Goal: Task Accomplishment & Management: Use online tool/utility

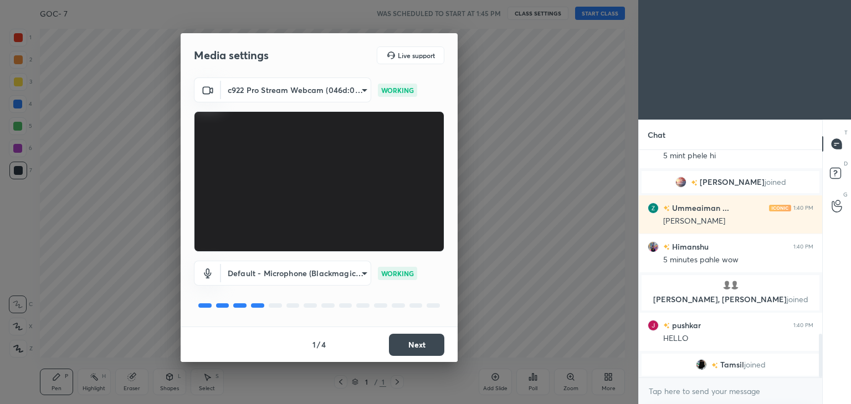
click at [465, 148] on div "Media settings Live support c922 Pro Stream Webcam (046d:085c) 8e2241ccd838c694…" at bounding box center [319, 202] width 638 height 404
type textarea "x"
click at [687, 395] on textarea at bounding box center [730, 392] width 166 height 18
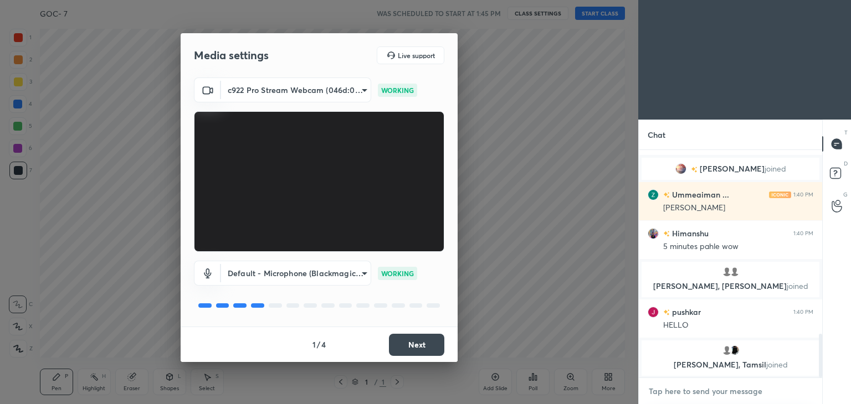
type textarea "a"
type textarea "x"
type textarea "aa"
type textarea "x"
type textarea "aaa"
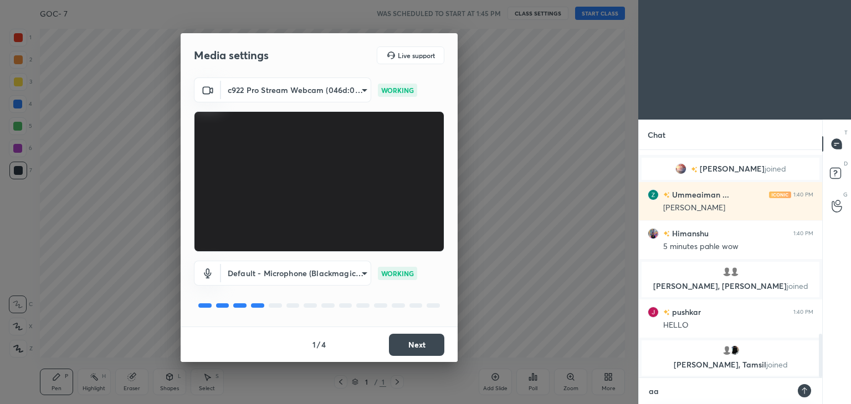
type textarea "x"
type textarea "aaa"
type textarea "x"
type textarea "aaa r"
type textarea "x"
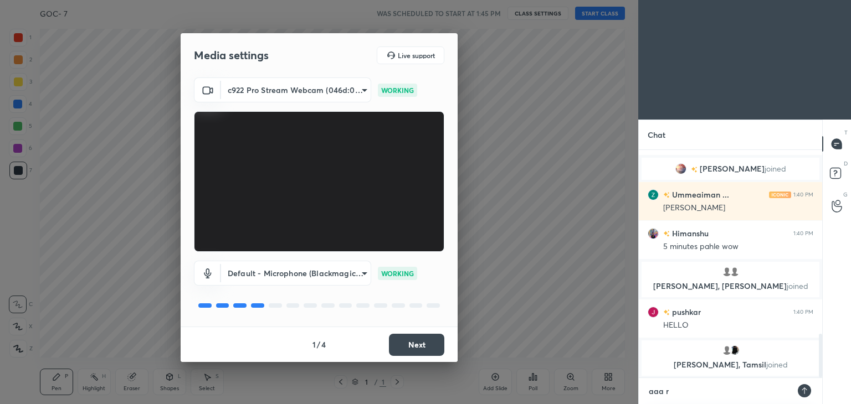
type textarea "aaa ra"
type textarea "x"
type textarea "aaa rah"
type textarea "x"
type textarea "aaa rahi"
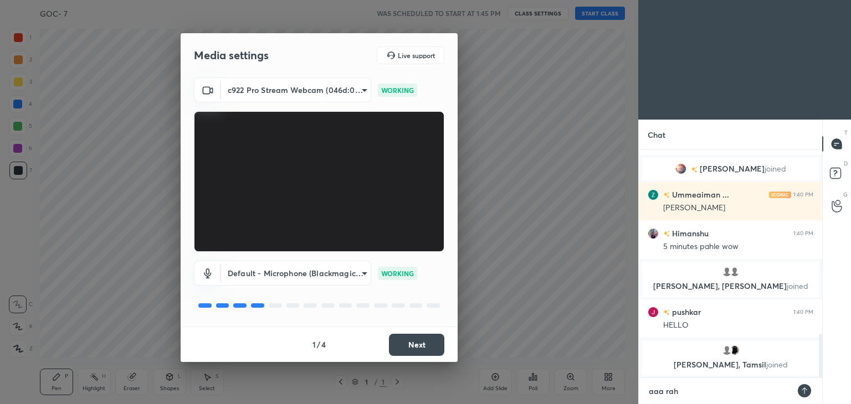
type textarea "x"
type textarea "aaa rahi"
type textarea "x"
type textarea "aaa rahi h"
type textarea "x"
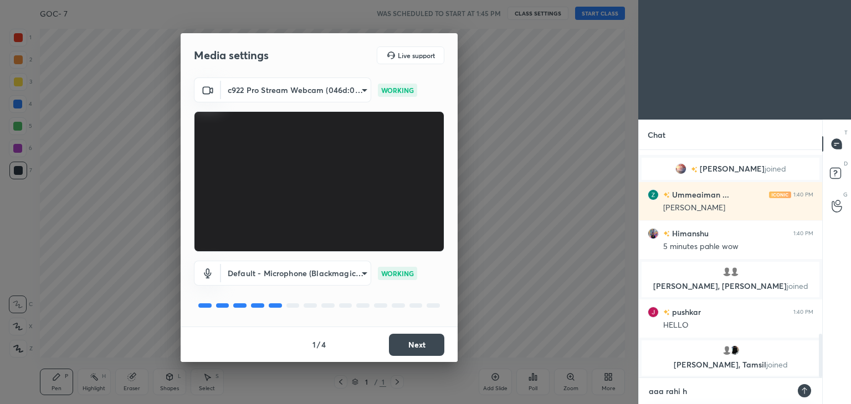
type textarea "aaa rahi hu"
type textarea "x"
type textarea "aaa rahi hu"
type textarea "x"
type textarea "aaa rahi hu m"
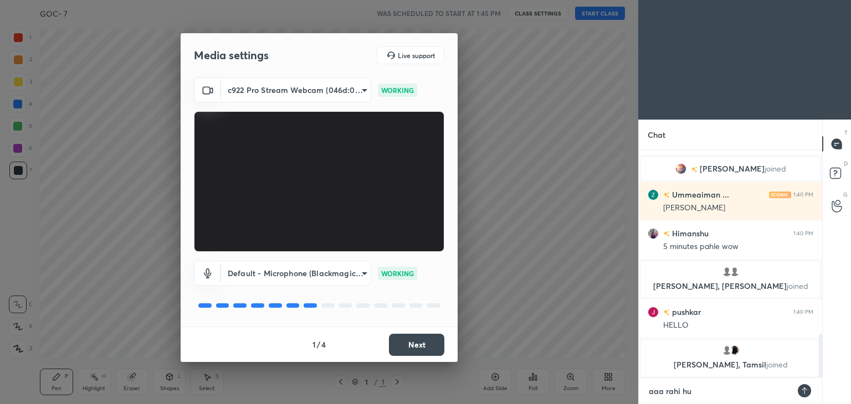
type textarea "x"
type textarea "aaa rahi hu ma"
type textarea "x"
type textarea "aaa rahi hu mai"
type textarea "x"
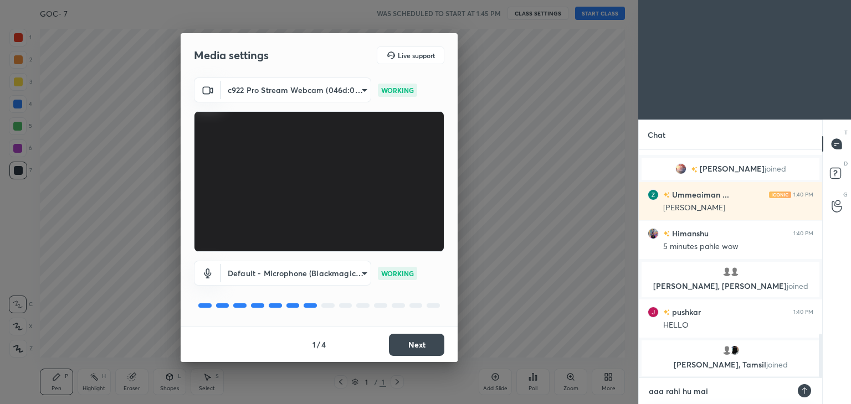
type textarea "aaa rahi hu maii"
type textarea "x"
type textarea "aaa rahi hu maiii"
type textarea "x"
type textarea "aaa rahi hu maiiii"
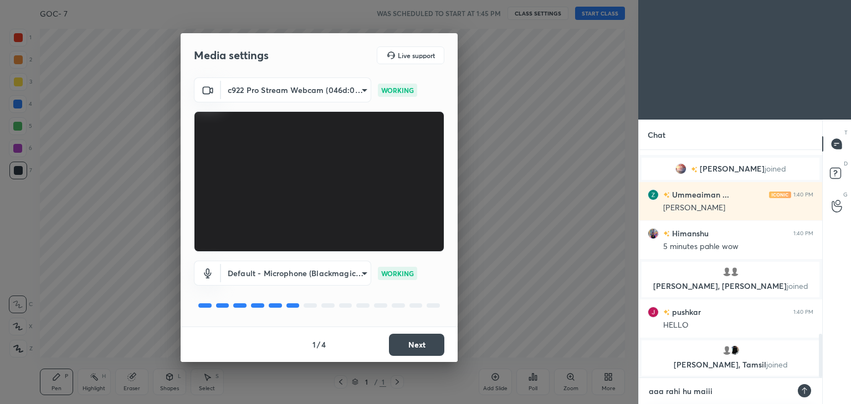
type textarea "x"
type textarea "aaa rahi hu maiiiii"
type textarea "x"
type textarea "aaa rahi hu maiiiiii"
type textarea "x"
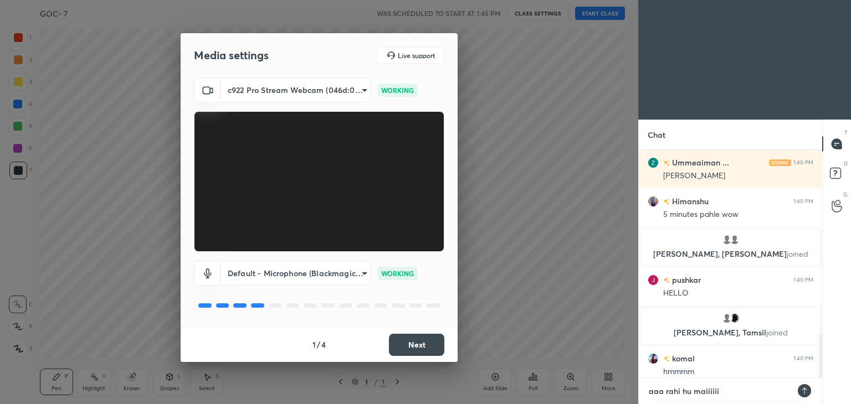
scroll to position [971, 0]
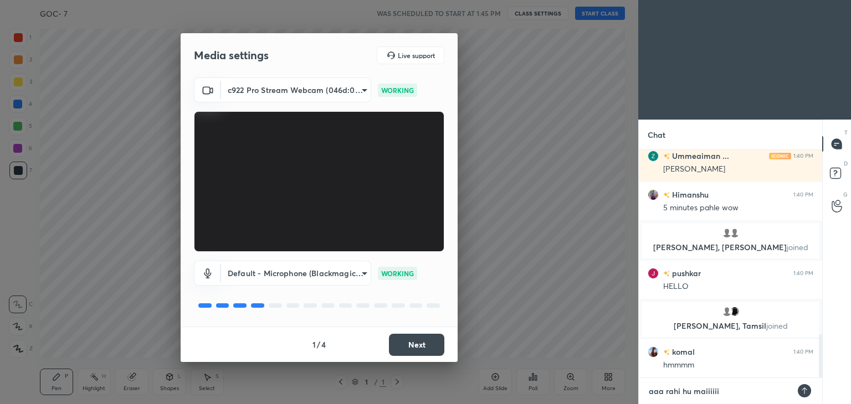
type textarea "aaa rahi hu maiiiiii"
type textarea "x"
type textarea "aaa rahi hu maiiiiii :"
type textarea "x"
type textarea "aaa rahi hu maiiiiii :)"
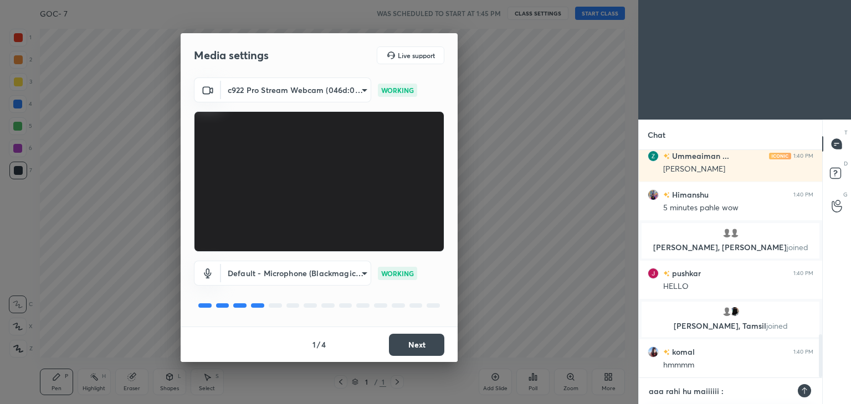
type textarea "x"
type textarea "aaa rahi hu maiiiiii :)0"
type textarea "x"
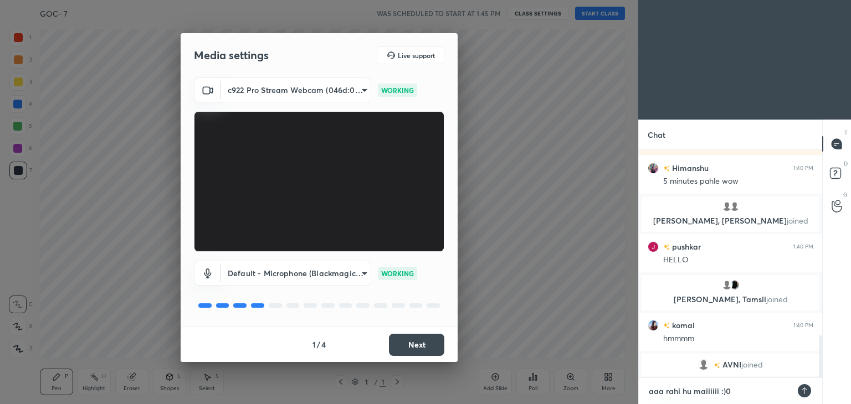
type textarea "aaa rahi hu maiiiiii :)00"
type textarea "x"
type textarea "aaa rahi hu maiiiiii :)000"
type textarea "x"
type textarea "aaa rahi hu maiiiiii :)00"
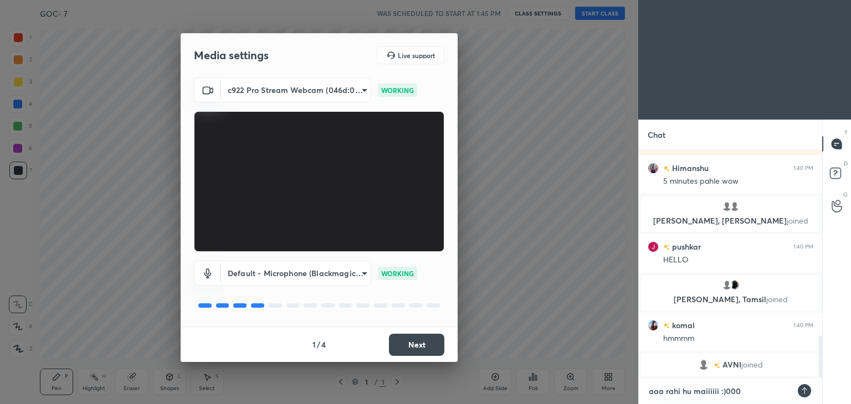
type textarea "x"
type textarea "aaa rahi hu maiiiiii :)0"
type textarea "x"
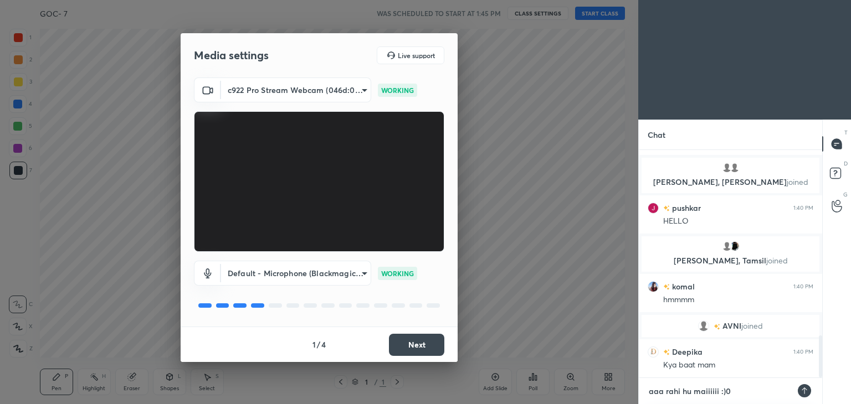
type textarea "aaa rahi hu maiiiiii :)"
type textarea "x"
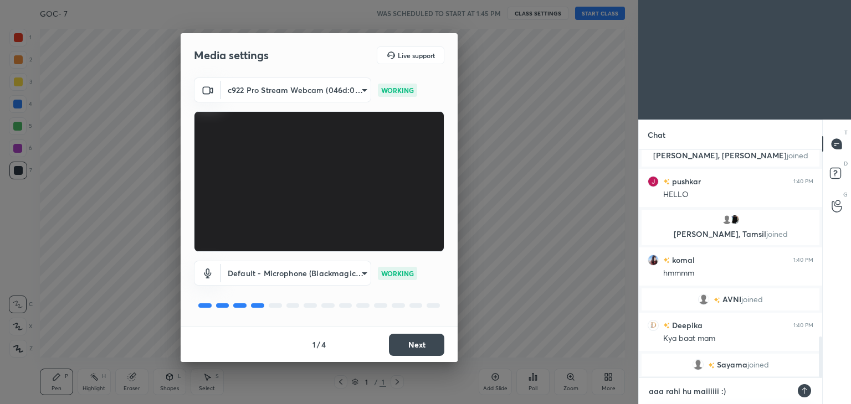
type textarea "aaa rahi hu maiiiiii :)0"
type textarea "x"
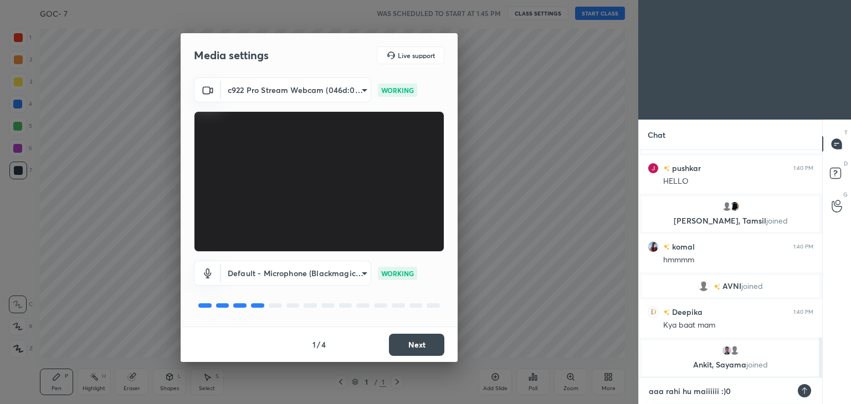
type textarea "aaa rahi hu maiiiiii :)0)"
type textarea "x"
type textarea "aaa rahi hu maiiiiii :)0"
type textarea "x"
type textarea "aaa rahi hu maiiiiii :)"
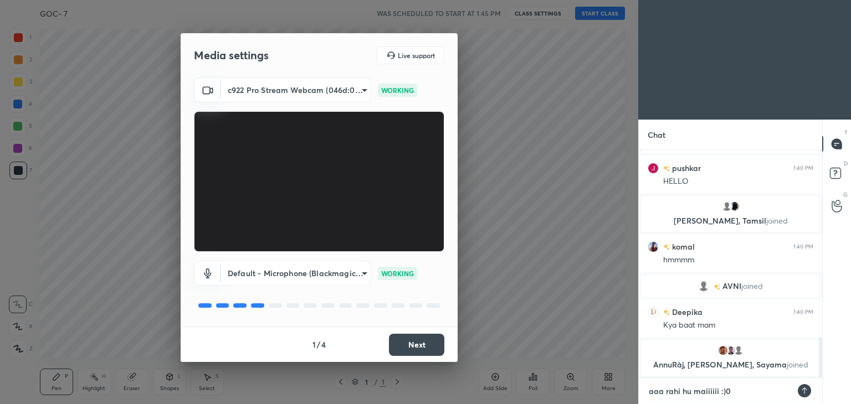
type textarea "x"
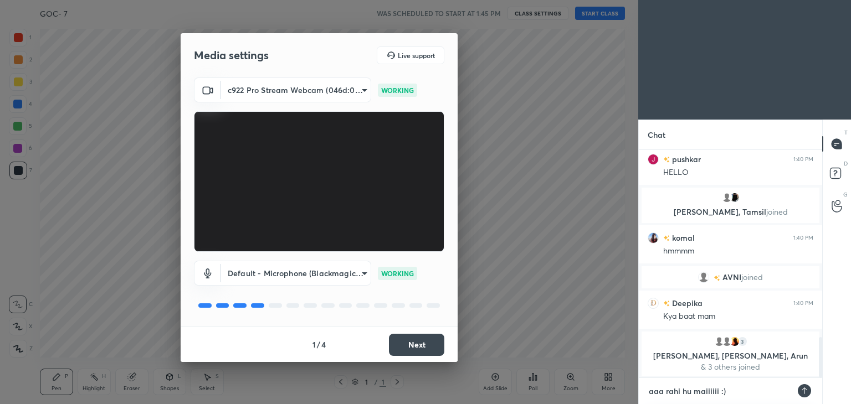
type textarea "aaa rahi hu maiiiiii :)"
type textarea "x"
click at [805, 389] on icon at bounding box center [804, 390] width 9 height 9
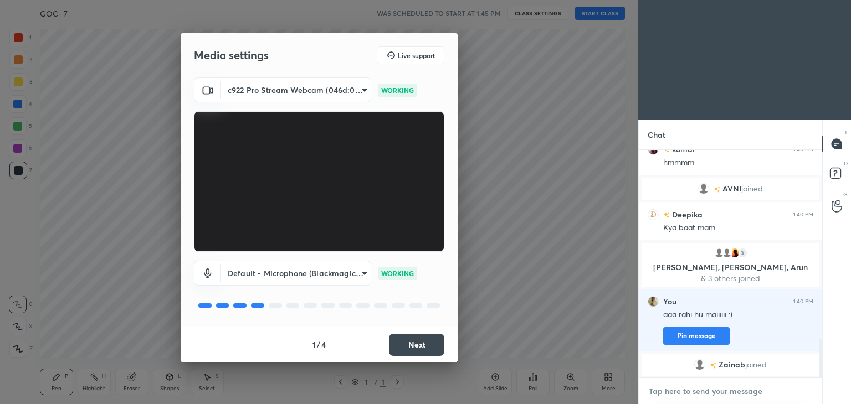
scroll to position [1117, 0]
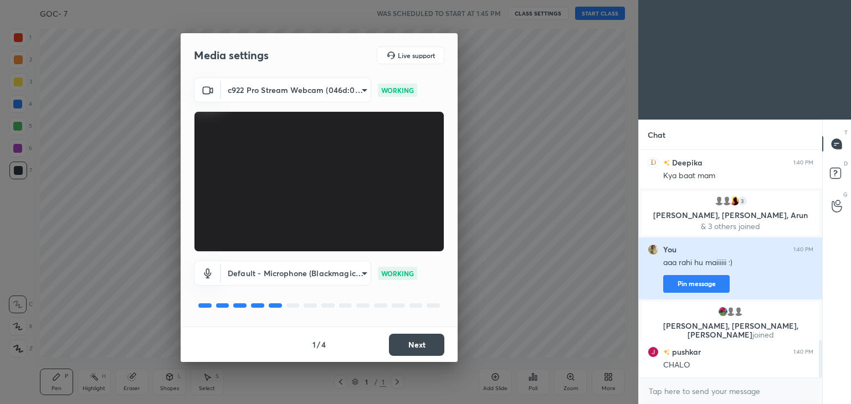
click at [692, 327] on div "AVNI joined Deepika 1:40 PM Kya baat mam 3 ravi, Mannat, Arun & 3 others joined…" at bounding box center [729, 264] width 183 height 228
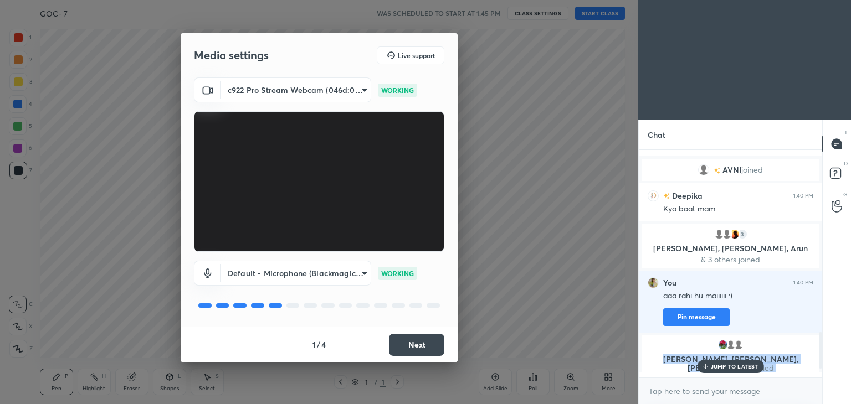
scroll to position [1120, 0]
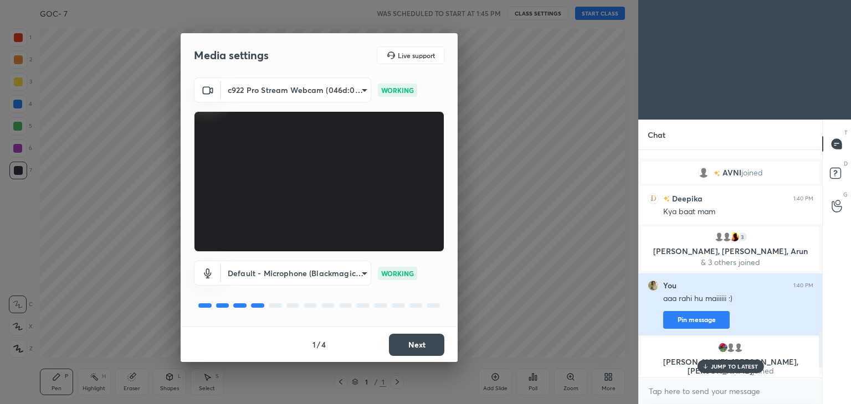
click at [693, 319] on button "Pin message" at bounding box center [696, 320] width 66 height 18
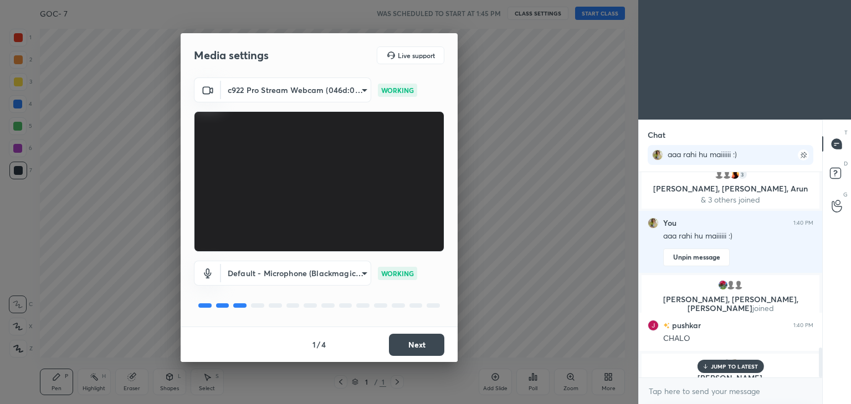
scroll to position [1204, 0]
type textarea "x"
click at [700, 386] on textarea at bounding box center [730, 392] width 166 height 18
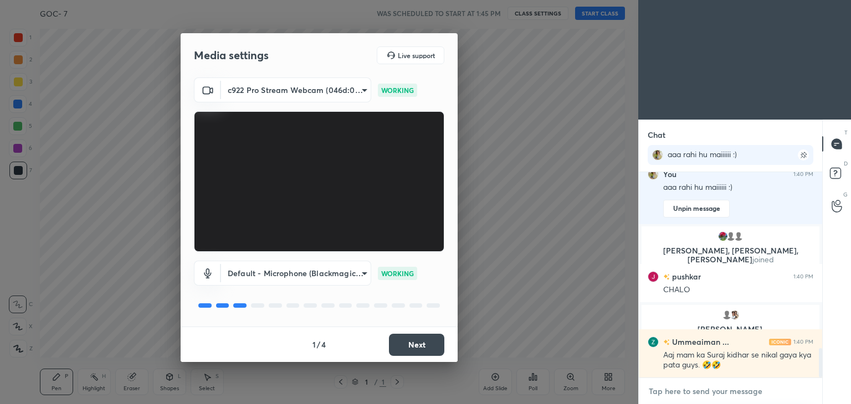
scroll to position [1282, 0]
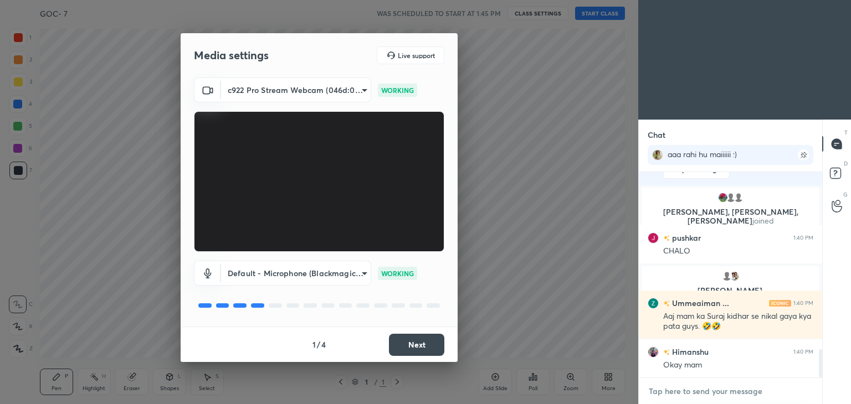
type textarea "t"
type textarea "x"
type textarea "th"
type textarea "x"
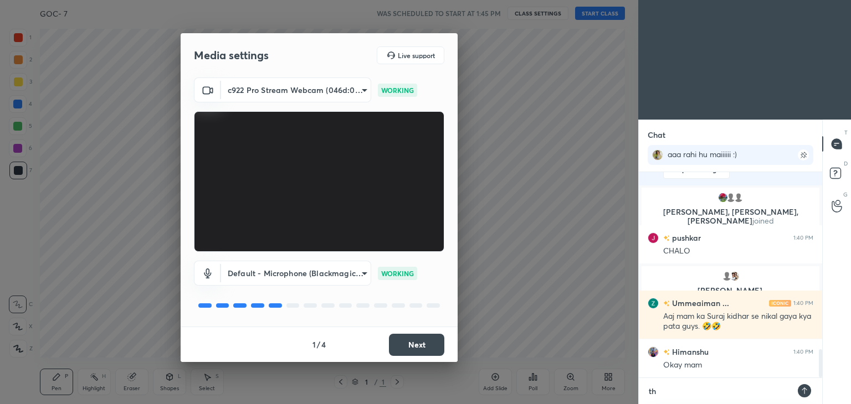
type textarea "tho"
type textarea "x"
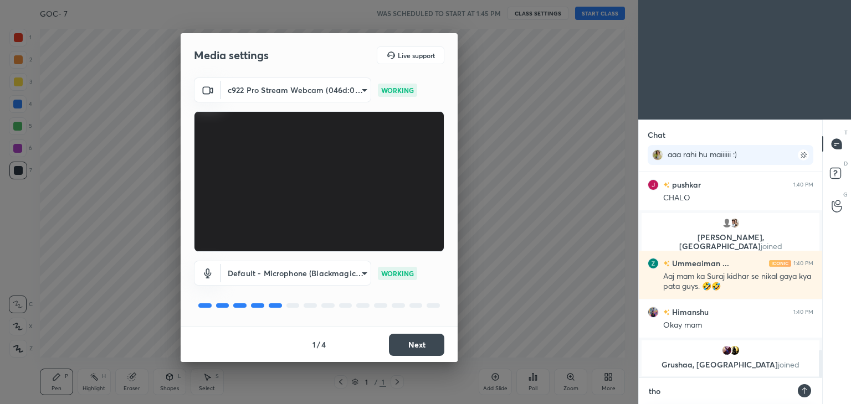
type textarea "thod"
type textarea "x"
type textarea "thoda"
type textarea "x"
type textarea "thoda"
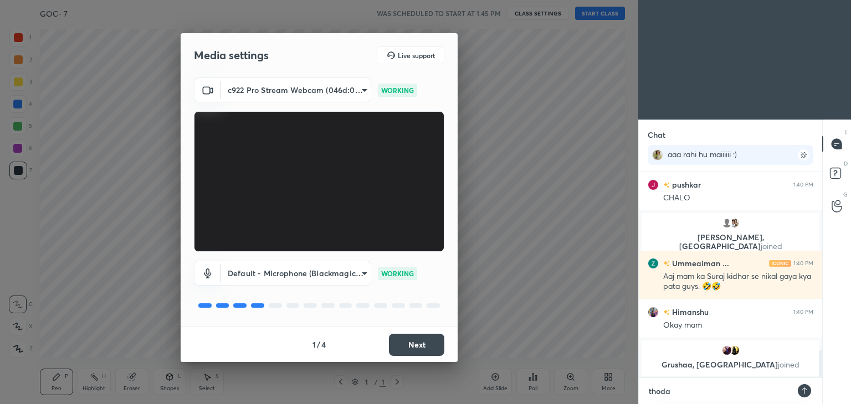
type textarea "x"
type textarea "thoda b"
type textarea "x"
type textarea "thoda bu"
type textarea "x"
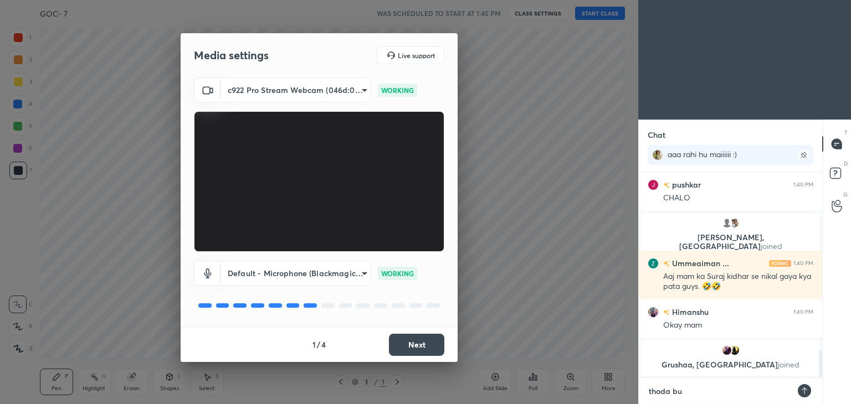
type textarea "thoda but"
type textarea "x"
type textarea "thoda butt"
type textarea "x"
type textarea "thoda butte"
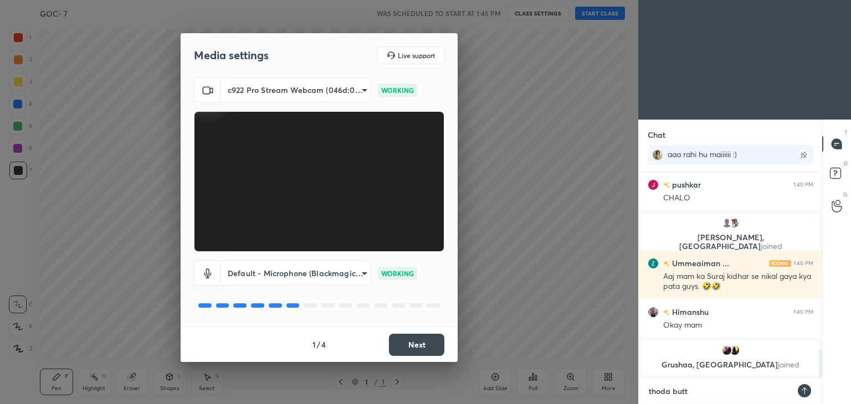
type textarea "x"
type textarea "thoda butter"
type textarea "x"
type textarea "thoda butterm"
type textarea "x"
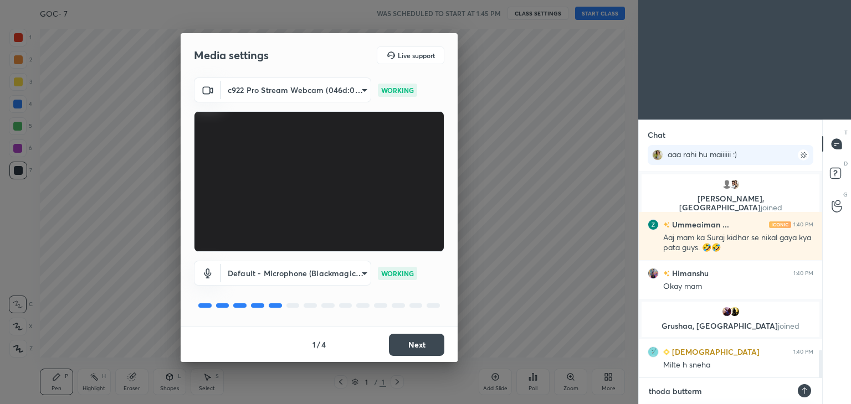
type textarea "thoda buttermi"
type textarea "x"
type textarea "thoda buttermil"
type textarea "x"
type textarea "thoda buttermilk"
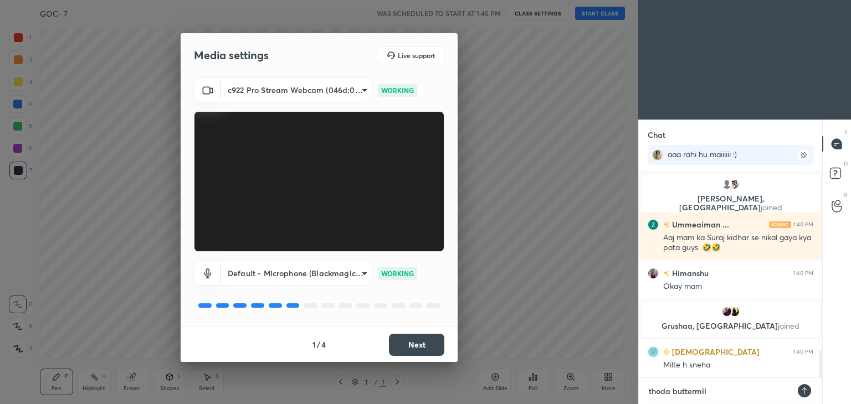
type textarea "x"
type textarea "thoda buttermilk"
type textarea "x"
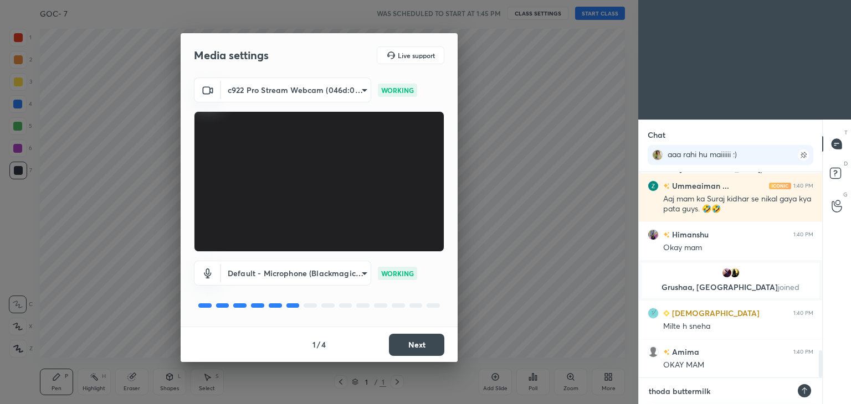
type textarea "thoda buttermilk p"
type textarea "x"
type textarea "thoda buttermilk p"
type textarea "x"
type textarea "thoda buttermilk p r"
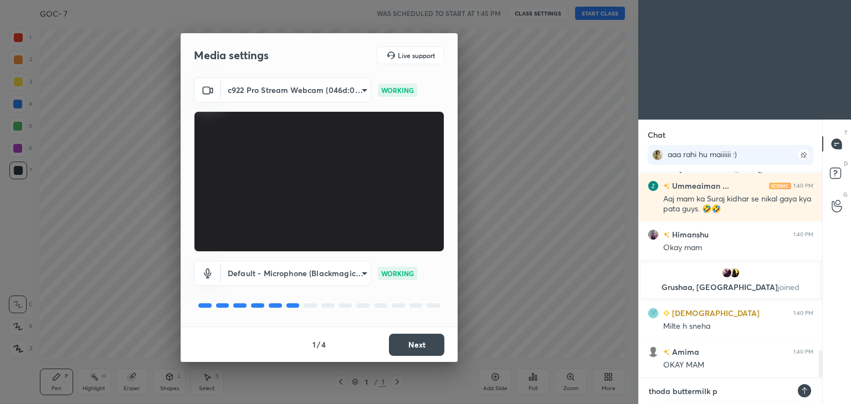
type textarea "x"
type textarea "thoda buttermilk p ra"
type textarea "x"
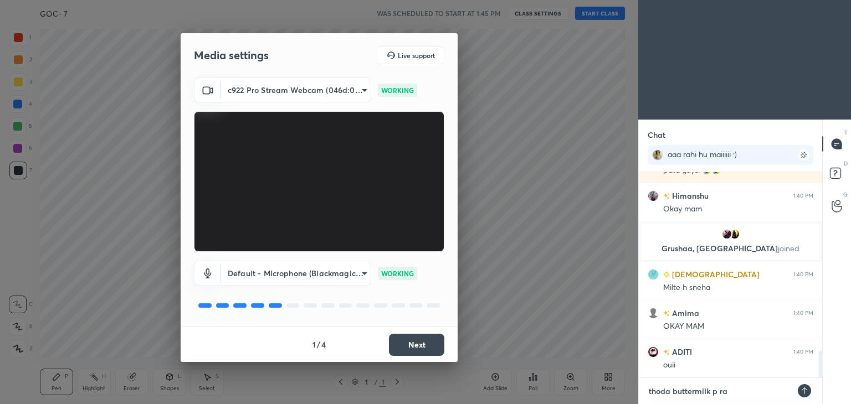
type textarea "thoda buttermilk p rah"
type textarea "x"
type textarea "thoda buttermilk p rahi"
type textarea "x"
type textarea "thoda buttermilk p rahin"
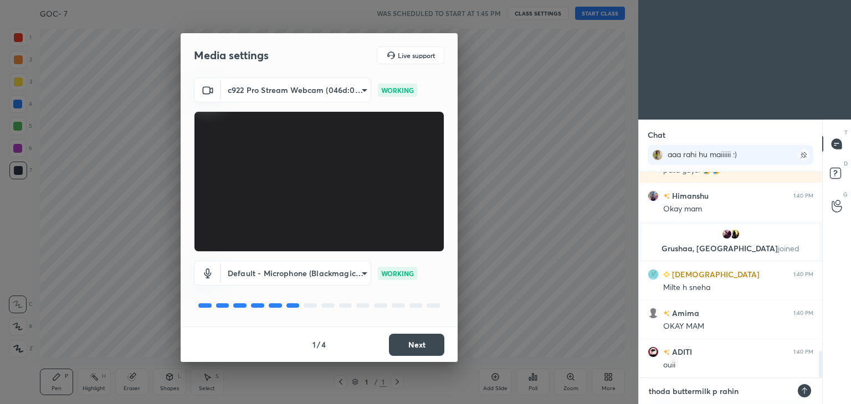
type textarea "x"
type textarea "thoda buttermilk p rahin"
type textarea "x"
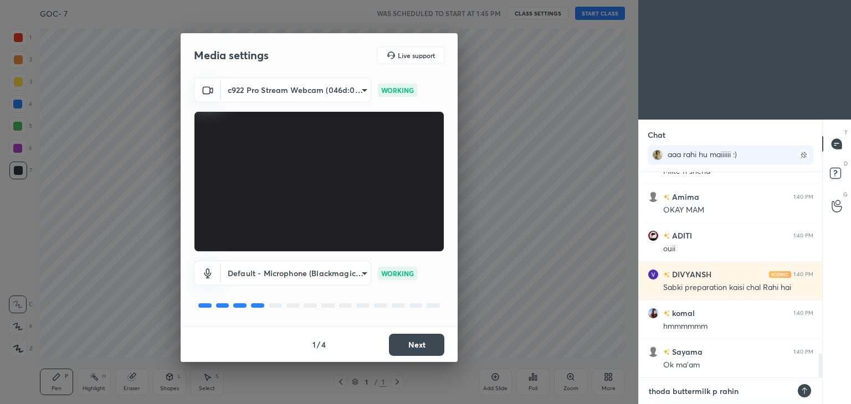
type textarea "thoda buttermilk p rahin"
type textarea "x"
type textarea "thoda buttermilk p rahi"
type textarea "x"
type textarea "thoda buttermilk p rahi"
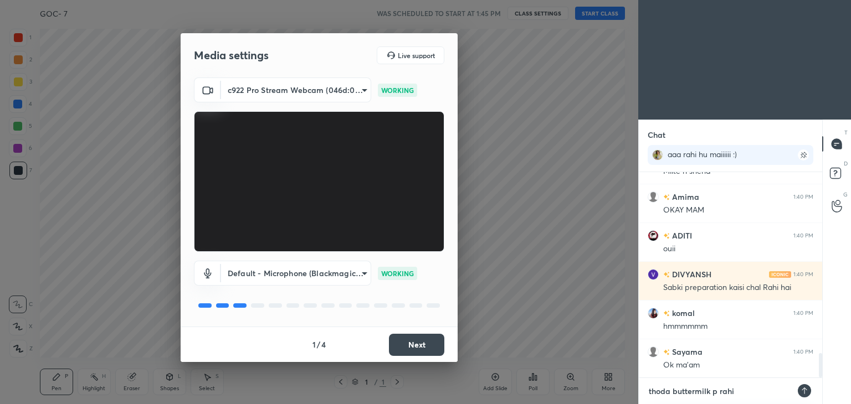
type textarea "x"
type textarea "thoda buttermilk p rahi h"
type textarea "x"
type textarea "thoda buttermilk p rahi hu"
type textarea "x"
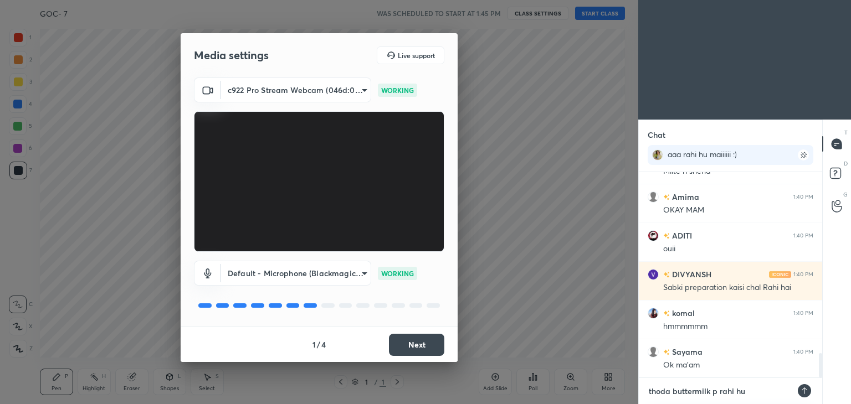
type textarea "thoda buttermilk p rahi hu"
type textarea "x"
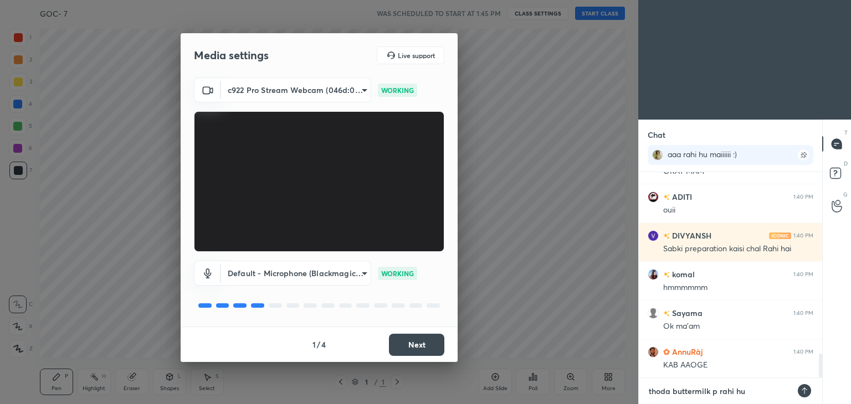
type textarea "x"
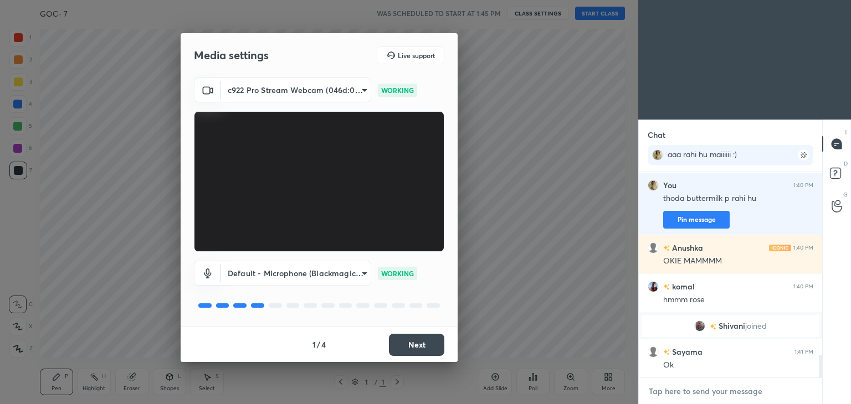
click at [695, 393] on textarea at bounding box center [730, 392] width 166 height 18
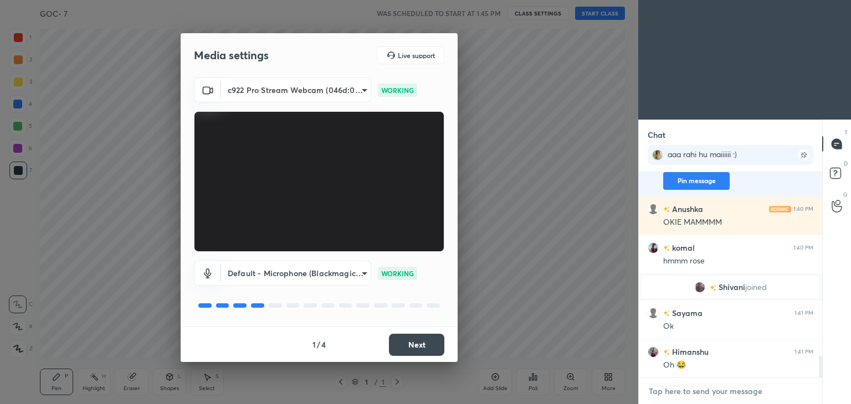
type textarea "T"
type textarea "x"
type textarea "Ti"
type textarea "x"
type textarea "Tim"
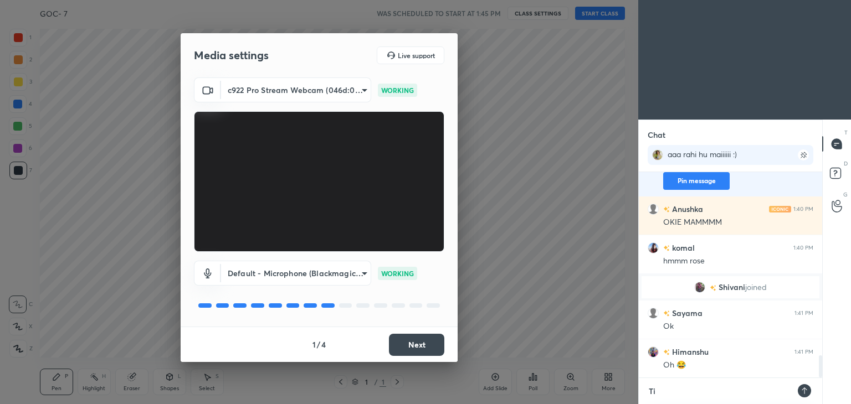
type textarea "x"
type textarea "Time"
type textarea "x"
type textarea "Time"
type textarea "x"
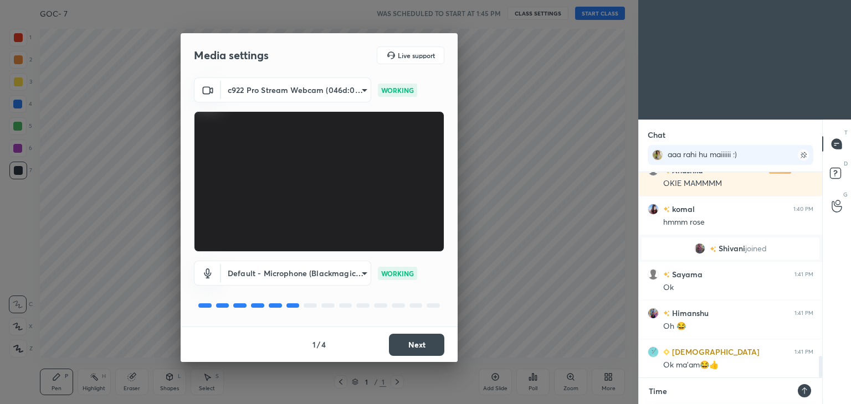
type textarea "Time t"
type textarea "x"
type textarea "Time to"
type textarea "x"
type textarea "Time toh"
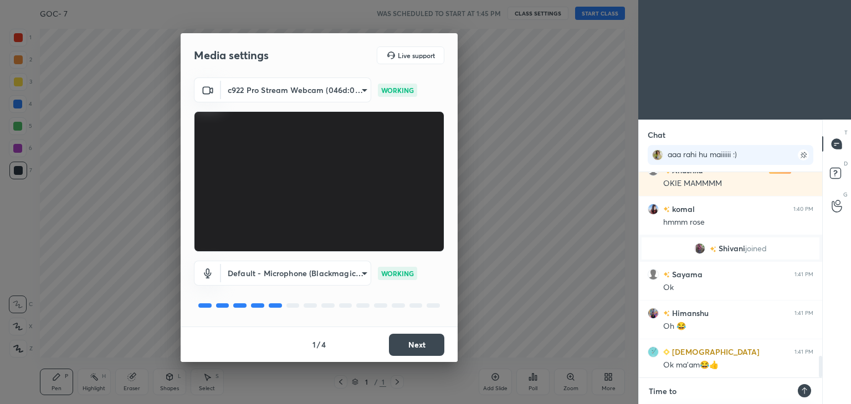
type textarea "x"
type textarea "Time toh"
type textarea "x"
type textarea "Time toh h"
type textarea "x"
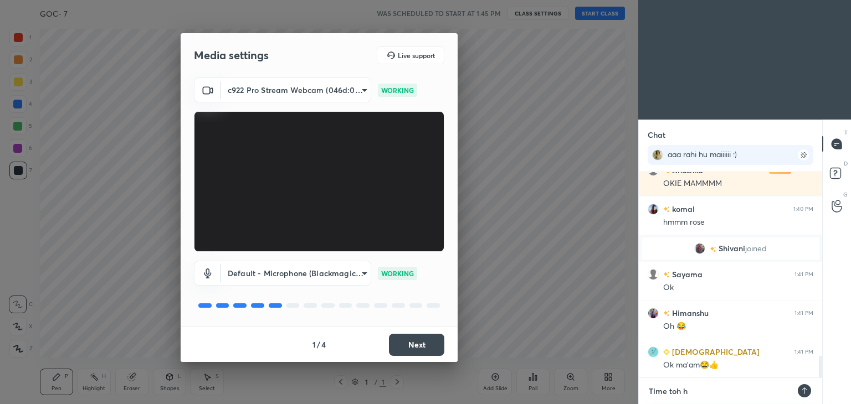
type textarea "Time toh ho"
type textarea "x"
type textarea "Time toh hon"
type textarea "x"
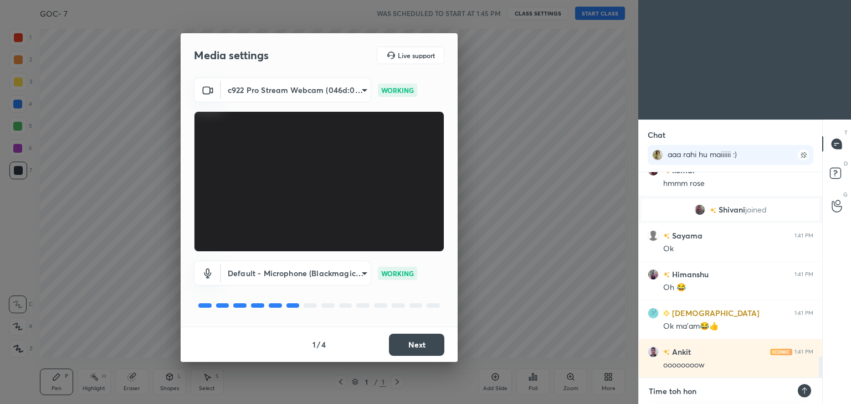
type textarea "Time toh hone"
type textarea "x"
type textarea "Time toh hone"
type textarea "x"
type textarea "Time toh hone d"
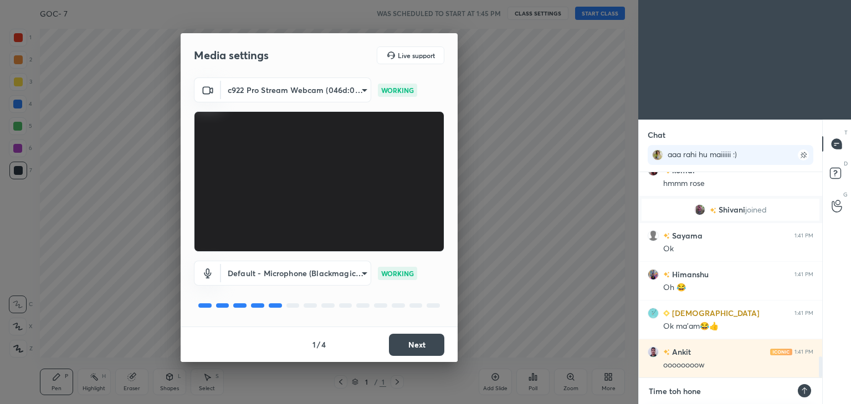
type textarea "x"
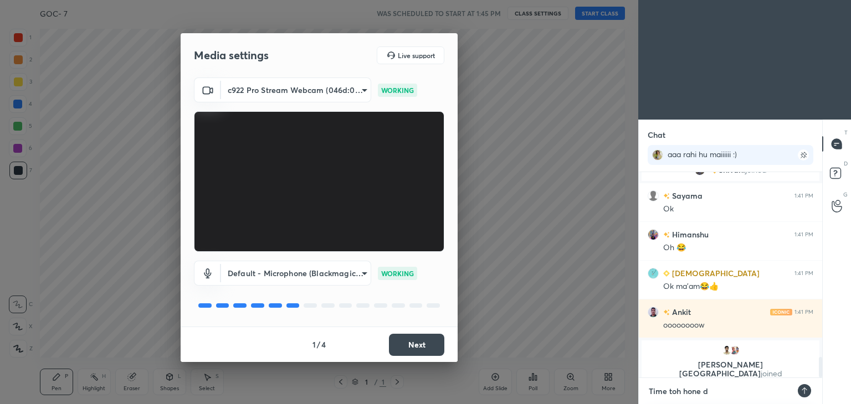
type textarea "Time toh hone do"
type textarea "x"
type textarea "Time toh hone do"
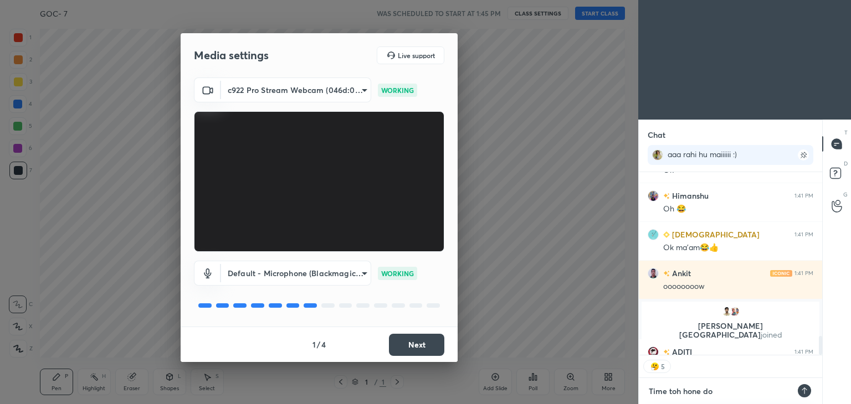
type textarea "x"
type textarea "Time toh hone do y"
type textarea "x"
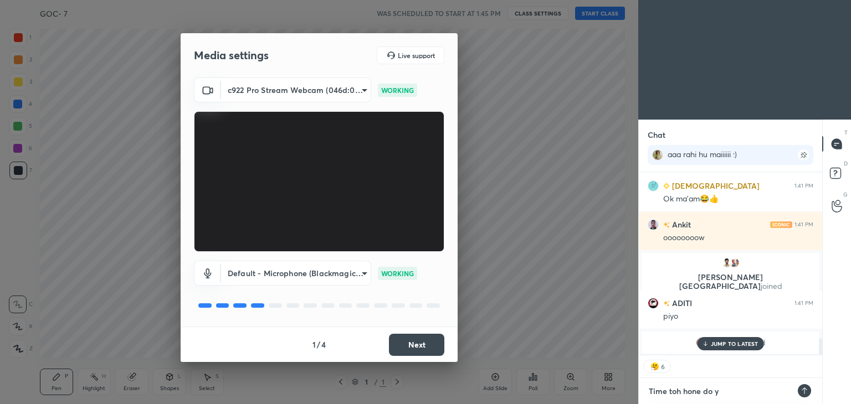
type textarea "Time toh hone do ya"
type textarea "x"
type textarea "Time toh hone do yaa"
type textarea "x"
type textarea "Time toh hone do yaar"
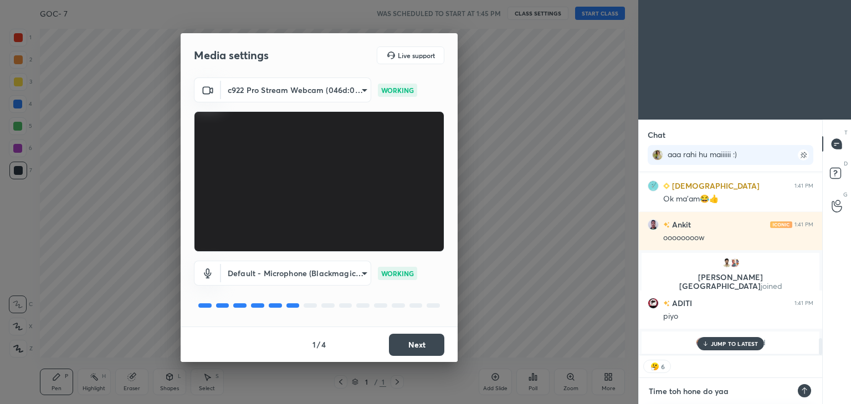
type textarea "x"
type textarea "Time toh hone do yaar"
type textarea "x"
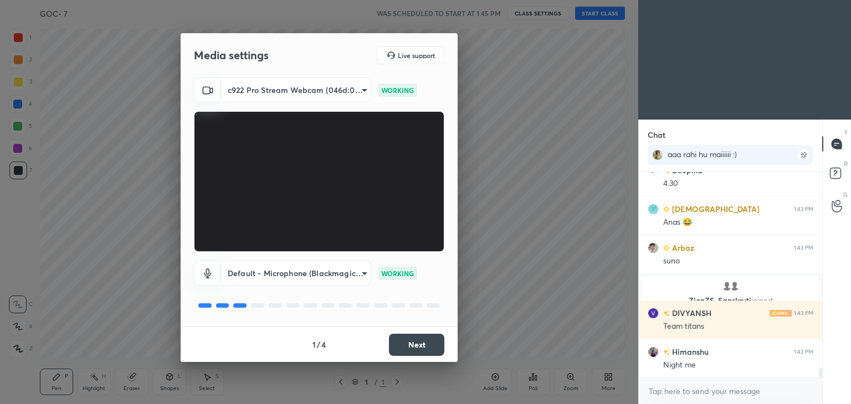
click at [425, 346] on button "Next" at bounding box center [416, 345] width 55 height 22
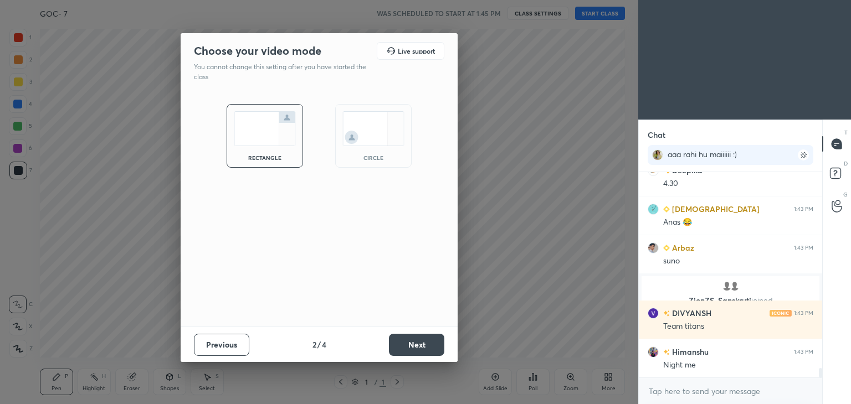
click at [422, 348] on button "Next" at bounding box center [416, 345] width 55 height 22
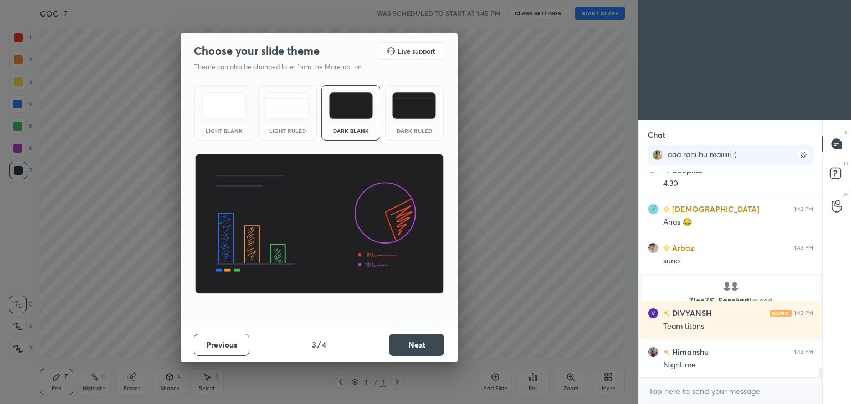
click at [422, 348] on button "Next" at bounding box center [416, 345] width 55 height 22
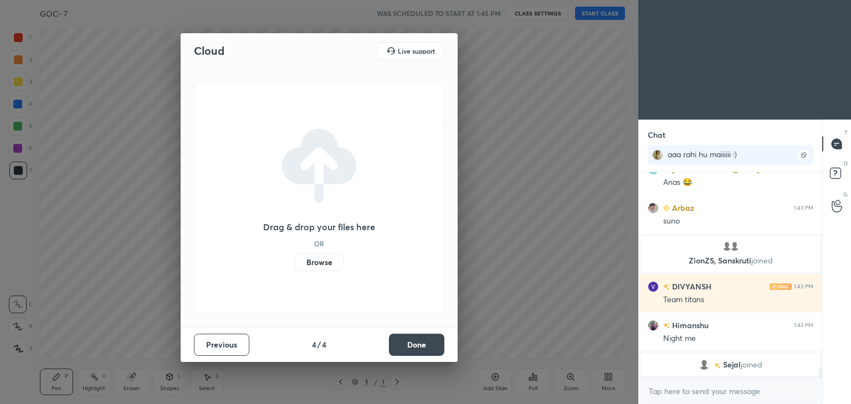
click at [423, 348] on button "Done" at bounding box center [416, 345] width 55 height 22
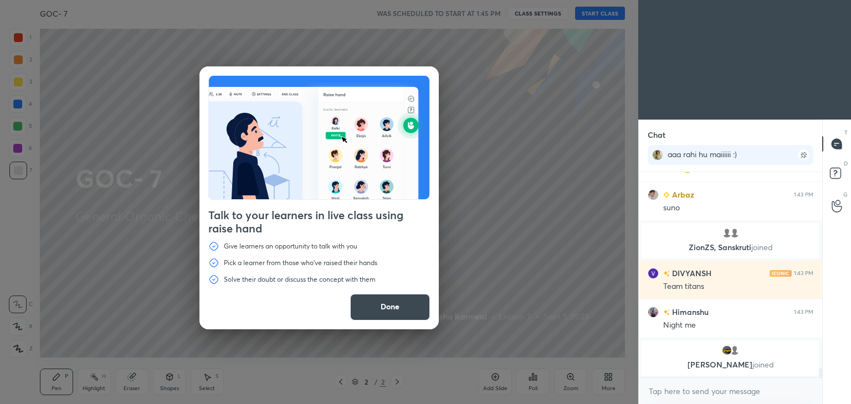
click at [394, 319] on button "Done" at bounding box center [390, 307] width 80 height 27
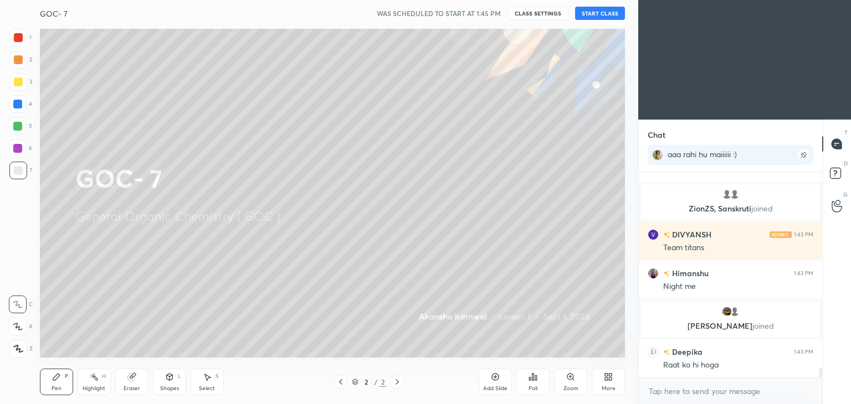
click at [610, 377] on icon at bounding box center [608, 377] width 9 height 9
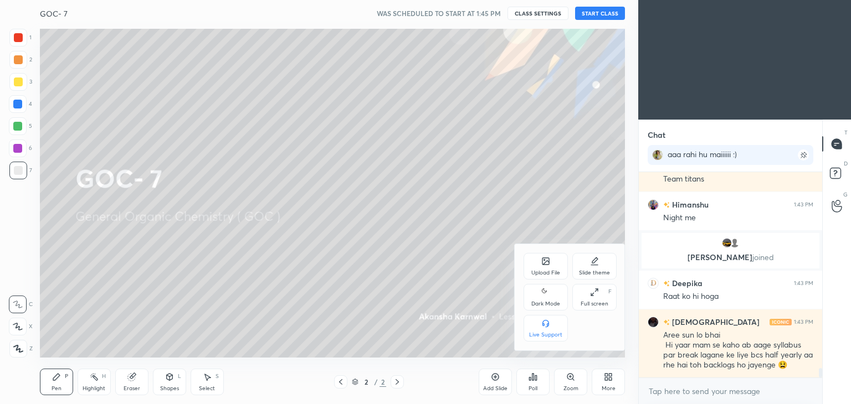
click at [545, 296] on icon at bounding box center [545, 292] width 9 height 13
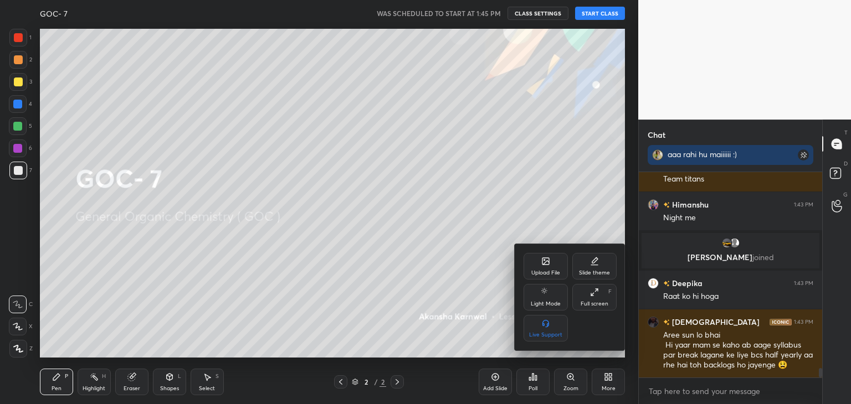
click at [591, 301] on div "Full screen" at bounding box center [594, 304] width 28 height 6
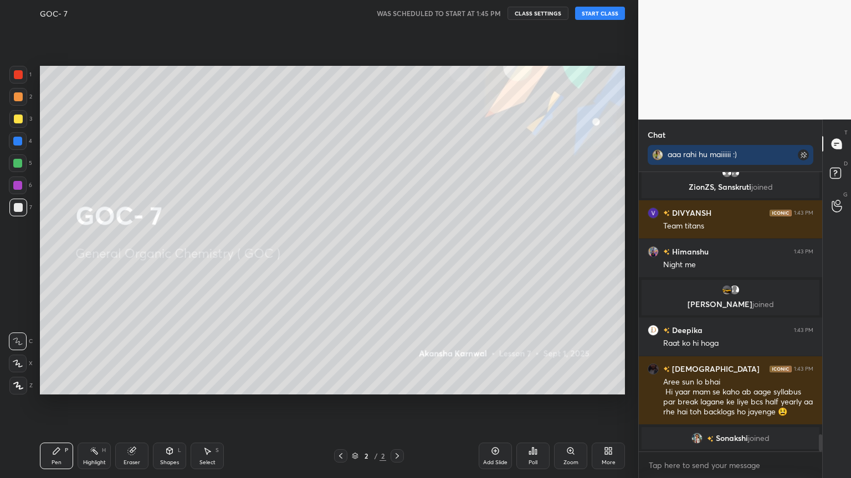
click at [604, 404] on icon at bounding box center [608, 451] width 9 height 9
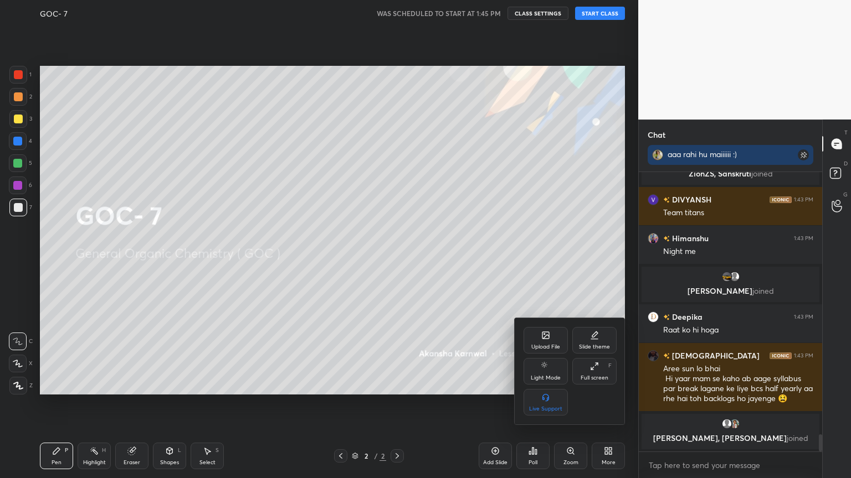
click at [548, 341] on div "Upload File" at bounding box center [545, 340] width 44 height 27
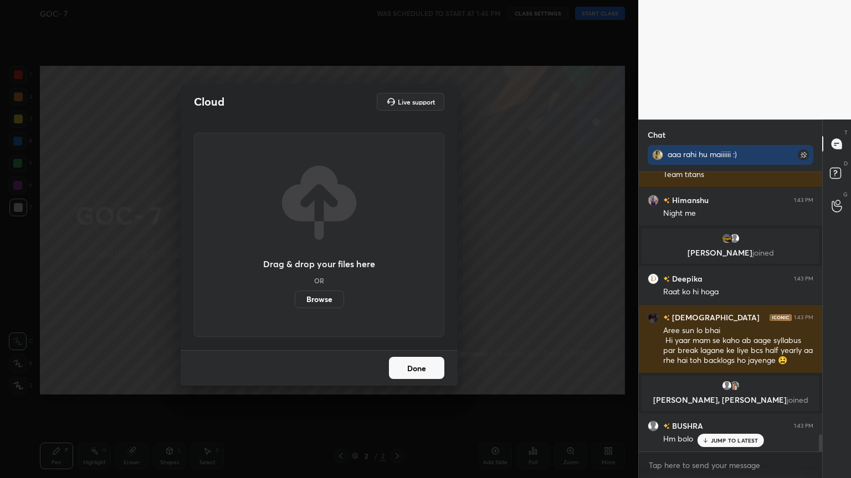
click at [329, 295] on label "Browse" at bounding box center [319, 300] width 49 height 18
click at [295, 295] on input "Browse" at bounding box center [295, 300] width 0 height 18
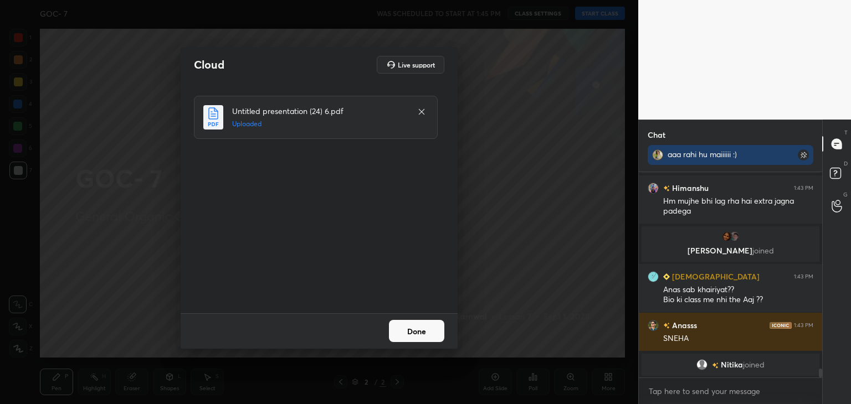
click at [419, 334] on button "Done" at bounding box center [416, 331] width 55 height 22
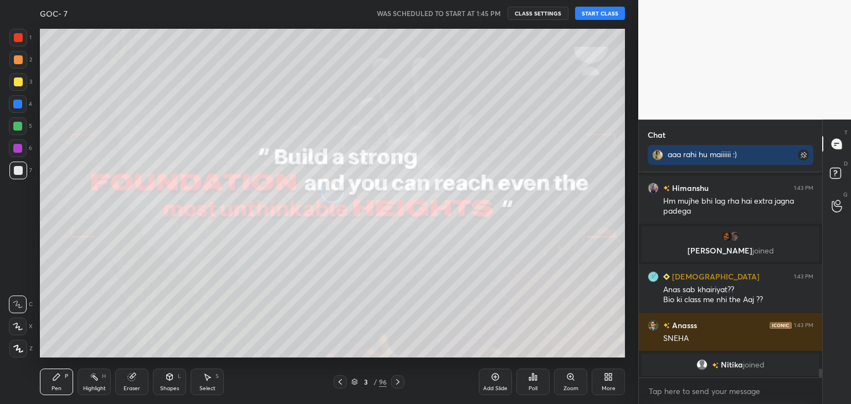
click at [343, 383] on icon at bounding box center [340, 382] width 9 height 9
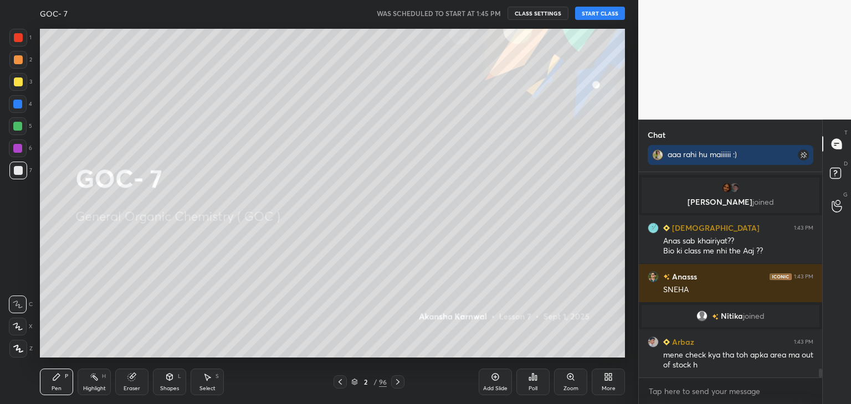
click at [356, 382] on icon at bounding box center [354, 382] width 7 height 7
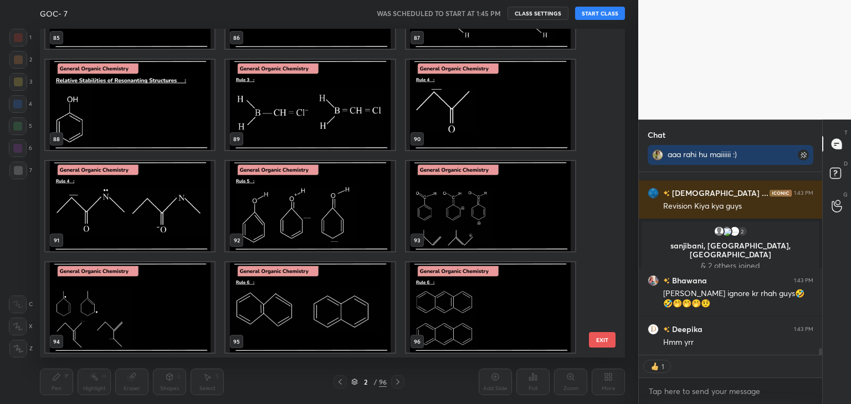
click at [446, 300] on img "grid" at bounding box center [490, 307] width 169 height 90
click at [445, 304] on img "grid" at bounding box center [490, 307] width 169 height 90
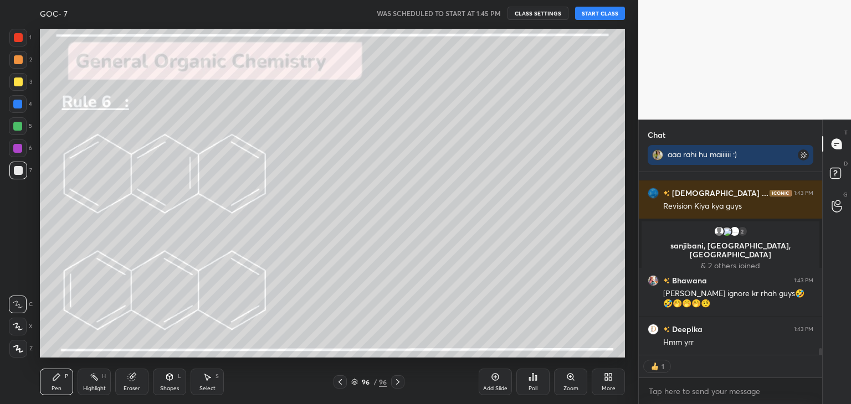
click at [446, 305] on img "grid" at bounding box center [490, 307] width 169 height 90
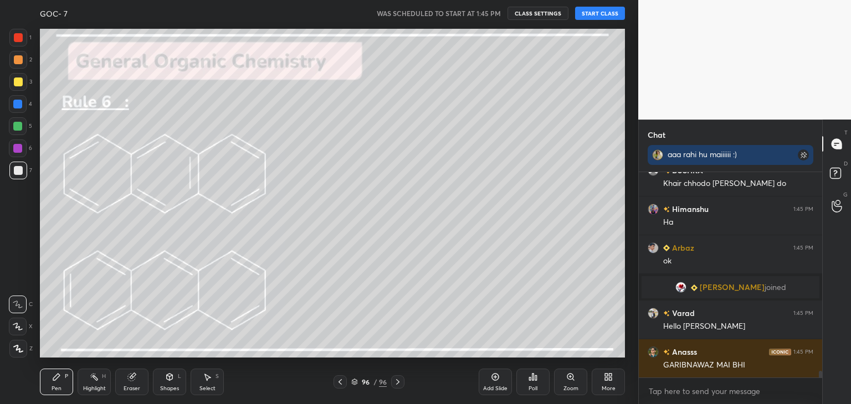
click at [592, 17] on button "START CLASS" at bounding box center [600, 13] width 50 height 13
click at [494, 386] on div "Add Slide" at bounding box center [495, 389] width 24 height 6
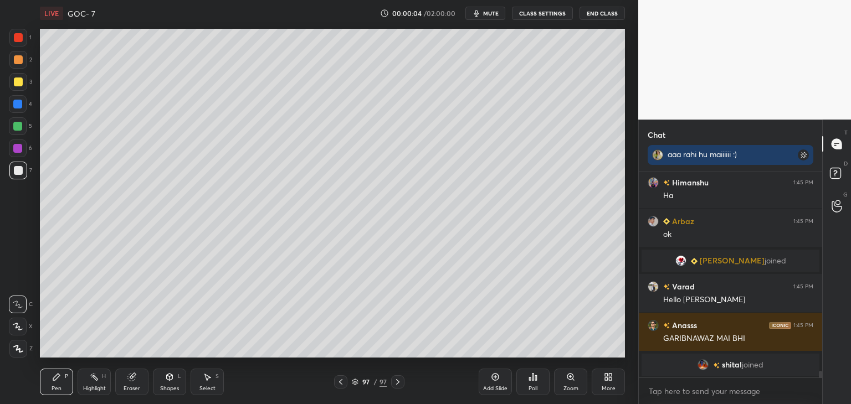
click at [606, 379] on icon at bounding box center [606, 379] width 3 height 3
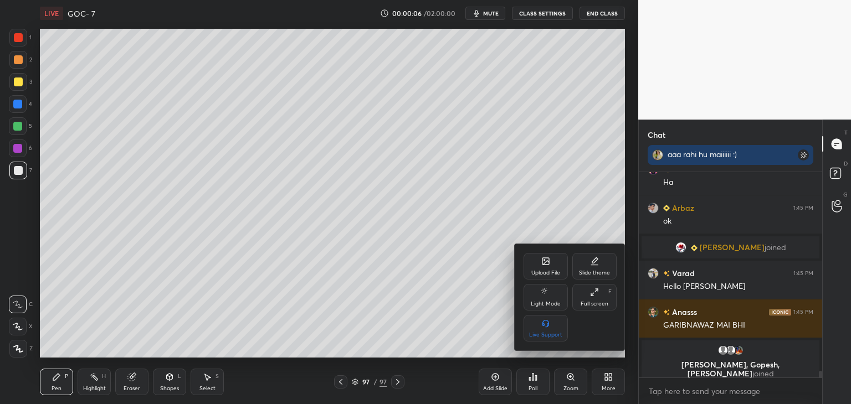
click at [548, 264] on icon at bounding box center [545, 261] width 7 height 7
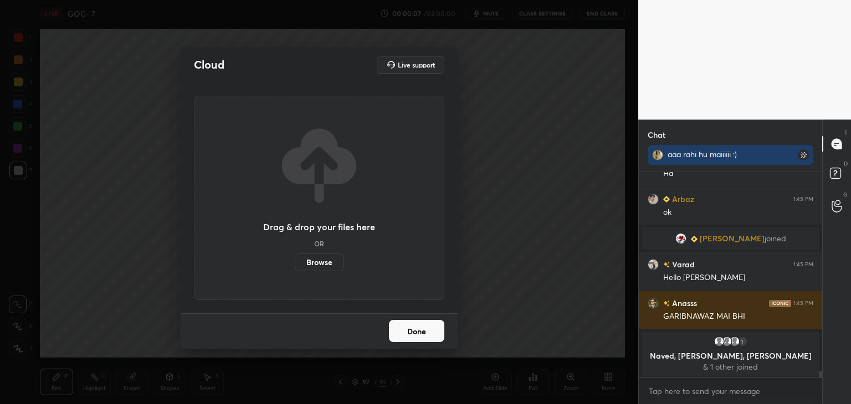
click at [321, 257] on label "Browse" at bounding box center [319, 263] width 49 height 18
click at [295, 257] on input "Browse" at bounding box center [295, 263] width 0 height 18
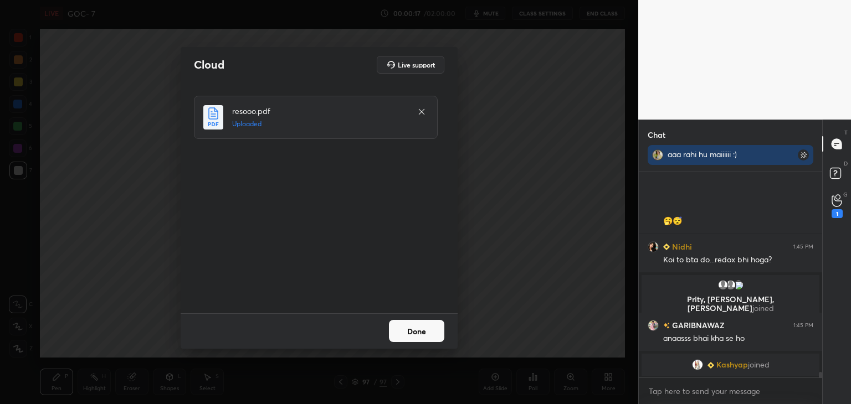
click at [417, 328] on button "Done" at bounding box center [416, 331] width 55 height 22
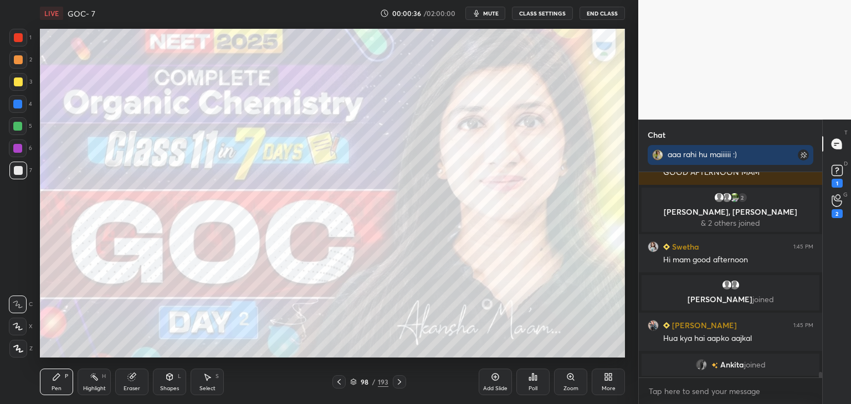
click at [334, 385] on icon at bounding box center [338, 382] width 9 height 9
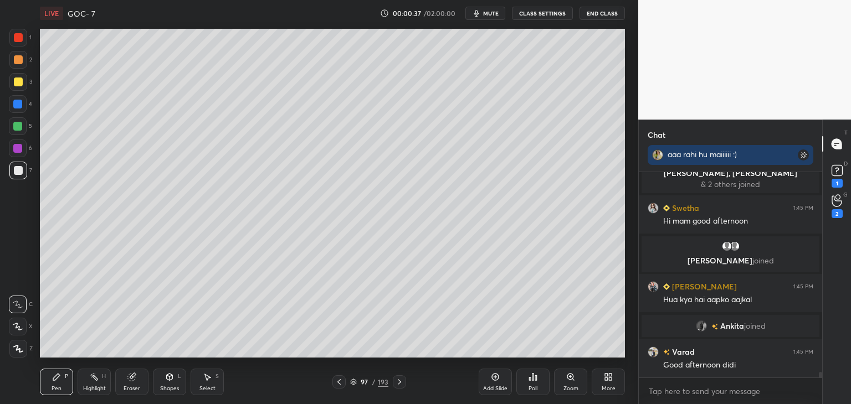
click at [354, 383] on icon at bounding box center [353, 382] width 7 height 7
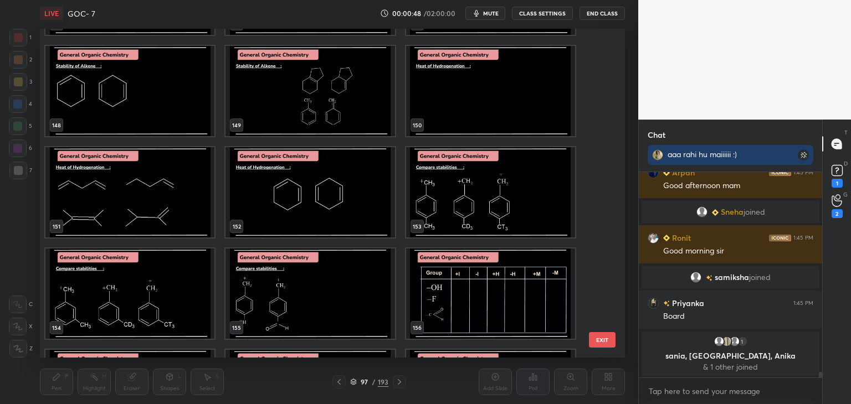
click at [447, 285] on img "grid" at bounding box center [490, 294] width 169 height 90
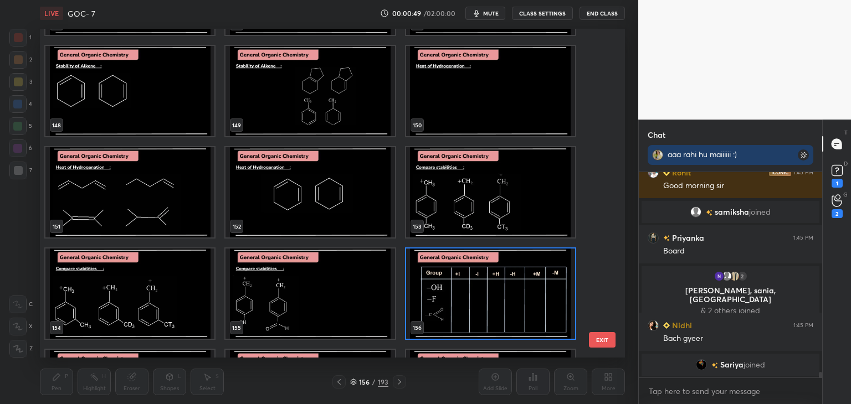
click at [450, 293] on img "grid" at bounding box center [490, 294] width 169 height 90
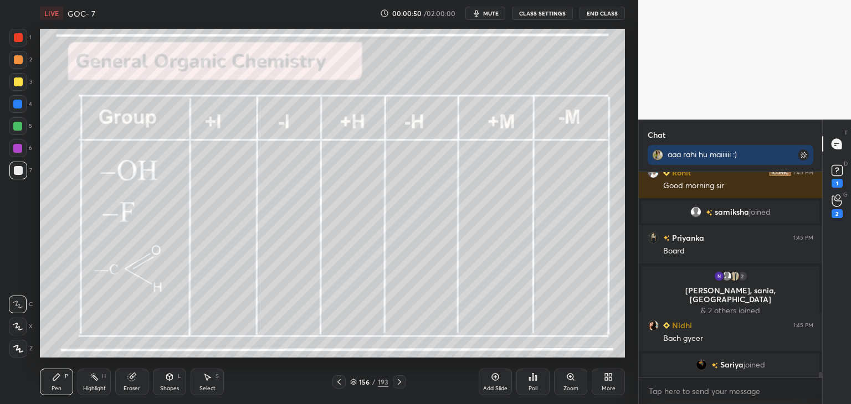
click at [452, 300] on img "grid" at bounding box center [490, 294] width 169 height 90
click at [454, 305] on img "grid" at bounding box center [490, 294] width 169 height 90
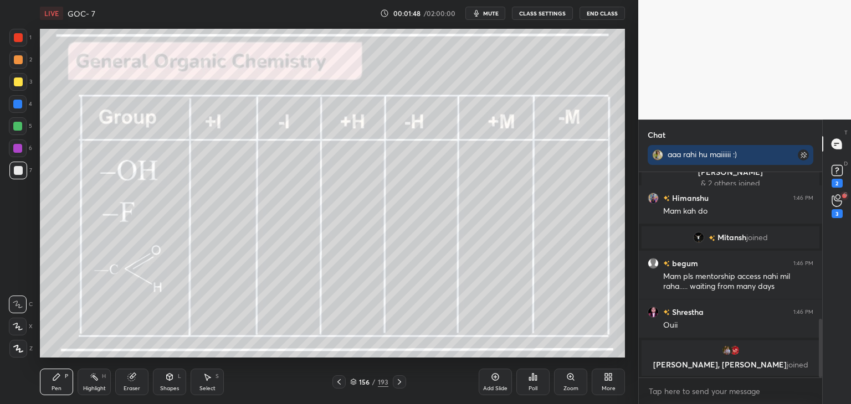
click at [397, 386] on icon at bounding box center [399, 382] width 9 height 9
click at [397, 387] on div at bounding box center [399, 381] width 13 height 13
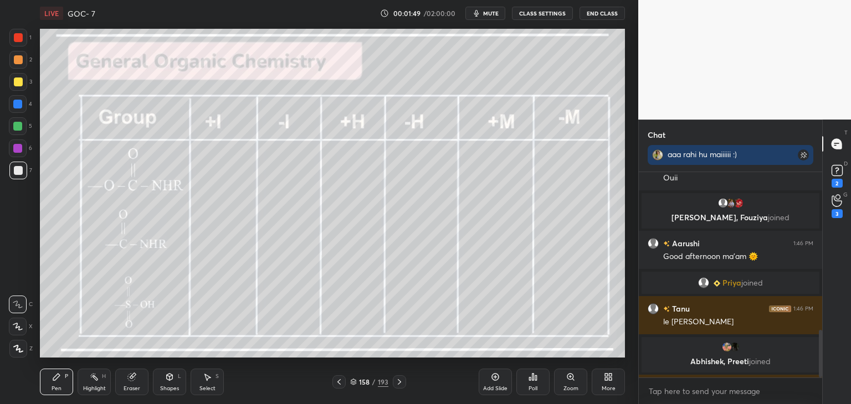
click at [398, 386] on icon at bounding box center [399, 382] width 9 height 9
click at [399, 384] on icon at bounding box center [399, 382] width 9 height 9
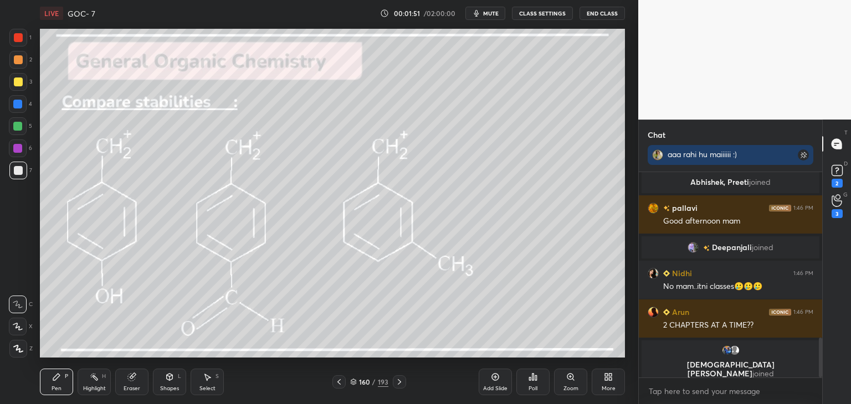
click at [84, 377] on div "Highlight H" at bounding box center [94, 382] width 33 height 27
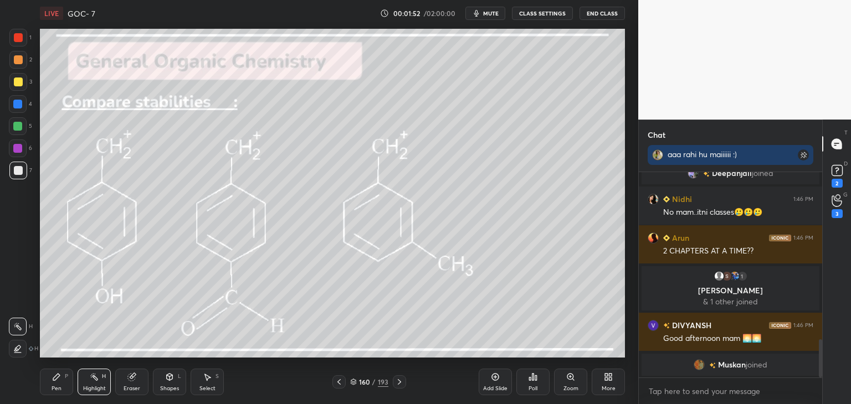
click at [24, 123] on div at bounding box center [18, 126] width 18 height 18
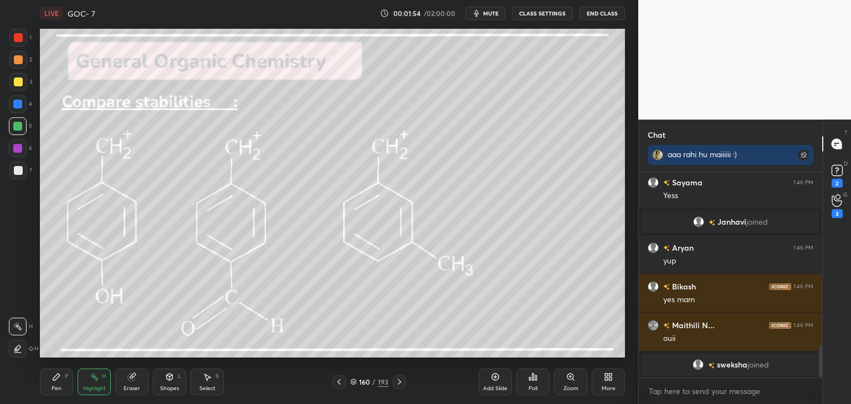
click at [399, 382] on icon at bounding box center [399, 382] width 3 height 6
click at [404, 382] on div at bounding box center [399, 381] width 13 height 13
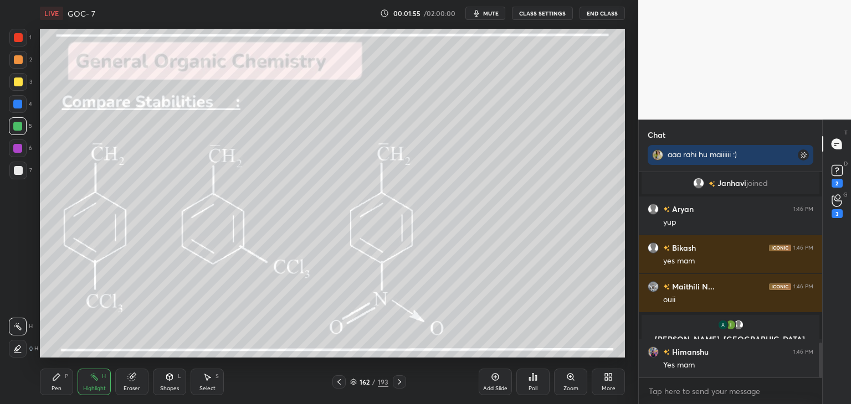
click at [404, 381] on div at bounding box center [399, 381] width 13 height 13
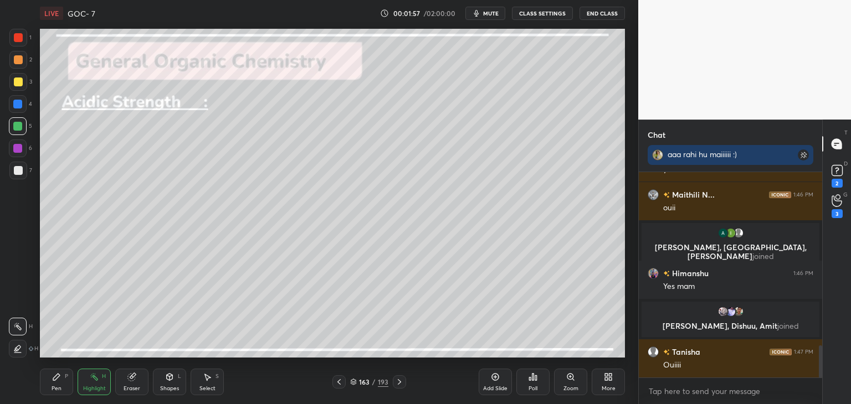
click at [338, 382] on icon at bounding box center [338, 382] width 3 height 6
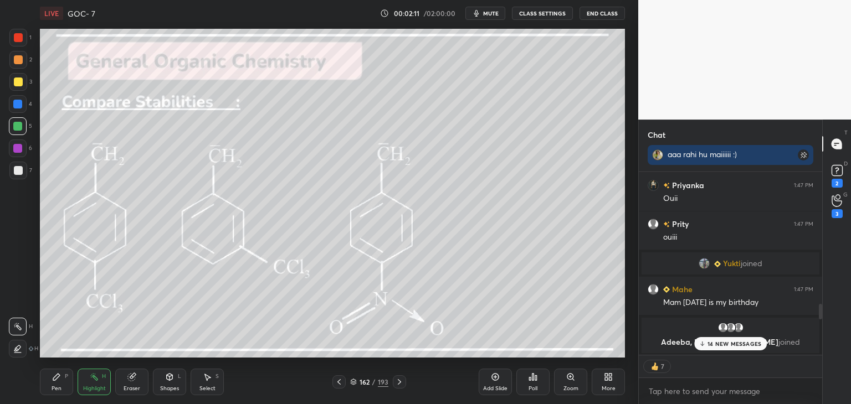
click at [729, 346] on p "14 NEW MESSAGES" at bounding box center [734, 344] width 54 height 7
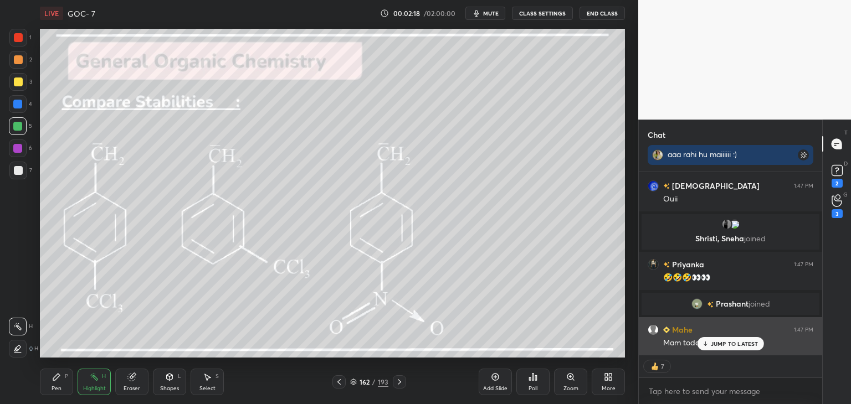
click at [727, 344] on p "JUMP TO LATEST" at bounding box center [734, 344] width 48 height 7
type textarea "x"
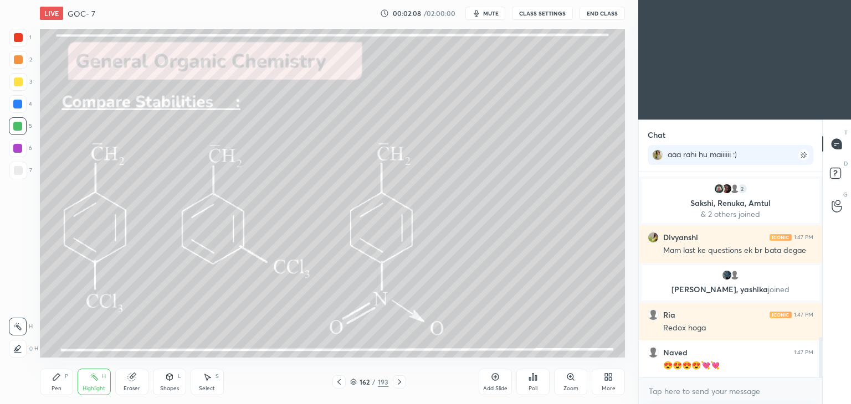
scroll to position [911, 0]
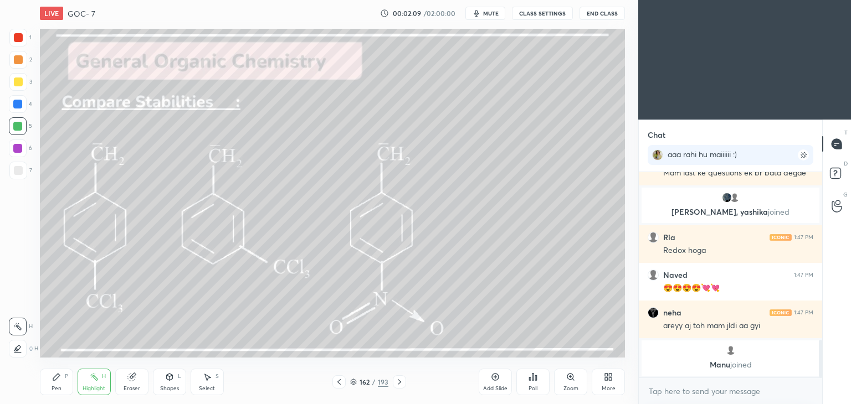
click at [604, 382] on div "More" at bounding box center [607, 382] width 33 height 27
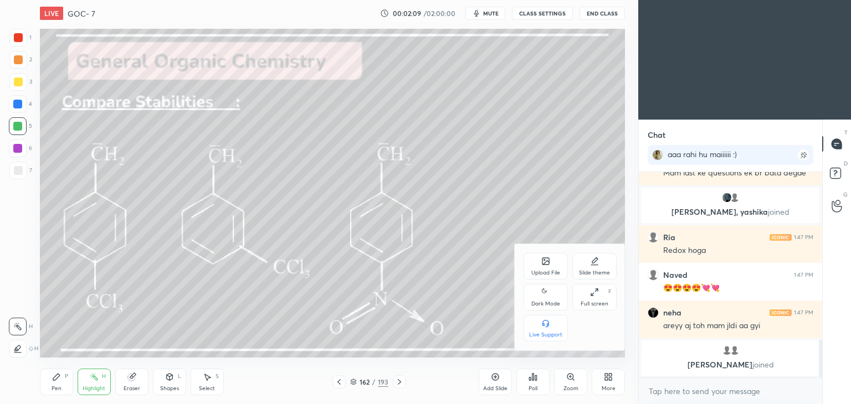
click at [552, 305] on div "Dark Mode" at bounding box center [545, 304] width 29 height 6
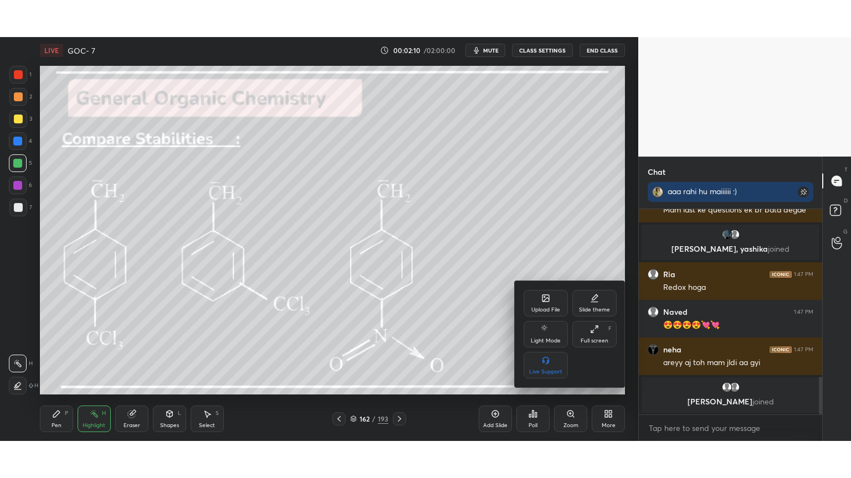
scroll to position [957, 0]
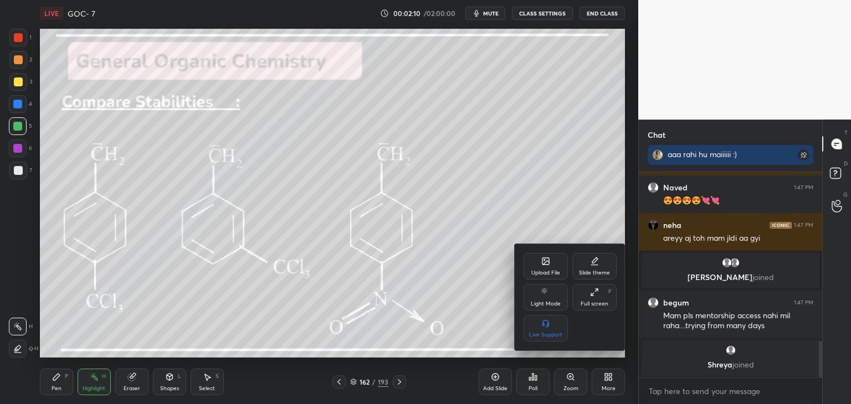
click at [592, 301] on div "Full screen" at bounding box center [594, 304] width 28 height 6
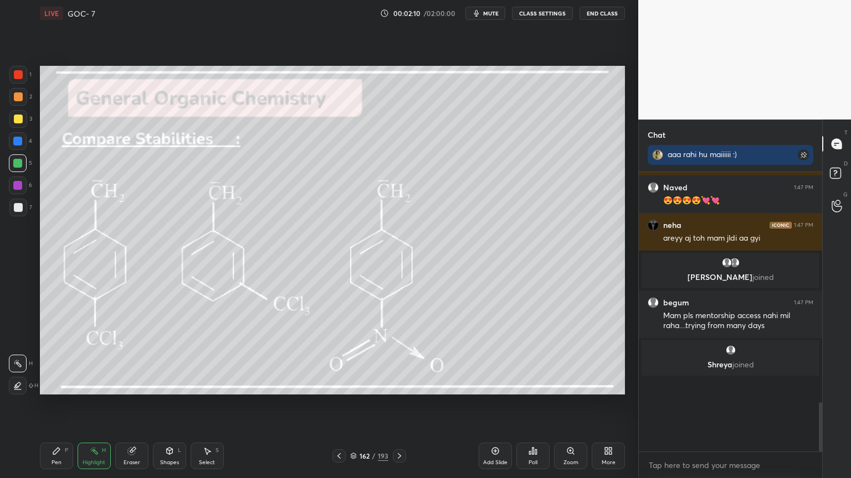
scroll to position [184, 180]
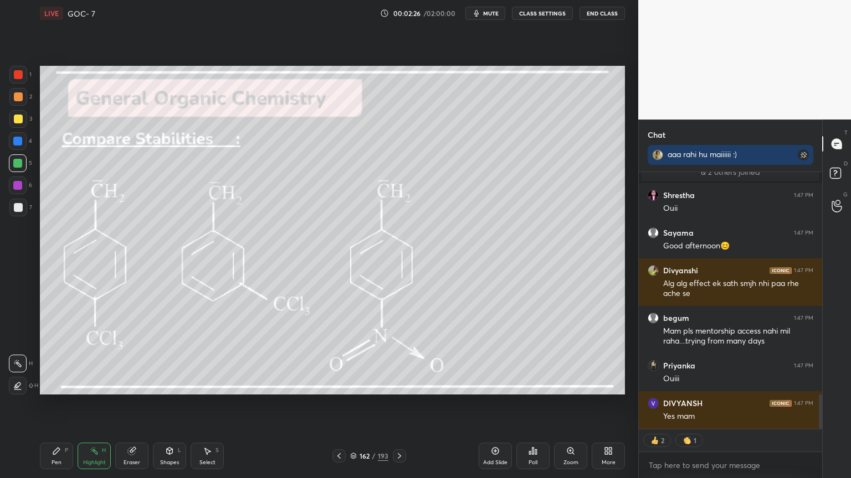
click at [535, 12] on button "CLASS SETTINGS" at bounding box center [542, 13] width 61 height 13
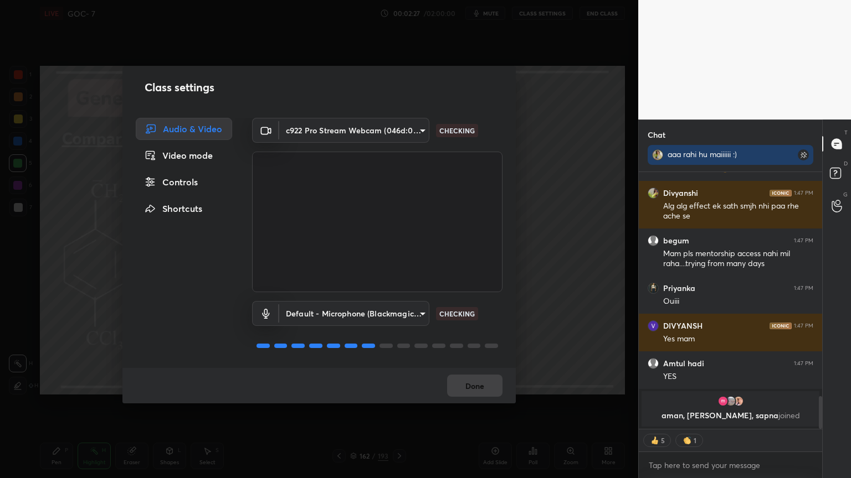
type textarea "x"
click at [206, 184] on div "Controls" at bounding box center [184, 182] width 96 height 22
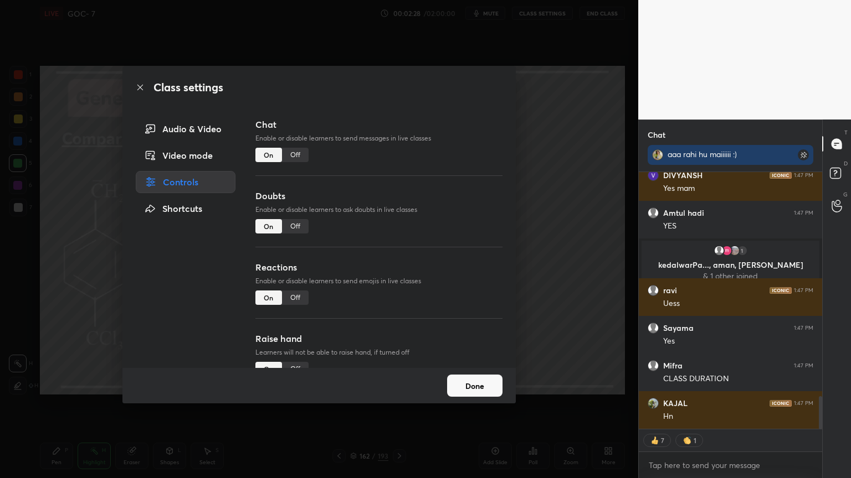
click at [303, 159] on div "Off" at bounding box center [295, 155] width 27 height 14
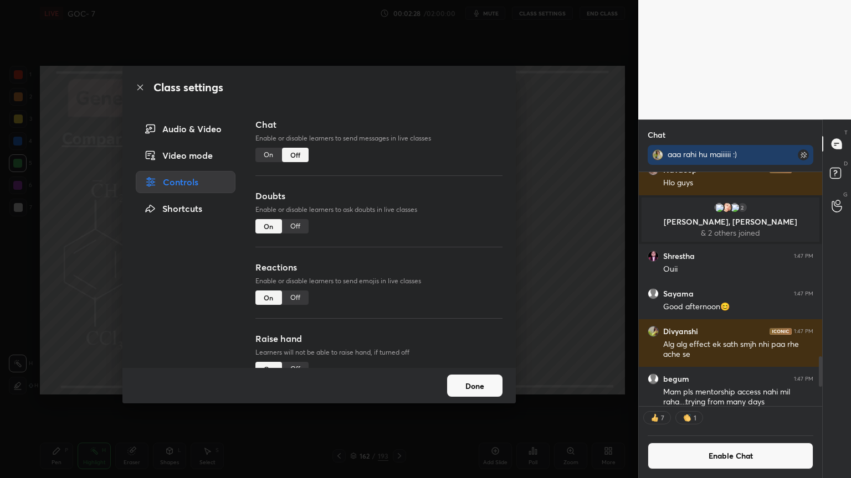
click at [302, 227] on div "Off" at bounding box center [295, 226] width 27 height 14
click at [291, 304] on div "Off" at bounding box center [295, 298] width 27 height 14
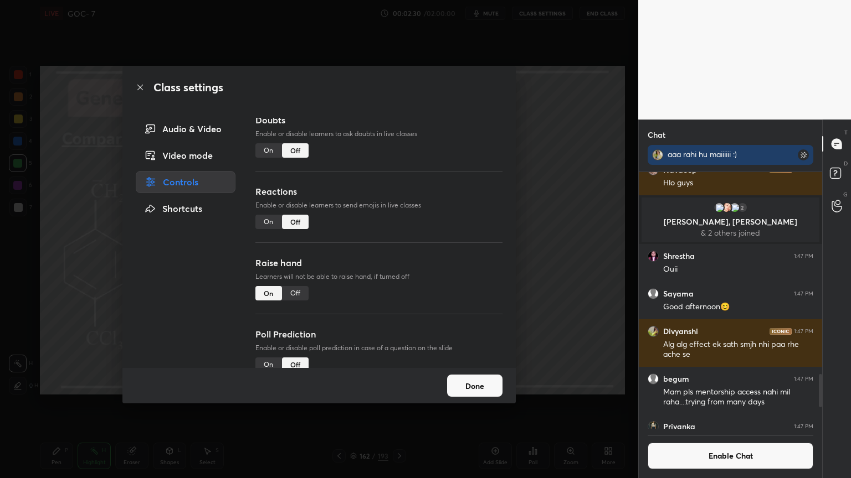
click at [294, 295] on div "Off" at bounding box center [295, 293] width 27 height 14
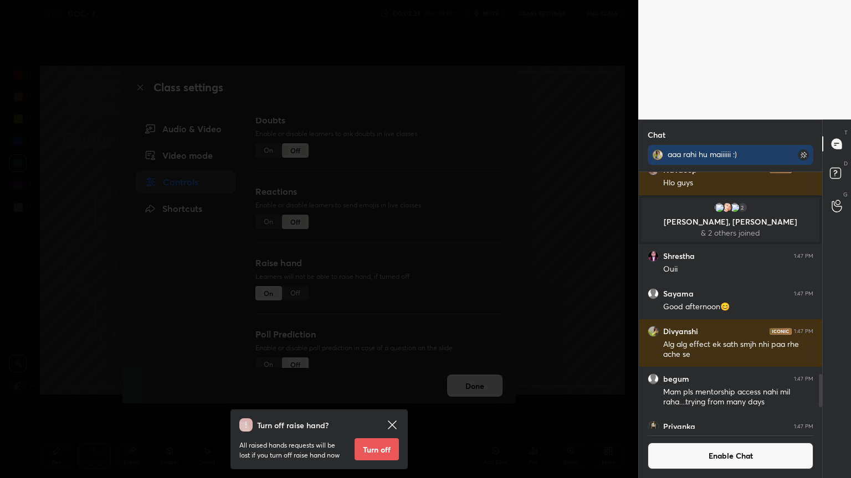
click at [390, 404] on button "Turn off" at bounding box center [376, 450] width 44 height 22
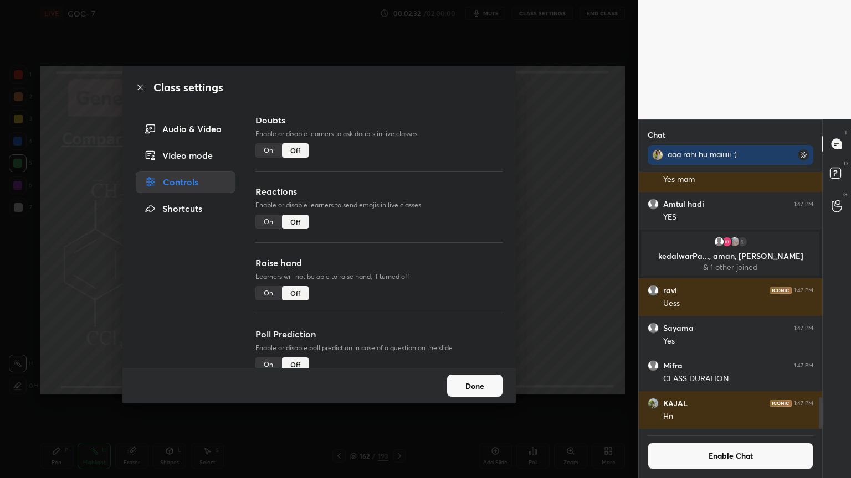
click at [476, 386] on button "Done" at bounding box center [474, 386] width 55 height 22
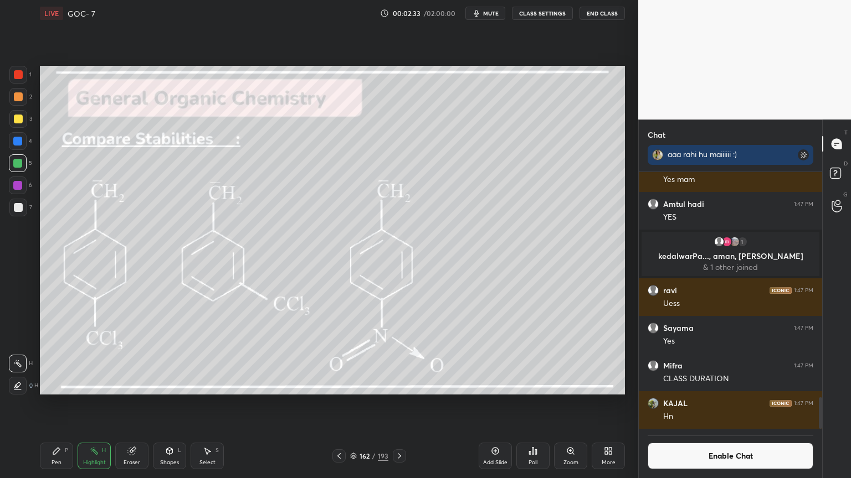
click at [397, 404] on icon at bounding box center [399, 456] width 9 height 9
click at [61, 404] on div "Pen P" at bounding box center [56, 456] width 33 height 27
click at [16, 208] on div at bounding box center [18, 207] width 9 height 9
click at [18, 123] on div at bounding box center [18, 119] width 18 height 18
click at [130, 404] on icon at bounding box center [131, 451] width 7 height 7
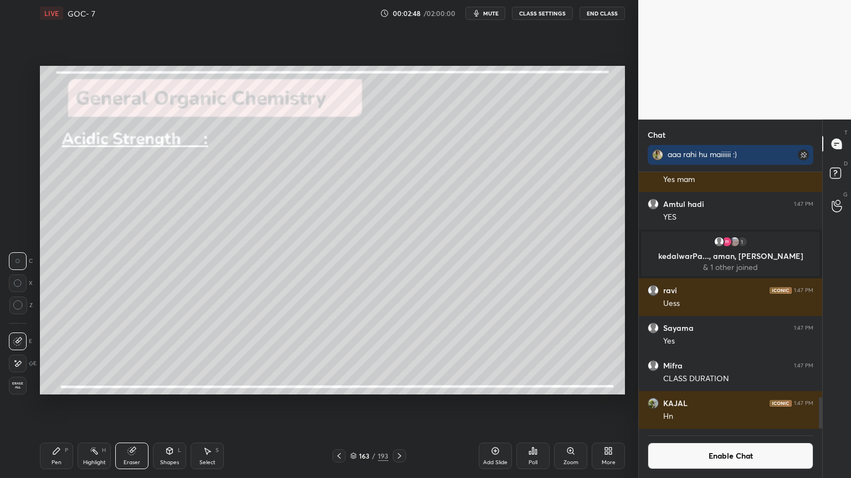
click at [20, 365] on icon at bounding box center [17, 363] width 9 height 9
click at [66, 404] on div "Pen P" at bounding box center [56, 456] width 33 height 27
click at [20, 99] on div at bounding box center [18, 96] width 9 height 9
click at [18, 359] on div at bounding box center [18, 364] width 18 height 18
click at [174, 404] on div "Shapes L" at bounding box center [169, 456] width 33 height 27
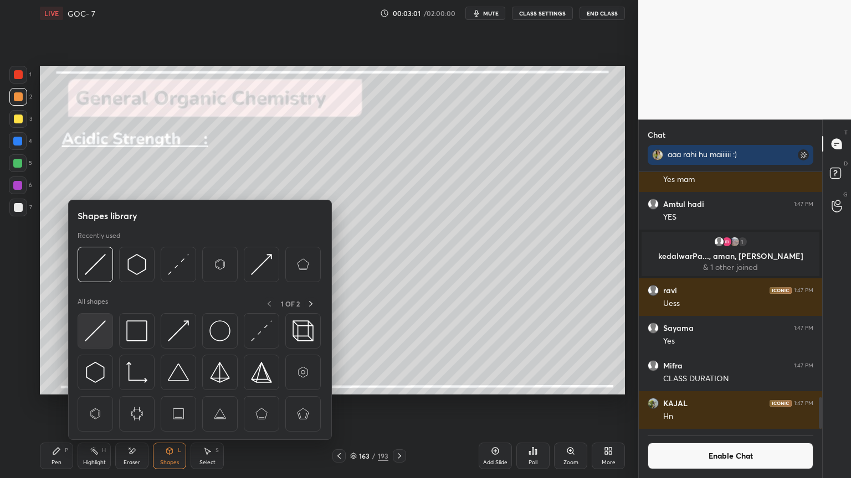
click at [102, 326] on img at bounding box center [95, 331] width 21 height 21
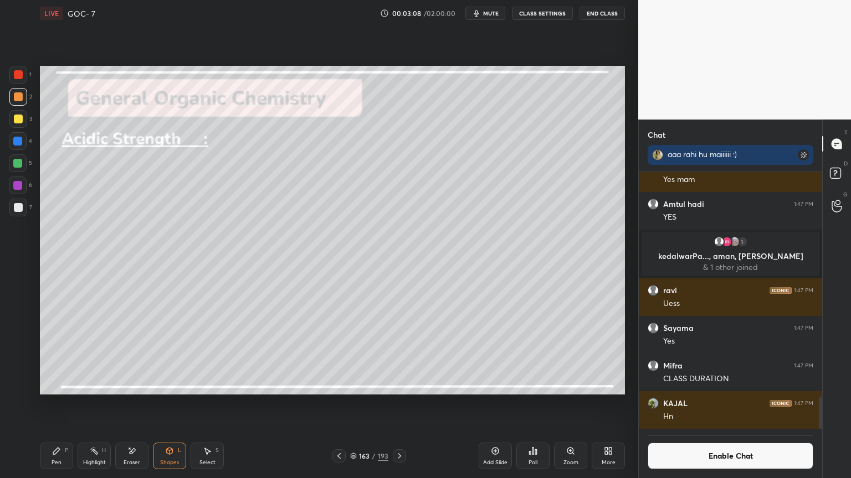
click at [64, 404] on div "Pen P" at bounding box center [56, 456] width 33 height 27
click at [21, 166] on div at bounding box center [17, 163] width 9 height 9
click at [22, 97] on div at bounding box center [18, 96] width 9 height 9
click at [20, 145] on div at bounding box center [17, 141] width 9 height 9
click at [102, 404] on div "Highlight" at bounding box center [94, 463] width 23 height 6
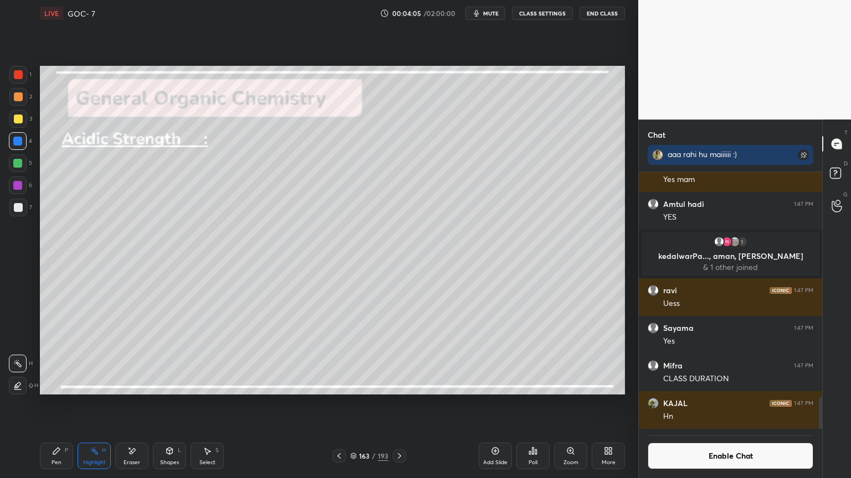
click at [62, 404] on div "Pen P" at bounding box center [56, 456] width 33 height 27
click at [102, 404] on div "Highlight H" at bounding box center [94, 456] width 33 height 27
click at [20, 159] on div at bounding box center [17, 163] width 9 height 9
click at [66, 404] on div "Pen P" at bounding box center [56, 456] width 33 height 27
click at [22, 137] on div at bounding box center [18, 141] width 18 height 18
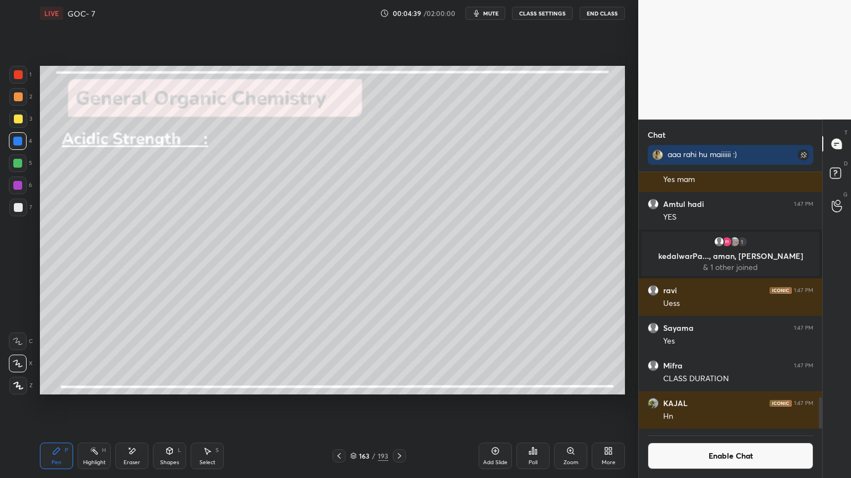
click at [88, 404] on div "Highlight H" at bounding box center [94, 456] width 33 height 27
click at [66, 404] on div "Pen P" at bounding box center [56, 456] width 33 height 27
click at [93, 404] on div "Highlight" at bounding box center [94, 463] width 23 height 6
click at [16, 169] on div at bounding box center [18, 163] width 18 height 18
click at [489, 404] on div "Add Slide" at bounding box center [494, 456] width 33 height 27
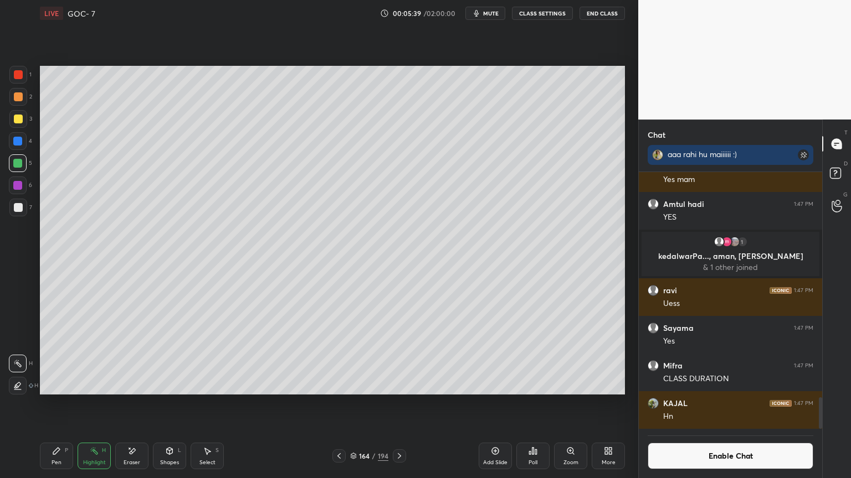
click at [63, 404] on div "Pen P" at bounding box center [56, 456] width 33 height 27
click at [20, 187] on div at bounding box center [17, 185] width 9 height 9
click at [23, 210] on div at bounding box center [18, 208] width 18 height 18
click at [88, 404] on div "Highlight" at bounding box center [94, 463] width 23 height 6
click at [18, 166] on div at bounding box center [17, 163] width 9 height 9
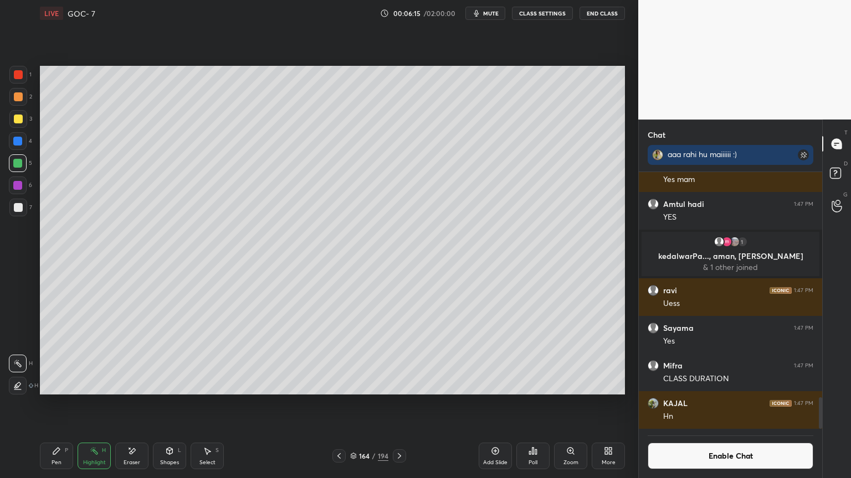
click at [174, 404] on div "Shapes L" at bounding box center [169, 456] width 33 height 27
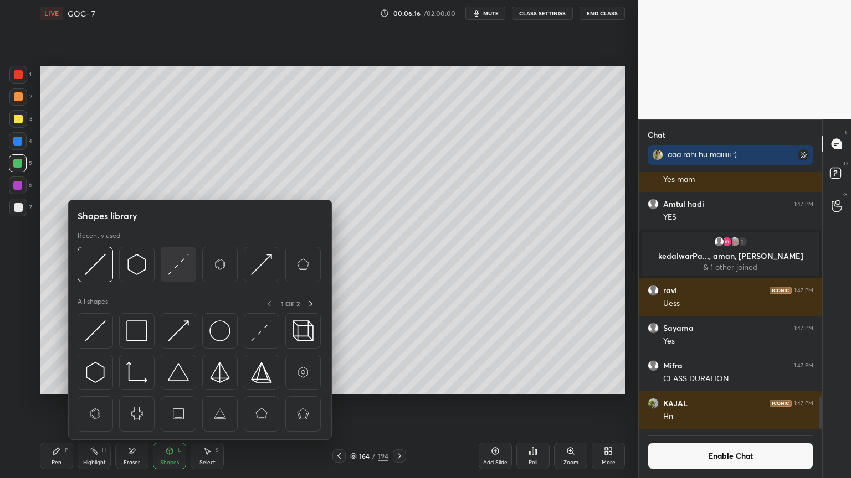
click at [177, 268] on img at bounding box center [178, 264] width 21 height 21
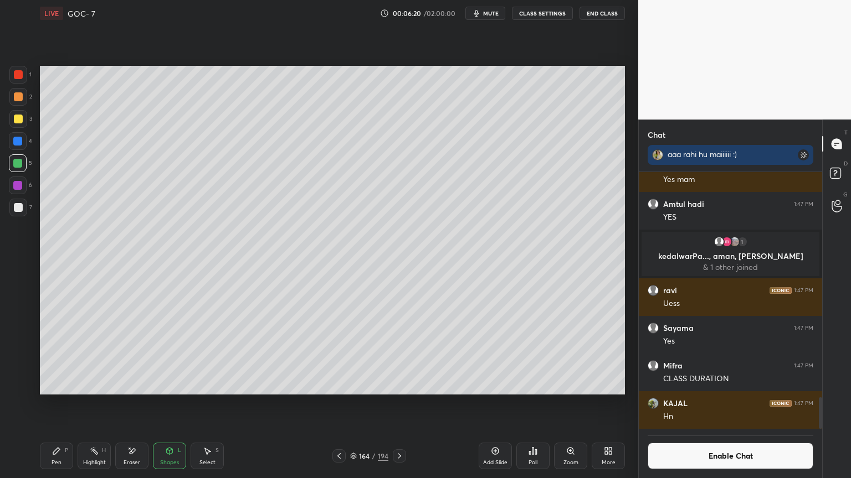
click at [103, 404] on div "Highlight H" at bounding box center [94, 456] width 33 height 27
click at [69, 404] on div "Pen P" at bounding box center [56, 456] width 33 height 27
click at [155, 404] on div "Shapes L" at bounding box center [169, 456] width 33 height 27
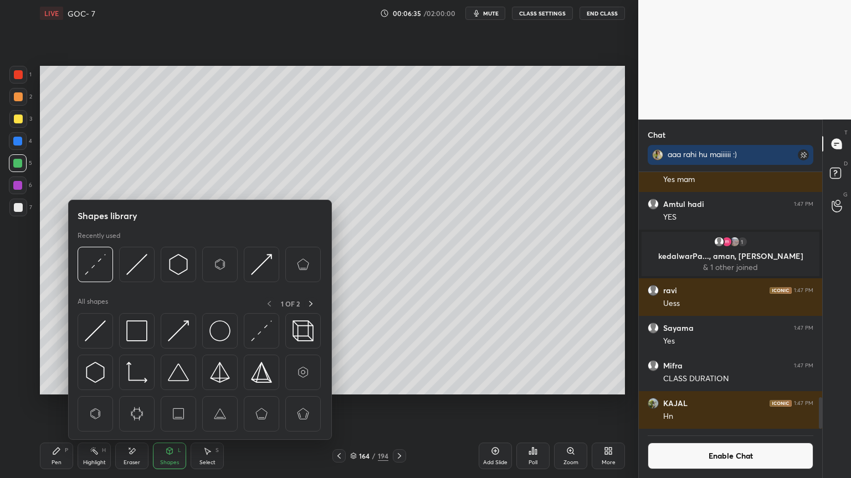
click at [141, 404] on div "Eraser" at bounding box center [131, 456] width 33 height 27
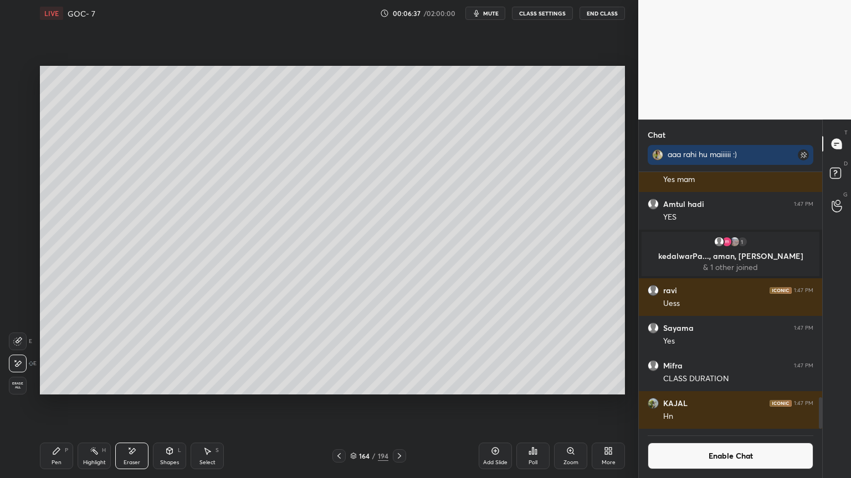
click at [52, 404] on div "Pen P" at bounding box center [56, 456] width 33 height 27
click at [129, 404] on icon at bounding box center [129, 448] width 1 height 1
click at [73, 404] on div "Pen P Highlight H Eraser Shapes L Select S" at bounding box center [149, 456] width 219 height 27
click at [65, 404] on div "Pen P" at bounding box center [56, 456] width 33 height 27
click at [102, 404] on div "Highlight" at bounding box center [94, 463] width 23 height 6
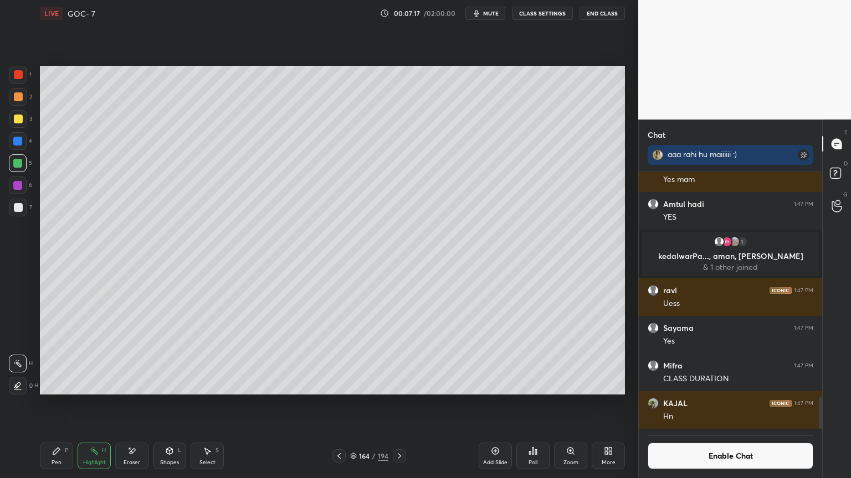
click at [16, 143] on div at bounding box center [17, 141] width 9 height 9
click at [64, 404] on div "Pen P" at bounding box center [56, 456] width 33 height 27
click at [12, 99] on div at bounding box center [18, 97] width 18 height 18
click at [169, 404] on div "Shapes L" at bounding box center [169, 456] width 33 height 27
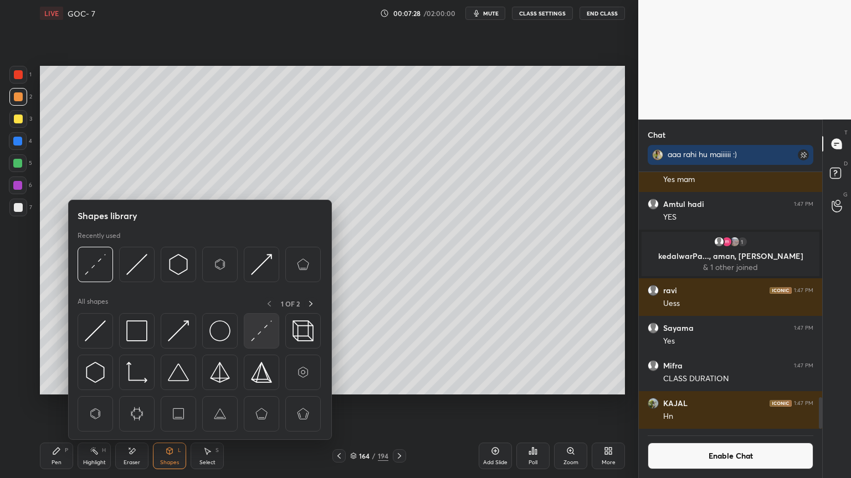
click at [266, 333] on img at bounding box center [261, 331] width 21 height 21
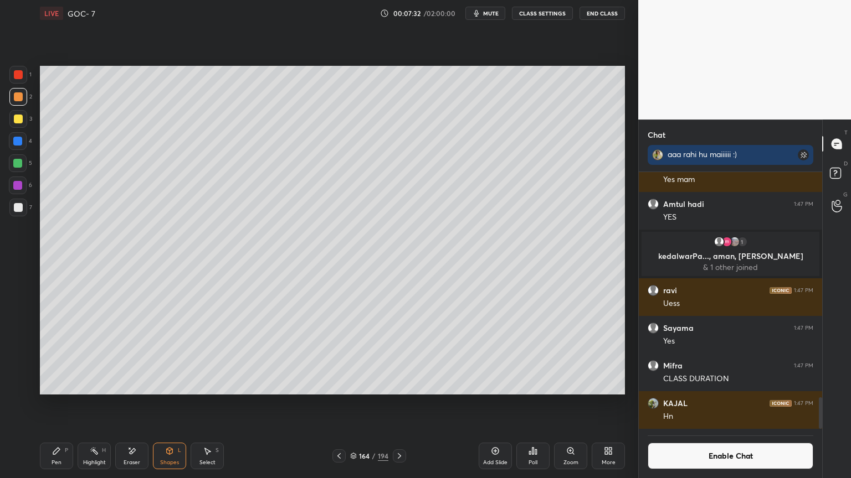
click at [60, 404] on div "Pen P" at bounding box center [56, 456] width 33 height 27
click at [100, 404] on div "Highlight H" at bounding box center [94, 456] width 33 height 27
click at [19, 165] on div at bounding box center [17, 163] width 9 height 9
click at [24, 142] on div at bounding box center [18, 141] width 18 height 18
click at [715, 404] on button "Enable Chat" at bounding box center [730, 456] width 166 height 27
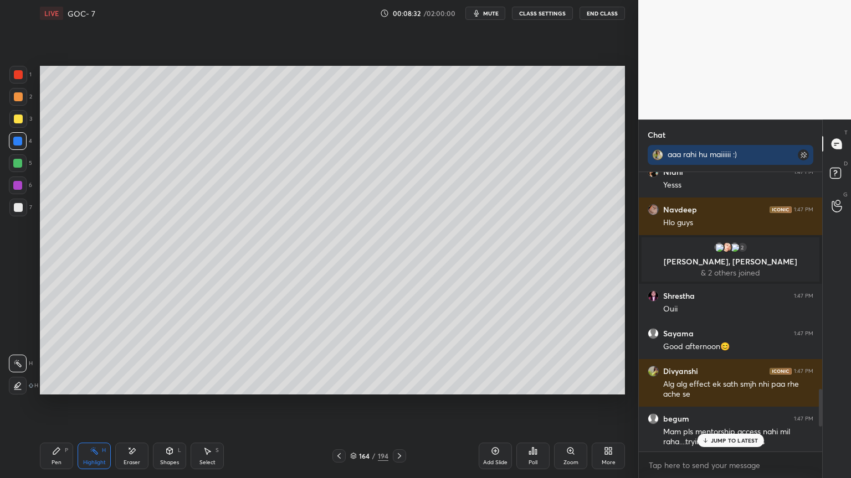
scroll to position [1869, 0]
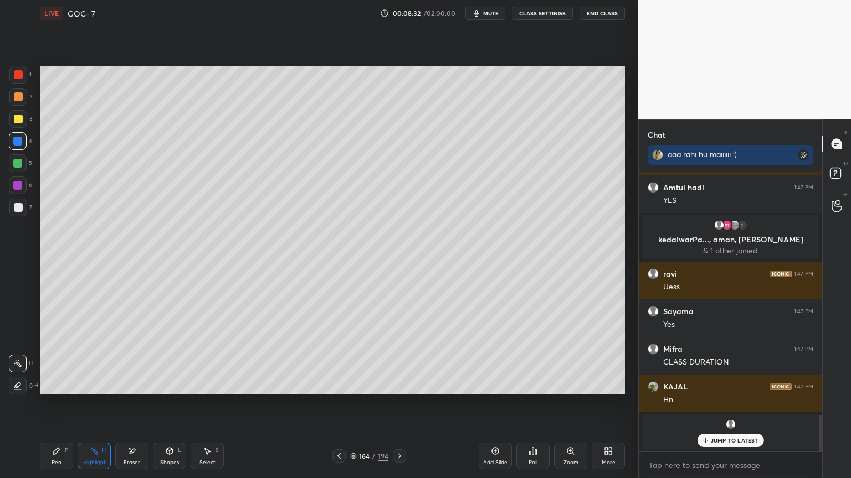
click at [736, 404] on p "JUMP TO LATEST" at bounding box center [734, 440] width 48 height 7
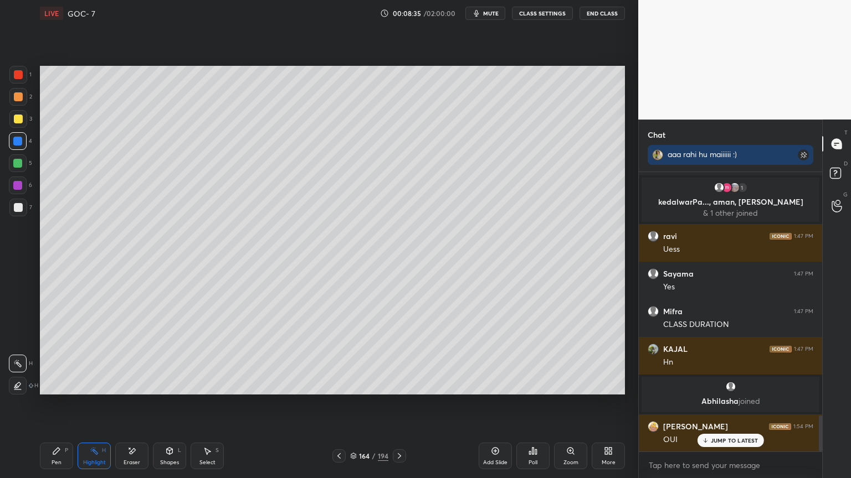
scroll to position [1985, 0]
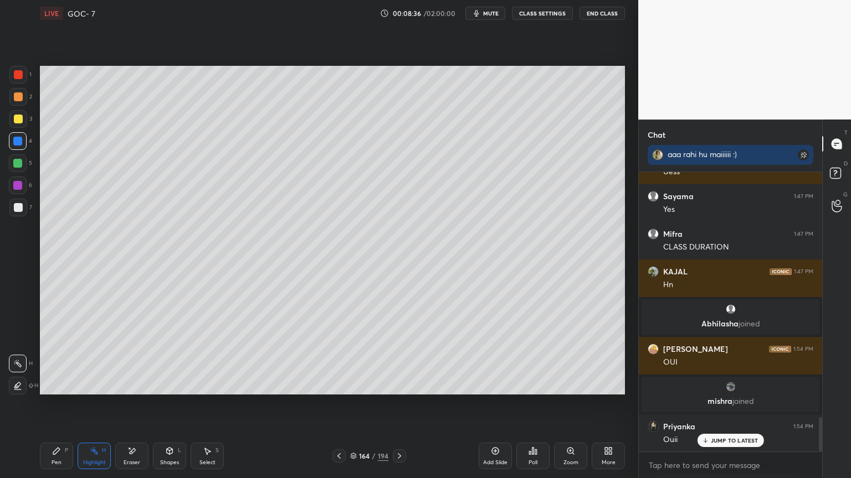
click at [396, 404] on icon at bounding box center [399, 456] width 9 height 9
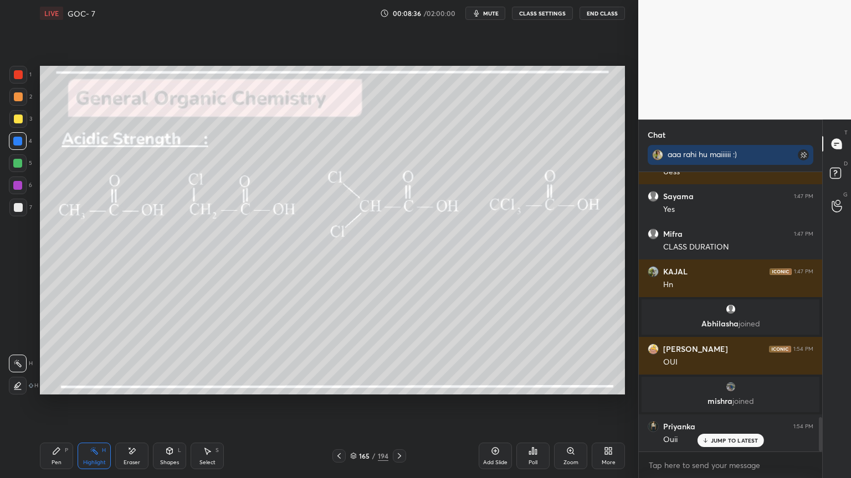
scroll to position [2098, 0]
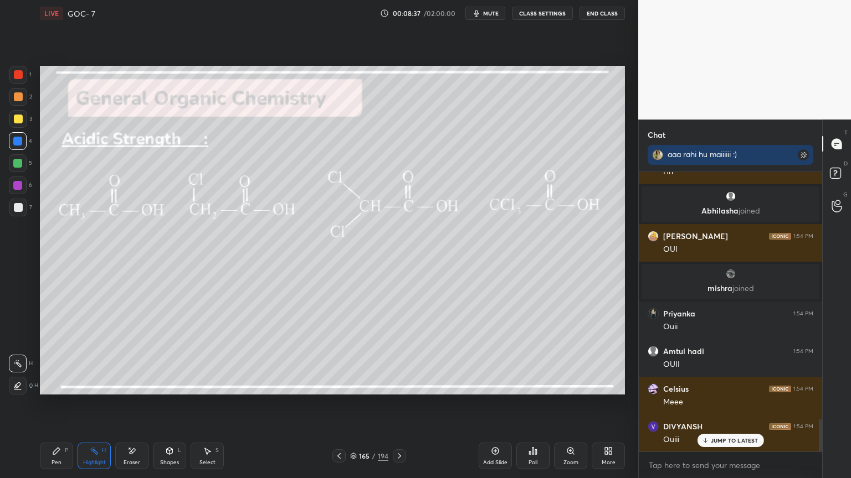
click at [541, 9] on button "CLASS SETTINGS" at bounding box center [542, 13] width 61 height 13
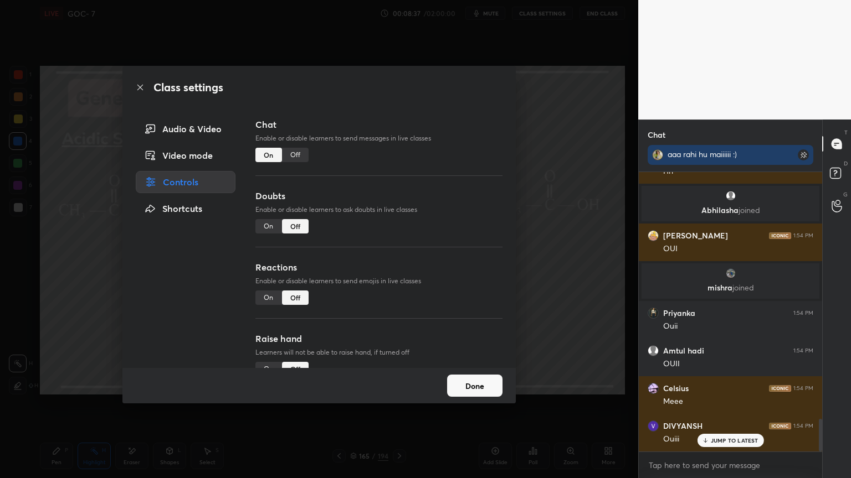
click at [293, 156] on div "Off" at bounding box center [295, 155] width 27 height 14
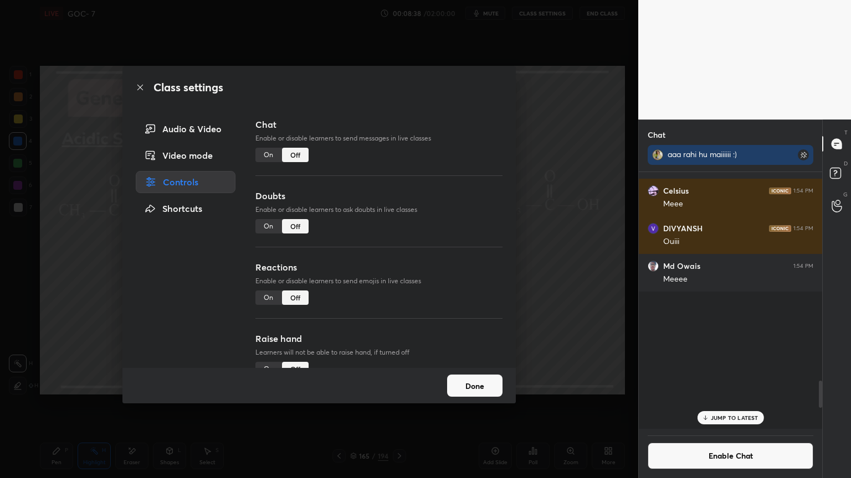
scroll to position [254, 180]
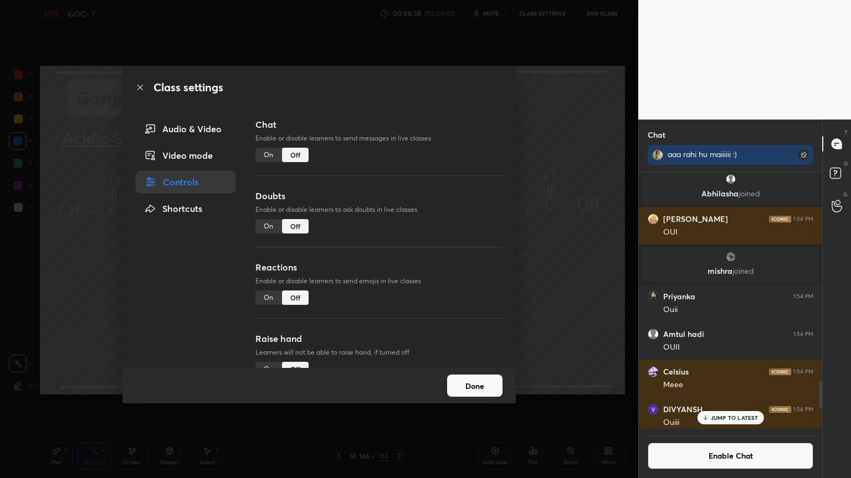
click at [485, 382] on button "Done" at bounding box center [474, 386] width 55 height 22
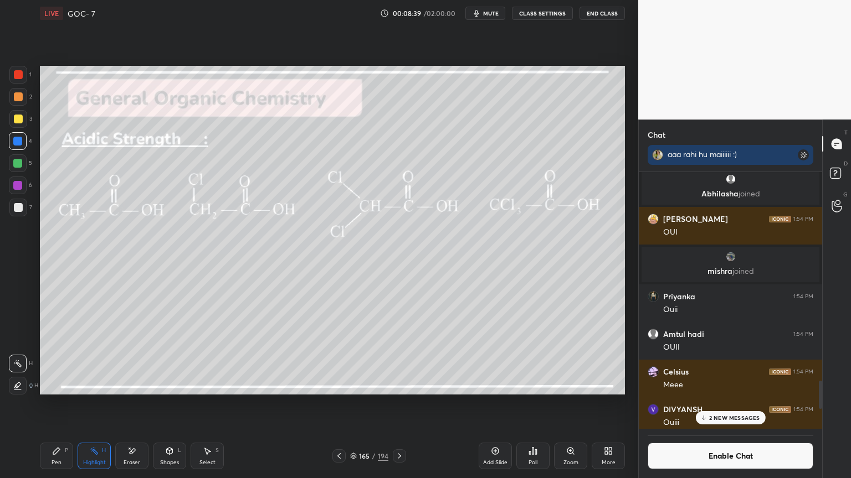
click at [69, 404] on div "Pen P" at bounding box center [56, 456] width 33 height 27
click at [19, 123] on div at bounding box center [18, 119] width 18 height 18
click at [18, 105] on div at bounding box center [18, 97] width 18 height 18
click at [93, 404] on icon at bounding box center [94, 451] width 9 height 9
click at [19, 168] on div at bounding box center [18, 163] width 18 height 18
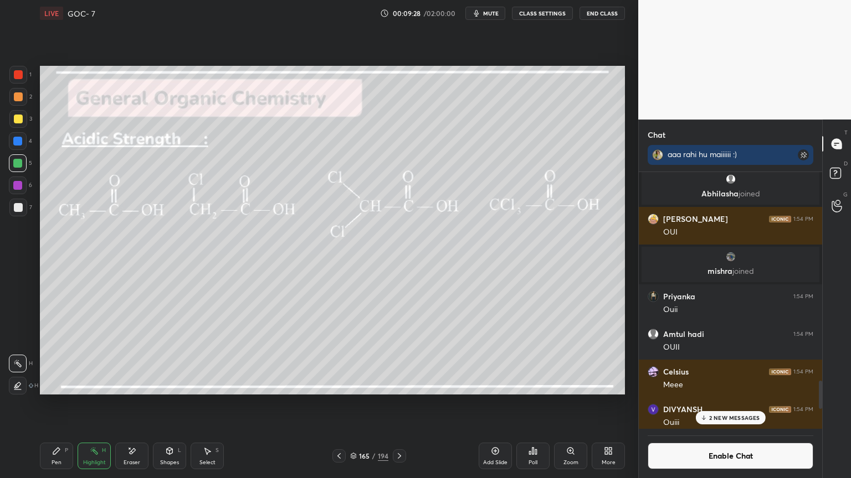
click at [24, 384] on div at bounding box center [18, 386] width 18 height 18
click at [714, 404] on button "Enable Chat" at bounding box center [730, 456] width 166 height 27
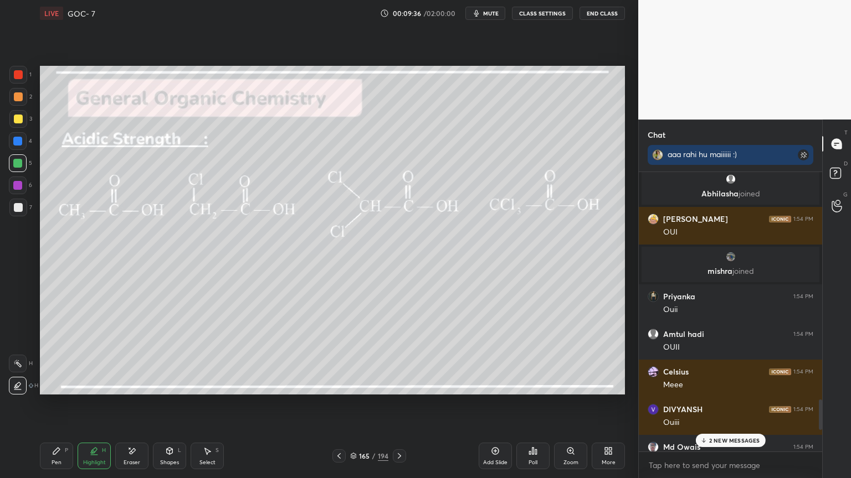
click at [723, 404] on p "2 NEW MESSAGES" at bounding box center [734, 440] width 51 height 7
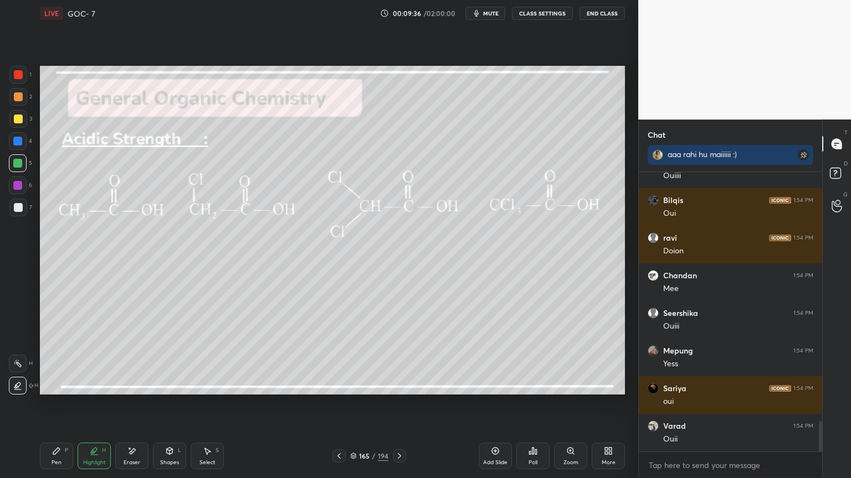
click at [55, 404] on icon at bounding box center [56, 451] width 7 height 7
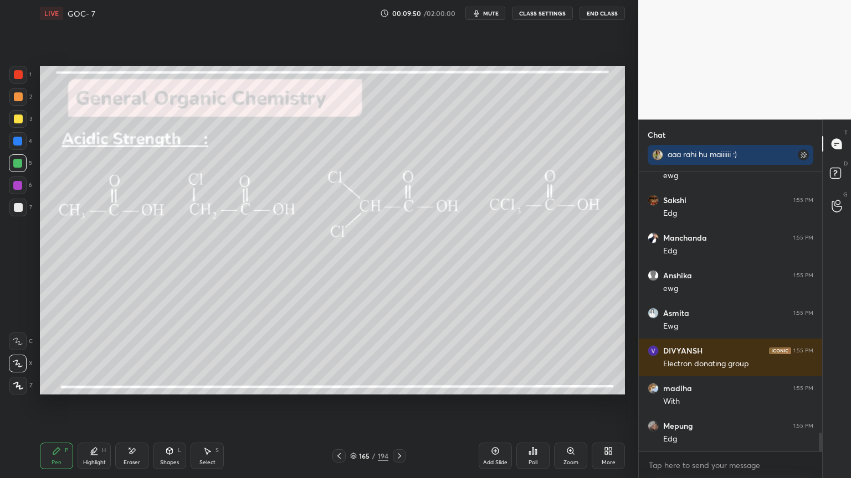
scroll to position [4476, 0]
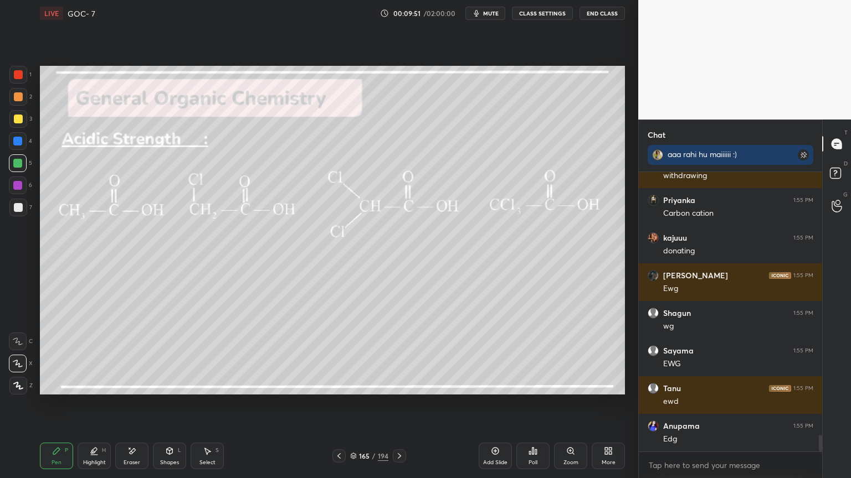
click at [528, 16] on button "CLASS SETTINGS" at bounding box center [542, 13] width 61 height 13
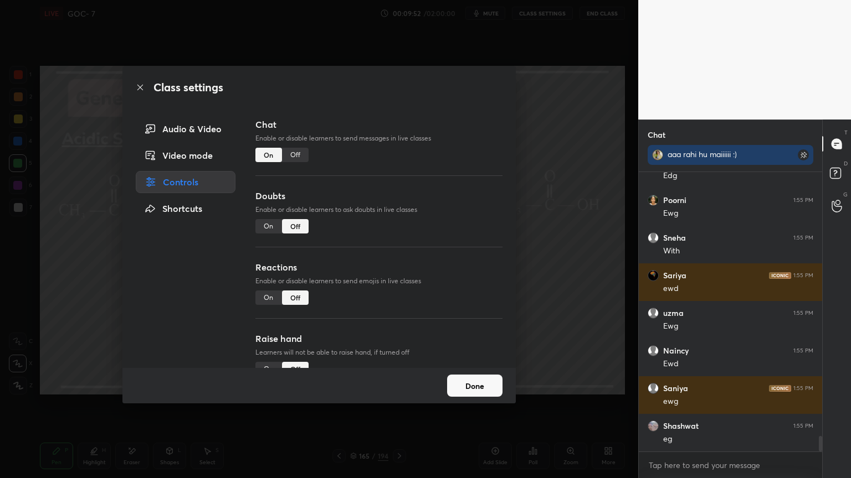
click at [288, 157] on div "Off" at bounding box center [295, 155] width 27 height 14
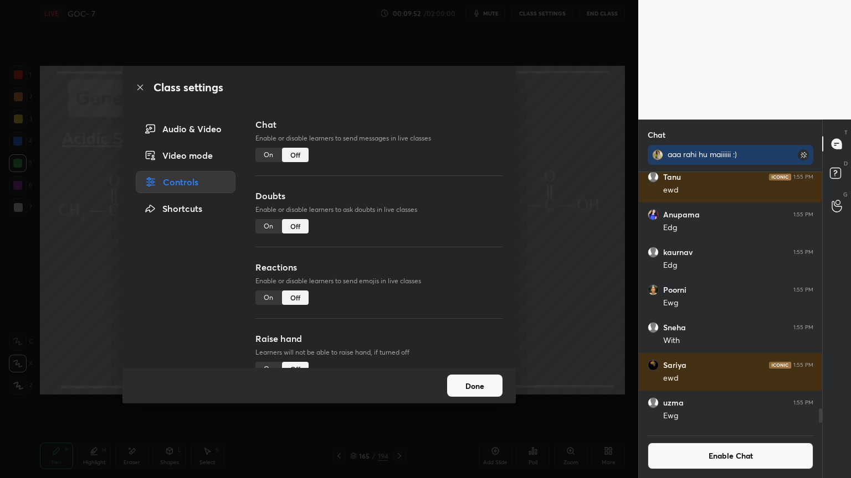
scroll to position [4161, 0]
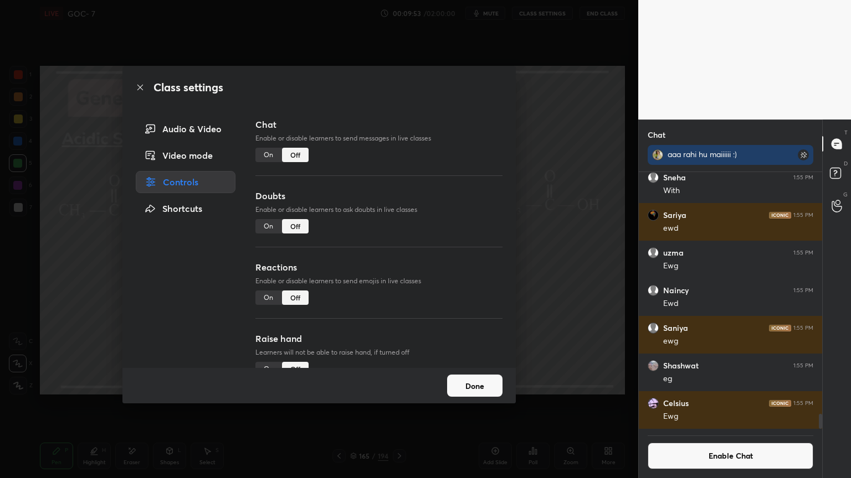
click at [476, 392] on button "Done" at bounding box center [474, 386] width 55 height 22
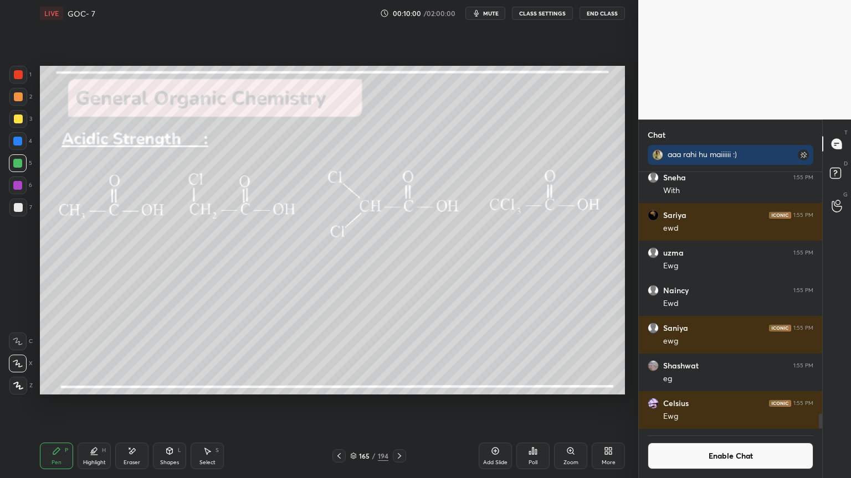
click at [100, 404] on div "Highlight H" at bounding box center [94, 456] width 33 height 27
click at [121, 404] on div "Eraser" at bounding box center [131, 456] width 33 height 27
click at [92, 404] on div "Highlight H" at bounding box center [94, 456] width 33 height 27
click at [701, 404] on button "Enable Chat" at bounding box center [730, 456] width 166 height 27
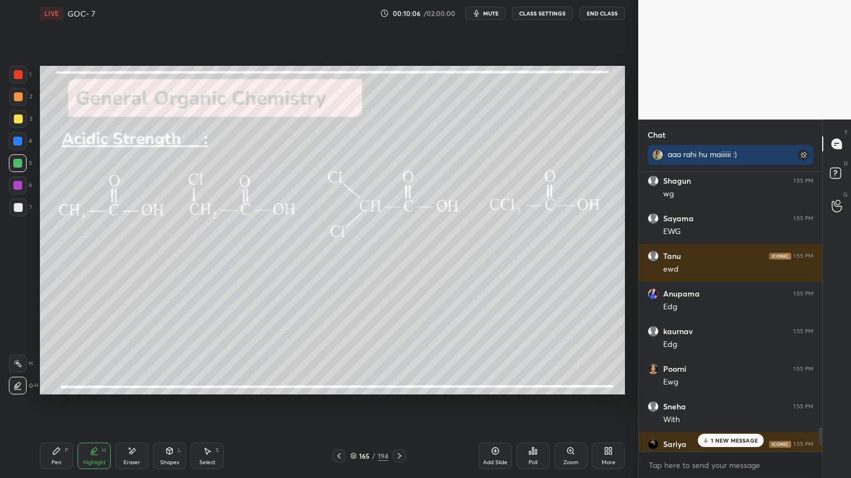
click at [713, 404] on p "1 NEW MESSAGE" at bounding box center [733, 440] width 47 height 7
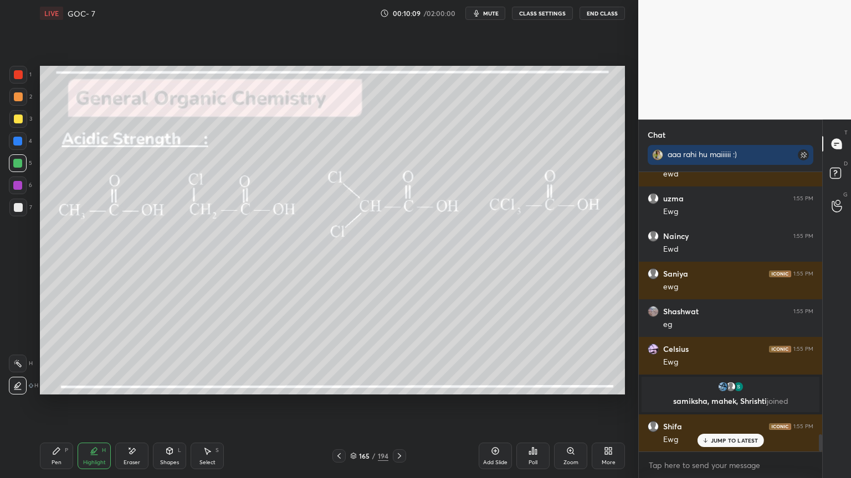
scroll to position [4275, 0]
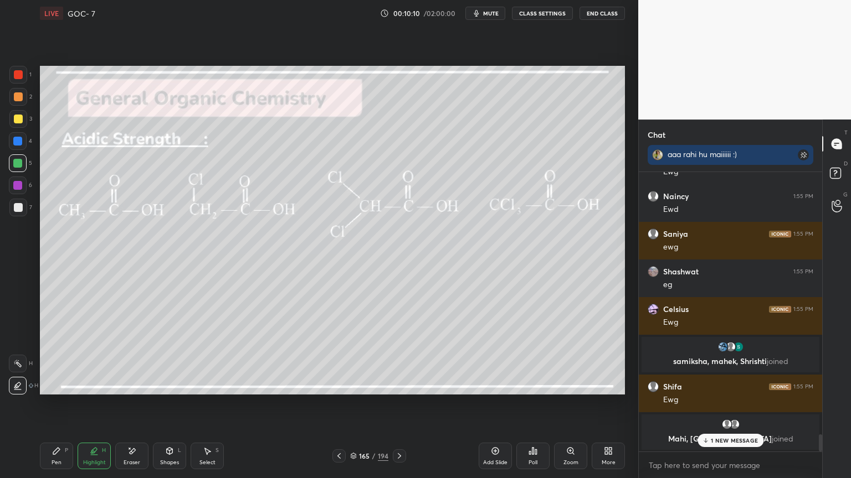
click at [720, 404] on p "1 NEW MESSAGE" at bounding box center [733, 440] width 47 height 7
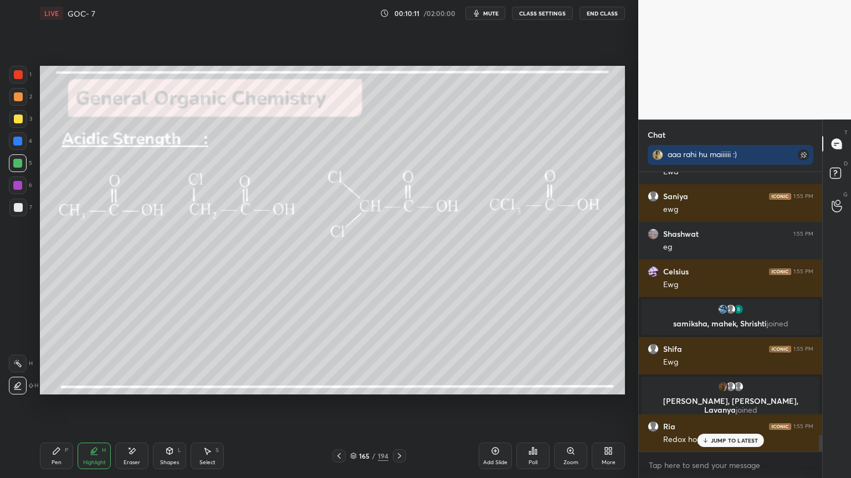
scroll to position [4463, 0]
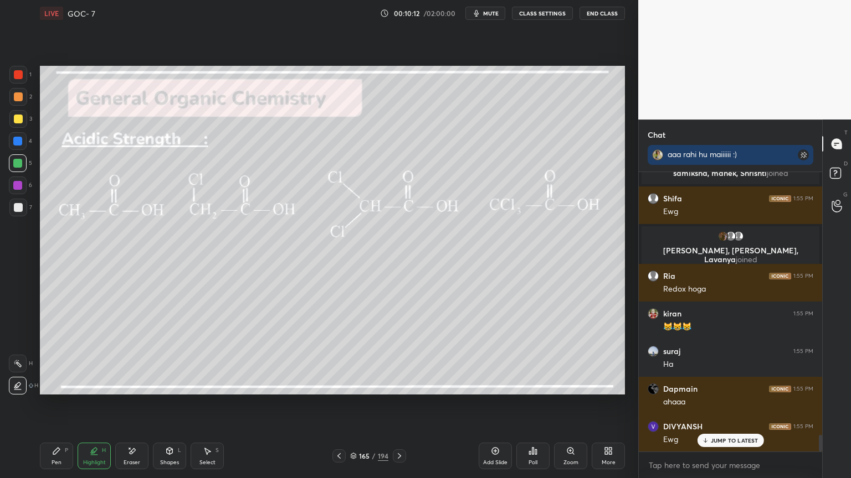
click at [540, 16] on button "CLASS SETTINGS" at bounding box center [542, 13] width 61 height 13
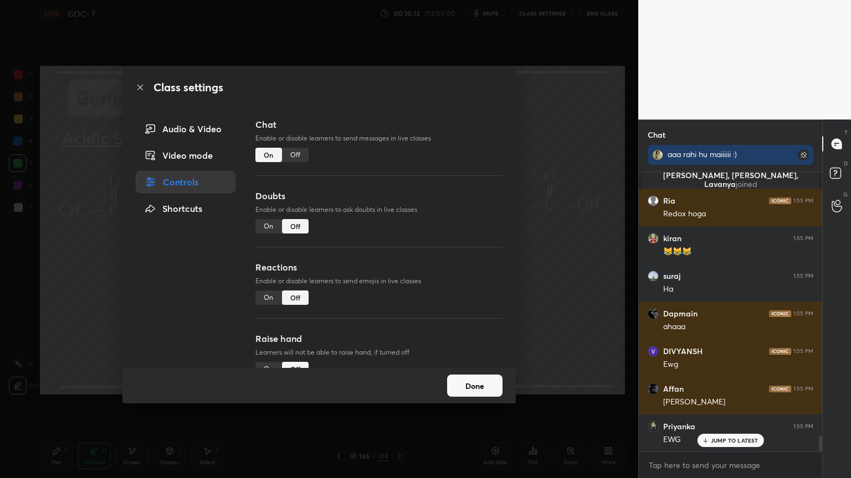
click at [299, 157] on div "Off" at bounding box center [295, 155] width 27 height 14
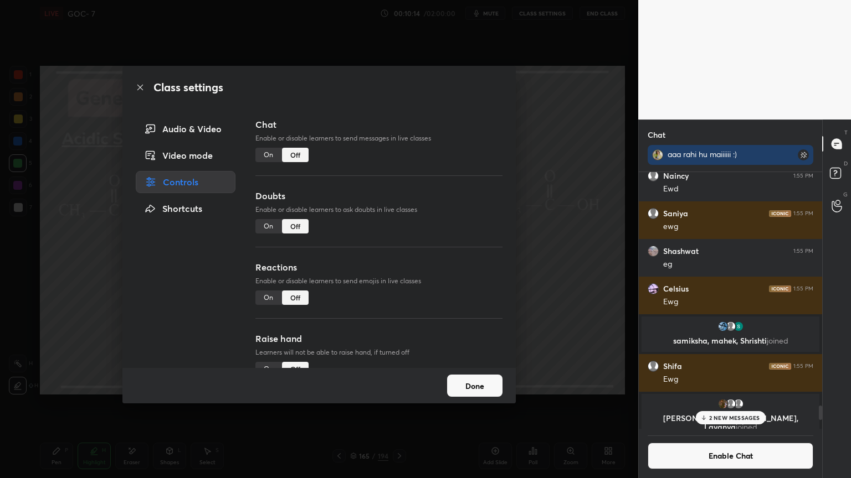
click at [463, 391] on button "Done" at bounding box center [474, 386] width 55 height 22
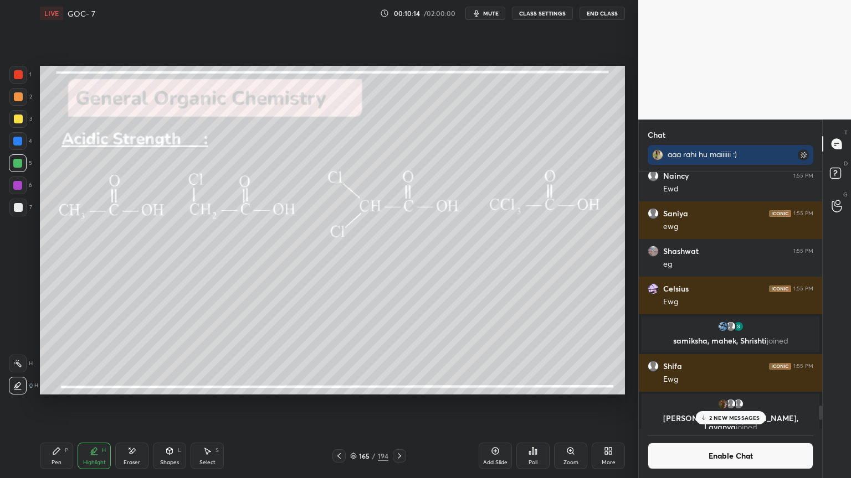
click at [63, 404] on div "Pen P" at bounding box center [56, 456] width 33 height 27
click at [18, 138] on div at bounding box center [17, 141] width 9 height 9
click at [92, 404] on icon at bounding box center [94, 451] width 9 height 9
click at [17, 364] on icon at bounding box center [17, 363] width 1 height 1
click at [53, 404] on div "Pen P" at bounding box center [56, 456] width 33 height 27
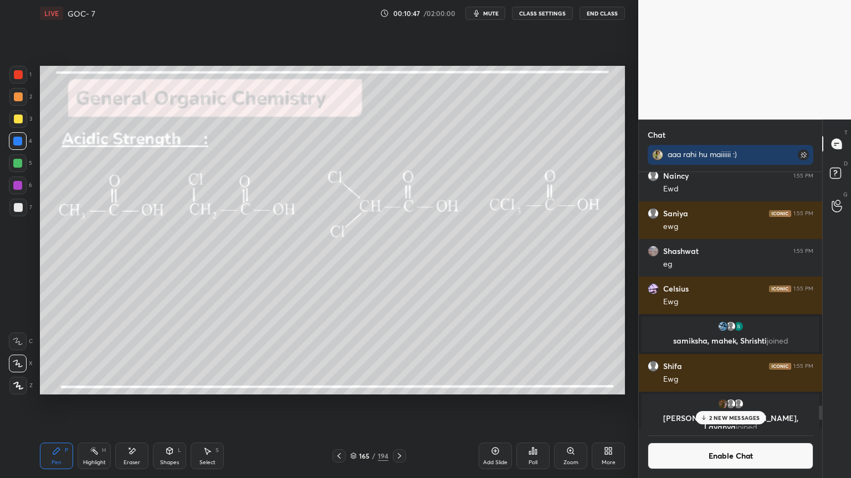
click at [20, 188] on div at bounding box center [17, 185] width 9 height 9
click at [96, 404] on div "Highlight" at bounding box center [94, 463] width 23 height 6
click at [181, 404] on div "Shapes L" at bounding box center [169, 456] width 33 height 27
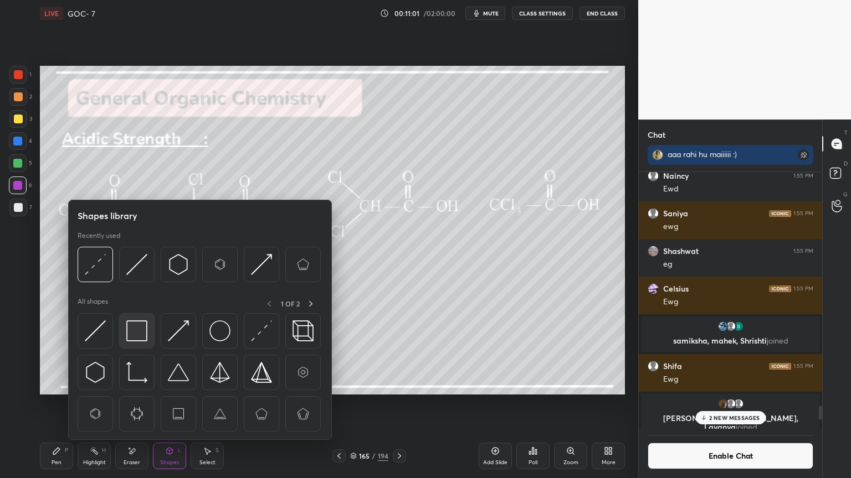
click at [136, 319] on div at bounding box center [136, 330] width 35 height 35
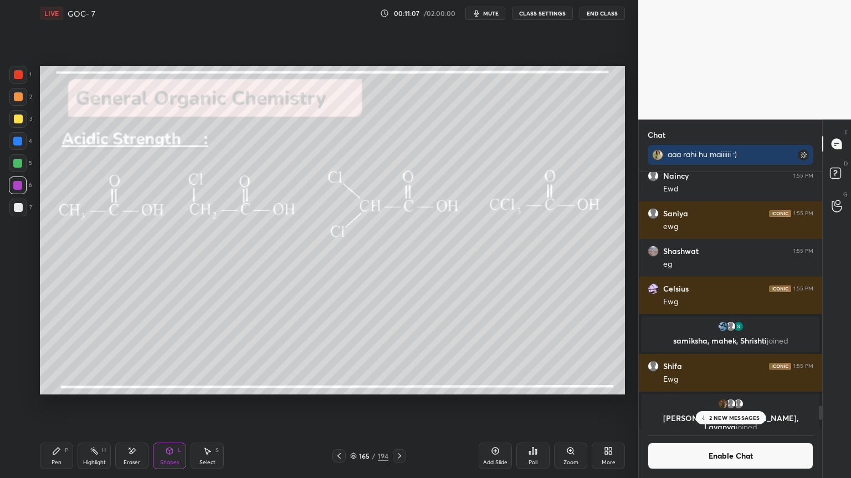
click at [401, 404] on icon at bounding box center [399, 456] width 9 height 9
click at [84, 404] on div "Highlight H" at bounding box center [94, 456] width 33 height 27
click at [68, 404] on div "P" at bounding box center [66, 451] width 3 height 6
click at [757, 404] on span "joined" at bounding box center [746, 427] width 22 height 11
click at [728, 404] on p "2 NEW MESSAGES" at bounding box center [734, 418] width 51 height 7
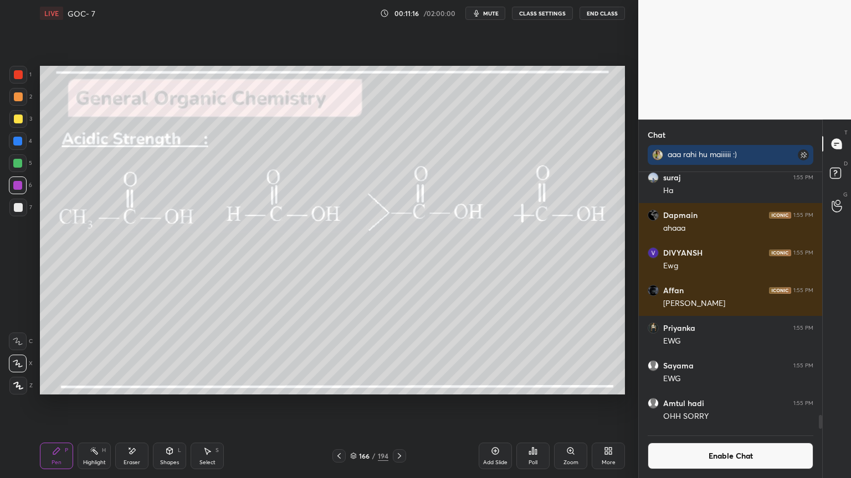
click at [729, 404] on button "Enable Chat" at bounding box center [730, 456] width 166 height 27
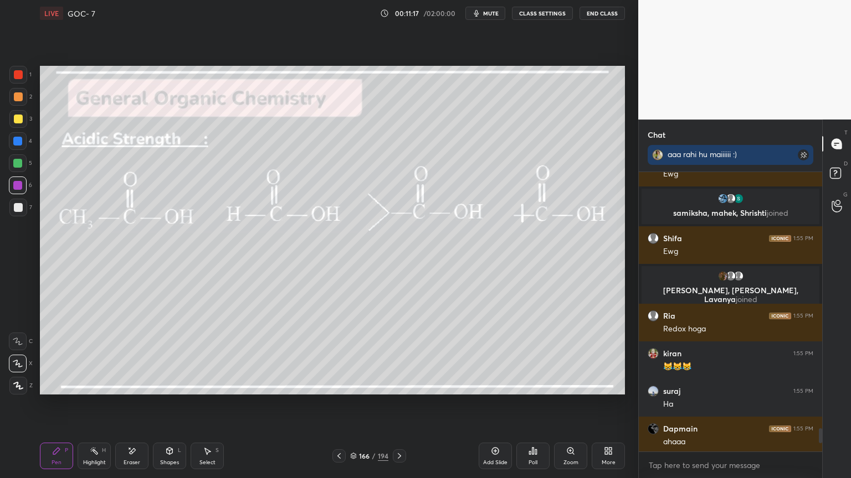
scroll to position [4534, 0]
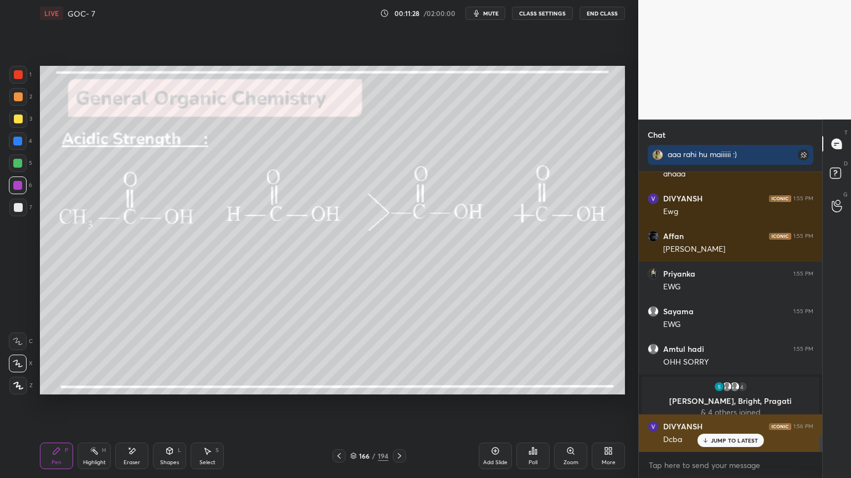
click at [727, 404] on p "JUMP TO LATEST" at bounding box center [734, 440] width 48 height 7
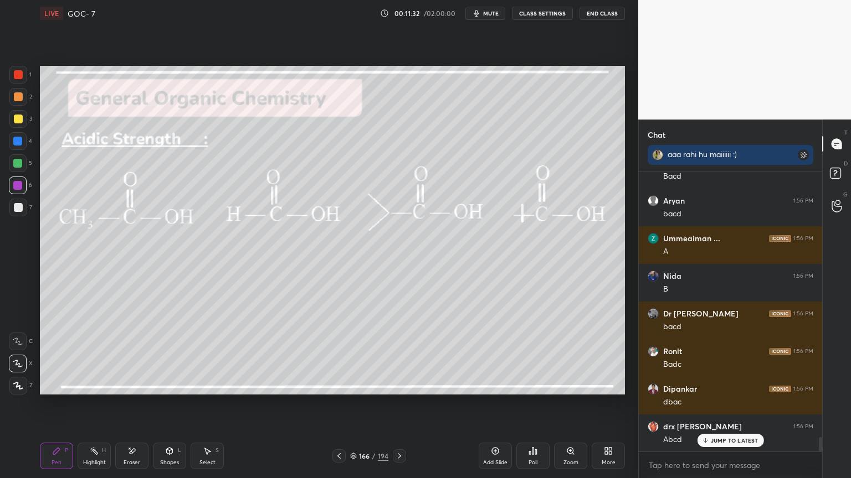
scroll to position [5136, 0]
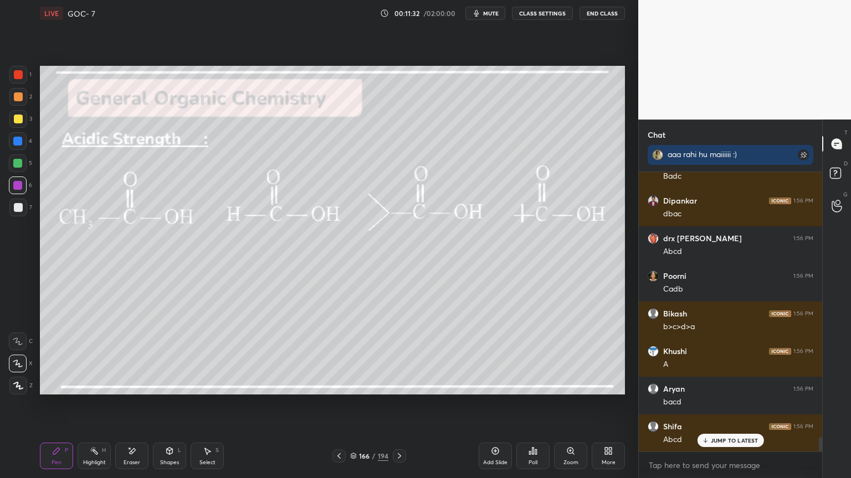
click at [543, 18] on button "CLASS SETTINGS" at bounding box center [542, 13] width 61 height 13
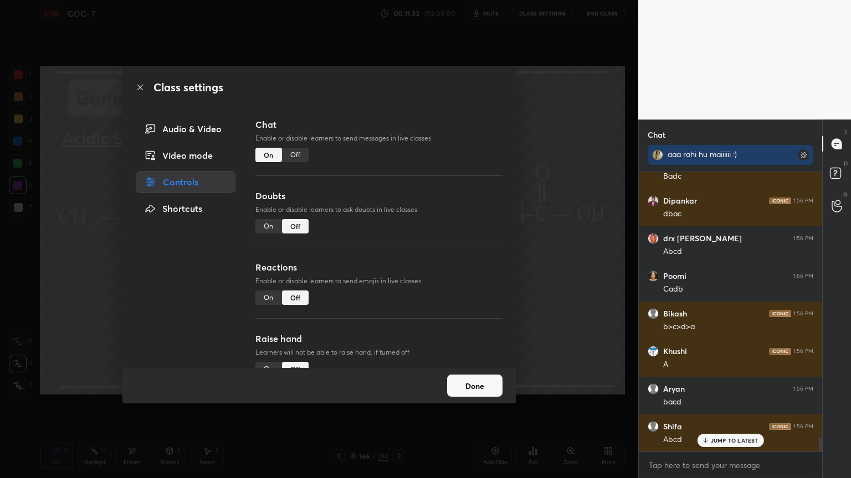
click at [297, 157] on div "Off" at bounding box center [295, 155] width 27 height 14
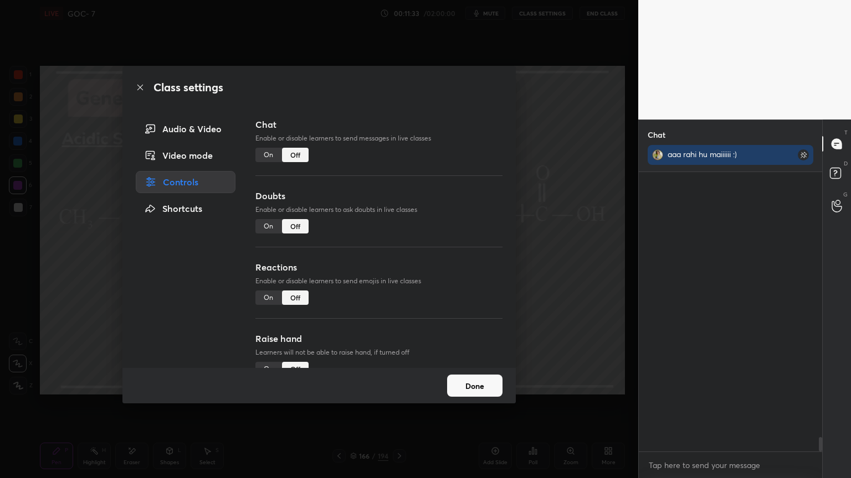
scroll to position [254, 180]
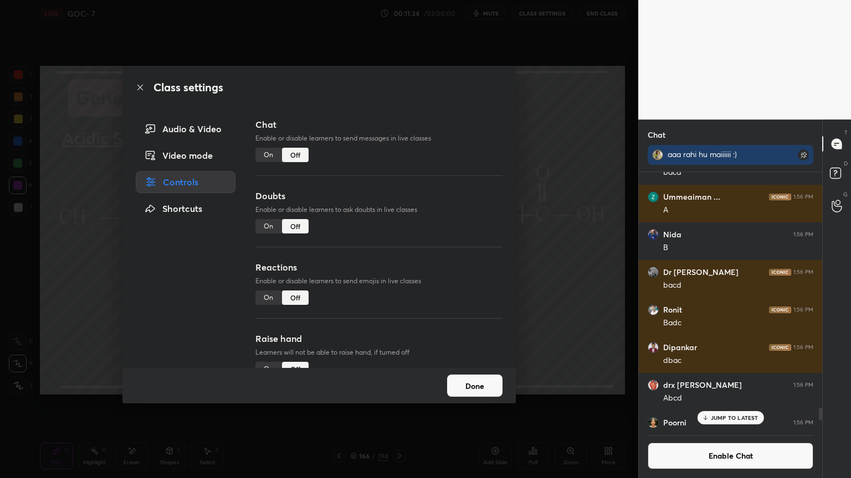
click at [465, 389] on button "Done" at bounding box center [474, 386] width 55 height 22
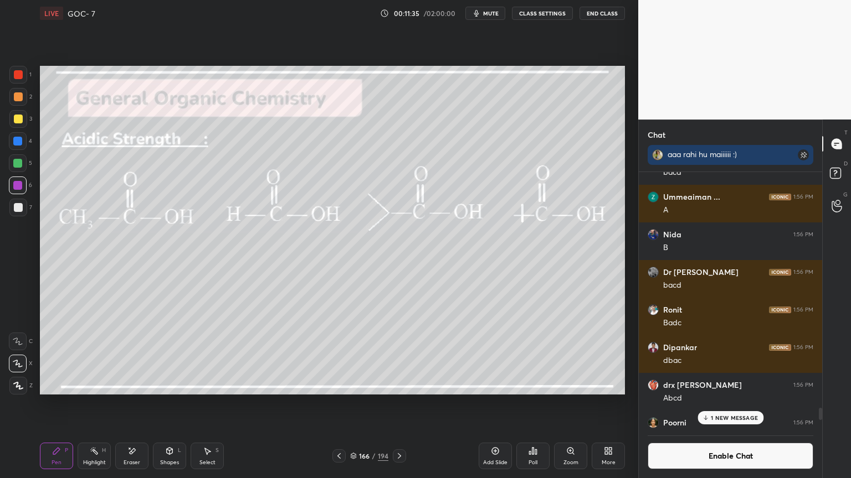
click at [94, 404] on icon at bounding box center [94, 451] width 9 height 9
click at [14, 381] on div at bounding box center [18, 386] width 18 height 18
click at [18, 97] on div at bounding box center [18, 96] width 9 height 9
click at [58, 404] on div "Pen P" at bounding box center [56, 456] width 33 height 27
click at [12, 171] on div at bounding box center [18, 163] width 18 height 18
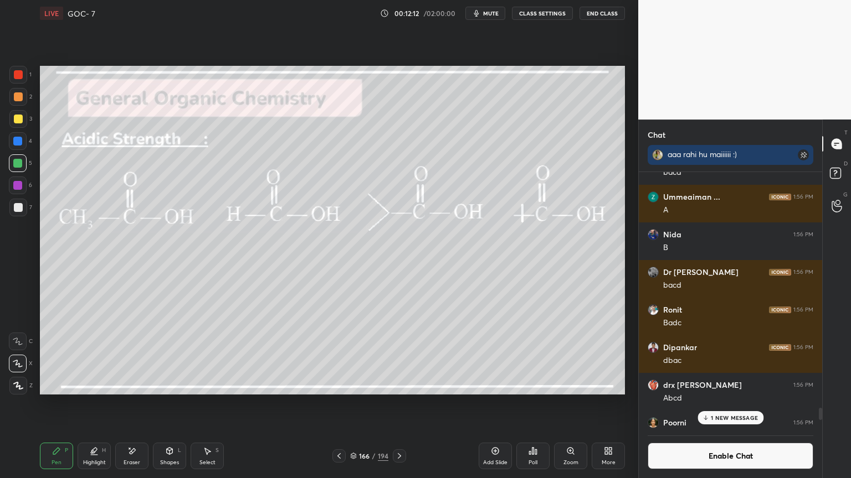
click at [171, 404] on div "Shapes L" at bounding box center [169, 456] width 33 height 27
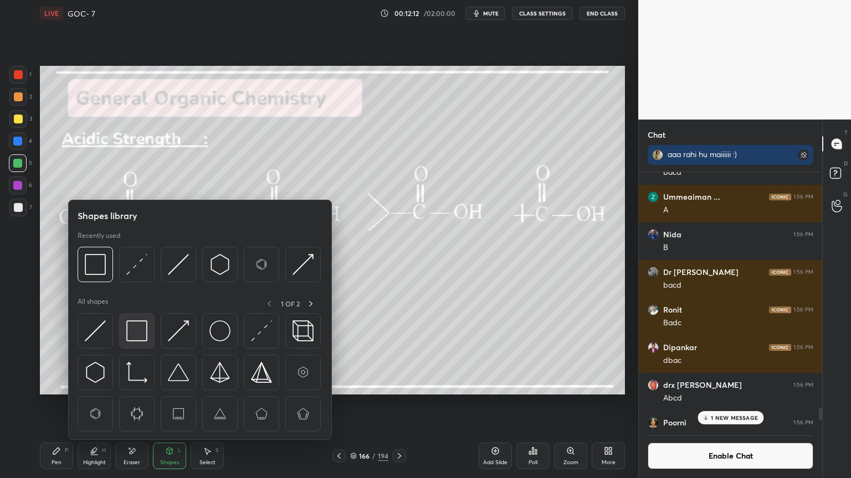
click at [135, 329] on img at bounding box center [136, 331] width 21 height 21
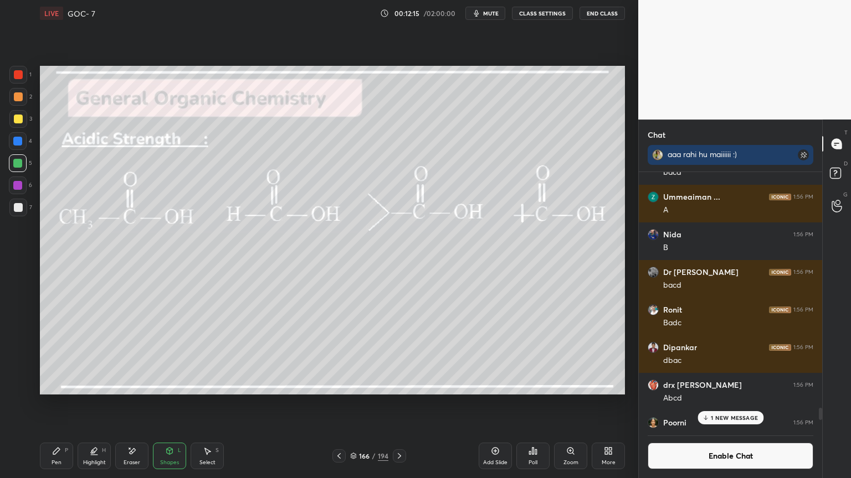
click at [97, 404] on icon at bounding box center [94, 451] width 9 height 9
click at [20, 370] on div at bounding box center [18, 364] width 18 height 18
click at [400, 404] on icon at bounding box center [399, 456] width 9 height 9
click at [63, 404] on div "Pen P" at bounding box center [56, 456] width 33 height 27
click at [99, 404] on div "Highlight H" at bounding box center [94, 456] width 33 height 27
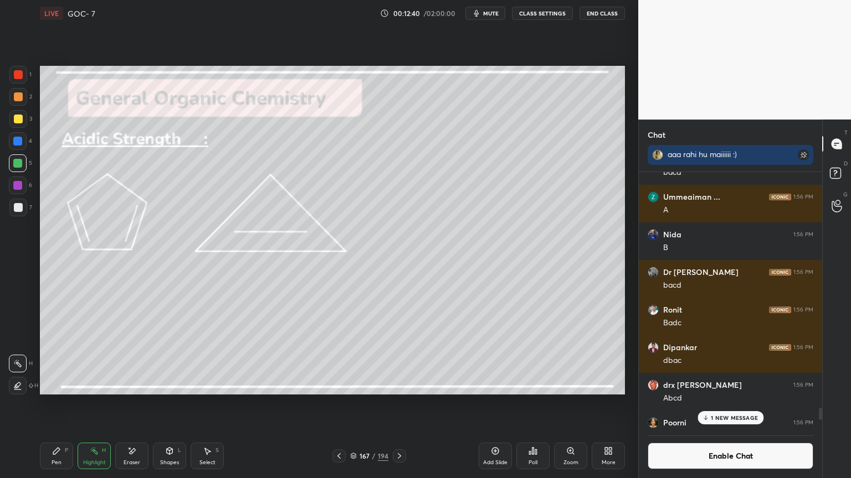
click at [405, 404] on div at bounding box center [399, 456] width 13 height 13
click at [339, 404] on icon at bounding box center [338, 456] width 3 height 6
click at [404, 404] on div at bounding box center [399, 456] width 13 height 13
click at [55, 404] on div "Pen P" at bounding box center [56, 456] width 33 height 27
click at [170, 404] on icon at bounding box center [170, 451] width 6 height 7
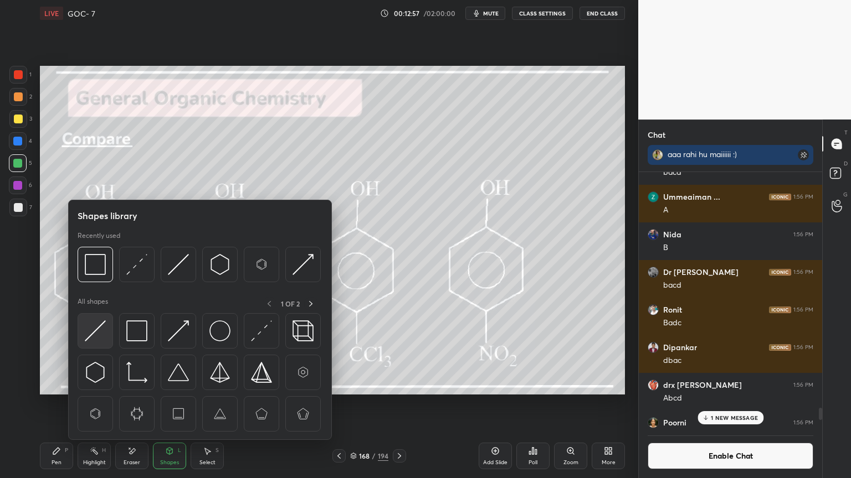
click at [101, 331] on img at bounding box center [95, 331] width 21 height 21
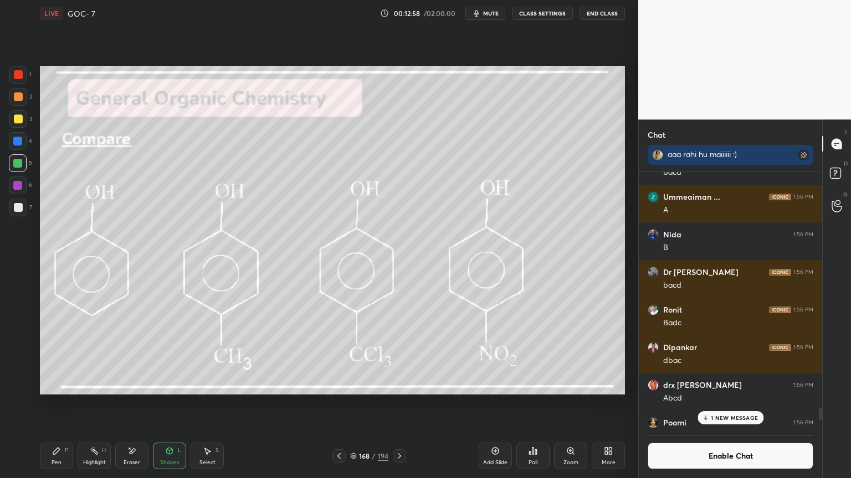
click at [17, 209] on div at bounding box center [18, 207] width 9 height 9
click at [58, 404] on div "Pen P" at bounding box center [56, 456] width 33 height 27
click at [17, 146] on div at bounding box center [18, 141] width 18 height 18
click at [94, 404] on div "Highlight" at bounding box center [94, 463] width 23 height 6
click at [710, 404] on button "Enable Chat" at bounding box center [730, 456] width 166 height 27
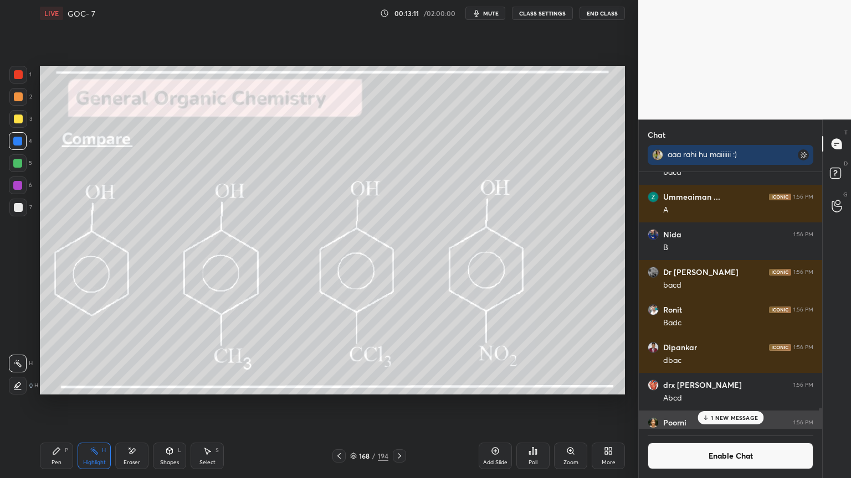
scroll to position [276, 180]
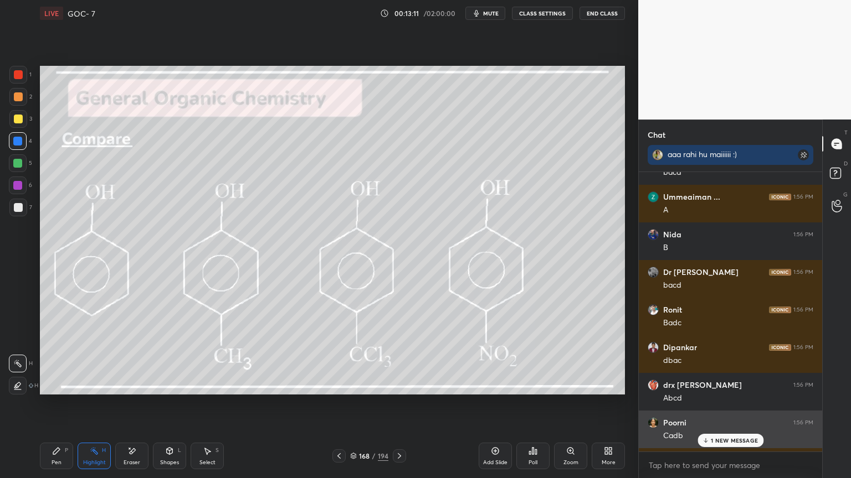
click at [730, 404] on div "1 NEW MESSAGE" at bounding box center [730, 440] width 66 height 13
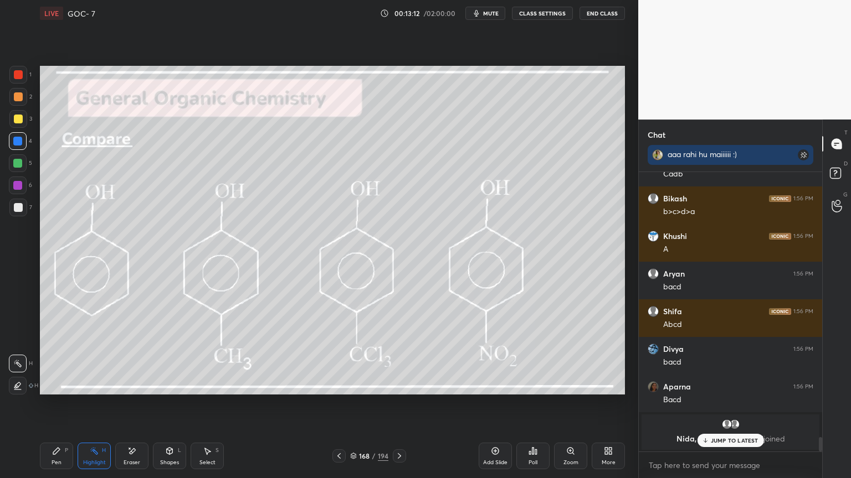
scroll to position [5114, 0]
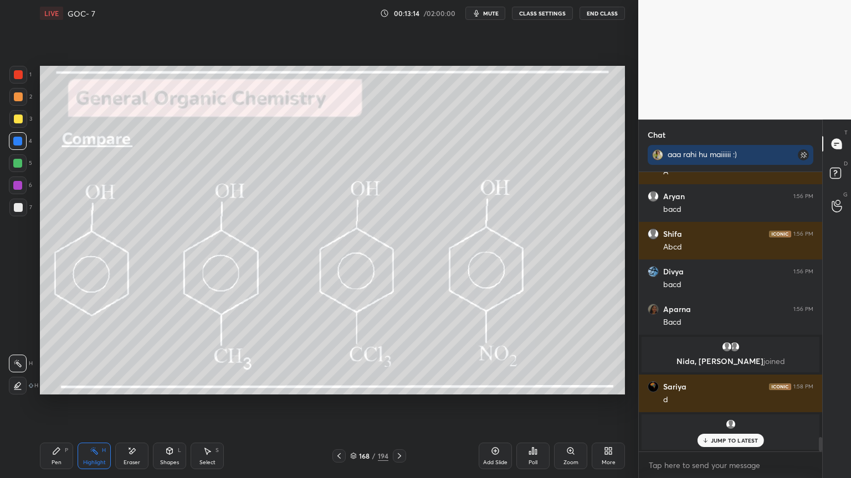
click at [716, 404] on div "JUMP TO LATEST" at bounding box center [730, 440] width 66 height 13
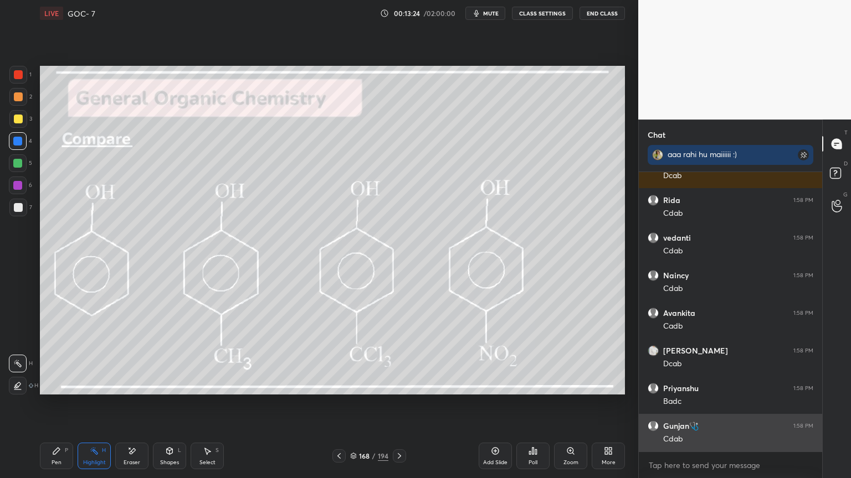
scroll to position [9326, 0]
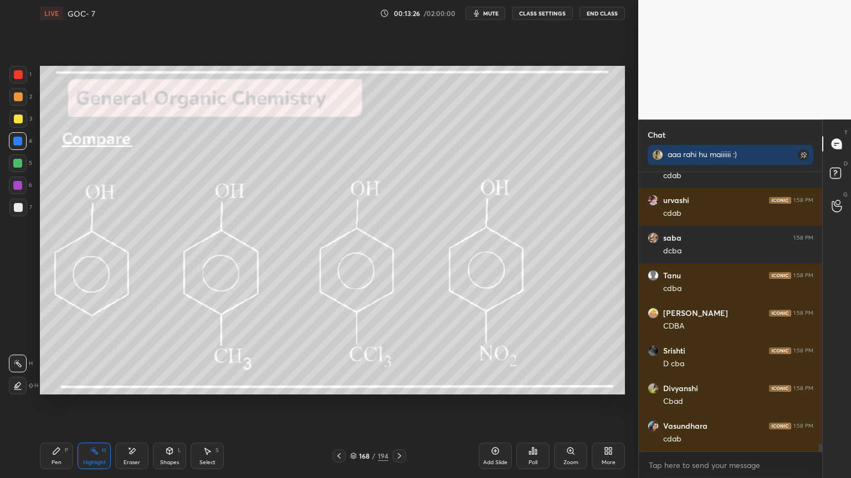
click at [527, 14] on button "CLASS SETTINGS" at bounding box center [542, 13] width 61 height 13
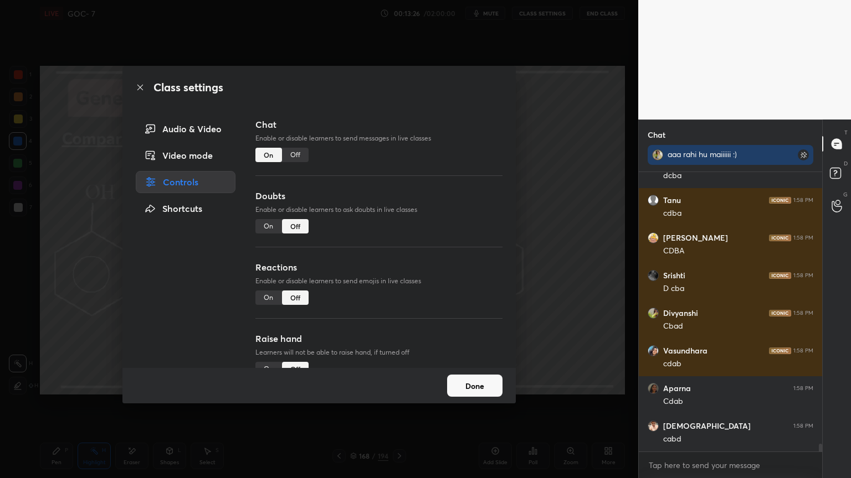
click at [298, 156] on div "Off" at bounding box center [295, 155] width 27 height 14
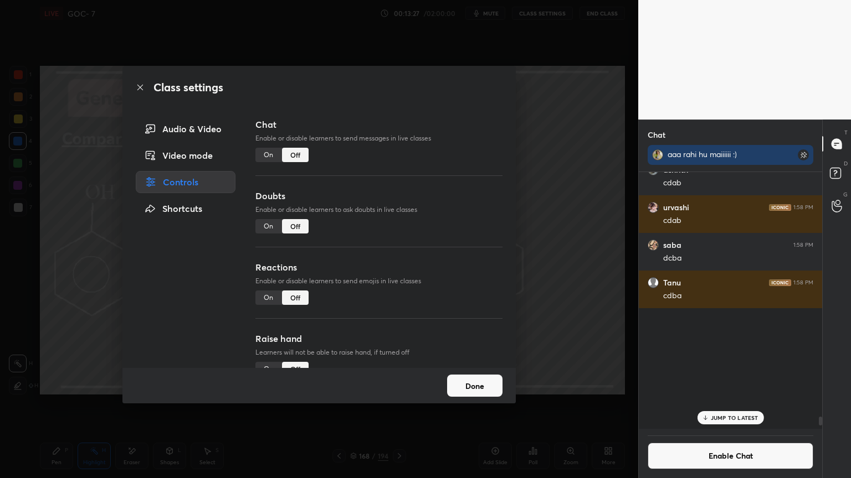
scroll to position [254, 180]
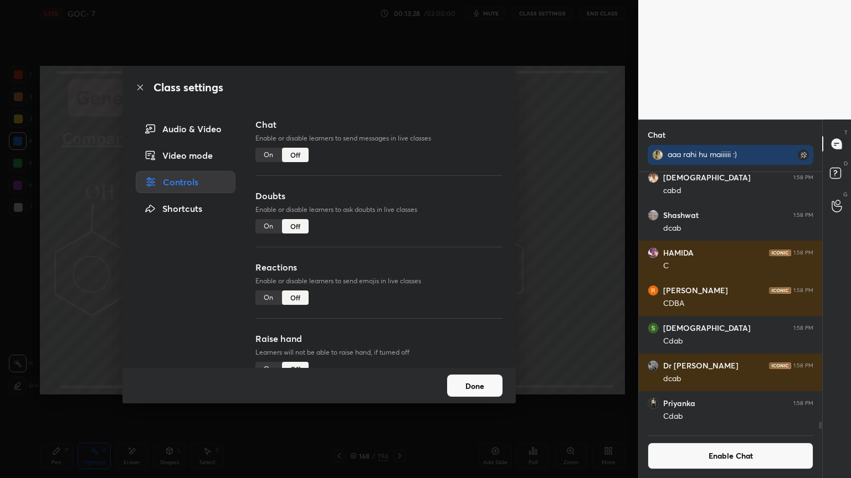
click at [272, 159] on div "On" at bounding box center [268, 155] width 27 height 14
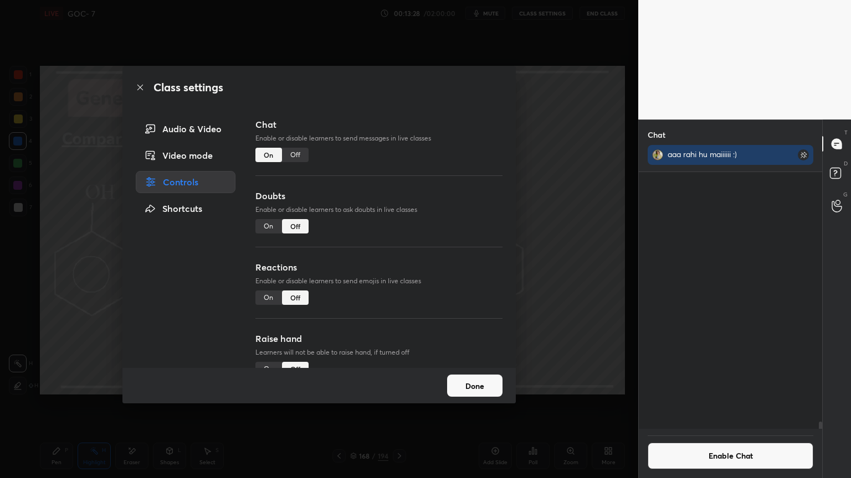
scroll to position [8711, 0]
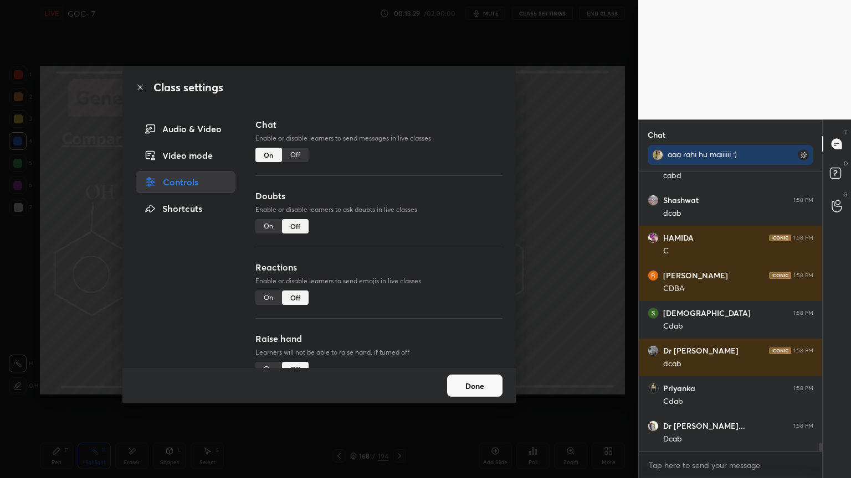
click at [472, 385] on button "Done" at bounding box center [474, 386] width 55 height 22
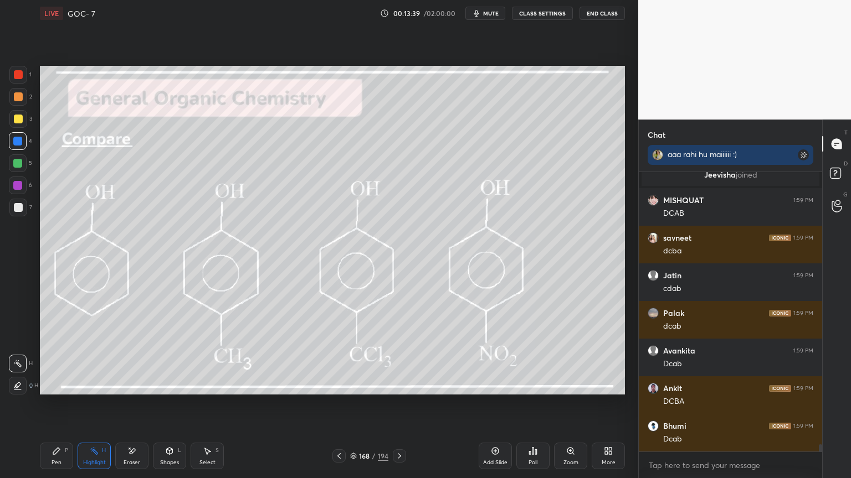
scroll to position [10753, 0]
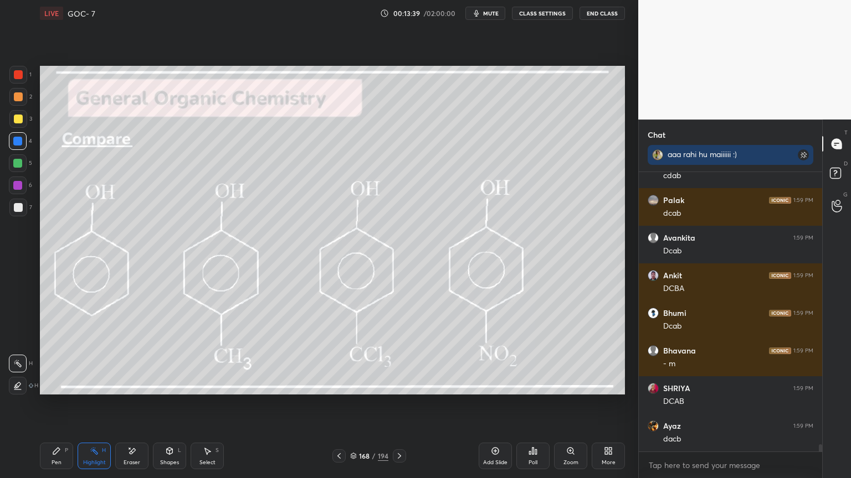
click at [66, 404] on div "Pen P Highlight H Eraser Shapes L Select S 168 / 194 Add Slide Poll Zoom More" at bounding box center [332, 456] width 585 height 44
click at [63, 404] on div "Pen P" at bounding box center [56, 456] width 33 height 27
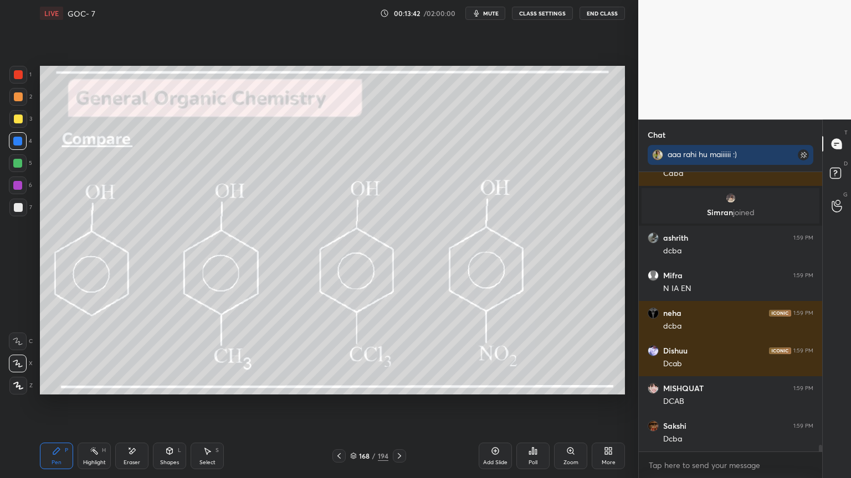
scroll to position [11284, 0]
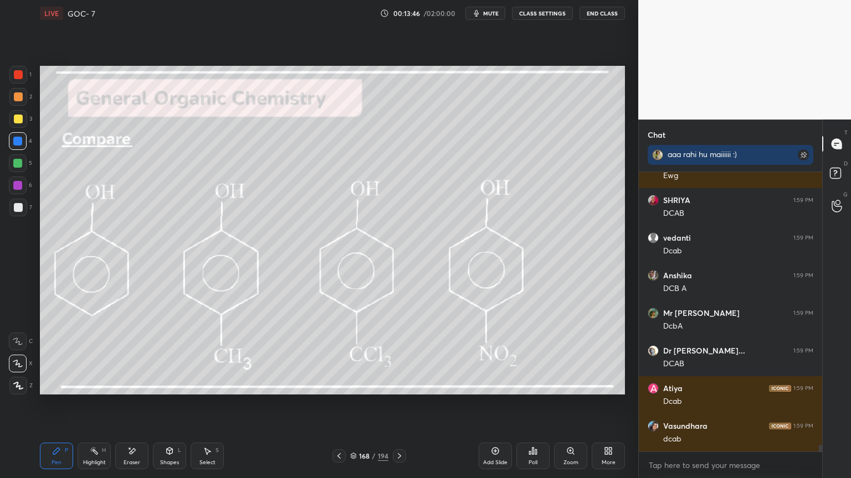
click at [22, 184] on div at bounding box center [18, 186] width 18 height 18
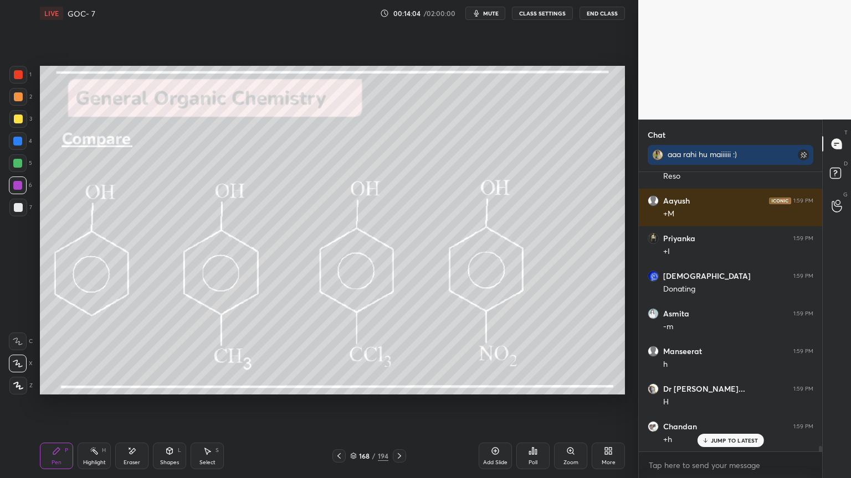
click at [102, 404] on div "H" at bounding box center [104, 451] width 4 height 6
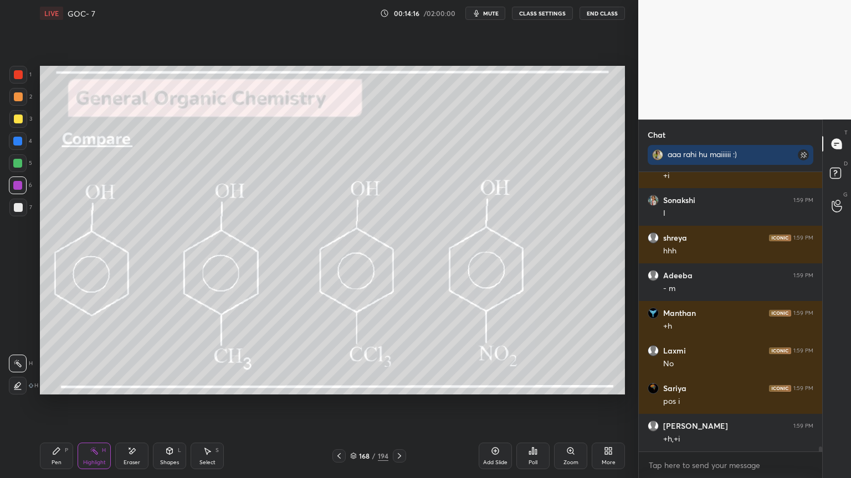
click at [55, 404] on icon at bounding box center [56, 451] width 7 height 7
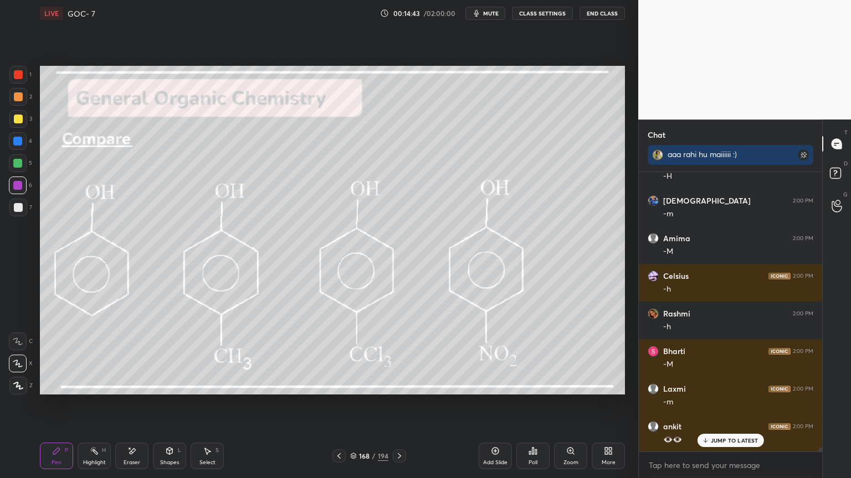
click at [91, 404] on icon at bounding box center [94, 451] width 9 height 9
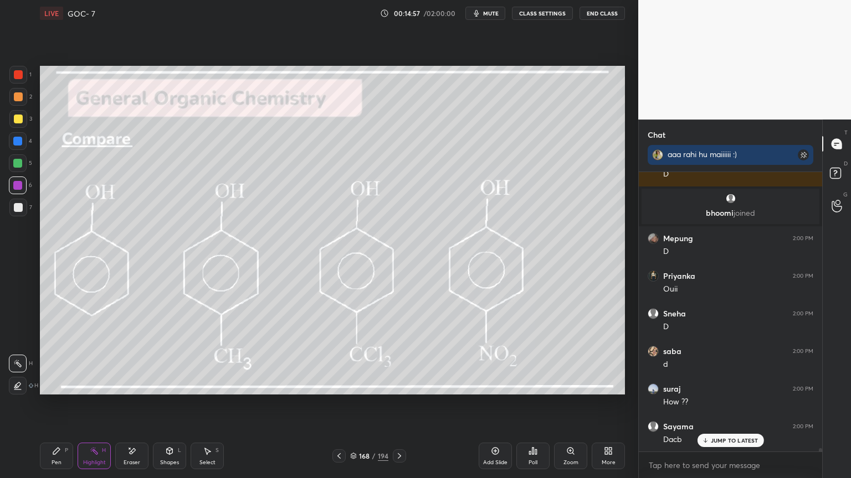
click at [68, 404] on div "Pen P" at bounding box center [56, 456] width 33 height 27
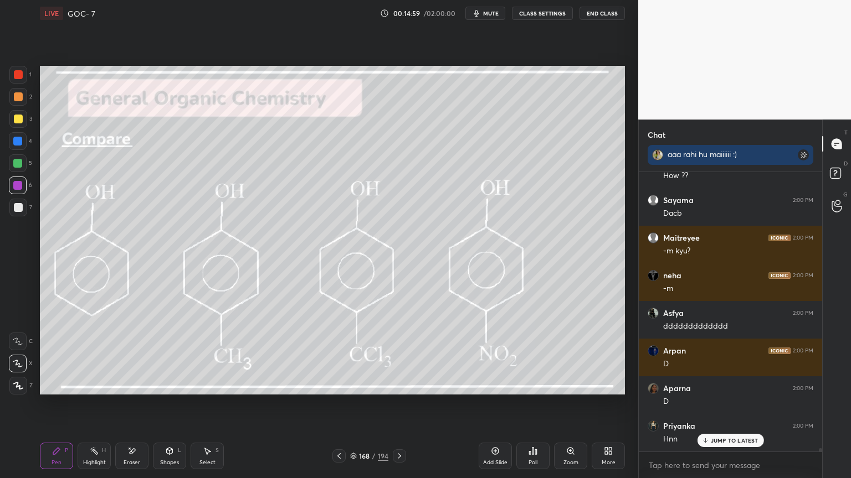
click at [19, 101] on div at bounding box center [18, 97] width 18 height 18
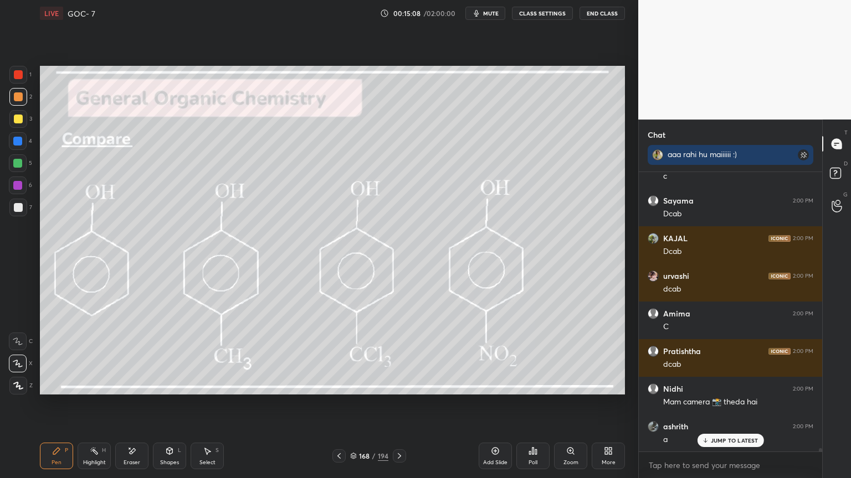
click at [168, 404] on div "Shapes" at bounding box center [169, 463] width 19 height 6
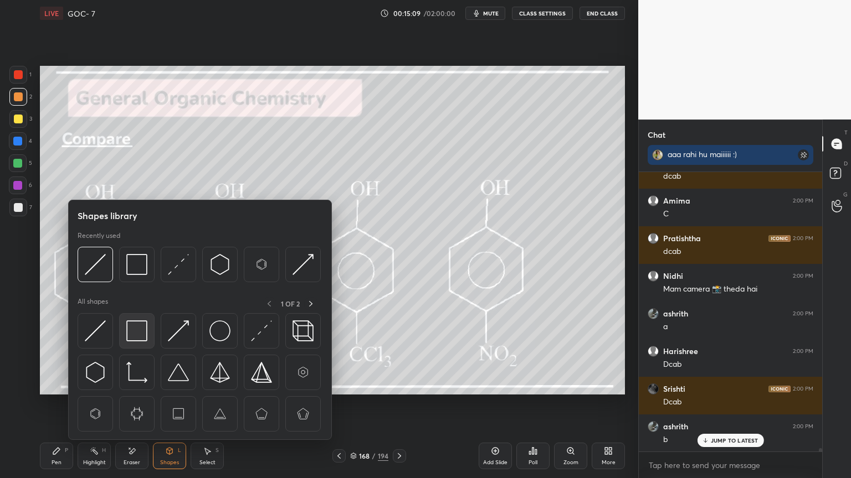
click at [131, 334] on img at bounding box center [136, 331] width 21 height 21
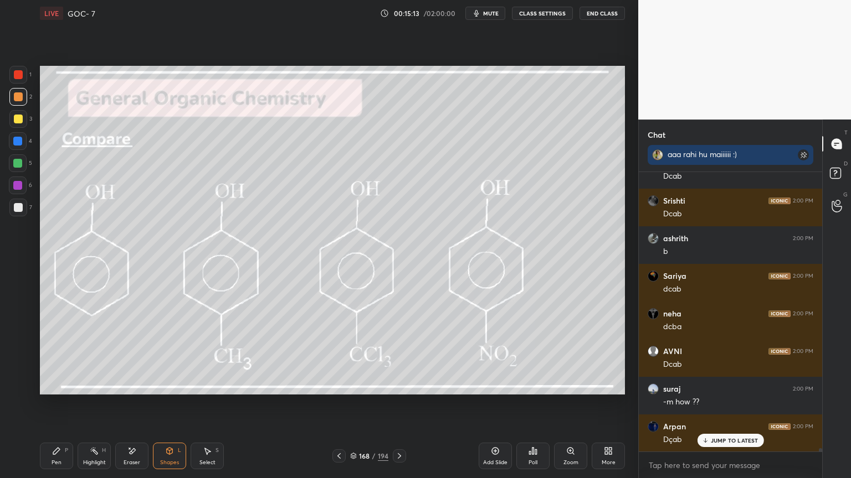
click at [93, 404] on div "Highlight H" at bounding box center [94, 456] width 33 height 27
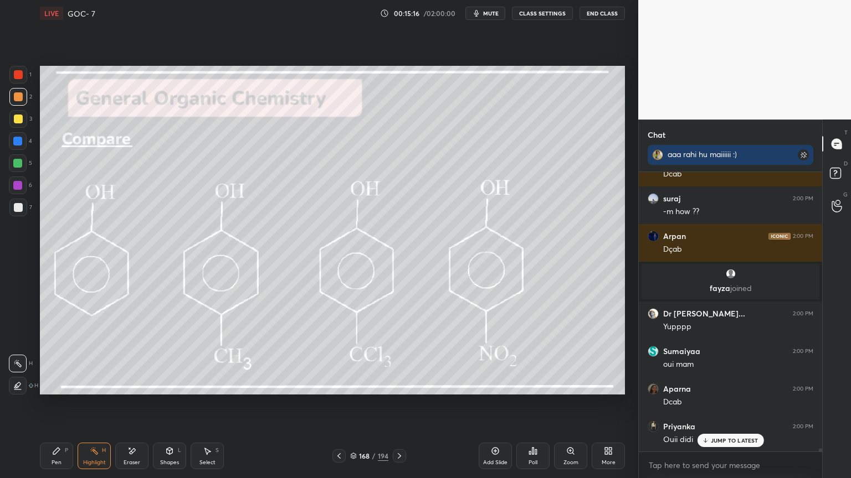
click at [54, 404] on icon at bounding box center [56, 451] width 7 height 7
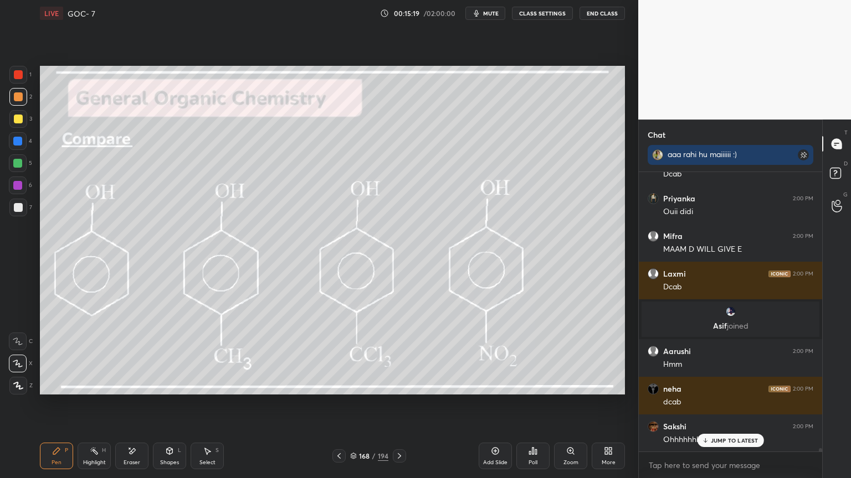
click at [338, 404] on icon at bounding box center [338, 456] width 3 height 6
click at [339, 404] on icon at bounding box center [338, 456] width 9 height 9
click at [337, 404] on icon at bounding box center [338, 456] width 9 height 9
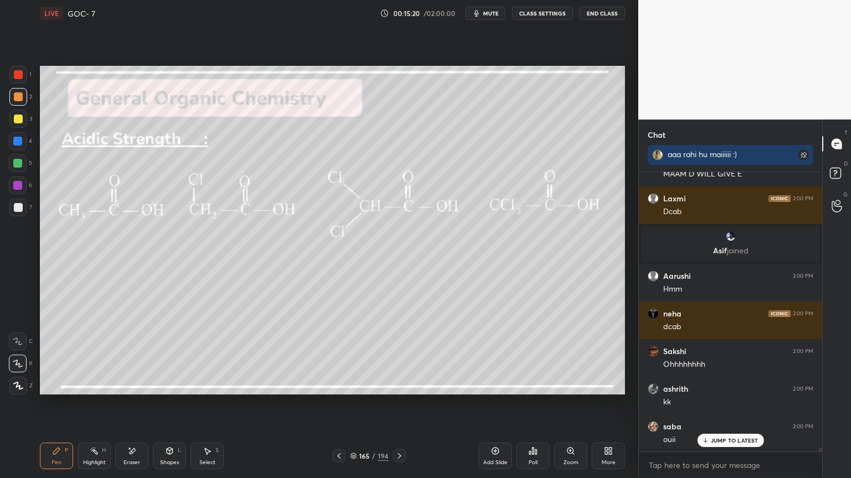
click at [337, 404] on icon at bounding box center [338, 456] width 9 height 9
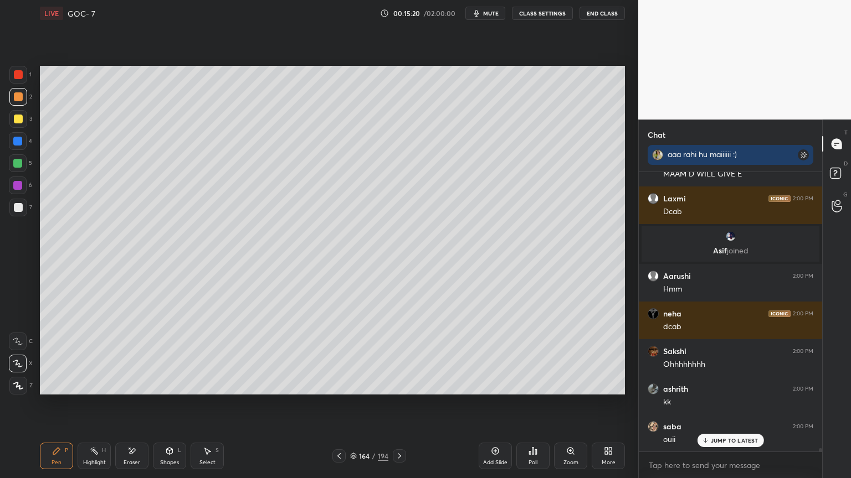
click at [337, 404] on icon at bounding box center [338, 456] width 9 height 9
click at [338, 404] on icon at bounding box center [338, 456] width 3 height 6
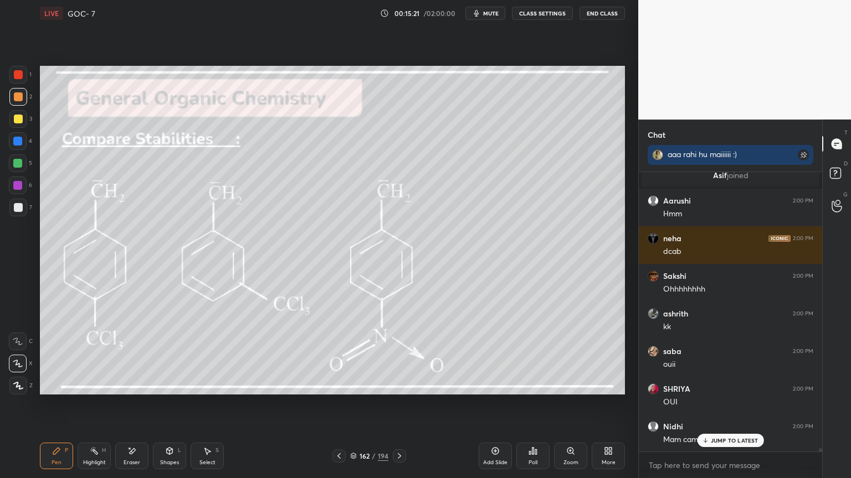
click at [339, 404] on icon at bounding box center [338, 456] width 9 height 9
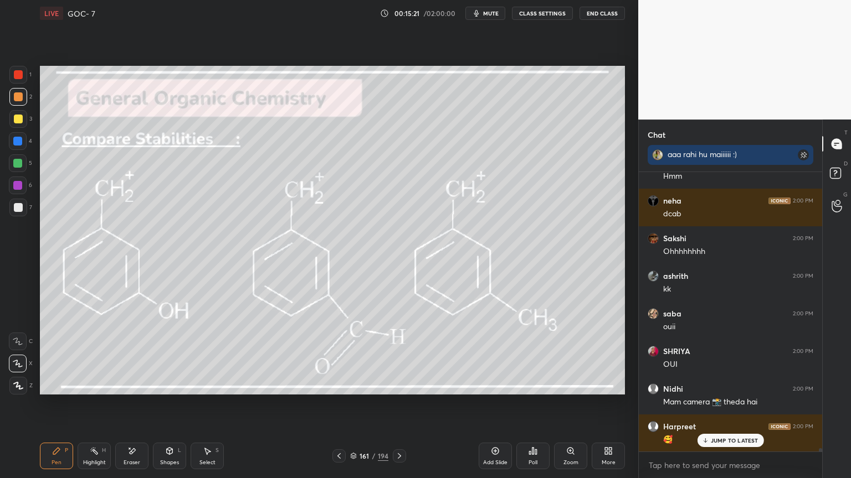
click at [341, 404] on icon at bounding box center [338, 456] width 9 height 9
click at [340, 404] on icon at bounding box center [338, 456] width 9 height 9
click at [339, 404] on icon at bounding box center [338, 456] width 3 height 6
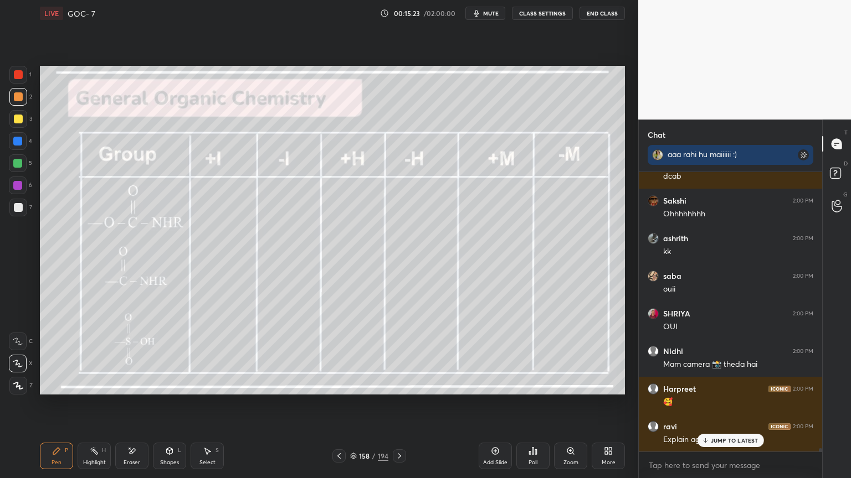
click at [341, 404] on icon at bounding box center [338, 456] width 9 height 9
click at [339, 404] on icon at bounding box center [338, 456] width 9 height 9
click at [340, 404] on icon at bounding box center [338, 456] width 3 height 6
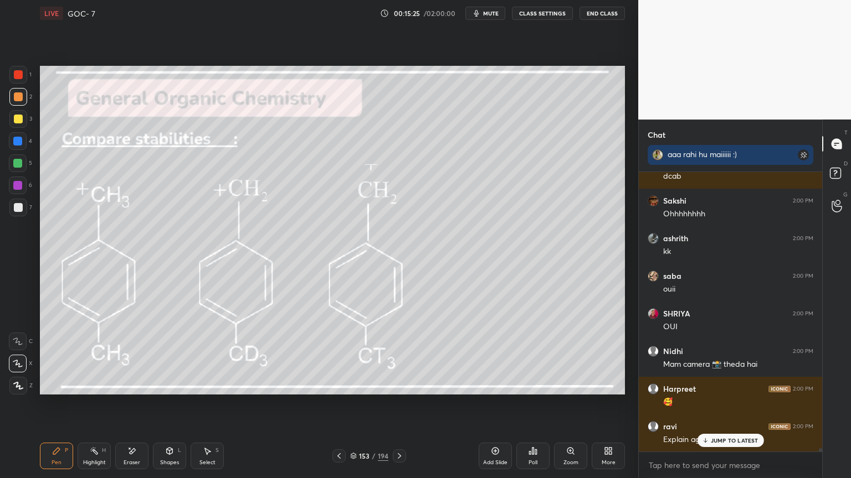
click at [391, 404] on div "153 / 194" at bounding box center [369, 456] width 74 height 13
click at [398, 404] on icon at bounding box center [399, 456] width 9 height 9
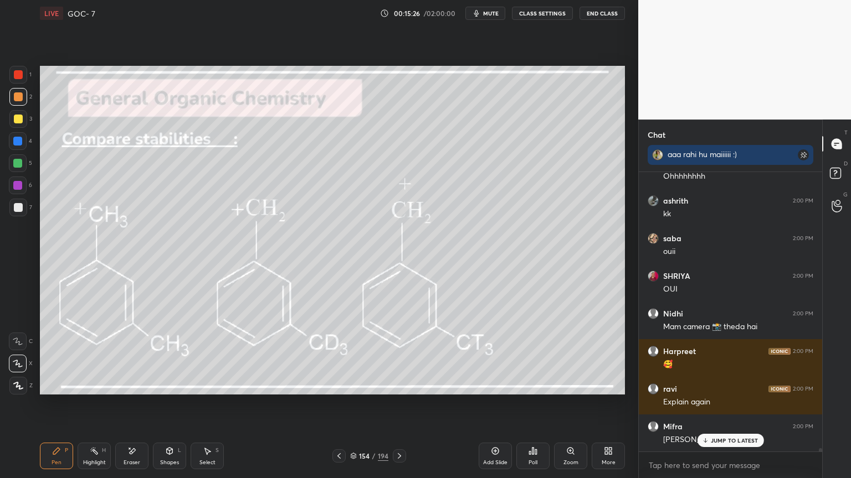
click at [401, 404] on icon at bounding box center [399, 456] width 9 height 9
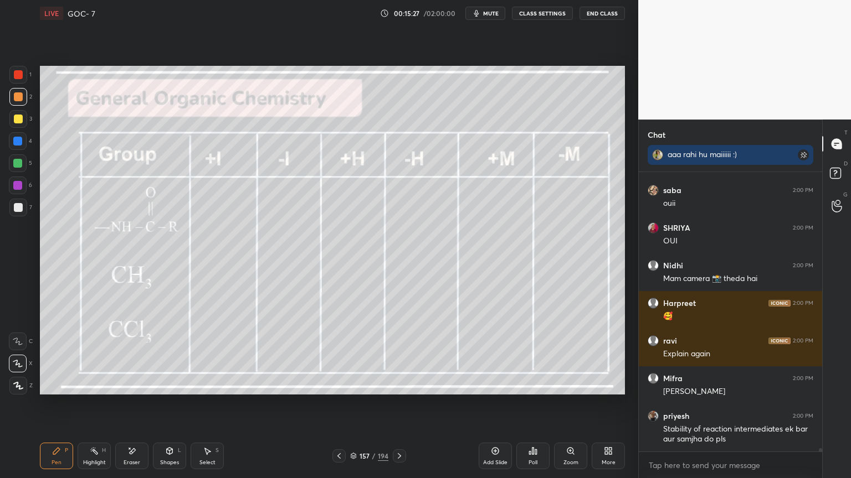
click at [403, 404] on div at bounding box center [399, 456] width 13 height 13
click at [401, 404] on icon at bounding box center [399, 456] width 9 height 9
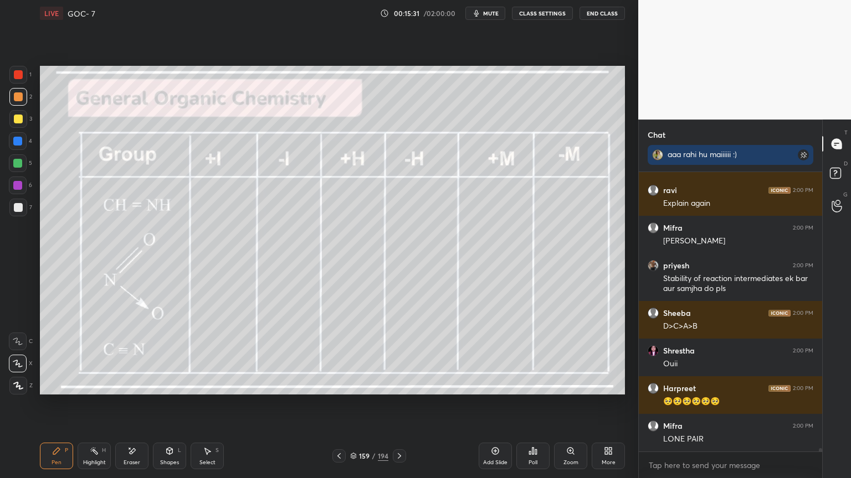
click at [400, 404] on icon at bounding box center [399, 456] width 9 height 9
click at [401, 404] on icon at bounding box center [399, 456] width 9 height 9
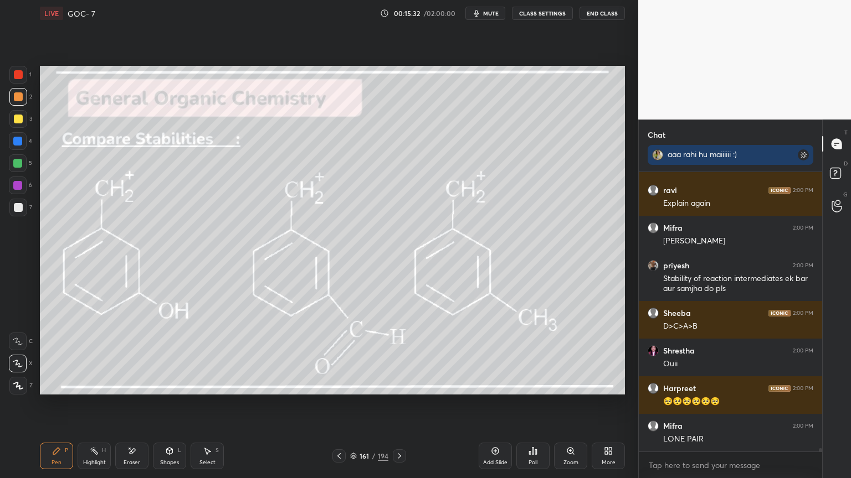
click at [398, 404] on icon at bounding box center [399, 456] width 9 height 9
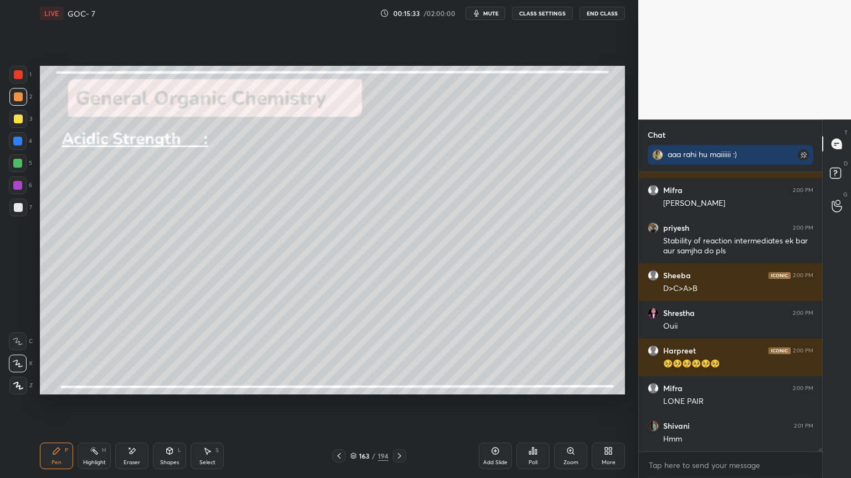
click at [397, 404] on icon at bounding box center [399, 456] width 9 height 9
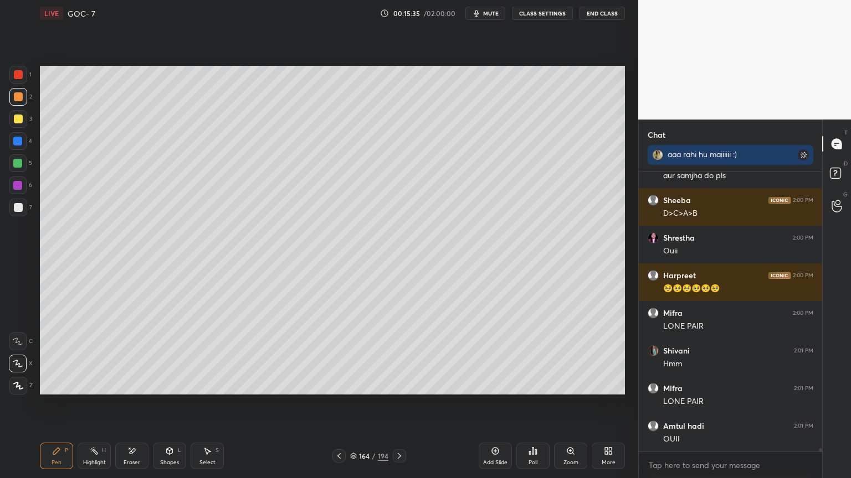
click at [398, 404] on icon at bounding box center [399, 456] width 9 height 9
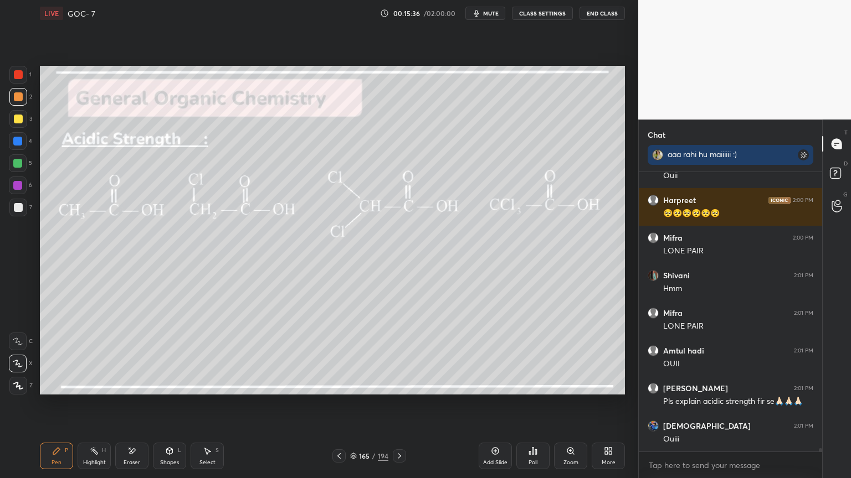
click at [399, 404] on icon at bounding box center [399, 456] width 3 height 6
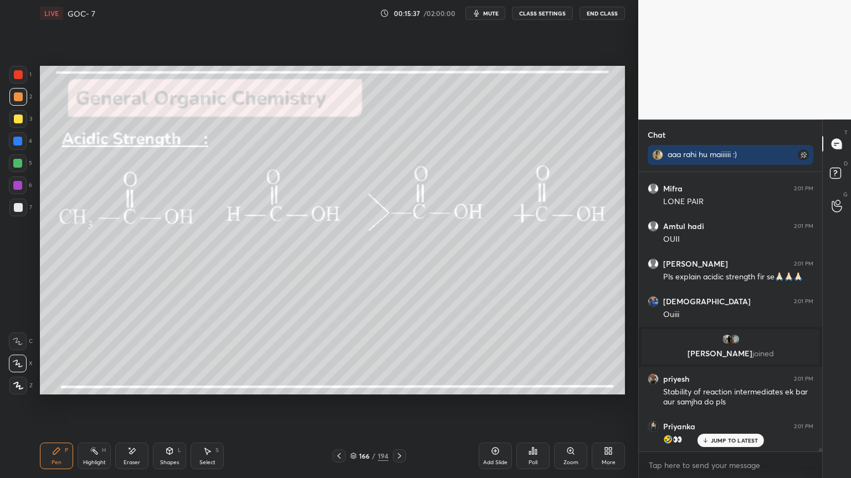
click at [396, 404] on icon at bounding box center [399, 456] width 9 height 9
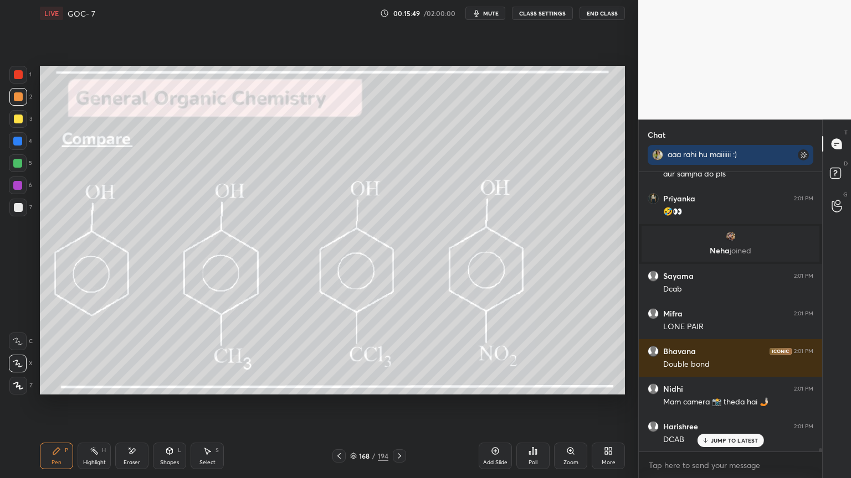
click at [21, 206] on div at bounding box center [18, 207] width 9 height 9
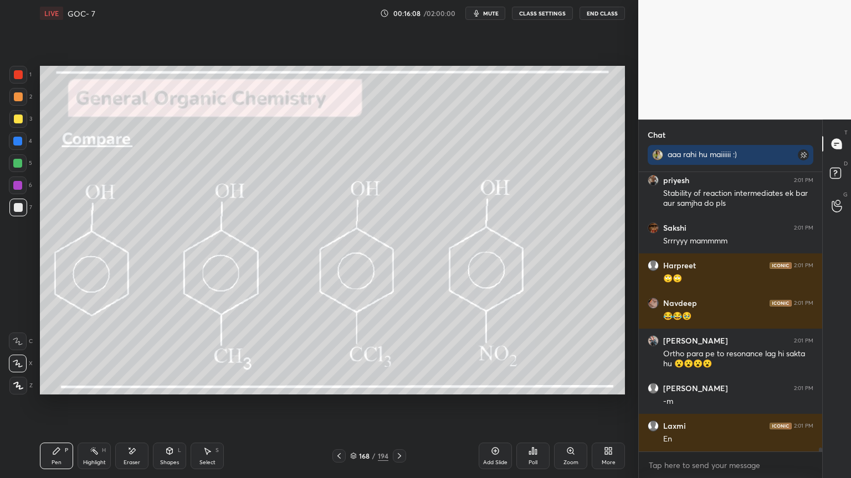
click at [396, 404] on icon at bounding box center [399, 456] width 9 height 9
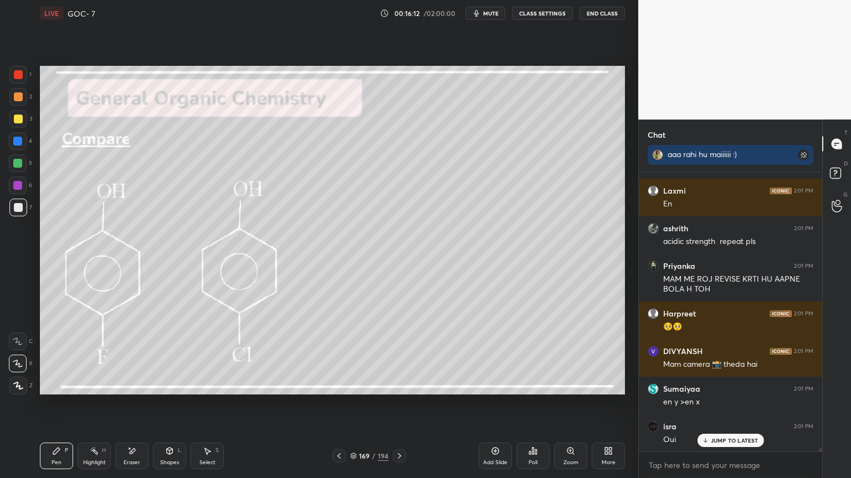
click at [532, 11] on button "CLASS SETTINGS" at bounding box center [542, 13] width 61 height 13
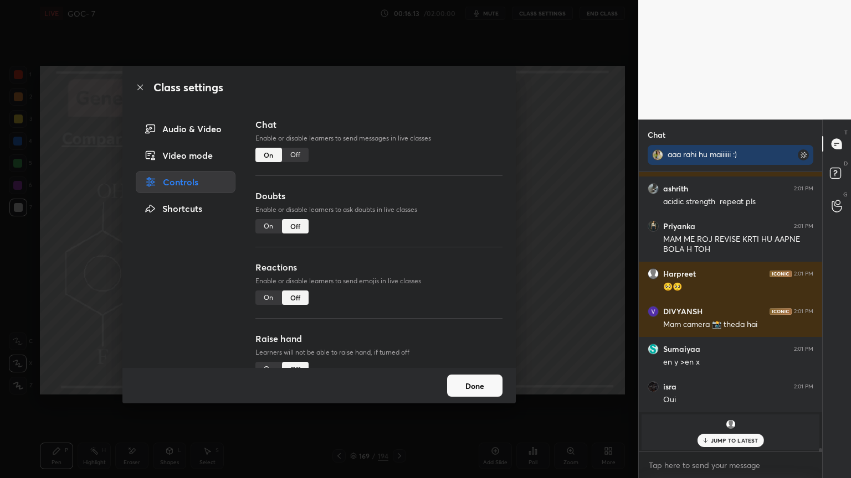
click at [302, 158] on div "Off" at bounding box center [295, 155] width 27 height 14
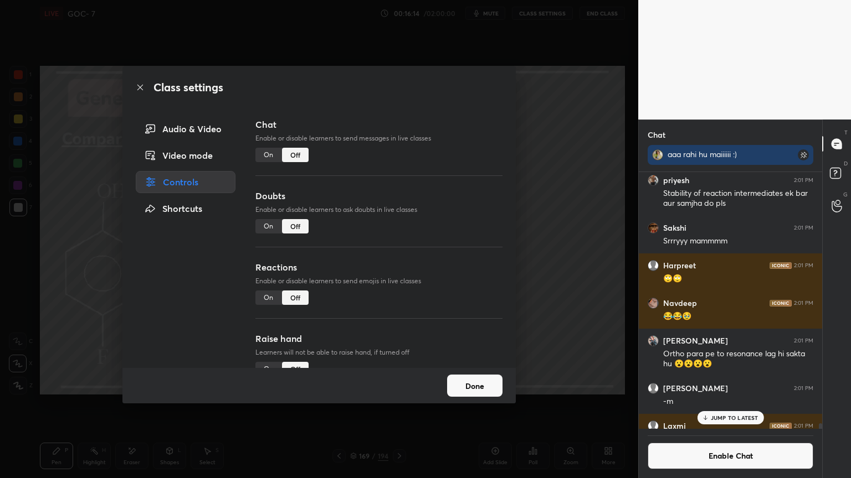
click at [471, 381] on button "Done" at bounding box center [474, 386] width 55 height 22
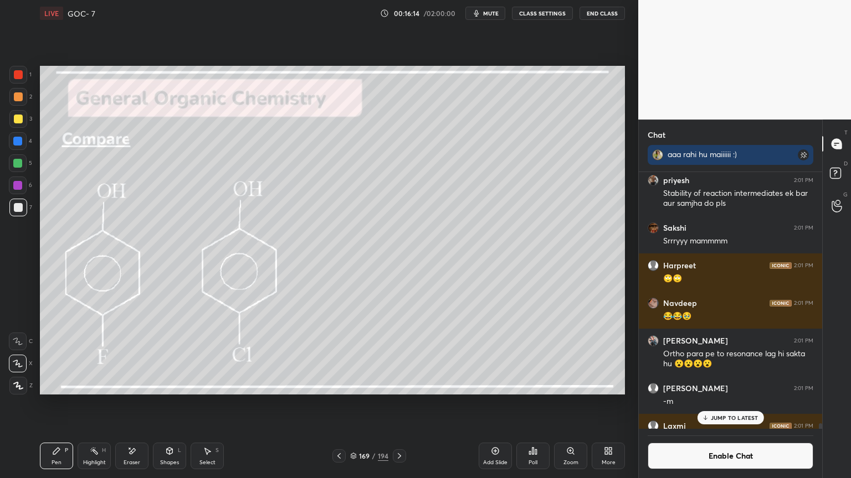
click at [339, 404] on icon at bounding box center [338, 456] width 9 height 9
click at [487, 404] on div "Add Slide" at bounding box center [494, 456] width 33 height 27
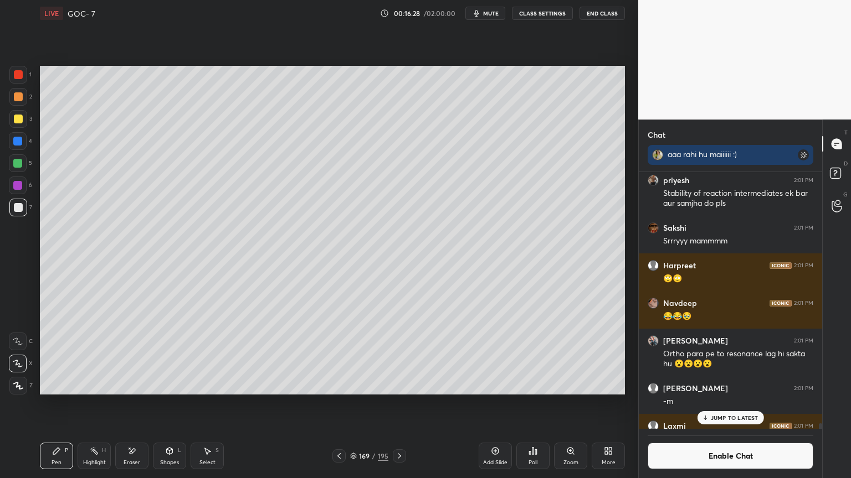
click at [20, 146] on div at bounding box center [18, 141] width 18 height 18
click at [99, 404] on div "Highlight" at bounding box center [94, 463] width 23 height 6
click at [65, 404] on div "P" at bounding box center [66, 451] width 3 height 6
click at [20, 107] on div "2" at bounding box center [20, 99] width 23 height 22
click at [18, 208] on div at bounding box center [18, 207] width 9 height 9
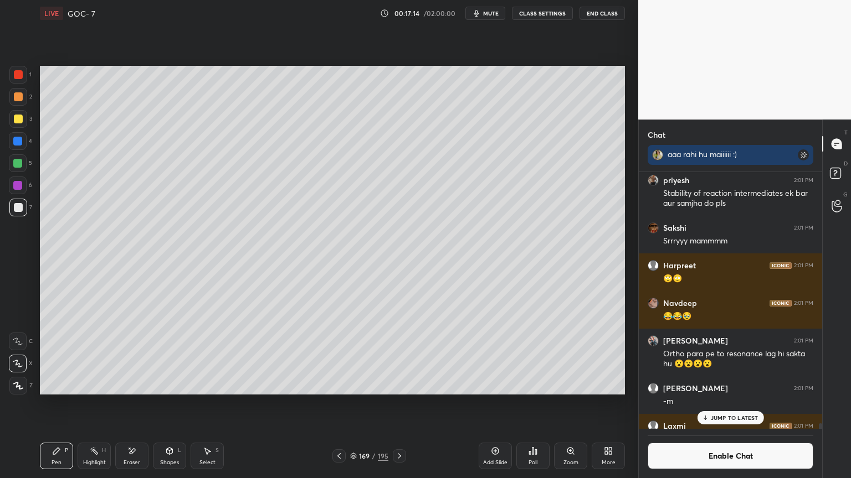
click at [94, 404] on circle at bounding box center [94, 448] width 1 height 1
click at [23, 187] on div at bounding box center [18, 186] width 18 height 18
click at [400, 404] on icon at bounding box center [399, 456] width 3 height 6
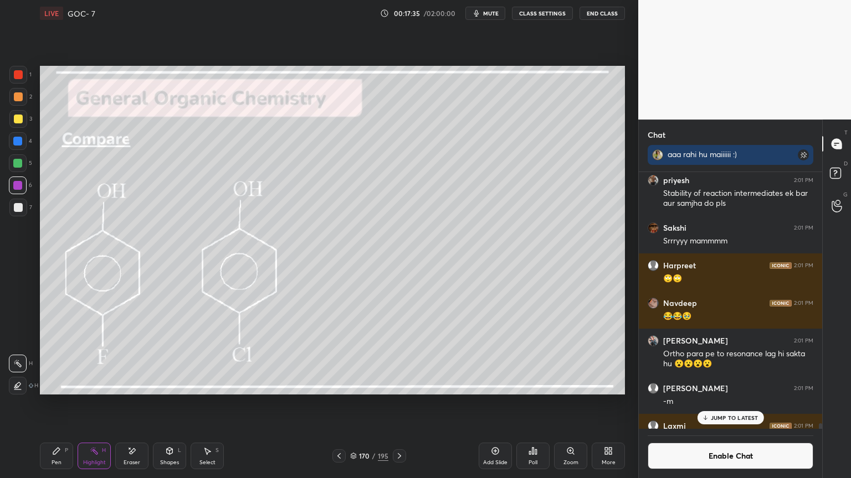
click at [339, 404] on icon at bounding box center [338, 456] width 3 height 6
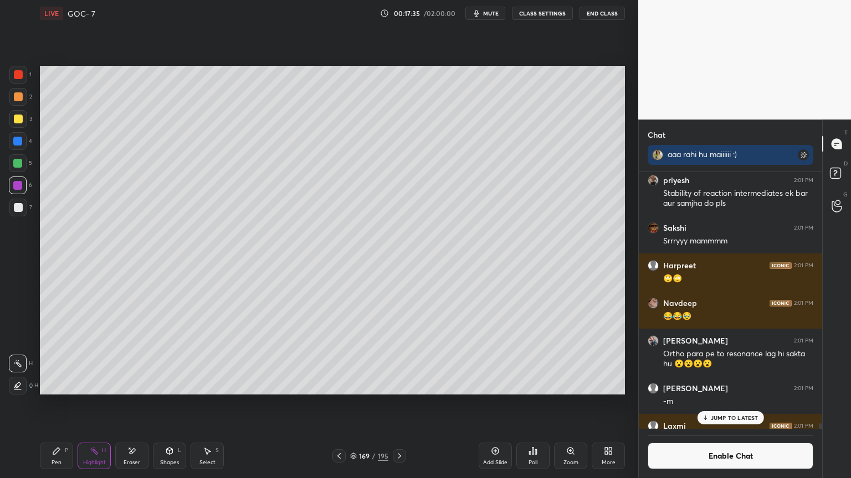
click at [336, 404] on icon at bounding box center [338, 456] width 9 height 9
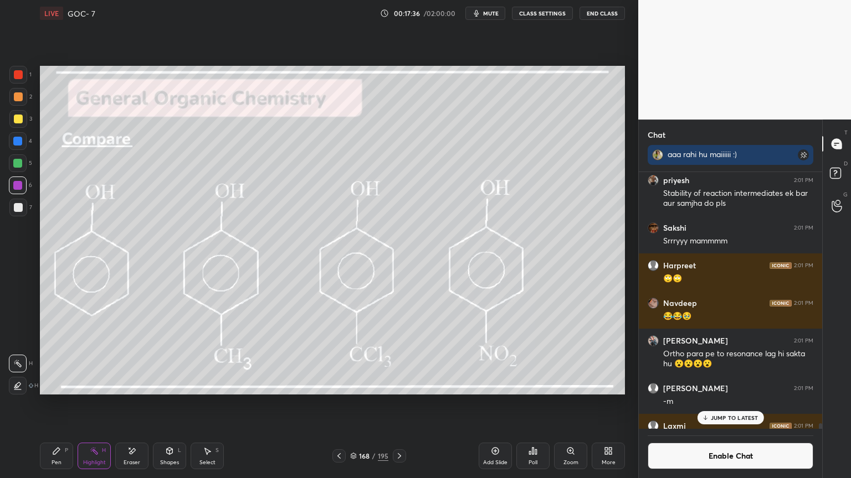
click at [399, 404] on icon at bounding box center [399, 456] width 9 height 9
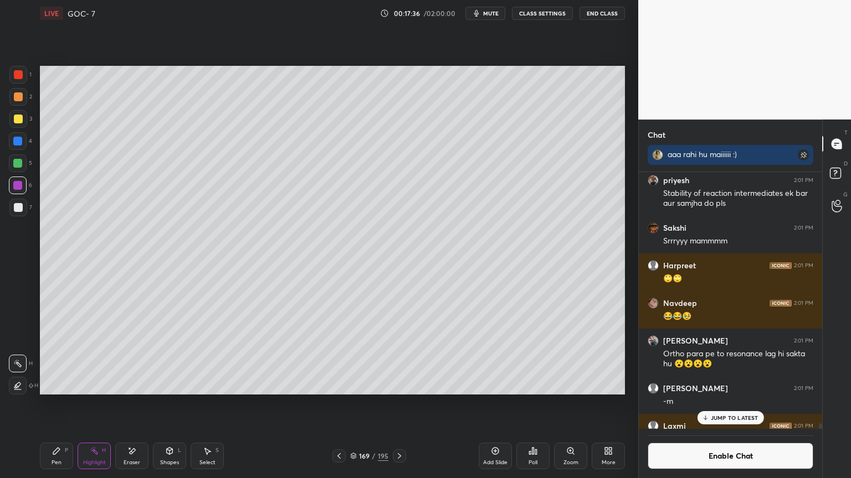
click at [398, 404] on icon at bounding box center [399, 456] width 9 height 9
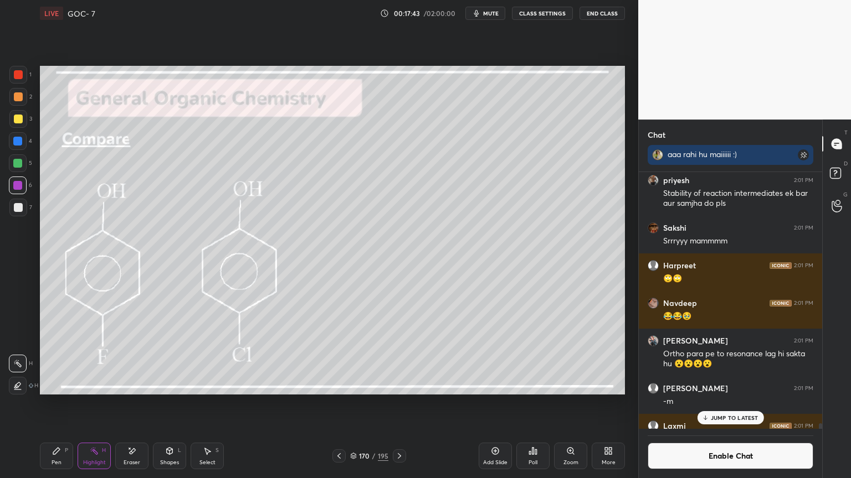
click at [64, 404] on div "Pen P" at bounding box center [56, 456] width 33 height 27
click at [100, 404] on div "Highlight H" at bounding box center [94, 456] width 33 height 27
click at [13, 384] on div at bounding box center [18, 386] width 18 height 18
click at [63, 404] on div "Pen P" at bounding box center [56, 456] width 33 height 27
click at [18, 164] on div at bounding box center [17, 163] width 9 height 9
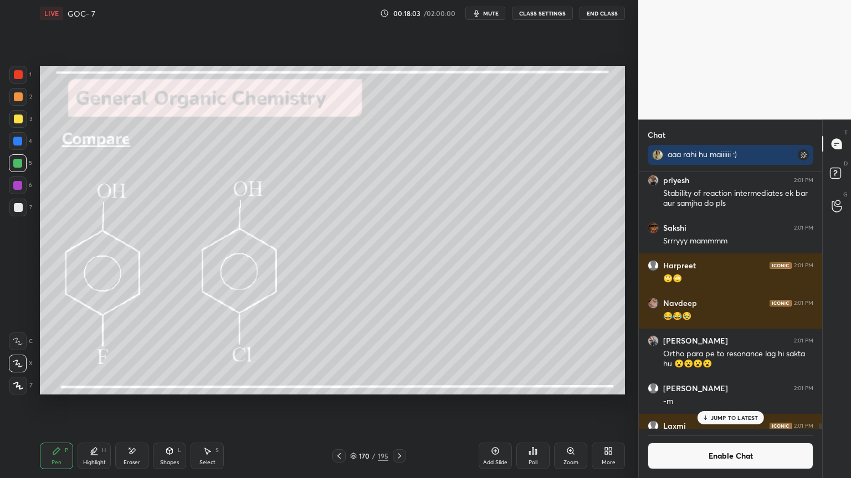
click at [130, 404] on div "Eraser" at bounding box center [131, 456] width 33 height 27
click at [49, 404] on div "Pen P" at bounding box center [56, 456] width 33 height 27
click at [96, 404] on div "Highlight H" at bounding box center [94, 456] width 33 height 27
click at [20, 363] on icon at bounding box center [17, 363] width 9 height 9
click at [61, 404] on div "Pen P" at bounding box center [56, 456] width 33 height 27
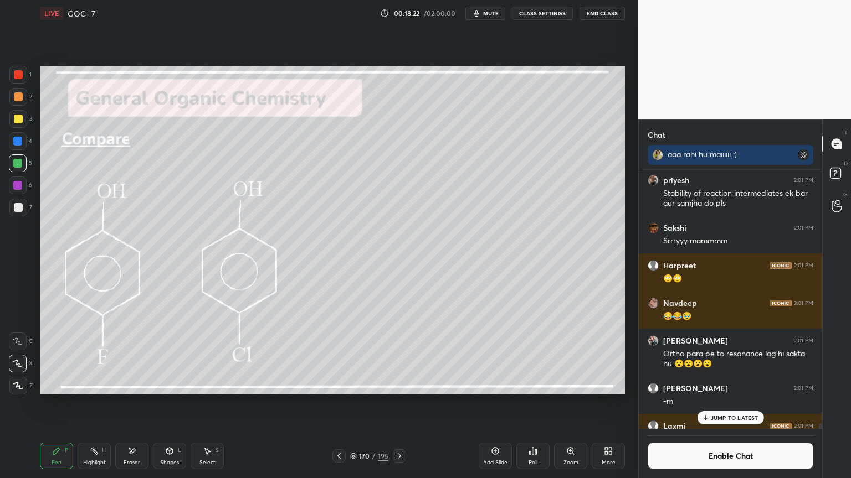
click at [112, 404] on div "Pen P Highlight H Eraser Shapes L Select S" at bounding box center [149, 456] width 219 height 27
click at [96, 404] on rect at bounding box center [95, 453] width 6 height 6
click at [59, 404] on div "Pen P" at bounding box center [56, 456] width 33 height 27
click at [175, 404] on div "Shapes L" at bounding box center [169, 456] width 33 height 27
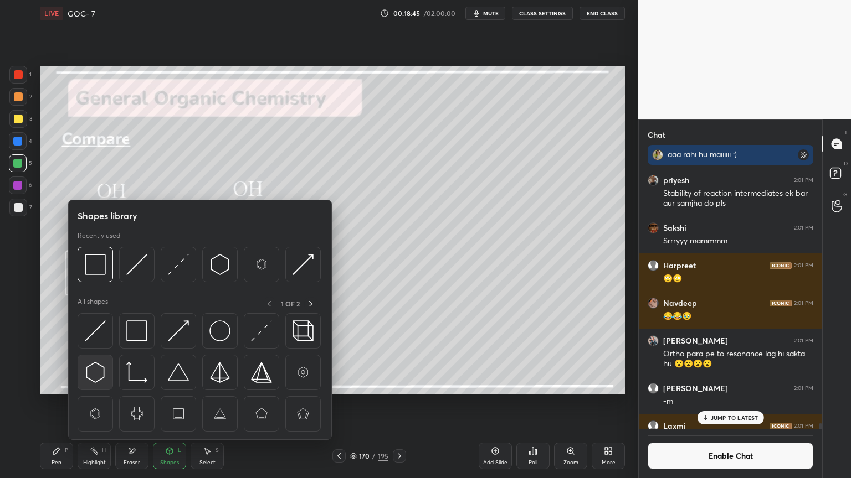
click at [95, 372] on img at bounding box center [95, 372] width 21 height 21
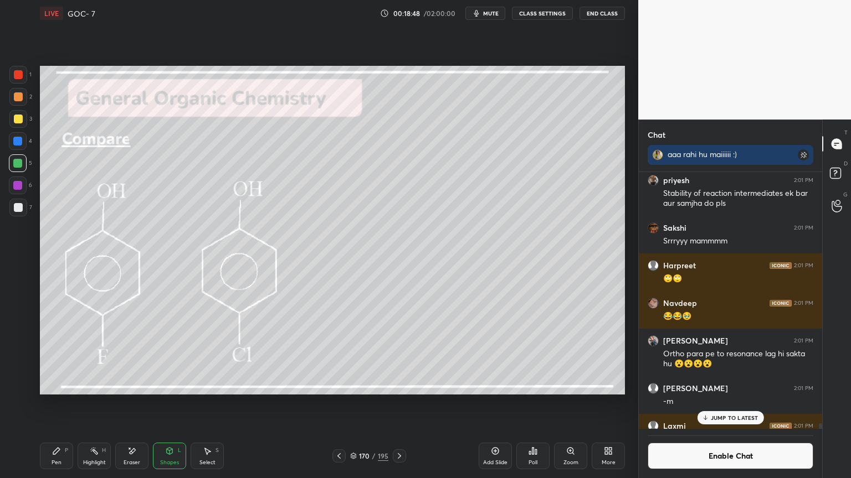
click at [164, 404] on div "Shapes L" at bounding box center [169, 456] width 33 height 27
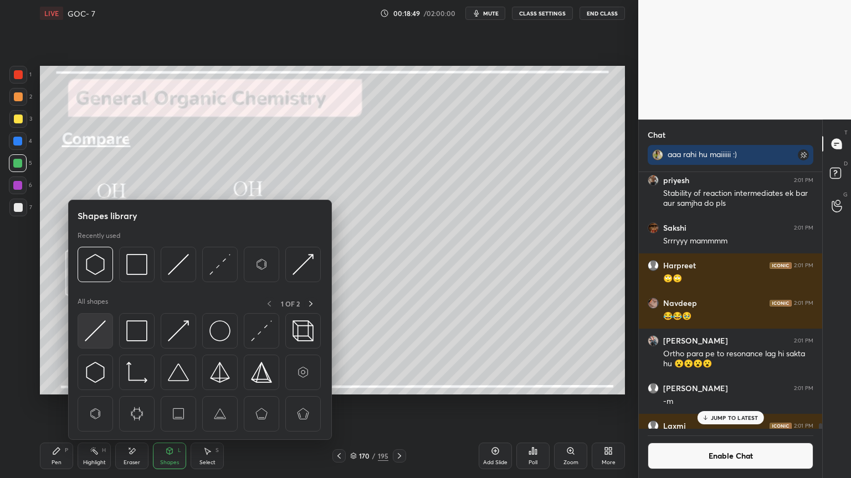
click at [105, 337] on img at bounding box center [95, 331] width 21 height 21
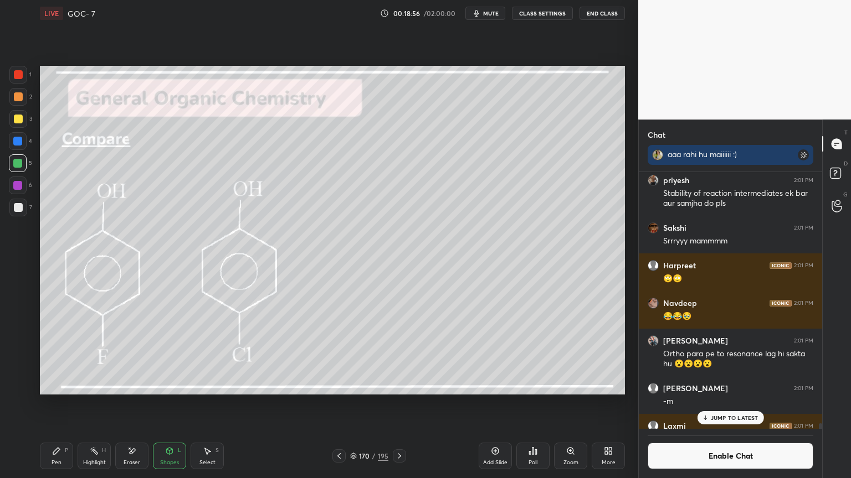
click at [38, 404] on div "LIVE GOC- 7 00:18:56 / 02:00:00 mute CLASS SETTINGS End Class Setting up your l…" at bounding box center [332, 239] width 594 height 478
click at [55, 404] on div "Pen" at bounding box center [56, 463] width 10 height 6
click at [19, 141] on div at bounding box center [17, 141] width 9 height 9
click at [14, 121] on div at bounding box center [18, 119] width 9 height 9
click at [81, 404] on div "Highlight H" at bounding box center [94, 456] width 33 height 27
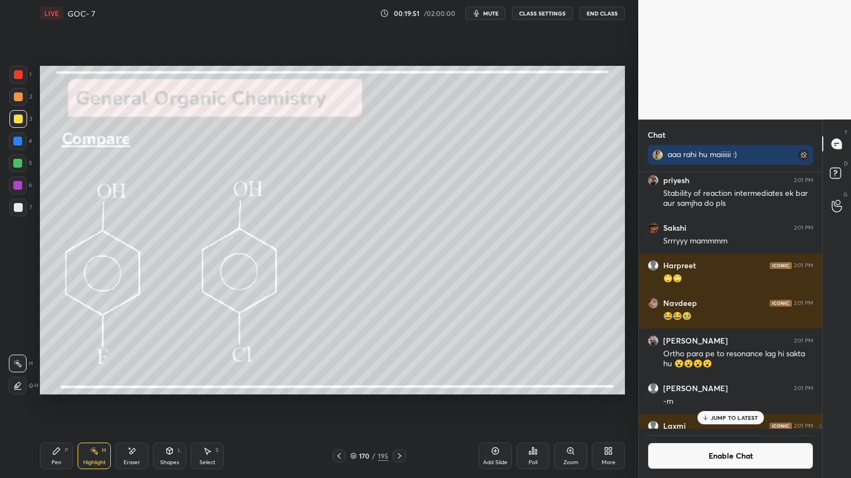
click at [13, 144] on div at bounding box center [18, 141] width 18 height 18
click at [399, 404] on icon at bounding box center [399, 456] width 9 height 9
click at [20, 385] on icon at bounding box center [17, 386] width 9 height 9
click at [60, 404] on icon at bounding box center [56, 451] width 9 height 9
click at [20, 102] on div at bounding box center [18, 97] width 18 height 18
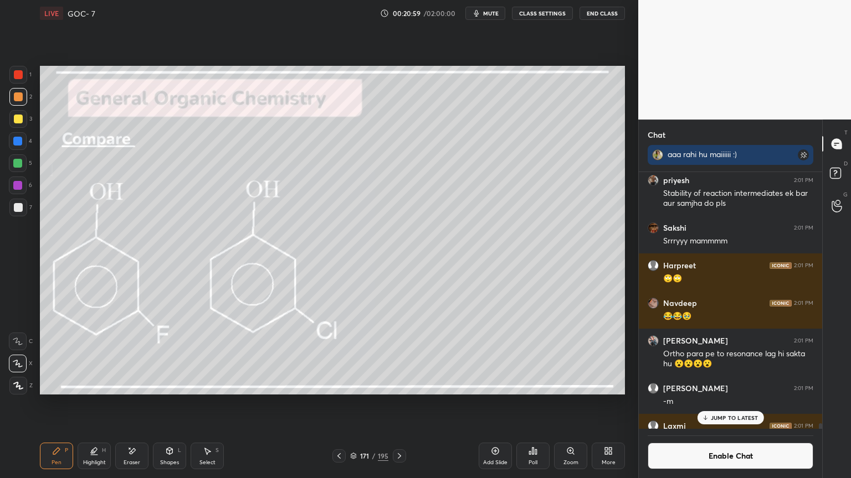
click at [95, 404] on div "Pen P Highlight H Eraser Shapes L Select S 171 / 195 Add Slide Poll Zoom More" at bounding box center [332, 456] width 585 height 44
click at [95, 404] on icon at bounding box center [94, 455] width 7 height 0
click at [17, 362] on rect at bounding box center [19, 365] width 6 height 6
click at [50, 404] on div "Pen P" at bounding box center [56, 456] width 33 height 27
click at [720, 404] on div "JUMP TO LATEST" at bounding box center [730, 417] width 66 height 13
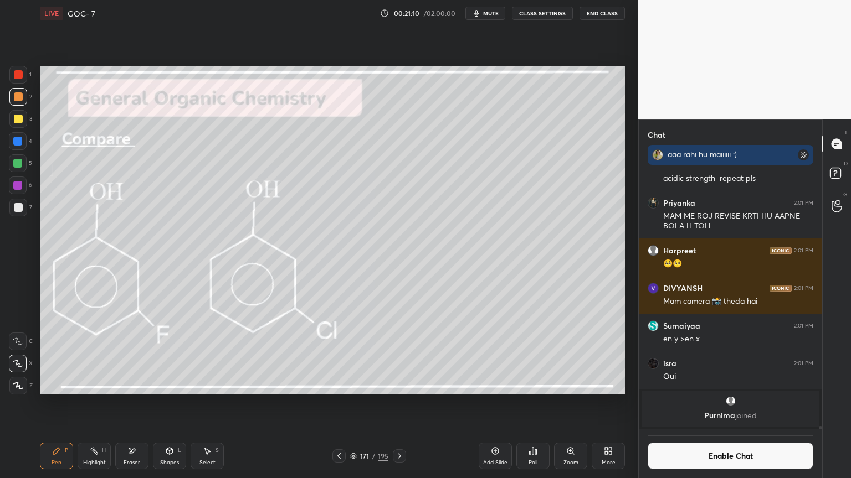
click at [725, 404] on button "Enable Chat" at bounding box center [730, 456] width 166 height 27
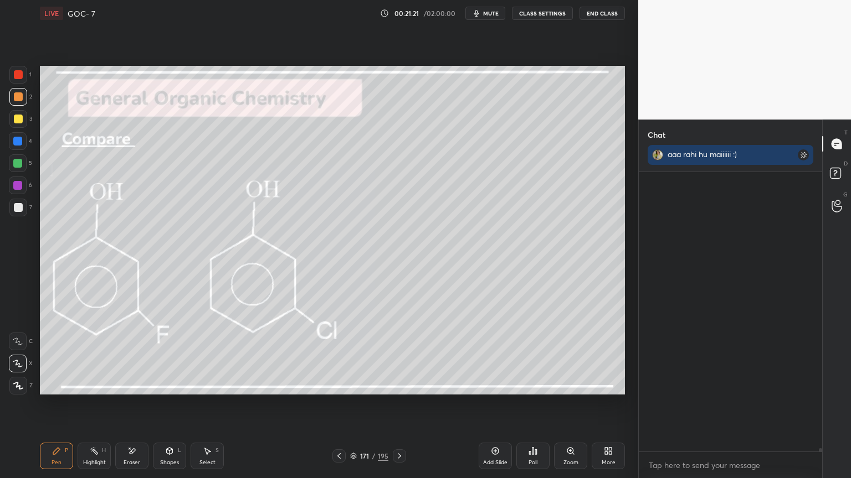
scroll to position [24472, 0]
click at [398, 404] on icon at bounding box center [399, 456] width 9 height 9
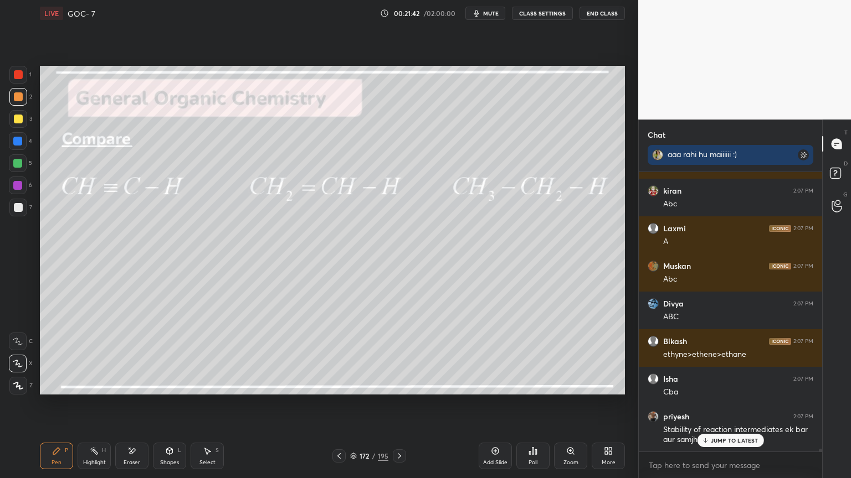
scroll to position [28402, 0]
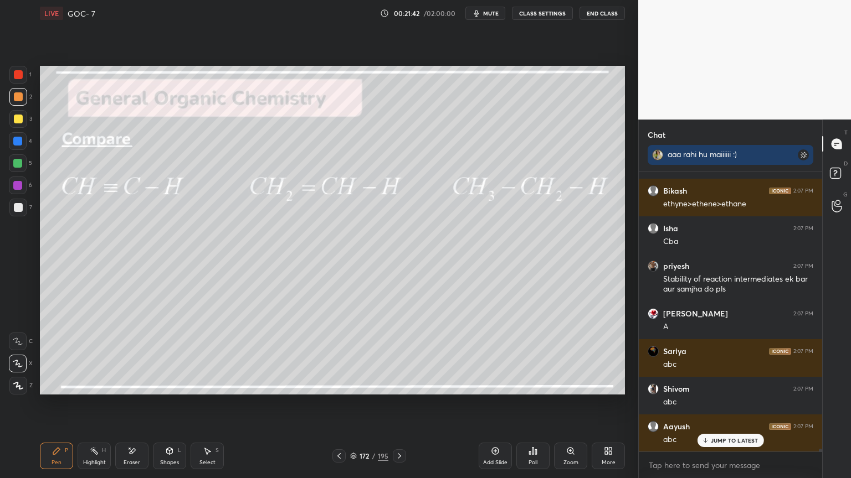
click at [20, 184] on div at bounding box center [17, 185] width 9 height 9
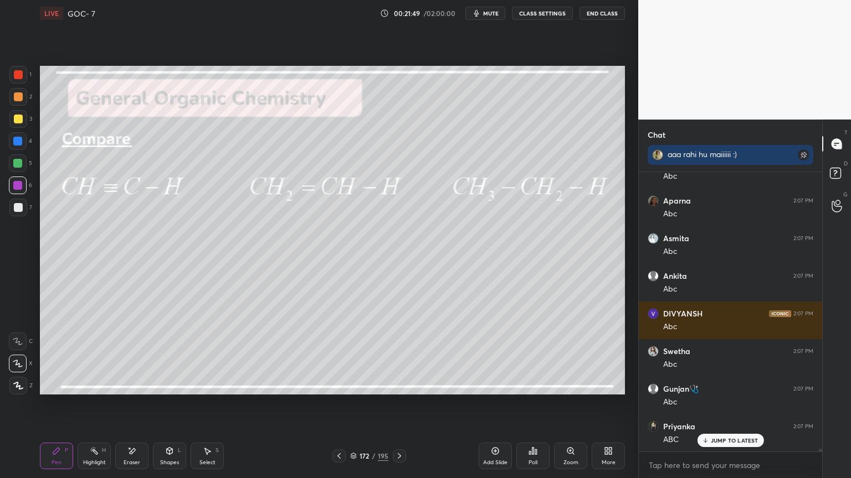
scroll to position [29420, 0]
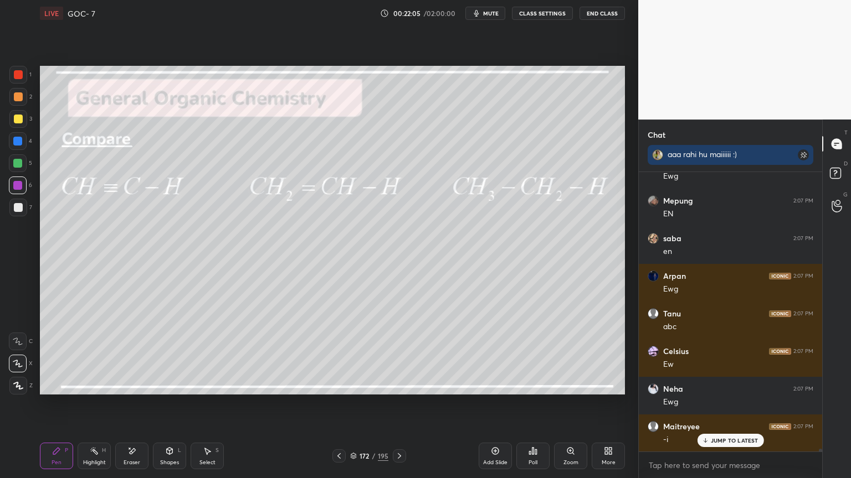
click at [73, 404] on div "Pen P Highlight H Eraser Shapes L Select S" at bounding box center [149, 456] width 219 height 27
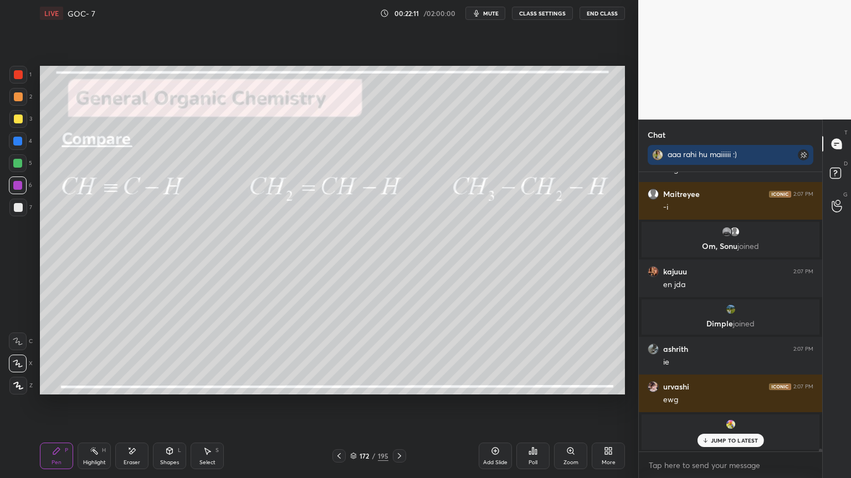
click at [101, 404] on div "Highlight H" at bounding box center [94, 456] width 33 height 27
click at [63, 404] on div "Pen P" at bounding box center [56, 456] width 33 height 27
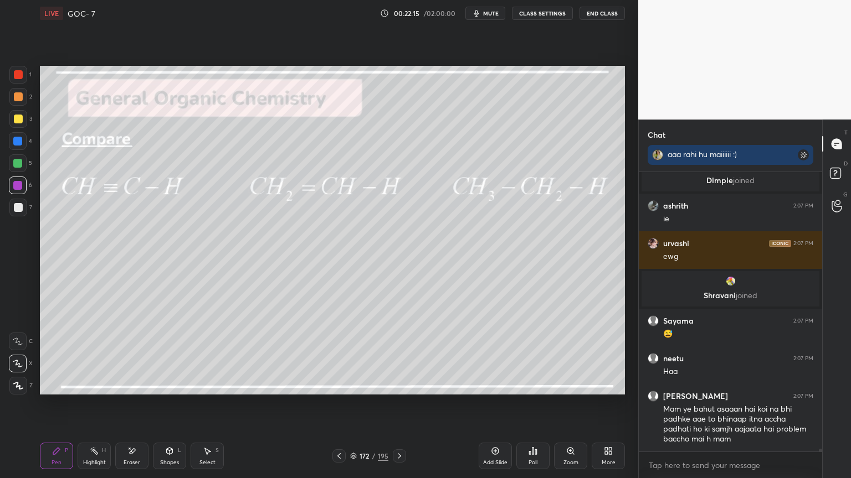
click at [134, 404] on icon at bounding box center [131, 451] width 9 height 9
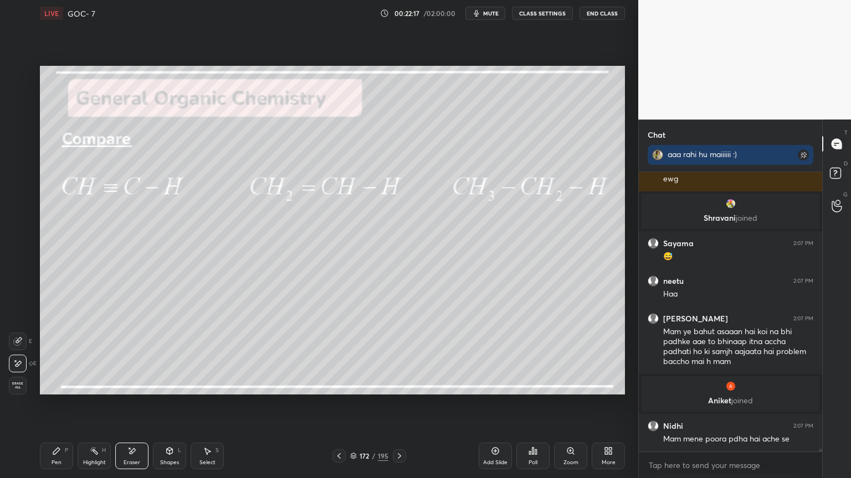
click at [89, 404] on div "Highlight" at bounding box center [94, 463] width 23 height 6
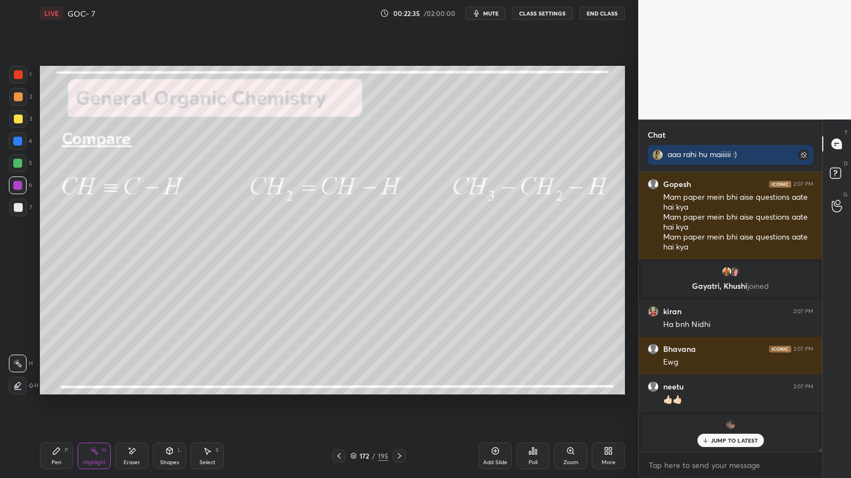
click at [399, 404] on div at bounding box center [399, 456] width 13 height 13
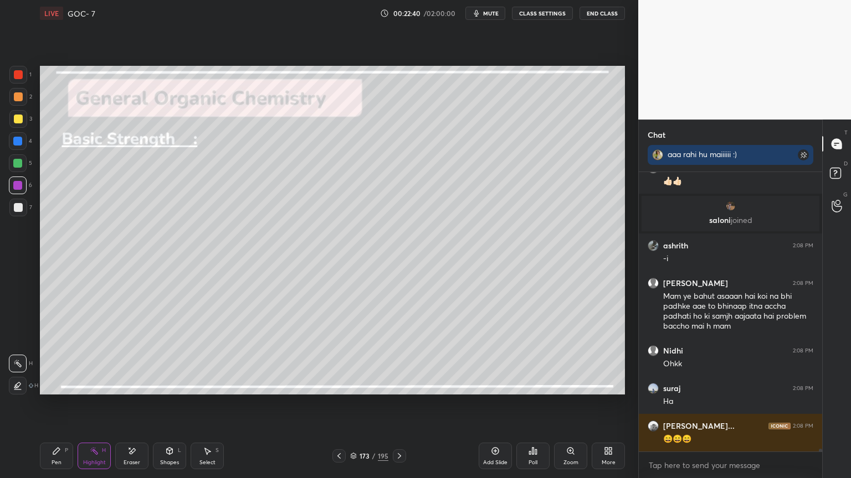
click at [346, 404] on div "173 / 195" at bounding box center [369, 456] width 74 height 13
click at [340, 404] on icon at bounding box center [338, 456] width 9 height 9
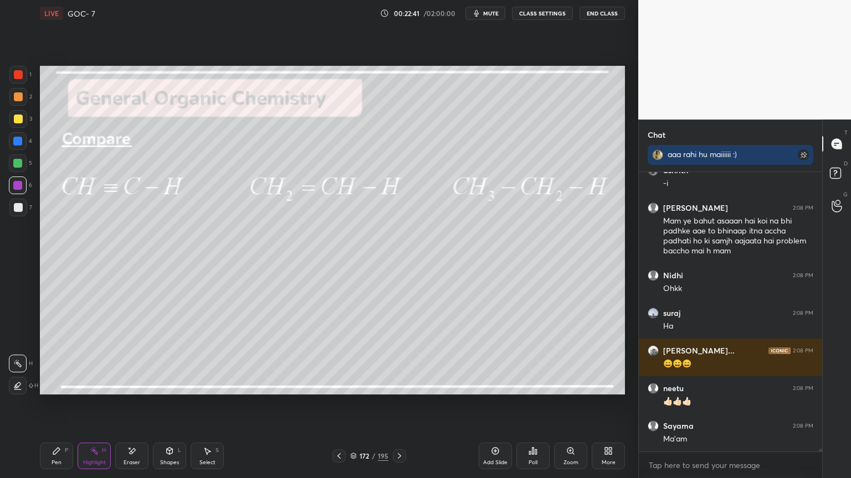
click at [337, 404] on icon at bounding box center [338, 456] width 9 height 9
click at [339, 404] on icon at bounding box center [338, 456] width 3 height 6
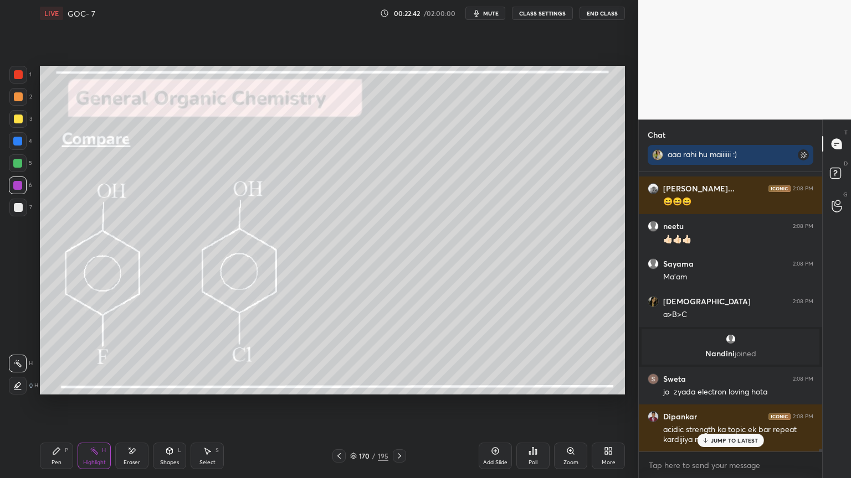
click at [339, 404] on icon at bounding box center [338, 456] width 3 height 6
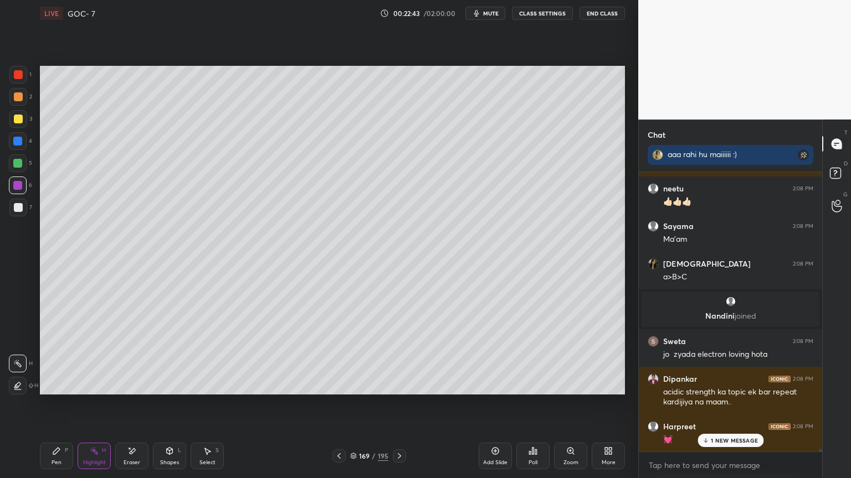
click at [338, 404] on icon at bounding box center [338, 456] width 9 height 9
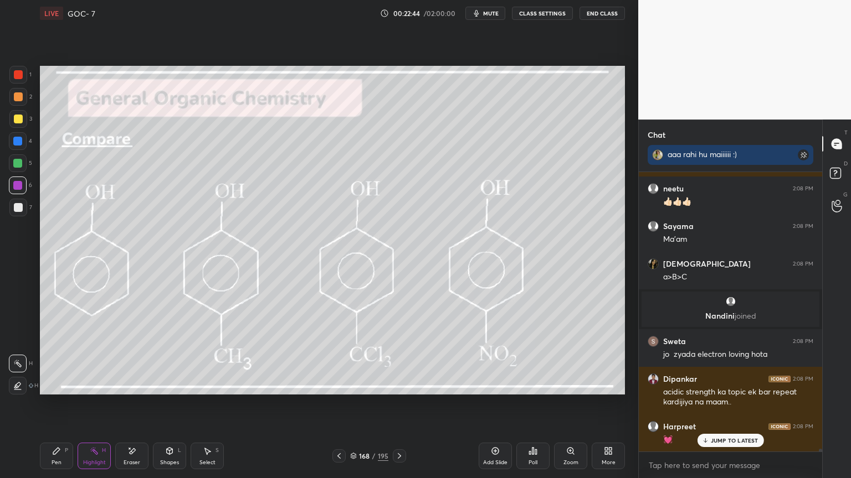
click at [341, 404] on icon at bounding box center [338, 456] width 9 height 9
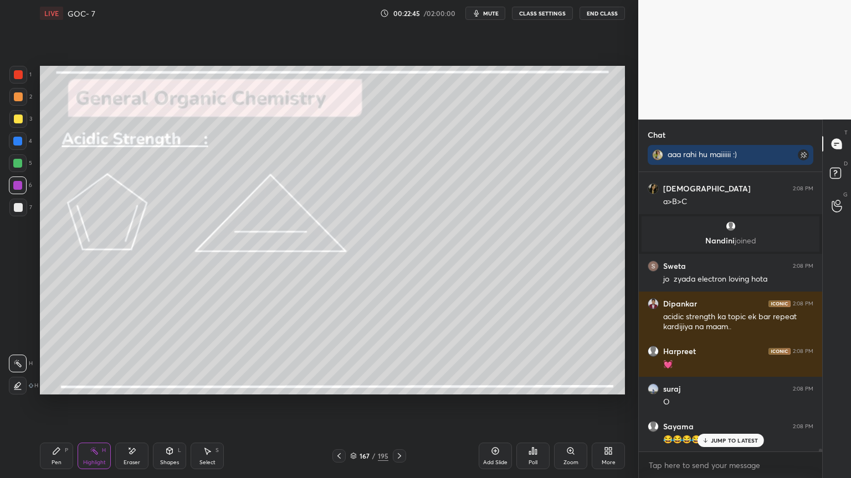
click at [342, 404] on icon at bounding box center [338, 456] width 9 height 9
click at [339, 404] on icon at bounding box center [338, 456] width 9 height 9
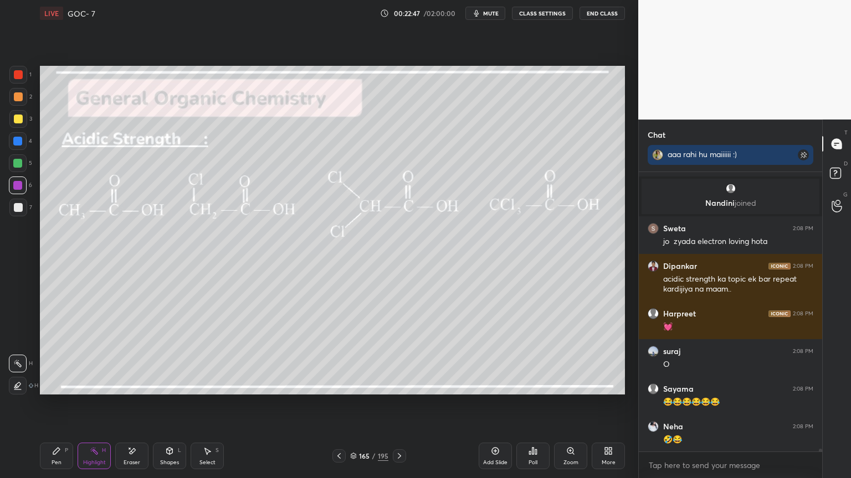
click at [339, 404] on icon at bounding box center [338, 456] width 9 height 9
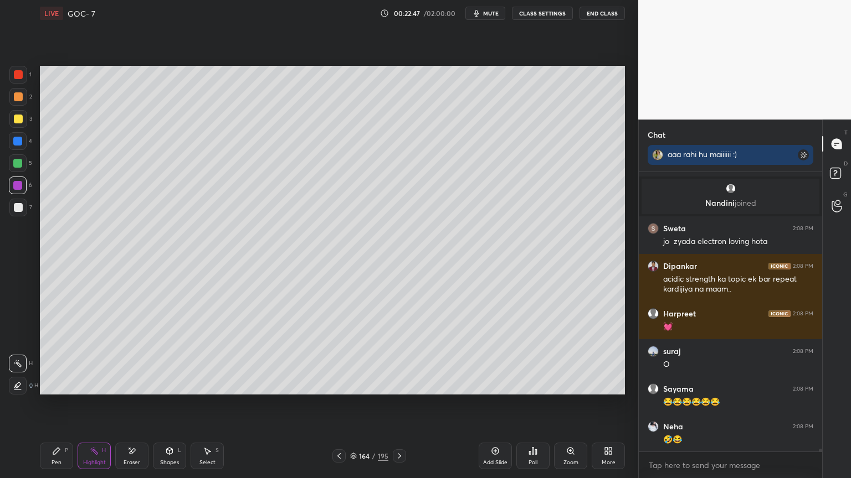
click at [341, 404] on icon at bounding box center [338, 456] width 9 height 9
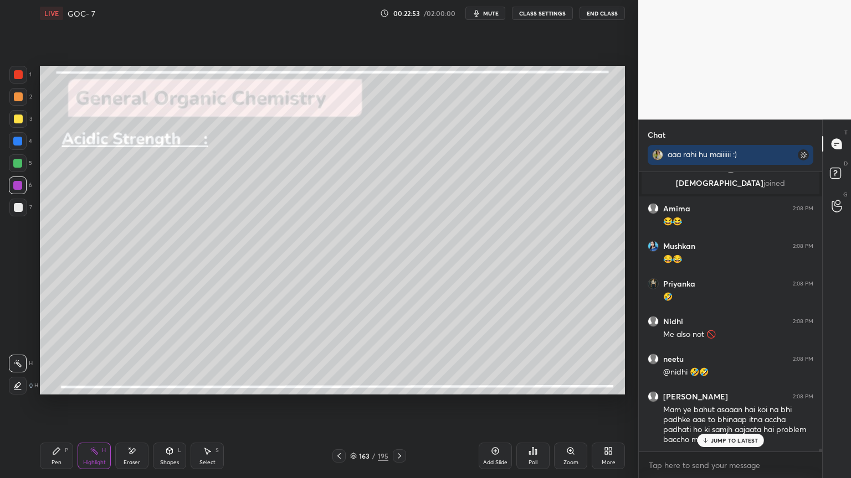
click at [18, 146] on div at bounding box center [18, 141] width 18 height 18
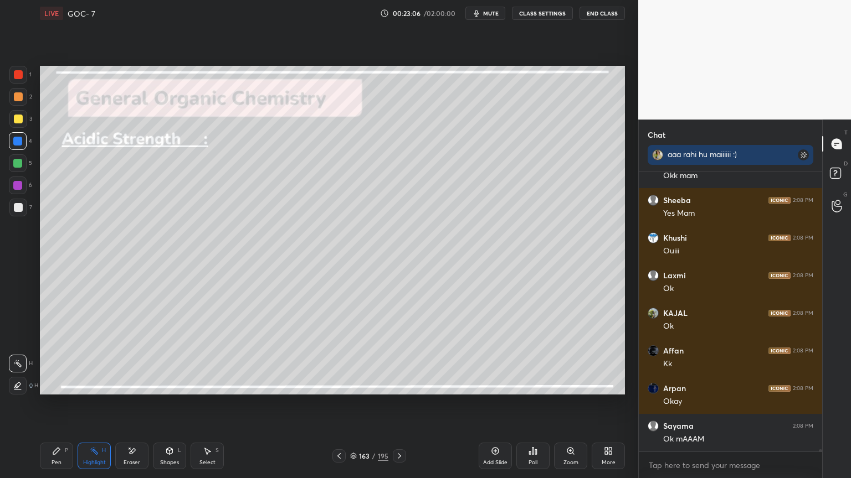
click at [55, 404] on div "Pen P" at bounding box center [56, 456] width 33 height 27
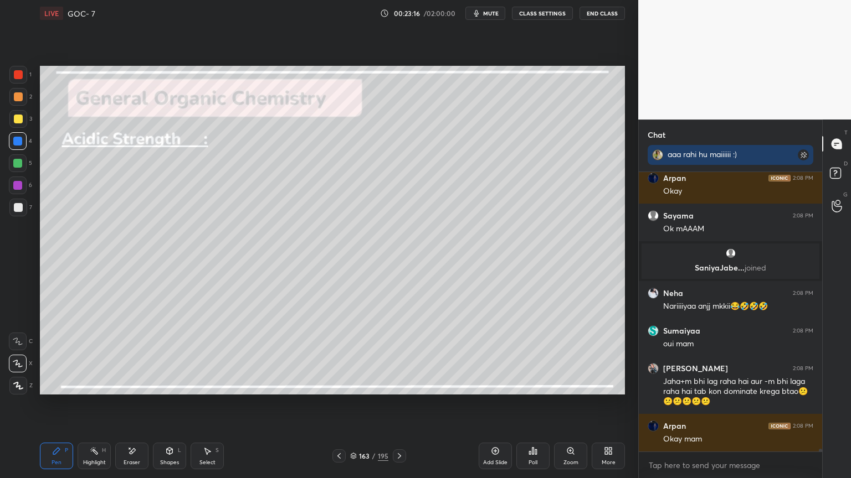
click at [97, 404] on div "Highlight" at bounding box center [94, 463] width 23 height 6
click at [22, 191] on div at bounding box center [18, 186] width 18 height 18
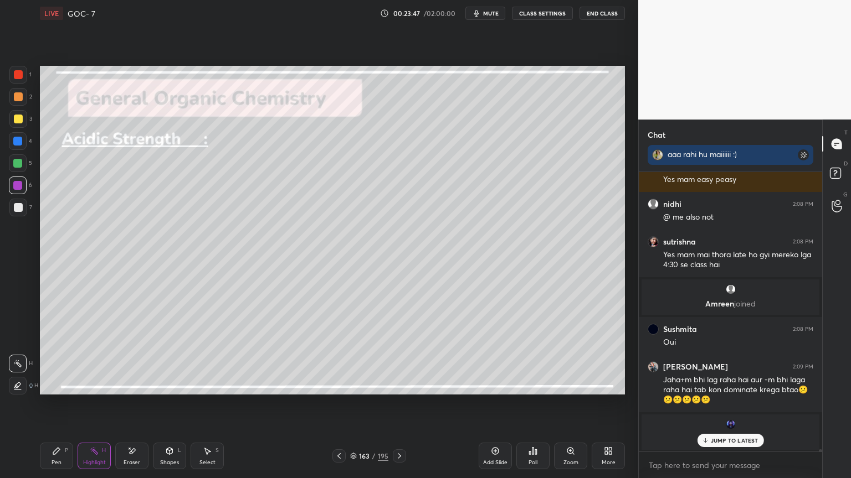
scroll to position [31321, 0]
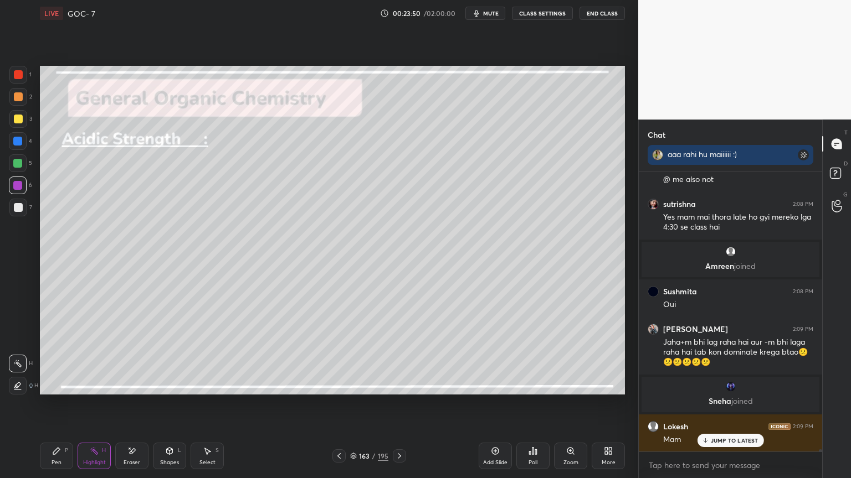
click at [547, 11] on button "CLASS SETTINGS" at bounding box center [542, 13] width 61 height 13
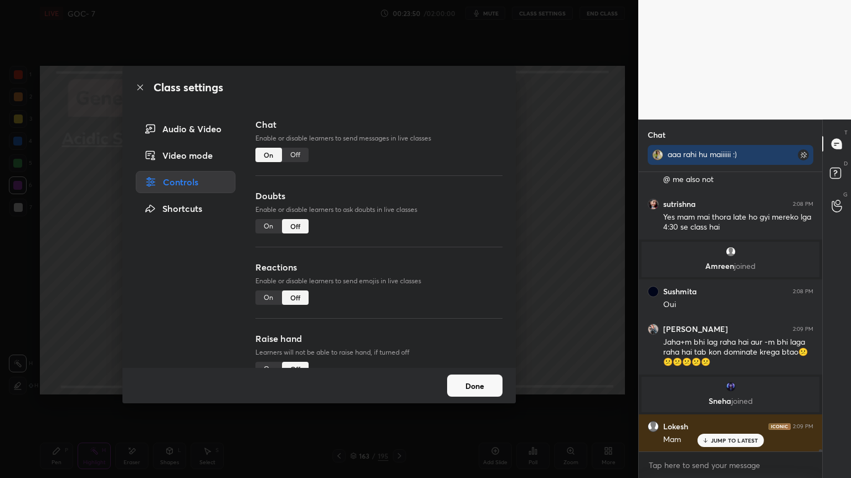
click at [298, 158] on div "Off" at bounding box center [295, 155] width 27 height 14
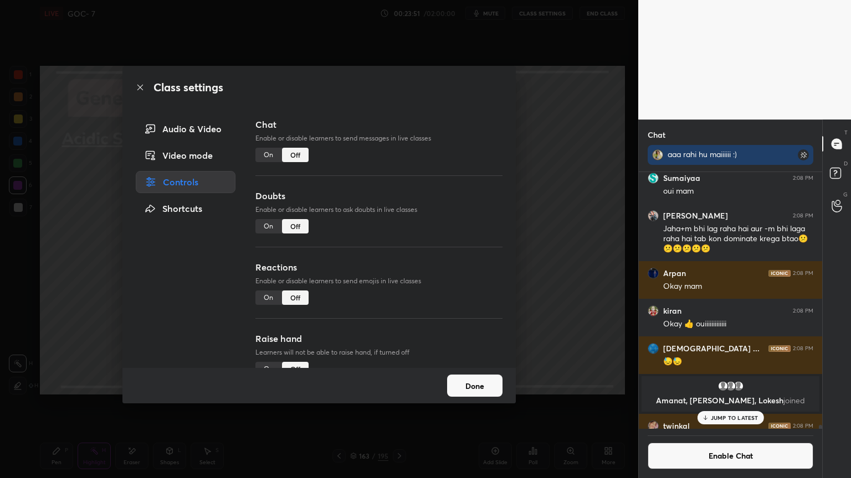
click at [470, 380] on button "Done" at bounding box center [474, 386] width 55 height 22
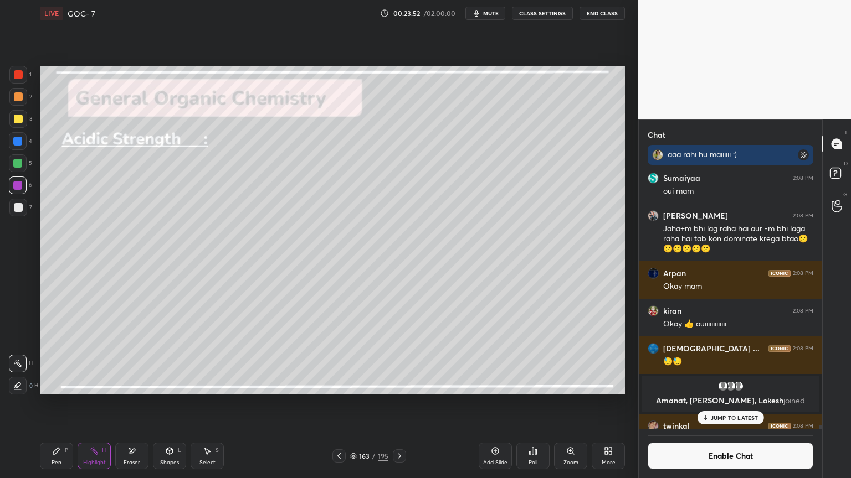
click at [729, 404] on div "JUMP TO LATEST" at bounding box center [730, 417] width 66 height 13
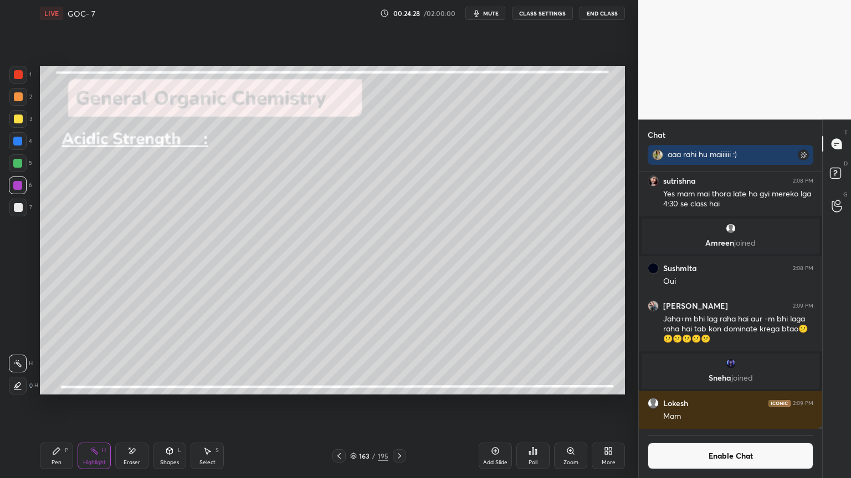
click at [398, 404] on icon at bounding box center [399, 456] width 9 height 9
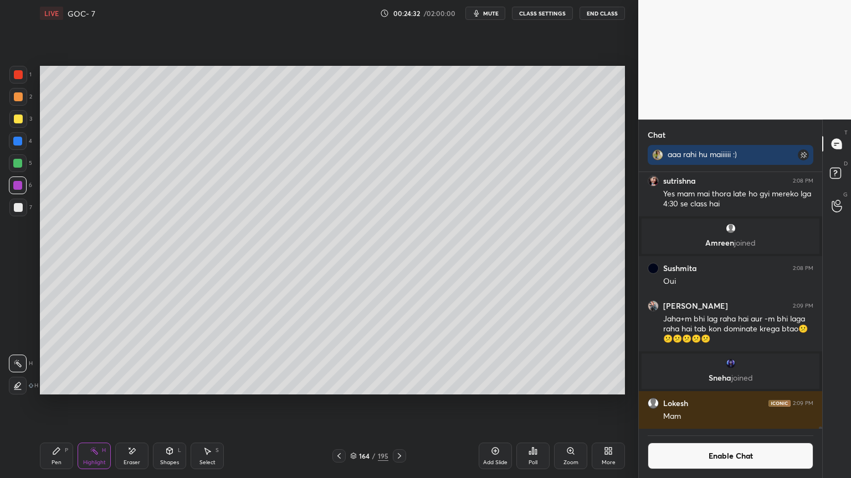
click at [16, 95] on div at bounding box center [18, 96] width 9 height 9
click at [400, 404] on icon at bounding box center [399, 456] width 9 height 9
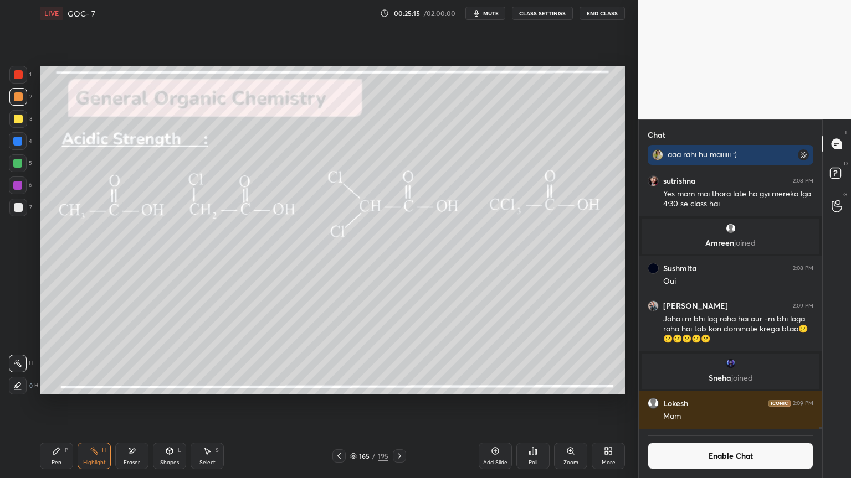
click at [340, 404] on div at bounding box center [338, 456] width 13 height 13
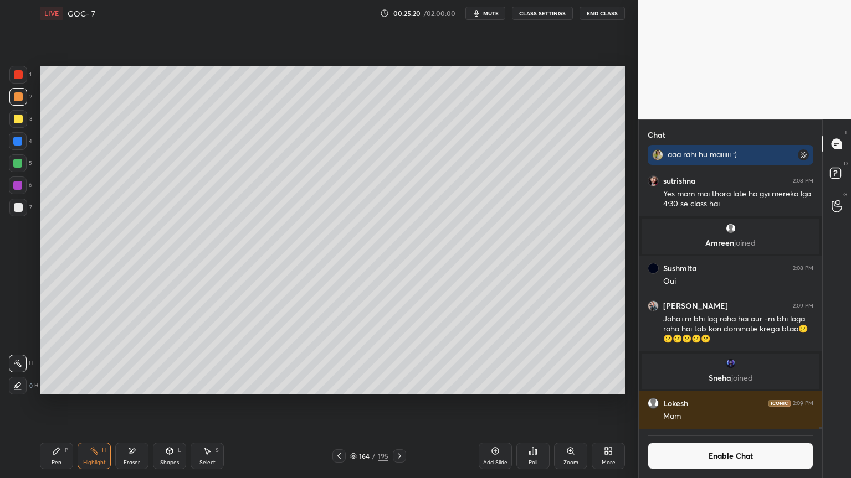
click at [396, 404] on div at bounding box center [399, 456] width 13 height 13
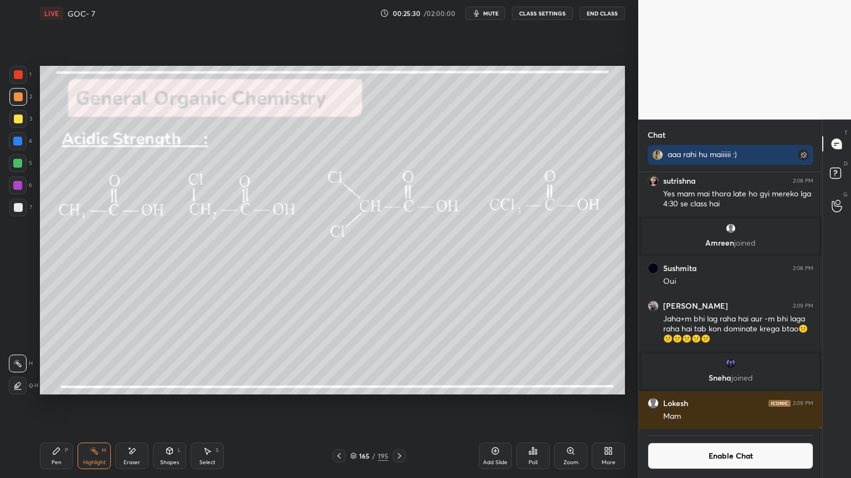
click at [18, 189] on div at bounding box center [17, 185] width 9 height 9
click at [400, 404] on icon at bounding box center [399, 456] width 9 height 9
click at [395, 404] on icon at bounding box center [399, 456] width 9 height 9
click at [399, 404] on icon at bounding box center [399, 456] width 9 height 9
click at [18, 140] on div at bounding box center [17, 141] width 9 height 9
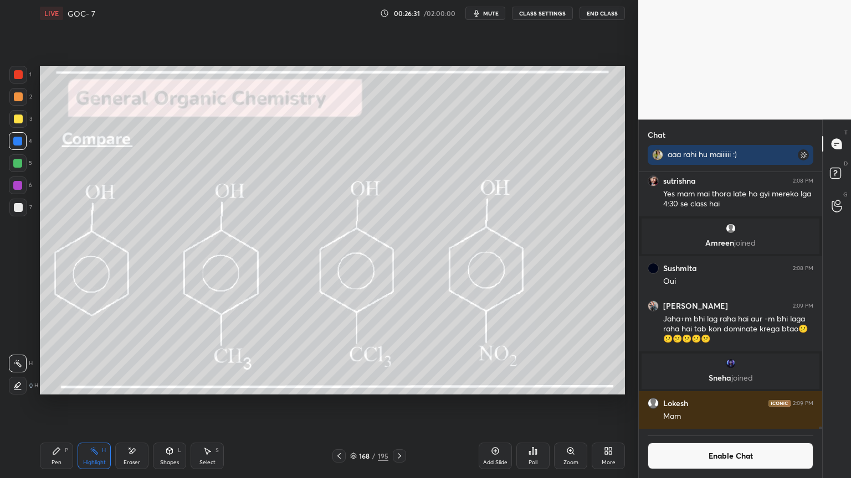
click at [20, 185] on div at bounding box center [17, 185] width 9 height 9
click at [19, 102] on div at bounding box center [18, 97] width 18 height 18
click at [399, 404] on icon at bounding box center [399, 456] width 9 height 9
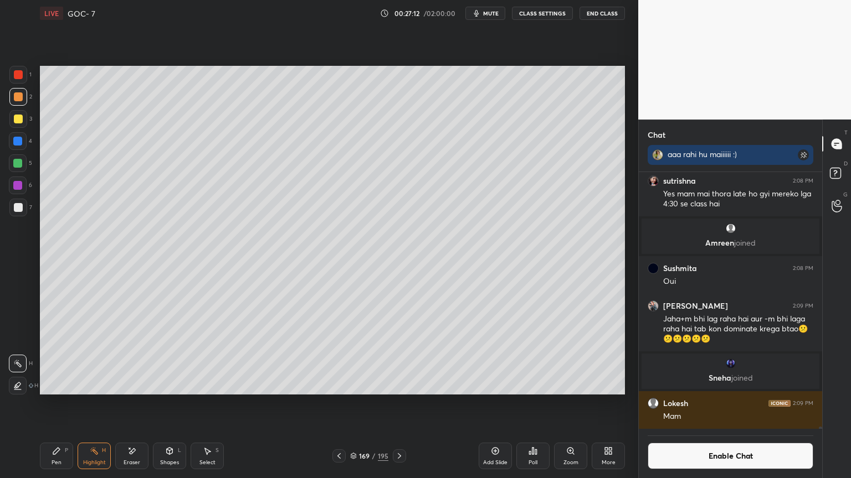
click at [399, 404] on icon at bounding box center [399, 456] width 9 height 9
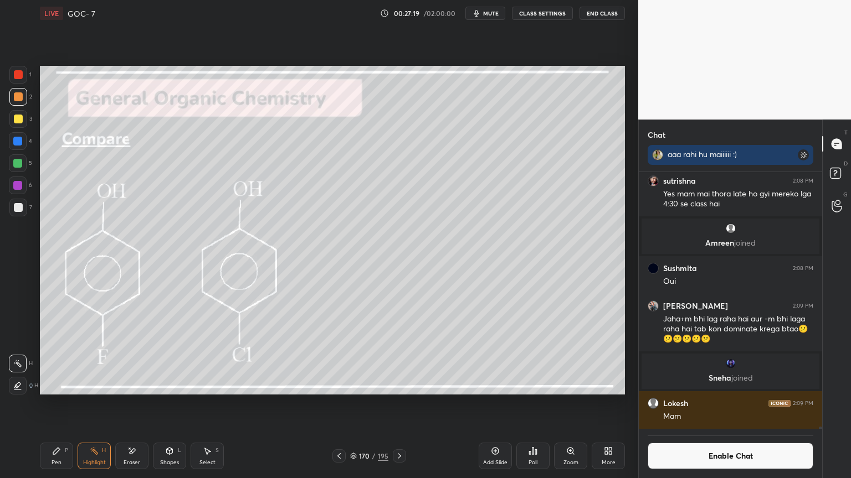
click at [13, 138] on div at bounding box center [18, 141] width 18 height 18
click at [399, 404] on div at bounding box center [399, 456] width 13 height 13
click at [399, 404] on icon at bounding box center [399, 456] width 9 height 9
click at [62, 404] on div "Pen P" at bounding box center [56, 456] width 33 height 27
click at [12, 122] on div at bounding box center [18, 119] width 18 height 18
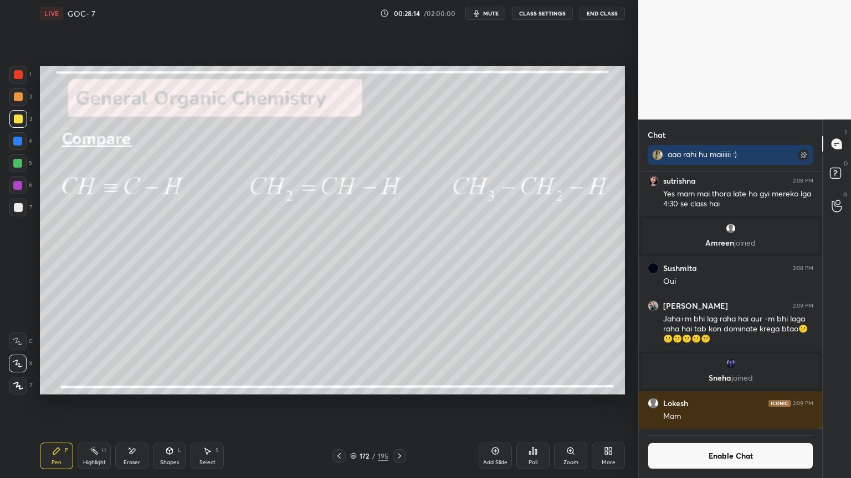
click at [22, 205] on div at bounding box center [18, 207] width 9 height 9
click at [18, 183] on div at bounding box center [17, 185] width 9 height 9
click at [399, 404] on icon at bounding box center [399, 456] width 9 height 9
click at [339, 404] on icon at bounding box center [338, 456] width 9 height 9
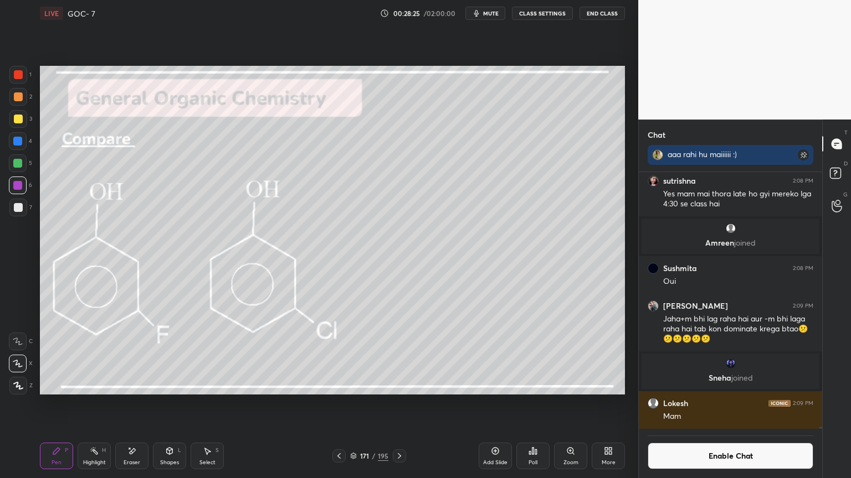
click at [339, 404] on icon at bounding box center [338, 456] width 9 height 9
click at [338, 404] on icon at bounding box center [338, 456] width 9 height 9
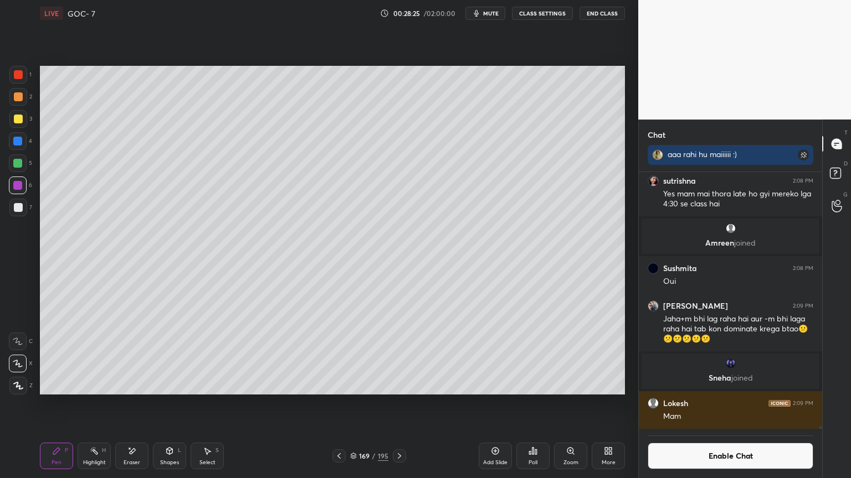
click at [339, 404] on icon at bounding box center [338, 456] width 9 height 9
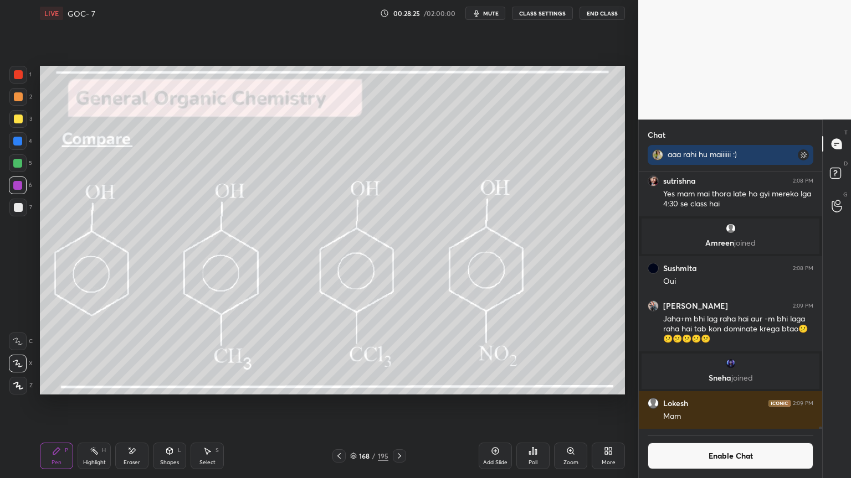
click at [339, 404] on icon at bounding box center [338, 456] width 9 height 9
click at [338, 404] on icon at bounding box center [338, 456] width 9 height 9
click at [338, 404] on icon at bounding box center [338, 456] width 3 height 6
click at [341, 404] on icon at bounding box center [338, 456] width 9 height 9
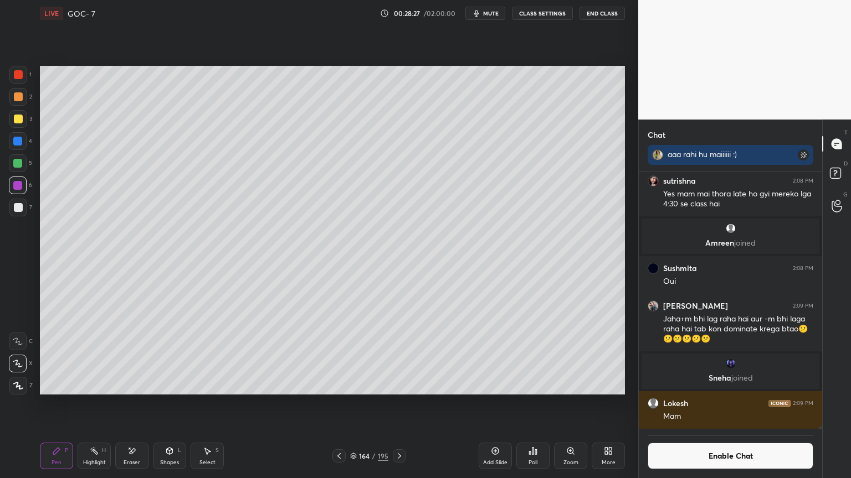
click at [341, 404] on icon at bounding box center [338, 456] width 9 height 9
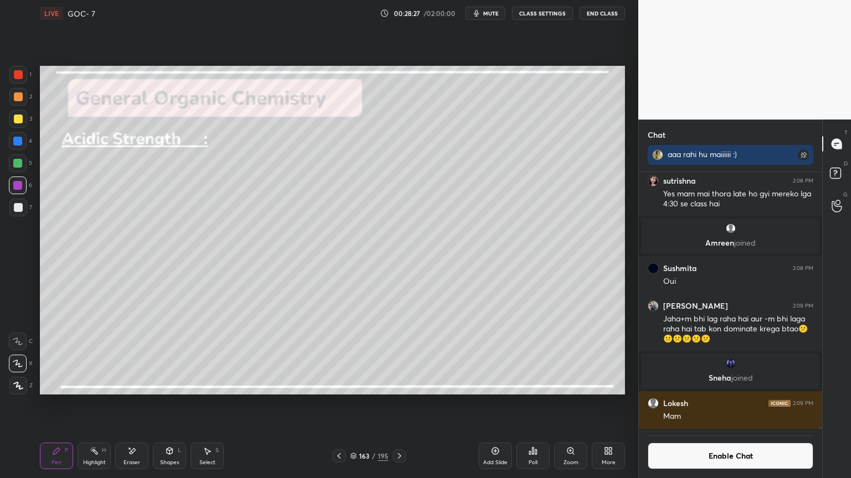
click at [345, 404] on div at bounding box center [338, 456] width 13 height 13
click at [403, 404] on icon at bounding box center [399, 456] width 9 height 9
click at [683, 404] on button "Enable Chat" at bounding box center [730, 456] width 166 height 27
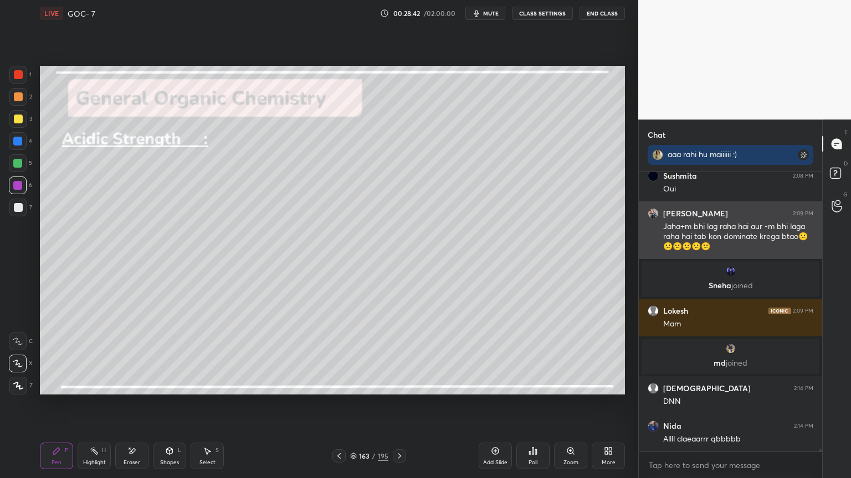
scroll to position [31424, 0]
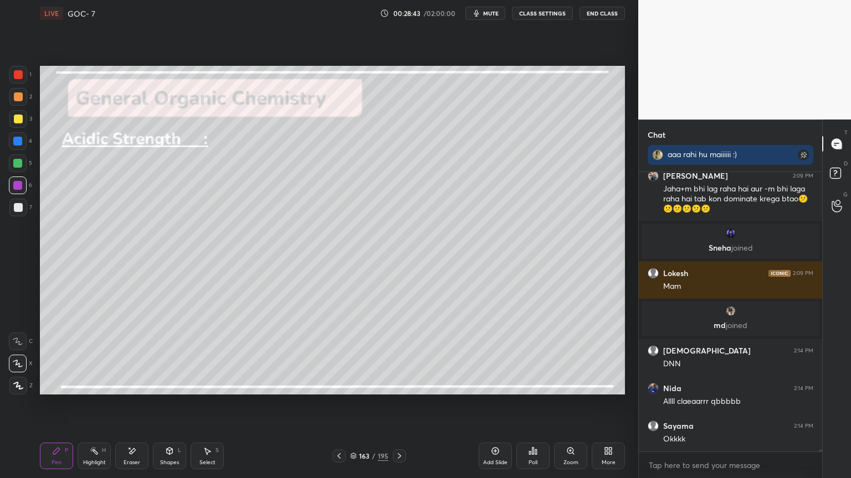
click at [559, 12] on button "CLASS SETTINGS" at bounding box center [542, 13] width 61 height 13
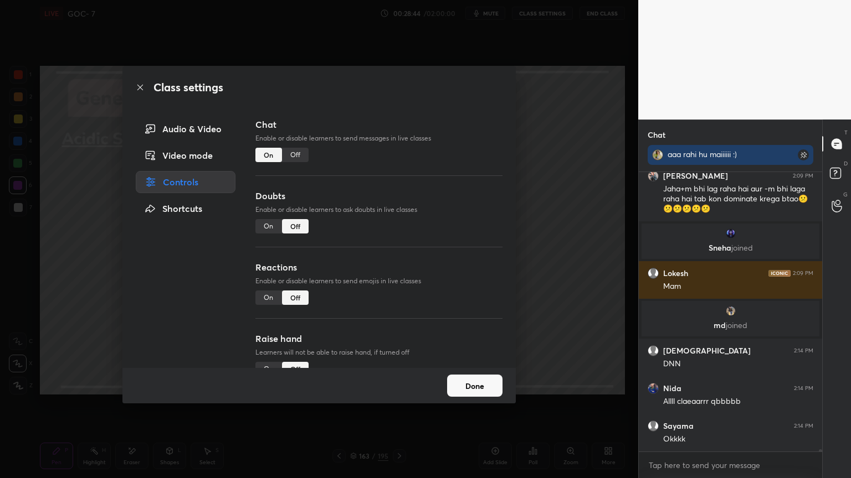
click at [297, 153] on div "Off" at bounding box center [295, 155] width 27 height 14
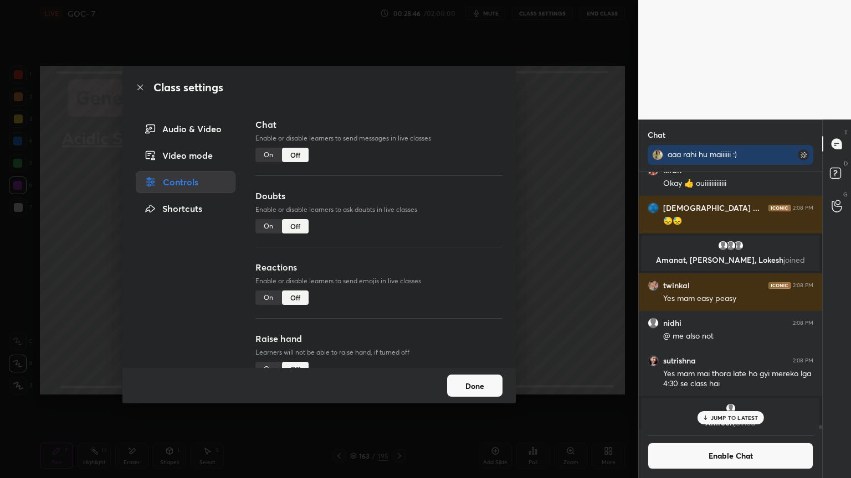
click at [480, 389] on button "Done" at bounding box center [474, 386] width 55 height 22
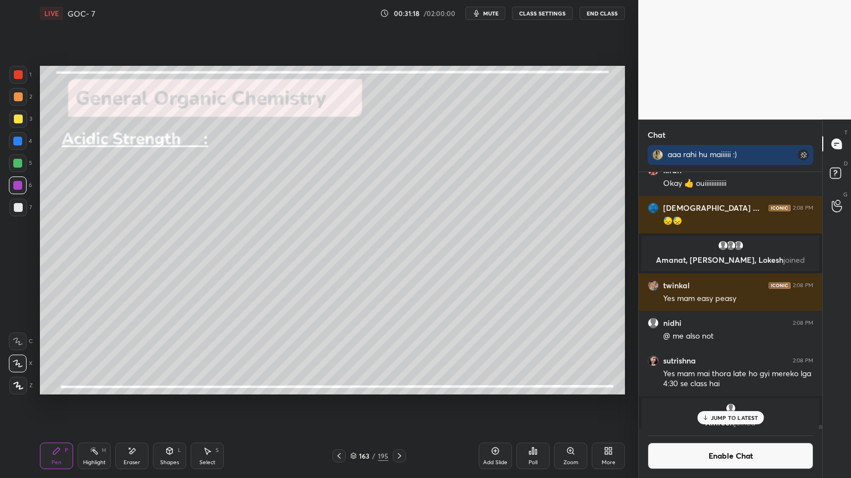
click at [628, 280] on div "Setting up your live class Poll for secs No correct answer Start poll" at bounding box center [332, 231] width 594 height 408
click at [728, 404] on p "JUMP TO LATEST" at bounding box center [734, 418] width 48 height 7
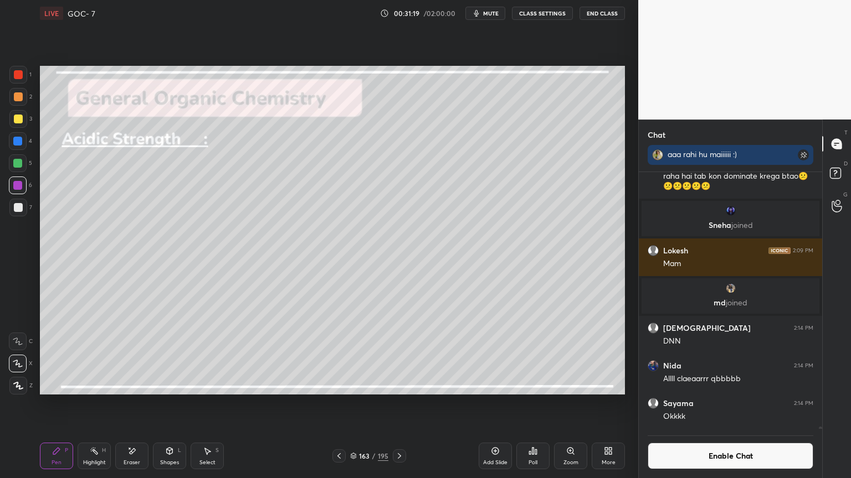
click at [728, 404] on button "Enable Chat" at bounding box center [730, 456] width 166 height 27
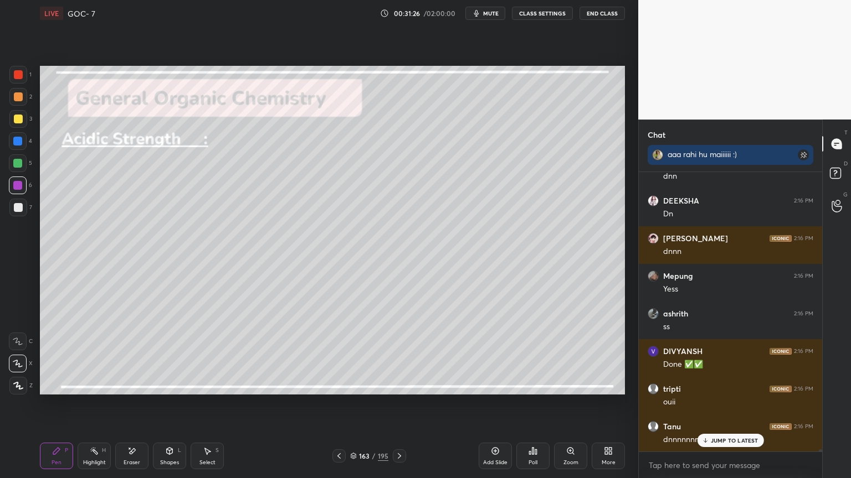
scroll to position [32355, 0]
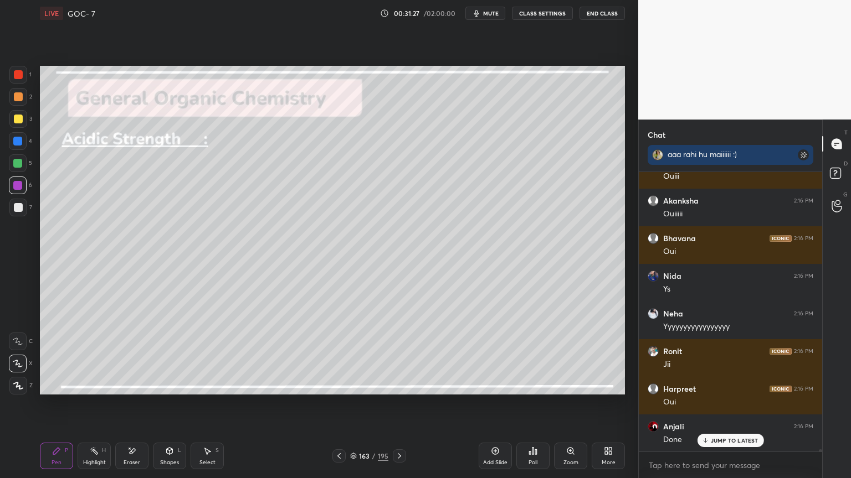
click at [400, 404] on icon at bounding box center [399, 456] width 3 height 6
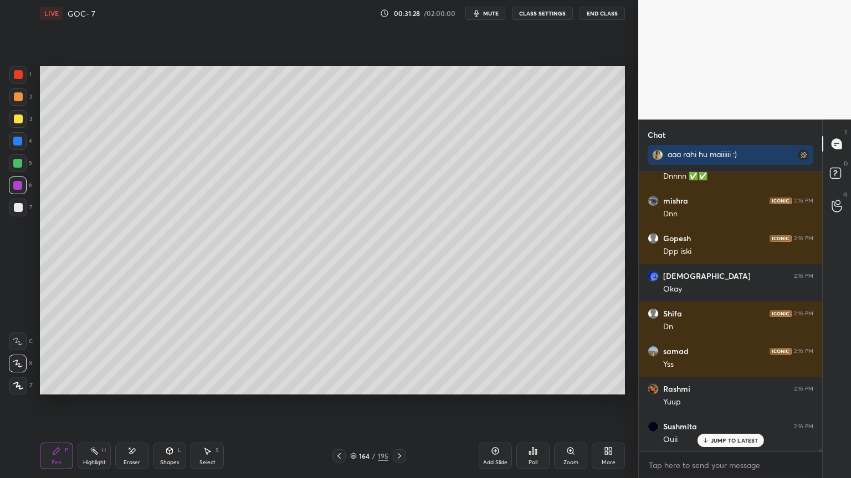
scroll to position [32807, 0]
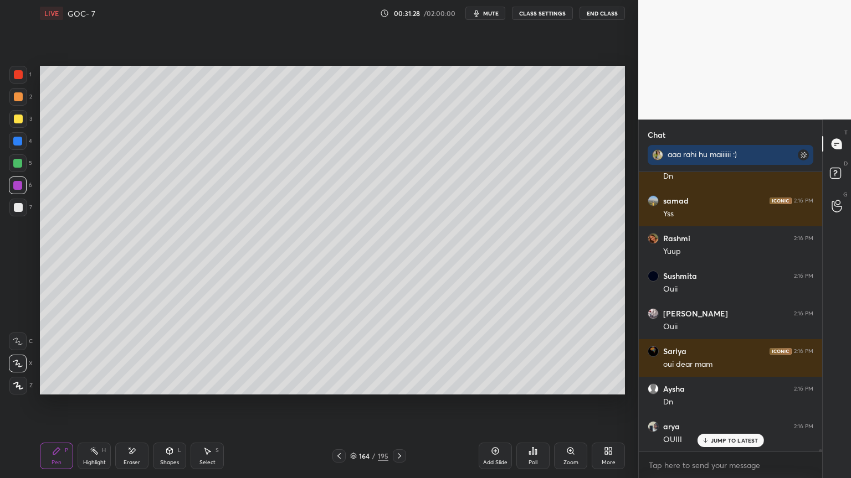
click at [550, 16] on button "CLASS SETTINGS" at bounding box center [542, 13] width 61 height 13
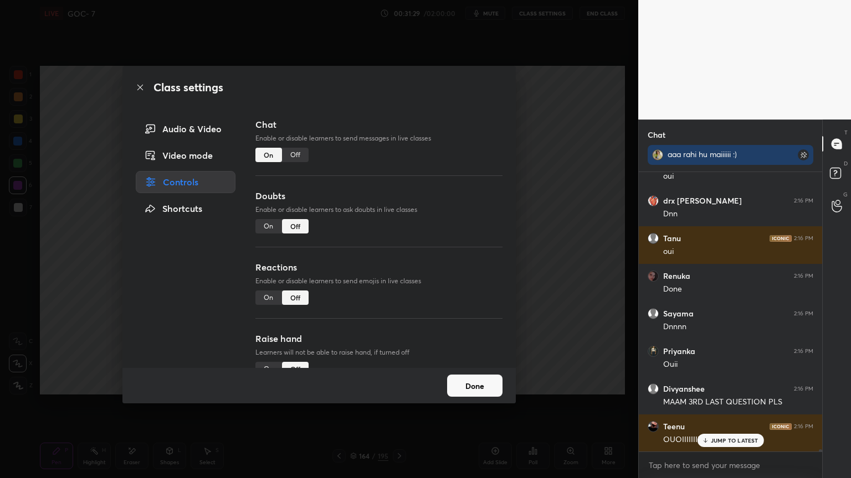
click at [294, 156] on div "Off" at bounding box center [295, 155] width 27 height 14
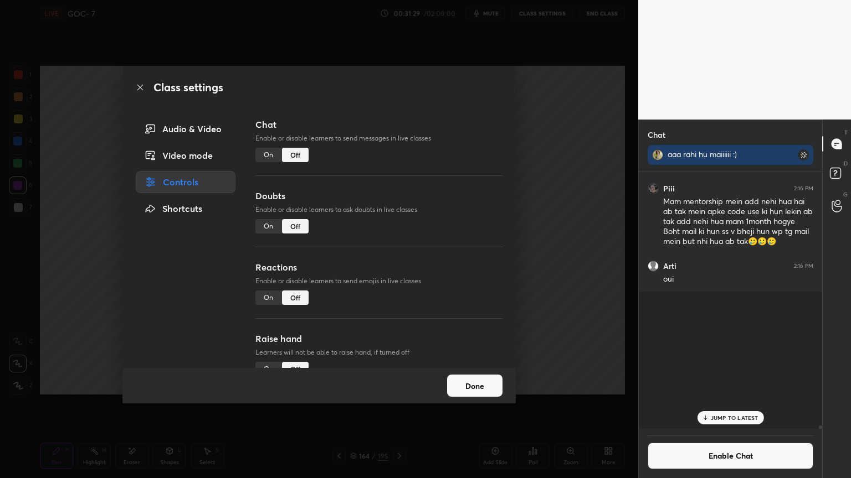
scroll to position [254, 180]
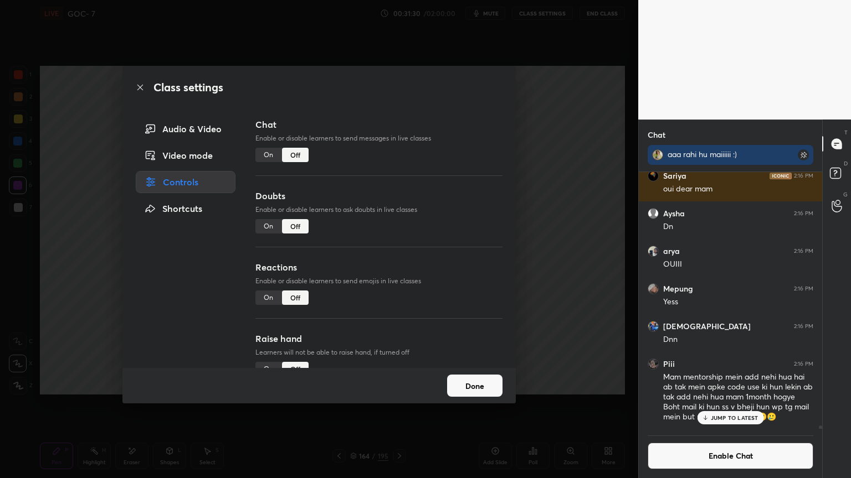
click at [471, 394] on button "Done" at bounding box center [474, 386] width 55 height 22
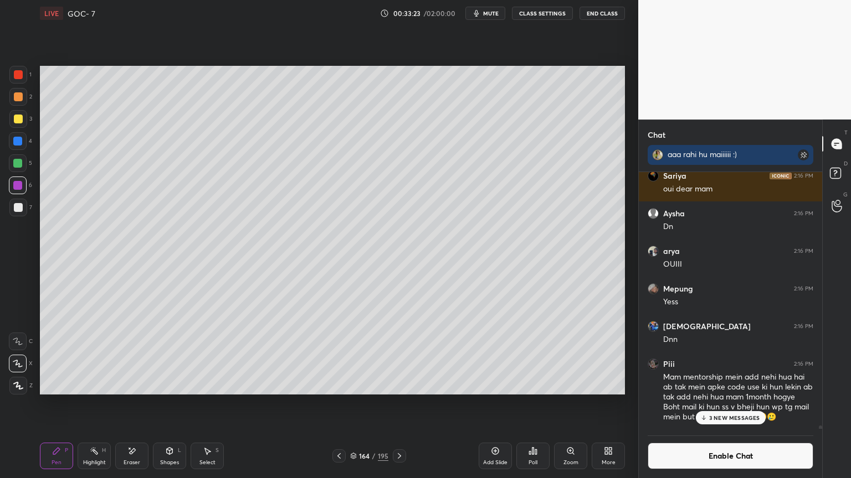
click at [733, 404] on p "3 NEW MESSAGES" at bounding box center [734, 418] width 51 height 7
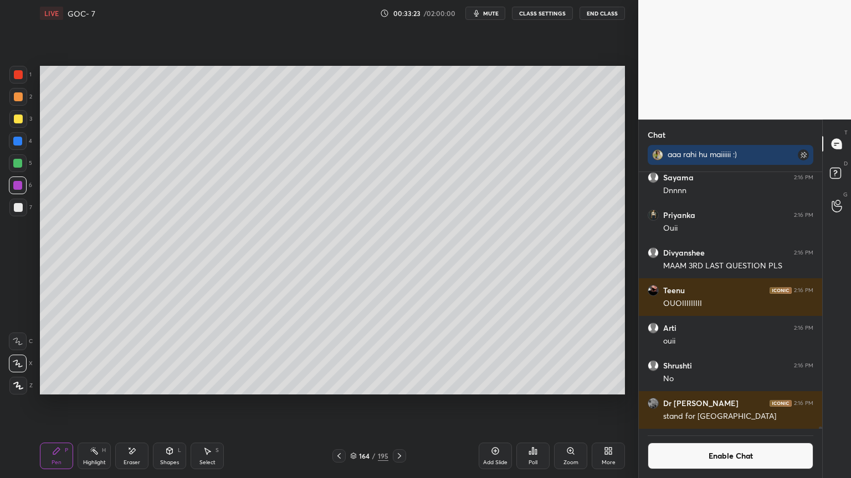
click at [724, 404] on button "Enable Chat" at bounding box center [730, 456] width 166 height 27
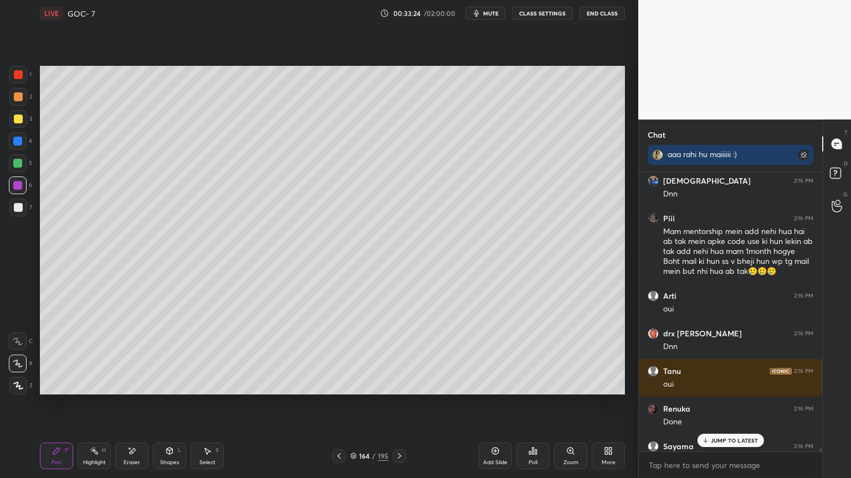
click at [729, 404] on div "JUMP TO LATEST" at bounding box center [730, 440] width 66 height 13
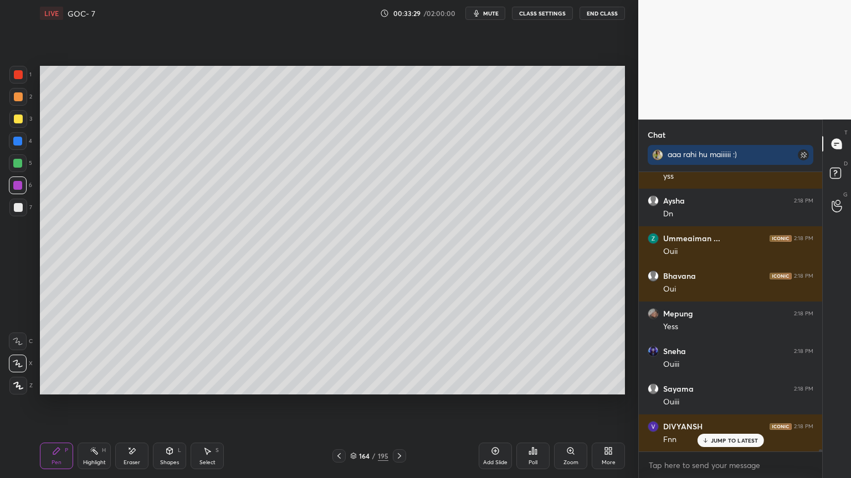
scroll to position [33615, 0]
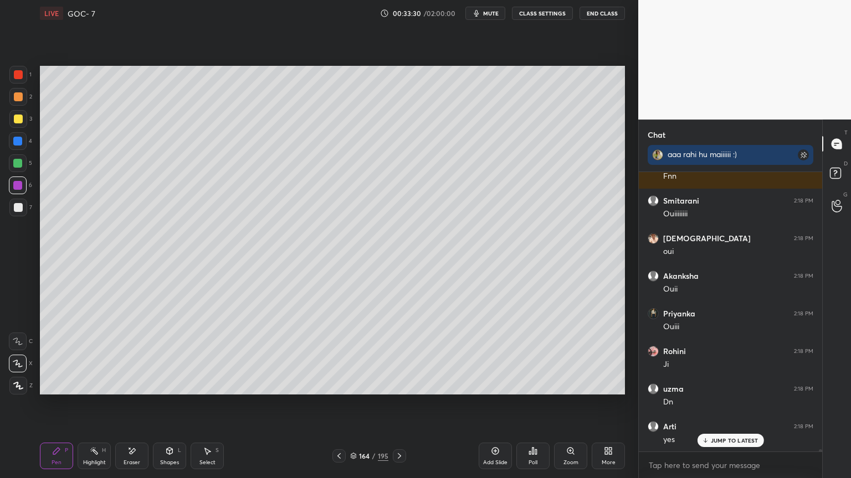
click at [397, 404] on icon at bounding box center [399, 456] width 9 height 9
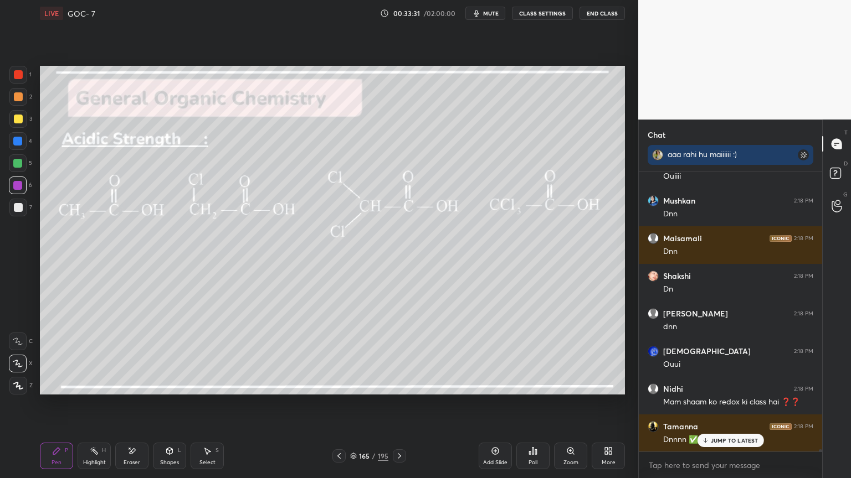
click at [534, 19] on button "CLASS SETTINGS" at bounding box center [542, 13] width 61 height 13
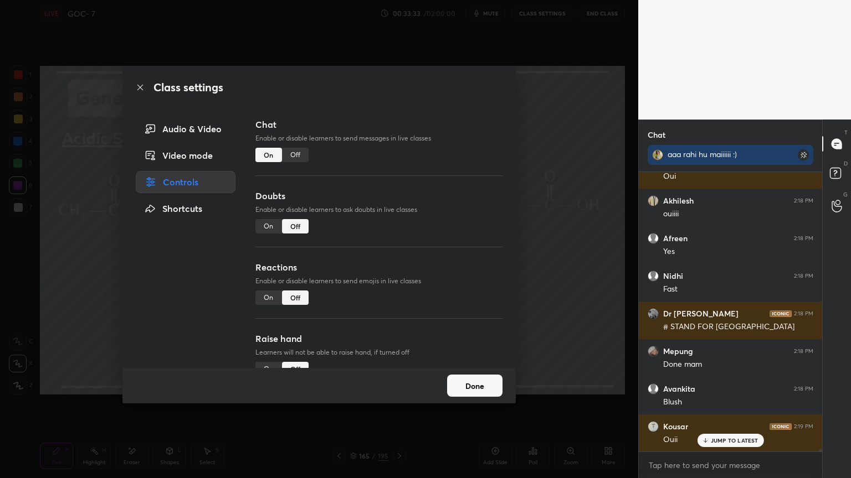
click at [300, 155] on div "Off" at bounding box center [295, 155] width 27 height 14
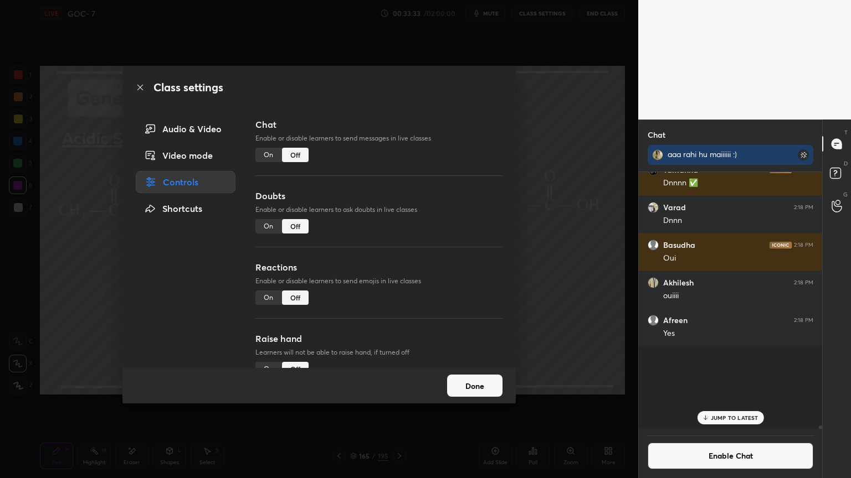
scroll to position [254, 180]
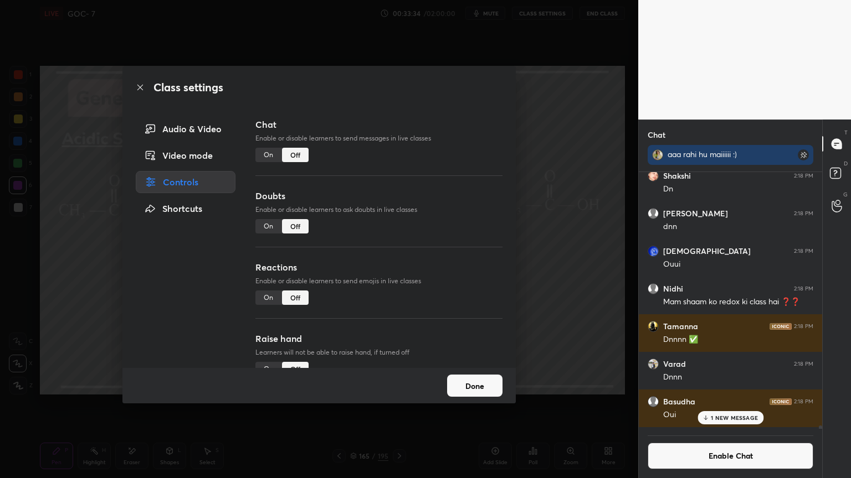
click at [481, 385] on button "Done" at bounding box center [474, 386] width 55 height 22
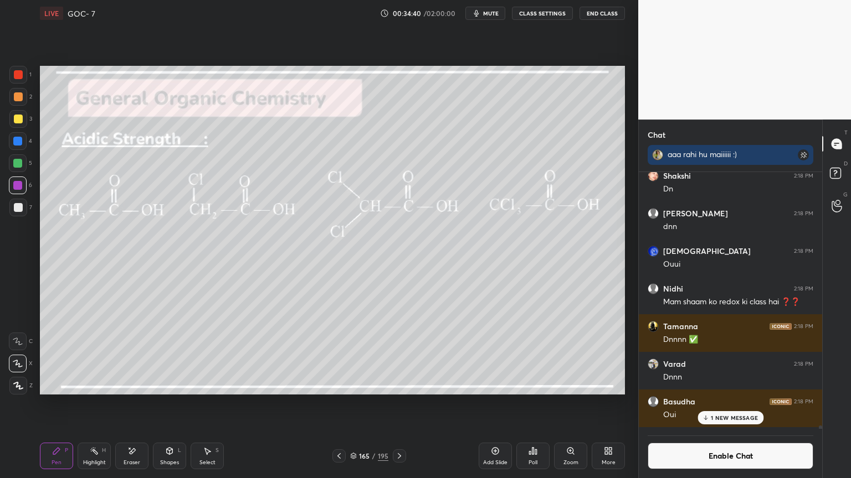
click at [726, 404] on p "1 NEW MESSAGE" at bounding box center [733, 418] width 47 height 7
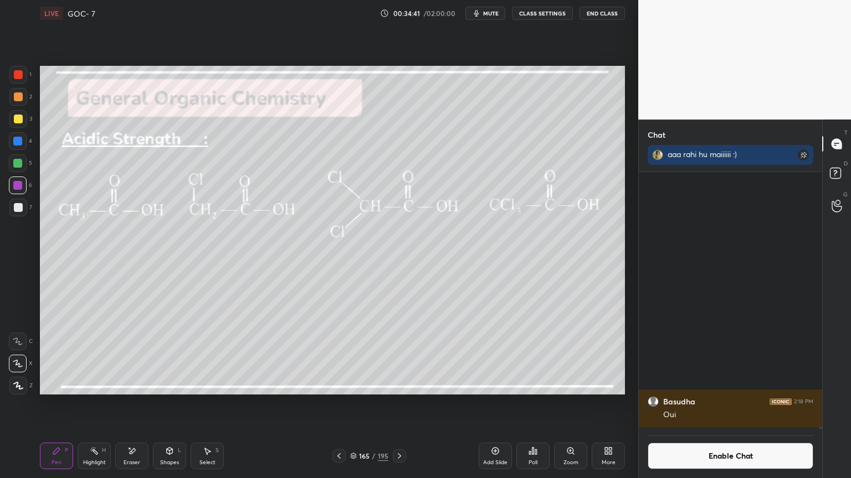
scroll to position [34046, 0]
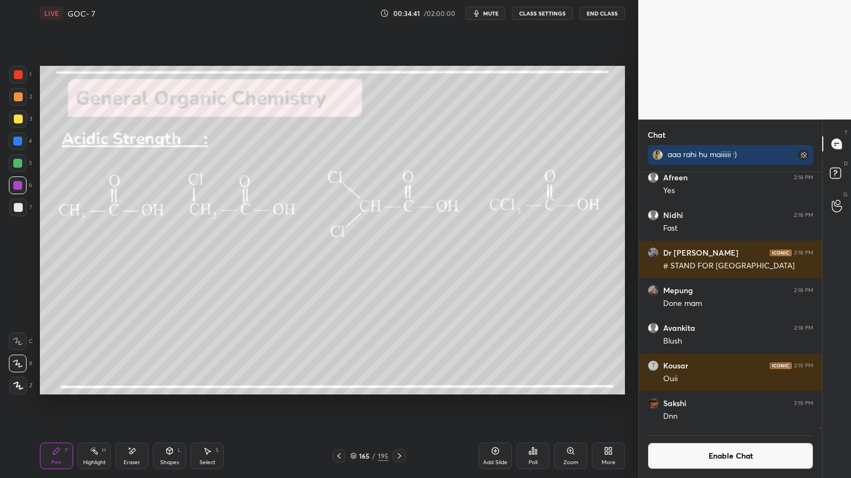
click at [728, 404] on button "Enable Chat" at bounding box center [730, 456] width 166 height 27
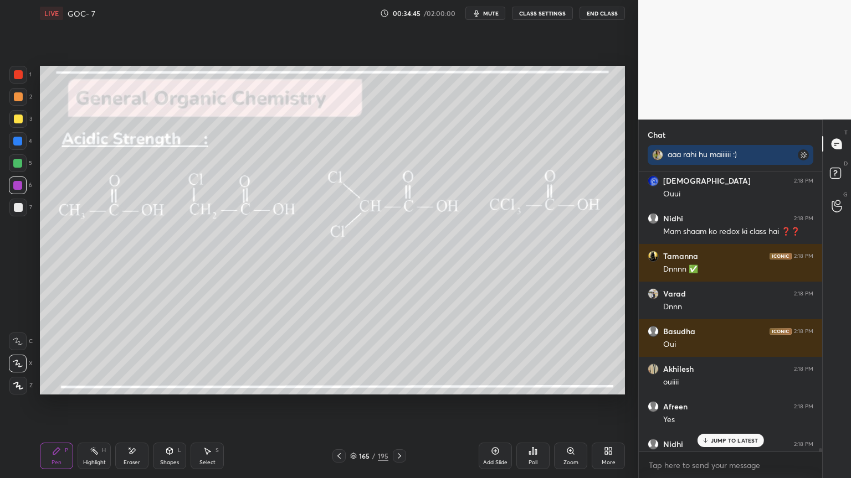
scroll to position [34041, 0]
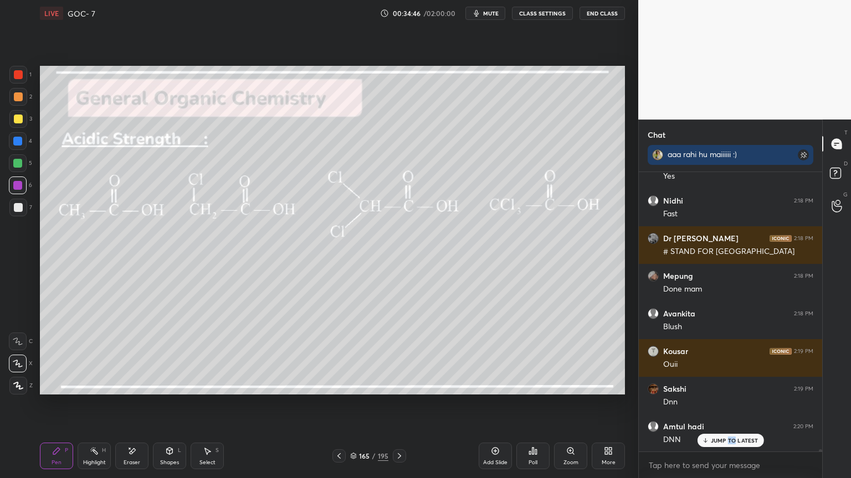
drag, startPoint x: 735, startPoint y: 437, endPoint x: 726, endPoint y: 447, distance: 12.9
click at [750, 404] on p "JUMP TO LATEST" at bounding box center [734, 440] width 48 height 7
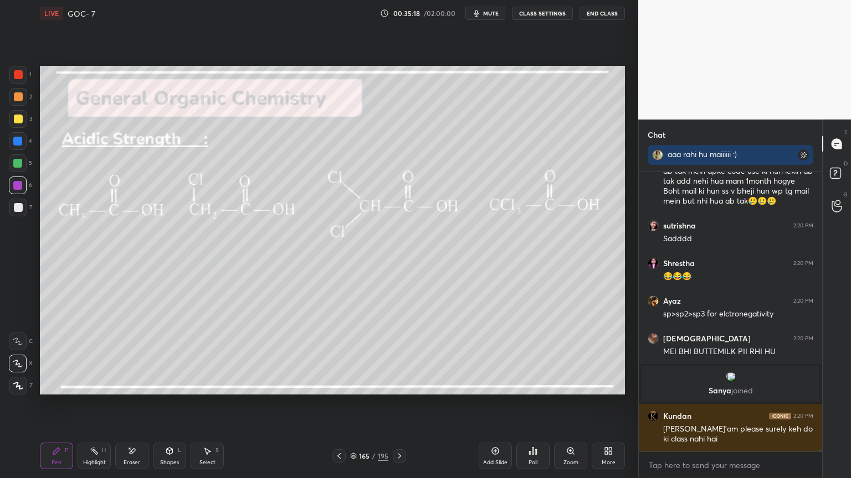
scroll to position [35134, 0]
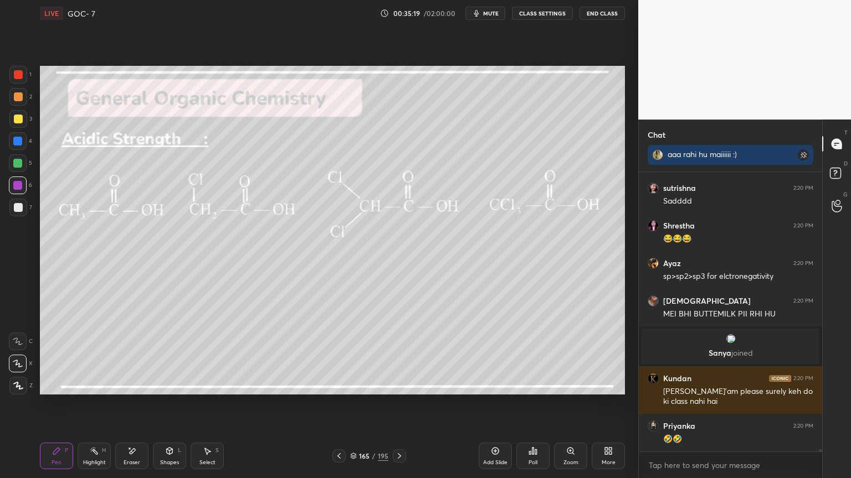
click at [130, 404] on icon at bounding box center [133, 452] width 6 height 6
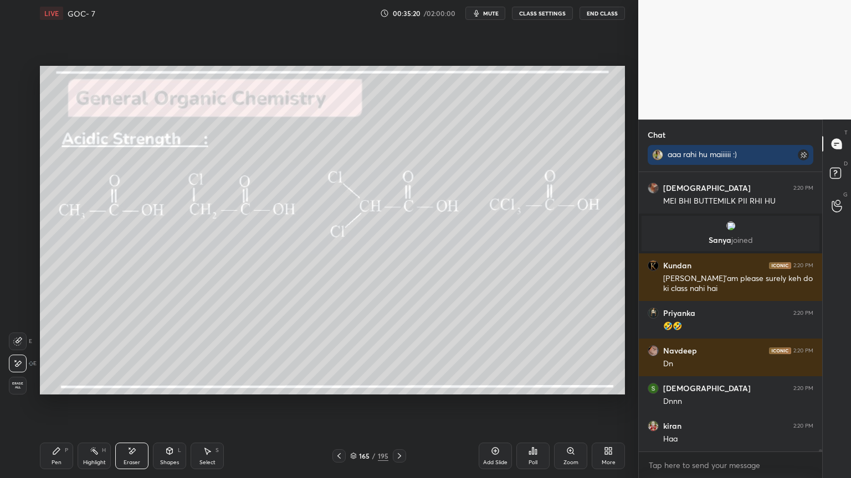
click at [89, 404] on div "Highlight H" at bounding box center [94, 456] width 33 height 27
click at [83, 404] on div "Setting up your live class Poll for secs No correct answer Start poll" at bounding box center [332, 231] width 594 height 408
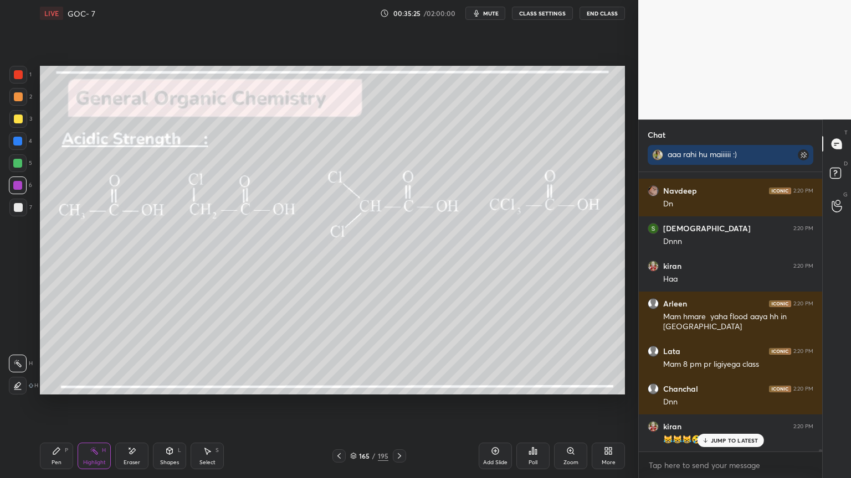
scroll to position [35598, 0]
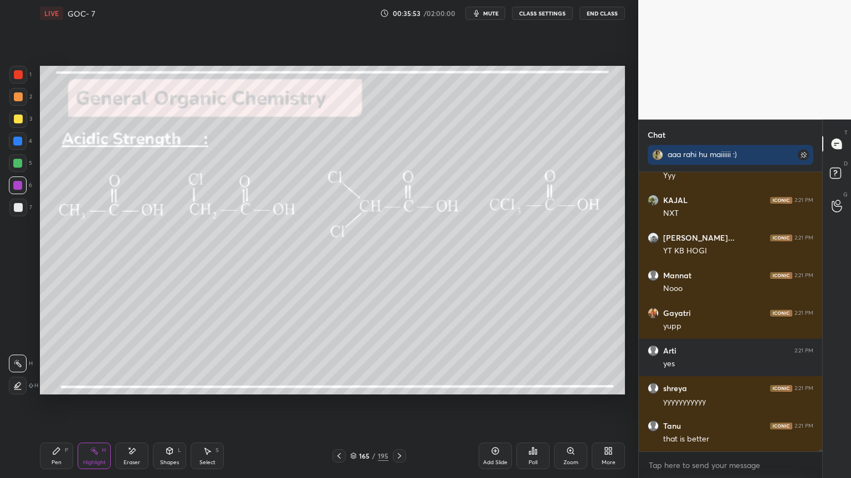
click at [53, 404] on div "Pen" at bounding box center [56, 463] width 10 height 6
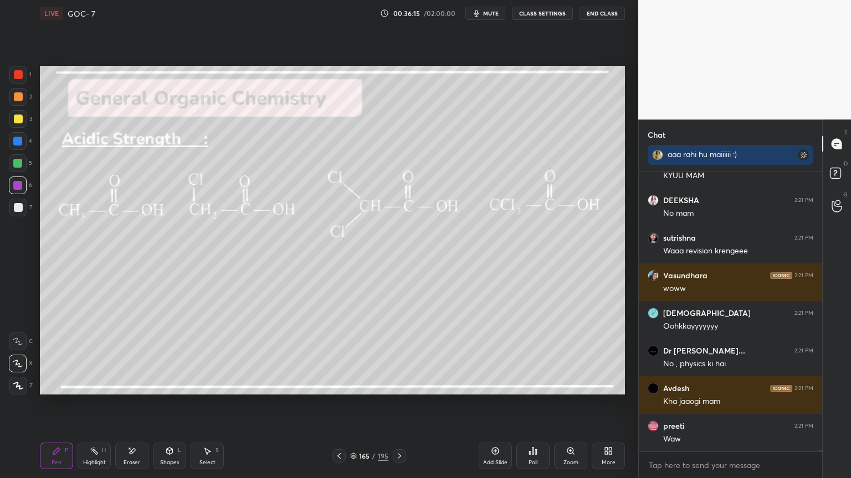
click at [95, 404] on icon at bounding box center [94, 451] width 9 height 9
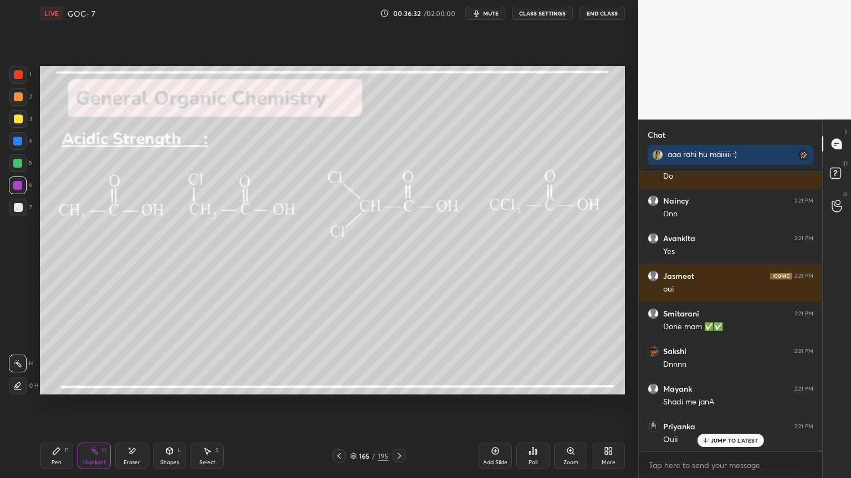
click at [396, 404] on icon at bounding box center [399, 456] width 9 height 9
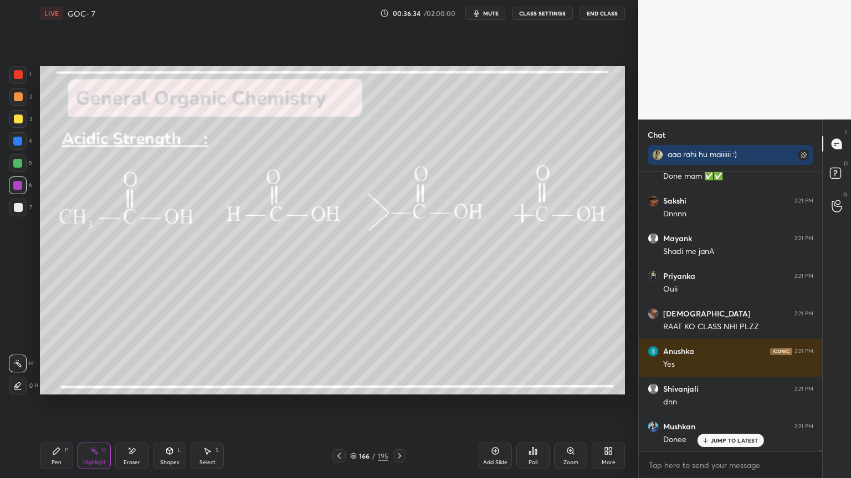
click at [537, 13] on button "CLASS SETTINGS" at bounding box center [542, 13] width 61 height 13
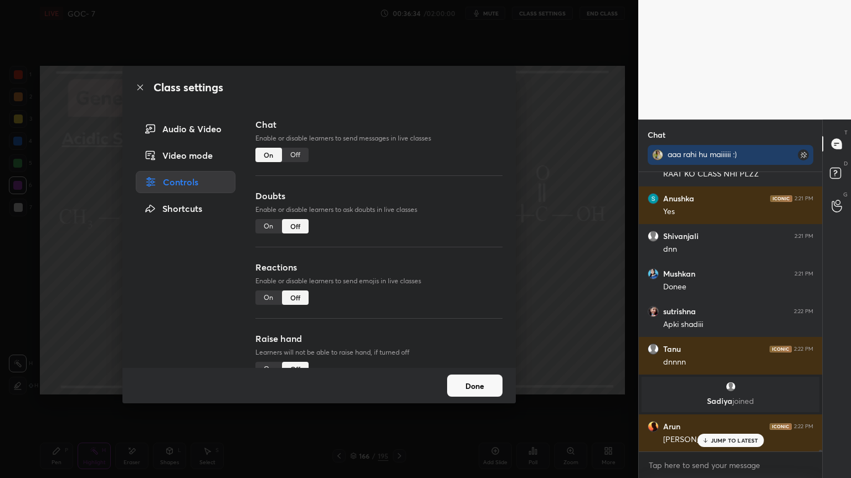
click at [287, 158] on div "Off" at bounding box center [295, 155] width 27 height 14
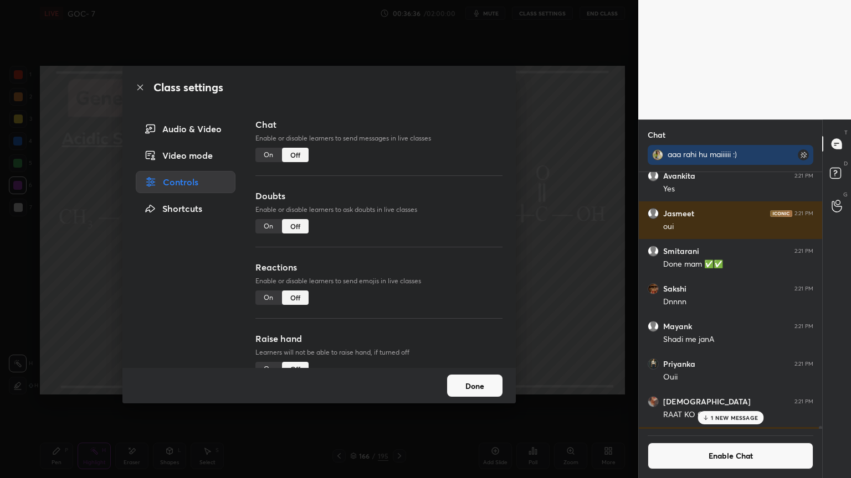
click at [496, 383] on button "Done" at bounding box center [474, 386] width 55 height 22
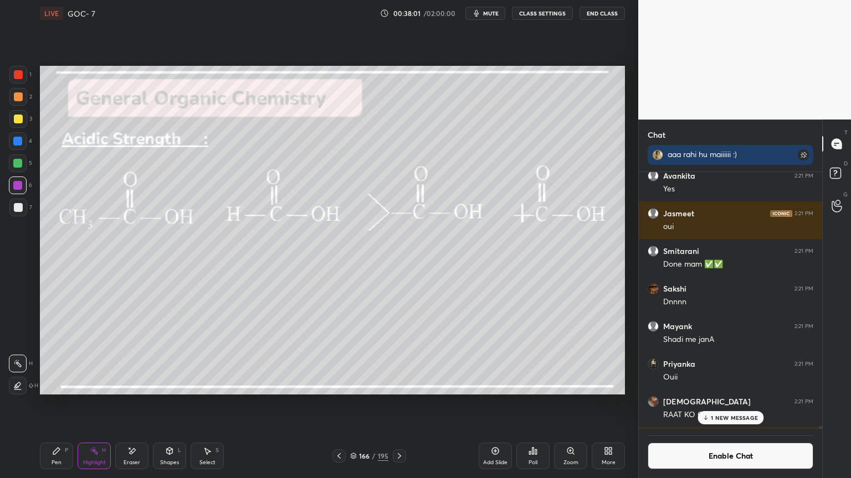
click at [744, 404] on p "1 NEW MESSAGE" at bounding box center [733, 418] width 47 height 7
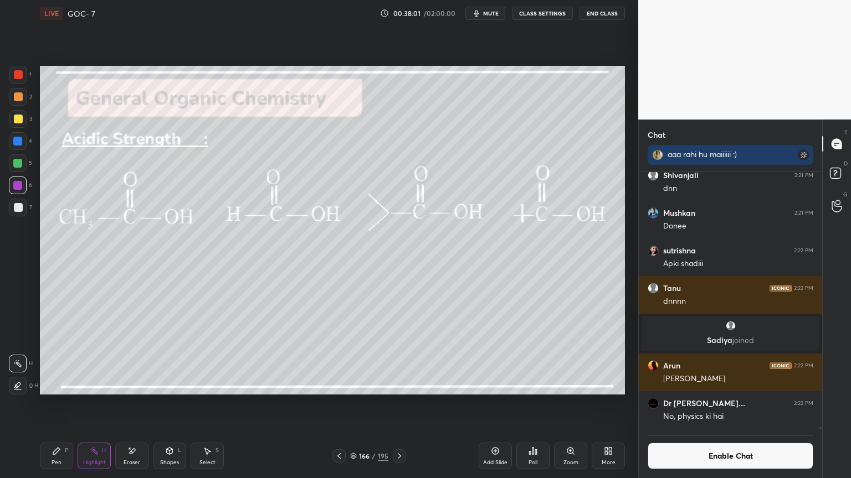
click at [739, 404] on button "Enable Chat" at bounding box center [730, 456] width 166 height 27
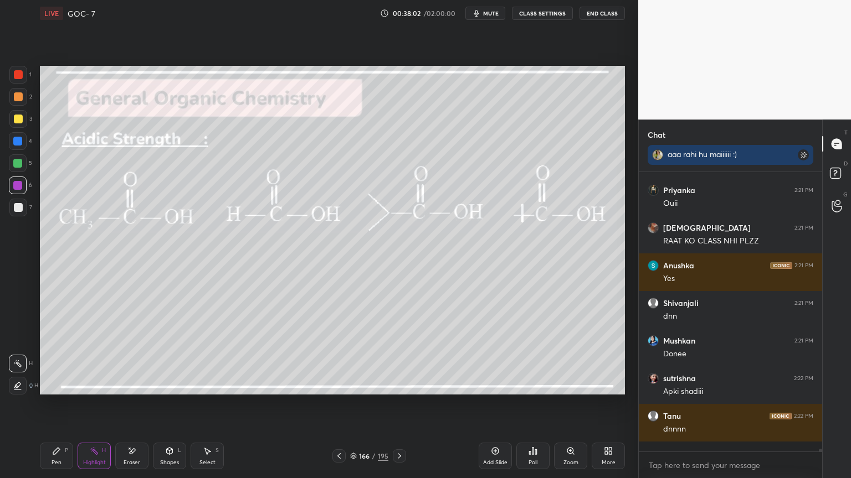
scroll to position [41564, 0]
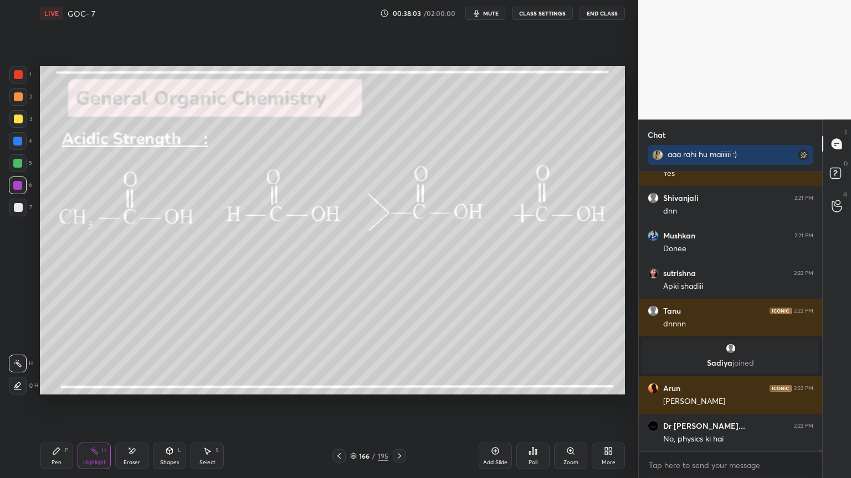
click at [104, 404] on div "Highlight" at bounding box center [94, 463] width 23 height 6
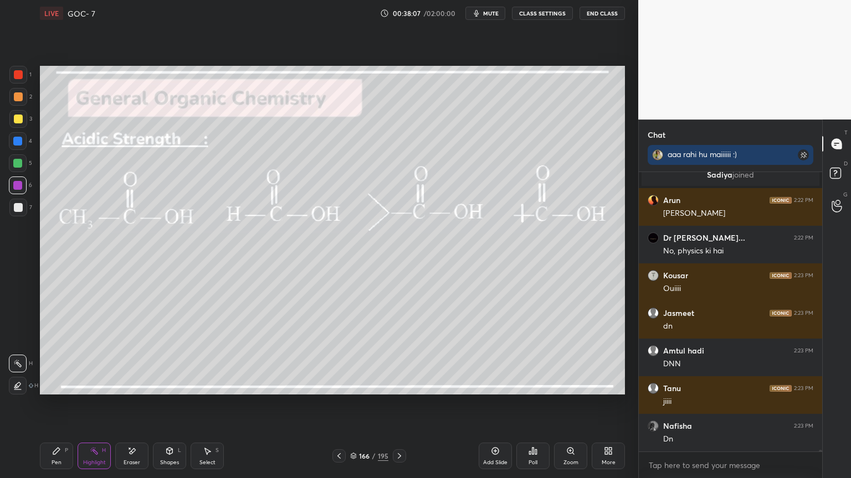
scroll to position [41941, 0]
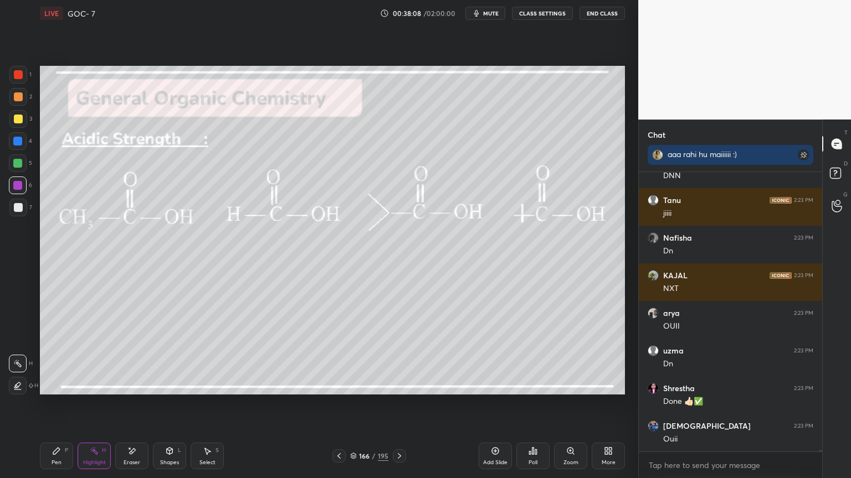
click at [397, 404] on icon at bounding box center [399, 456] width 9 height 9
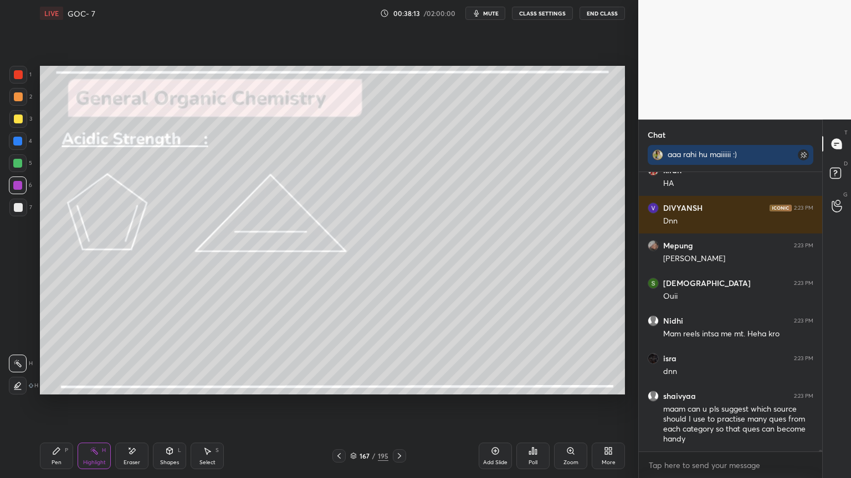
scroll to position [43130, 0]
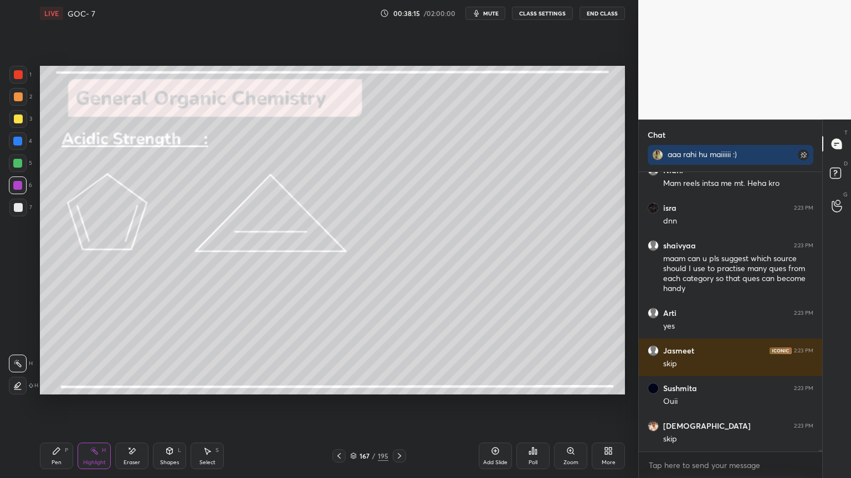
click at [396, 404] on div at bounding box center [399, 456] width 13 height 13
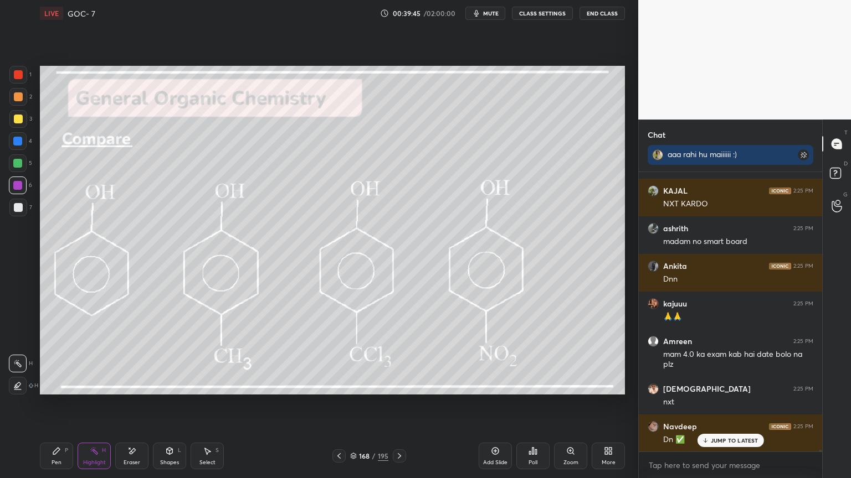
scroll to position [46455, 0]
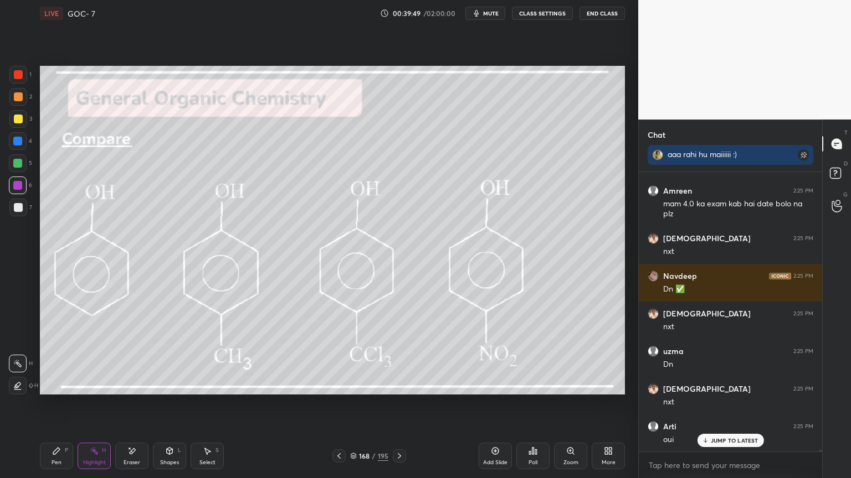
click at [401, 404] on icon at bounding box center [399, 456] width 9 height 9
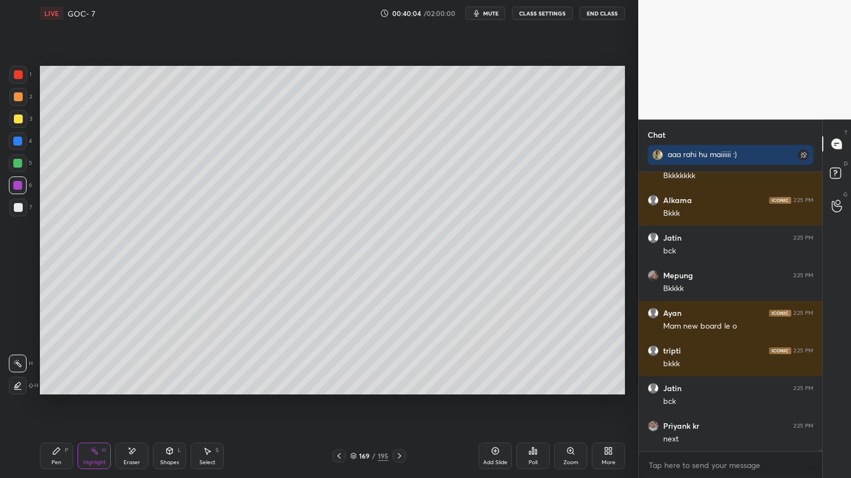
click at [333, 404] on div at bounding box center [338, 456] width 13 height 13
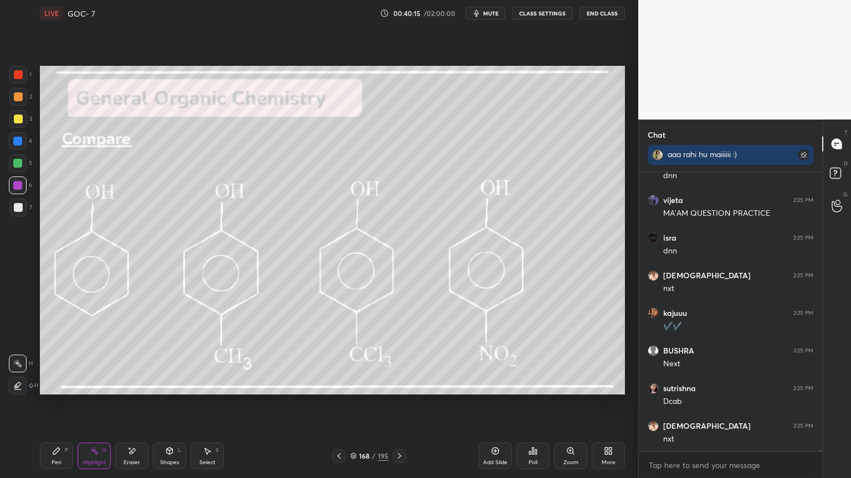
click at [390, 404] on div "168 / 195" at bounding box center [369, 456] width 74 height 13
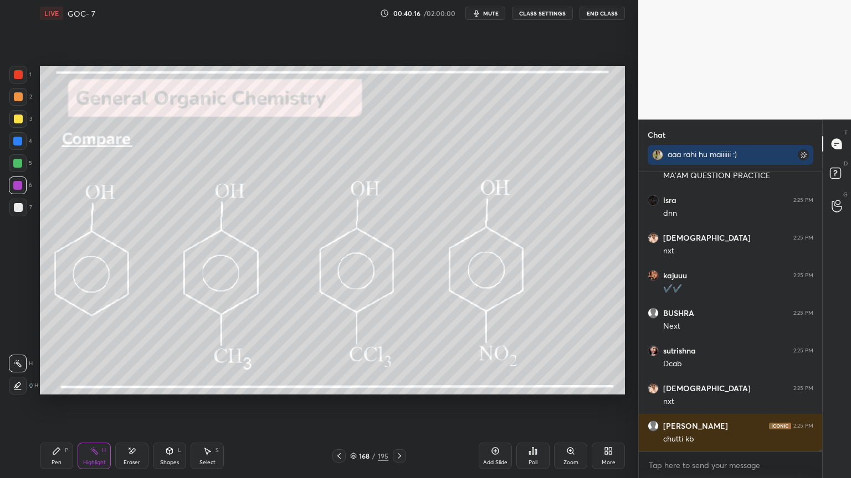
click at [399, 404] on icon at bounding box center [399, 456] width 9 height 9
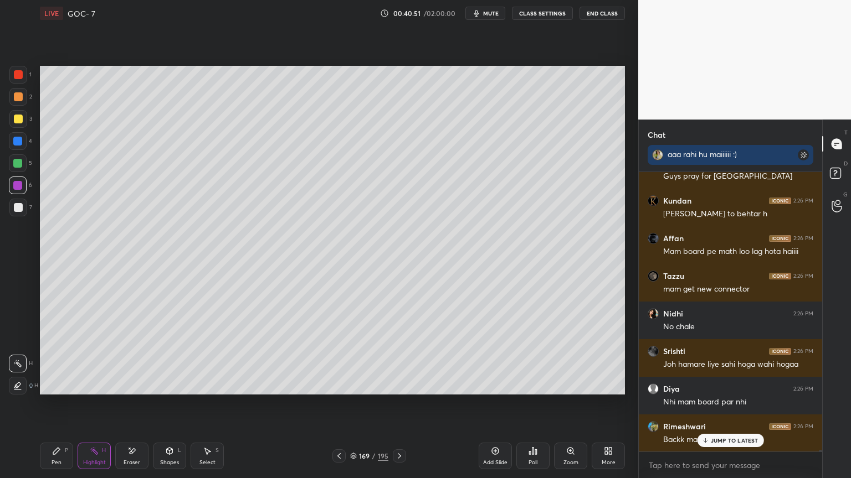
click at [399, 404] on icon at bounding box center [399, 456] width 9 height 9
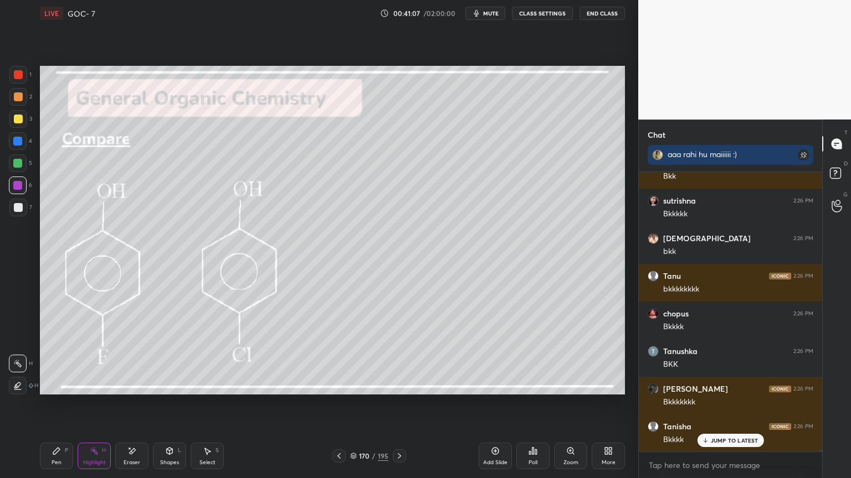
click at [328, 404] on div "170 / 195" at bounding box center [368, 456] width 219 height 13
click at [333, 404] on div at bounding box center [338, 456] width 13 height 13
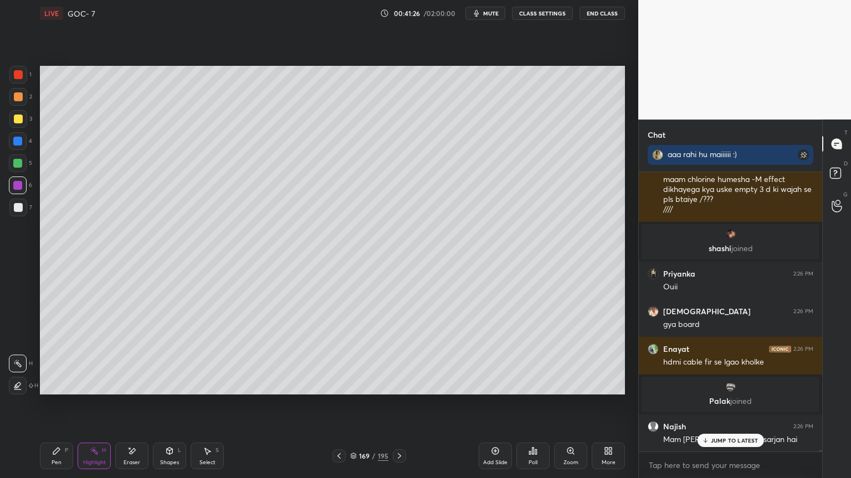
click at [399, 404] on icon at bounding box center [399, 456] width 3 height 6
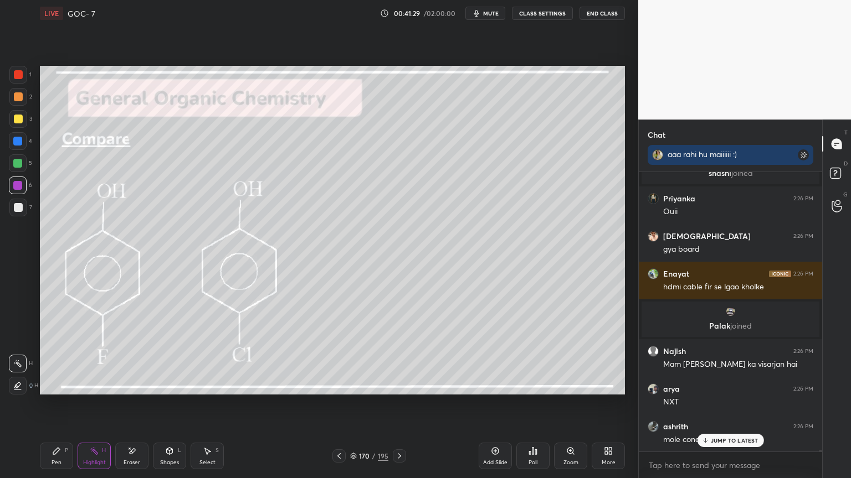
click at [23, 163] on div at bounding box center [18, 163] width 18 height 18
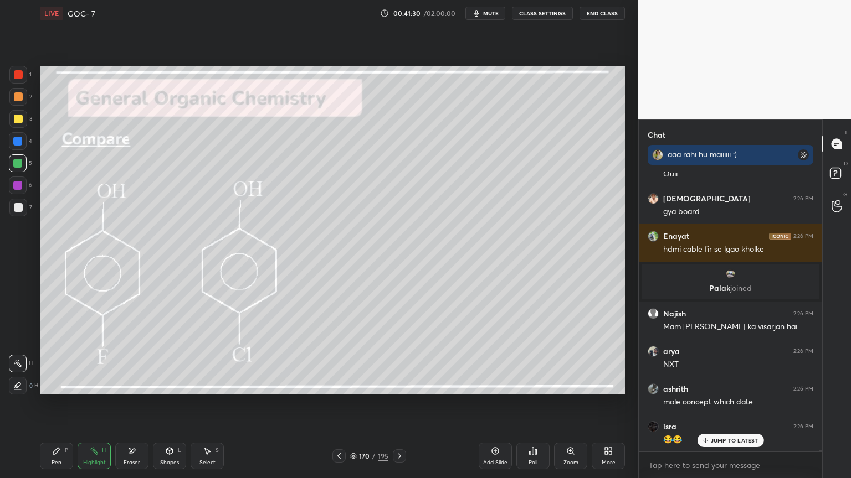
click at [21, 79] on div at bounding box center [18, 74] width 9 height 9
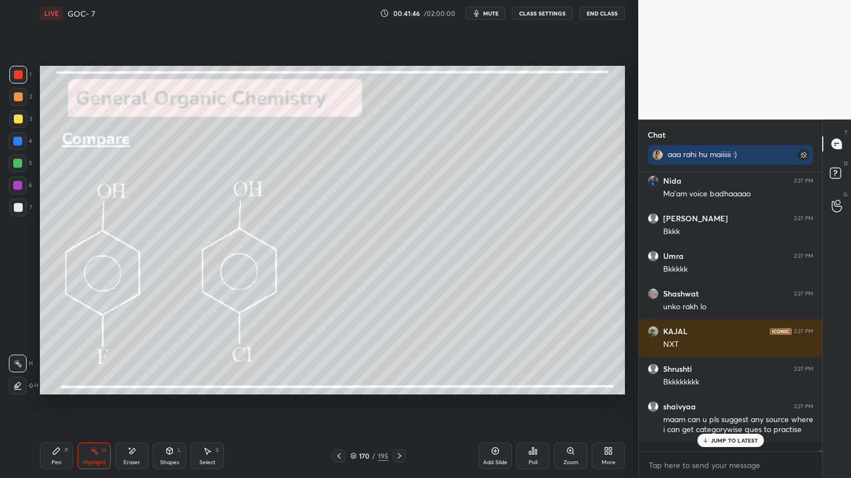
click at [608, 404] on div "More" at bounding box center [607, 456] width 33 height 27
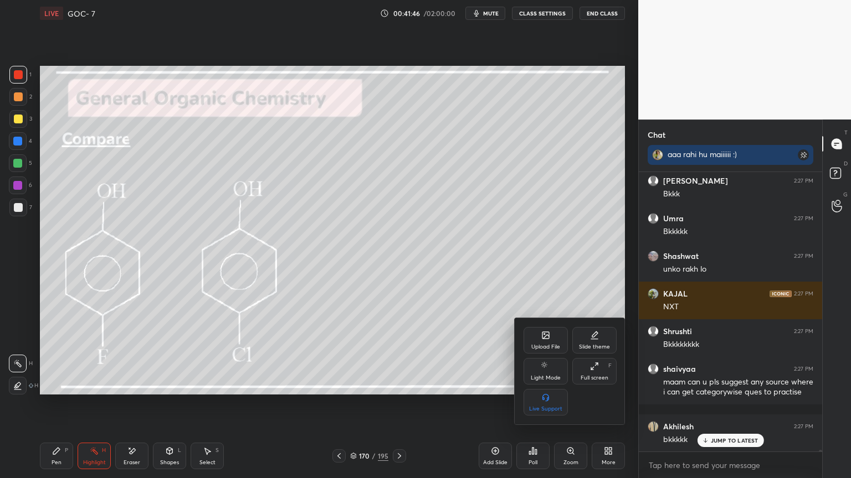
click at [603, 372] on div "Full screen F" at bounding box center [594, 371] width 44 height 27
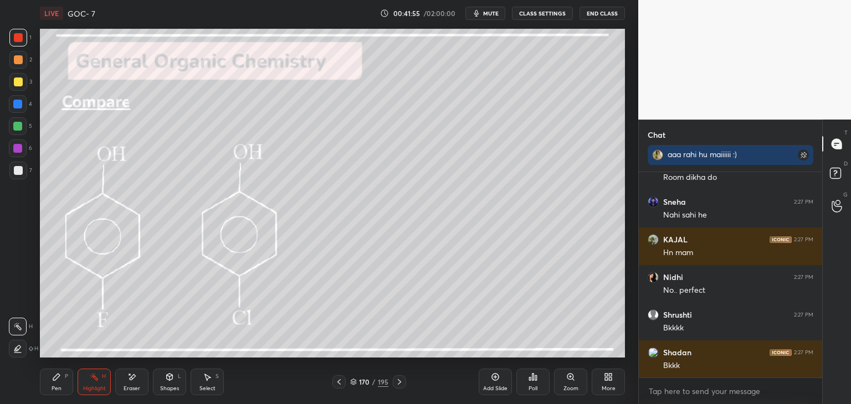
click at [616, 383] on div "More" at bounding box center [607, 382] width 33 height 27
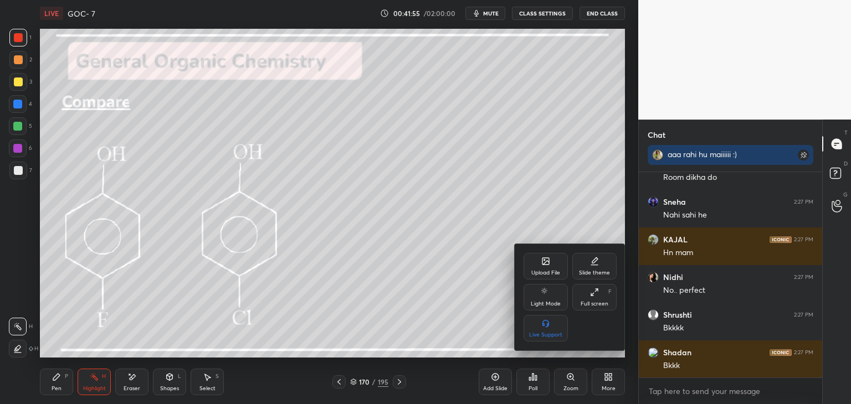
click at [597, 297] on div "Full screen F" at bounding box center [594, 297] width 44 height 27
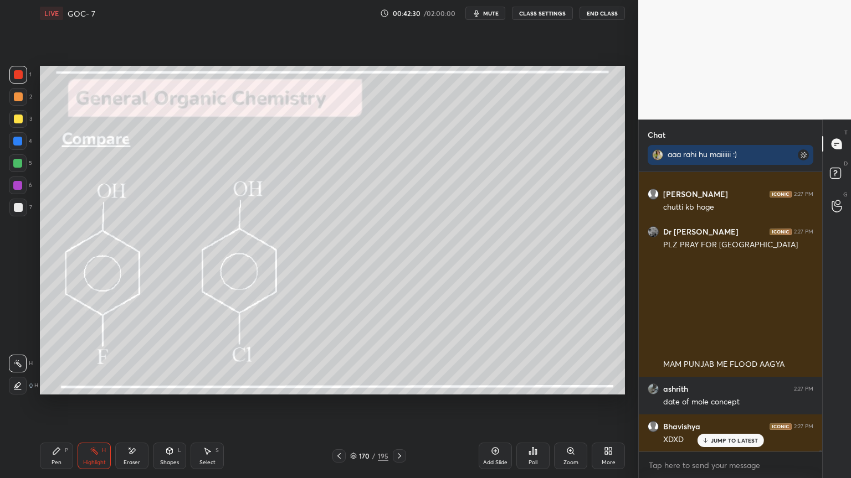
click at [341, 404] on icon at bounding box center [338, 456] width 9 height 9
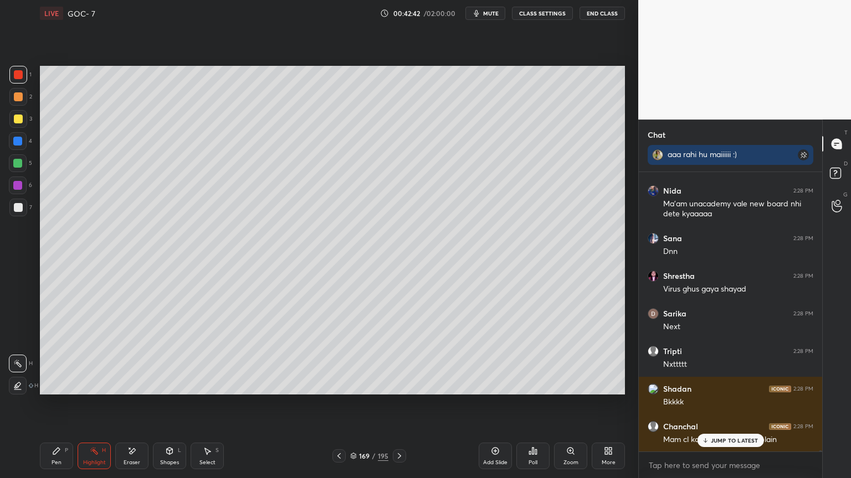
click at [399, 404] on icon at bounding box center [399, 456] width 9 height 9
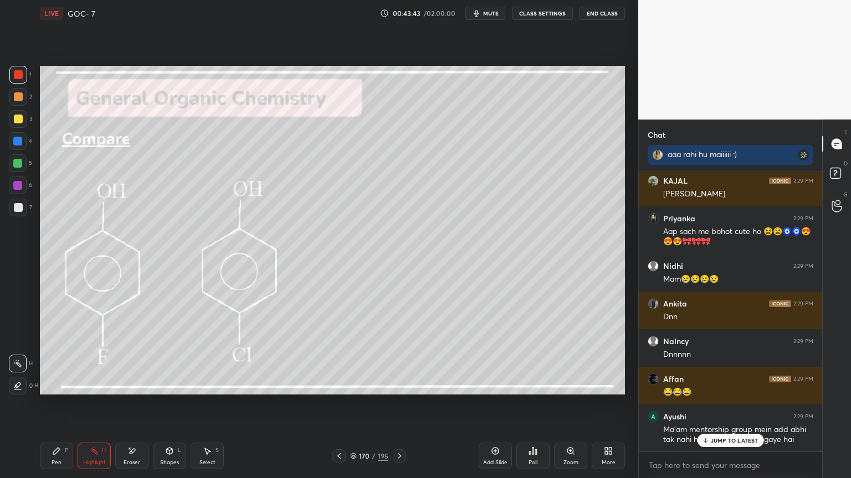
click at [398, 404] on icon at bounding box center [399, 456] width 9 height 9
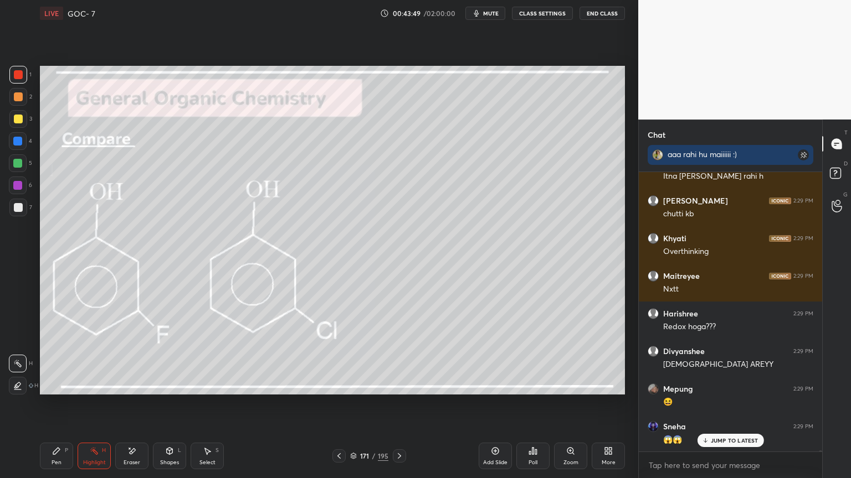
click at [68, 404] on div "Pen P" at bounding box center [56, 456] width 33 height 27
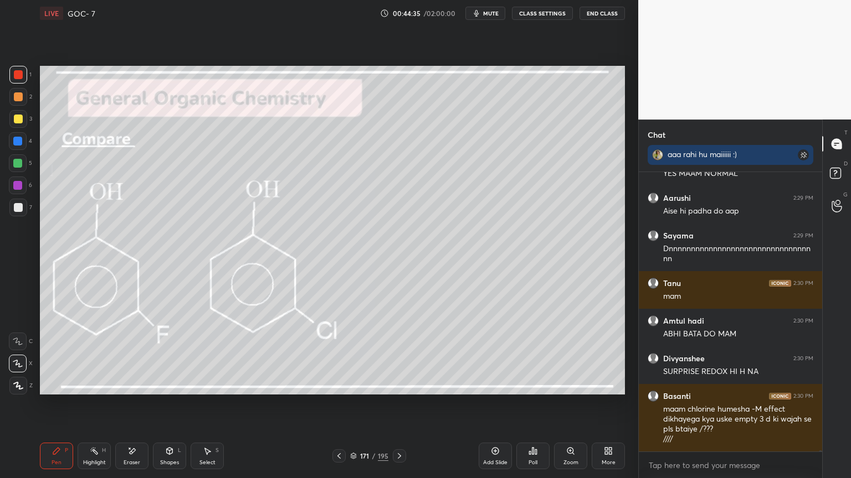
click at [393, 404] on div at bounding box center [399, 456] width 13 height 13
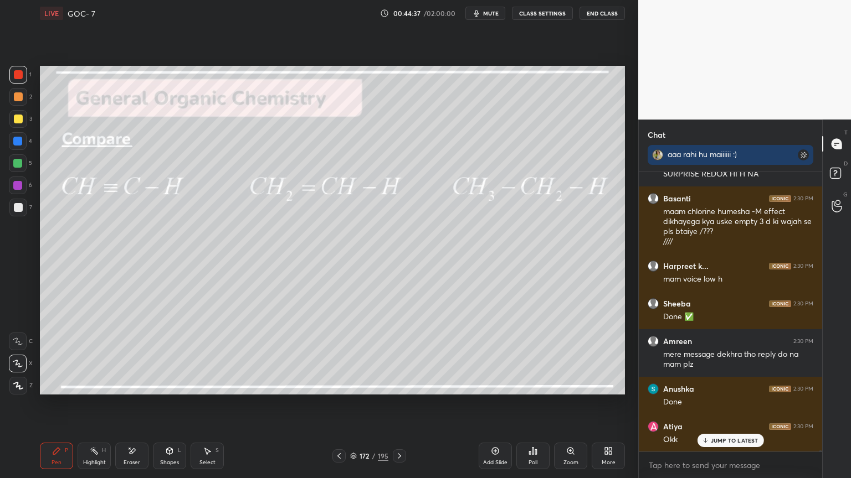
click at [607, 404] on icon at bounding box center [608, 451] width 9 height 9
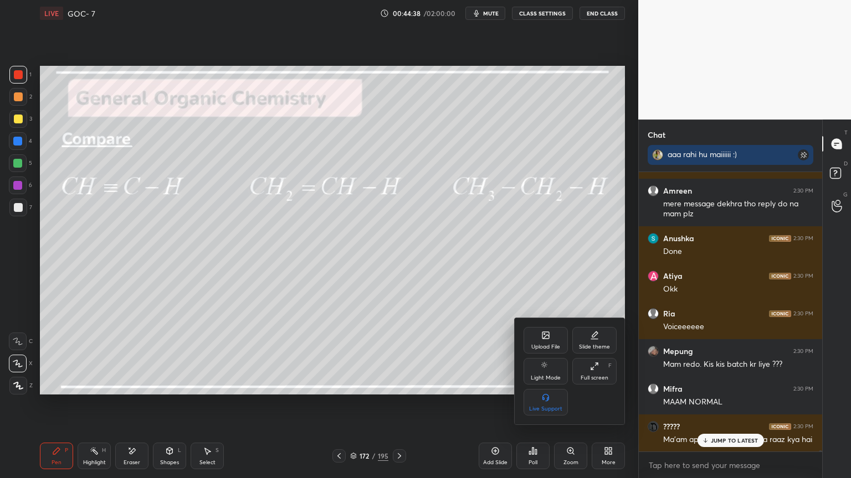
click at [586, 378] on div "Full screen" at bounding box center [594, 378] width 28 height 6
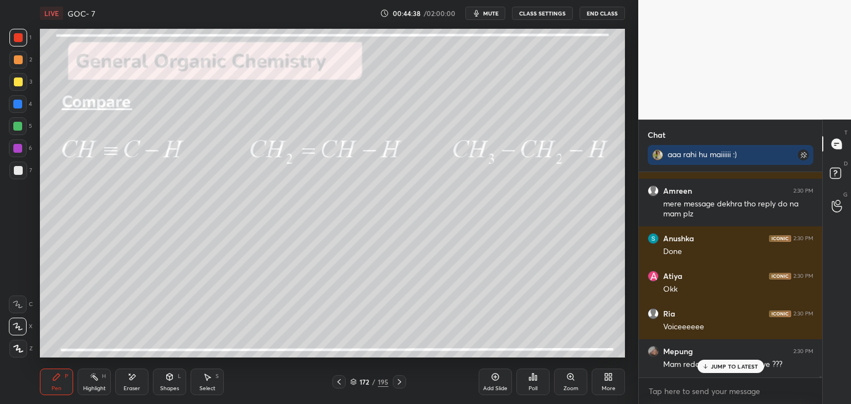
type textarea "x"
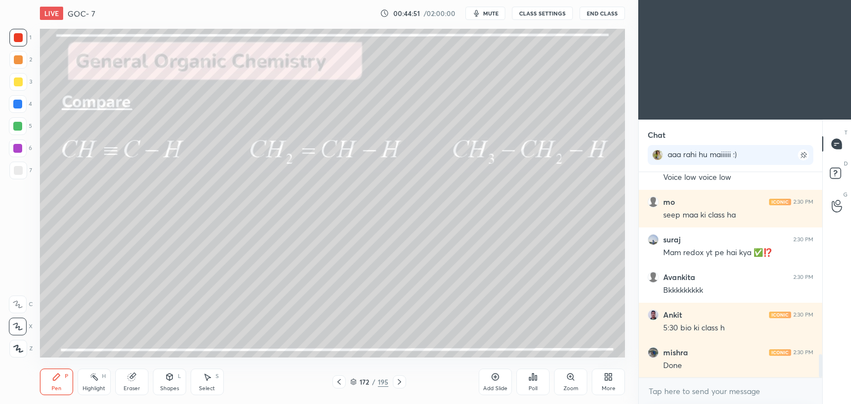
scroll to position [1671, 0]
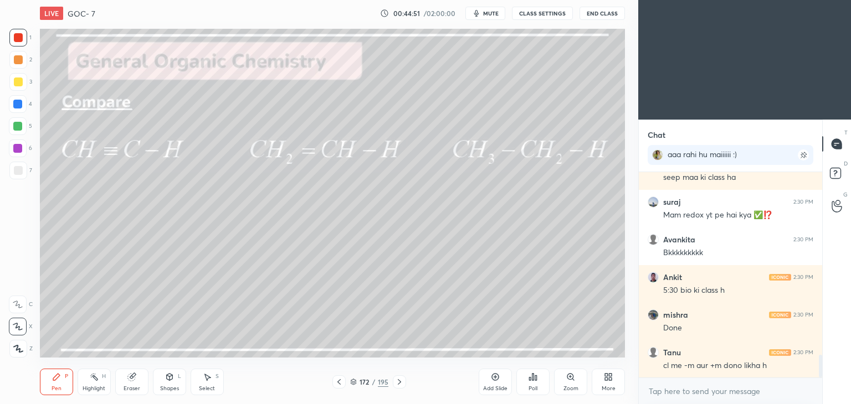
click at [609, 385] on div "More" at bounding box center [607, 382] width 33 height 27
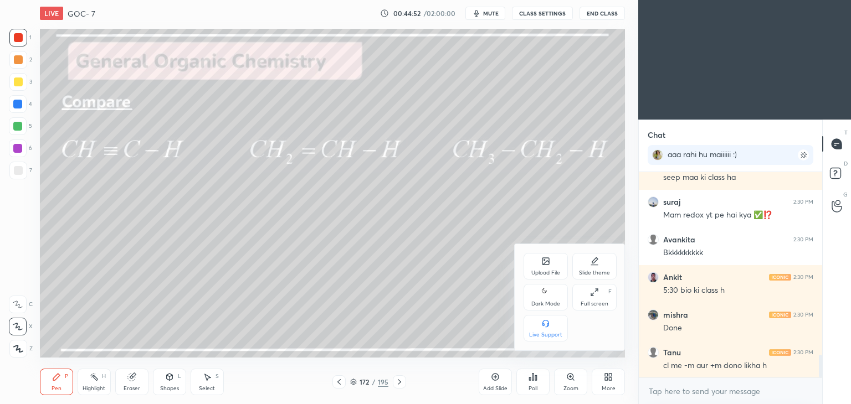
click at [545, 297] on icon at bounding box center [545, 292] width 9 height 13
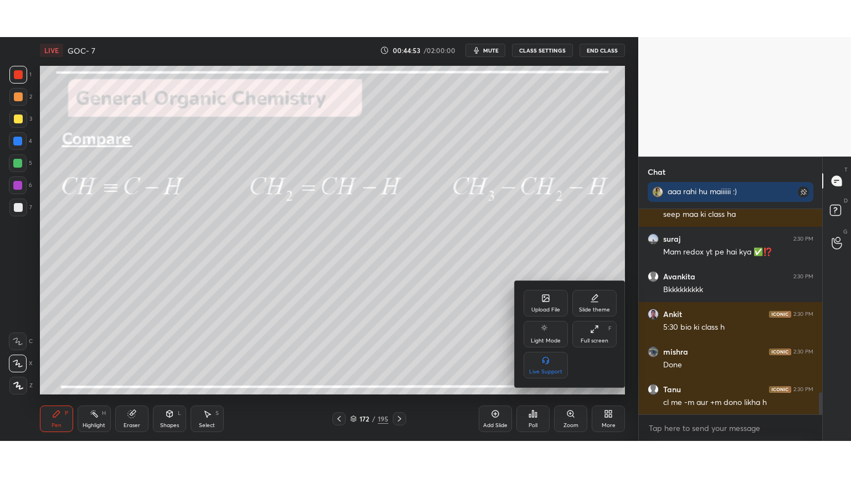
scroll to position [1709, 0]
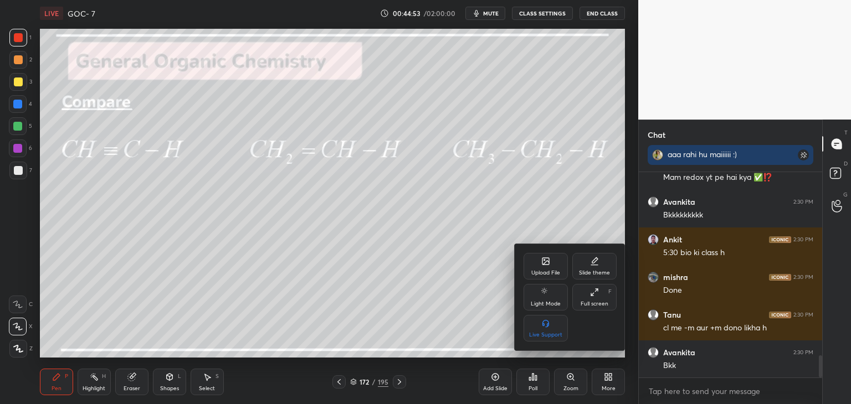
click at [589, 308] on div "Full screen F" at bounding box center [594, 297] width 44 height 27
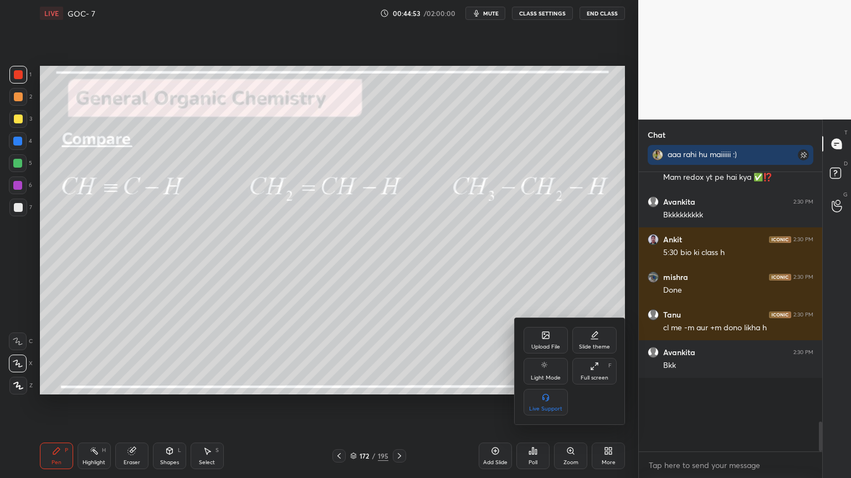
scroll to position [276, 180]
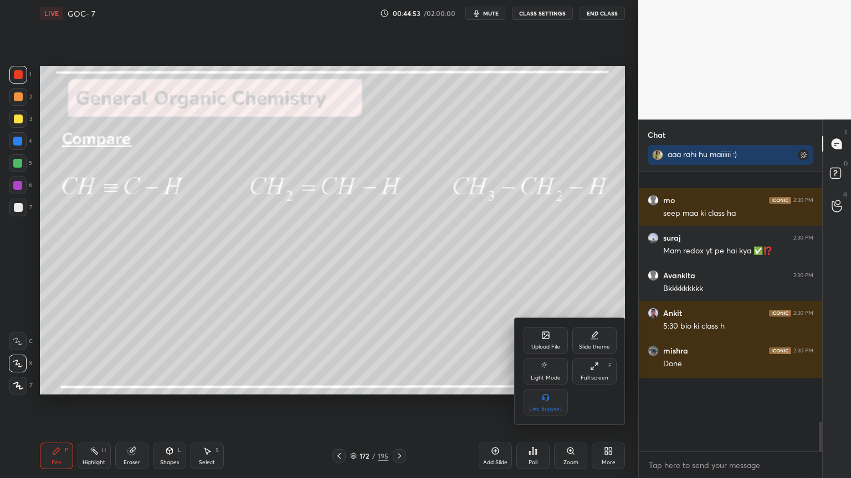
type textarea "x"
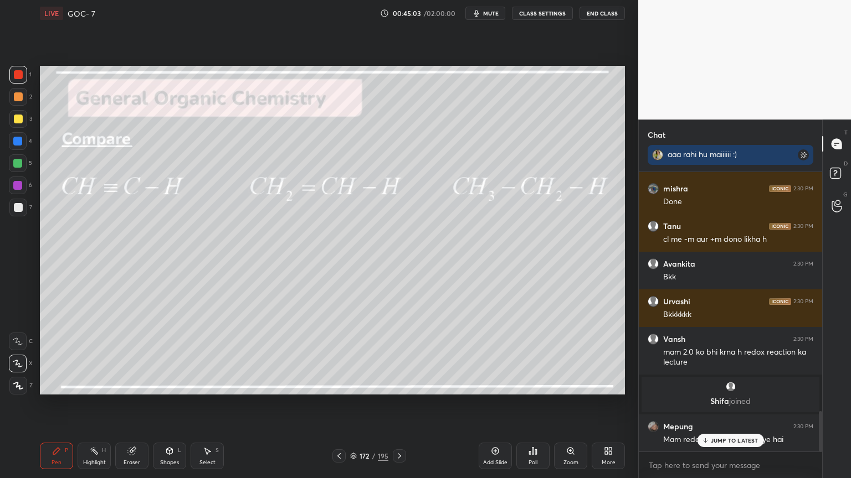
click at [338, 404] on icon at bounding box center [338, 456] width 3 height 6
click at [337, 404] on icon at bounding box center [338, 456] width 9 height 9
click at [100, 404] on div "Highlight" at bounding box center [94, 463] width 23 height 6
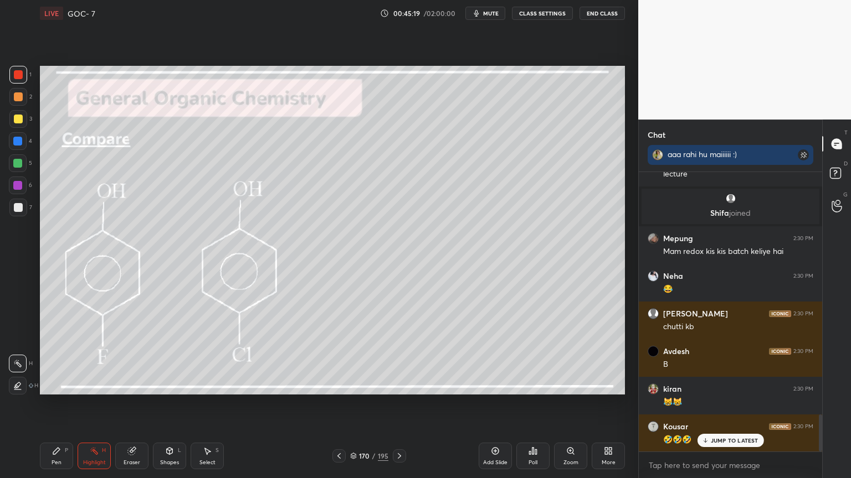
click at [403, 404] on icon at bounding box center [399, 456] width 9 height 9
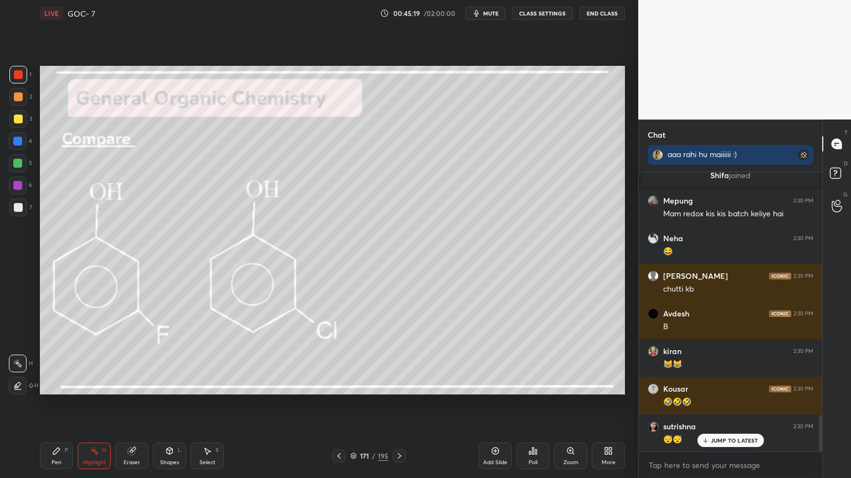
click at [400, 404] on icon at bounding box center [399, 456] width 9 height 9
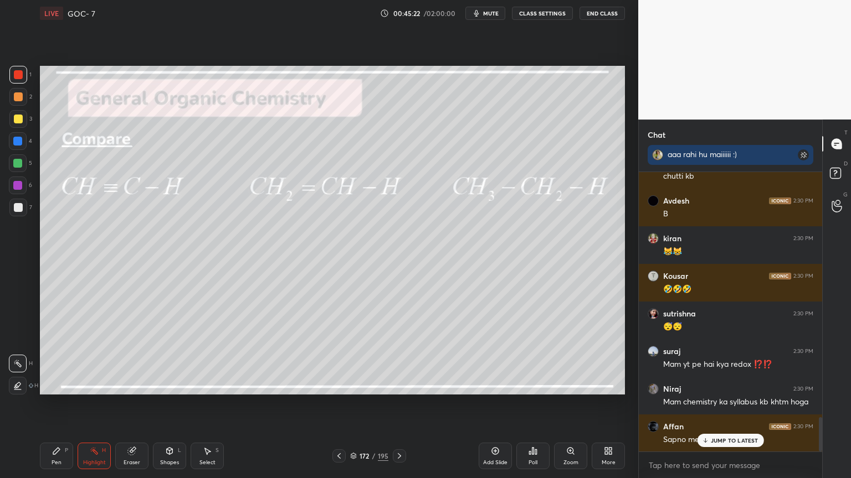
click at [14, 140] on div at bounding box center [17, 141] width 9 height 9
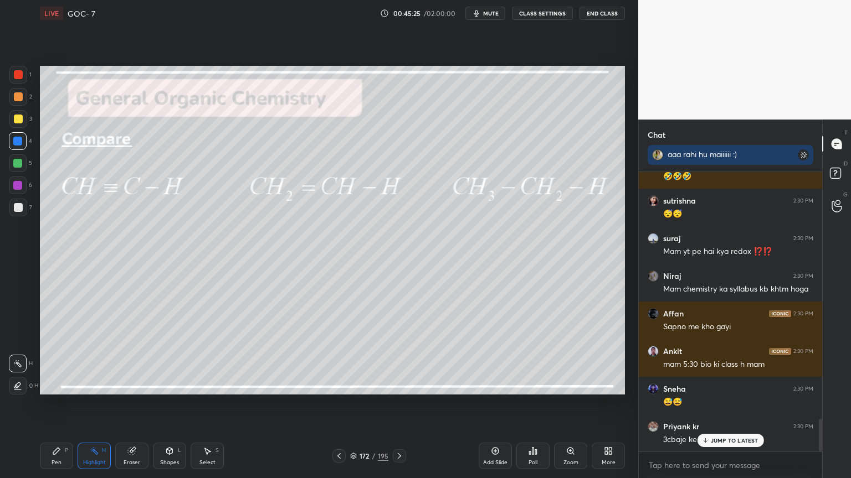
click at [86, 404] on div "Highlight H" at bounding box center [94, 456] width 33 height 27
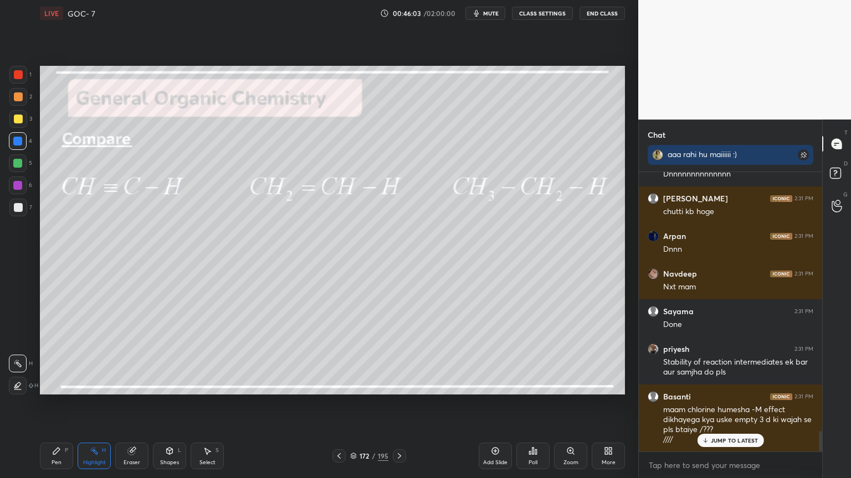
scroll to position [3577, 0]
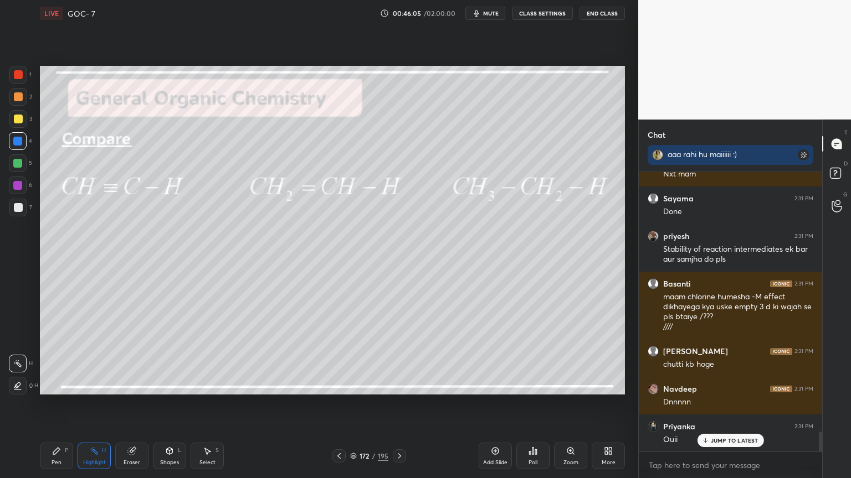
click at [397, 404] on icon at bounding box center [399, 456] width 9 height 9
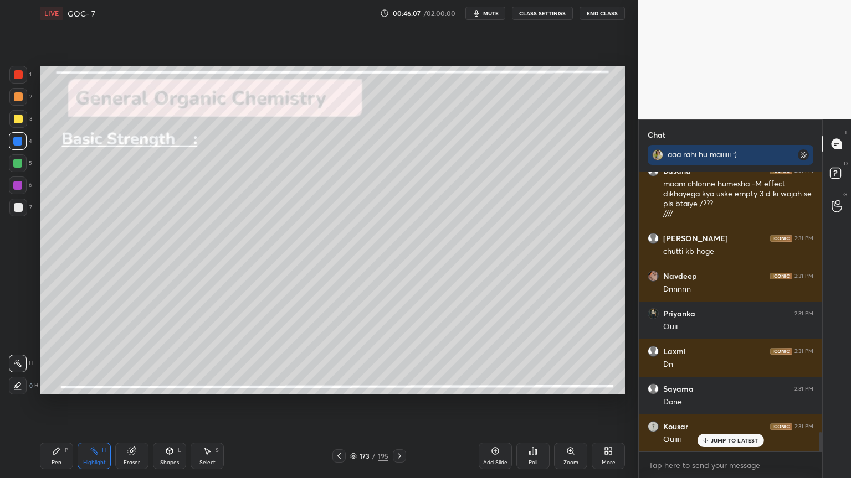
click at [540, 17] on button "CLASS SETTINGS" at bounding box center [542, 13] width 61 height 13
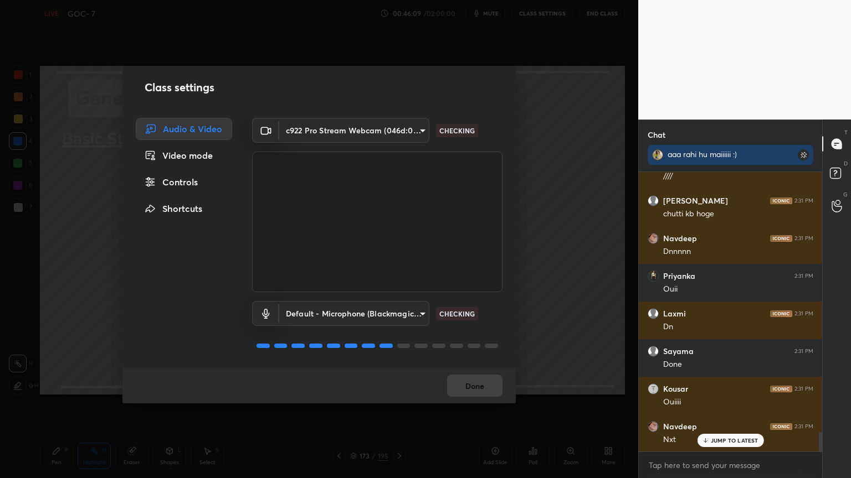
click at [191, 179] on div "Controls" at bounding box center [184, 182] width 96 height 22
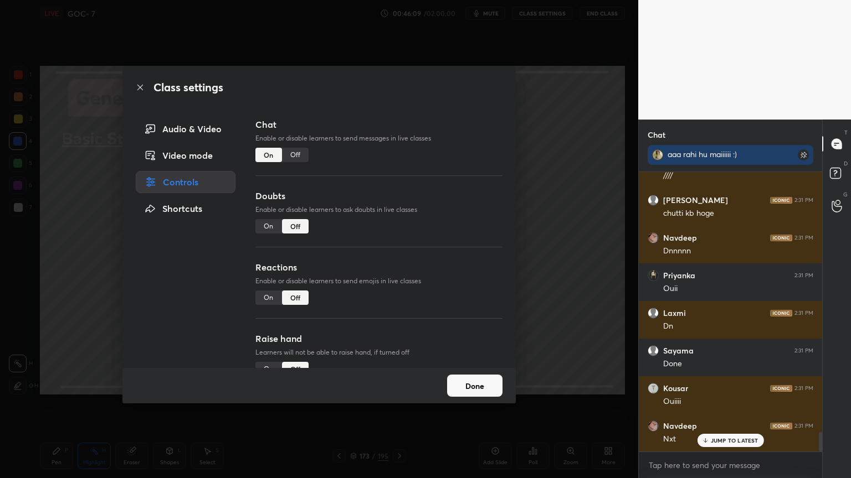
click at [299, 153] on div "Off" at bounding box center [295, 155] width 27 height 14
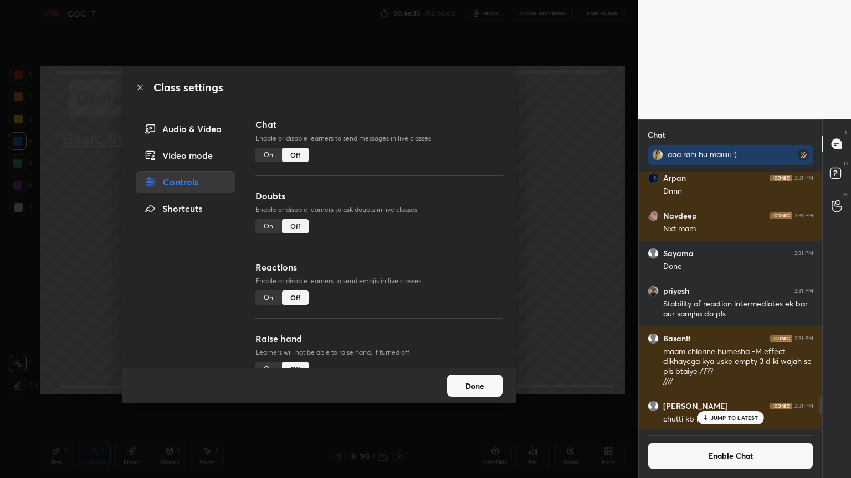
click at [463, 382] on button "Done" at bounding box center [474, 386] width 55 height 22
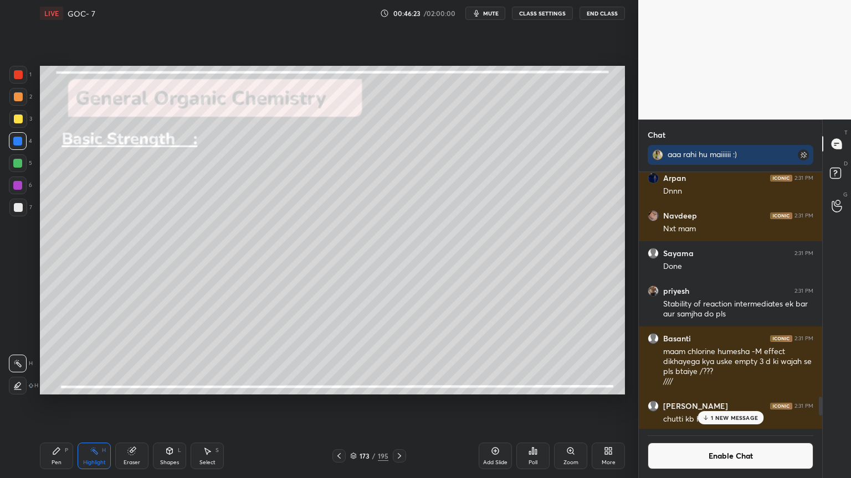
click at [17, 185] on div at bounding box center [17, 185] width 9 height 9
click at [58, 404] on div "Pen P" at bounding box center [56, 456] width 33 height 27
click at [19, 96] on div at bounding box center [18, 96] width 9 height 9
click at [750, 404] on p "1 NEW MESSAGE" at bounding box center [733, 418] width 47 height 7
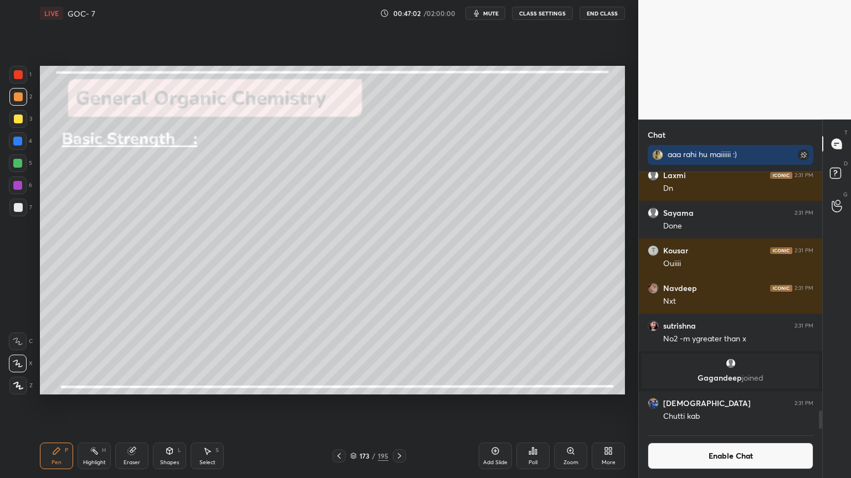
click at [157, 404] on div "Shapes L" at bounding box center [169, 456] width 33 height 27
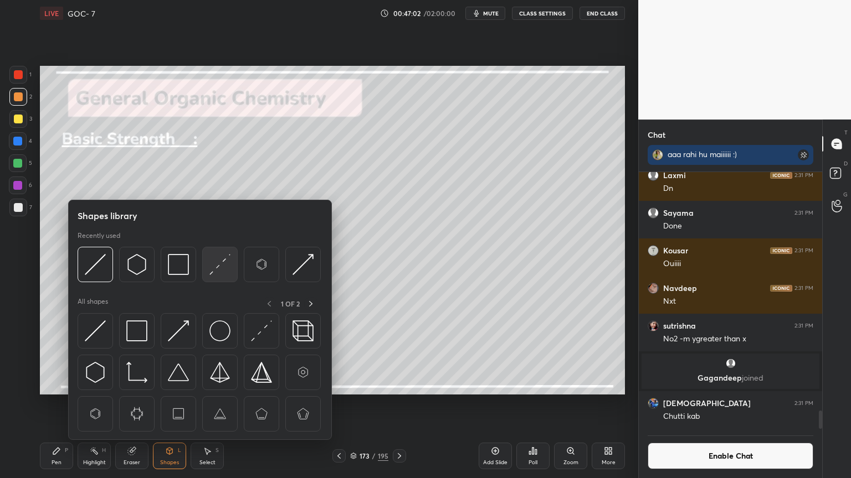
click at [223, 271] on img at bounding box center [219, 264] width 21 height 21
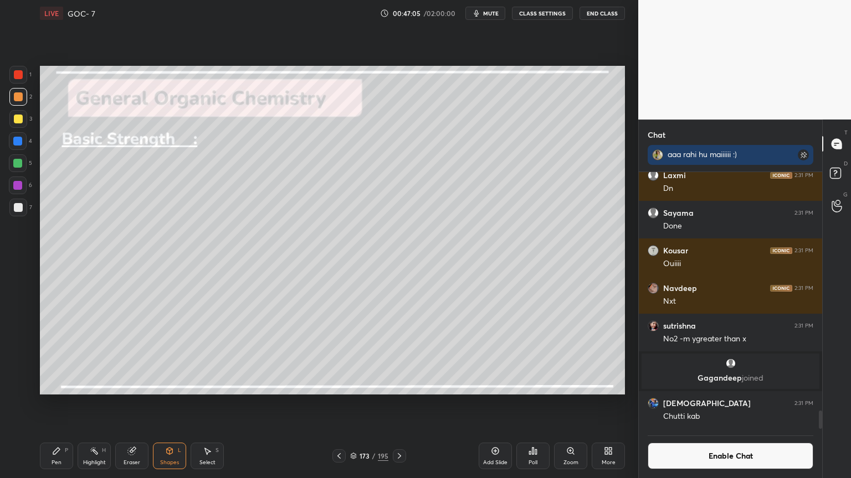
click at [104, 404] on div "Highlight" at bounding box center [94, 463] width 23 height 6
click at [51, 404] on div "Pen" at bounding box center [56, 463] width 10 height 6
click at [713, 404] on button "Enable Chat" at bounding box center [730, 456] width 166 height 27
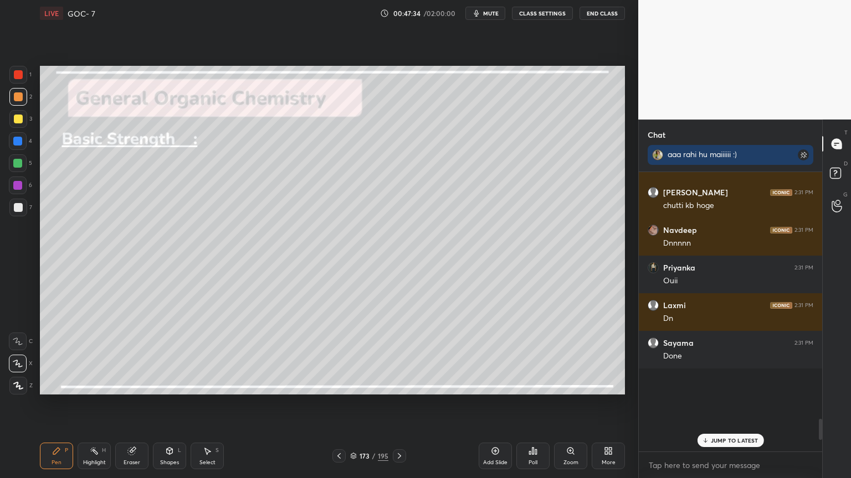
scroll to position [276, 180]
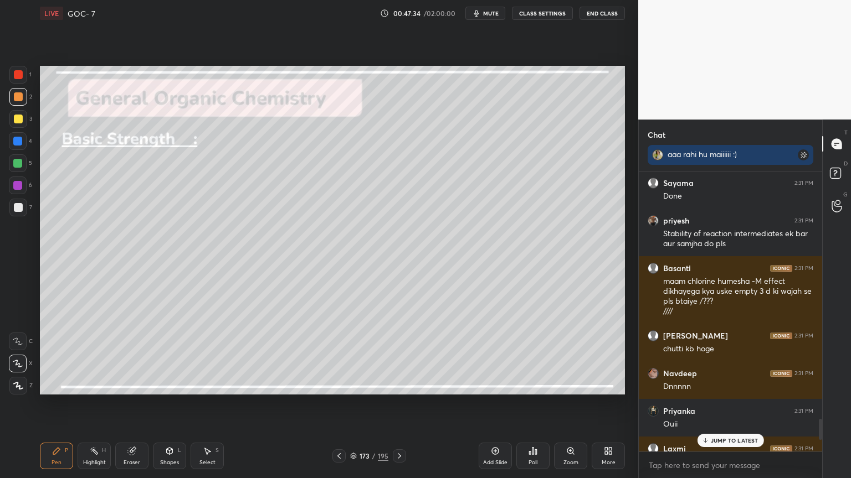
click at [723, 404] on p "JUMP TO LATEST" at bounding box center [734, 440] width 48 height 7
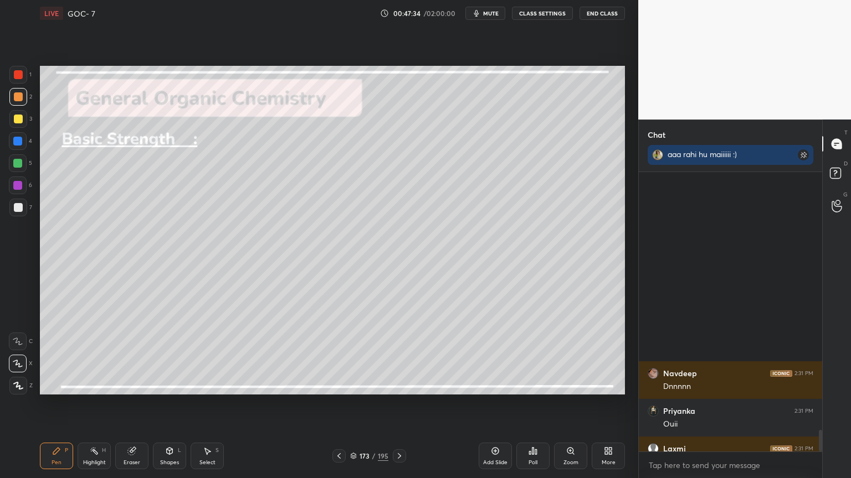
scroll to position [3316, 0]
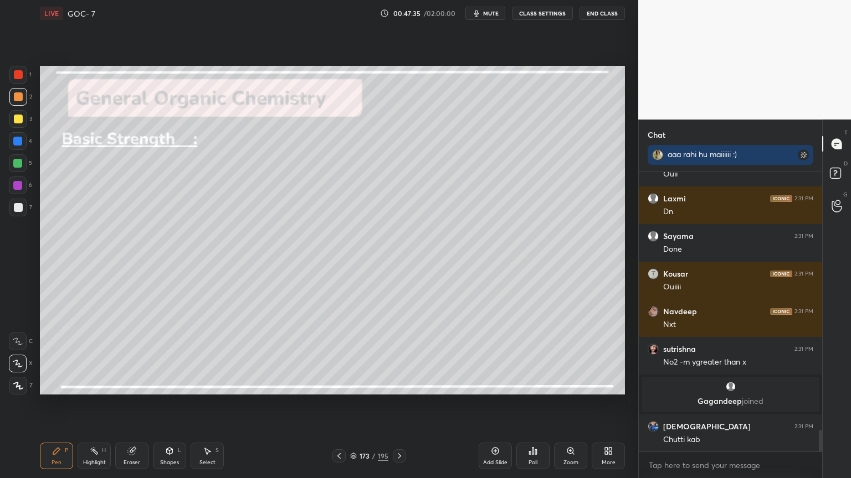
click at [17, 169] on div at bounding box center [18, 163] width 18 height 18
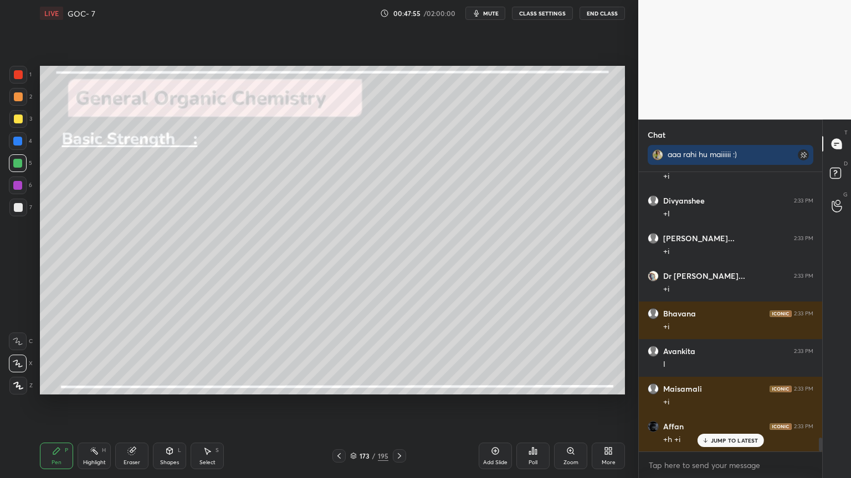
scroll to position [5500, 0]
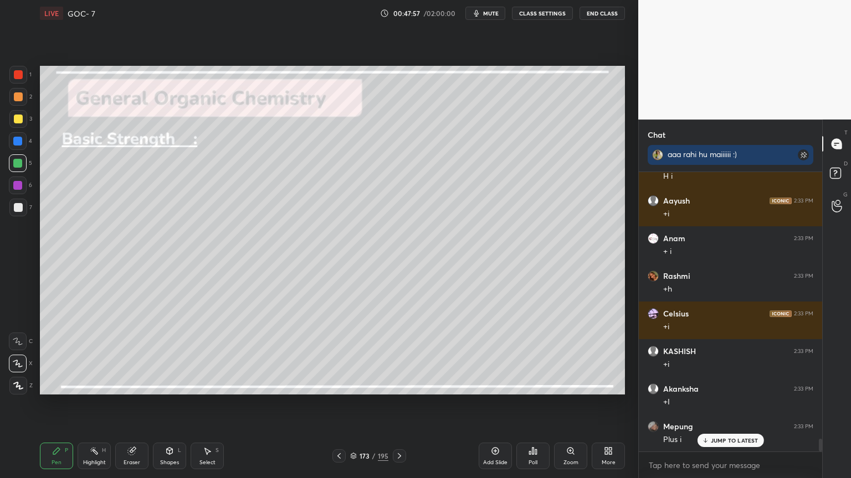
click at [141, 404] on div "Eraser" at bounding box center [131, 456] width 33 height 27
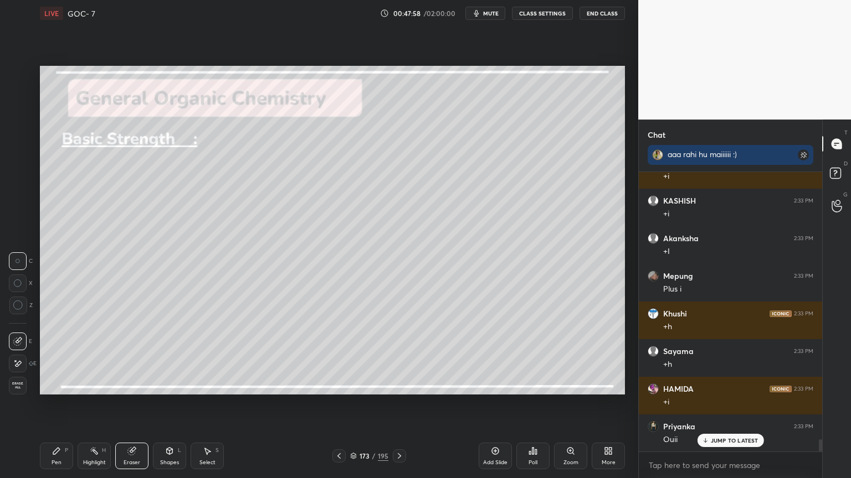
scroll to position [6177, 0]
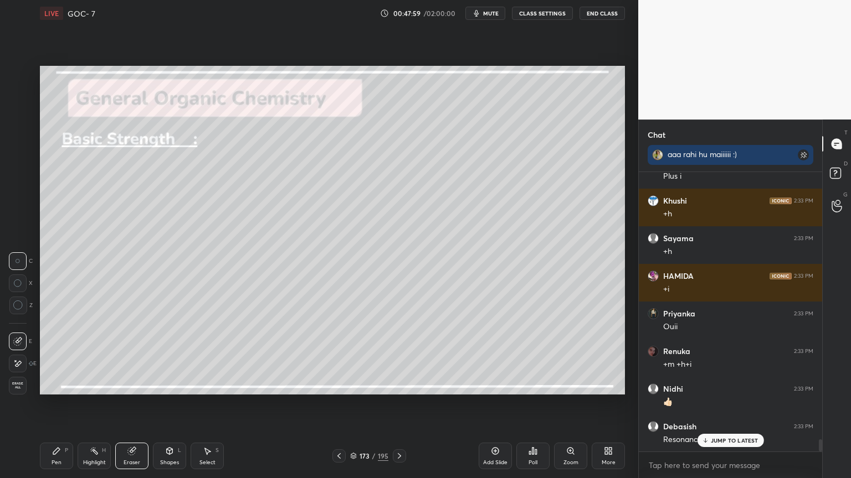
click at [66, 404] on div "Pen P" at bounding box center [56, 456] width 33 height 27
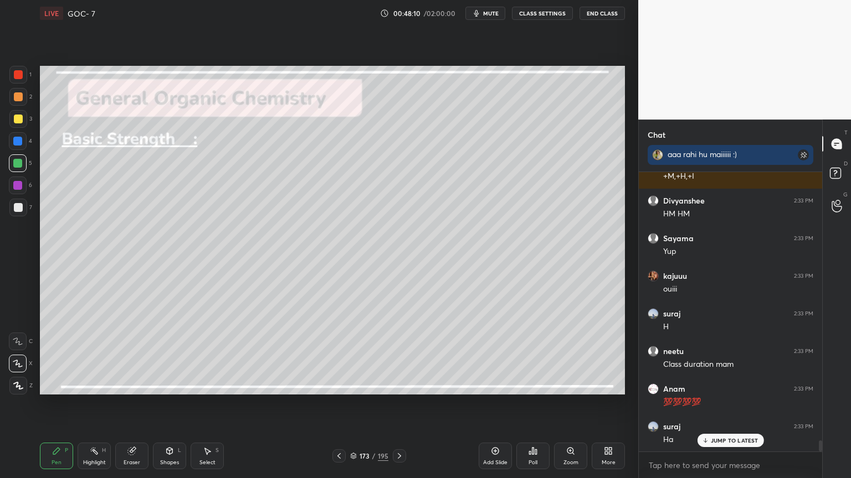
scroll to position [6704, 0]
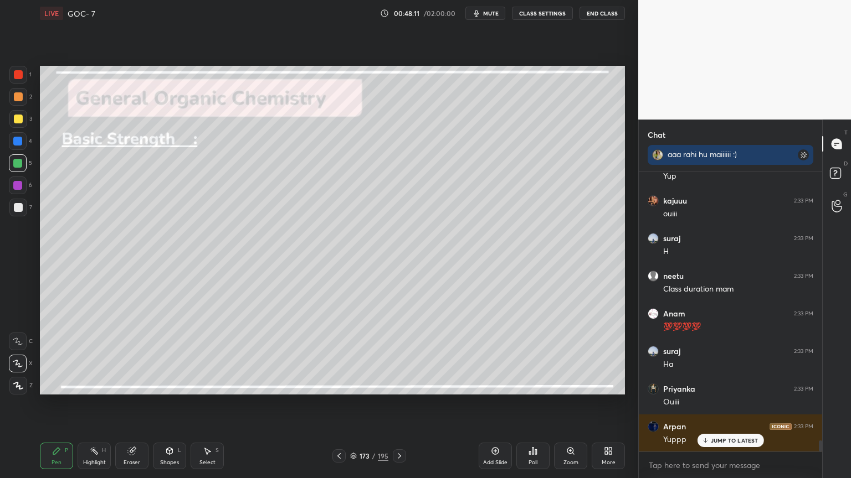
click at [173, 404] on icon at bounding box center [169, 451] width 9 height 9
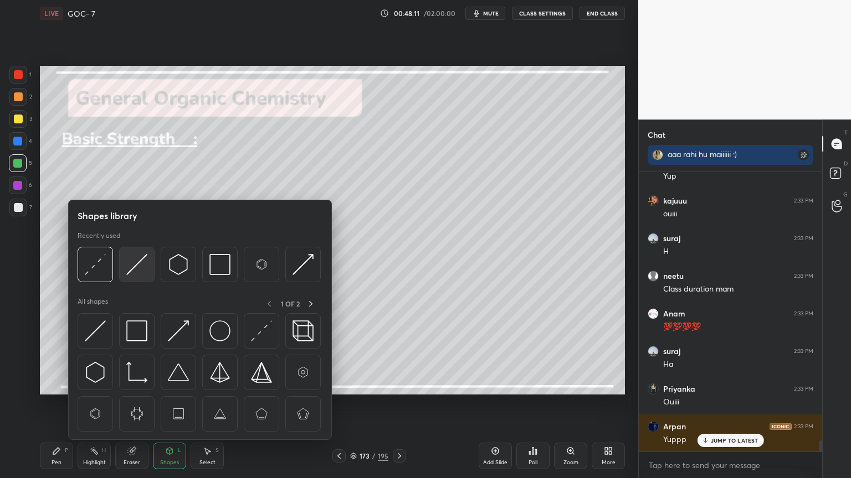
click at [135, 273] on img at bounding box center [136, 264] width 21 height 21
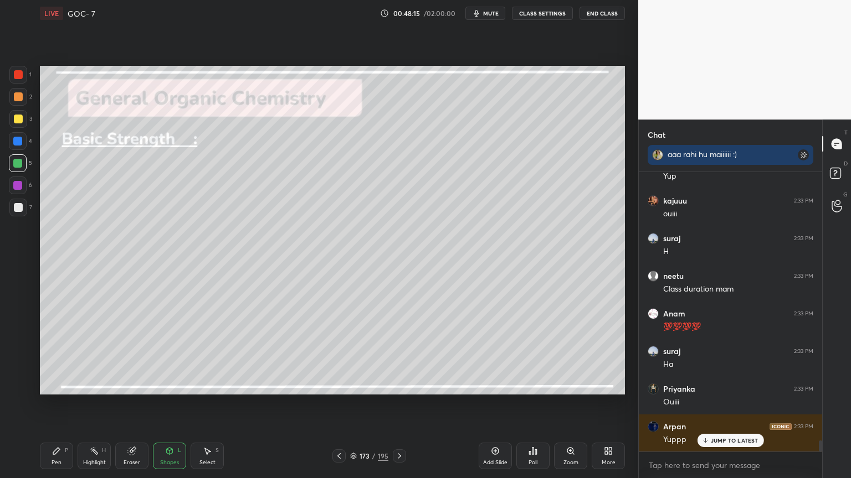
click at [55, 404] on div "Pen P" at bounding box center [56, 456] width 33 height 27
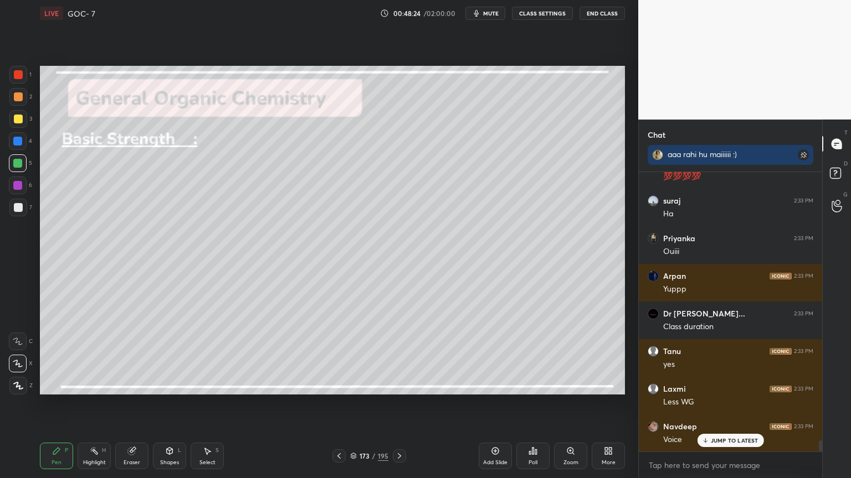
scroll to position [6893, 0]
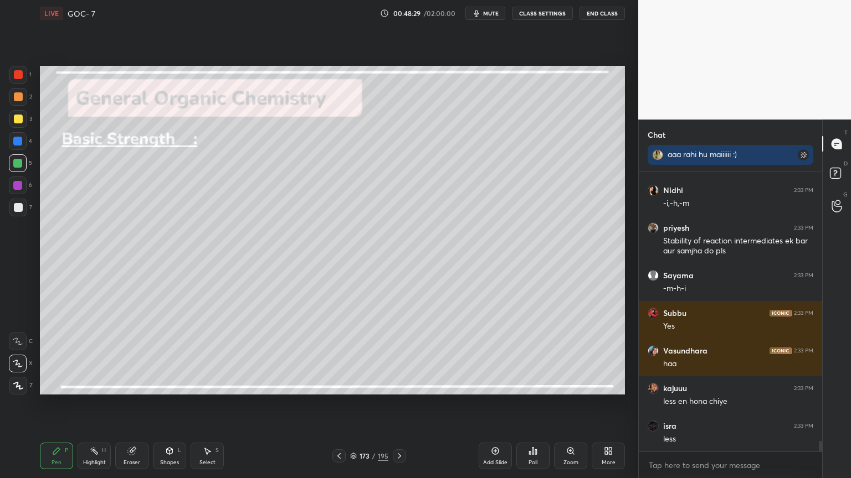
click at [61, 404] on div "Pen P" at bounding box center [56, 456] width 33 height 27
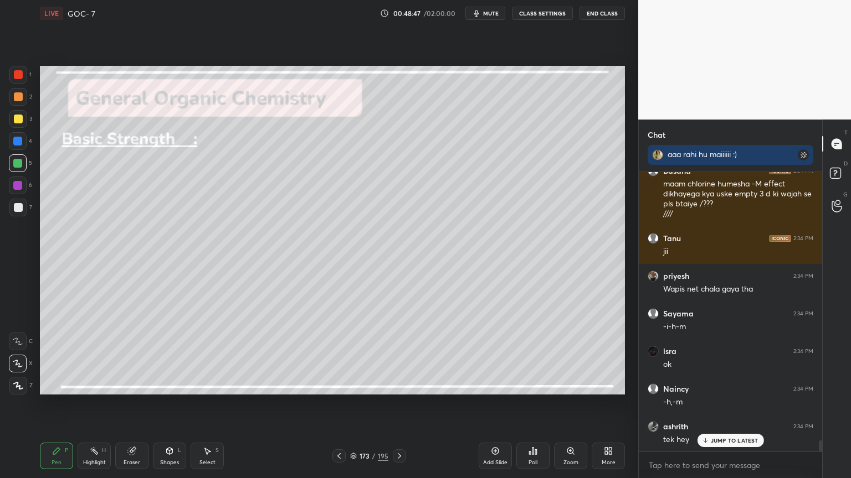
click at [399, 404] on icon at bounding box center [399, 456] width 9 height 9
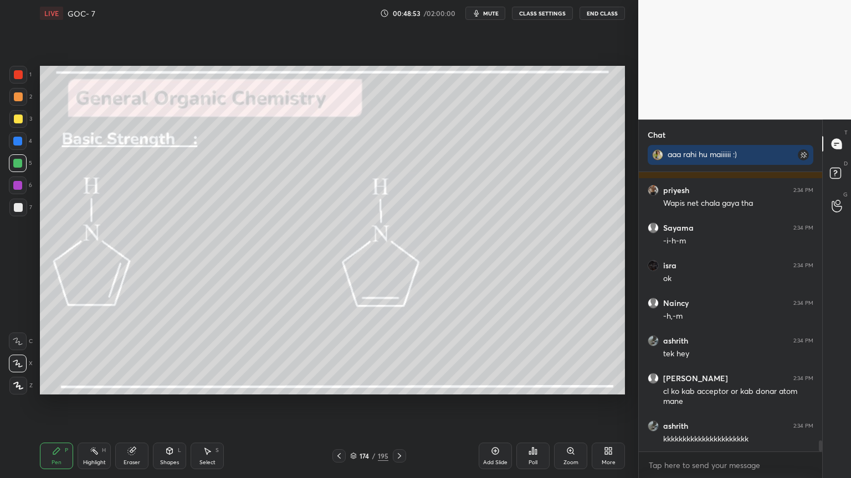
click at [542, 17] on button "CLASS SETTINGS" at bounding box center [542, 13] width 61 height 13
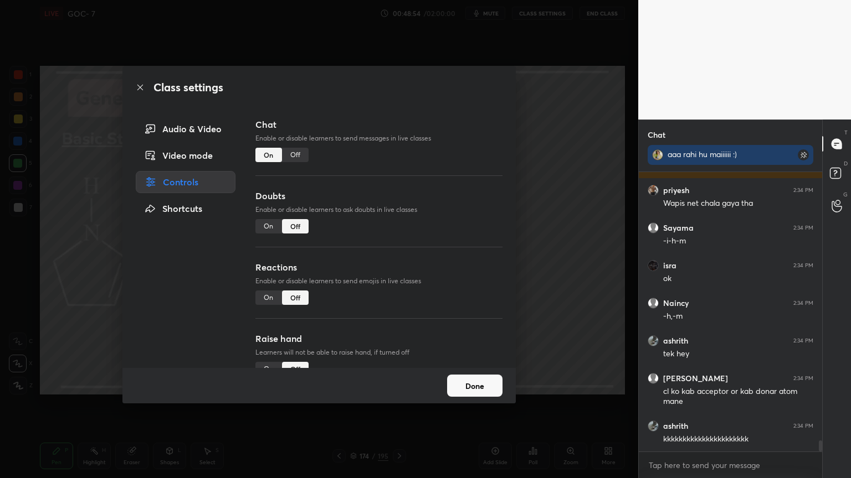
click at [295, 157] on div "Off" at bounding box center [295, 155] width 27 height 14
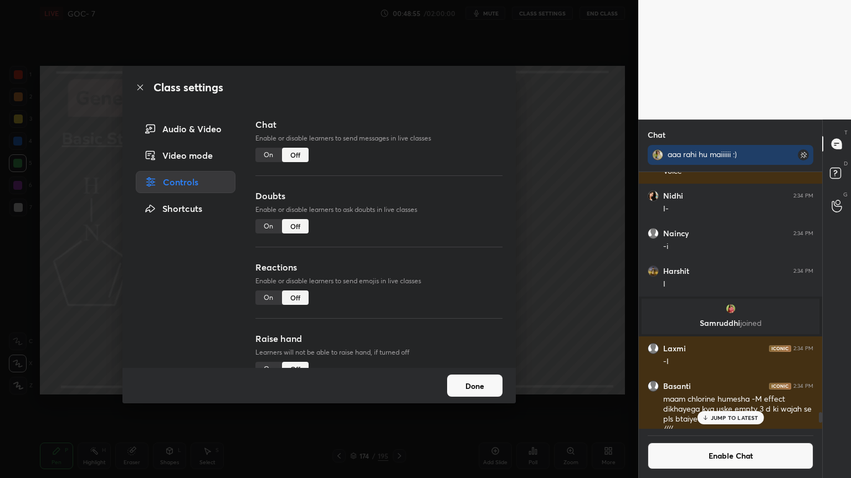
click at [463, 382] on button "Done" at bounding box center [474, 386] width 55 height 22
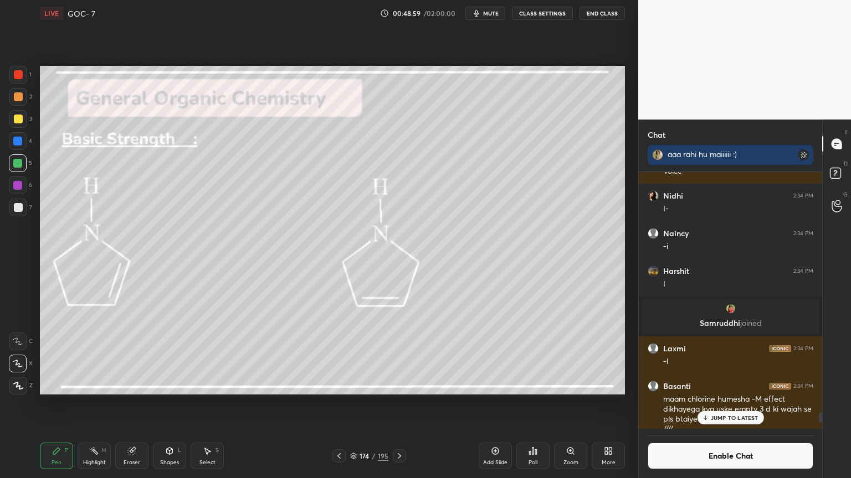
click at [17, 95] on div at bounding box center [18, 96] width 9 height 9
click at [18, 166] on div at bounding box center [17, 163] width 9 height 9
click at [17, 120] on div at bounding box center [18, 119] width 9 height 9
click at [91, 404] on div "Highlight" at bounding box center [94, 463] width 23 height 6
click at [19, 189] on div at bounding box center [17, 185] width 9 height 9
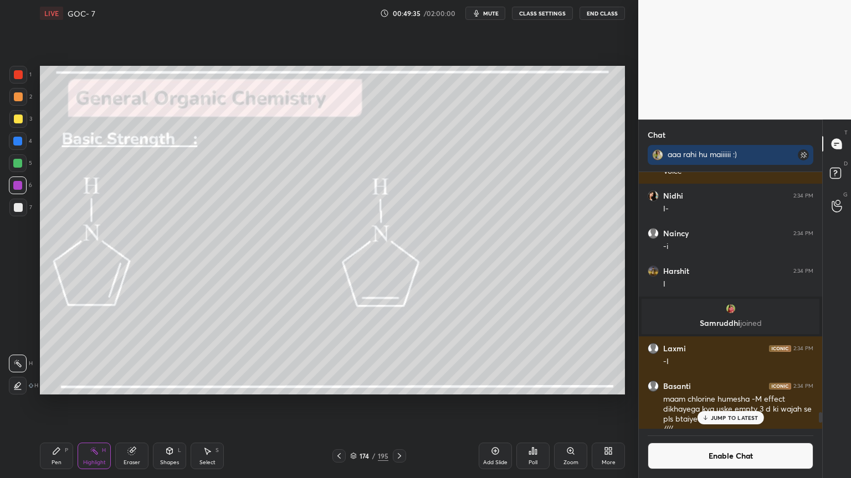
click at [65, 404] on div "Pen P" at bounding box center [56, 456] width 33 height 27
click at [20, 164] on div at bounding box center [17, 163] width 9 height 9
click at [20, 143] on div at bounding box center [17, 141] width 9 height 9
click at [102, 404] on div "H" at bounding box center [104, 451] width 4 height 6
click at [56, 404] on div "Pen P" at bounding box center [56, 456] width 33 height 27
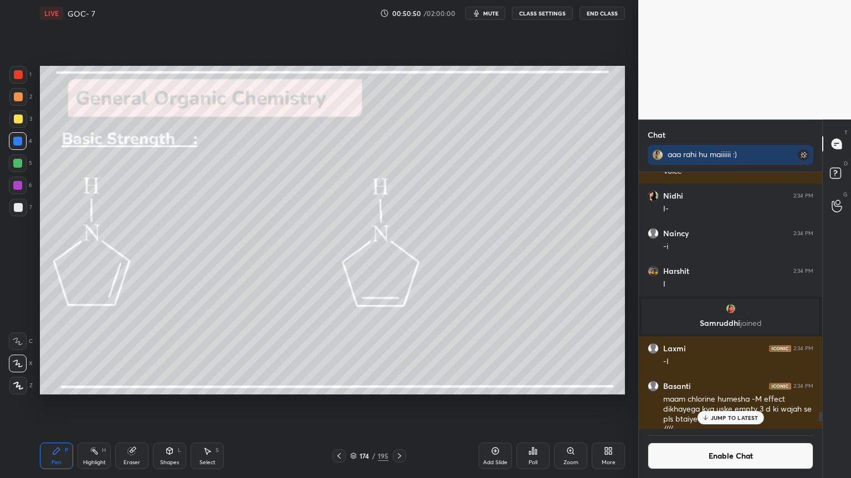
click at [20, 166] on div at bounding box center [17, 163] width 9 height 9
click at [94, 404] on div "Highlight H" at bounding box center [94, 456] width 33 height 27
click at [20, 99] on div at bounding box center [18, 96] width 9 height 9
click at [58, 404] on icon at bounding box center [56, 451] width 7 height 7
click at [689, 404] on button "Enable Chat" at bounding box center [730, 456] width 166 height 27
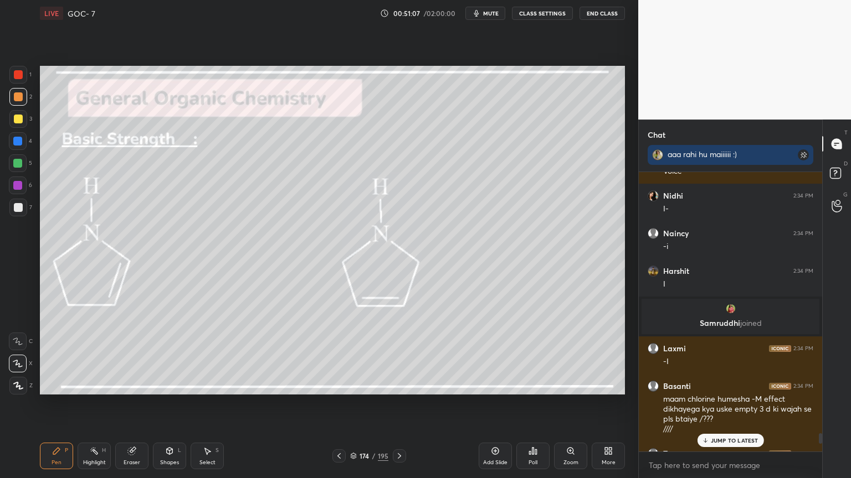
scroll to position [276, 180]
click at [720, 404] on p "JUMP TO LATEST" at bounding box center [734, 440] width 48 height 7
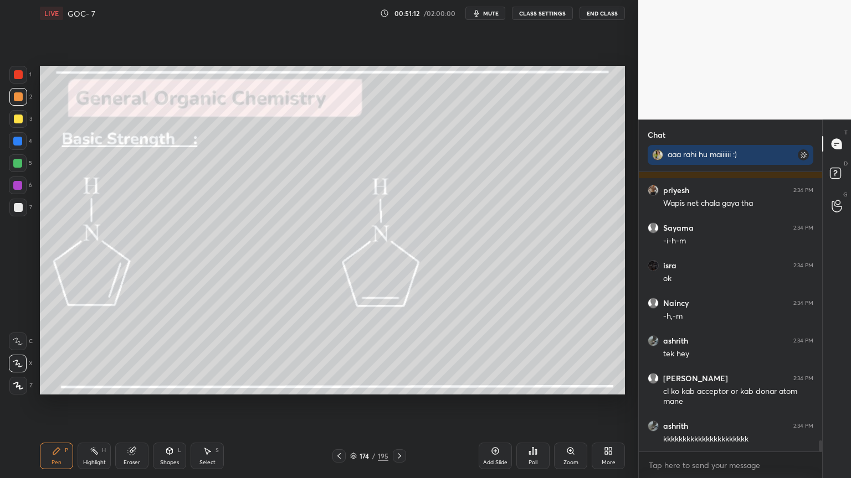
scroll to position [6704, 0]
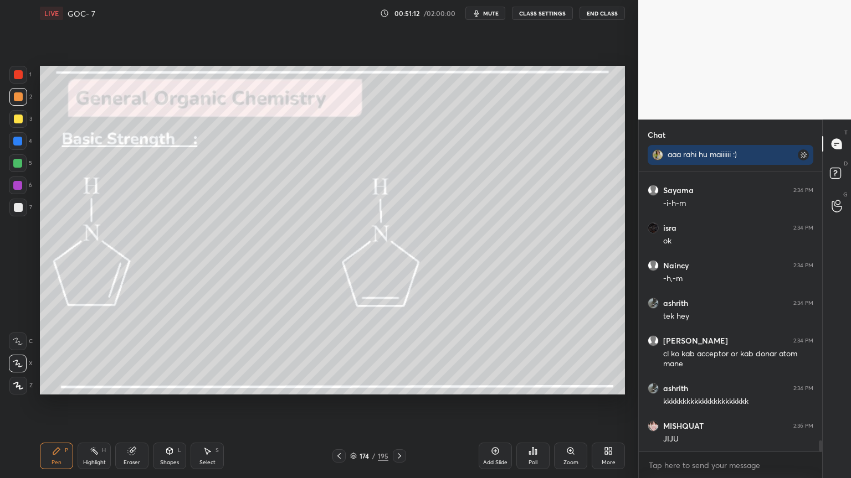
click at [104, 404] on div "Highlight H" at bounding box center [94, 456] width 33 height 27
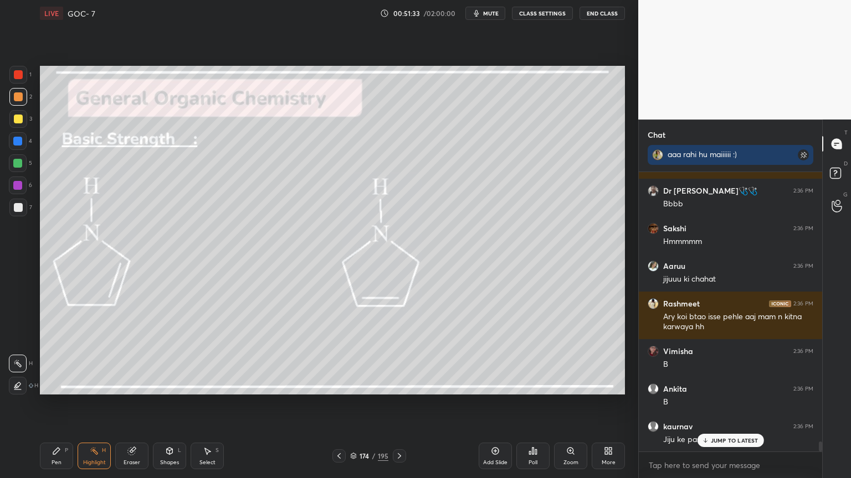
scroll to position [7788, 0]
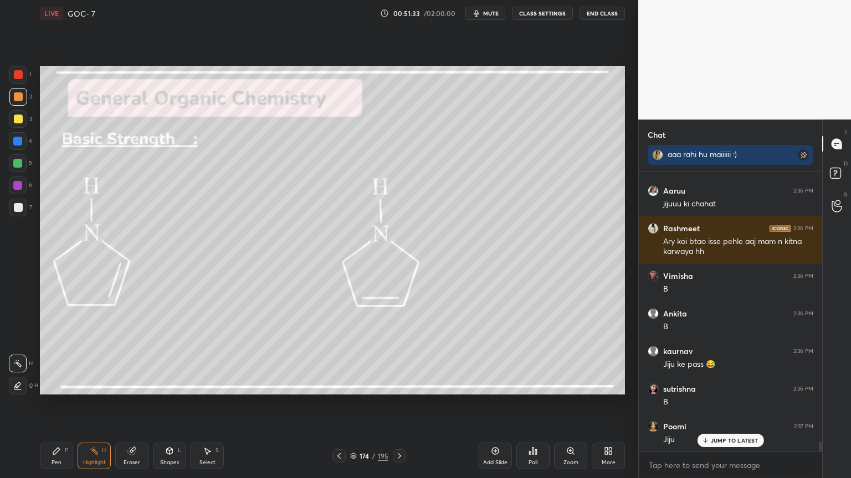
click at [540, 16] on button "CLASS SETTINGS" at bounding box center [542, 13] width 61 height 13
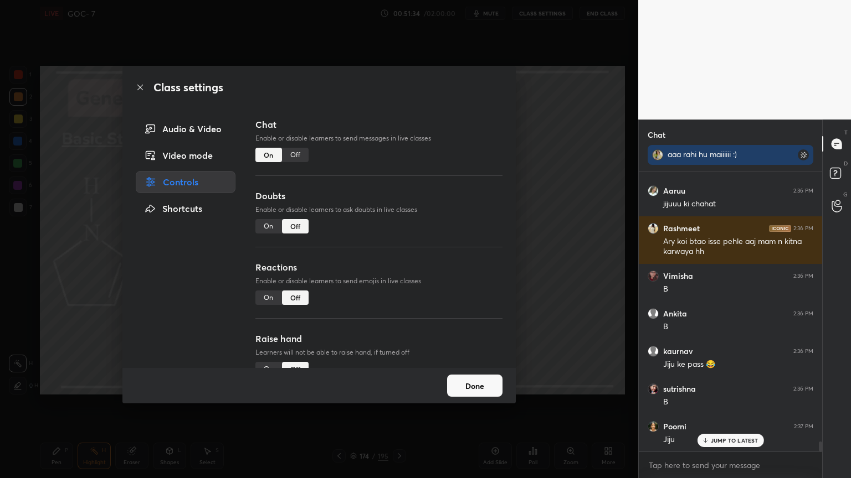
click at [292, 153] on div "Off" at bounding box center [295, 155] width 27 height 14
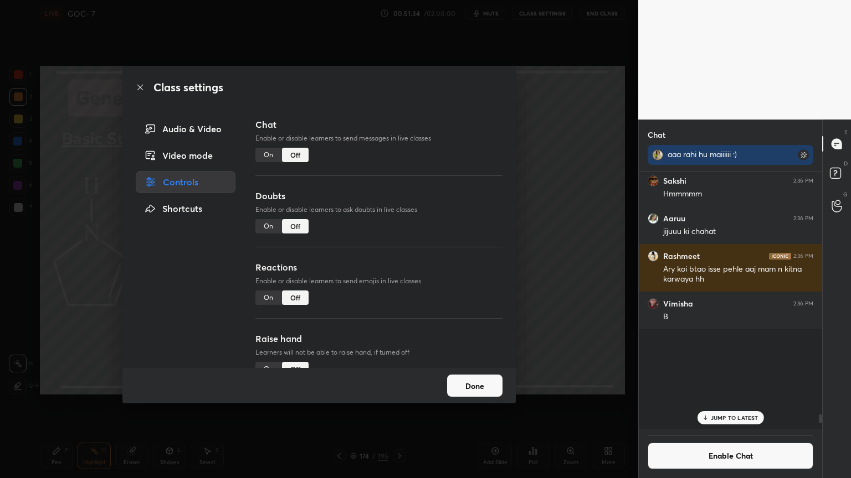
scroll to position [254, 180]
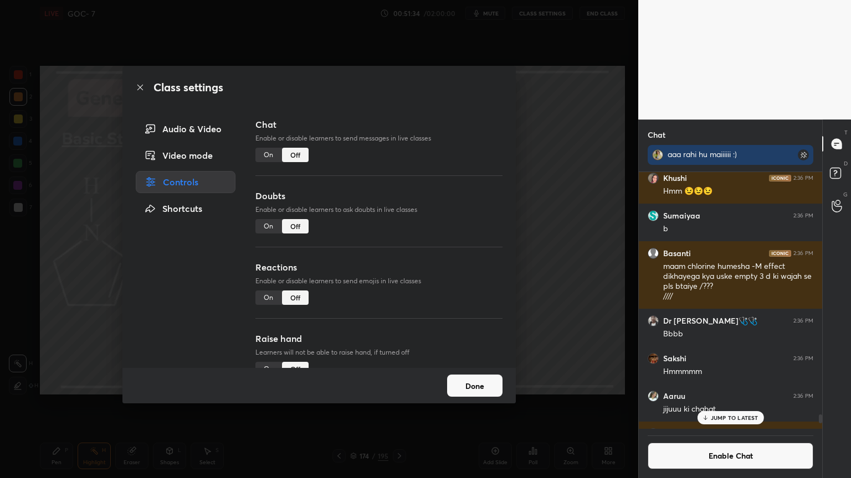
click at [460, 390] on button "Done" at bounding box center [474, 386] width 55 height 22
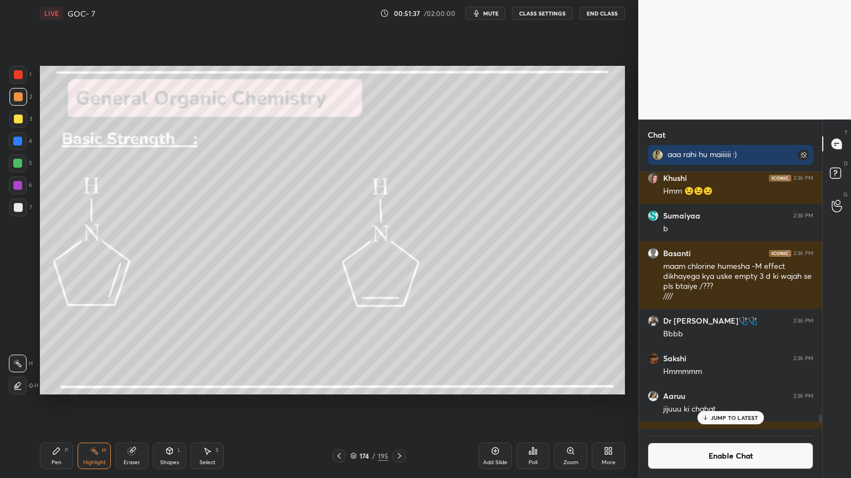
click at [63, 404] on div "Pen P" at bounding box center [56, 456] width 33 height 27
click at [97, 404] on div "Highlight H" at bounding box center [94, 456] width 33 height 27
click at [25, 182] on div at bounding box center [18, 186] width 18 height 18
click at [399, 404] on icon at bounding box center [399, 456] width 9 height 9
click at [729, 404] on button "Enable Chat" at bounding box center [730, 456] width 166 height 27
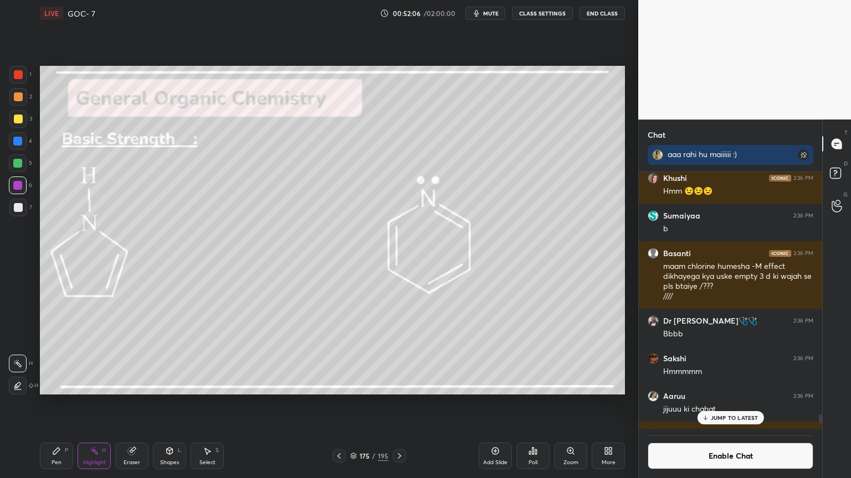
scroll to position [276, 180]
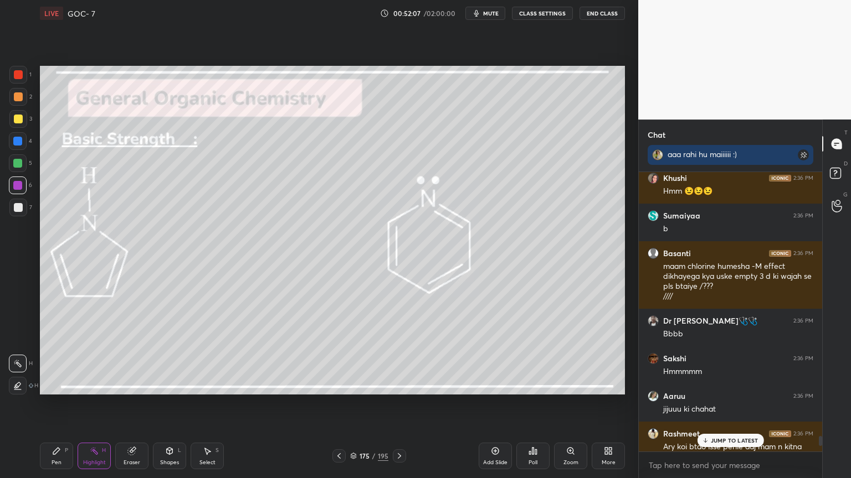
click at [726, 404] on p "JUMP TO LATEST" at bounding box center [734, 440] width 48 height 7
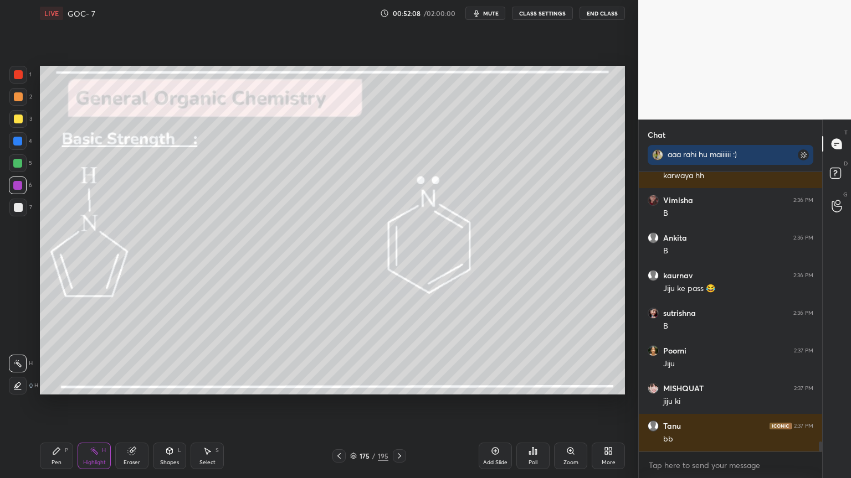
click at [54, 404] on icon at bounding box center [56, 451] width 7 height 7
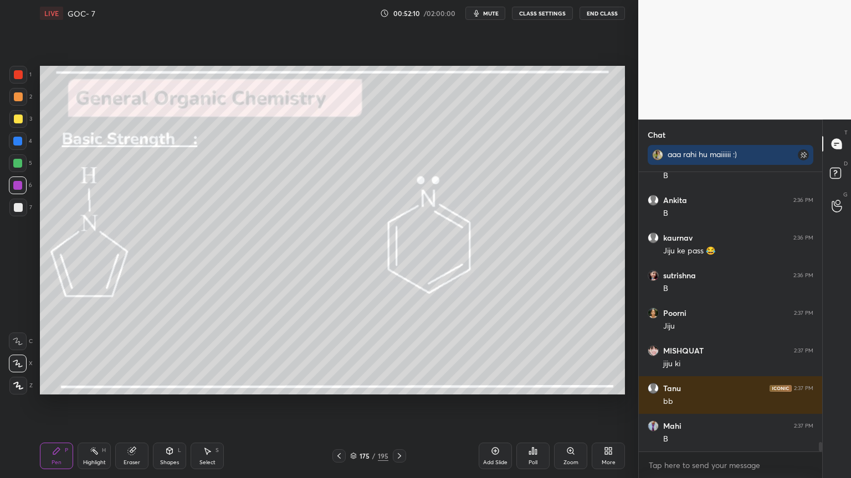
scroll to position [7829, 0]
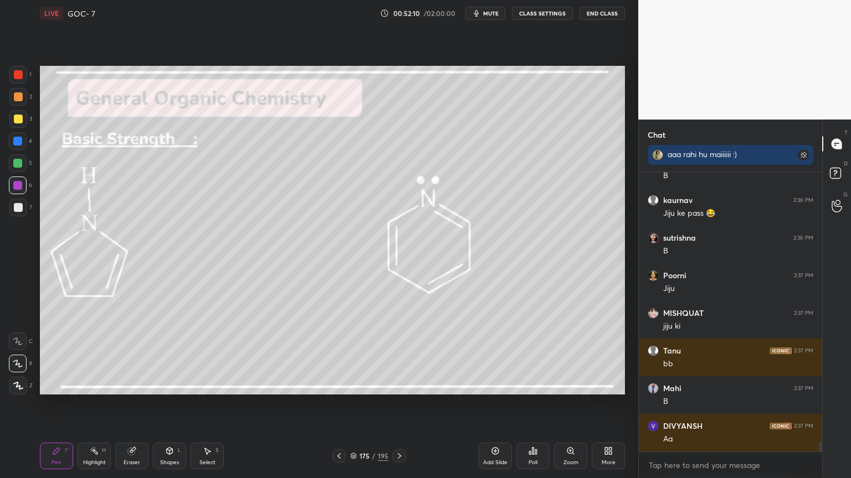
click at [81, 404] on div "Highlight H" at bounding box center [94, 456] width 33 height 27
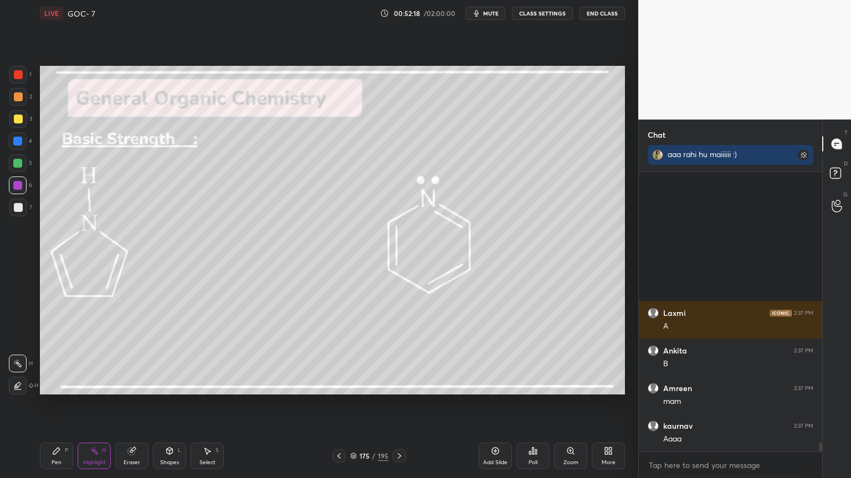
scroll to position [8560, 0]
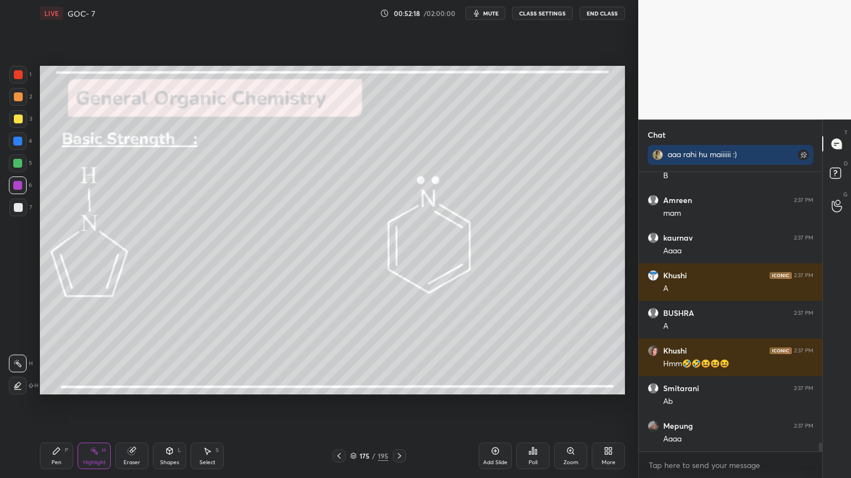
click at [49, 404] on div "Pen P" at bounding box center [56, 456] width 33 height 27
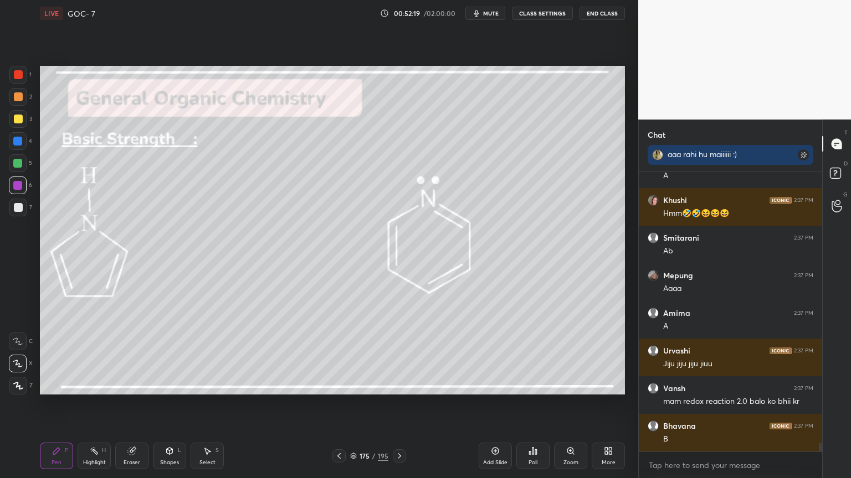
click at [22, 126] on div at bounding box center [18, 119] width 18 height 18
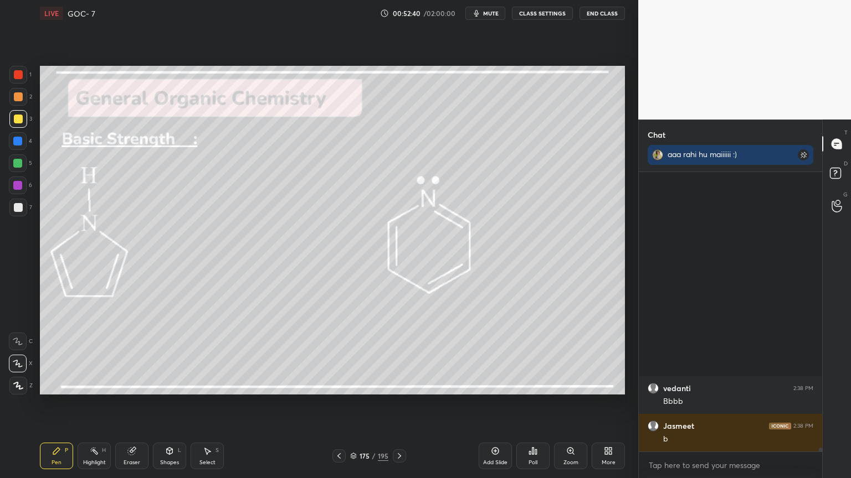
scroll to position [18689, 0]
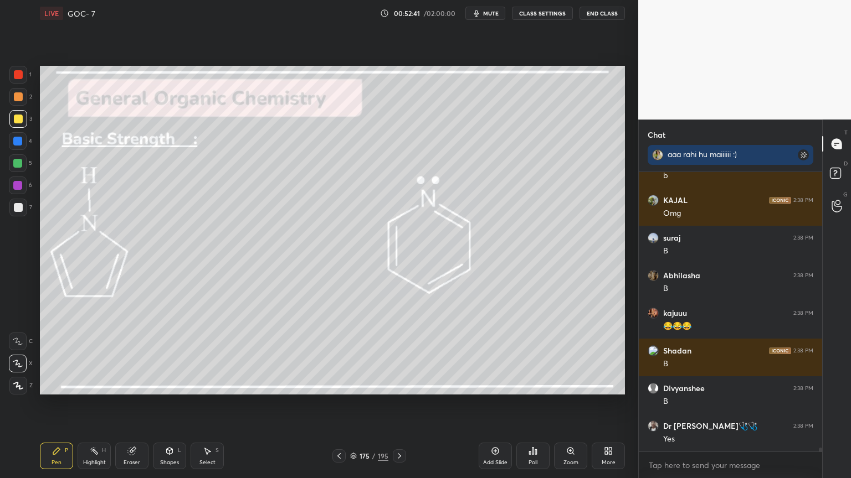
click at [14, 144] on div at bounding box center [17, 141] width 9 height 9
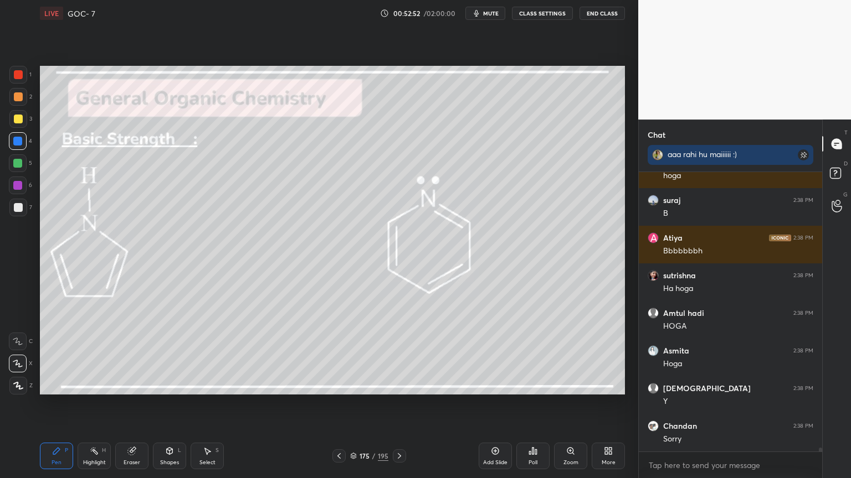
click at [336, 404] on icon at bounding box center [338, 456] width 9 height 9
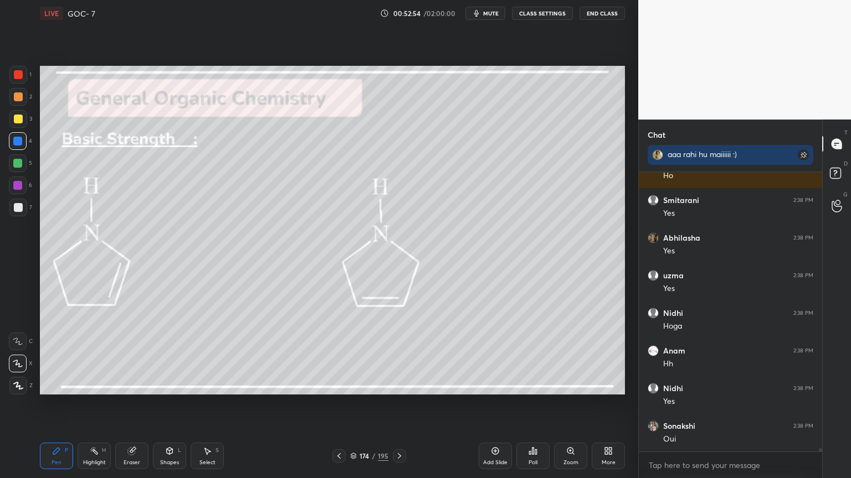
click at [401, 404] on icon at bounding box center [399, 456] width 9 height 9
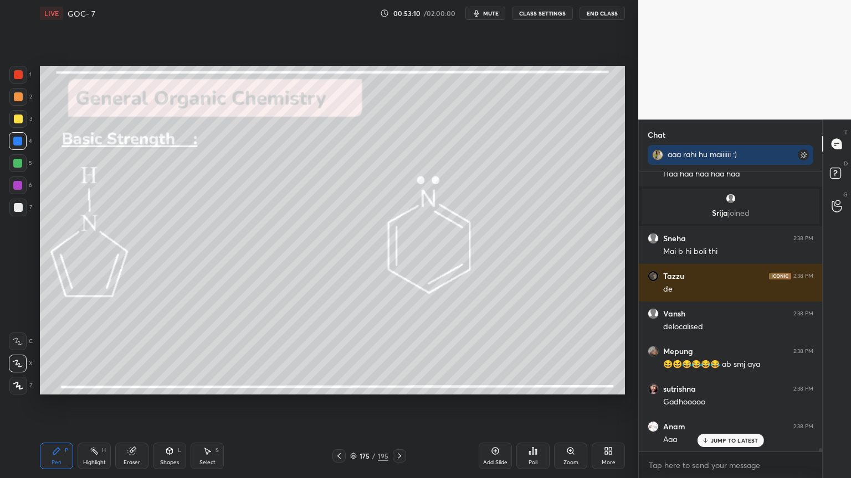
click at [102, 404] on div "Highlight H" at bounding box center [94, 456] width 33 height 27
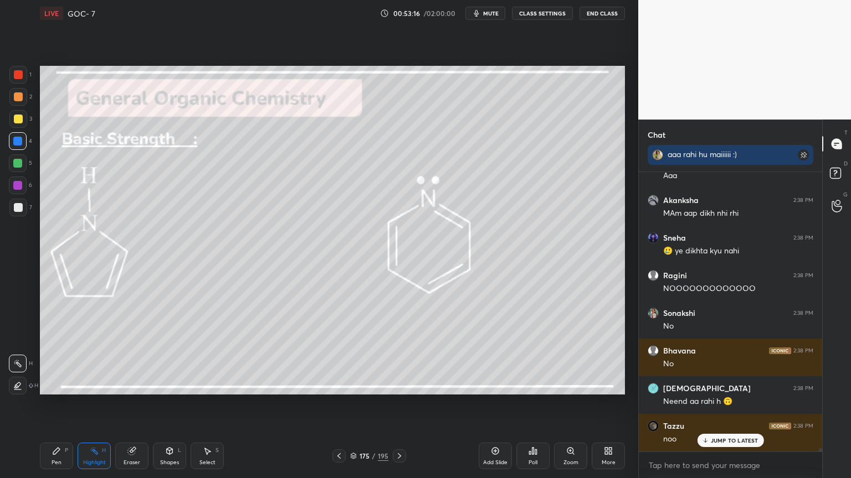
click at [56, 404] on icon at bounding box center [56, 451] width 7 height 7
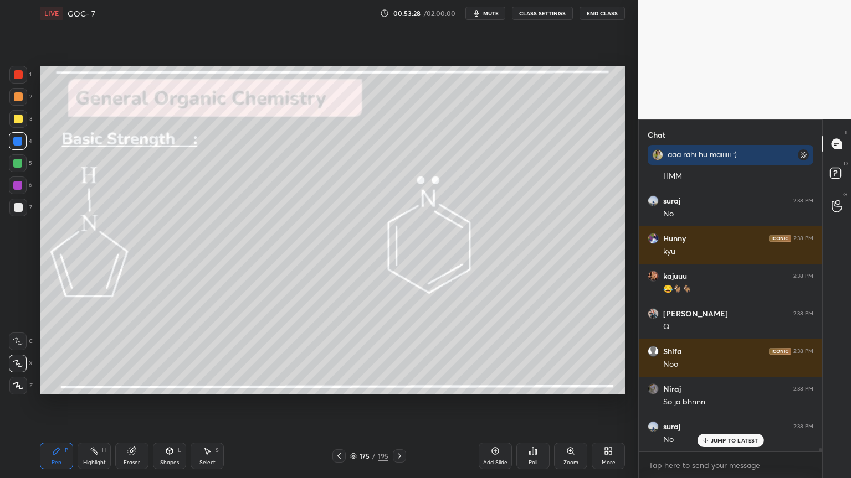
click at [87, 404] on div "Pen P Highlight H Eraser Shapes L Select S 175 / 195 Add Slide Poll Zoom More" at bounding box center [332, 456] width 585 height 44
click at [97, 404] on div "Highlight H" at bounding box center [94, 456] width 33 height 27
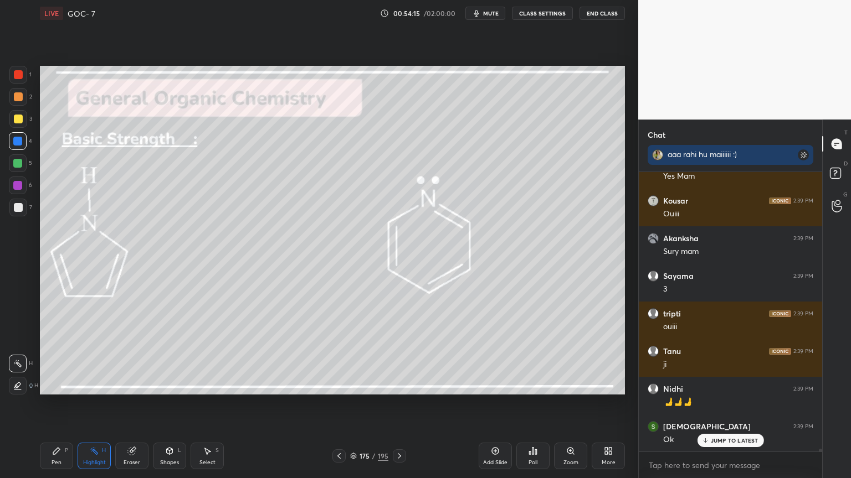
click at [58, 404] on icon at bounding box center [56, 451] width 7 height 7
click at [24, 146] on div at bounding box center [18, 141] width 18 height 18
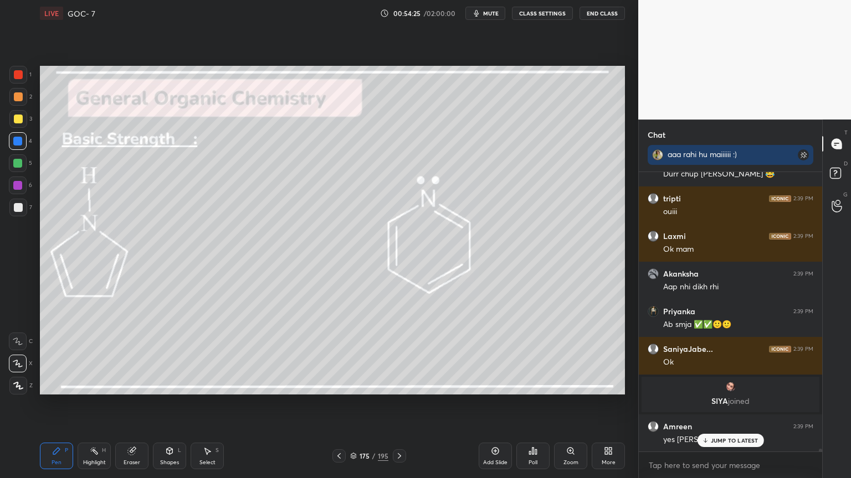
click at [399, 404] on icon at bounding box center [399, 456] width 9 height 9
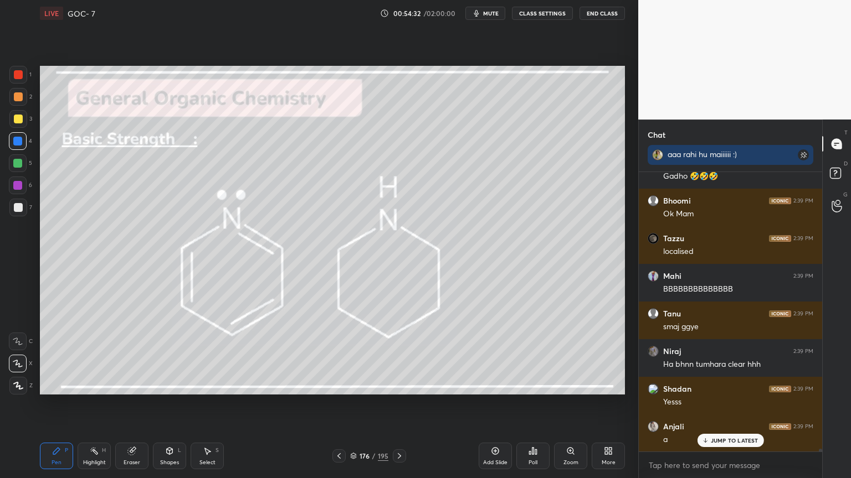
click at [20, 122] on div at bounding box center [18, 119] width 9 height 9
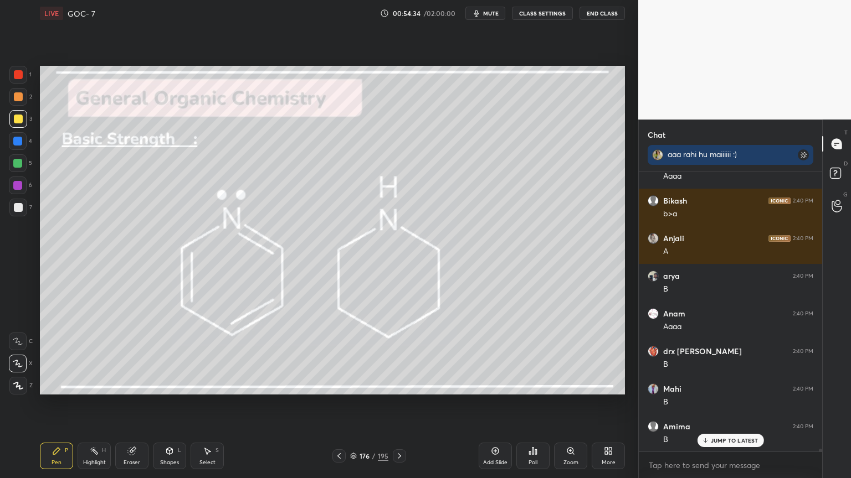
click at [89, 404] on div "Highlight H" at bounding box center [94, 456] width 33 height 27
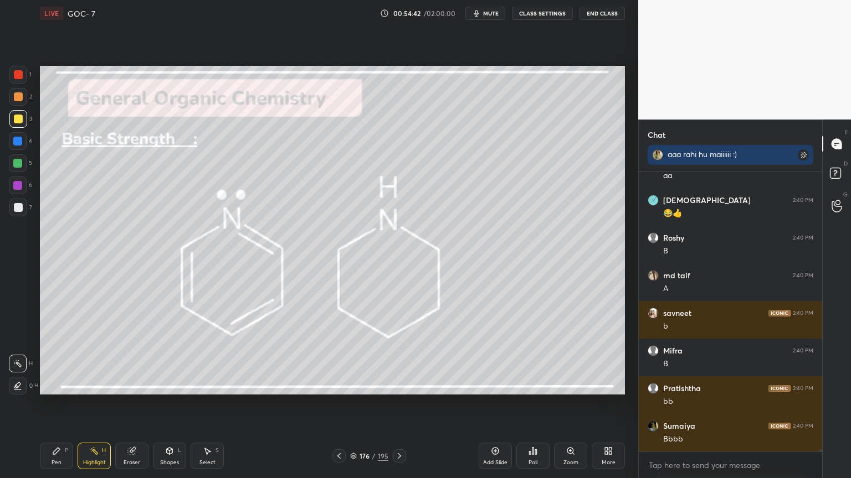
click at [59, 404] on icon at bounding box center [56, 451] width 9 height 9
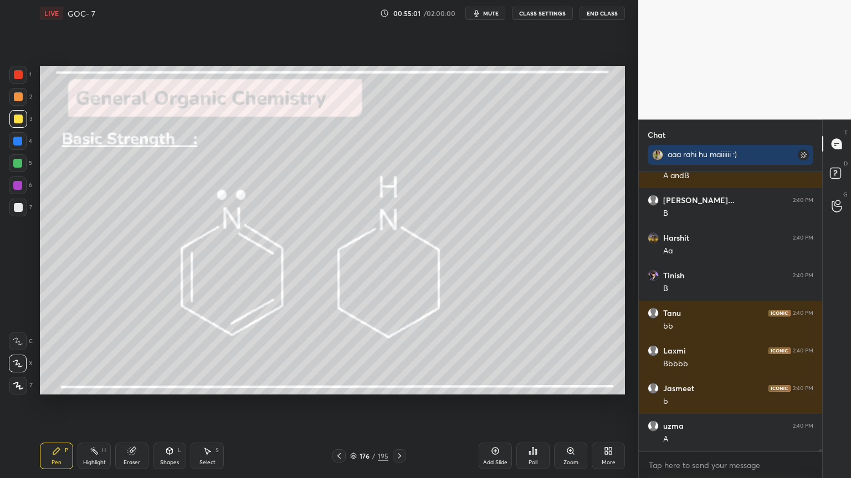
click at [97, 404] on div "Highlight H" at bounding box center [94, 456] width 33 height 27
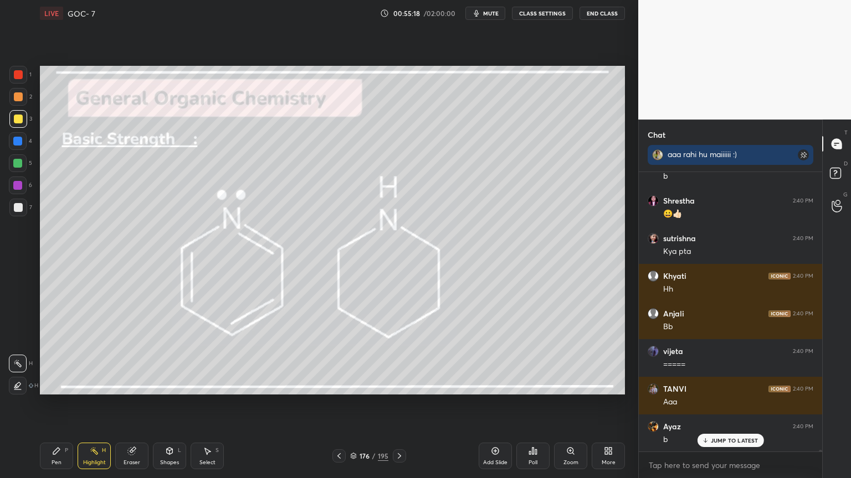
click at [401, 404] on icon at bounding box center [399, 456] width 9 height 9
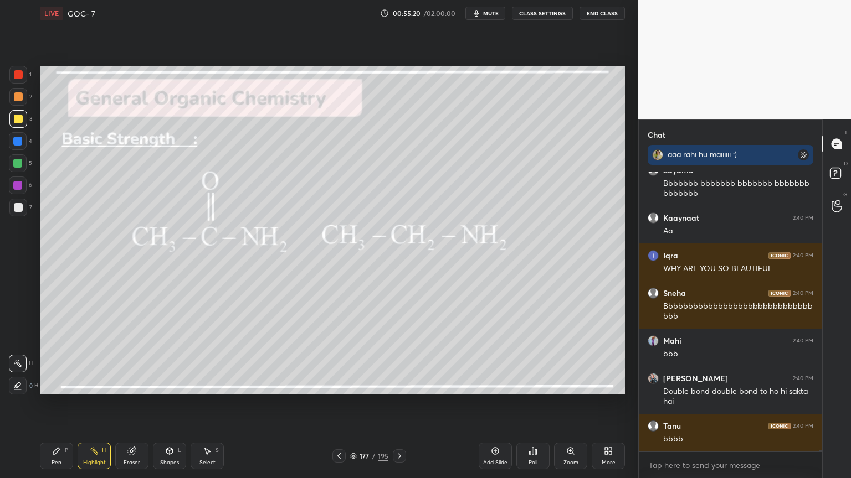
click at [70, 404] on div "Pen P" at bounding box center [56, 456] width 33 height 27
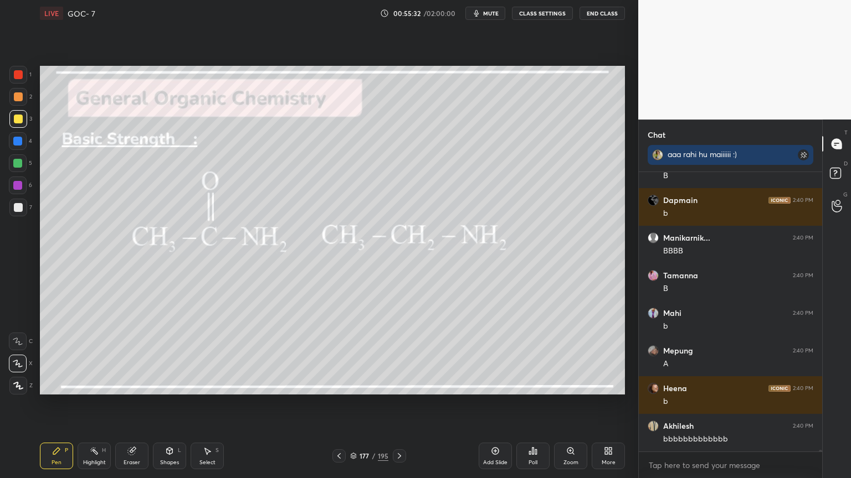
click at [18, 141] on div at bounding box center [17, 141] width 9 height 9
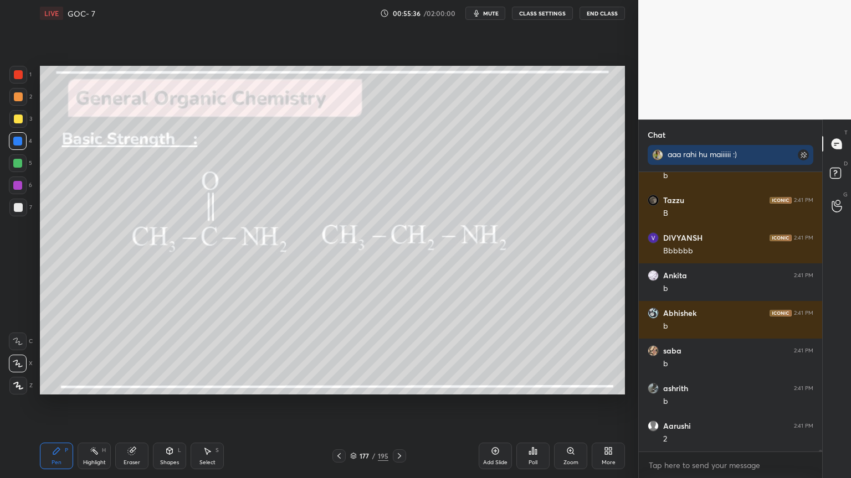
click at [22, 183] on div at bounding box center [17, 185] width 9 height 9
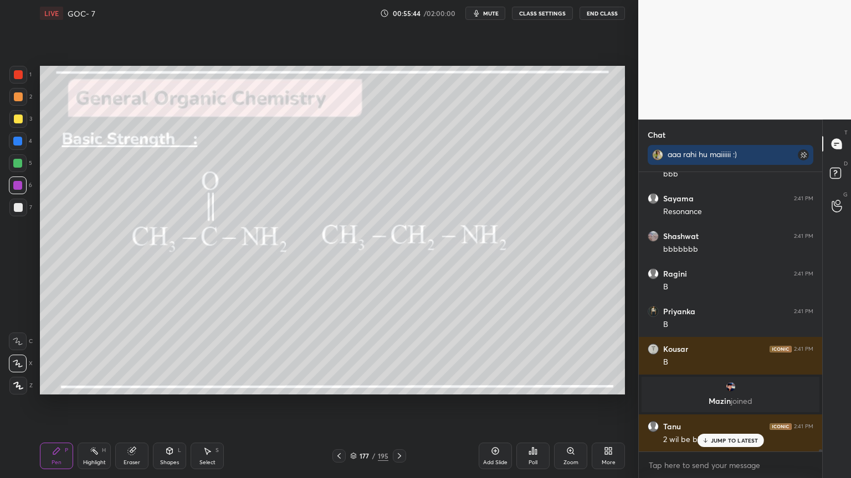
click at [84, 404] on div "Highlight H" at bounding box center [94, 456] width 33 height 27
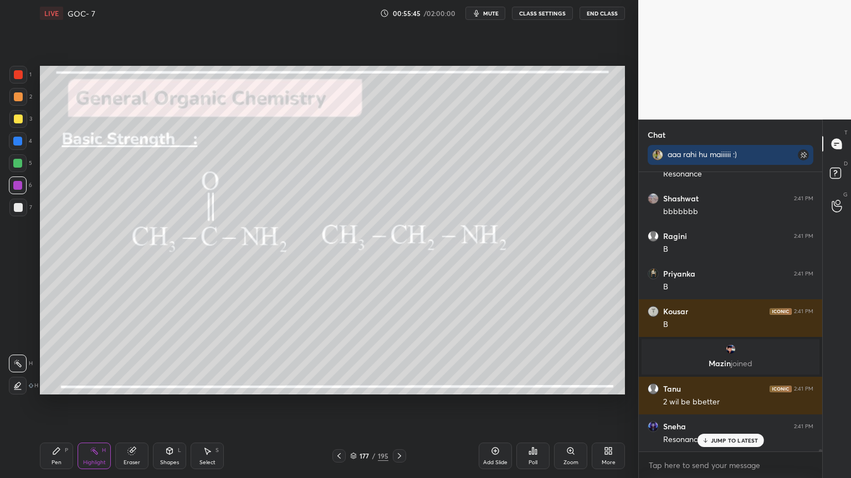
click at [19, 165] on div at bounding box center [17, 163] width 9 height 9
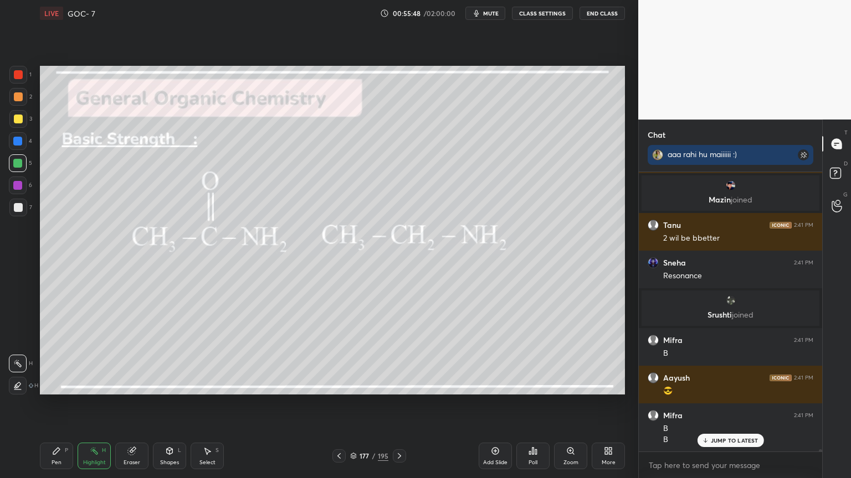
click at [399, 404] on icon at bounding box center [399, 456] width 9 height 9
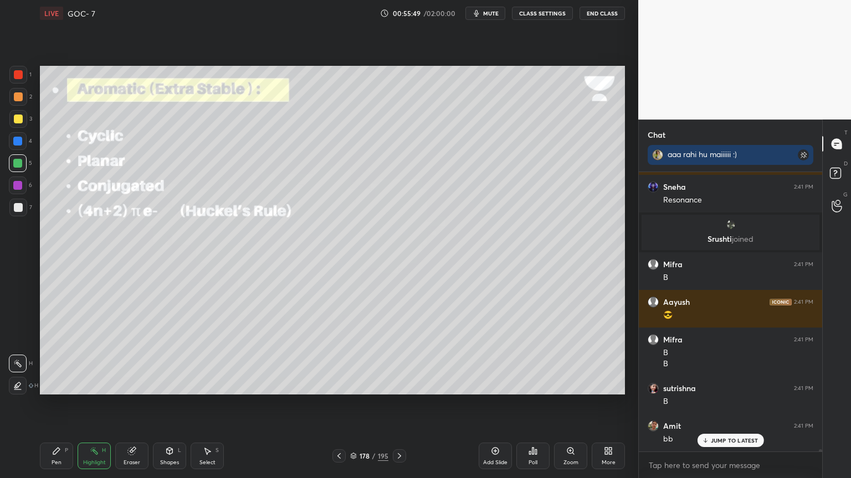
click at [338, 404] on icon at bounding box center [338, 456] width 9 height 9
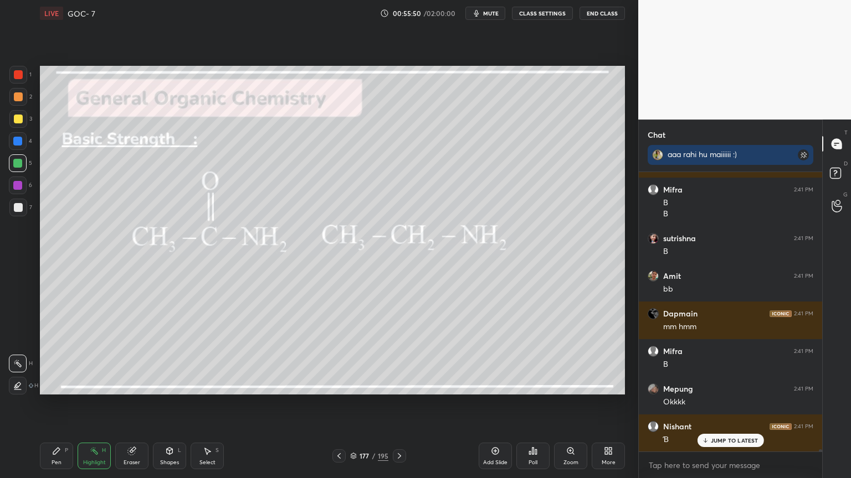
click at [336, 404] on div at bounding box center [338, 456] width 13 height 13
click at [336, 404] on icon at bounding box center [338, 456] width 9 height 9
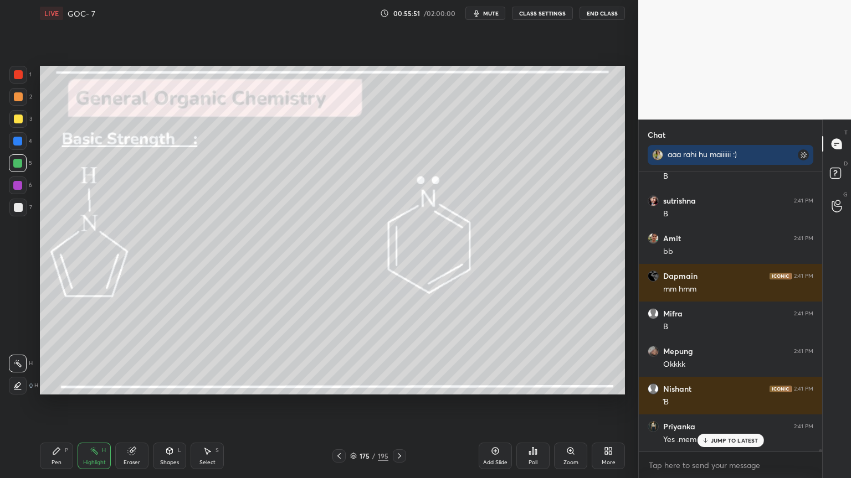
click at [339, 404] on icon at bounding box center [338, 456] width 9 height 9
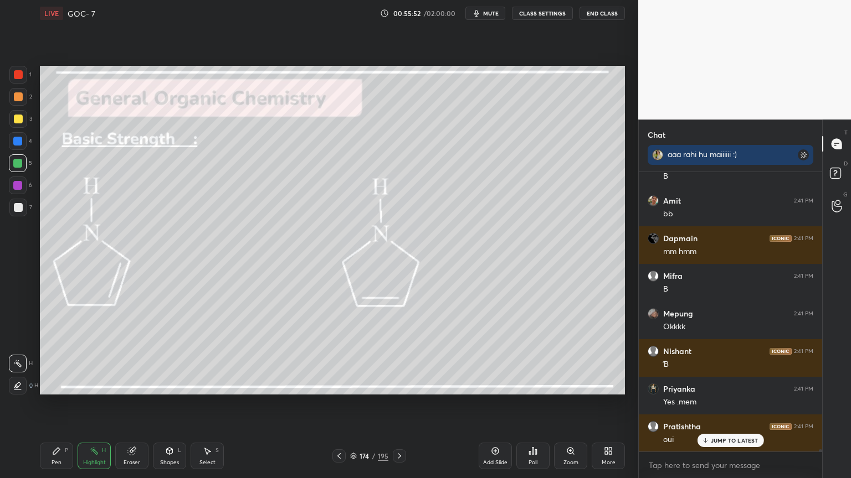
click at [342, 404] on icon at bounding box center [338, 456] width 9 height 9
click at [334, 404] on icon at bounding box center [338, 456] width 9 height 9
click at [401, 404] on icon at bounding box center [399, 456] width 9 height 9
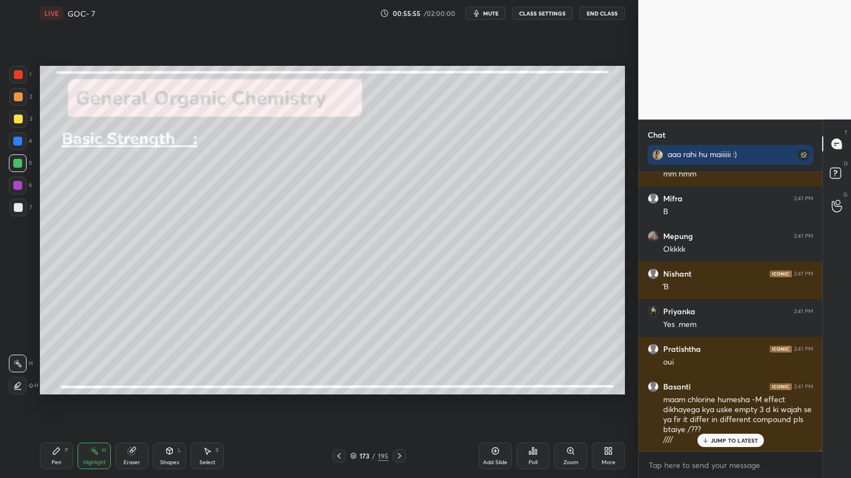
click at [50, 404] on div "Pen P" at bounding box center [56, 456] width 33 height 27
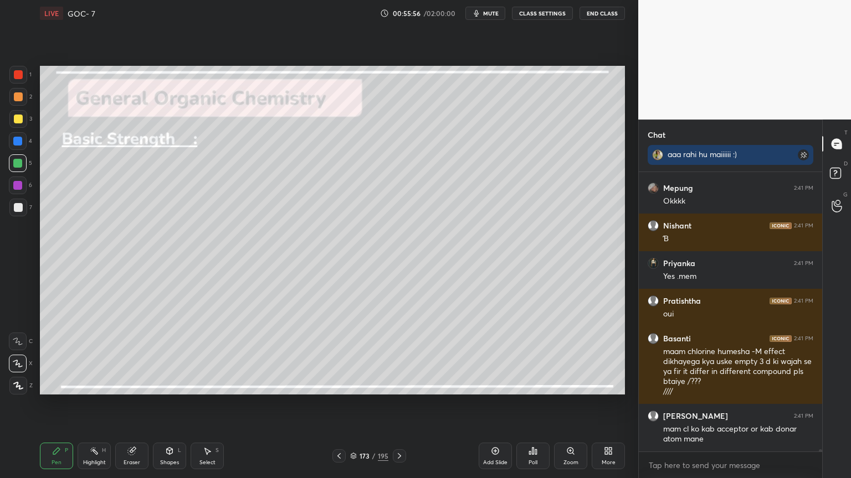
click at [544, 18] on button "CLASS SETTINGS" at bounding box center [542, 13] width 61 height 13
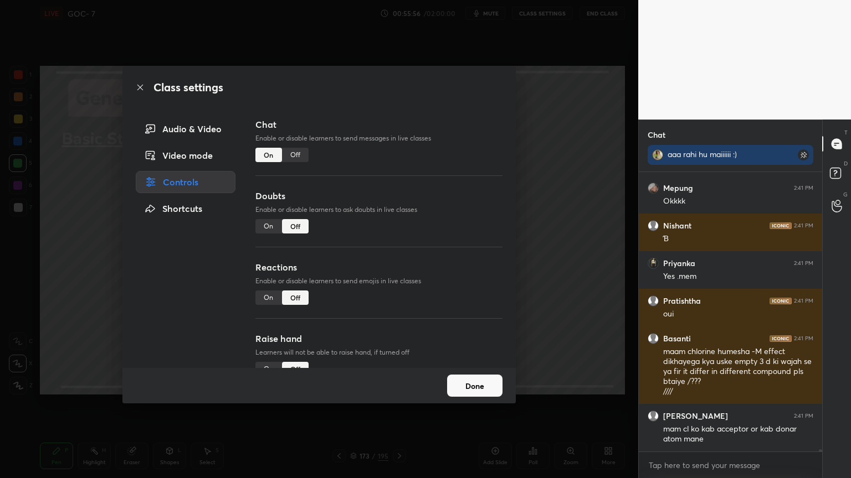
click at [301, 159] on div "Off" at bounding box center [295, 155] width 27 height 14
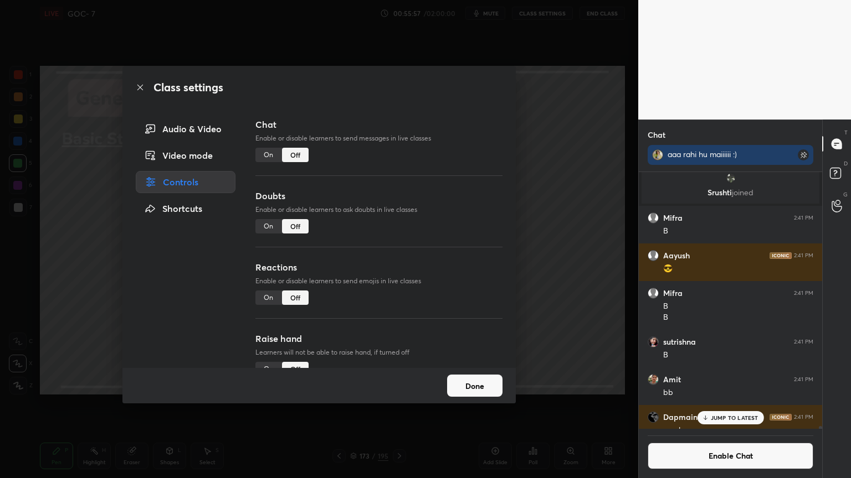
click at [471, 381] on button "Done" at bounding box center [474, 386] width 55 height 22
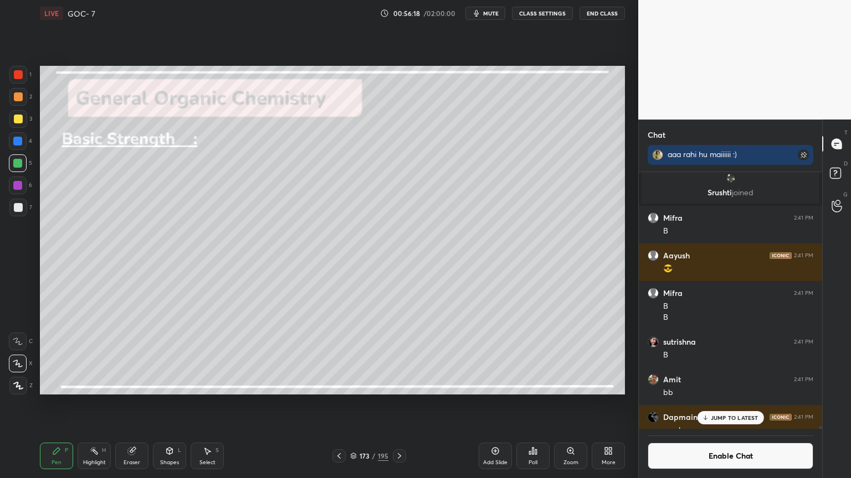
click at [102, 404] on div "Highlight H" at bounding box center [94, 456] width 33 height 27
click at [712, 404] on p "JUMP TO LATEST" at bounding box center [734, 418] width 48 height 7
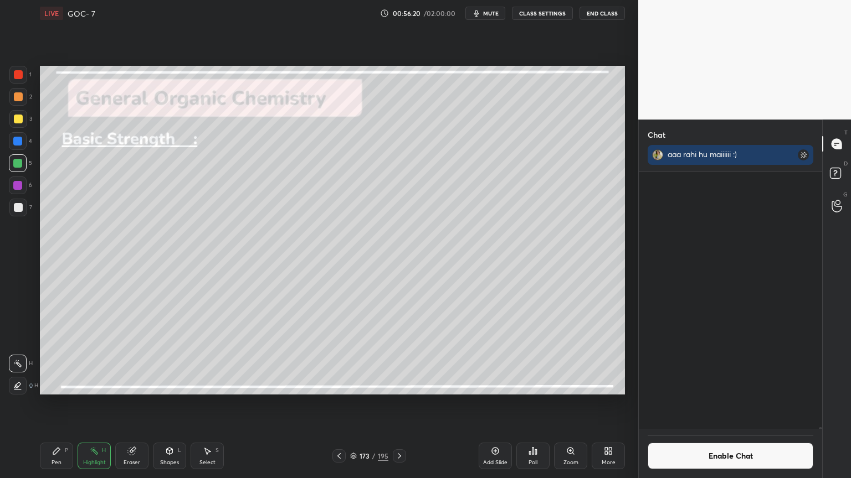
scroll to position [37009, 0]
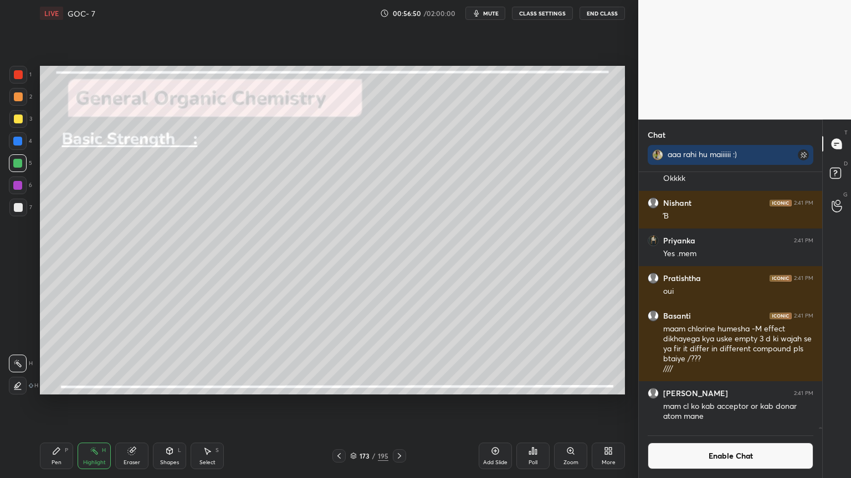
click at [58, 404] on icon at bounding box center [56, 451] width 7 height 7
click at [132, 404] on icon at bounding box center [131, 451] width 7 height 7
click at [94, 404] on div "Highlight" at bounding box center [94, 463] width 23 height 6
click at [713, 404] on button "Enable Chat" at bounding box center [730, 456] width 166 height 27
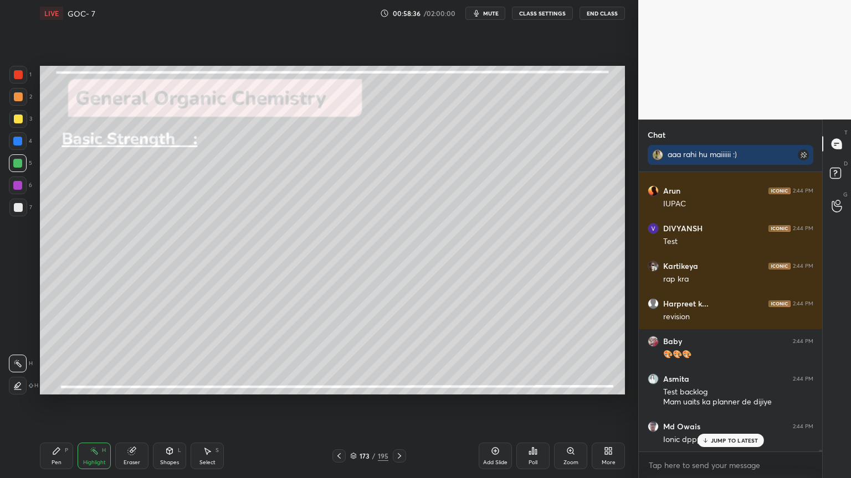
scroll to position [41175, 0]
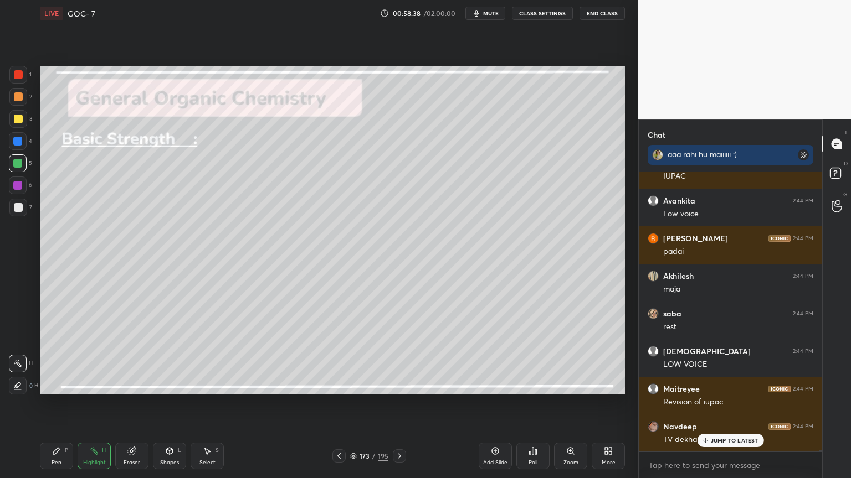
click at [538, 14] on button "CLASS SETTINGS" at bounding box center [542, 13] width 61 height 13
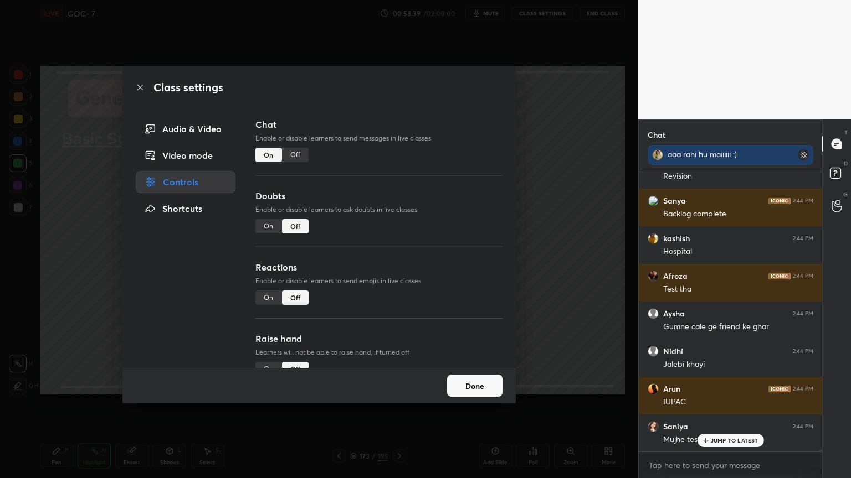
click at [295, 157] on div "Off" at bounding box center [295, 155] width 27 height 14
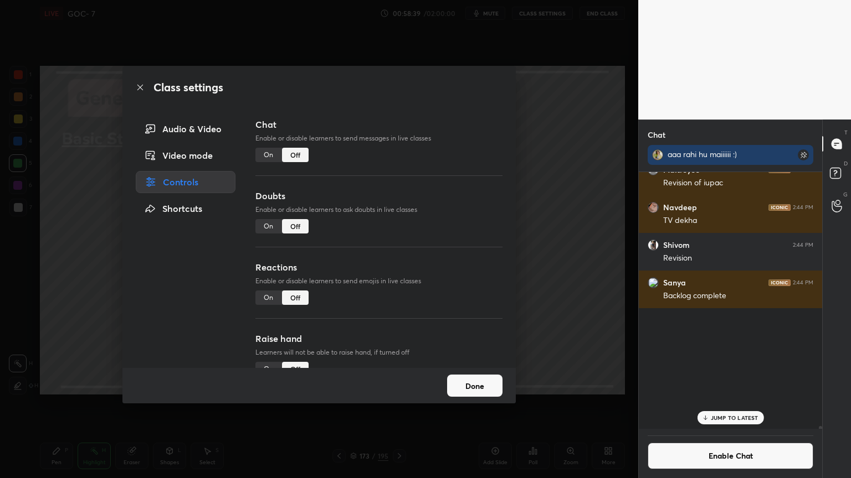
scroll to position [254, 180]
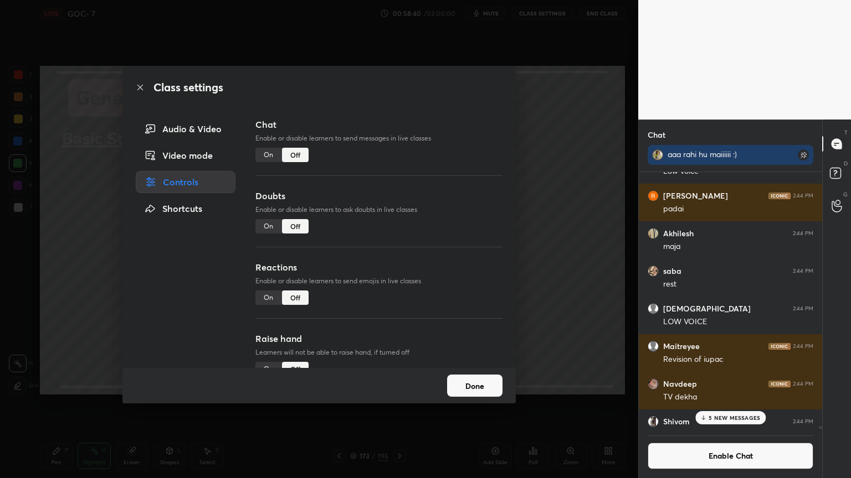
click at [467, 383] on button "Done" at bounding box center [474, 386] width 55 height 22
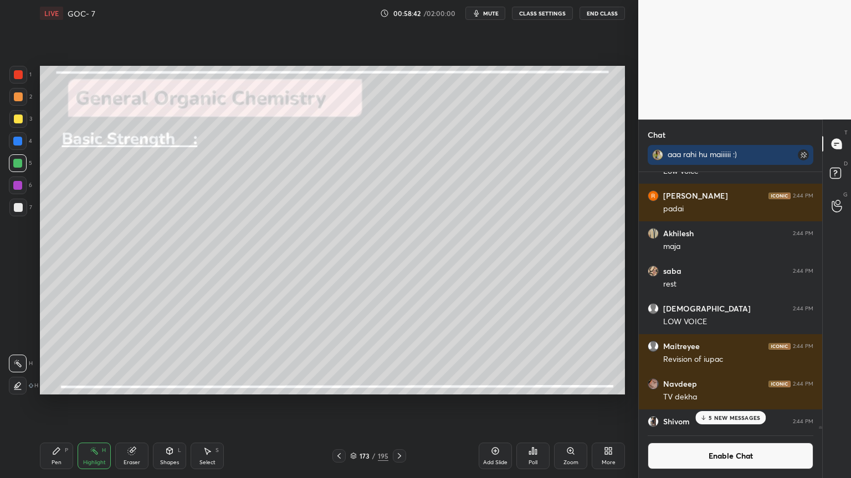
click at [16, 140] on div at bounding box center [17, 141] width 9 height 9
click at [22, 382] on div at bounding box center [18, 386] width 18 height 18
click at [166, 404] on div "Shapes L" at bounding box center [169, 456] width 33 height 27
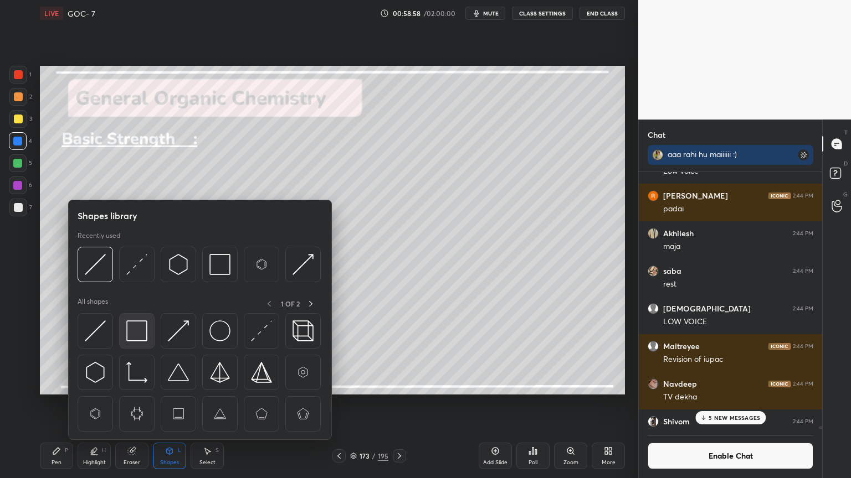
click at [128, 336] on img at bounding box center [136, 331] width 21 height 21
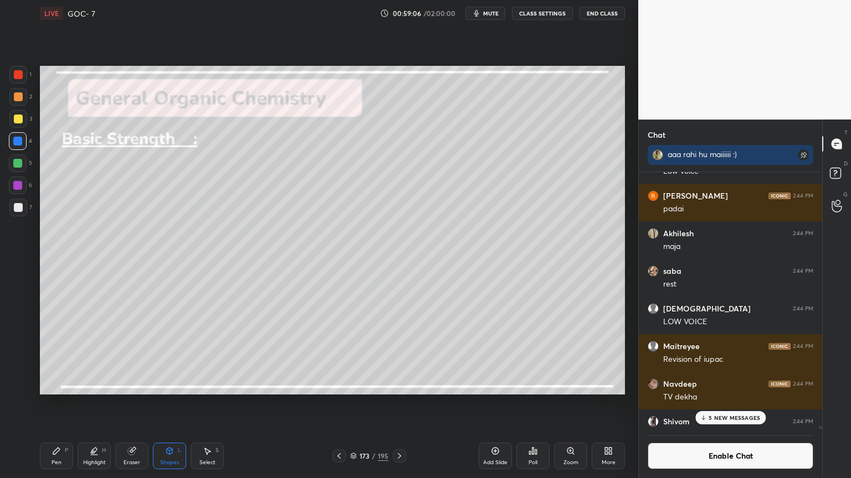
click at [97, 404] on div "Highlight" at bounding box center [94, 463] width 23 height 6
click at [22, 372] on div at bounding box center [18, 364] width 18 height 18
click at [740, 404] on div "5 NEW MESSAGES" at bounding box center [730, 417] width 70 height 13
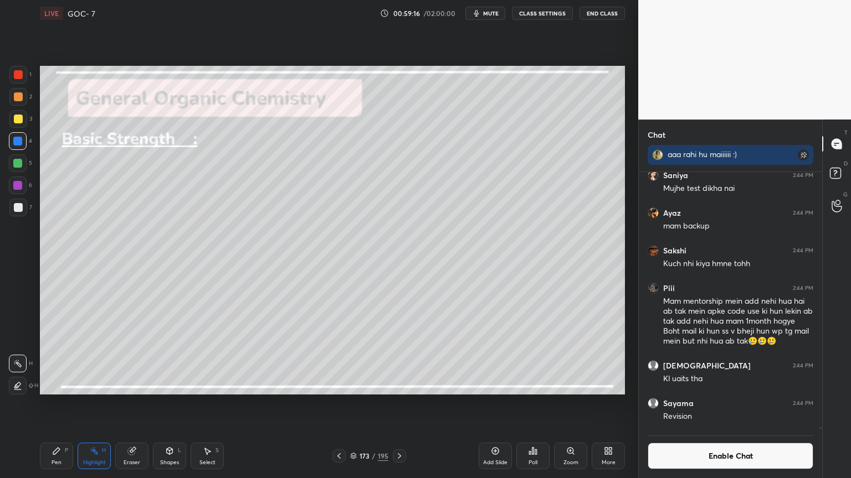
click at [730, 404] on button "Enable Chat" at bounding box center [730, 456] width 166 height 27
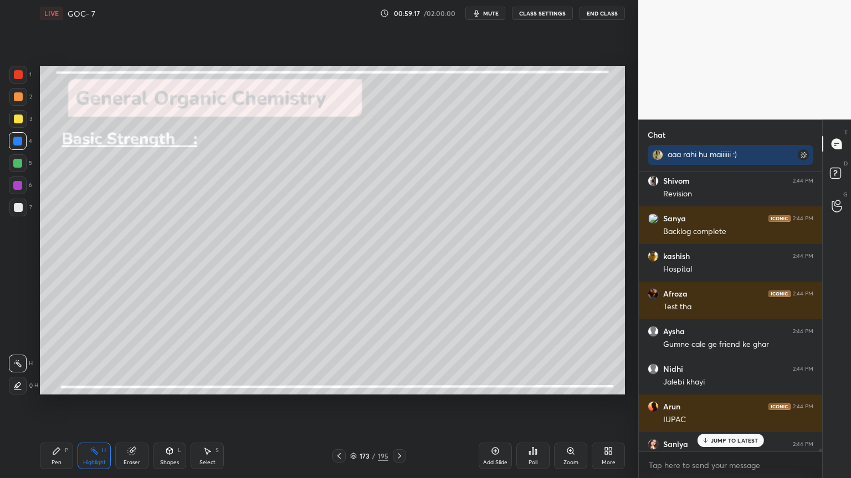
click at [731, 404] on p "JUMP TO LATEST" at bounding box center [734, 440] width 48 height 7
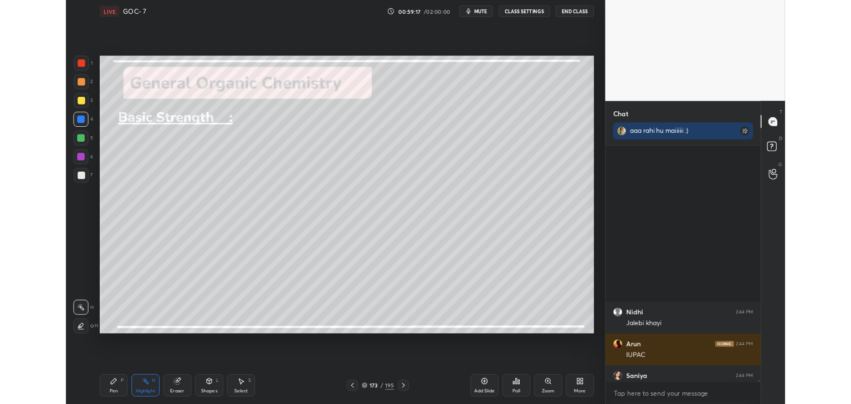
scroll to position [41407, 0]
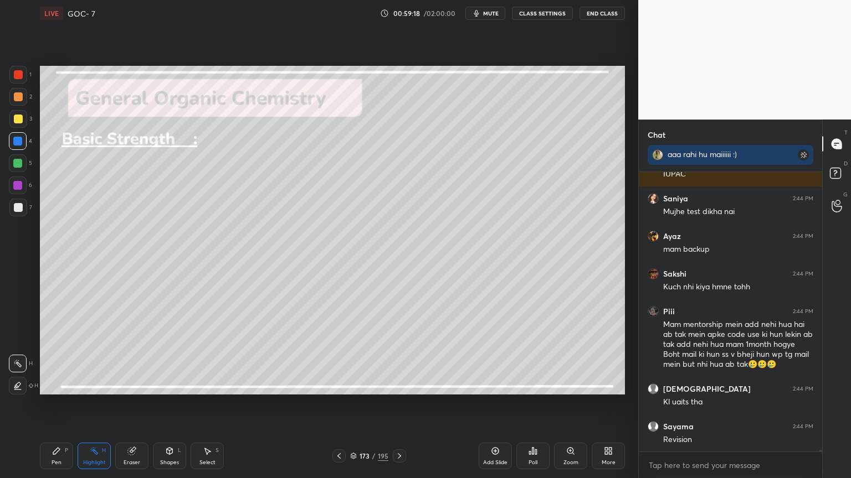
click at [614, 404] on div "More" at bounding box center [608, 463] width 14 height 6
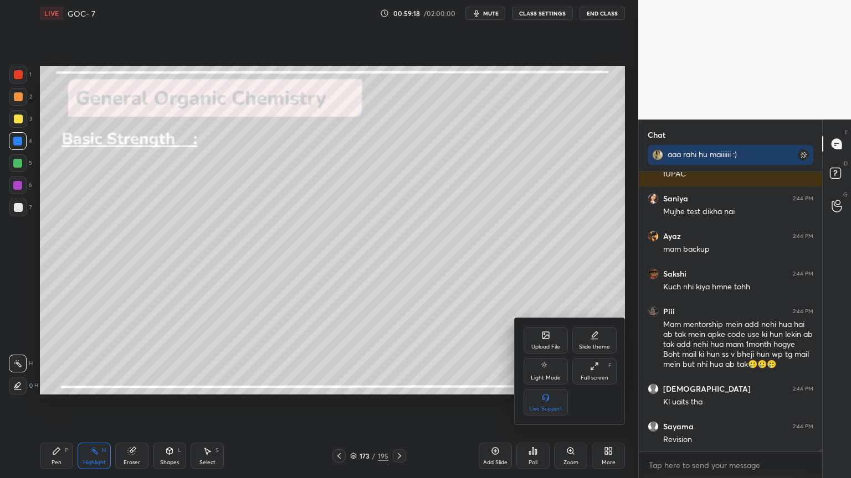
click at [585, 373] on div "Full screen F" at bounding box center [594, 371] width 44 height 27
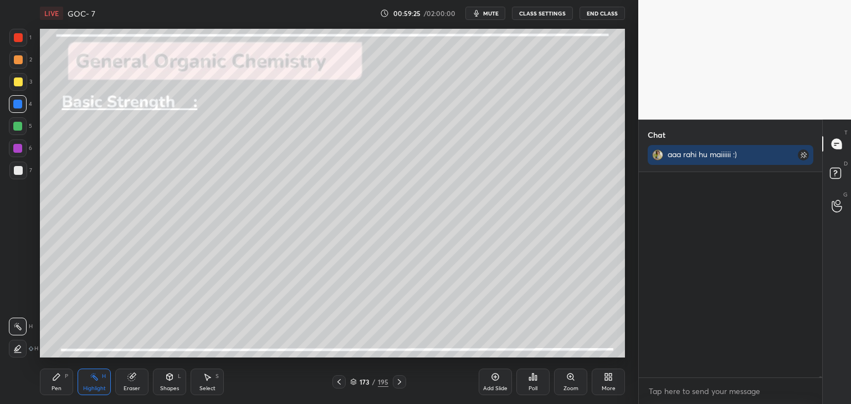
scroll to position [43148, 0]
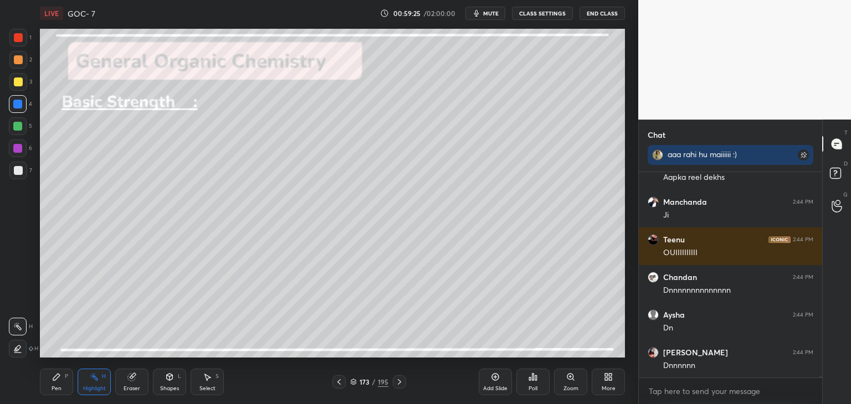
click at [534, 14] on button "CLASS SETTINGS" at bounding box center [542, 13] width 61 height 13
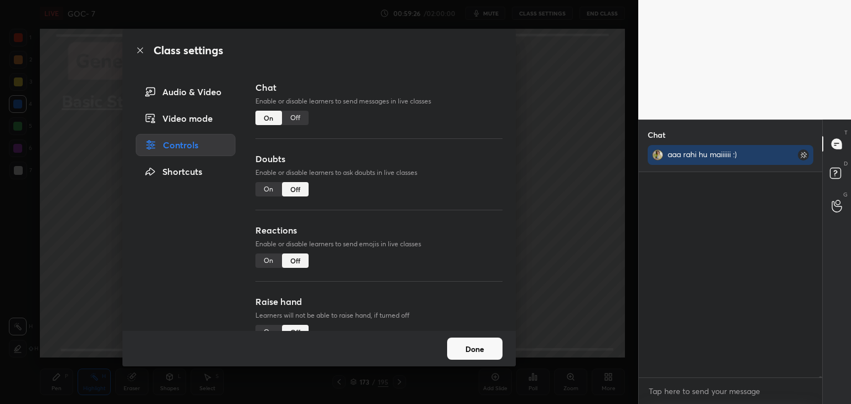
scroll to position [43525, 0]
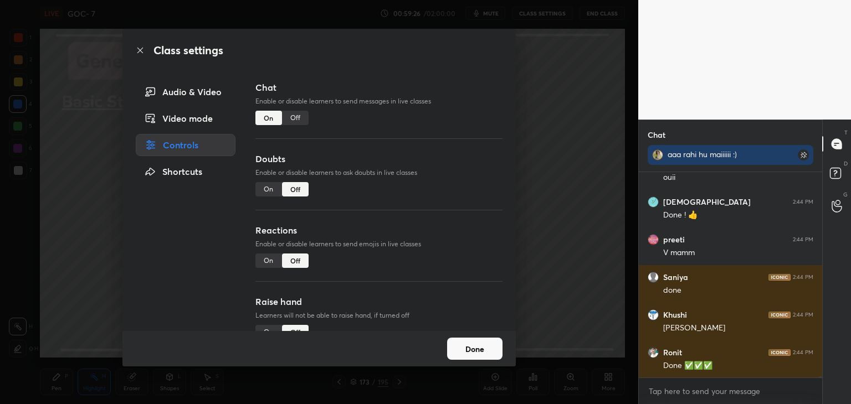
click at [186, 117] on div "Video mode" at bounding box center [186, 118] width 100 height 22
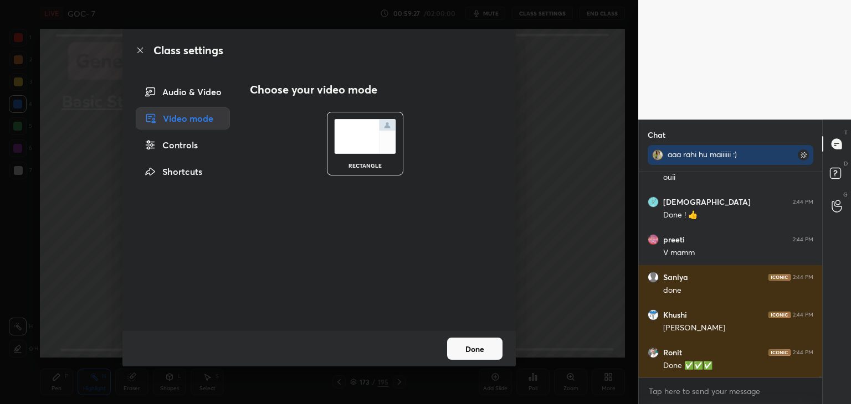
click at [206, 98] on div "Audio & Video" at bounding box center [183, 92] width 94 height 22
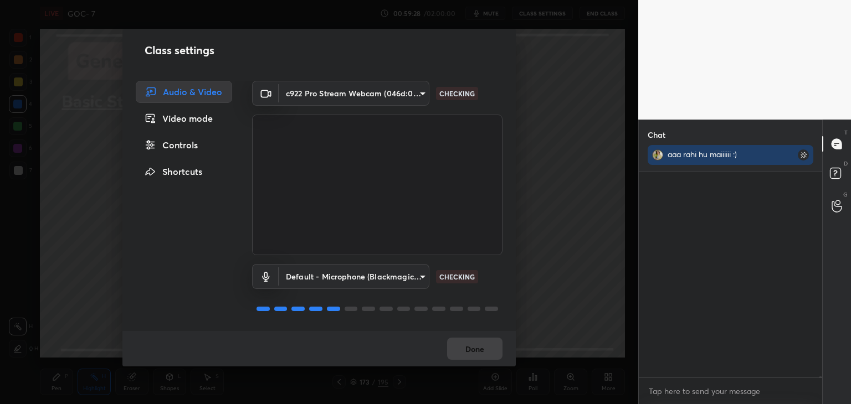
scroll to position [43582, 0]
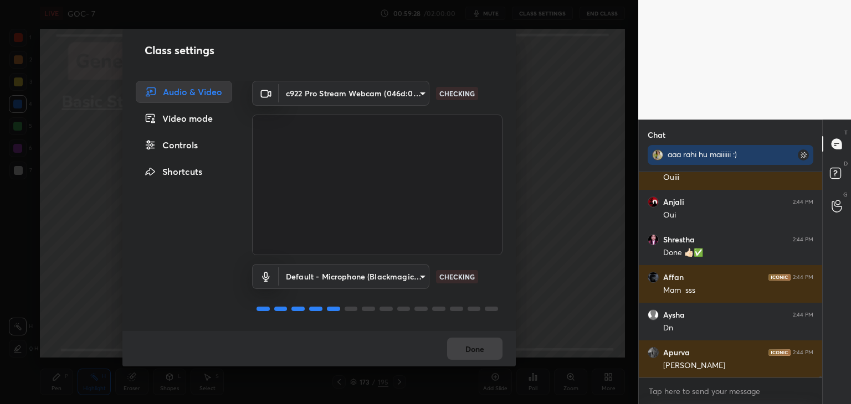
click at [472, 352] on button "Done" at bounding box center [474, 349] width 55 height 22
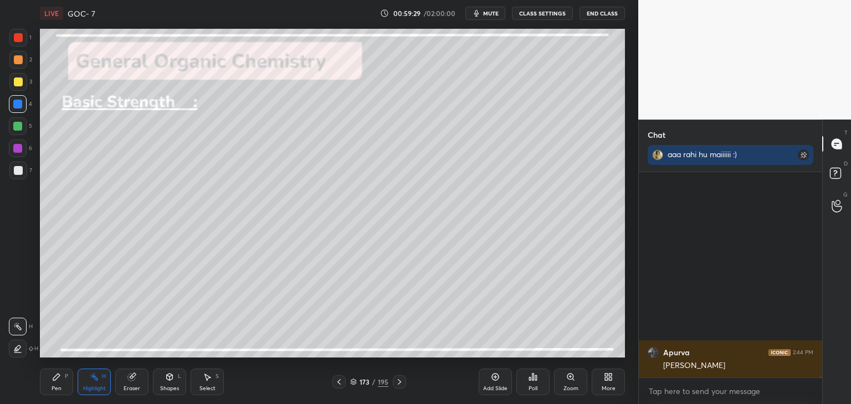
scroll to position [43808, 0]
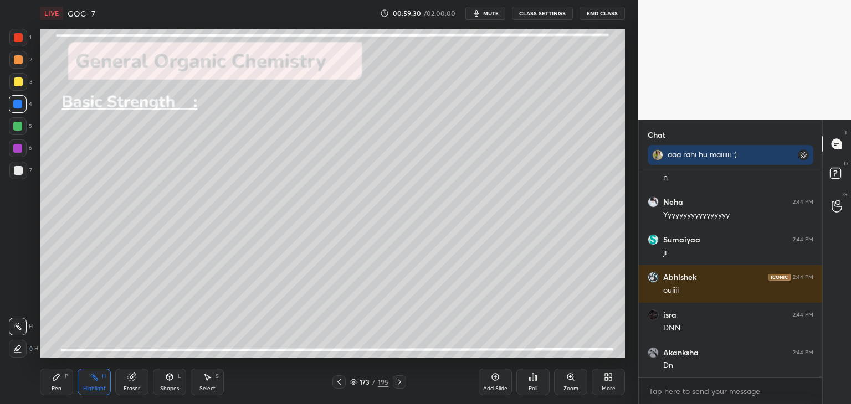
click at [399, 386] on icon at bounding box center [399, 382] width 9 height 9
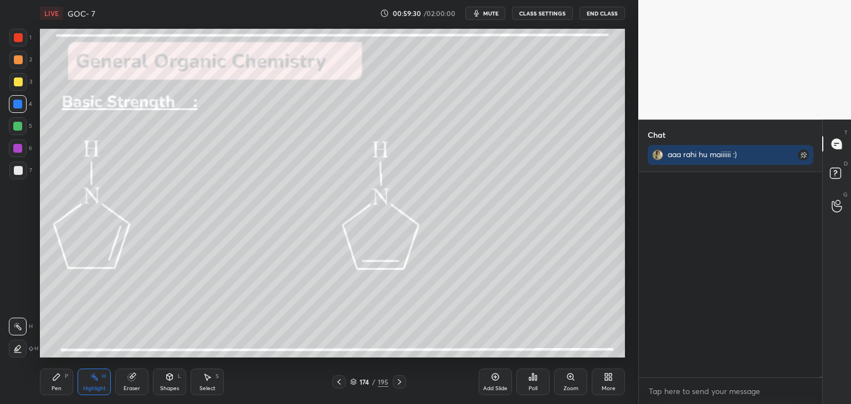
scroll to position [44185, 0]
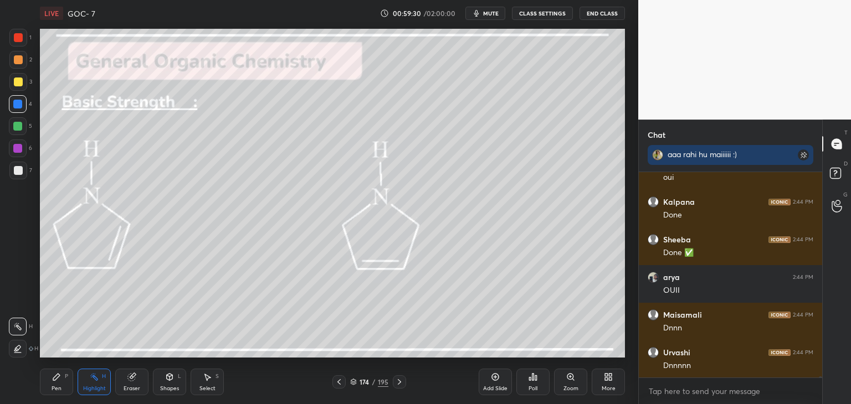
click at [602, 379] on div "More" at bounding box center [607, 382] width 33 height 27
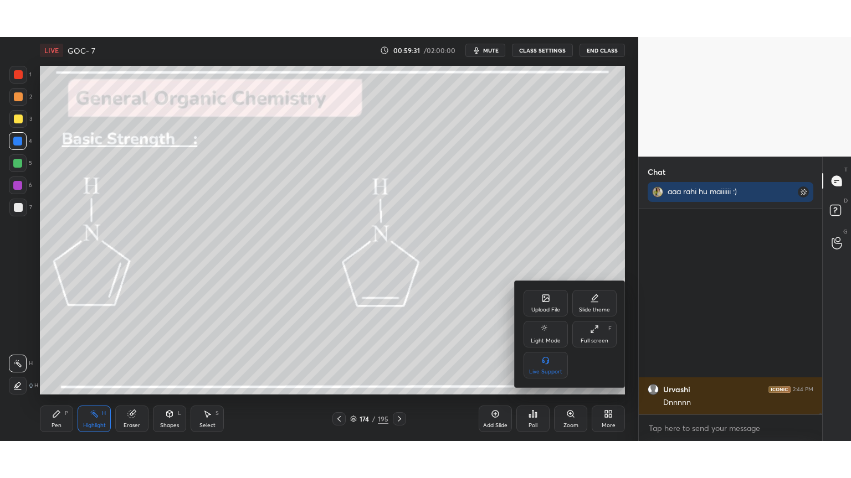
scroll to position [44411, 0]
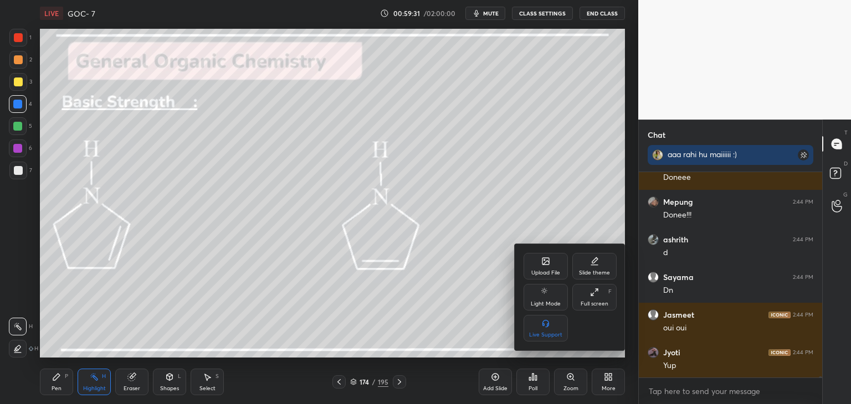
click at [592, 298] on div "Full screen F" at bounding box center [594, 297] width 44 height 27
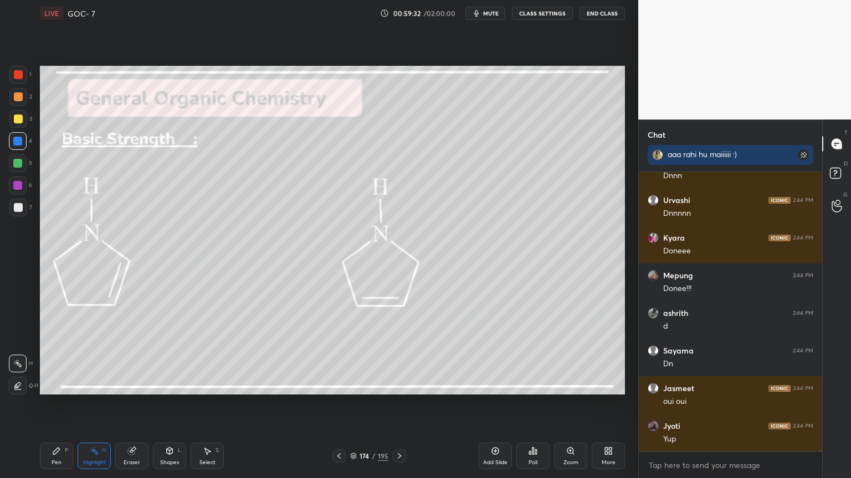
scroll to position [276, 180]
type textarea "x"
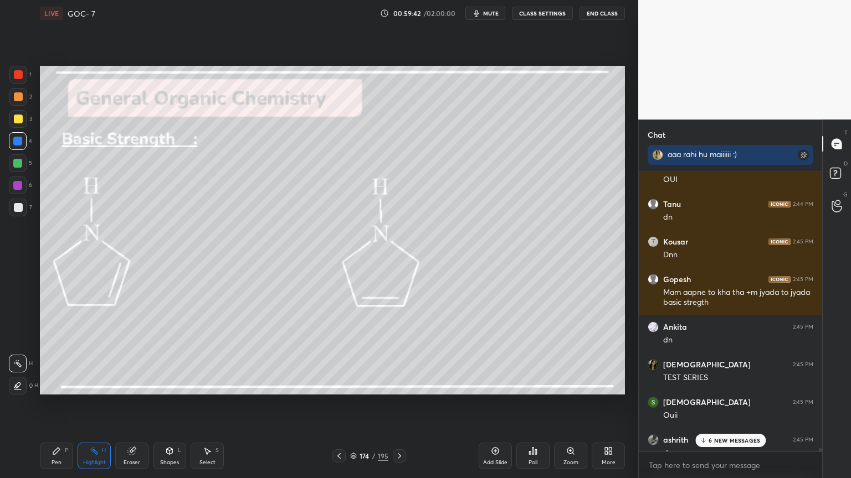
scroll to position [44711, 0]
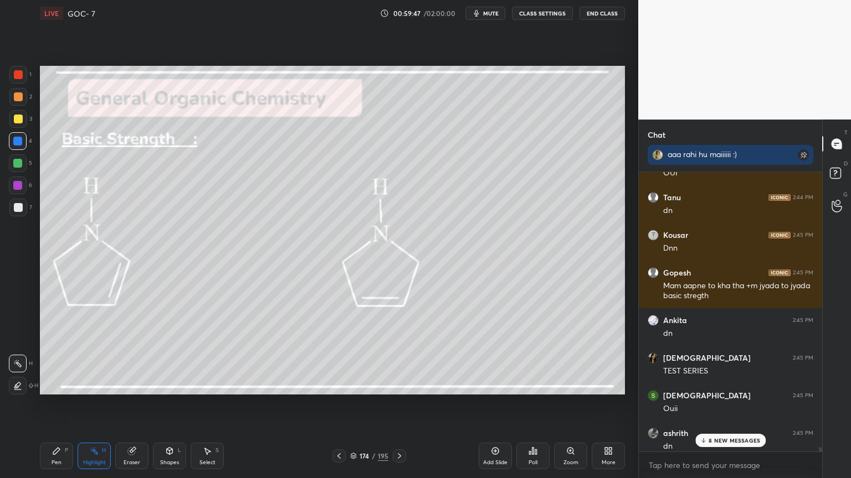
click at [97, 404] on div "Highlight H" at bounding box center [94, 456] width 33 height 27
click at [724, 404] on p "8 NEW MESSAGES" at bounding box center [733, 440] width 51 height 7
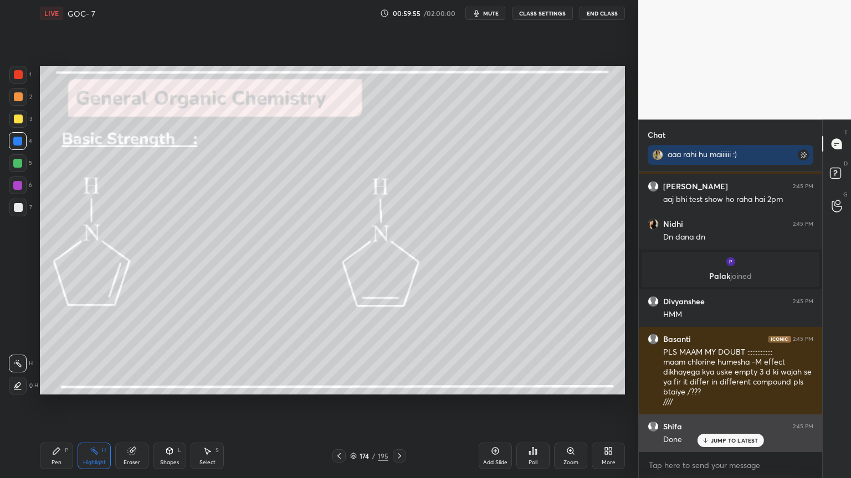
click at [718, 404] on p "JUMP TO LATEST" at bounding box center [734, 440] width 48 height 7
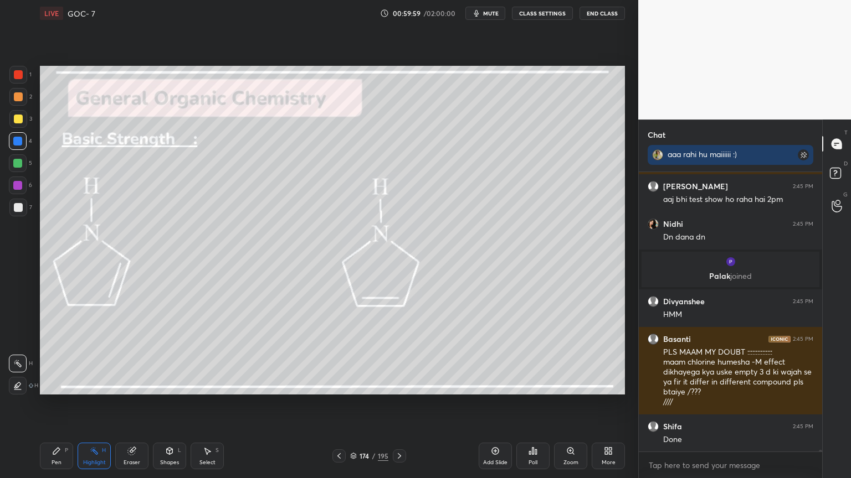
click at [537, 15] on button "CLASS SETTINGS" at bounding box center [542, 13] width 61 height 13
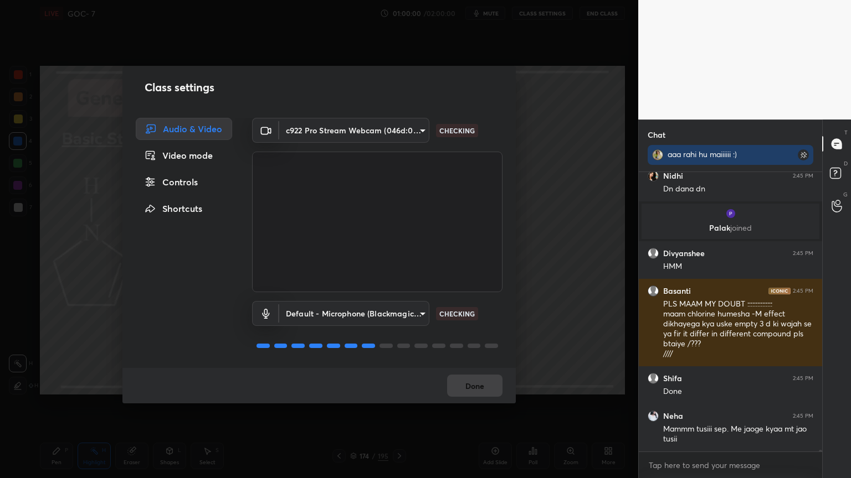
click at [197, 186] on div "Controls" at bounding box center [184, 182] width 96 height 22
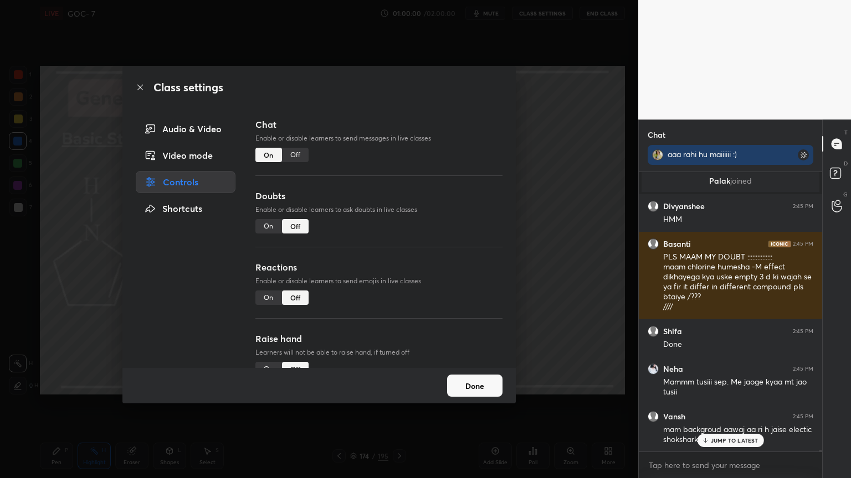
click at [297, 159] on div "Off" at bounding box center [295, 155] width 27 height 14
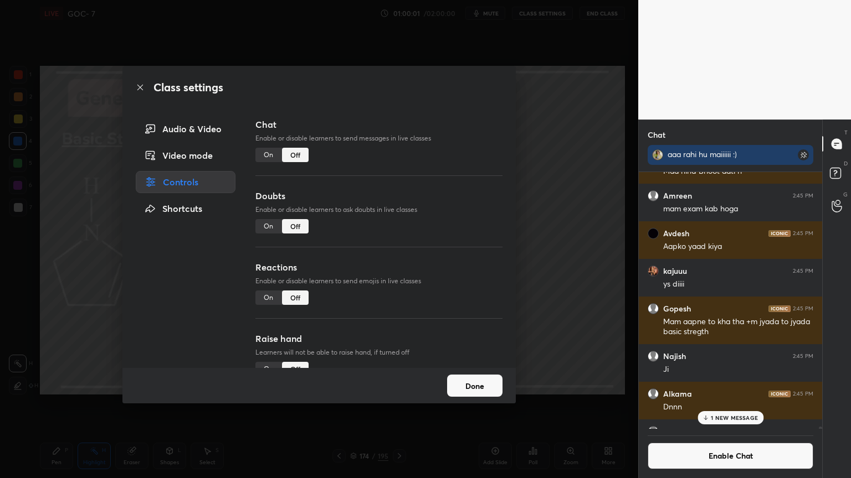
click at [464, 390] on button "Done" at bounding box center [474, 386] width 55 height 22
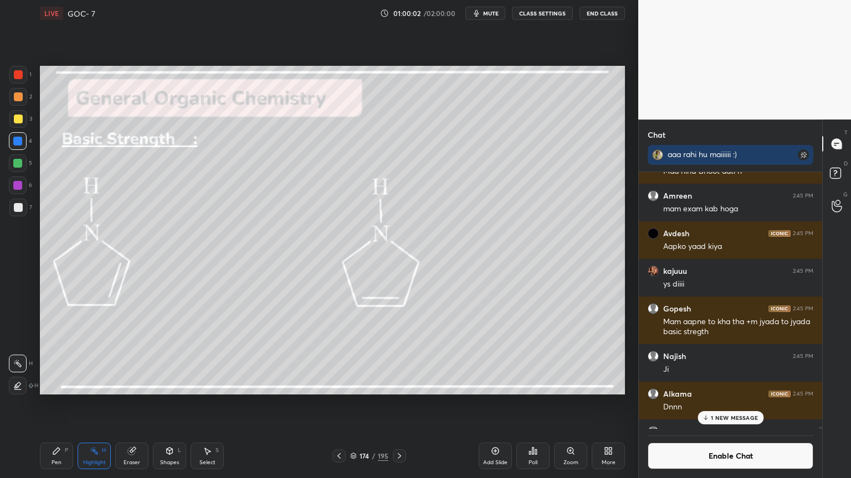
click at [736, 404] on p "1 NEW MESSAGE" at bounding box center [733, 418] width 47 height 7
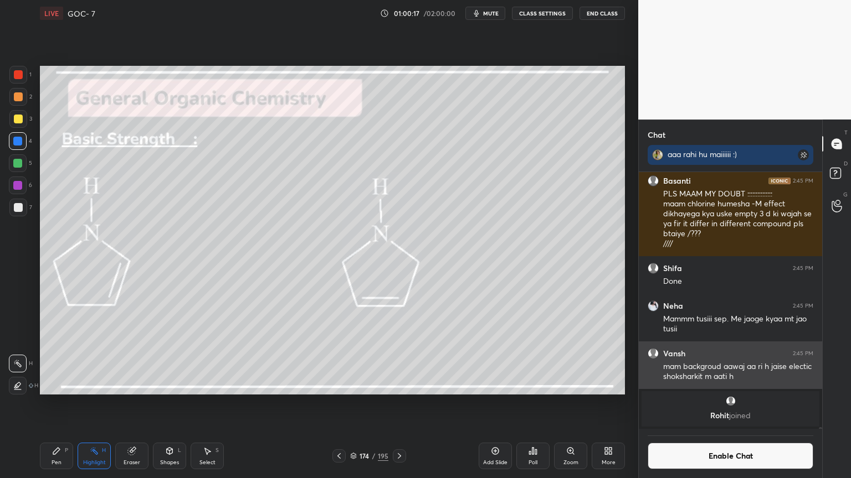
click at [612, 404] on div "More" at bounding box center [607, 456] width 33 height 27
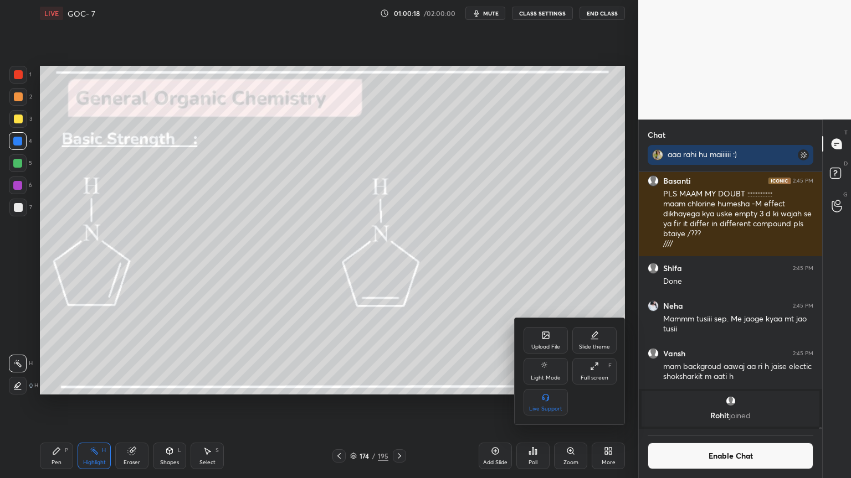
click at [586, 370] on div "Full screen F" at bounding box center [594, 371] width 44 height 27
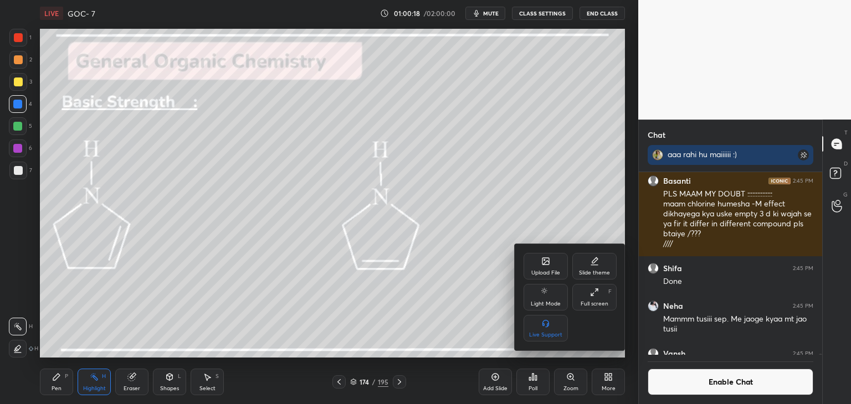
scroll to position [180, 180]
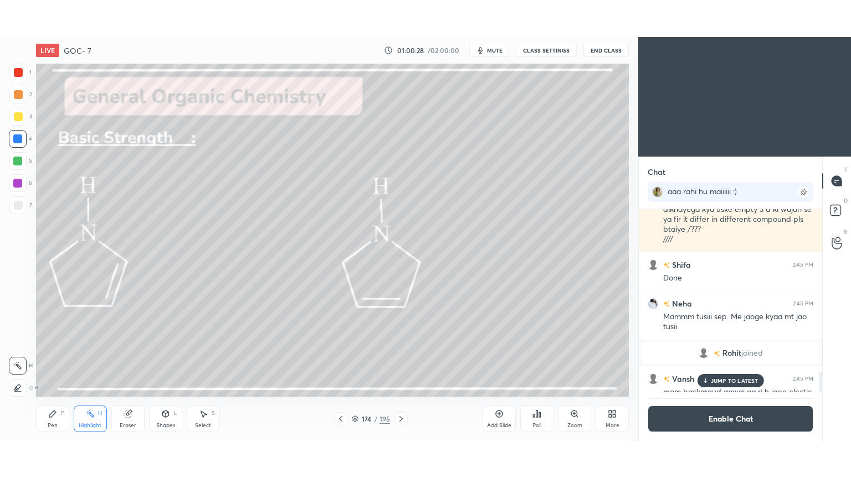
scroll to position [55038, 54779]
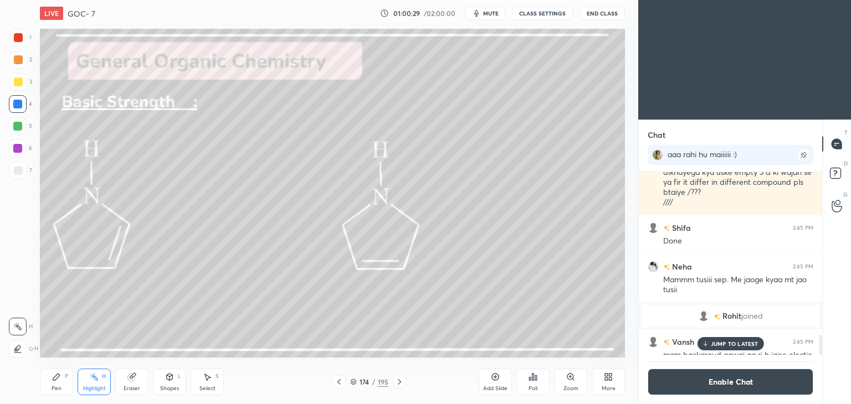
click at [607, 384] on div "More" at bounding box center [607, 382] width 33 height 27
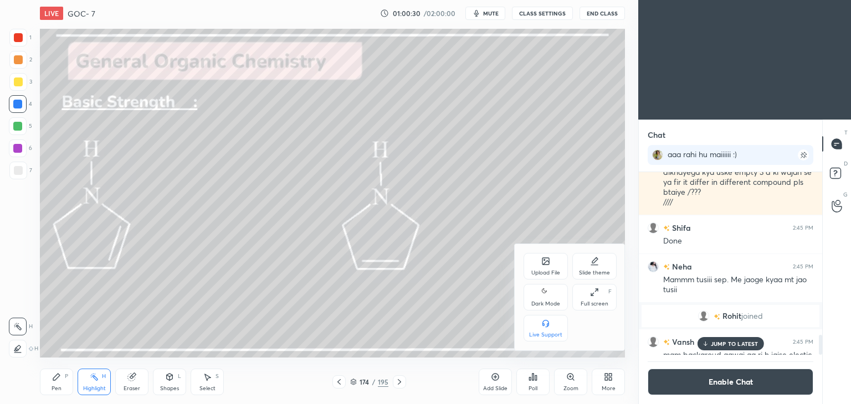
click at [544, 302] on div "Dark Mode" at bounding box center [545, 304] width 29 height 6
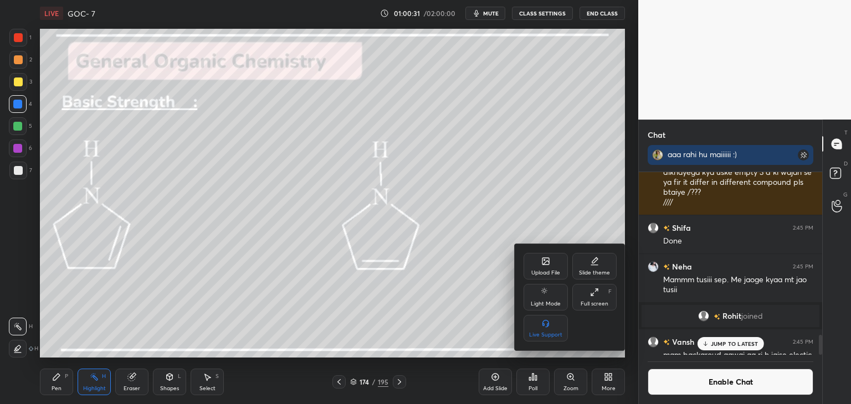
click at [594, 306] on div "Full screen" at bounding box center [594, 304] width 28 height 6
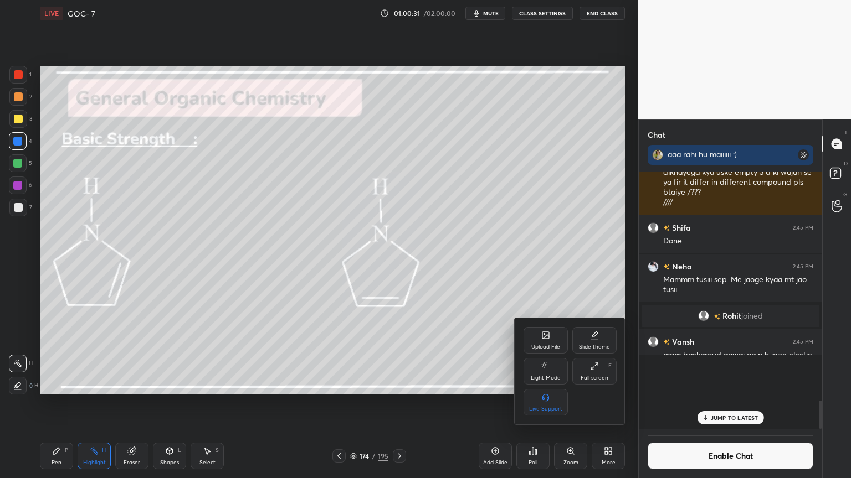
scroll to position [1626, 0]
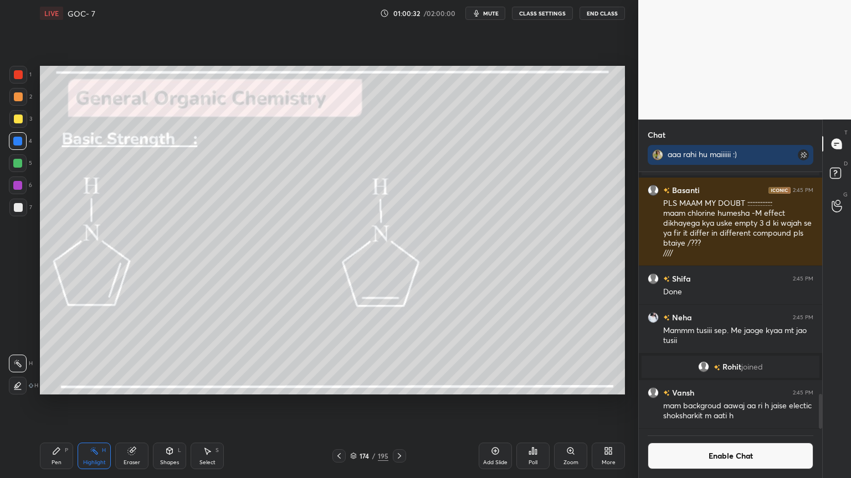
click at [53, 404] on div "Pen P" at bounding box center [56, 456] width 33 height 27
click at [142, 404] on div "Eraser" at bounding box center [131, 456] width 33 height 27
click at [54, 404] on icon at bounding box center [56, 451] width 7 height 7
click at [707, 404] on button "Enable Chat" at bounding box center [730, 456] width 166 height 27
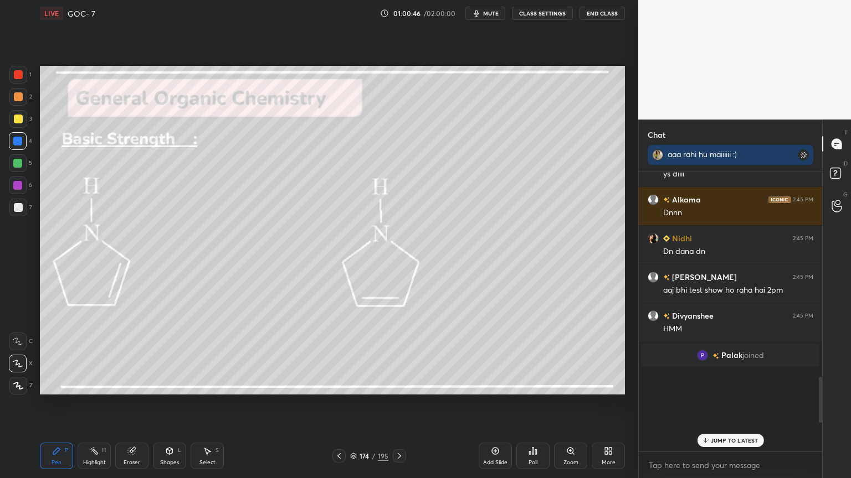
scroll to position [3, 3]
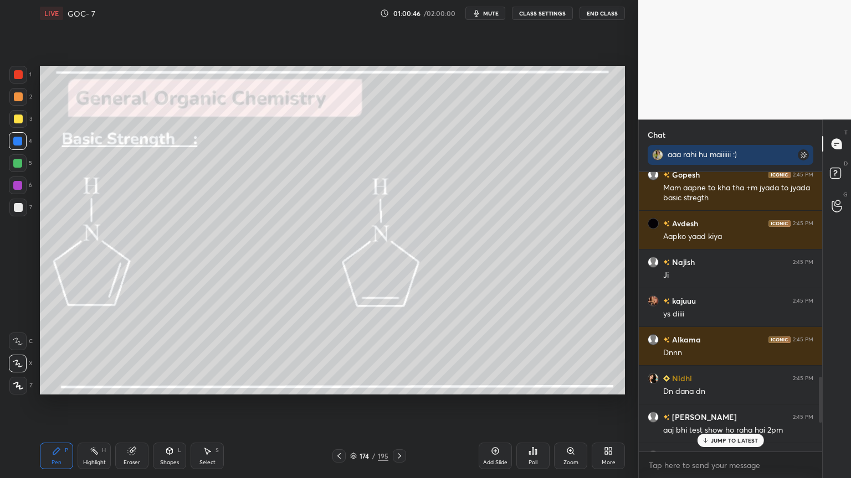
click at [720, 404] on p "JUMP TO LATEST" at bounding box center [734, 440] width 48 height 7
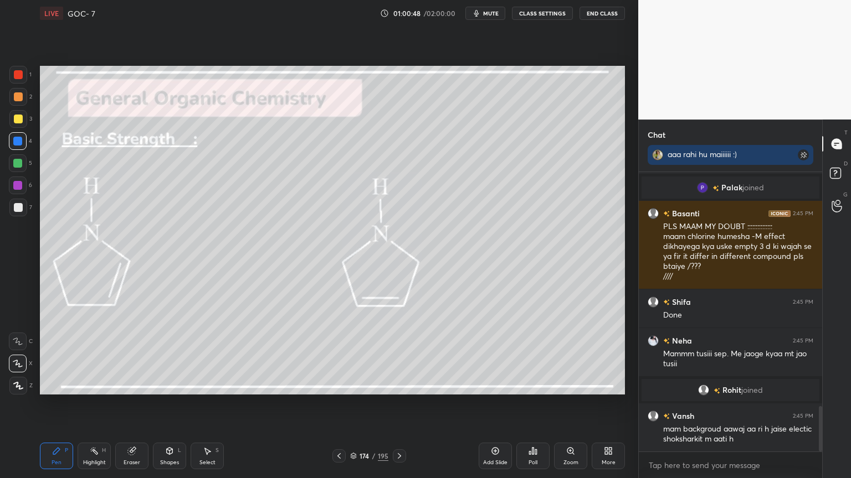
click at [100, 404] on div "Highlight" at bounding box center [94, 463] width 23 height 6
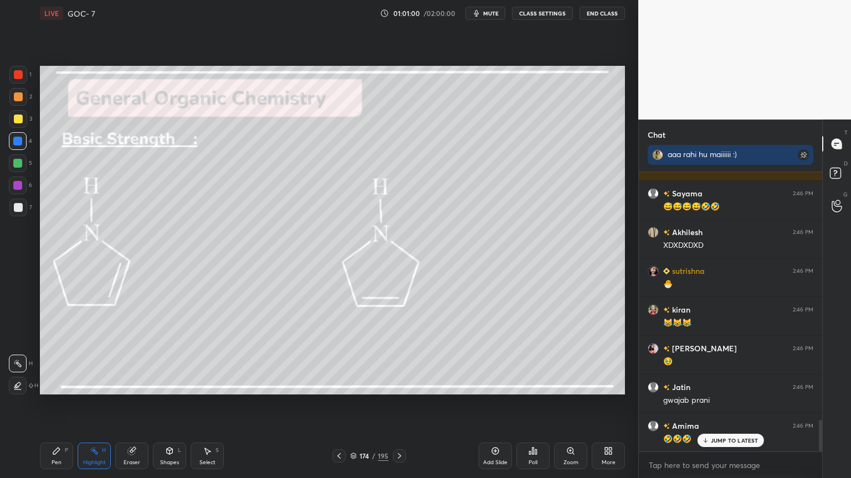
click at [131, 404] on div "Eraser" at bounding box center [131, 456] width 33 height 27
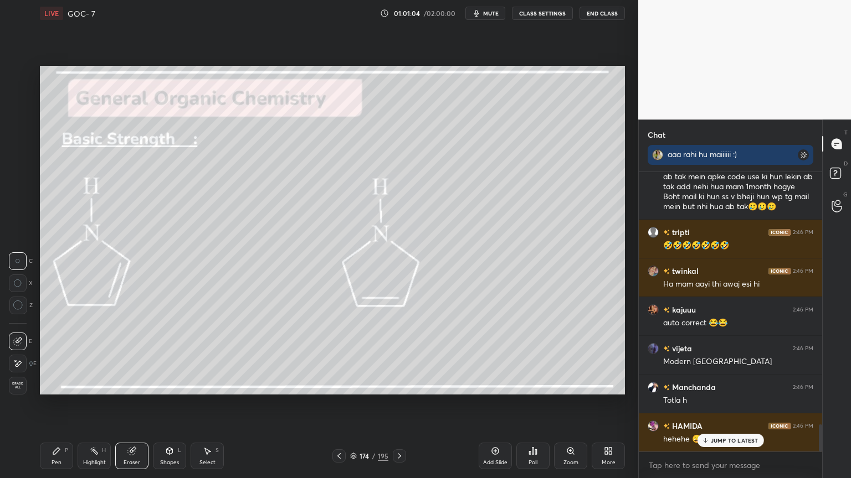
click at [18, 358] on div at bounding box center [18, 364] width 18 height 18
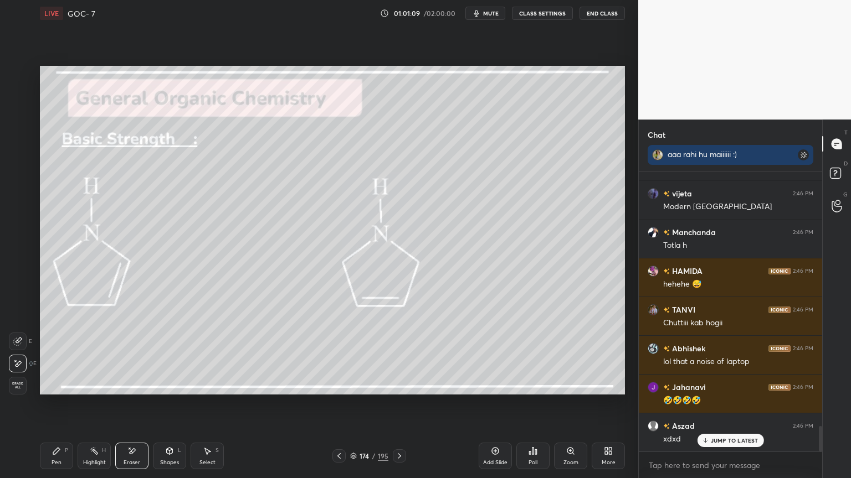
click at [62, 404] on div "Pen P" at bounding box center [56, 456] width 33 height 27
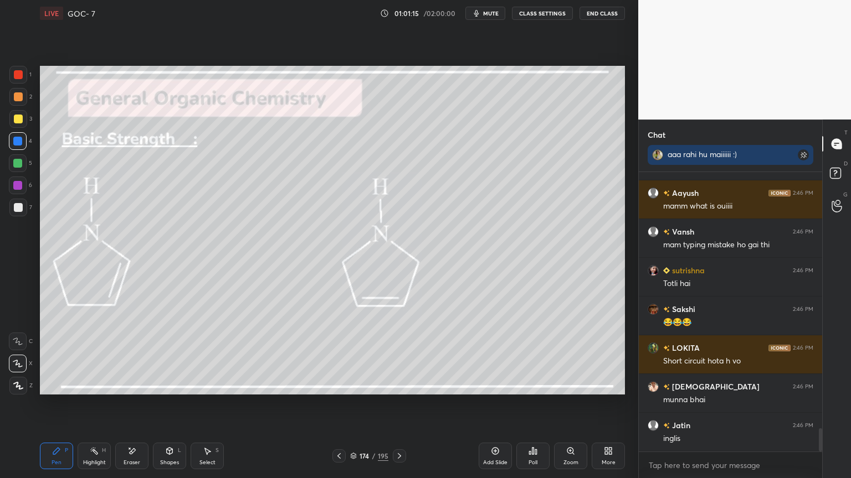
click at [131, 404] on icon at bounding box center [131, 451] width 9 height 9
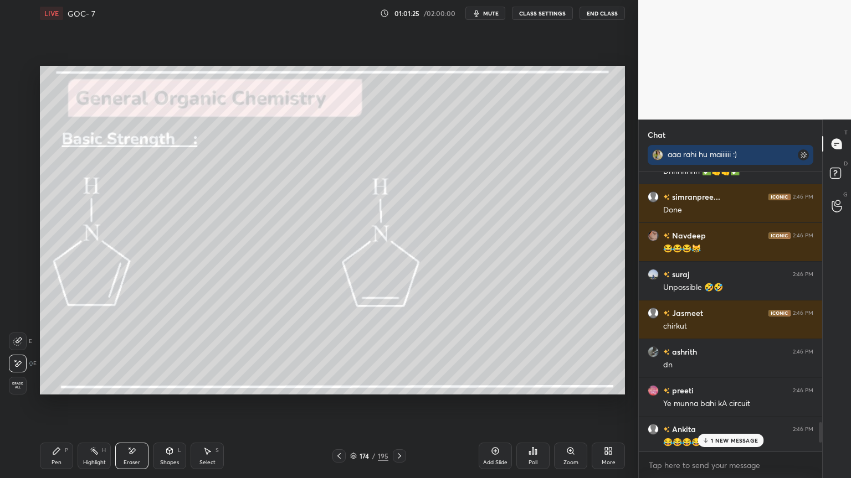
click at [56, 404] on div "Pen P" at bounding box center [56, 456] width 33 height 27
click at [127, 404] on icon at bounding box center [131, 451] width 9 height 9
click at [722, 404] on p "53 NEW MESSAGES" at bounding box center [734, 440] width 54 height 7
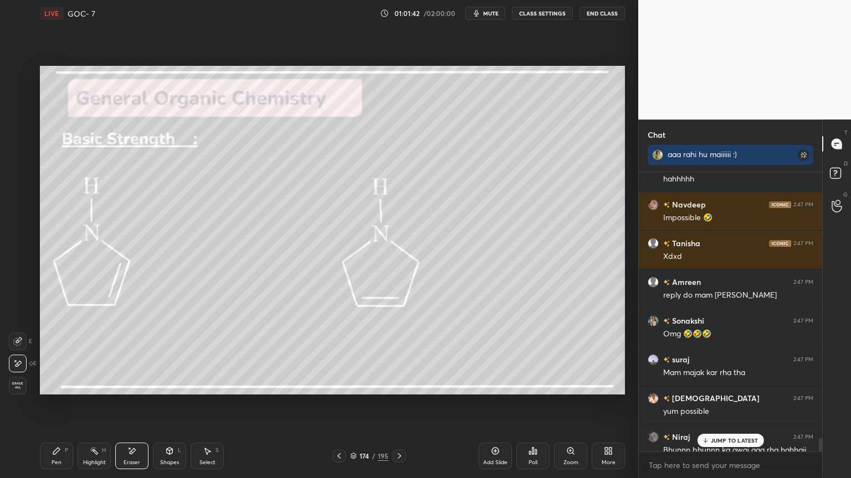
scroll to position [5584, 0]
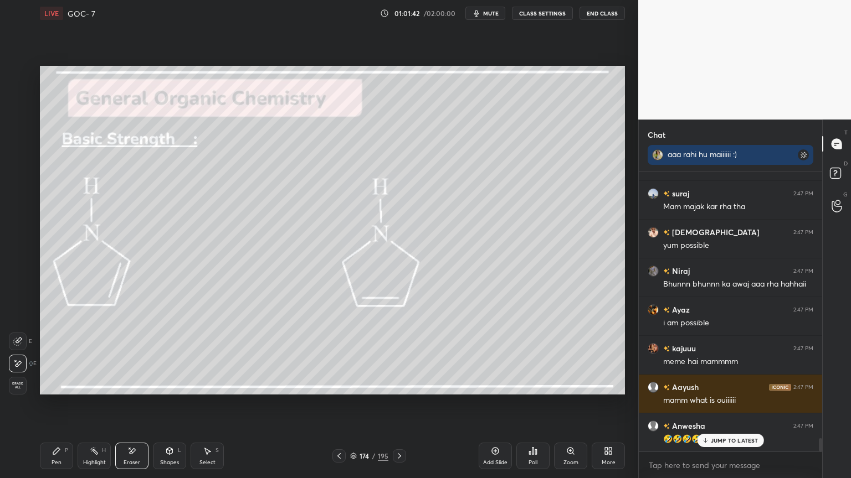
click at [543, 14] on button "CLASS SETTINGS" at bounding box center [542, 13] width 61 height 13
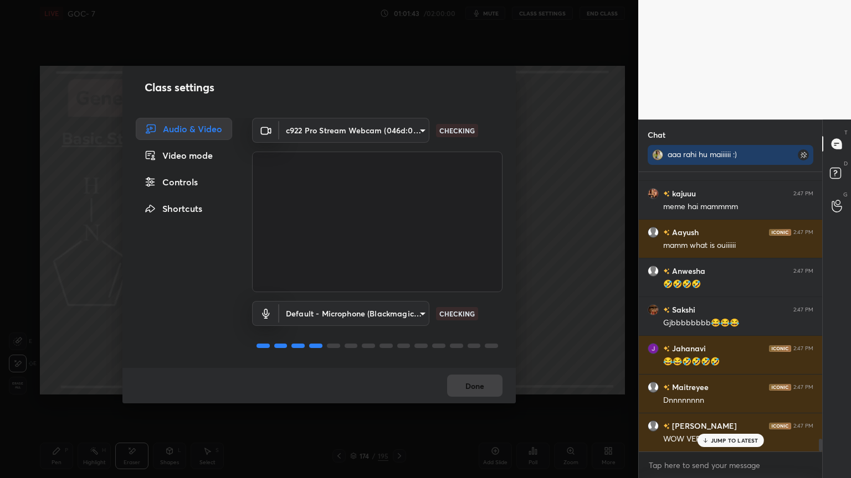
click at [199, 182] on div "Controls" at bounding box center [184, 182] width 96 height 22
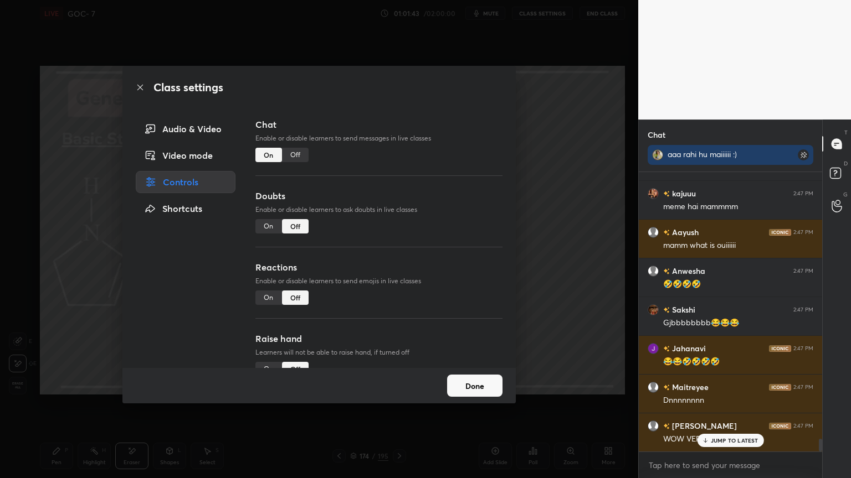
click at [300, 152] on div "Off" at bounding box center [295, 155] width 27 height 14
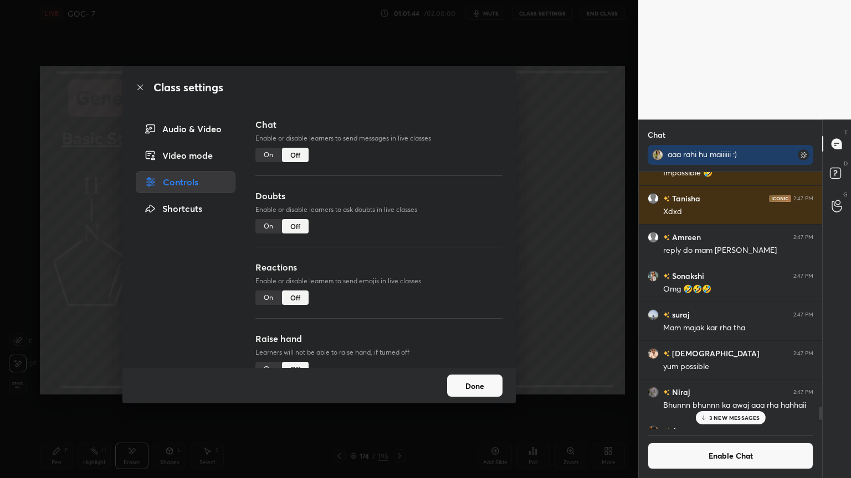
click at [489, 368] on div "Done" at bounding box center [318, 385] width 393 height 35
click at [481, 381] on button "Done" at bounding box center [474, 386] width 55 height 22
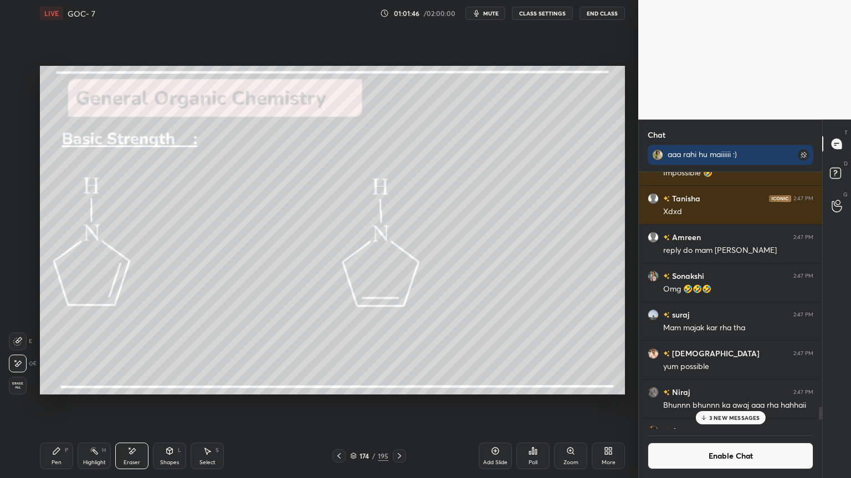
click at [397, 404] on icon at bounding box center [399, 456] width 9 height 9
click at [95, 404] on div "Highlight H" at bounding box center [94, 456] width 33 height 27
click at [739, 404] on p "3 NEW MESSAGES" at bounding box center [734, 418] width 51 height 7
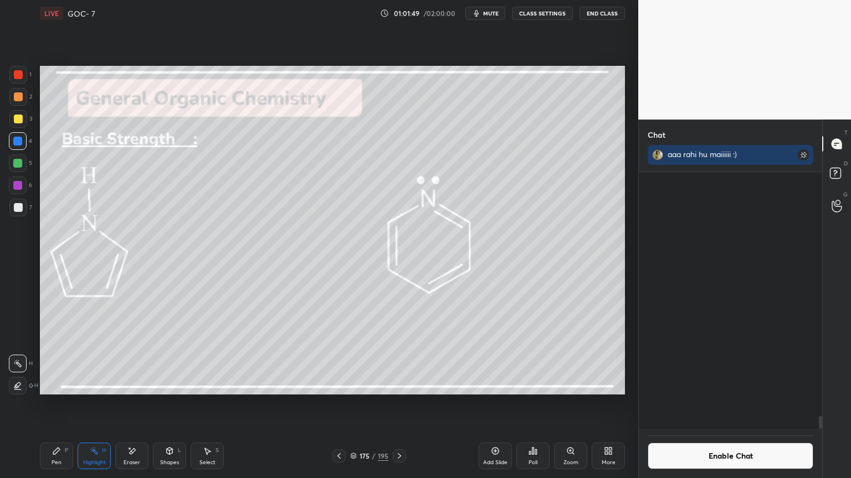
scroll to position [4868, 0]
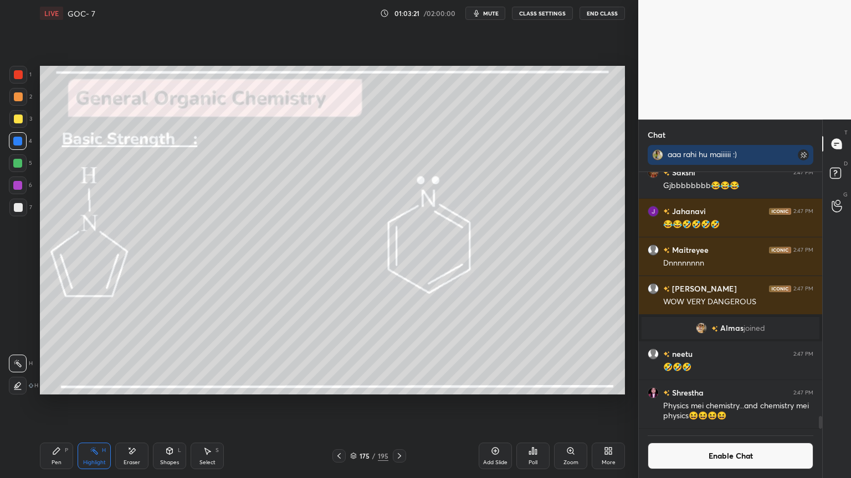
click at [742, 404] on button "Enable Chat" at bounding box center [730, 456] width 166 height 27
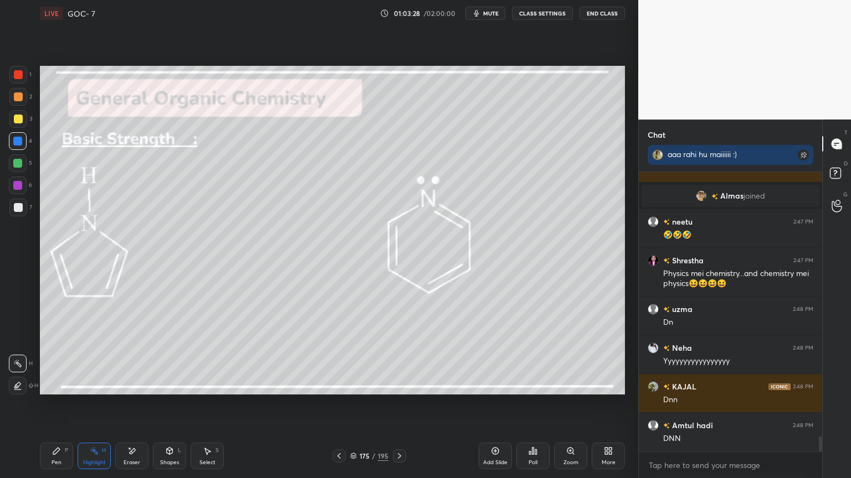
scroll to position [4984, 0]
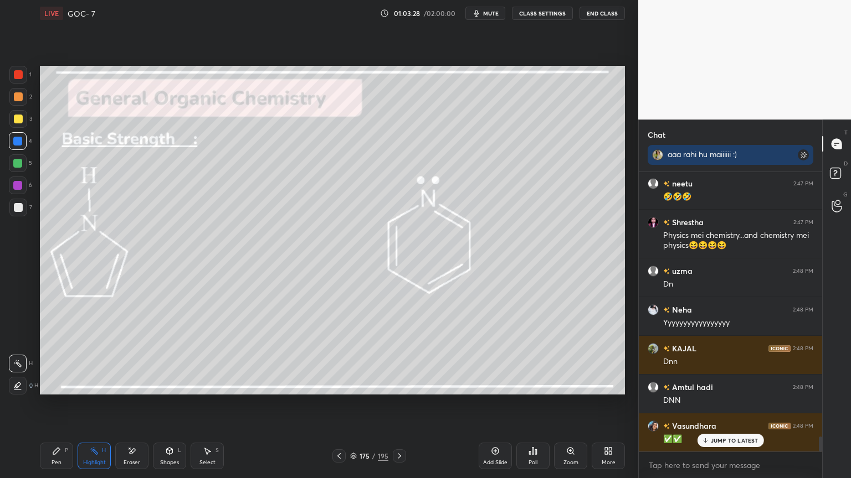
click at [401, 404] on icon at bounding box center [399, 456] width 9 height 9
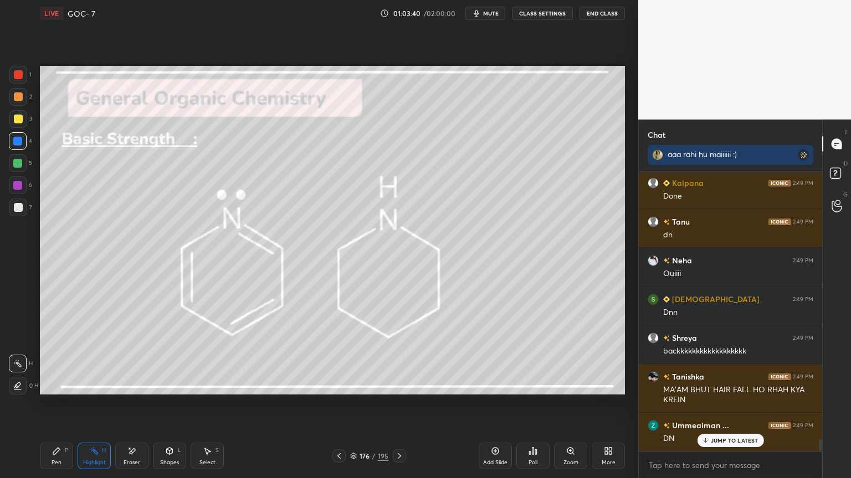
scroll to position [6206, 0]
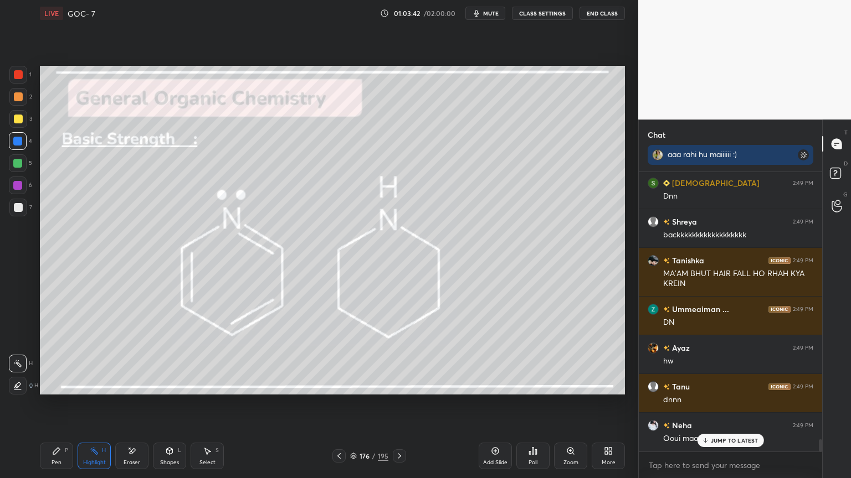
click at [548, 14] on button "CLASS SETTINGS" at bounding box center [542, 13] width 61 height 13
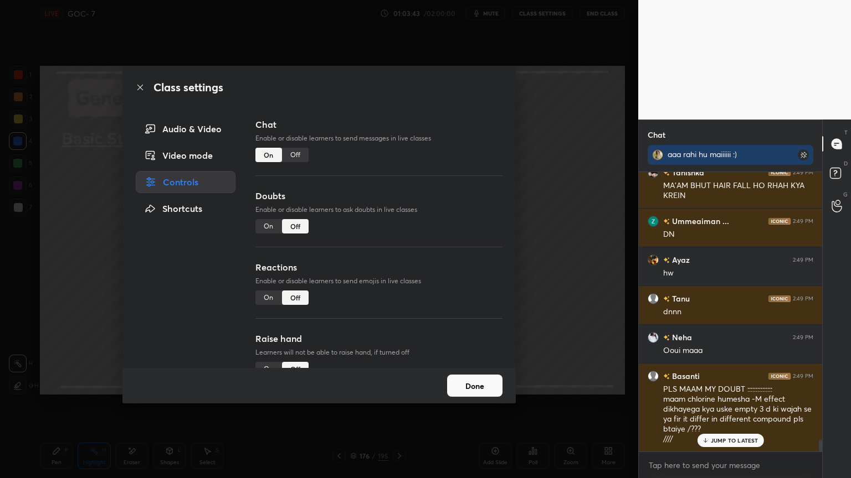
click at [295, 154] on div "Off" at bounding box center [295, 155] width 27 height 14
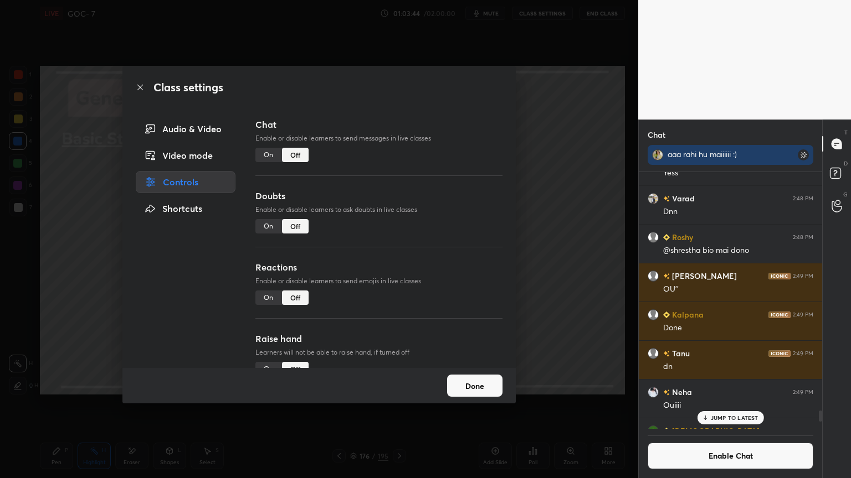
click at [463, 385] on button "Done" at bounding box center [474, 386] width 55 height 22
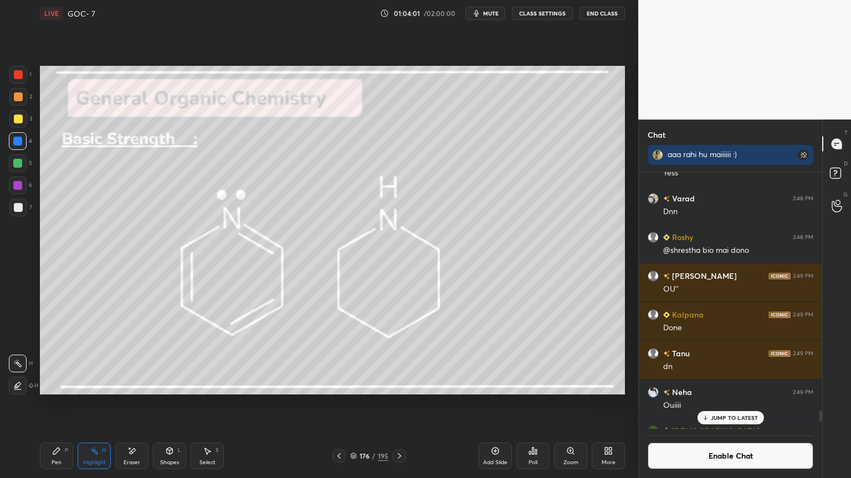
click at [724, 404] on p "JUMP TO LATEST" at bounding box center [734, 418] width 48 height 7
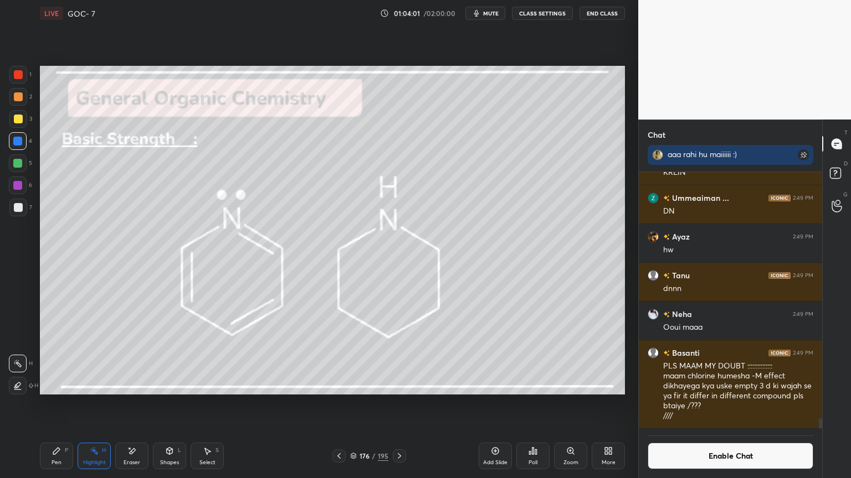
click at [718, 404] on button "Enable Chat" at bounding box center [730, 456] width 166 height 27
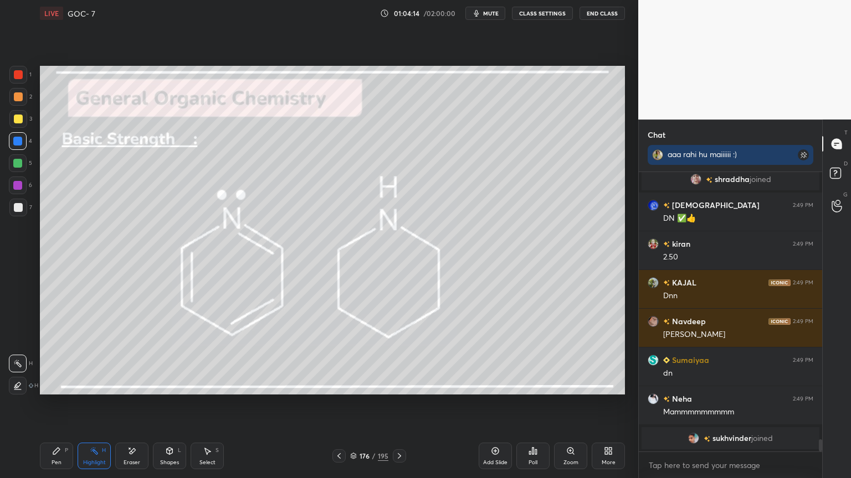
scroll to position [6239, 0]
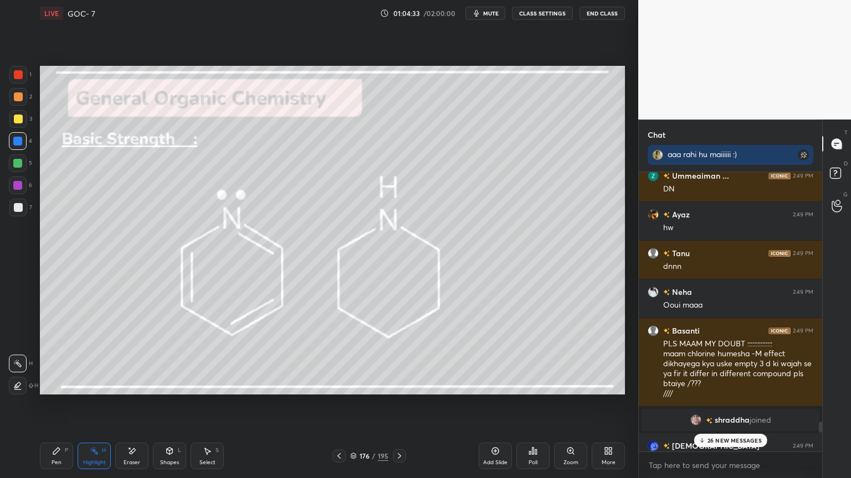
click at [547, 19] on button "CLASS SETTINGS" at bounding box center [542, 13] width 61 height 13
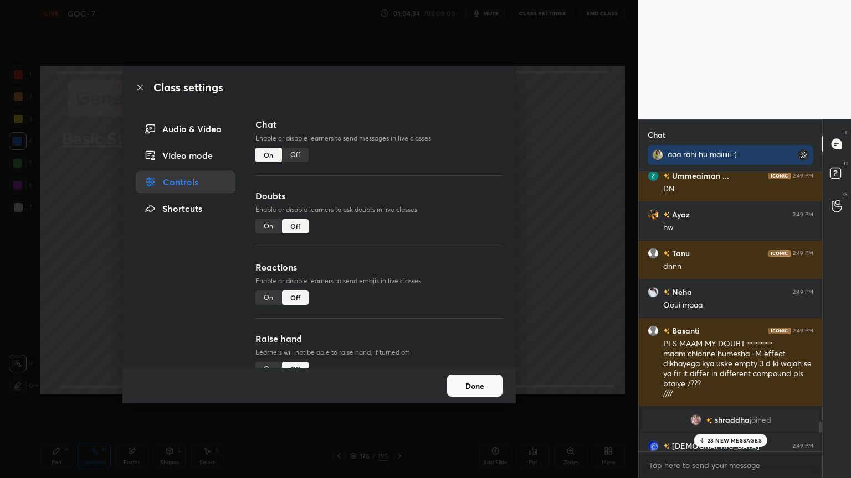
click at [300, 158] on div "Off" at bounding box center [295, 155] width 27 height 14
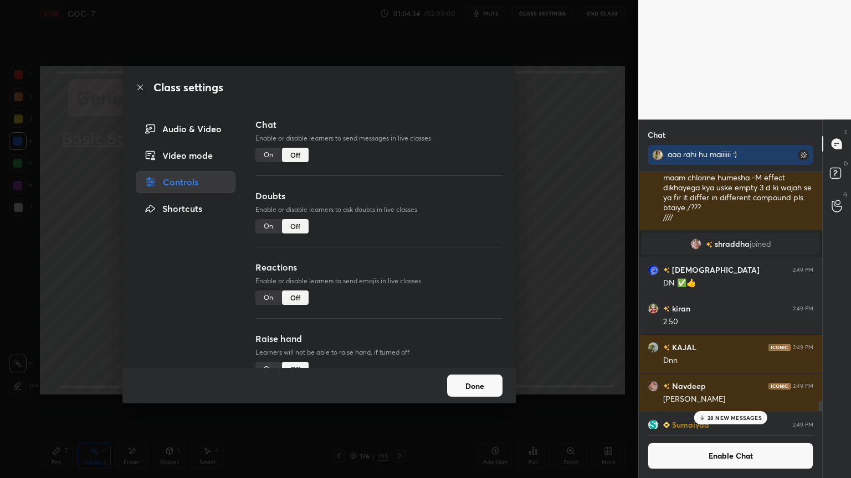
click at [480, 385] on button "Done" at bounding box center [474, 386] width 55 height 22
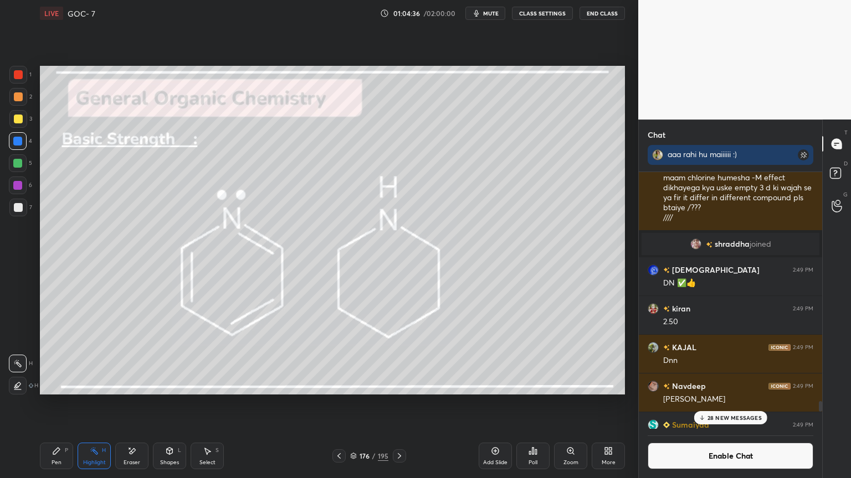
click at [713, 404] on p "28 NEW MESSAGES" at bounding box center [734, 418] width 54 height 7
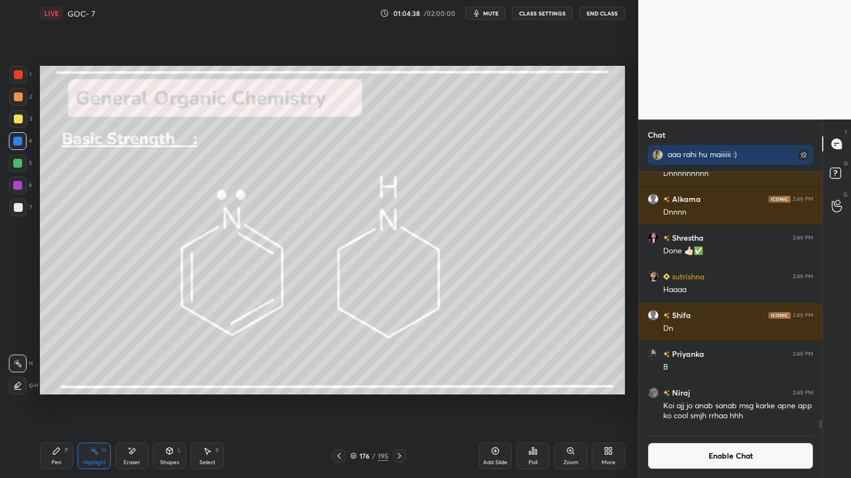
click at [403, 404] on icon at bounding box center [399, 456] width 9 height 9
click at [728, 404] on button "Enable Chat" at bounding box center [730, 456] width 166 height 27
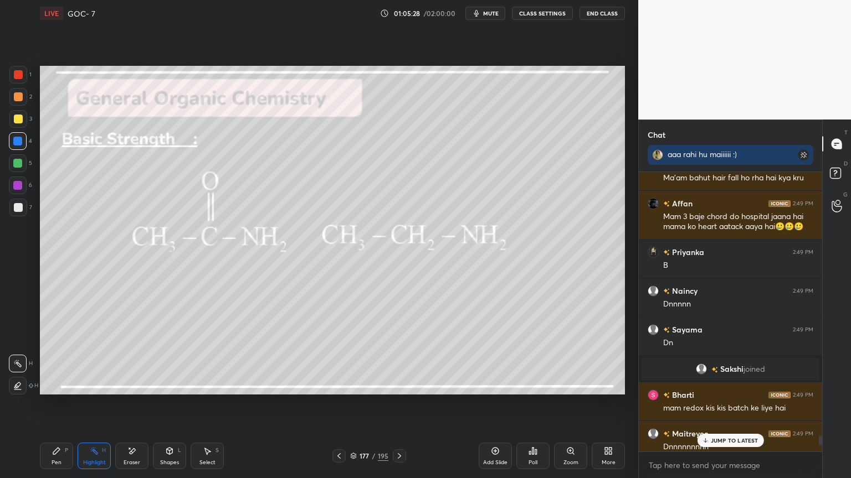
click at [733, 404] on p "JUMP TO LATEST" at bounding box center [734, 440] width 48 height 7
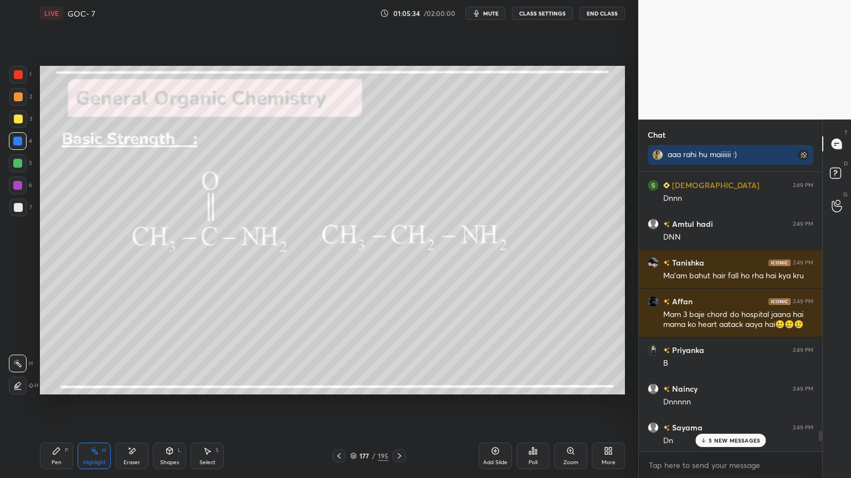
scroll to position [6667, 0]
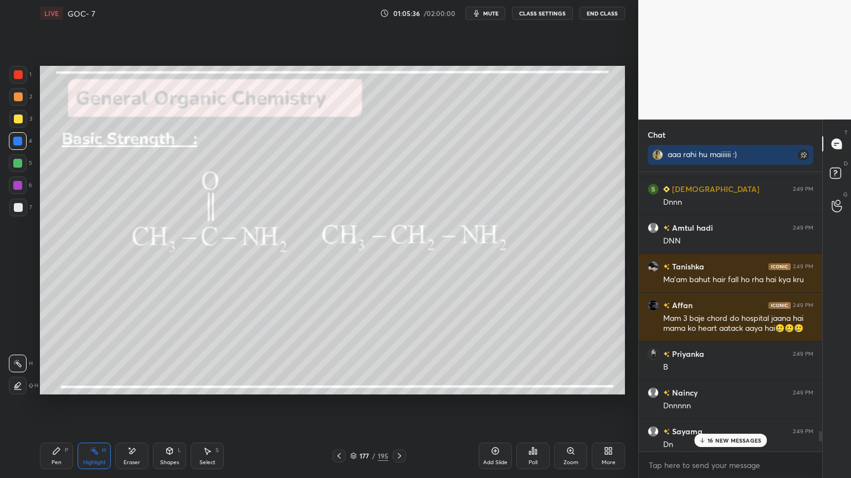
click at [731, 404] on p "16 NEW MESSAGES" at bounding box center [734, 440] width 54 height 7
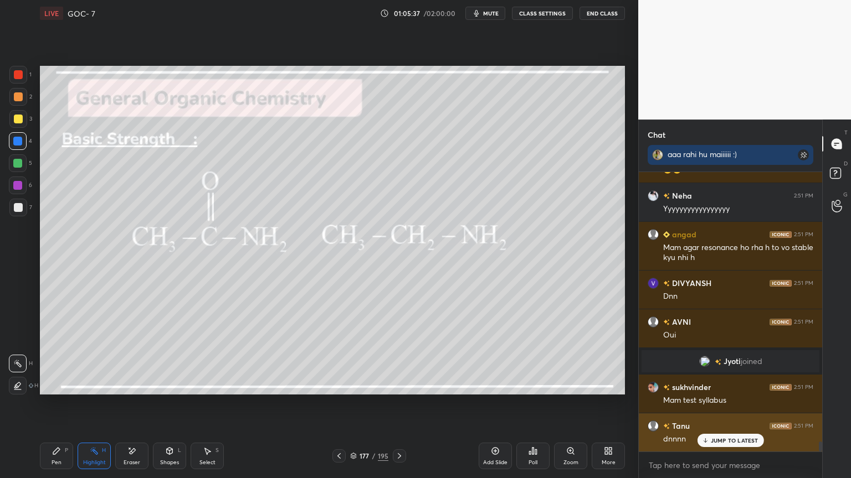
click at [734, 404] on p "JUMP TO LATEST" at bounding box center [734, 440] width 48 height 7
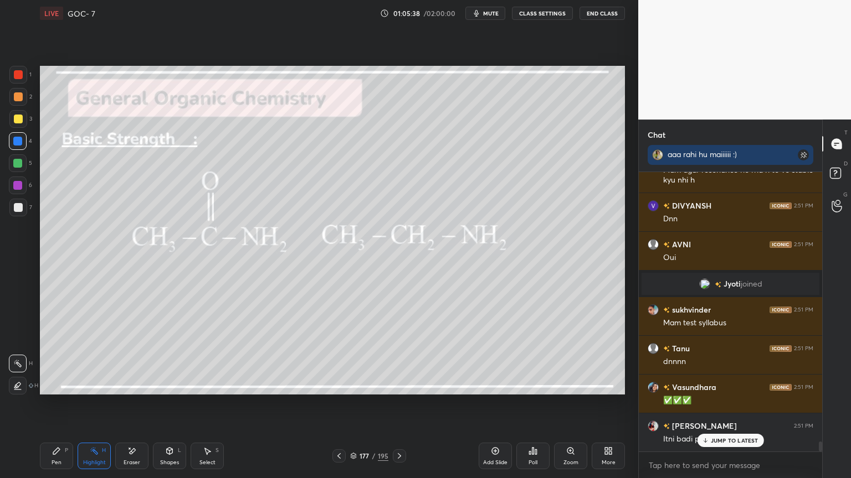
click at [722, 404] on p "JUMP TO LATEST" at bounding box center [734, 440] width 48 height 7
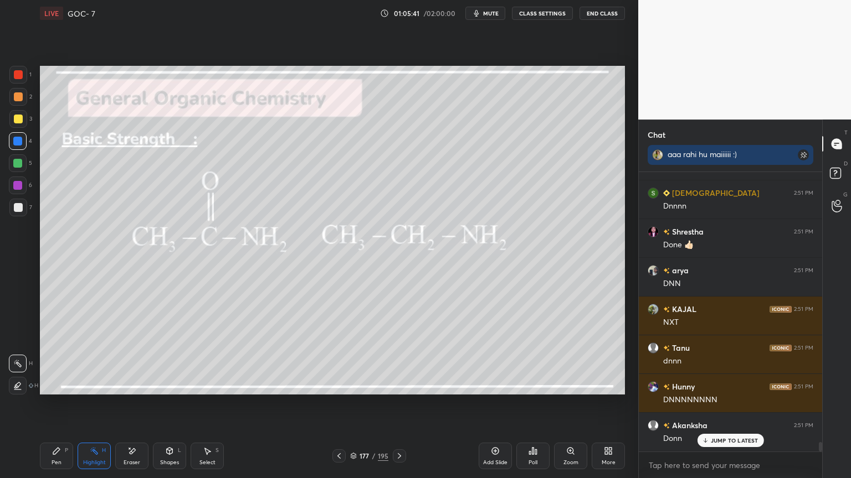
scroll to position [8102, 0]
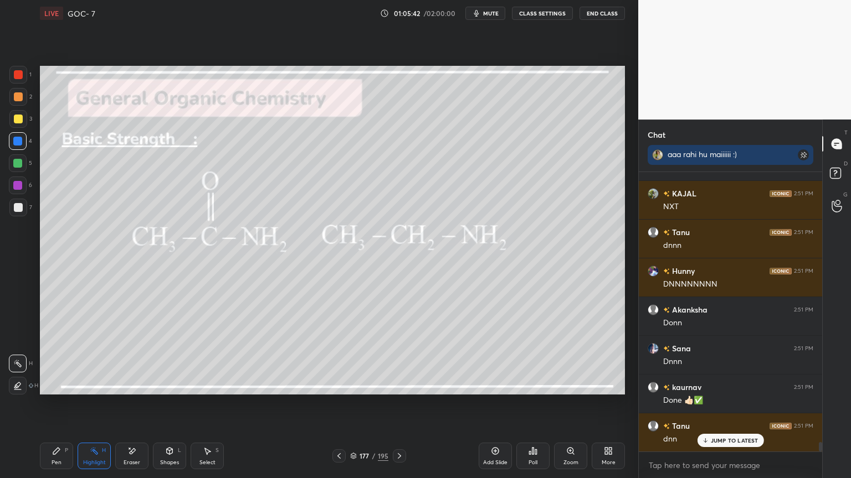
click at [401, 404] on icon at bounding box center [399, 456] width 9 height 9
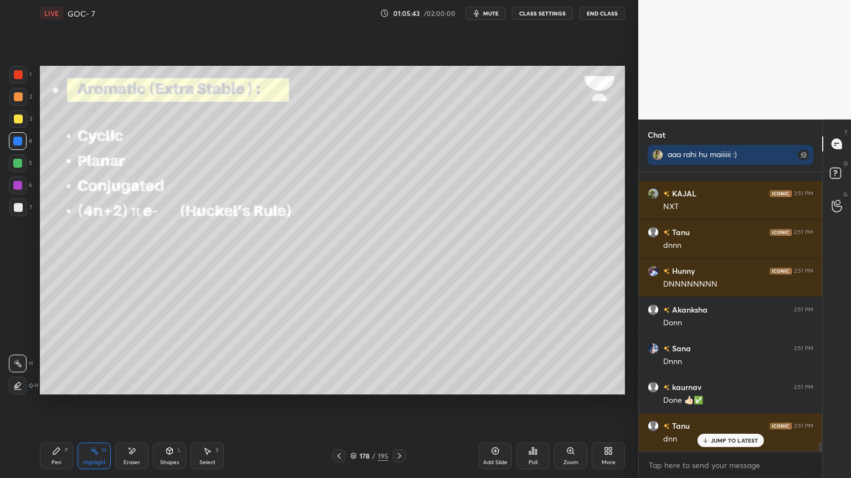
scroll to position [8277, 0]
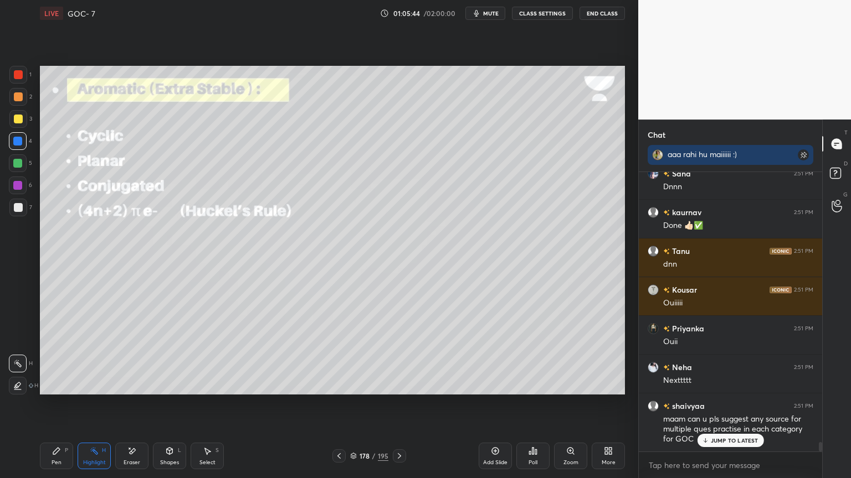
click at [341, 404] on icon at bounding box center [338, 456] width 9 height 9
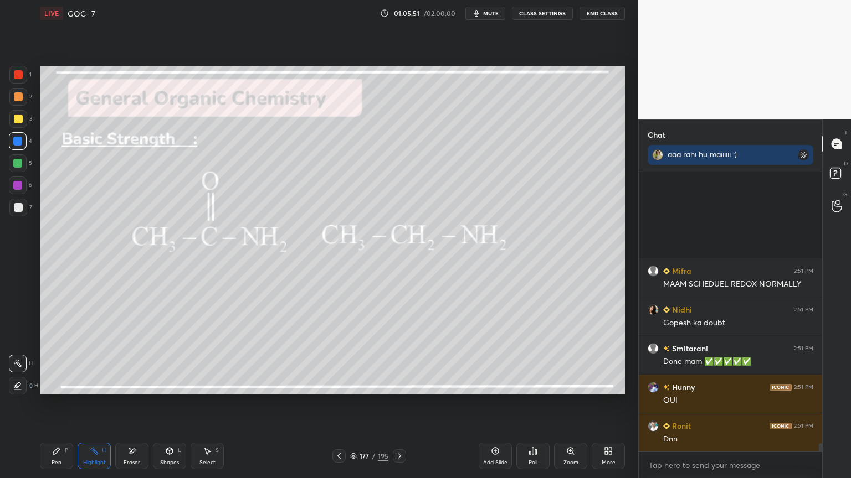
scroll to position [9169, 0]
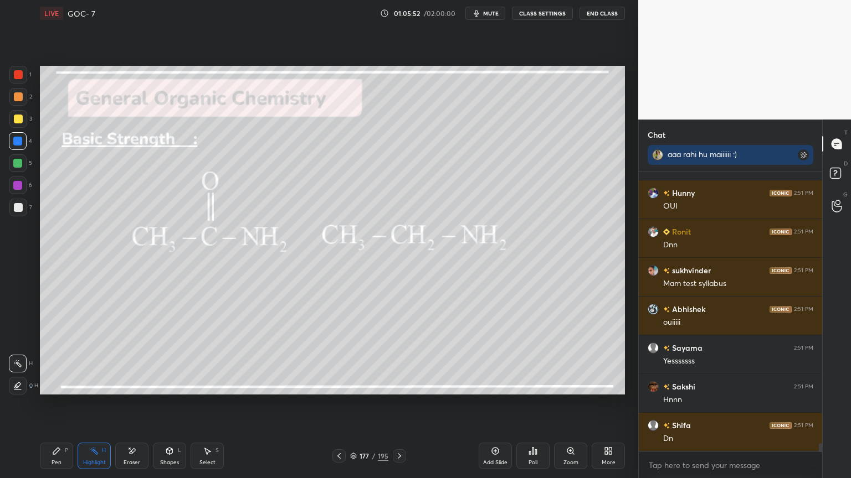
click at [51, 404] on div "Pen P Highlight H Eraser Shapes L Select S 177 / 195 Add Slide Poll Zoom More" at bounding box center [332, 456] width 585 height 44
click at [65, 404] on div "P" at bounding box center [66, 451] width 3 height 6
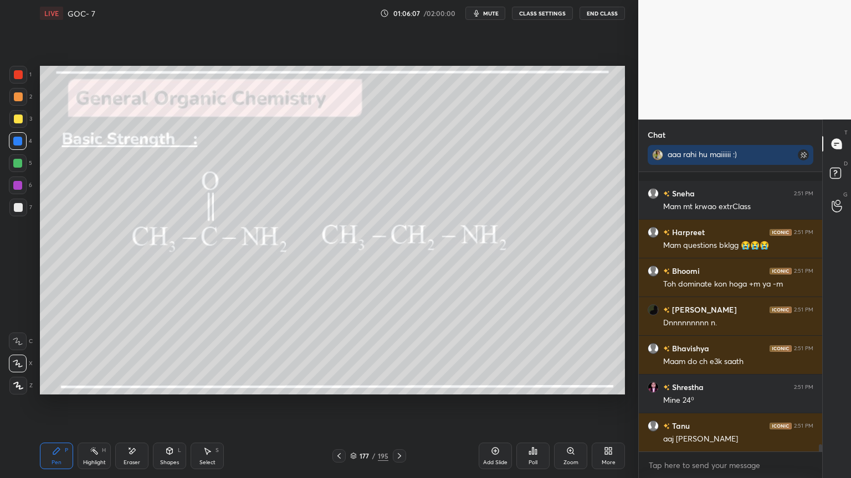
scroll to position [10352, 0]
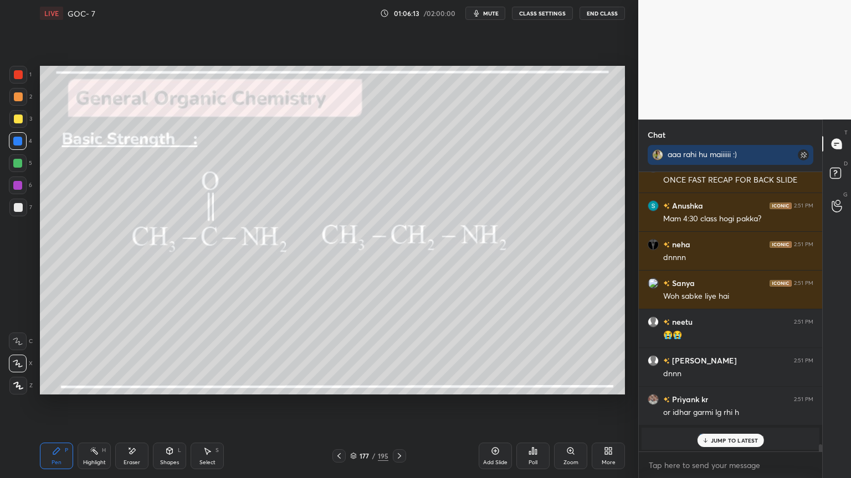
click at [535, 11] on button "CLASS SETTINGS" at bounding box center [542, 13] width 61 height 13
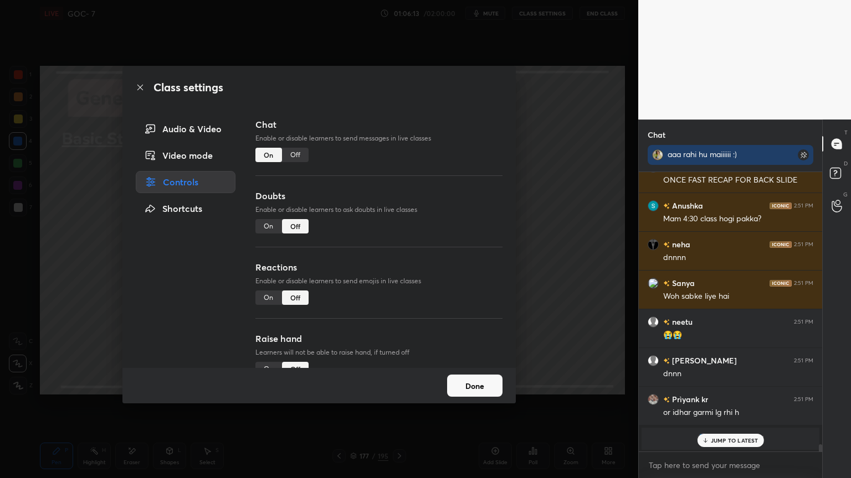
click at [539, 16] on div "Class settings Audio & Video Video mode Controls Shortcuts Chat Enable or disab…" at bounding box center [319, 239] width 638 height 478
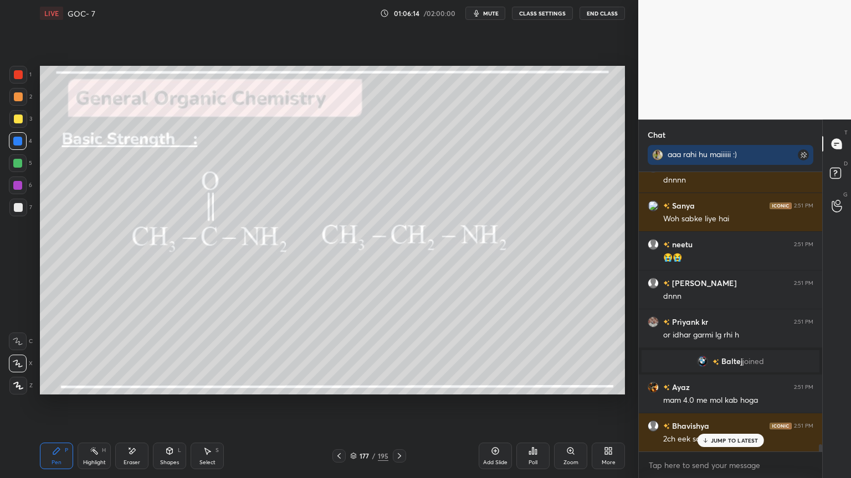
click at [543, 16] on button "CLASS SETTINGS" at bounding box center [542, 13] width 61 height 13
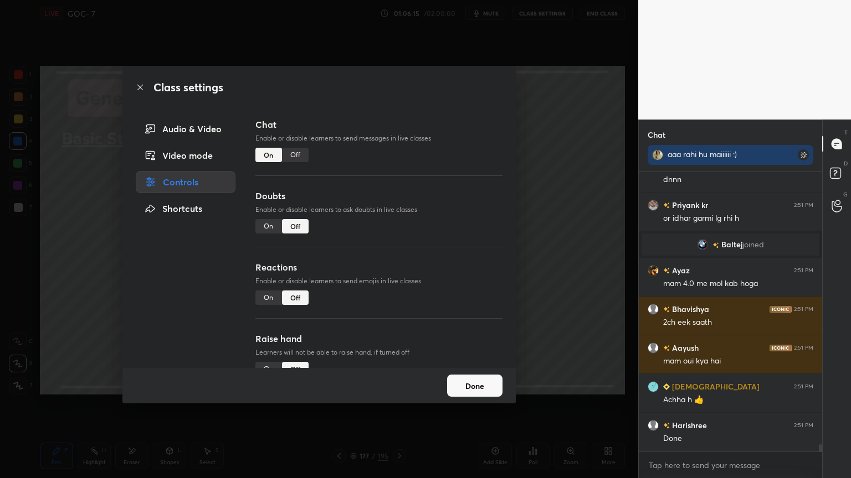
click at [292, 154] on div "Off" at bounding box center [295, 155] width 27 height 14
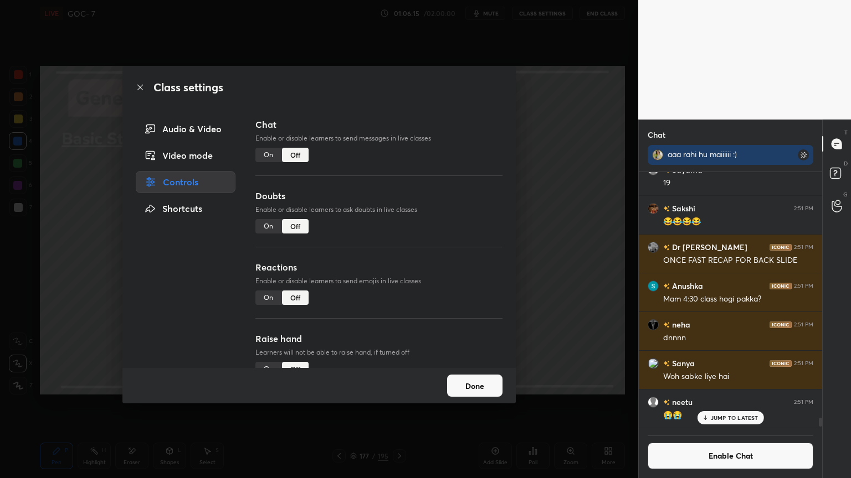
click at [453, 382] on button "Done" at bounding box center [474, 386] width 55 height 22
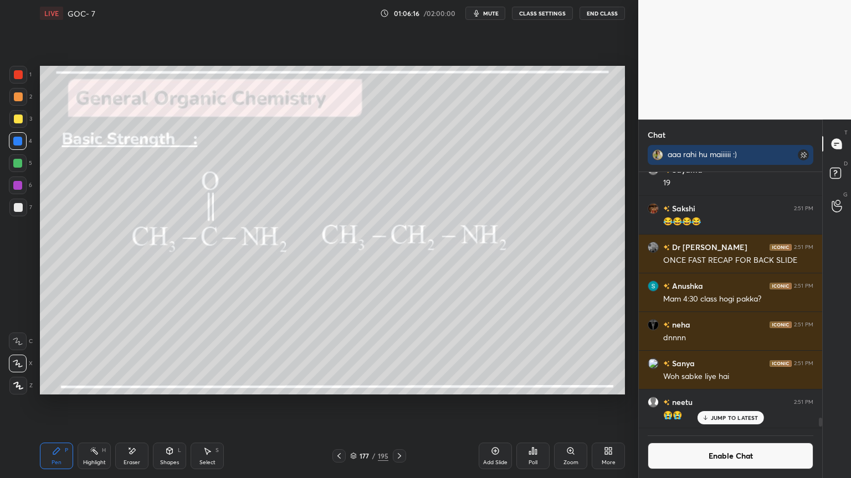
click at [341, 404] on icon at bounding box center [338, 456] width 9 height 9
click at [339, 404] on icon at bounding box center [338, 456] width 9 height 9
click at [337, 404] on icon at bounding box center [338, 456] width 9 height 9
click at [346, 404] on div "174 / 195" at bounding box center [369, 456] width 74 height 13
click at [343, 404] on icon at bounding box center [338, 456] width 9 height 9
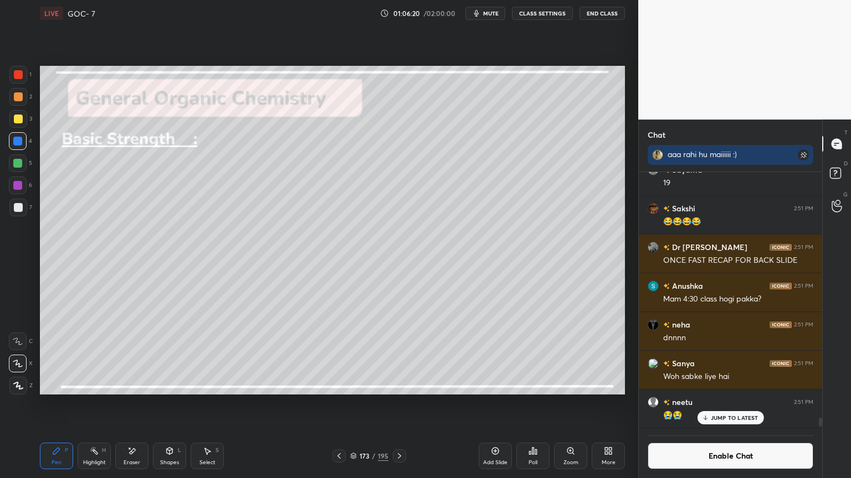
click at [339, 404] on icon at bounding box center [338, 456] width 9 height 9
click at [396, 404] on icon at bounding box center [399, 456] width 9 height 9
click at [718, 404] on p "JUMP TO LATEST" at bounding box center [734, 418] width 48 height 7
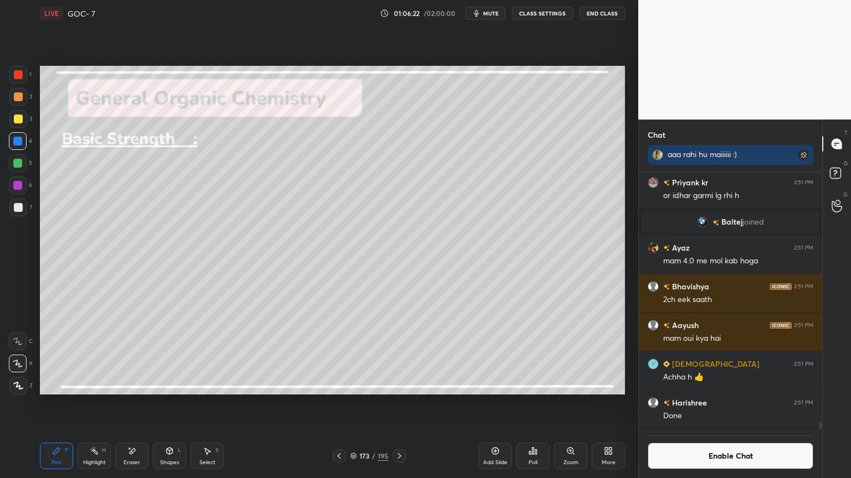
click at [713, 404] on button "Enable Chat" at bounding box center [730, 456] width 166 height 27
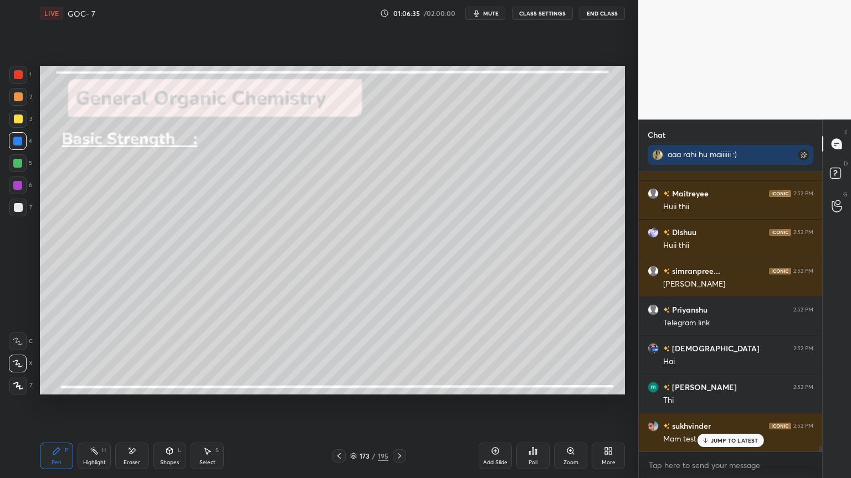
click at [531, 16] on button "CLASS SETTINGS" at bounding box center [542, 13] width 61 height 13
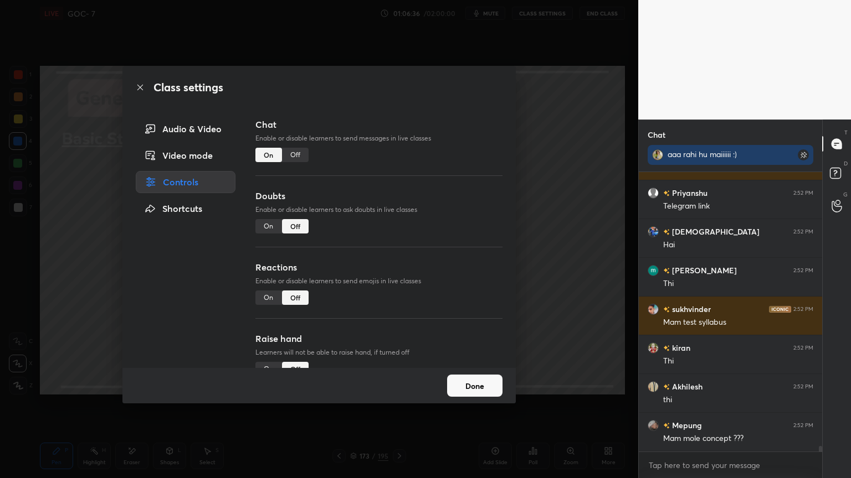
click at [292, 158] on div "Off" at bounding box center [295, 155] width 27 height 14
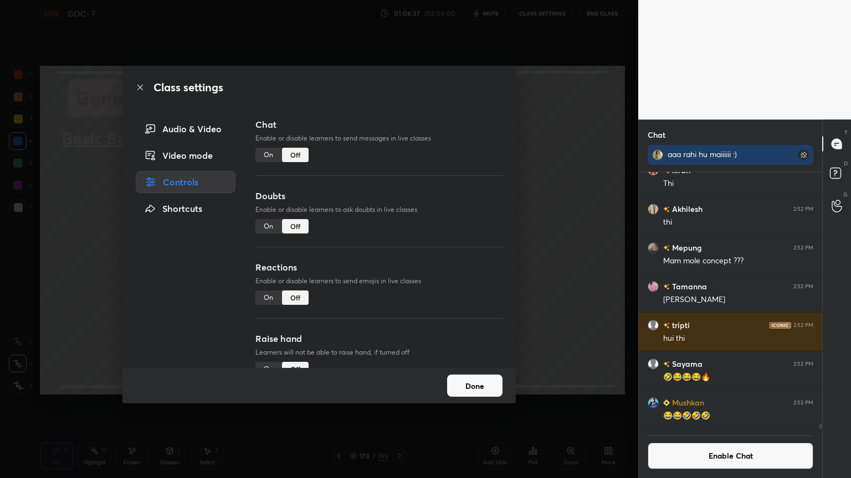
click at [461, 376] on button "Done" at bounding box center [474, 386] width 55 height 22
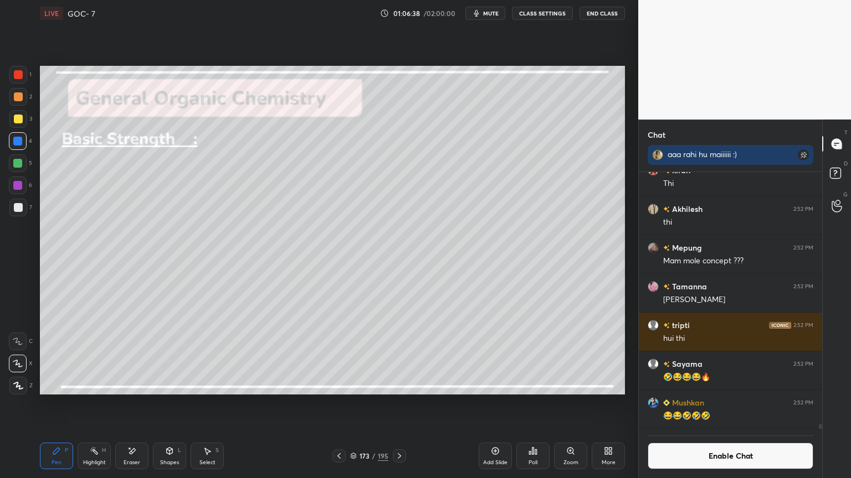
click at [107, 404] on div "Highlight H" at bounding box center [94, 456] width 33 height 27
click at [20, 186] on div at bounding box center [17, 185] width 9 height 9
click at [401, 404] on icon at bounding box center [399, 456] width 9 height 9
click at [397, 404] on icon at bounding box center [399, 456] width 9 height 9
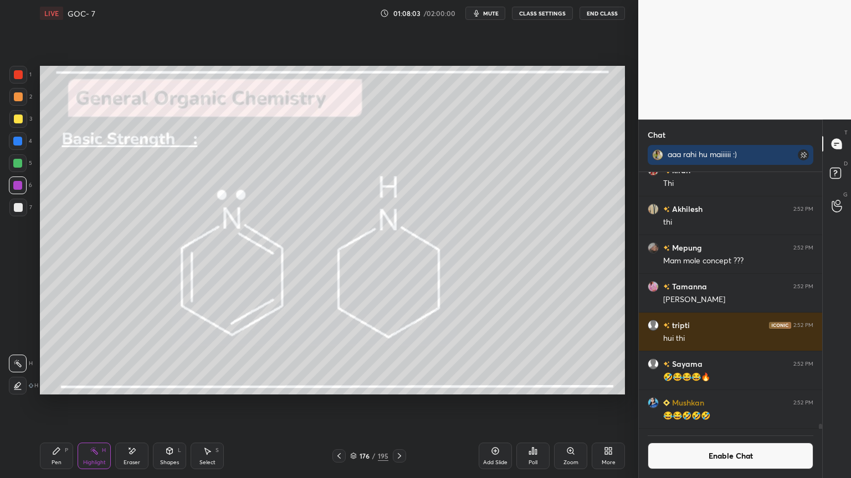
click at [396, 404] on icon at bounding box center [399, 456] width 9 height 9
click at [494, 404] on icon at bounding box center [495, 451] width 9 height 9
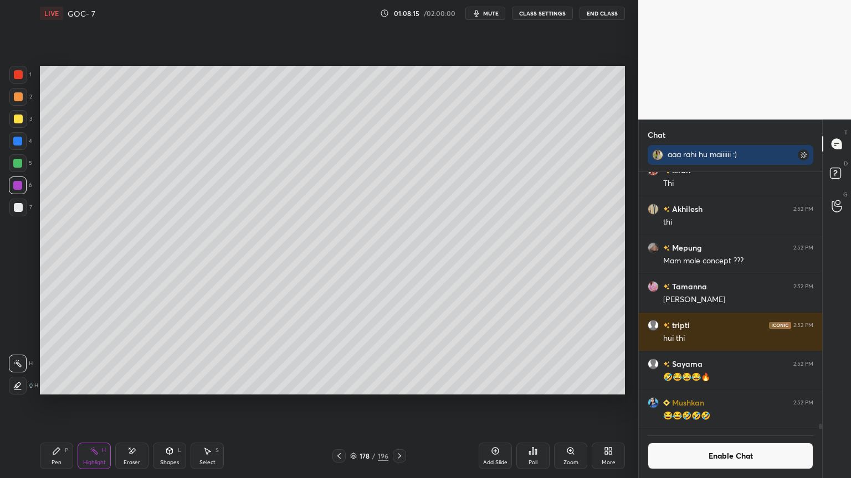
click at [54, 404] on div "Pen" at bounding box center [56, 463] width 10 height 6
click at [135, 404] on icon at bounding box center [131, 451] width 9 height 9
click at [69, 404] on div "Pen P" at bounding box center [56, 456] width 33 height 27
click at [169, 404] on icon at bounding box center [170, 451] width 6 height 7
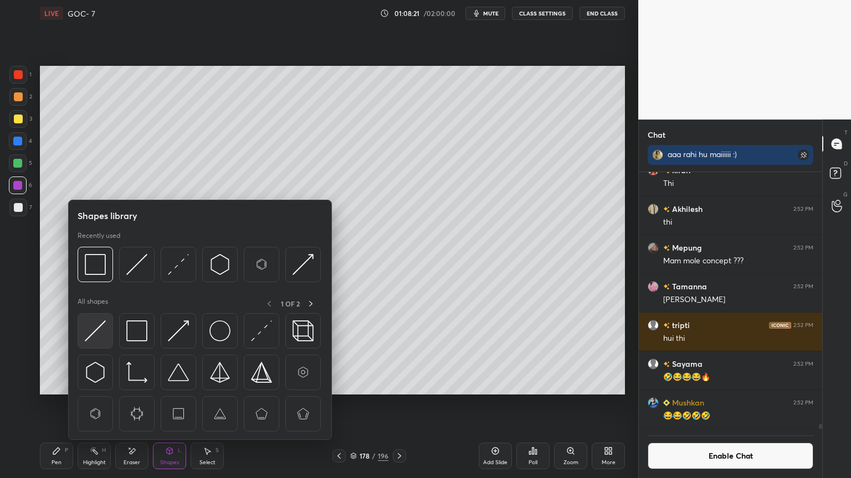
click at [106, 333] on div at bounding box center [95, 330] width 35 height 35
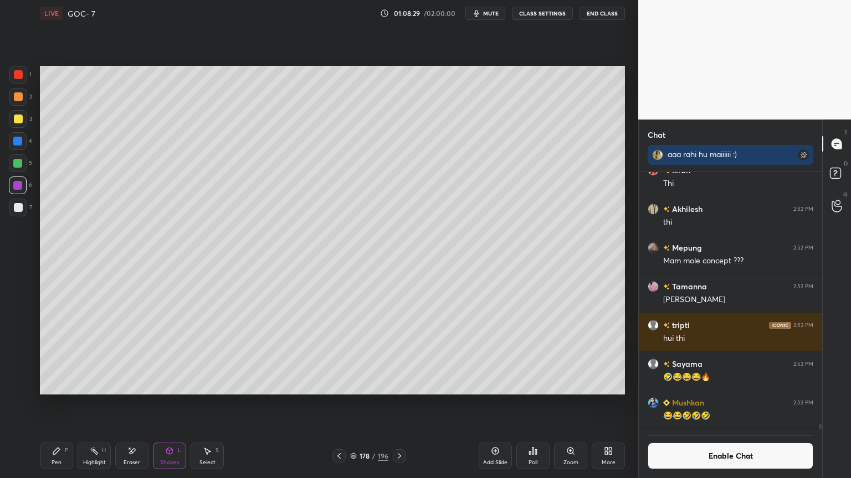
click at [49, 404] on div "Pen P" at bounding box center [56, 456] width 33 height 27
click at [16, 210] on div at bounding box center [18, 207] width 9 height 9
click at [132, 404] on icon at bounding box center [131, 451] width 9 height 9
click at [59, 404] on icon at bounding box center [56, 451] width 9 height 9
click at [215, 404] on div "Select S" at bounding box center [206, 456] width 33 height 27
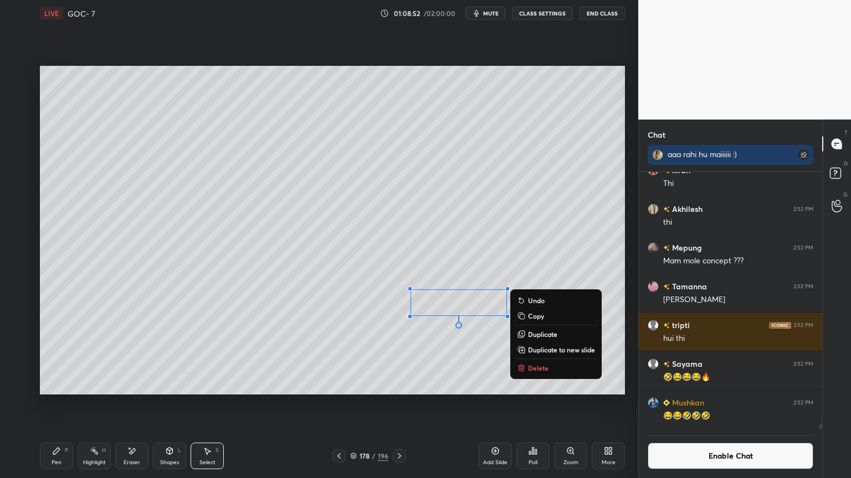
click at [59, 404] on div "Pen P" at bounding box center [56, 456] width 33 height 27
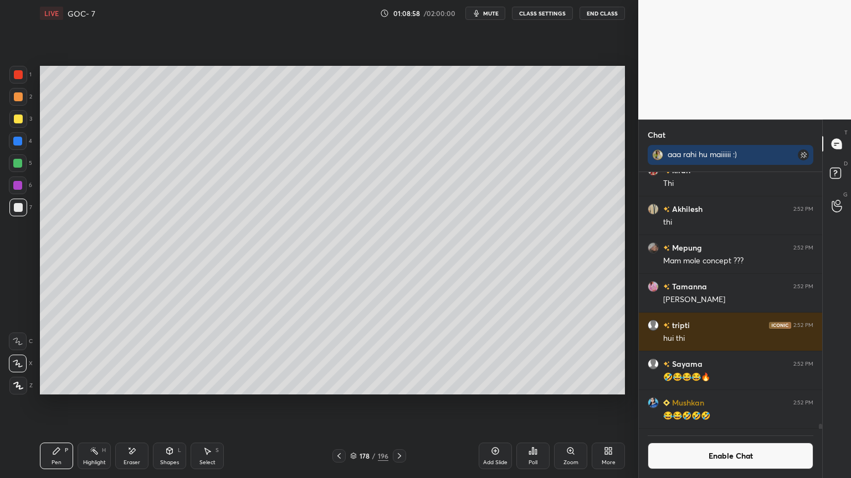
click at [402, 404] on icon at bounding box center [399, 456] width 9 height 9
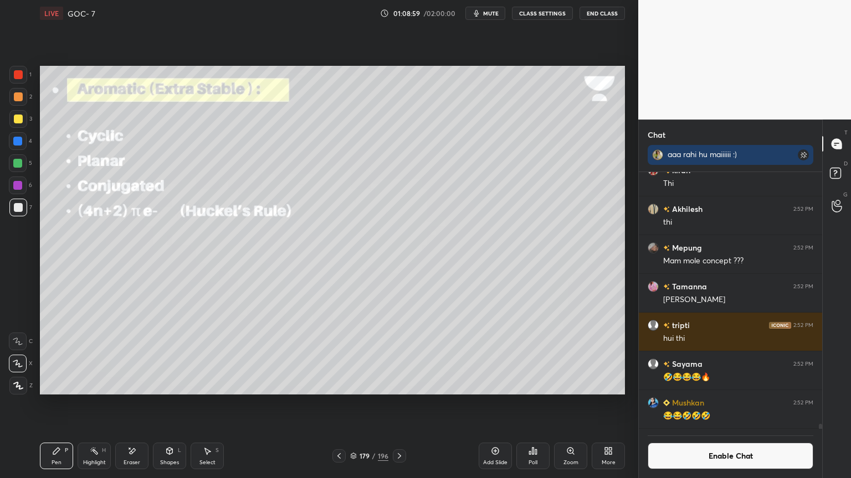
click at [88, 404] on div "Highlight" at bounding box center [94, 463] width 23 height 6
click at [332, 404] on div at bounding box center [338, 456] width 13 height 13
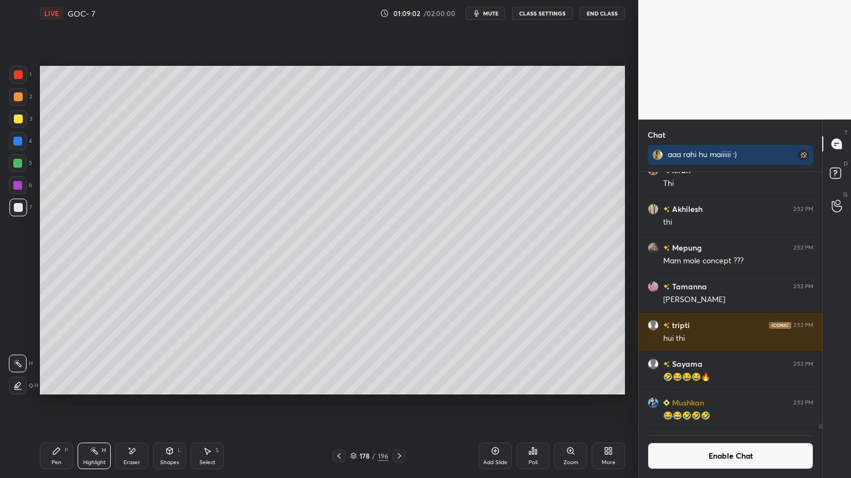
click at [337, 404] on icon at bounding box center [338, 456] width 9 height 9
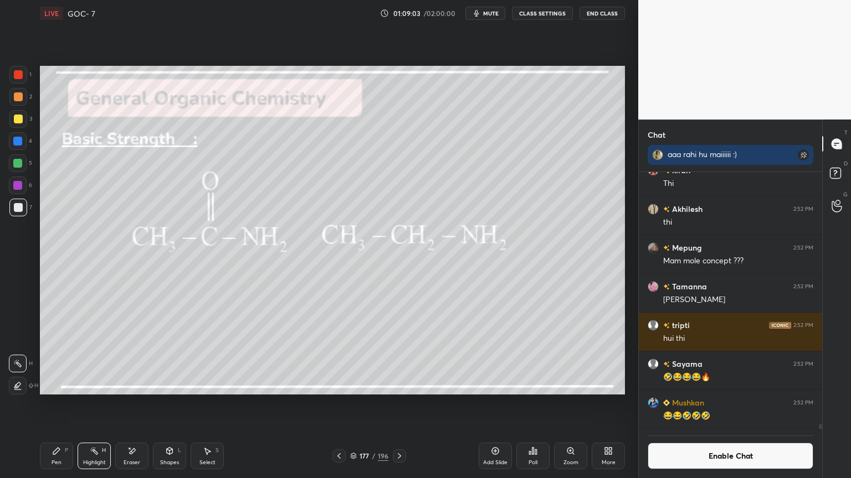
click at [342, 404] on icon at bounding box center [338, 456] width 9 height 9
click at [337, 404] on icon at bounding box center [338, 456] width 9 height 9
click at [344, 404] on div at bounding box center [338, 456] width 13 height 13
click at [341, 404] on div at bounding box center [338, 456] width 13 height 13
click at [399, 404] on div at bounding box center [399, 456] width 13 height 13
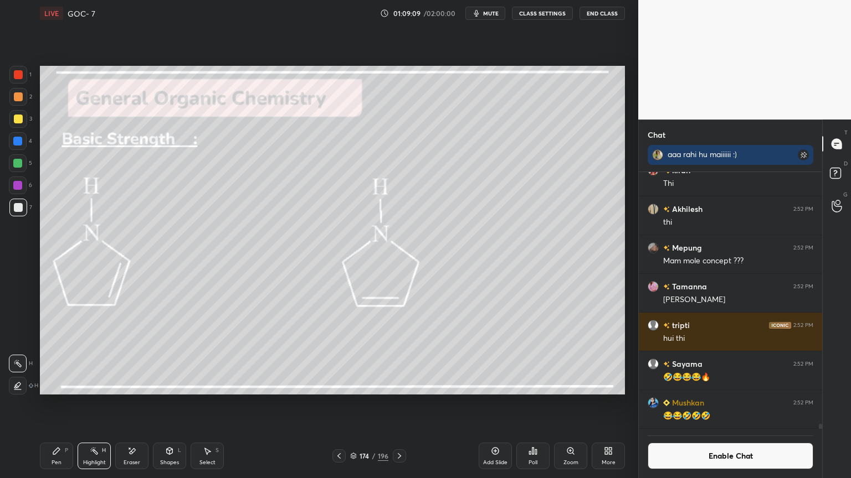
click at [19, 169] on div at bounding box center [18, 163] width 18 height 18
click at [398, 404] on icon at bounding box center [399, 456] width 9 height 9
click at [396, 404] on icon at bounding box center [399, 456] width 9 height 9
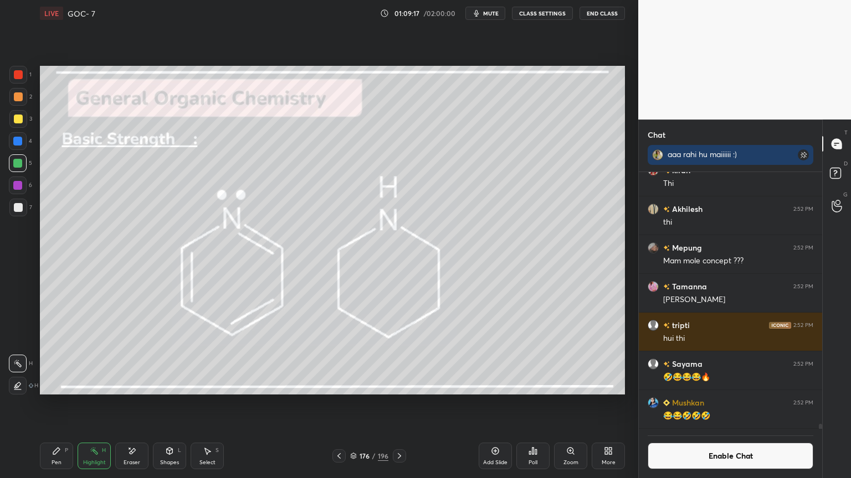
click at [400, 404] on icon at bounding box center [399, 456] width 9 height 9
click at [395, 404] on div at bounding box center [399, 456] width 13 height 13
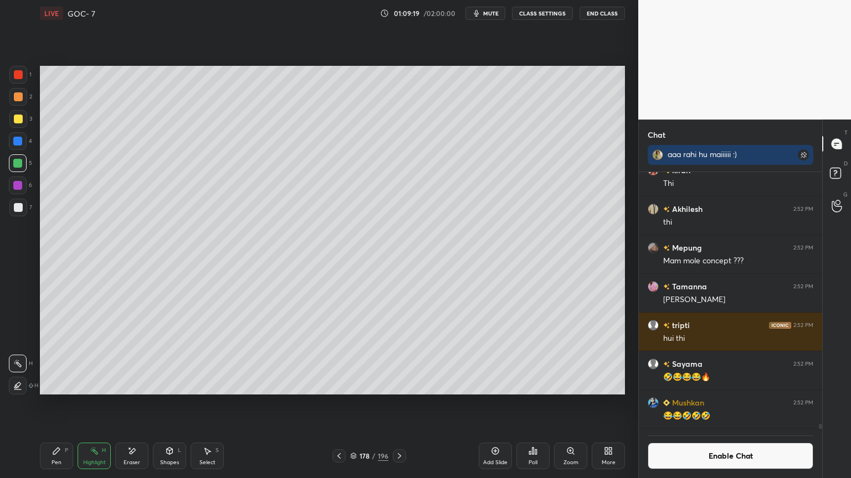
click at [492, 404] on icon at bounding box center [495, 451] width 7 height 7
click at [179, 404] on div "Shapes L" at bounding box center [169, 456] width 33 height 27
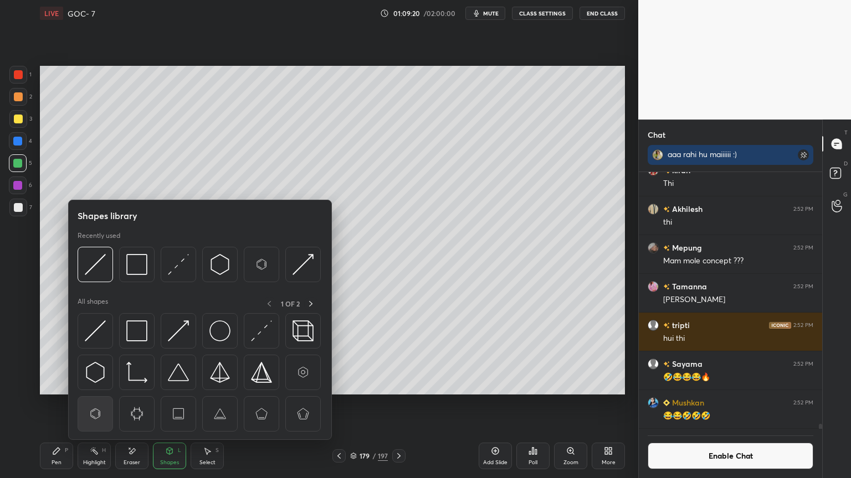
click at [91, 404] on img at bounding box center [95, 414] width 21 height 21
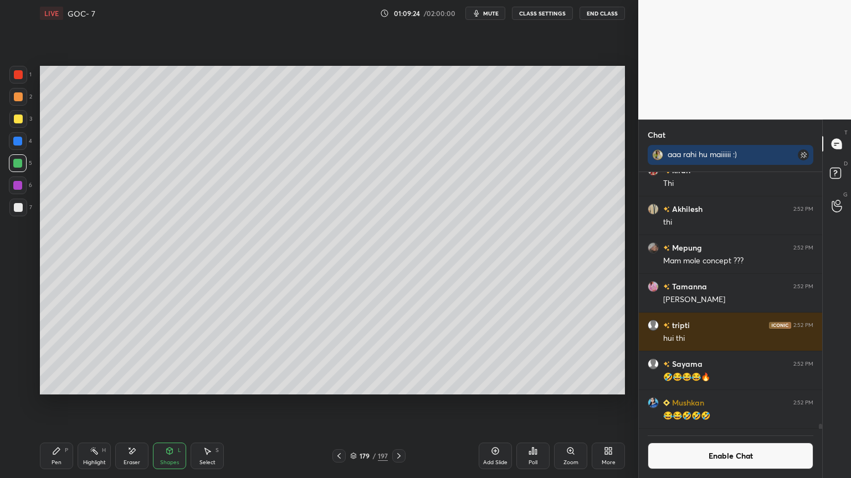
click at [173, 404] on div "Shapes L" at bounding box center [169, 456] width 33 height 27
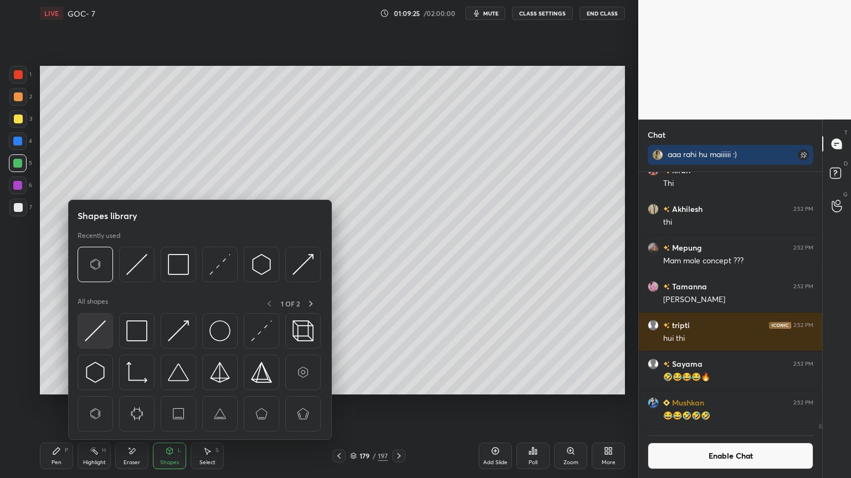
click at [93, 324] on img at bounding box center [95, 331] width 21 height 21
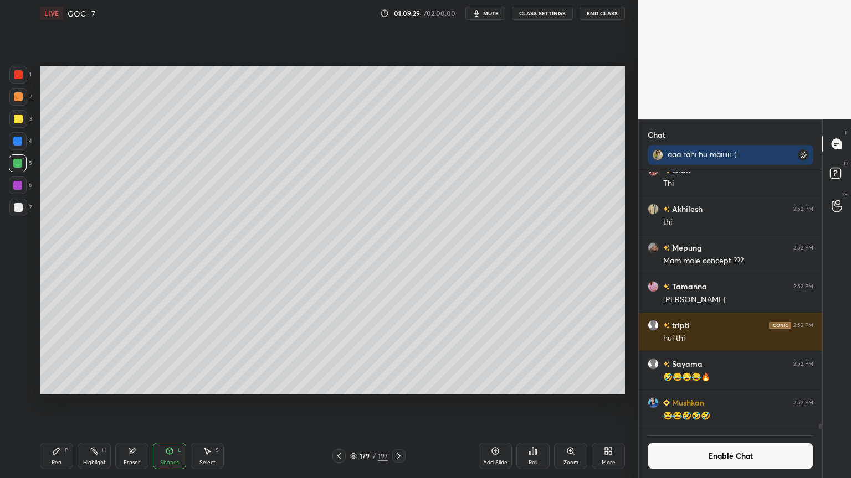
click at [68, 404] on div "Pen P" at bounding box center [56, 456] width 33 height 27
click at [19, 207] on div at bounding box center [18, 207] width 9 height 9
click at [131, 404] on icon at bounding box center [133, 452] width 6 height 6
click at [95, 404] on div "Highlight" at bounding box center [94, 463] width 23 height 6
click at [18, 142] on div at bounding box center [17, 141] width 9 height 9
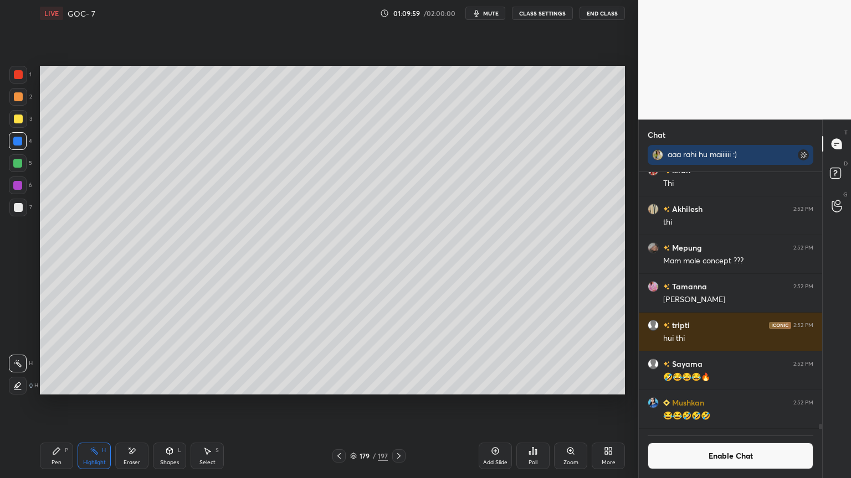
click at [52, 404] on div "Pen P" at bounding box center [56, 456] width 33 height 27
click at [715, 404] on button "Enable Chat" at bounding box center [730, 456] width 166 height 27
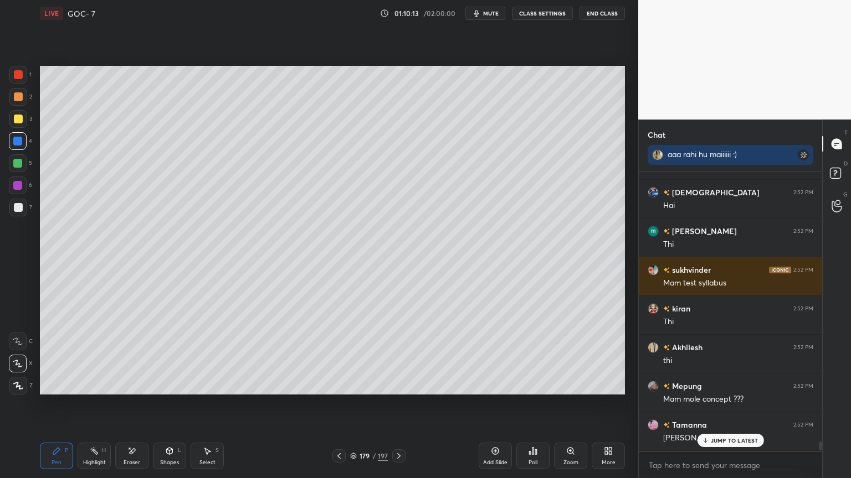
scroll to position [12655, 0]
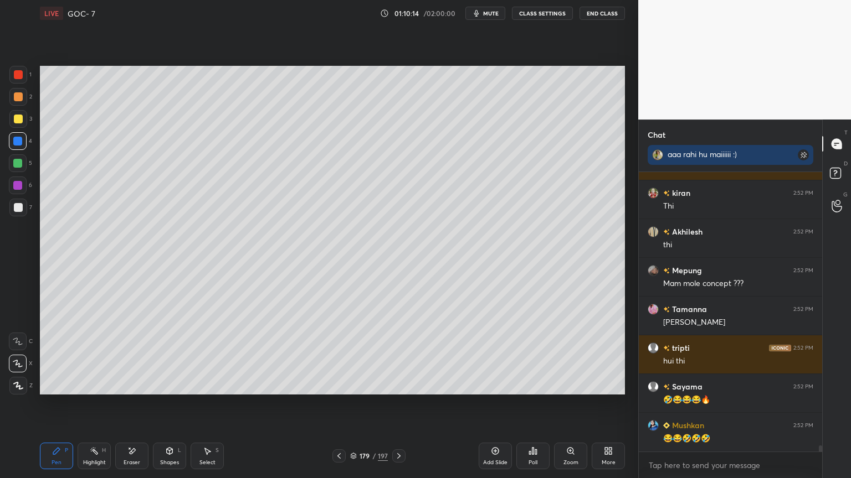
click at [96, 404] on div "Highlight" at bounding box center [94, 463] width 23 height 6
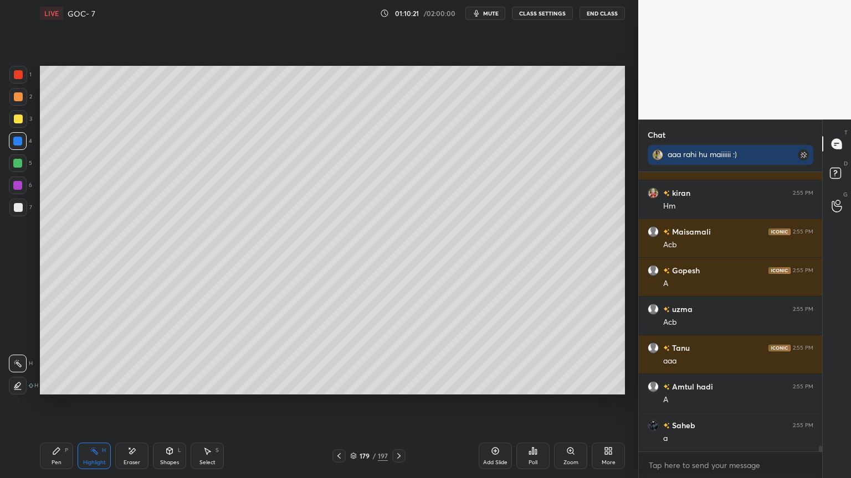
scroll to position [13663, 0]
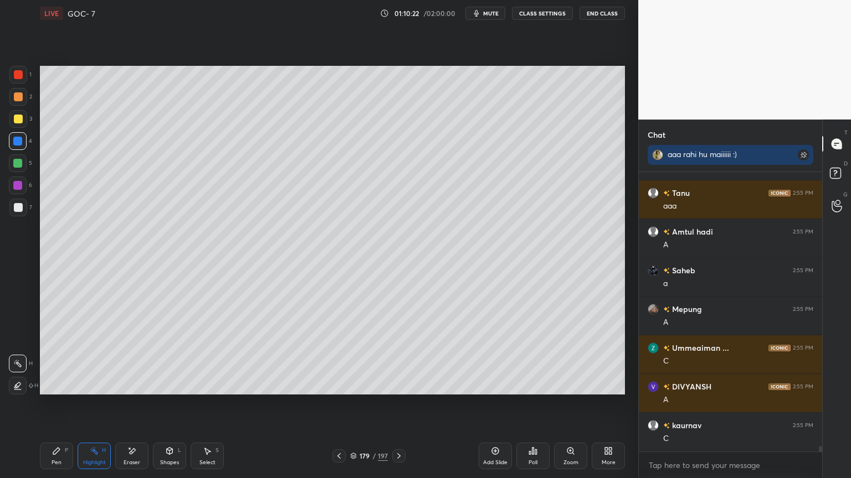
click at [65, 404] on div "Pen P" at bounding box center [56, 456] width 33 height 27
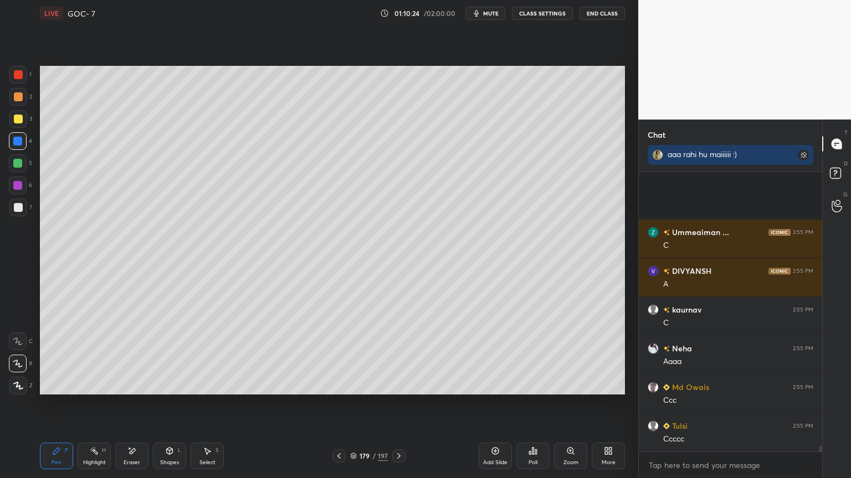
scroll to position [13896, 0]
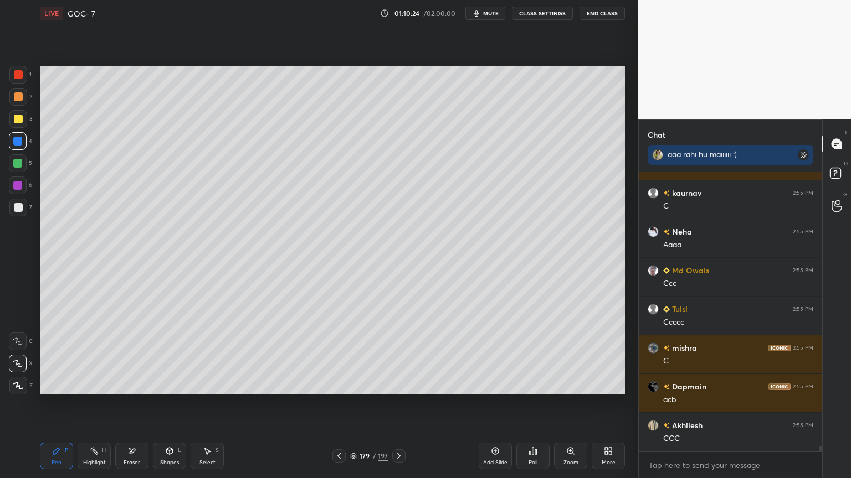
click at [132, 404] on div "Eraser" at bounding box center [131, 463] width 17 height 6
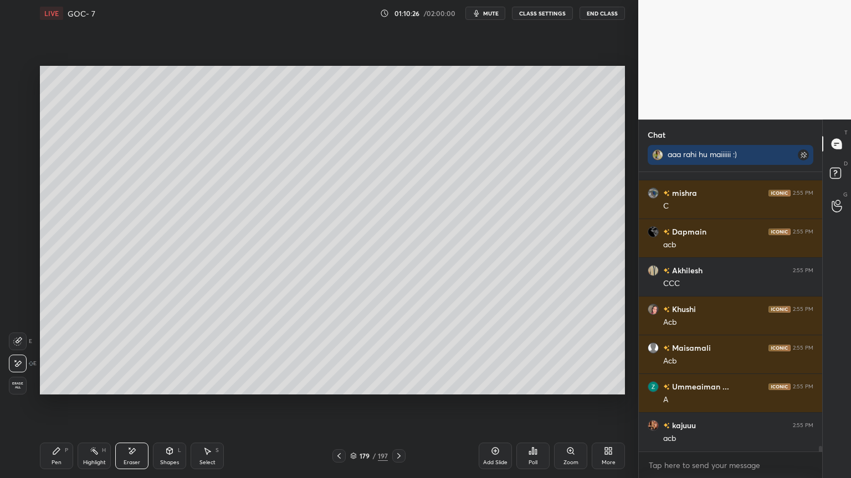
scroll to position [14244, 0]
click at [63, 404] on div "Pen P" at bounding box center [56, 456] width 33 height 27
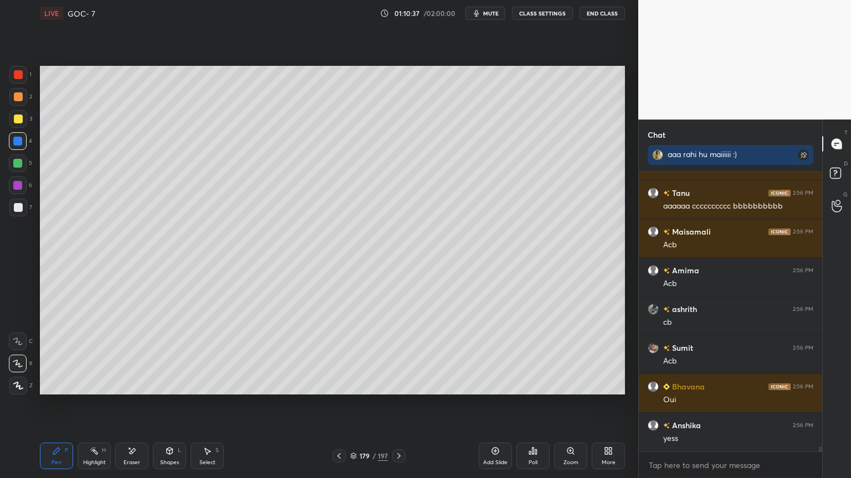
scroll to position [15601, 0]
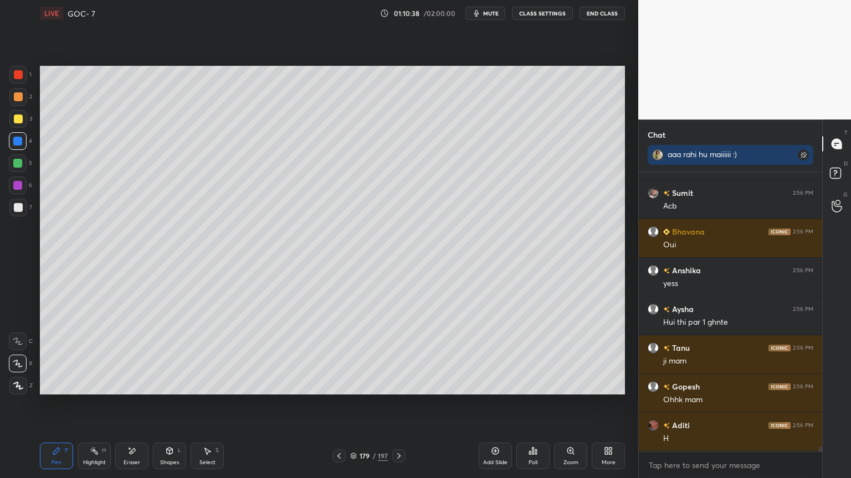
click at [403, 404] on icon at bounding box center [398, 456] width 9 height 9
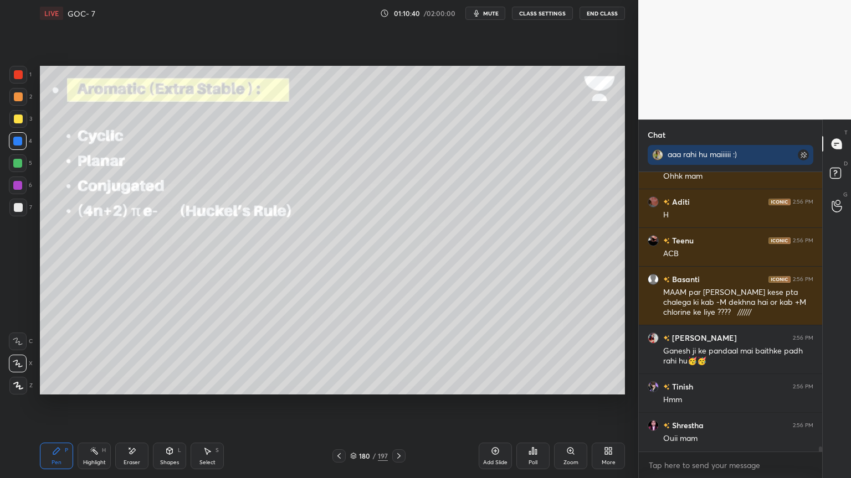
click at [540, 14] on button "CLASS SETTINGS" at bounding box center [542, 13] width 61 height 13
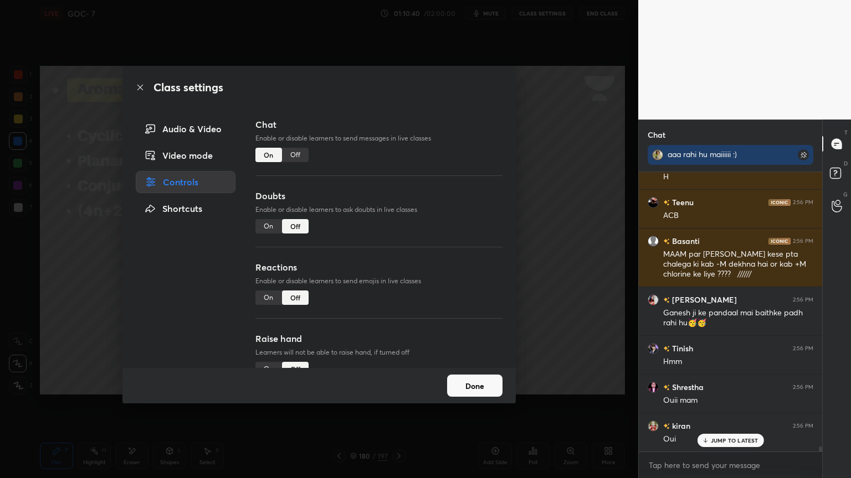
click at [305, 158] on div "Off" at bounding box center [295, 155] width 27 height 14
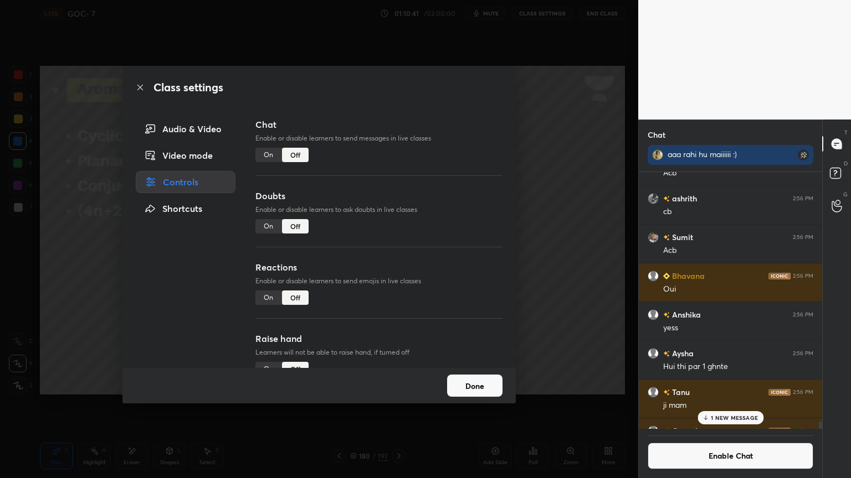
click at [478, 393] on button "Done" at bounding box center [474, 386] width 55 height 22
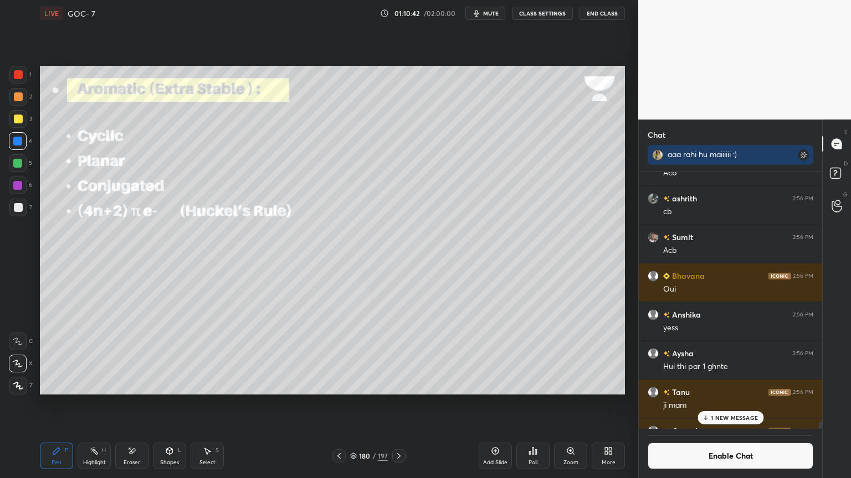
click at [337, 404] on icon at bounding box center [338, 456] width 9 height 9
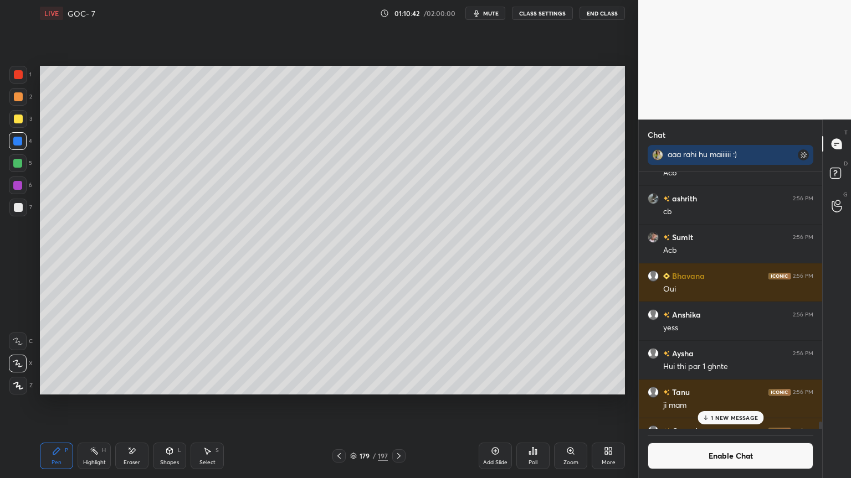
click at [502, 404] on div "Add Slide" at bounding box center [494, 456] width 33 height 27
click at [60, 404] on icon at bounding box center [56, 451] width 9 height 9
click at [98, 404] on icon at bounding box center [94, 451] width 9 height 9
click at [20, 385] on icon at bounding box center [17, 386] width 9 height 9
click at [19, 188] on div at bounding box center [17, 185] width 9 height 9
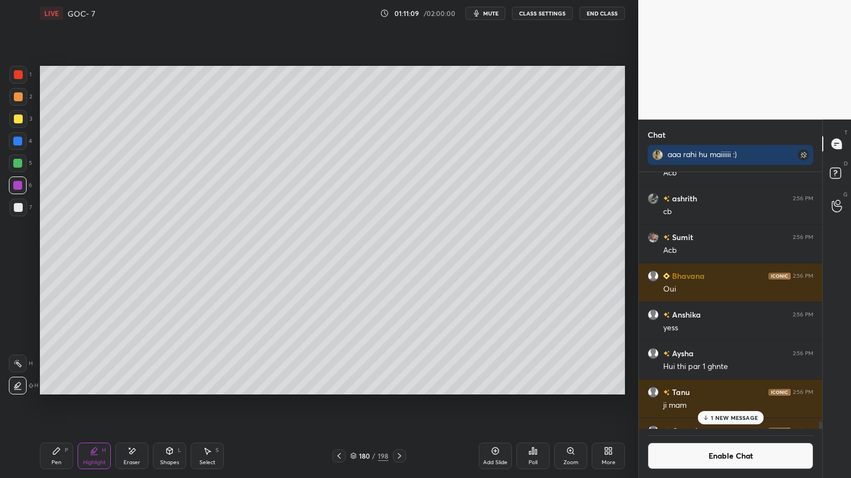
click at [17, 355] on div at bounding box center [18, 364] width 18 height 18
click at [68, 404] on div "Pen P" at bounding box center [56, 456] width 33 height 27
click at [98, 404] on div "Highlight" at bounding box center [94, 463] width 23 height 6
click at [604, 404] on div "Setting up your live class Poll for secs No correct answer Start poll" at bounding box center [332, 231] width 594 height 408
click at [724, 404] on p "1 NEW MESSAGE" at bounding box center [733, 418] width 47 height 7
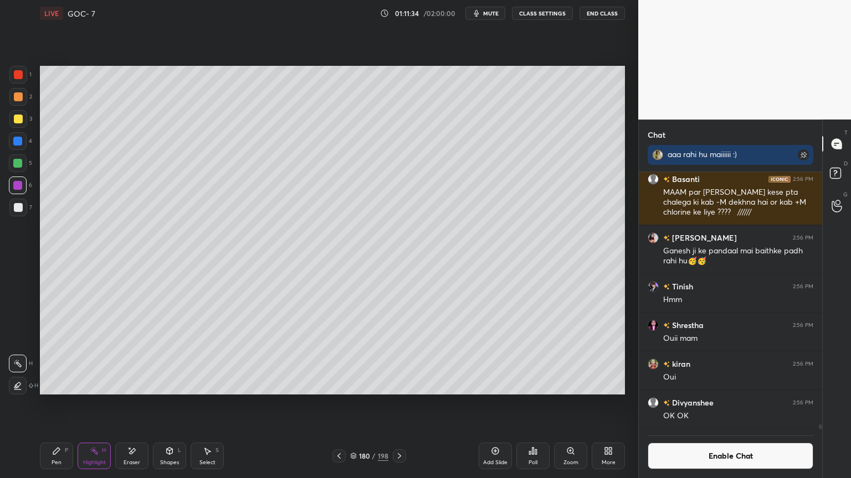
click at [718, 404] on button "Enable Chat" at bounding box center [730, 456] width 166 height 27
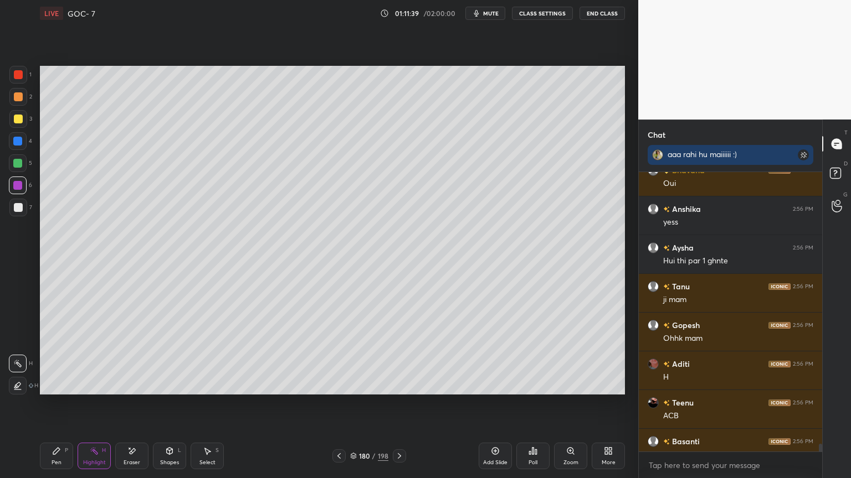
scroll to position [15021, 0]
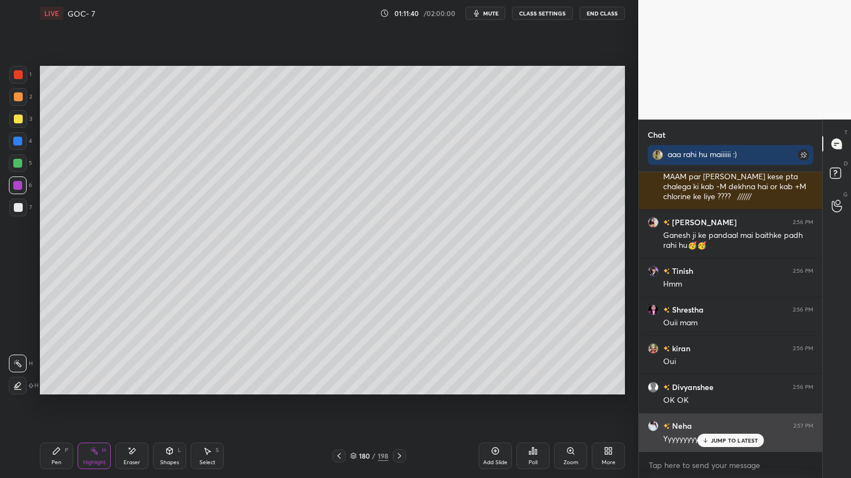
click at [723, 404] on p "JUMP TO LATEST" at bounding box center [734, 440] width 48 height 7
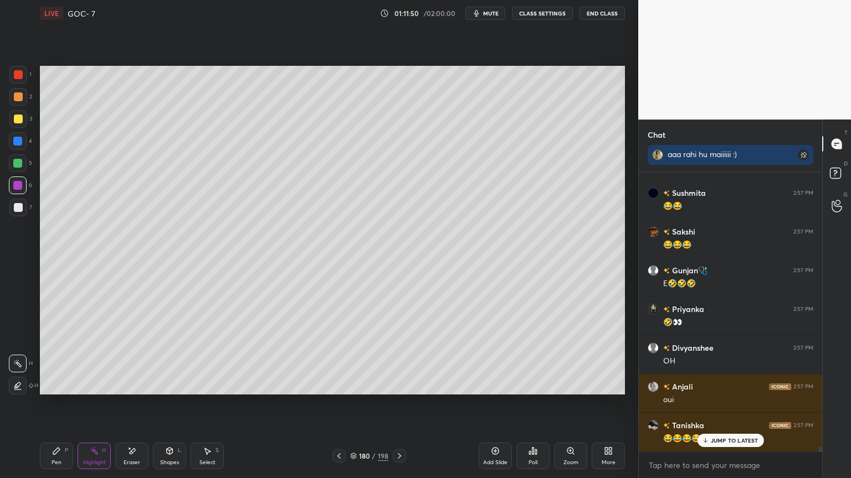
scroll to position [16029, 0]
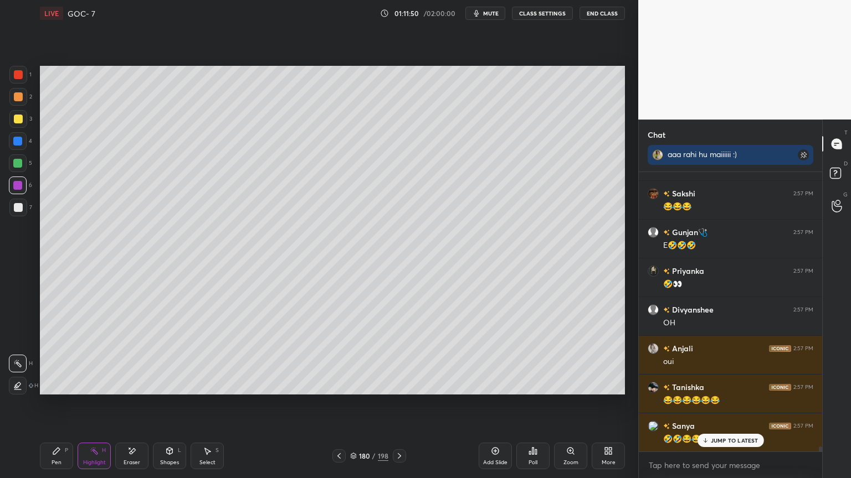
click at [396, 404] on icon at bounding box center [399, 456] width 9 height 9
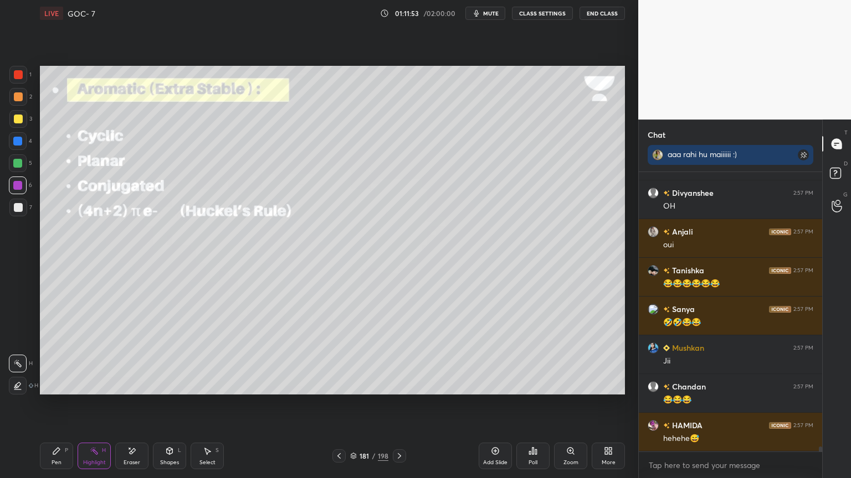
scroll to position [16262, 0]
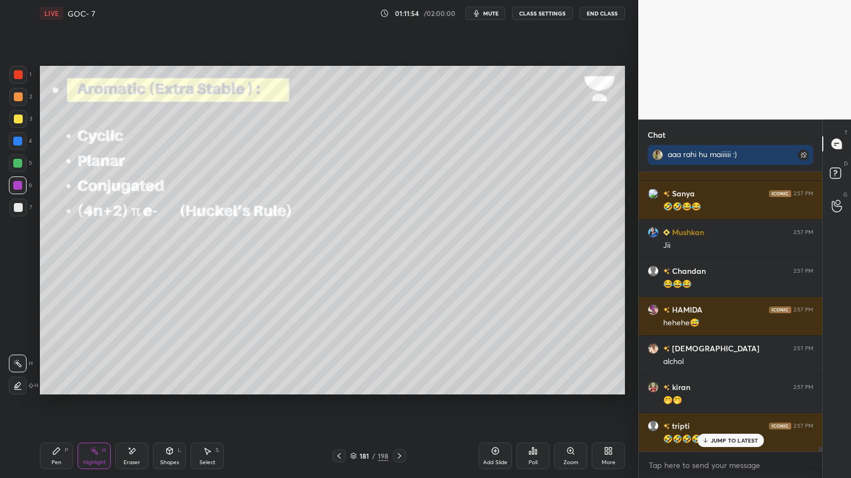
click at [536, 16] on button "CLASS SETTINGS" at bounding box center [542, 13] width 61 height 13
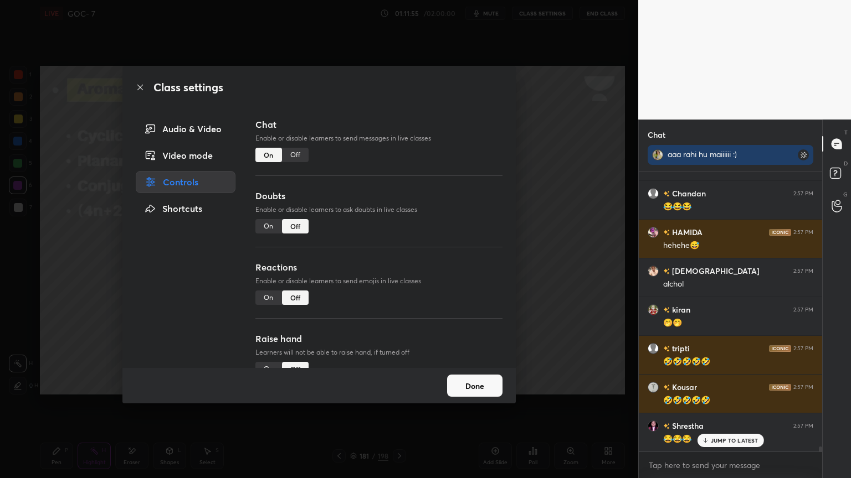
click at [295, 155] on div "Off" at bounding box center [295, 155] width 27 height 14
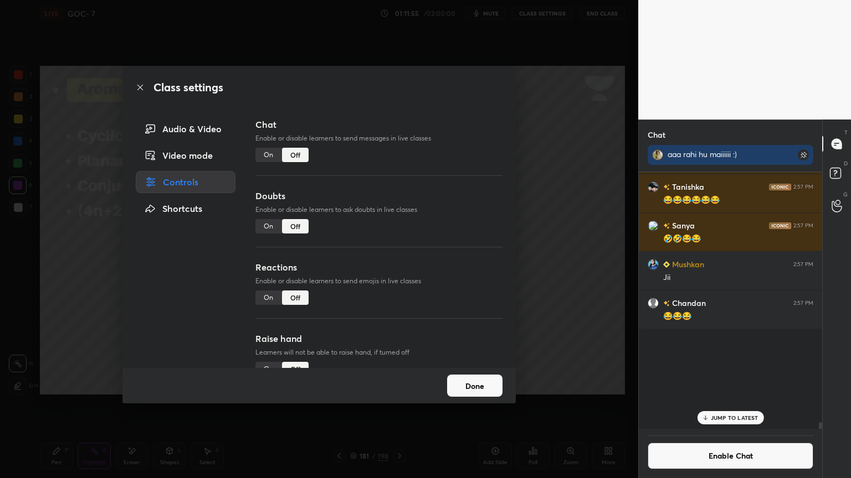
scroll to position [254, 180]
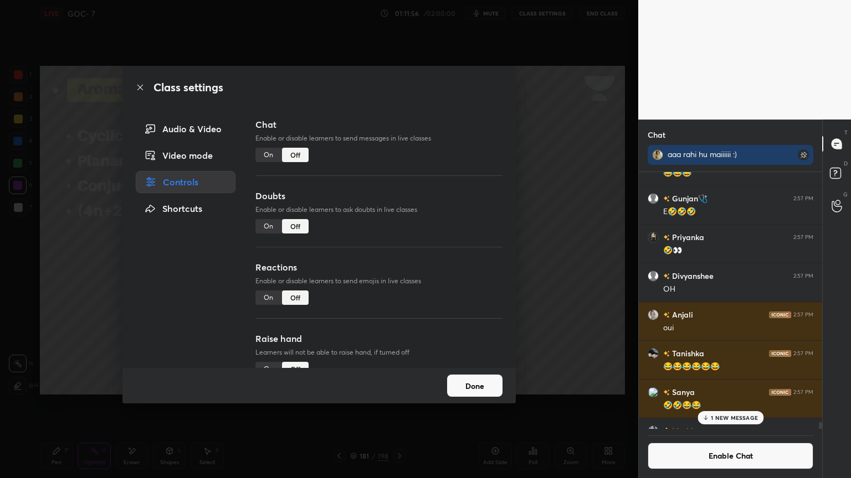
click at [470, 383] on button "Done" at bounding box center [474, 386] width 55 height 22
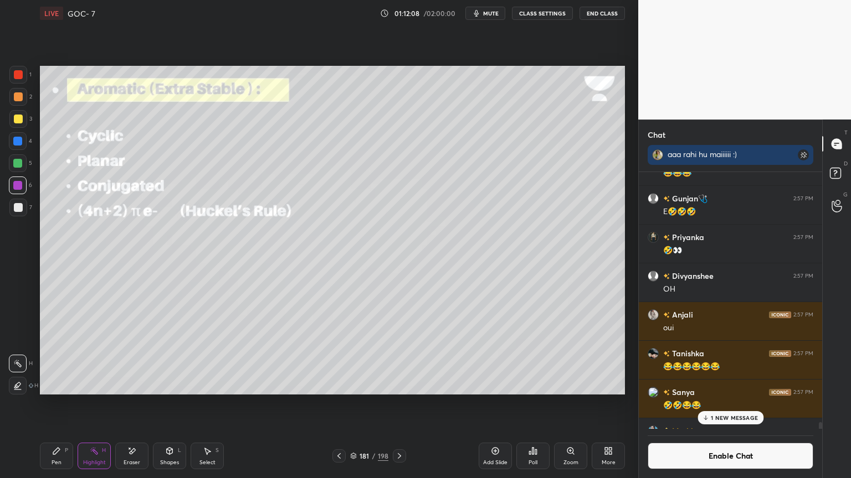
click at [173, 404] on div "Shapes" at bounding box center [169, 463] width 19 height 6
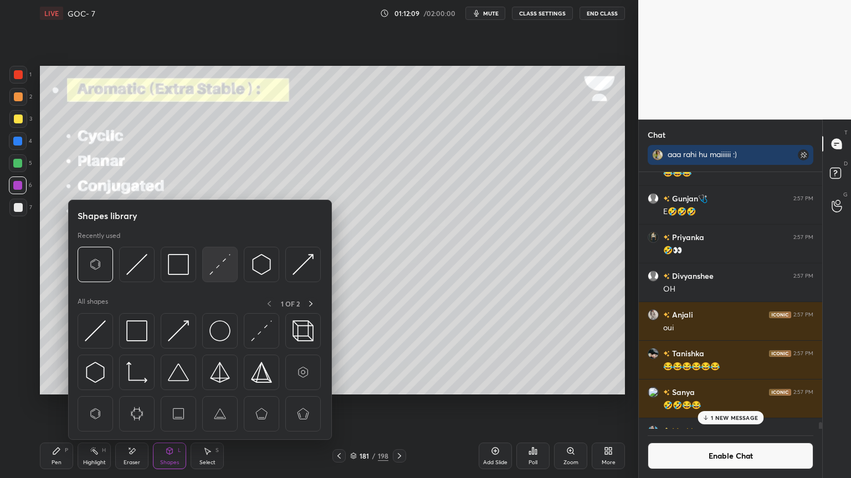
click at [212, 254] on img at bounding box center [219, 264] width 21 height 21
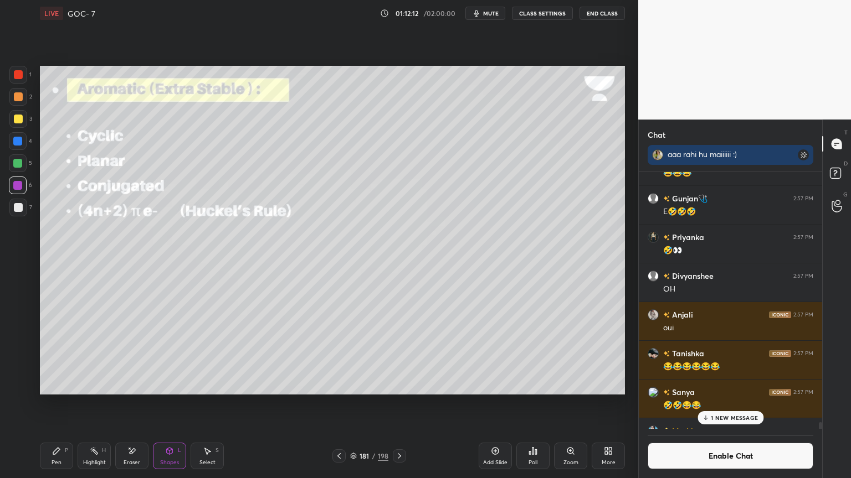
click at [334, 404] on div at bounding box center [338, 456] width 13 height 13
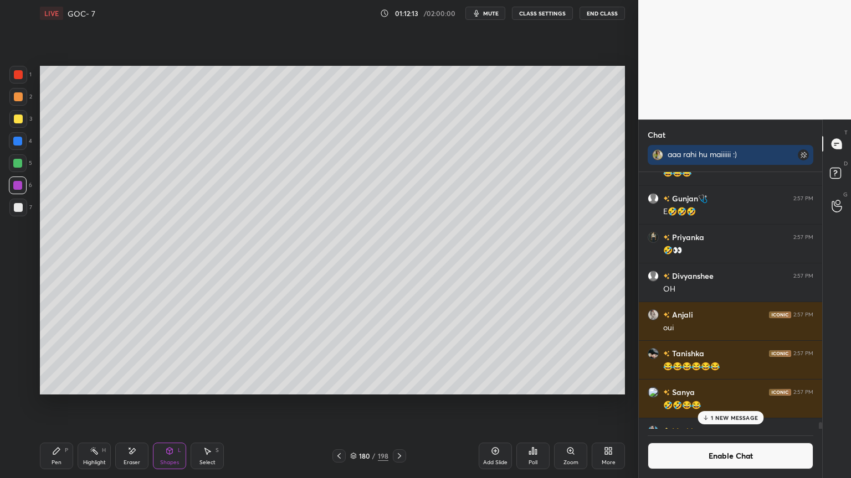
click at [488, 404] on div "Add Slide" at bounding box center [495, 463] width 24 height 6
click at [59, 404] on icon at bounding box center [56, 451] width 7 height 7
click at [13, 208] on div at bounding box center [18, 208] width 18 height 18
click at [170, 404] on div "Shapes L" at bounding box center [169, 456] width 33 height 27
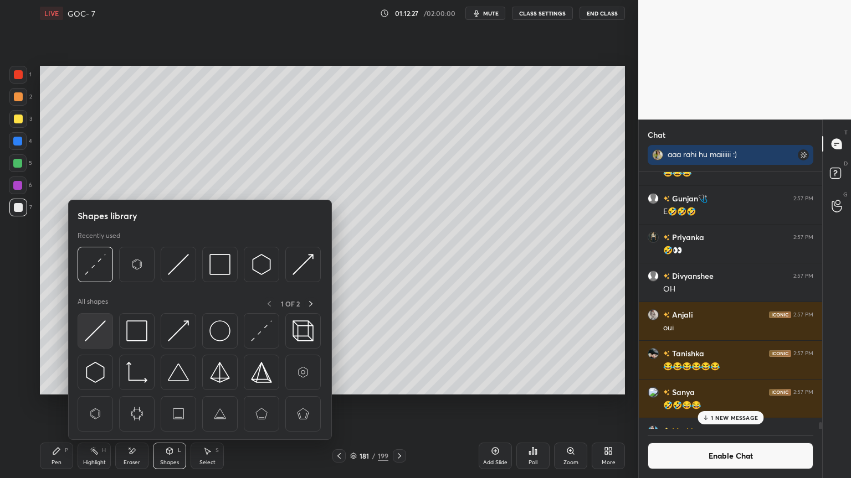
click at [102, 333] on img at bounding box center [95, 331] width 21 height 21
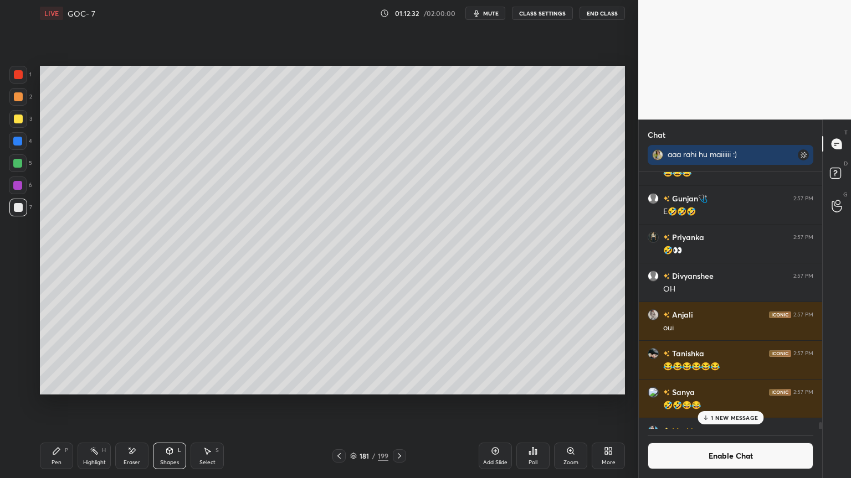
click at [172, 404] on div "Shapes L" at bounding box center [169, 456] width 33 height 27
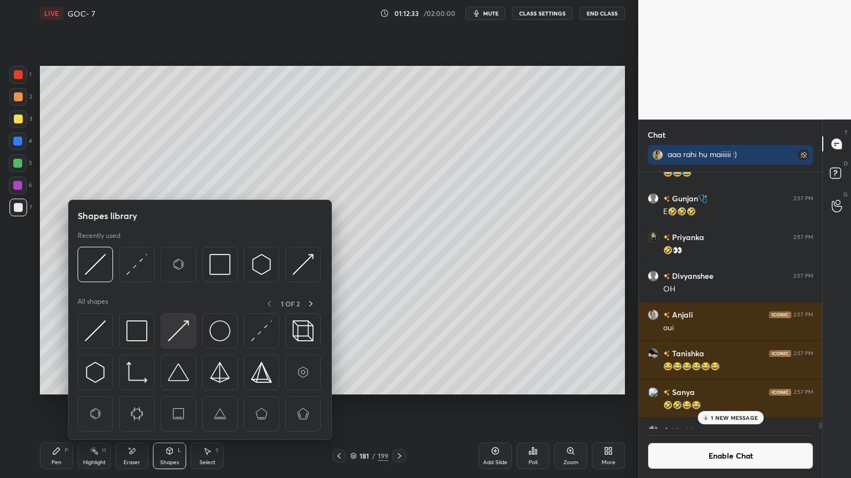
click at [179, 332] on img at bounding box center [178, 331] width 21 height 21
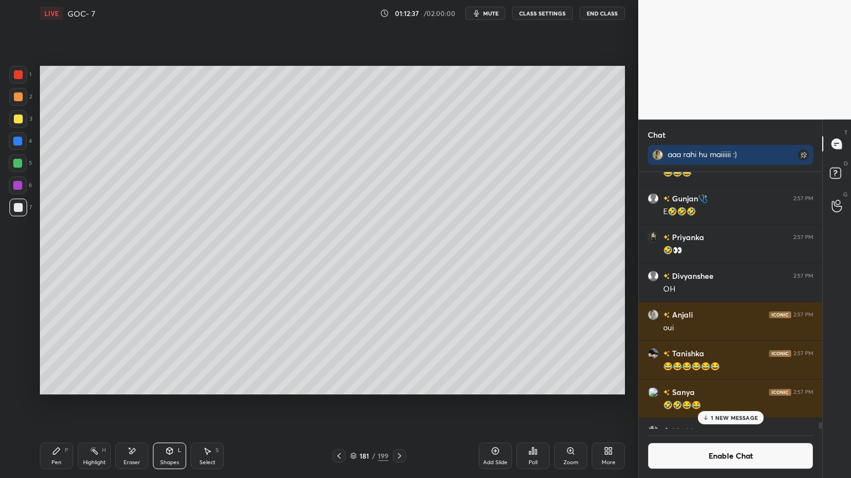
click at [53, 404] on icon at bounding box center [56, 451] width 9 height 9
click at [12, 164] on div at bounding box center [18, 163] width 18 height 18
click at [18, 213] on div at bounding box center [18, 208] width 18 height 18
click at [93, 404] on div "Highlight" at bounding box center [94, 463] width 23 height 6
click at [17, 98] on div at bounding box center [18, 96] width 9 height 9
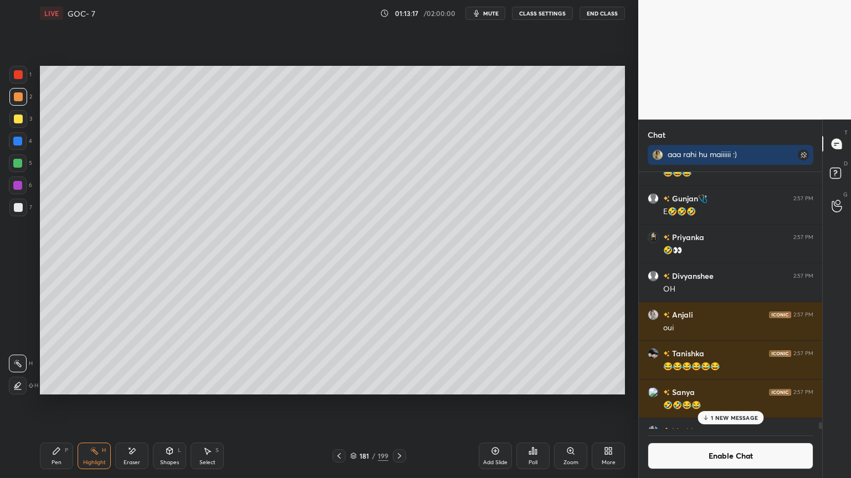
click at [205, 404] on icon at bounding box center [207, 451] width 9 height 9
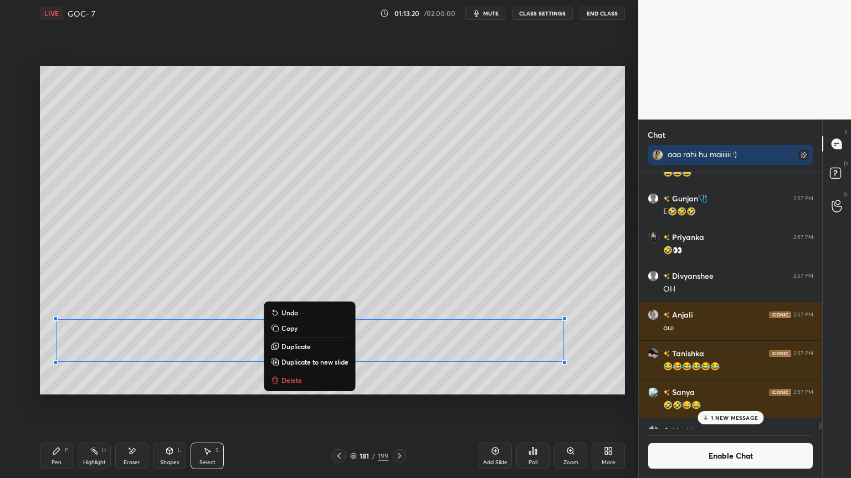
click at [102, 404] on div "Highlight H" at bounding box center [94, 456] width 33 height 27
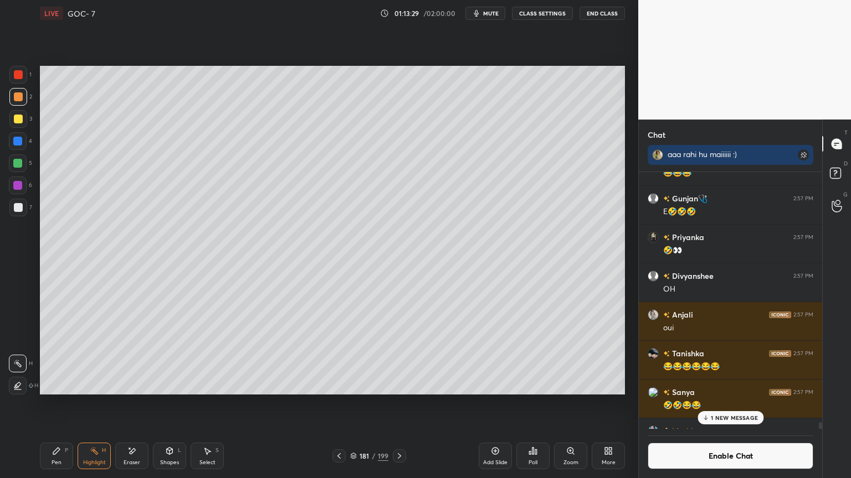
click at [399, 404] on icon at bounding box center [399, 456] width 3 height 6
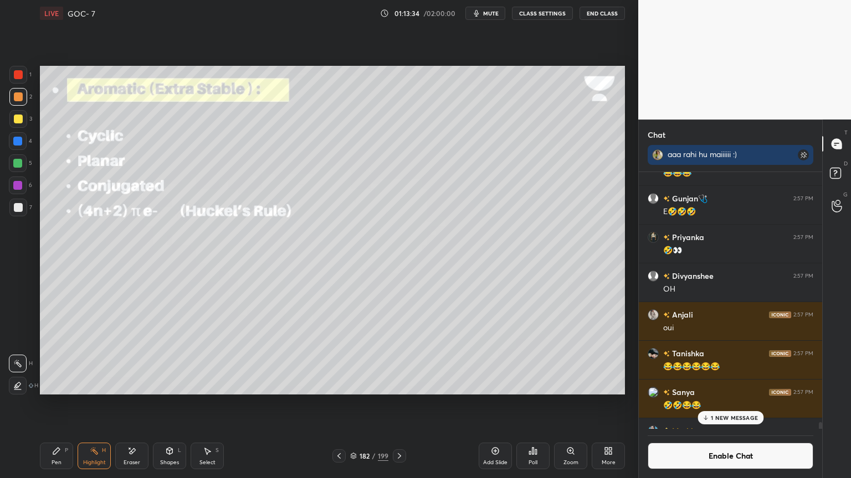
click at [536, 15] on button "CLASS SETTINGS" at bounding box center [542, 13] width 61 height 13
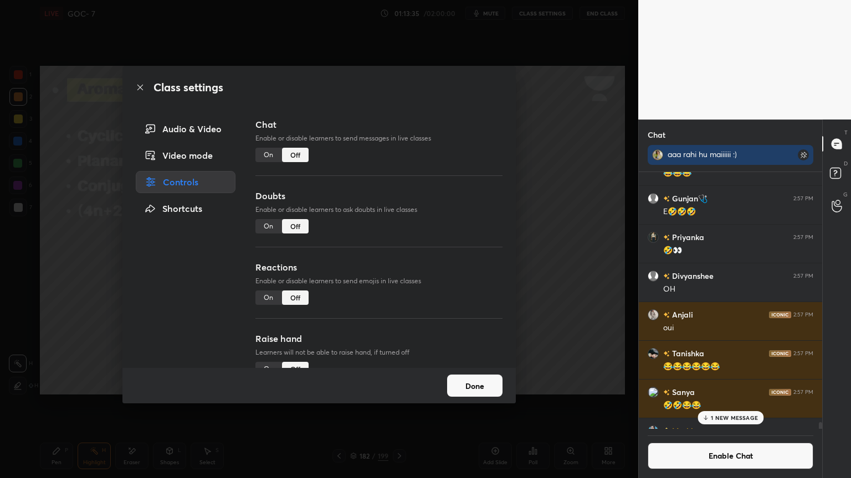
click at [461, 383] on button "Done" at bounding box center [474, 386] width 55 height 22
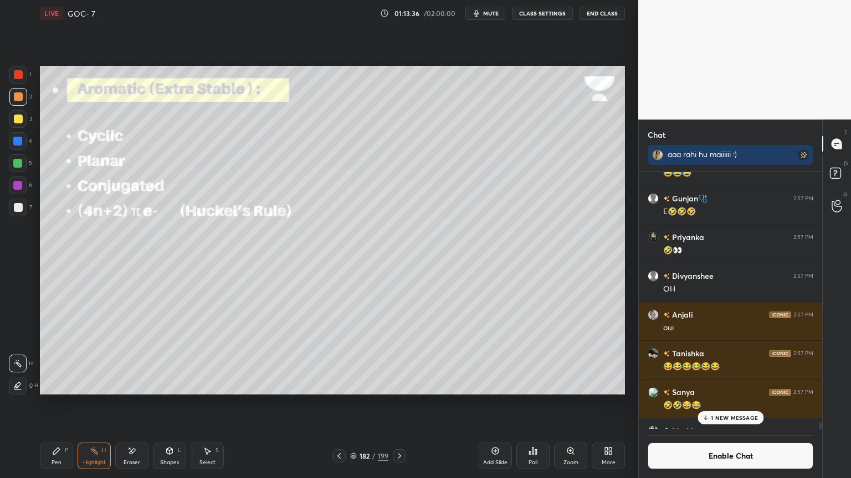
click at [171, 404] on div "Shapes" at bounding box center [169, 463] width 19 height 6
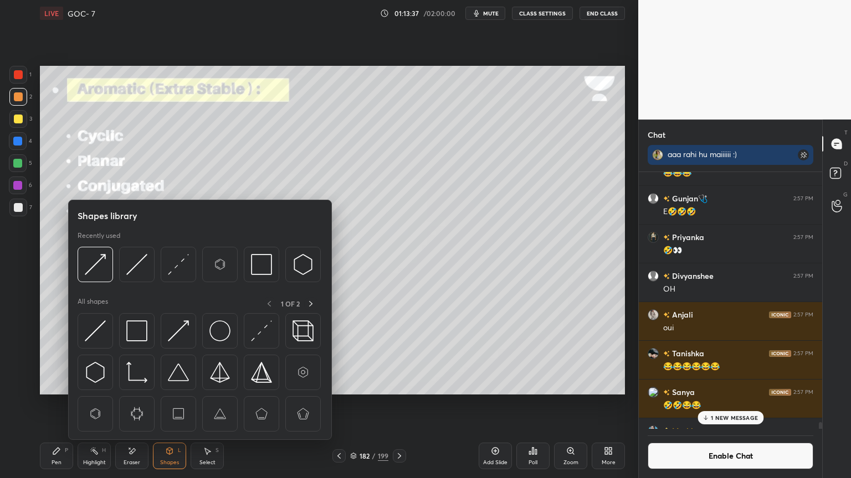
click at [97, 404] on img at bounding box center [95, 414] width 21 height 21
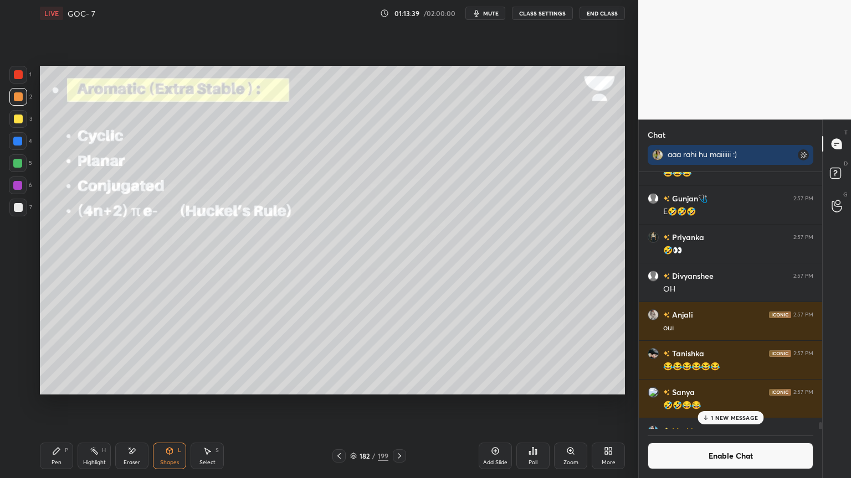
click at [59, 404] on div "Pen P" at bounding box center [56, 456] width 33 height 27
click at [17, 164] on div at bounding box center [17, 163] width 9 height 9
click at [95, 404] on div "Highlight H" at bounding box center [94, 456] width 33 height 27
click at [4, 146] on div "1 2 3 4 5 6 7 C X Z E E Erase all H H" at bounding box center [17, 230] width 35 height 329
click at [18, 140] on div at bounding box center [17, 141] width 9 height 9
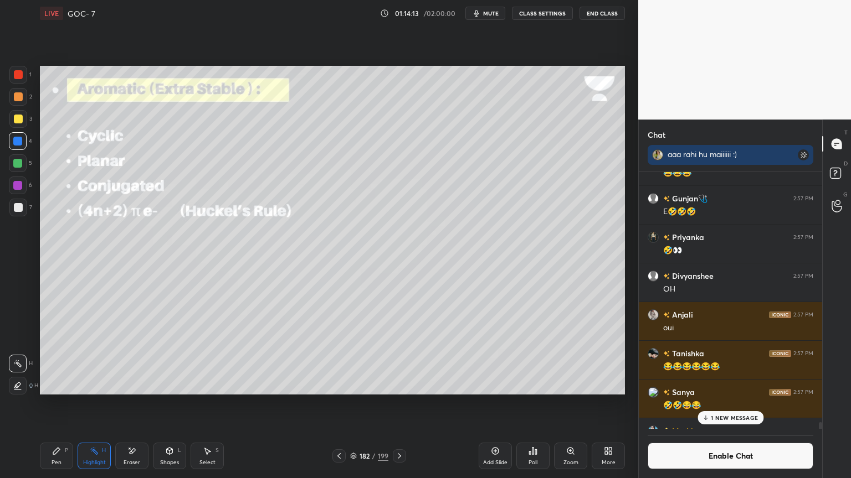
click at [56, 404] on div "Pen P" at bounding box center [56, 456] width 33 height 27
click at [203, 404] on icon at bounding box center [207, 451] width 9 height 9
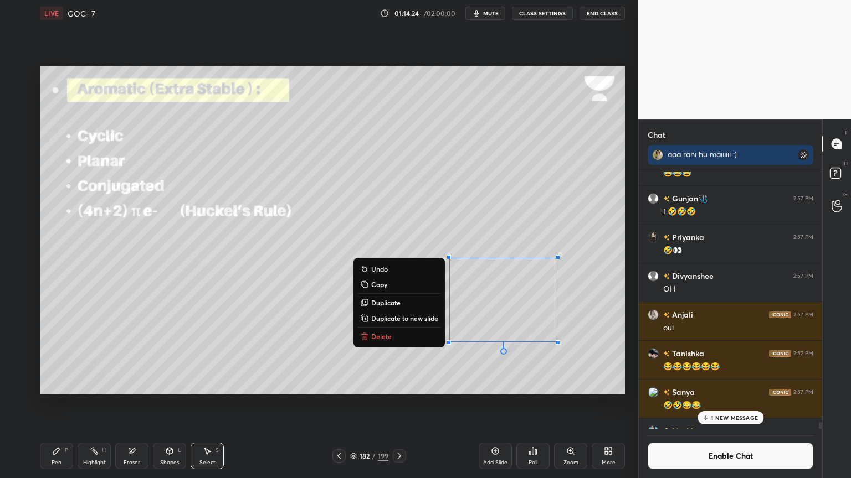
click at [63, 404] on div "Pen P" at bounding box center [56, 456] width 33 height 27
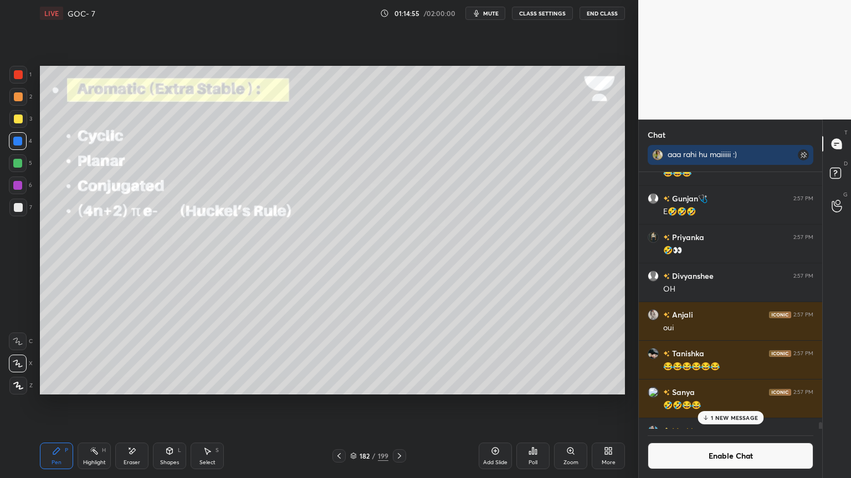
click at [143, 404] on div "Eraser" at bounding box center [131, 456] width 33 height 27
click at [86, 404] on div "Highlight H" at bounding box center [94, 456] width 33 height 27
click at [62, 404] on div "Pen P" at bounding box center [56, 456] width 33 height 27
click at [18, 102] on div at bounding box center [18, 97] width 18 height 18
click at [16, 188] on div at bounding box center [17, 185] width 9 height 9
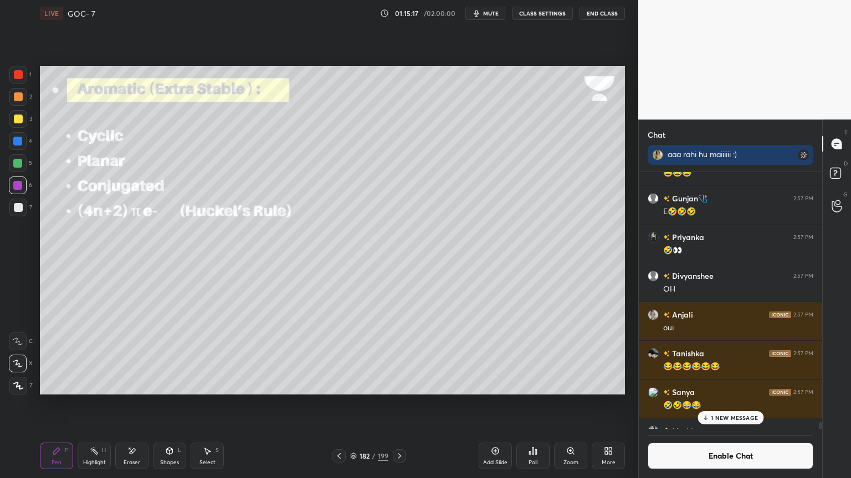
click at [19, 145] on div at bounding box center [17, 141] width 9 height 9
click at [22, 183] on div at bounding box center [18, 186] width 18 height 18
click at [131, 404] on icon at bounding box center [133, 452] width 6 height 6
click at [63, 404] on div "Pen P" at bounding box center [56, 456] width 33 height 27
click at [206, 404] on icon at bounding box center [207, 451] width 9 height 9
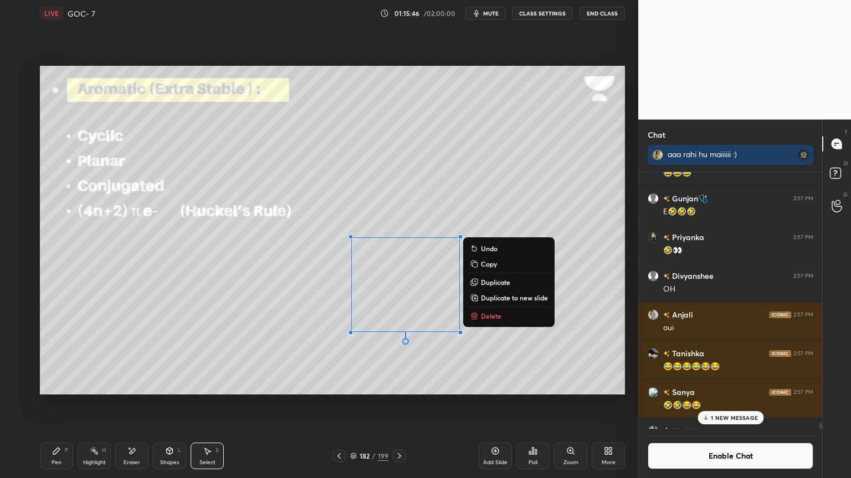
click at [93, 404] on div "Highlight H" at bounding box center [94, 456] width 33 height 27
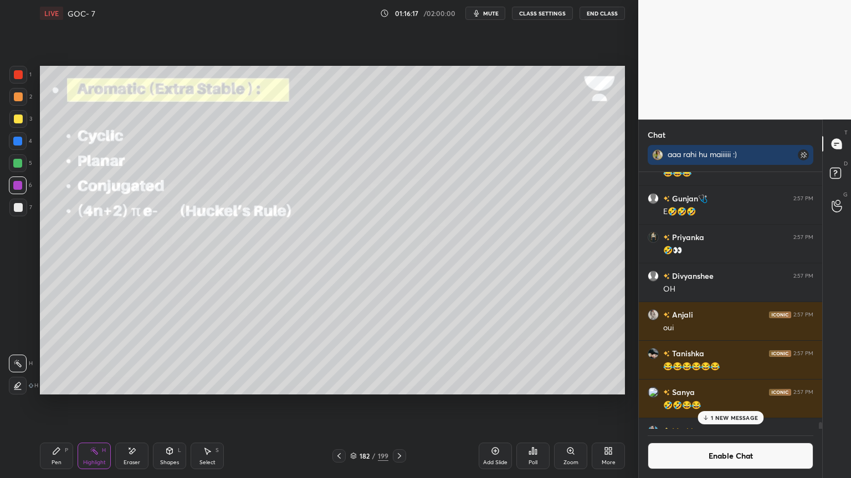
click at [69, 404] on div "Pen P" at bounding box center [56, 456] width 33 height 27
click at [98, 404] on div "Highlight" at bounding box center [94, 463] width 23 height 6
click at [177, 404] on div "Shapes" at bounding box center [169, 463] width 19 height 6
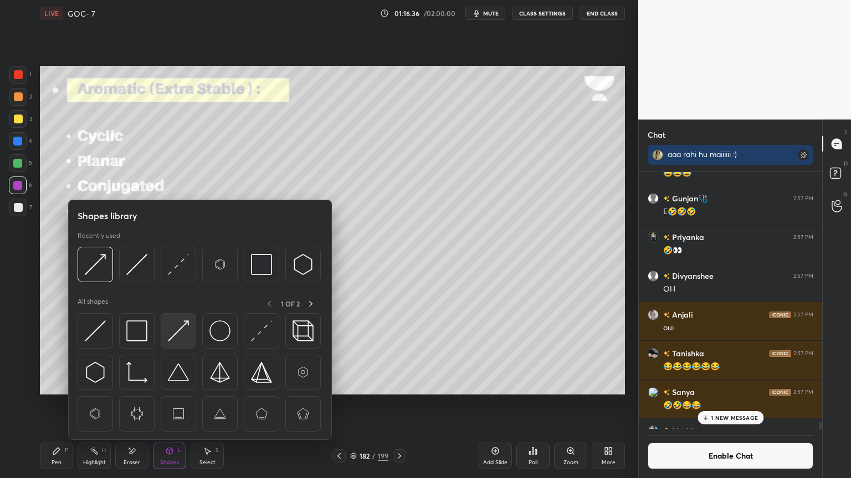
click at [176, 335] on img at bounding box center [178, 331] width 21 height 21
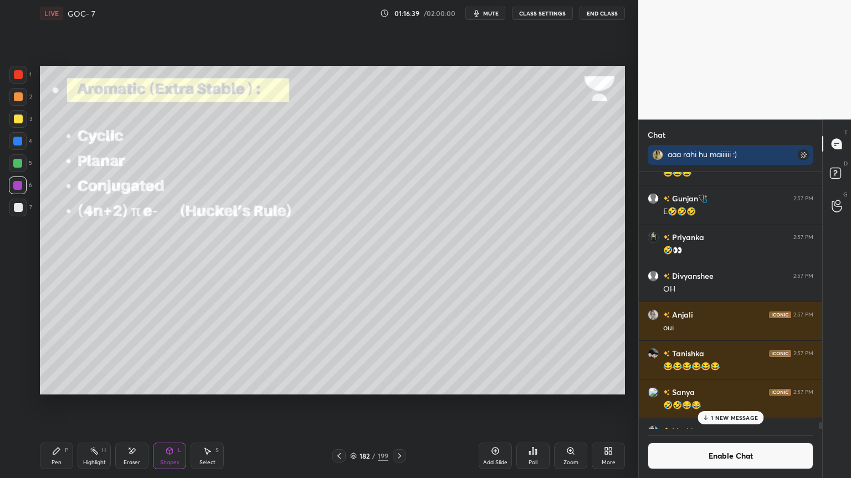
click at [163, 404] on div "Shapes" at bounding box center [169, 463] width 19 height 6
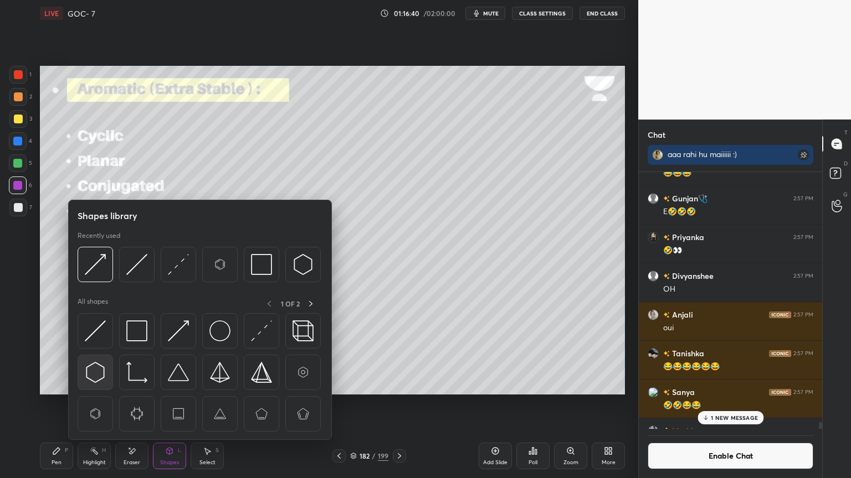
click at [91, 368] on img at bounding box center [95, 372] width 21 height 21
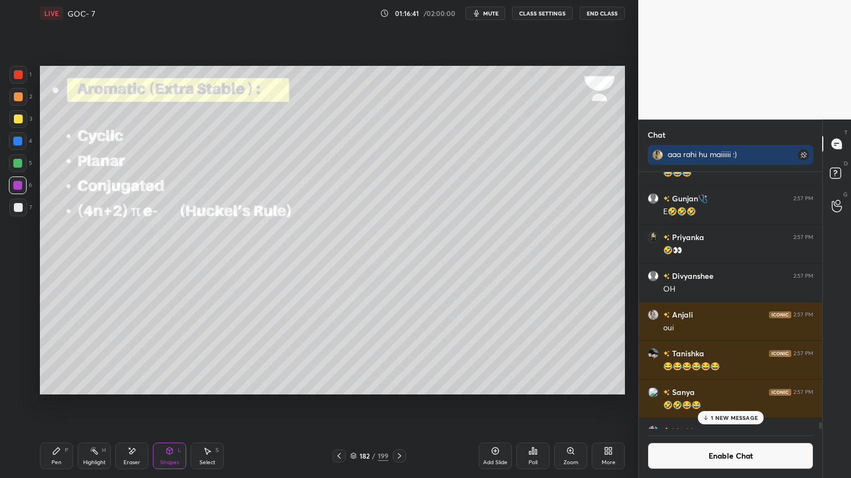
click at [18, 102] on div at bounding box center [18, 97] width 18 height 18
click at [161, 404] on div "Shapes" at bounding box center [169, 463] width 19 height 6
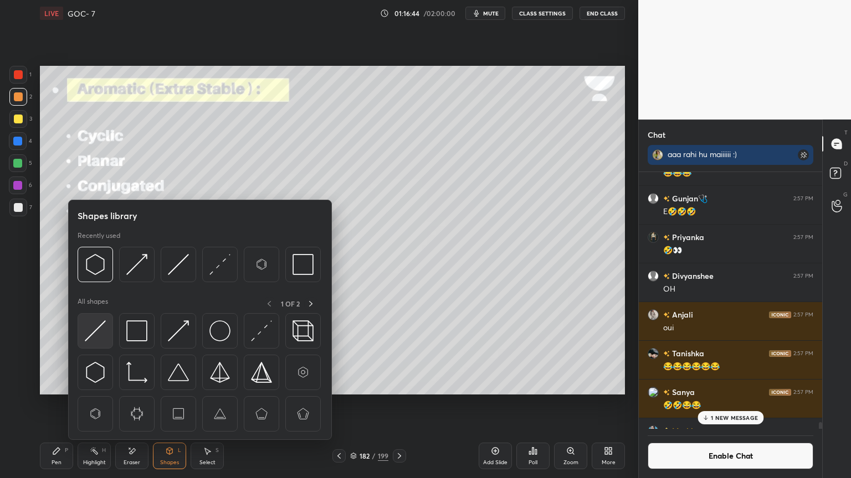
click at [101, 334] on img at bounding box center [95, 331] width 21 height 21
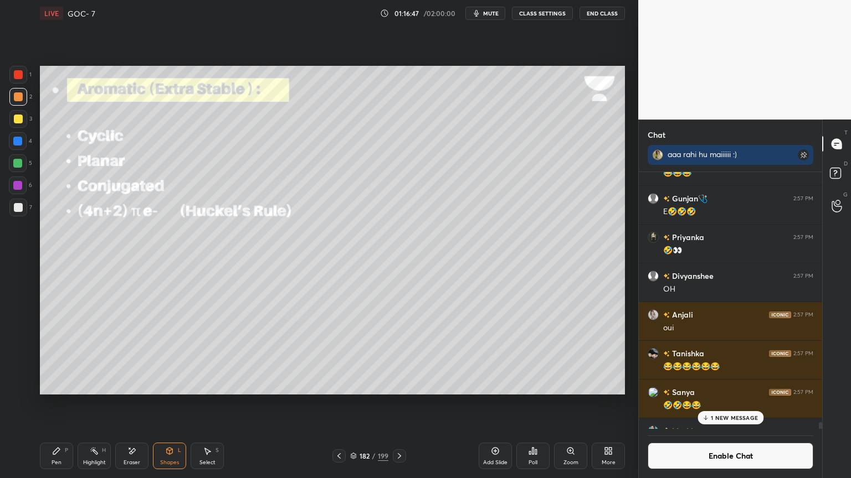
click at [102, 404] on div "H" at bounding box center [104, 451] width 4 height 6
click at [20, 185] on div at bounding box center [17, 185] width 9 height 9
click at [212, 404] on div "Select S" at bounding box center [206, 456] width 33 height 27
click at [91, 404] on circle at bounding box center [91, 451] width 1 height 1
click at [65, 404] on div "Pen P" at bounding box center [56, 456] width 33 height 27
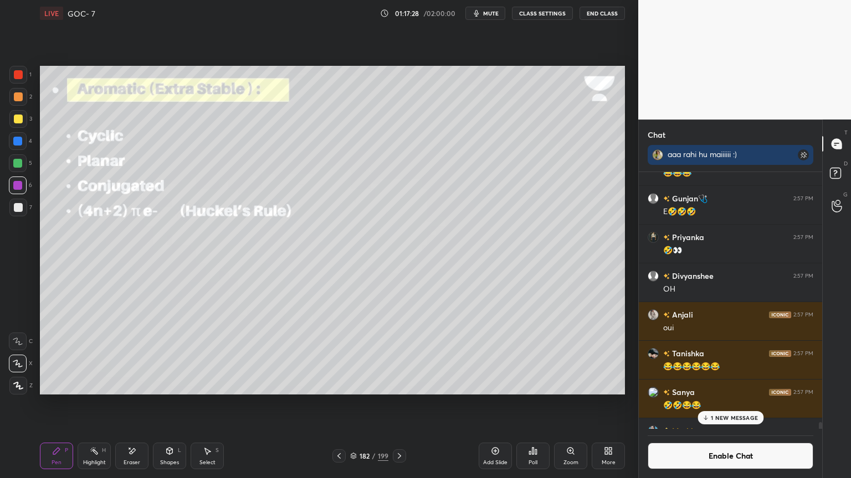
click at [24, 210] on div at bounding box center [18, 208] width 18 height 18
click at [497, 404] on div "Add Slide" at bounding box center [495, 463] width 24 height 6
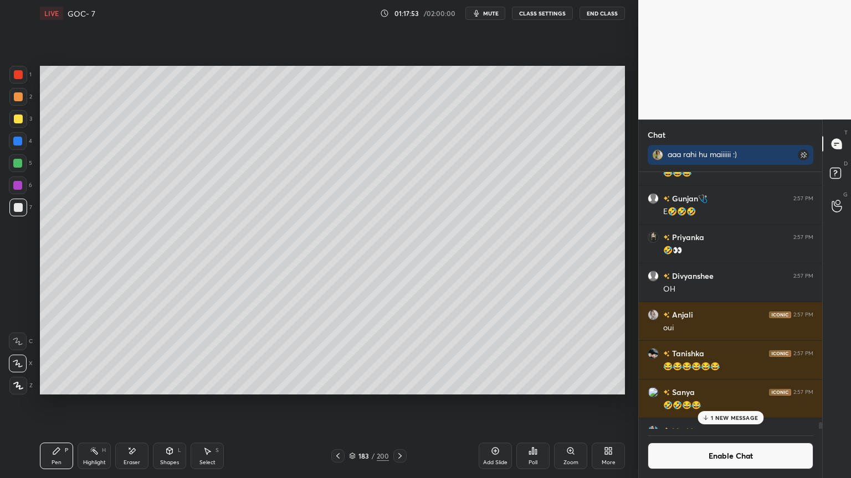
click at [341, 404] on icon at bounding box center [337, 456] width 9 height 9
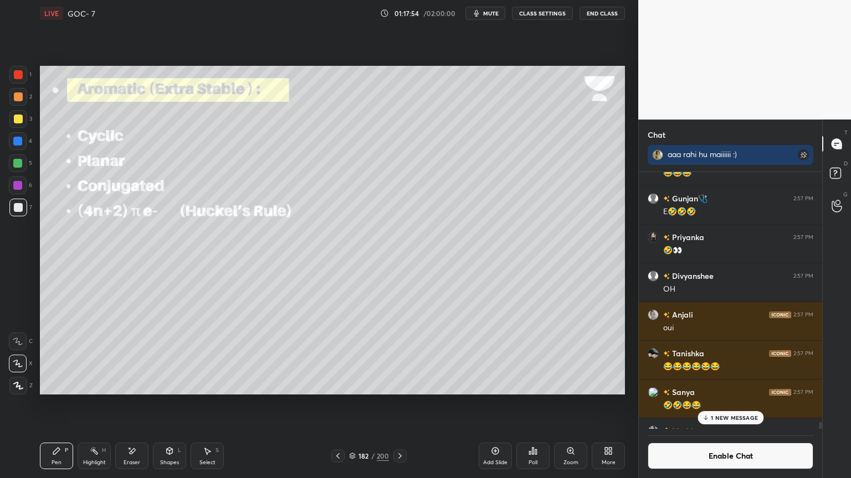
click at [91, 404] on div "Highlight H" at bounding box center [94, 456] width 33 height 27
click at [398, 404] on icon at bounding box center [399, 456] width 9 height 9
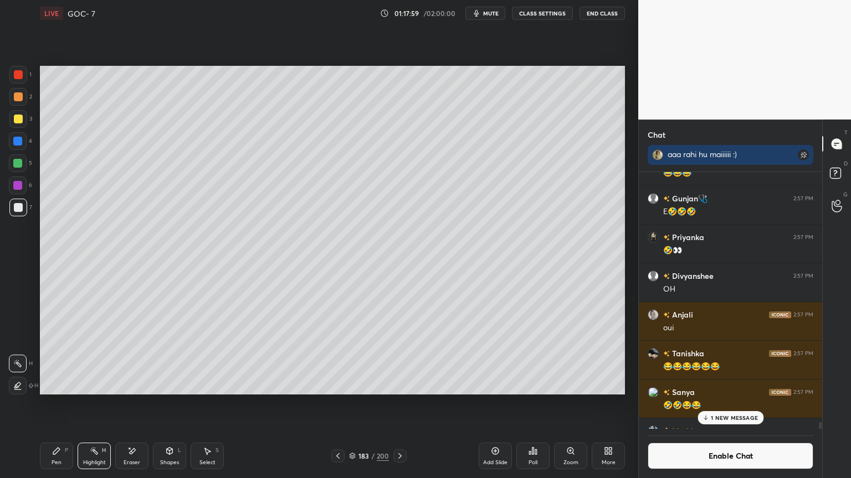
click at [22, 141] on div at bounding box center [17, 141] width 9 height 9
click at [18, 182] on div at bounding box center [17, 185] width 9 height 9
click at [63, 404] on div "Pen P Highlight H Eraser Shapes L Select S 183 / 200 Add Slide Poll Zoom More" at bounding box center [332, 456] width 585 height 44
click at [64, 404] on div "Pen P" at bounding box center [56, 456] width 33 height 27
click at [19, 100] on div at bounding box center [18, 96] width 9 height 9
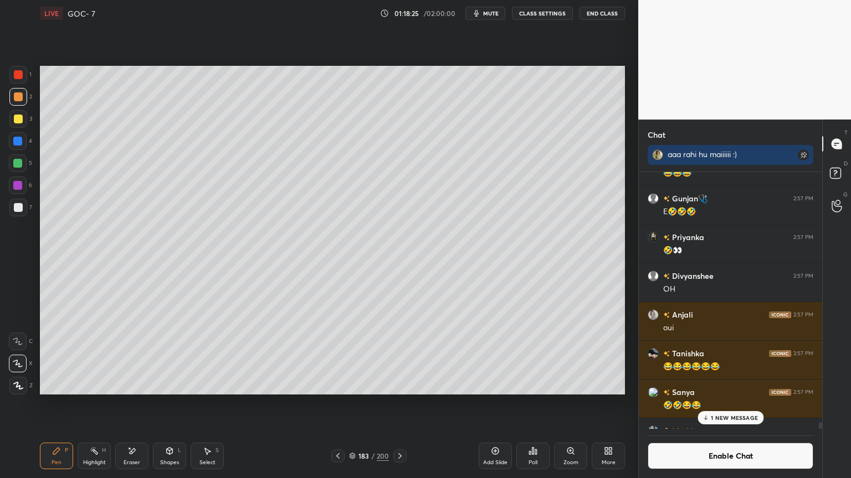
click at [18, 146] on div at bounding box center [18, 141] width 18 height 18
click at [16, 100] on div at bounding box center [18, 96] width 9 height 9
click at [20, 145] on div at bounding box center [17, 141] width 9 height 9
click at [19, 95] on div at bounding box center [18, 96] width 9 height 9
click at [89, 404] on div "Highlight" at bounding box center [94, 463] width 23 height 6
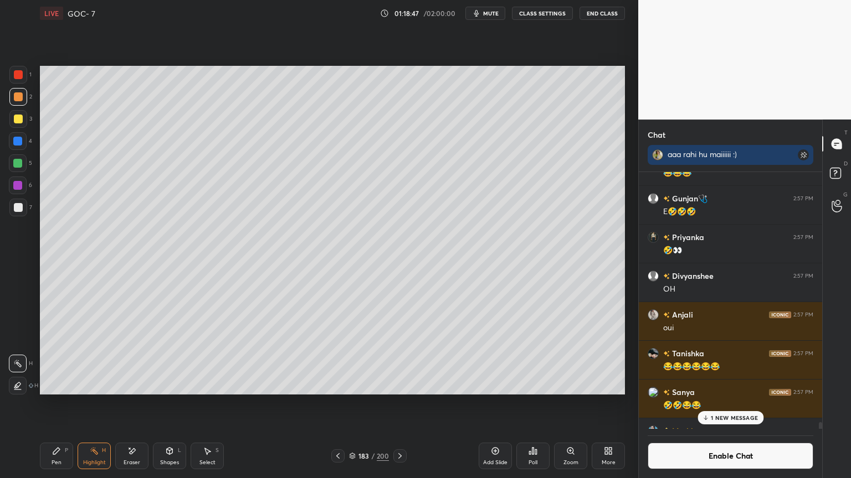
click at [18, 167] on div at bounding box center [17, 163] width 9 height 9
click at [337, 404] on icon at bounding box center [337, 456] width 3 height 6
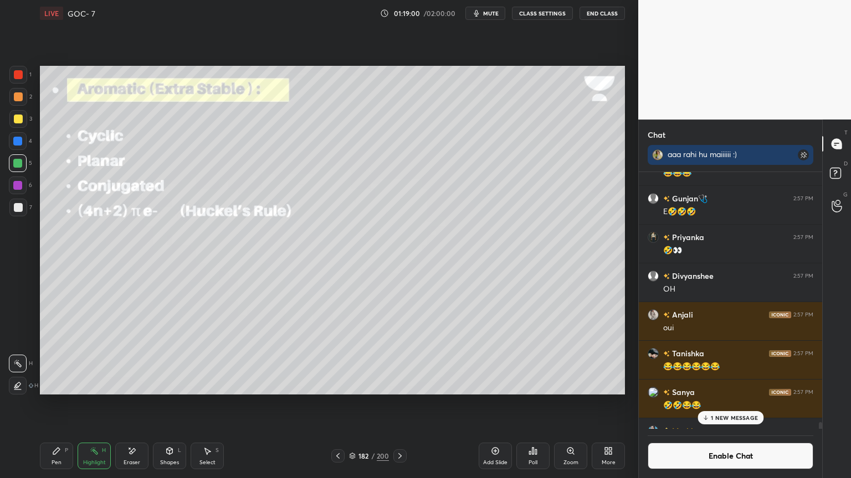
click at [396, 404] on icon at bounding box center [399, 456] width 9 height 9
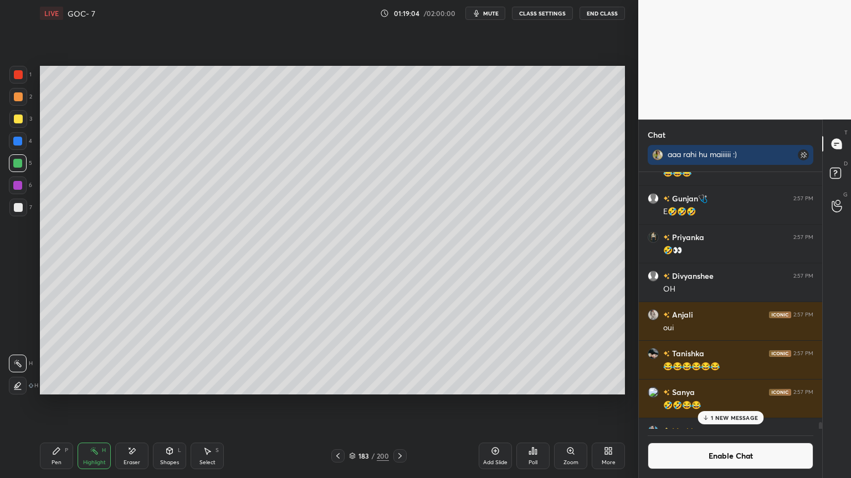
click at [334, 404] on icon at bounding box center [337, 456] width 9 height 9
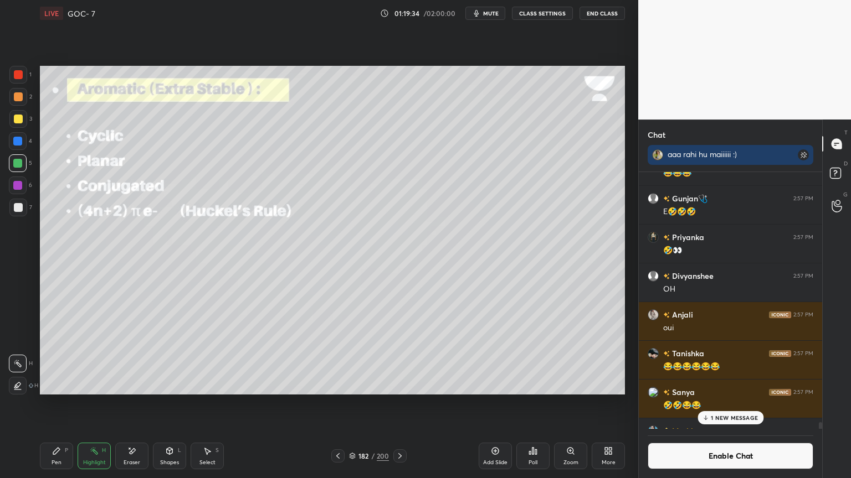
click at [399, 404] on icon at bounding box center [399, 456] width 3 height 6
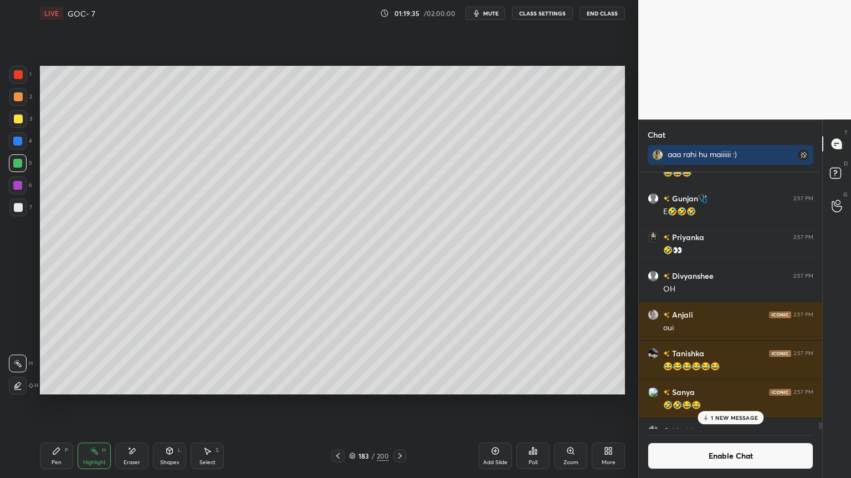
click at [394, 404] on div at bounding box center [399, 456] width 13 height 13
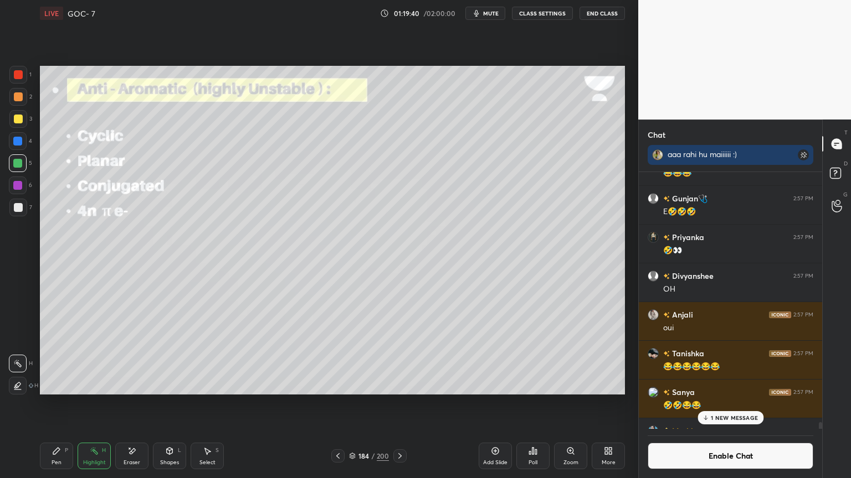
click at [178, 404] on div "Shapes L" at bounding box center [169, 456] width 33 height 27
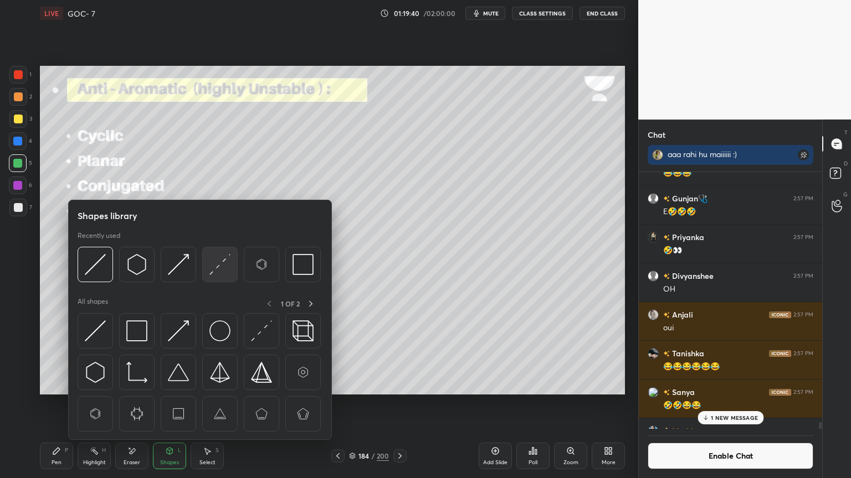
click at [226, 265] on img at bounding box center [219, 264] width 21 height 21
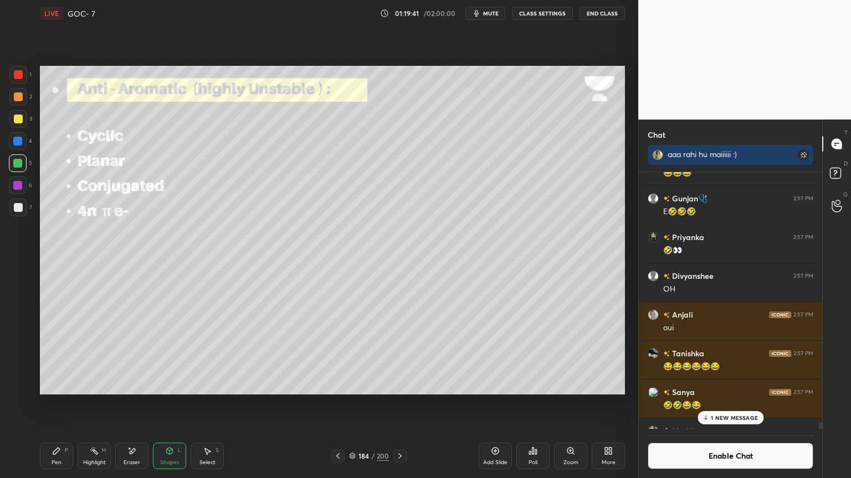
click at [22, 142] on div at bounding box center [17, 141] width 9 height 9
click at [92, 404] on div "Pen P Highlight H Eraser Shapes L Select S 184 / 200 Add Slide Poll Zoom More" at bounding box center [332, 456] width 585 height 44
click at [102, 404] on div "Highlight" at bounding box center [94, 463] width 23 height 6
click at [62, 404] on div "Pen P" at bounding box center [56, 456] width 33 height 27
click at [129, 404] on icon at bounding box center [131, 451] width 9 height 9
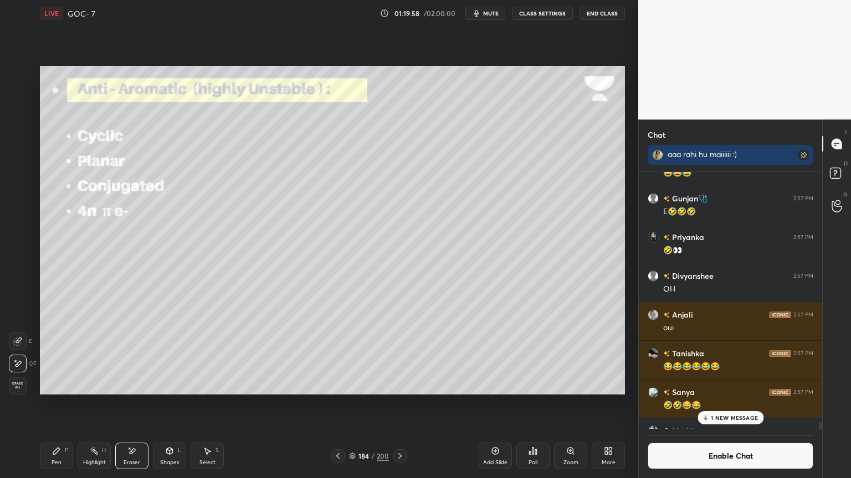
click at [43, 404] on div "Pen P" at bounding box center [56, 456] width 33 height 27
click at [16, 178] on div at bounding box center [18, 186] width 18 height 18
click at [126, 404] on div "Eraser" at bounding box center [131, 456] width 33 height 27
click at [63, 404] on div "Pen P" at bounding box center [56, 456] width 33 height 27
click at [120, 404] on div "Eraser" at bounding box center [131, 456] width 33 height 27
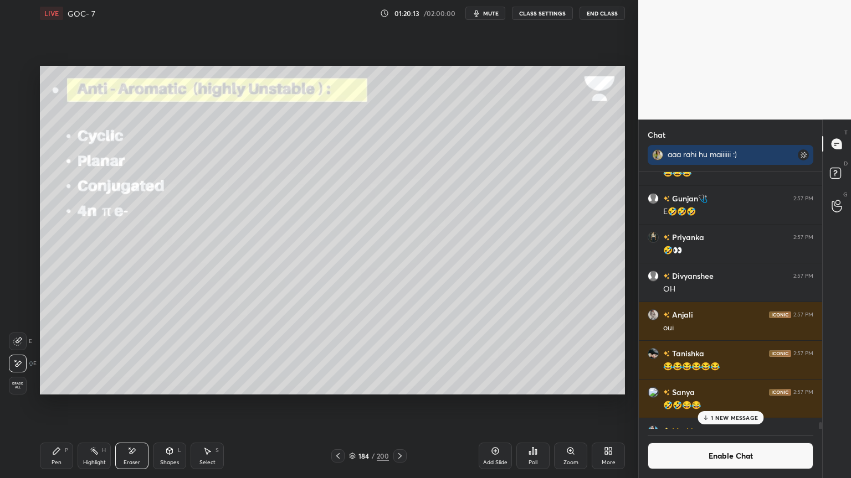
click at [85, 404] on div "Highlight H" at bounding box center [94, 456] width 33 height 27
click at [18, 381] on div at bounding box center [18, 386] width 18 height 18
click at [64, 404] on div "Pen P" at bounding box center [56, 456] width 33 height 27
click at [19, 140] on div at bounding box center [17, 141] width 9 height 9
click at [23, 102] on div at bounding box center [18, 97] width 18 height 18
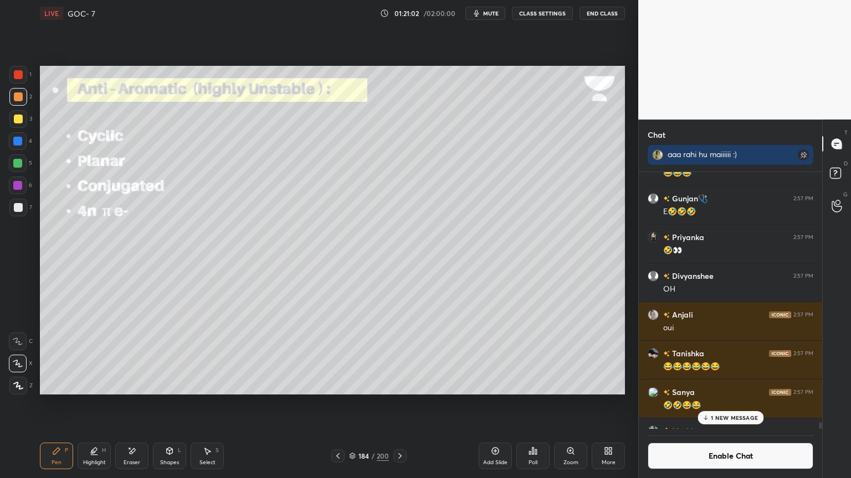
click at [397, 404] on icon at bounding box center [399, 456] width 9 height 9
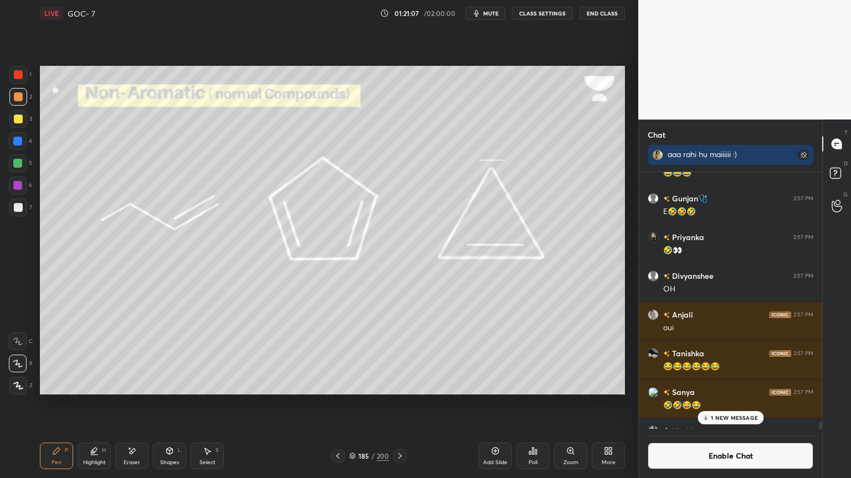
click at [97, 404] on div "Highlight H" at bounding box center [94, 456] width 33 height 27
click at [25, 363] on div at bounding box center [18, 364] width 18 height 18
click at [22, 142] on div at bounding box center [18, 141] width 18 height 18
click at [66, 404] on div "Pen P" at bounding box center [56, 456] width 33 height 27
click at [127, 404] on div "Eraser" at bounding box center [131, 456] width 33 height 27
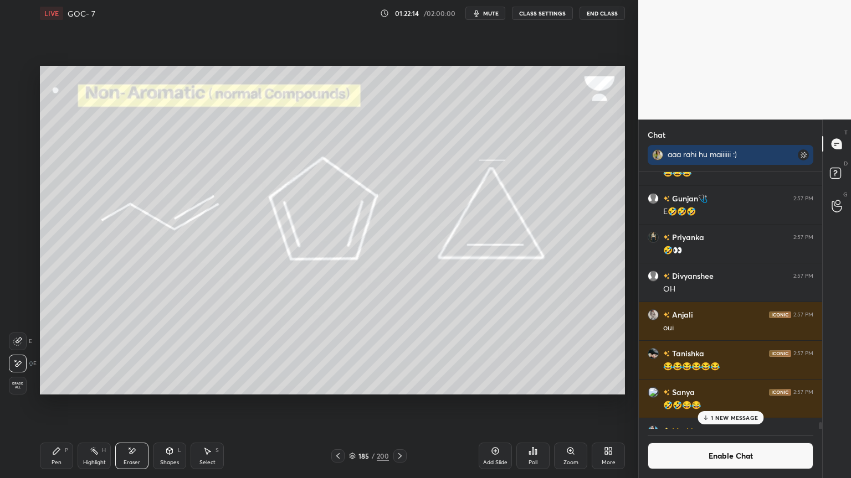
click at [95, 404] on div "Highlight H" at bounding box center [94, 456] width 33 height 27
click at [54, 404] on div "Pen" at bounding box center [56, 463] width 10 height 6
click at [87, 404] on div "Highlight" at bounding box center [94, 463] width 23 height 6
click at [66, 404] on div "P" at bounding box center [66, 451] width 3 height 6
click at [94, 404] on rect at bounding box center [95, 453] width 6 height 6
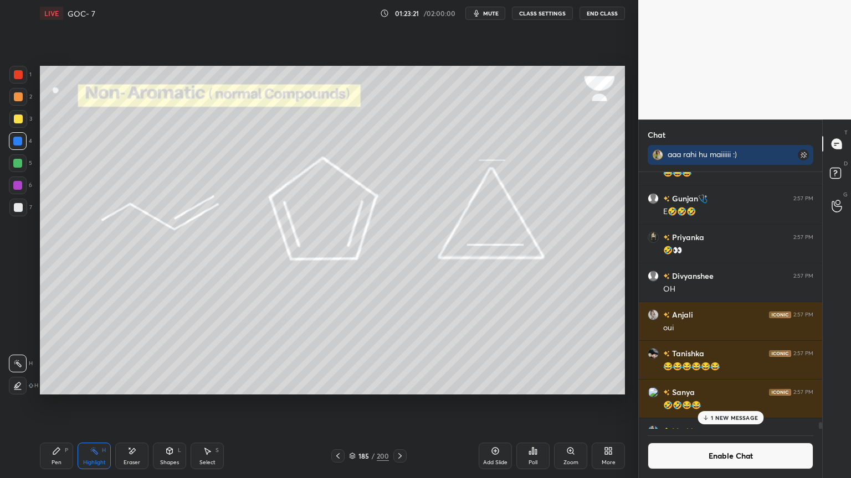
click at [24, 185] on div at bounding box center [18, 186] width 18 height 18
click at [40, 404] on div "Pen P" at bounding box center [56, 456] width 33 height 27
click at [506, 404] on div "Add Slide" at bounding box center [494, 456] width 33 height 27
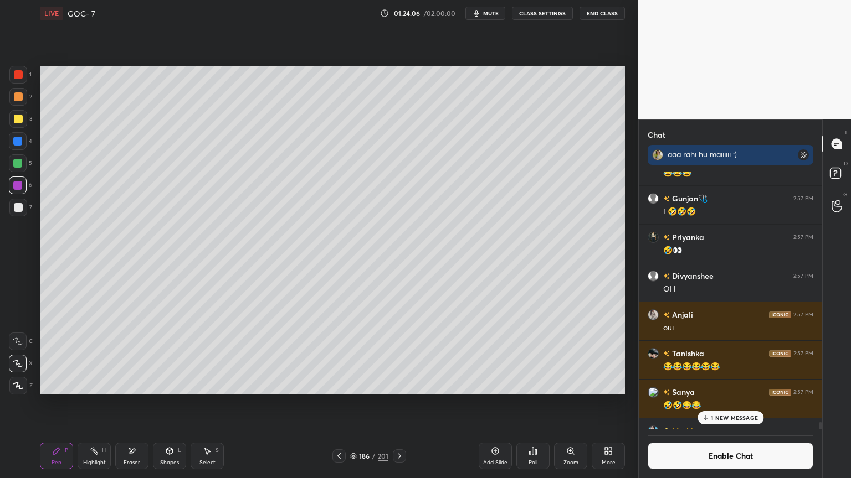
click at [171, 404] on div "Shapes L" at bounding box center [169, 456] width 33 height 27
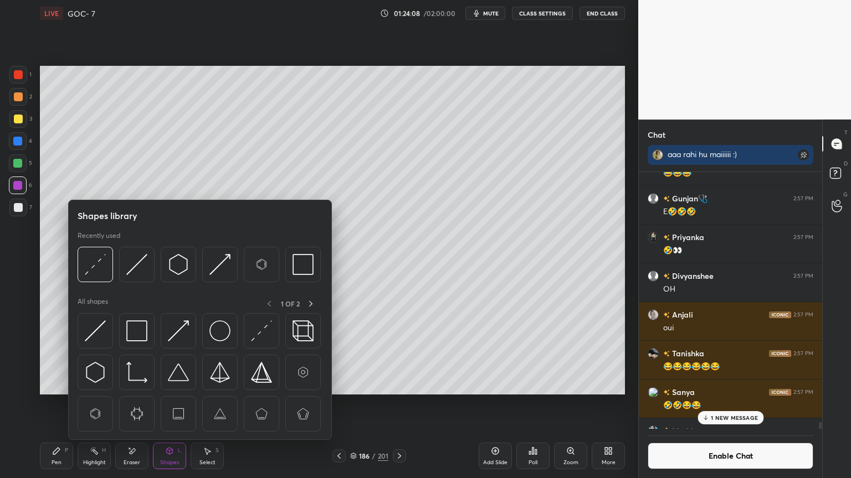
click at [224, 404] on img at bounding box center [219, 414] width 21 height 21
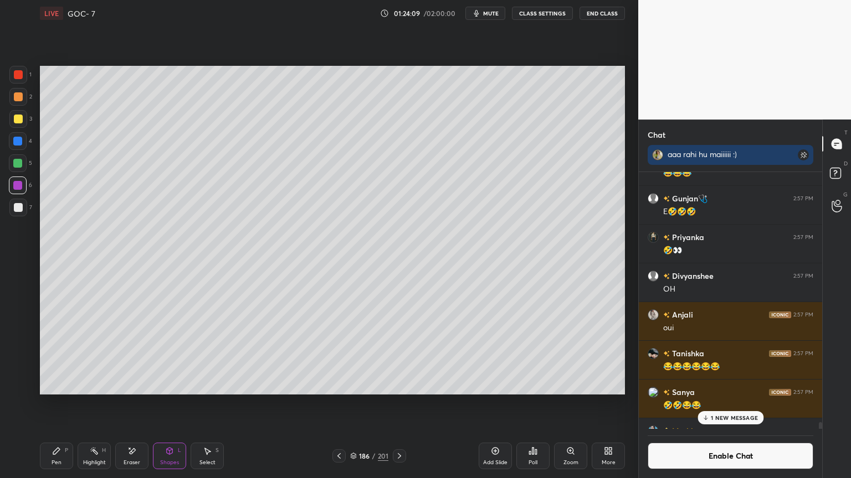
click at [66, 404] on div "Pen P" at bounding box center [56, 456] width 33 height 27
click at [339, 404] on icon at bounding box center [338, 456] width 9 height 9
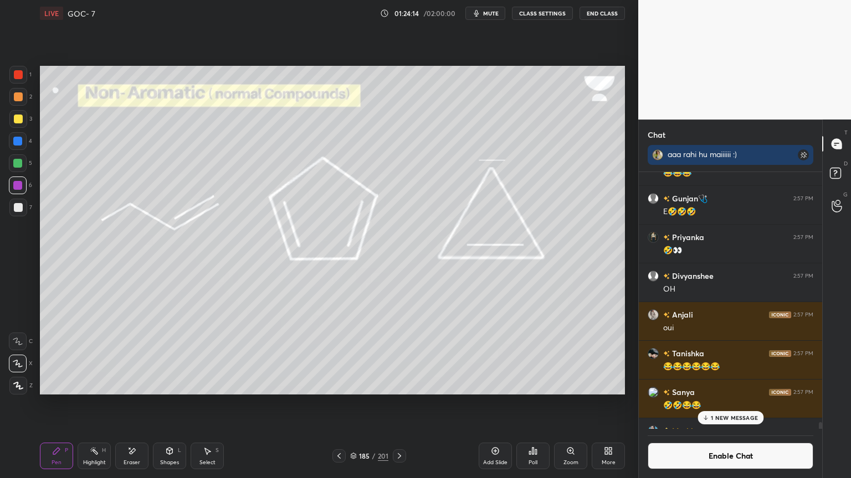
click at [89, 404] on div "Highlight H" at bounding box center [94, 456] width 33 height 27
click at [399, 404] on icon at bounding box center [399, 456] width 3 height 6
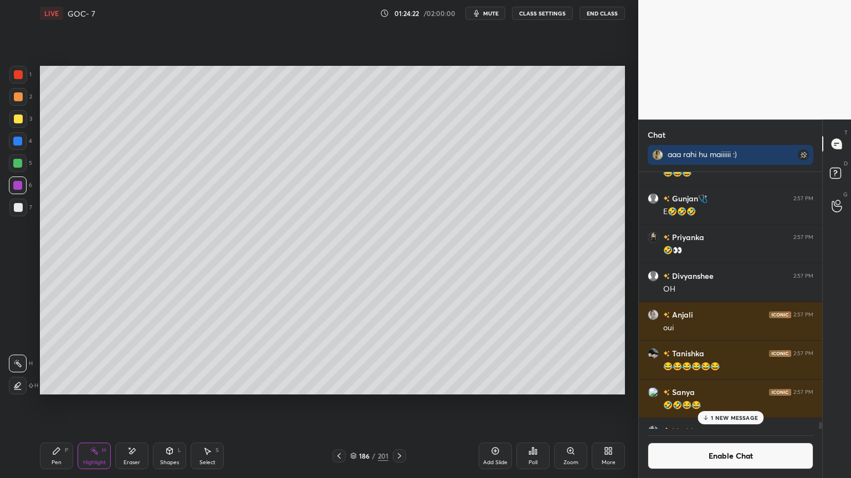
click at [67, 404] on div "Pen P" at bounding box center [56, 456] width 33 height 27
click at [122, 404] on div "Eraser" at bounding box center [131, 456] width 33 height 27
click at [53, 404] on div "Pen" at bounding box center [56, 463] width 10 height 6
click at [17, 161] on div at bounding box center [17, 163] width 9 height 9
click at [175, 404] on div "Shapes L" at bounding box center [169, 456] width 33 height 27
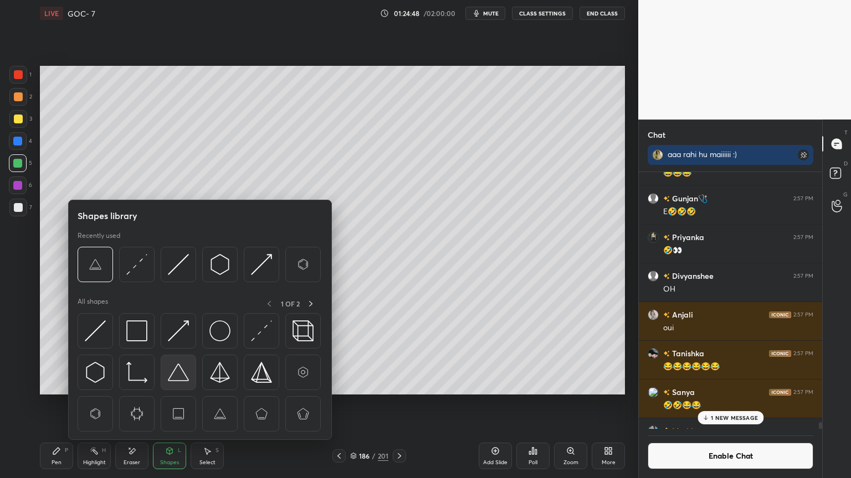
click at [179, 375] on img at bounding box center [178, 372] width 21 height 21
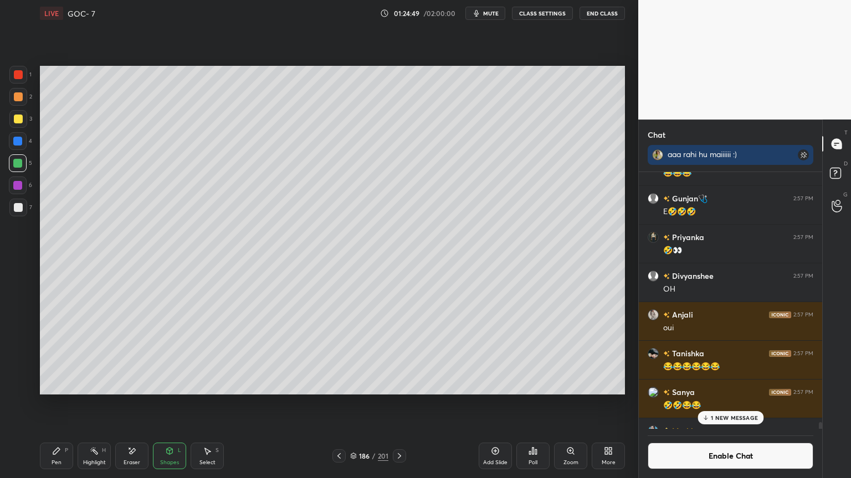
click at [21, 184] on div at bounding box center [17, 185] width 9 height 9
click at [66, 404] on div "Pen P" at bounding box center [56, 456] width 33 height 27
click at [21, 157] on div at bounding box center [18, 163] width 18 height 18
click at [166, 404] on icon at bounding box center [169, 451] width 9 height 9
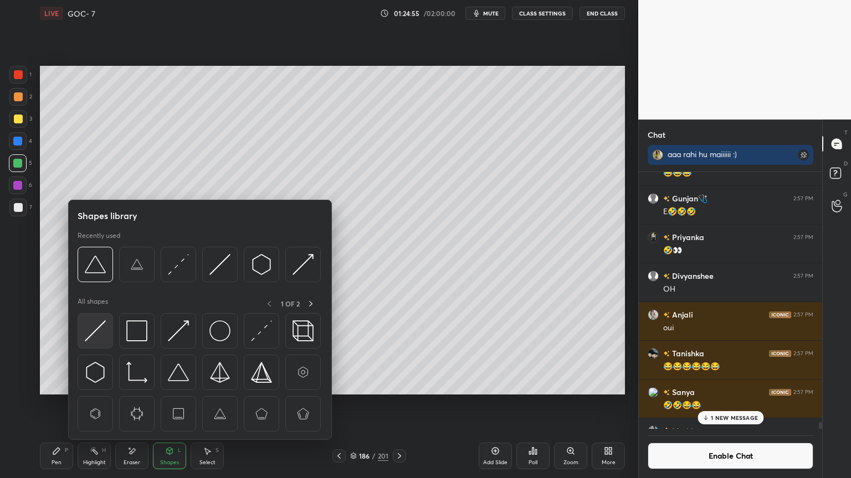
click at [99, 334] on img at bounding box center [95, 331] width 21 height 21
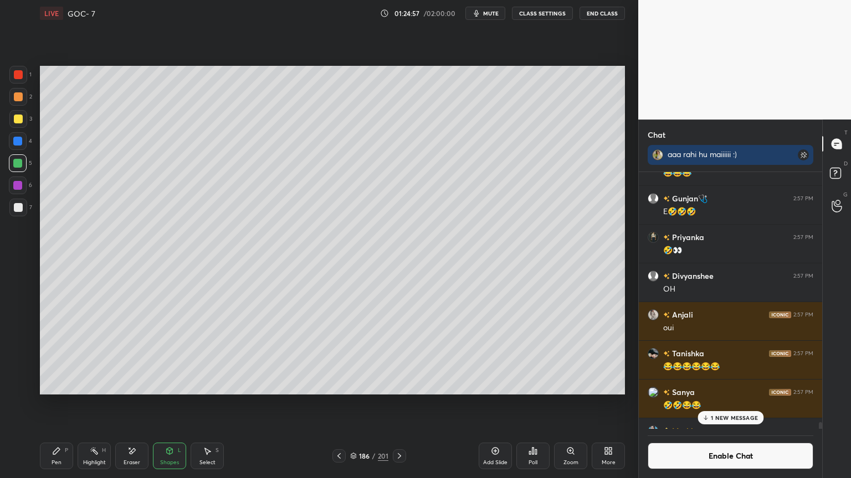
click at [51, 404] on div "Pen P" at bounding box center [56, 456] width 33 height 27
click at [97, 404] on icon at bounding box center [94, 451] width 9 height 9
click at [90, 404] on div "Highlight" at bounding box center [94, 463] width 23 height 6
click at [58, 404] on icon at bounding box center [56, 451] width 9 height 9
click at [338, 404] on icon at bounding box center [338, 456] width 9 height 9
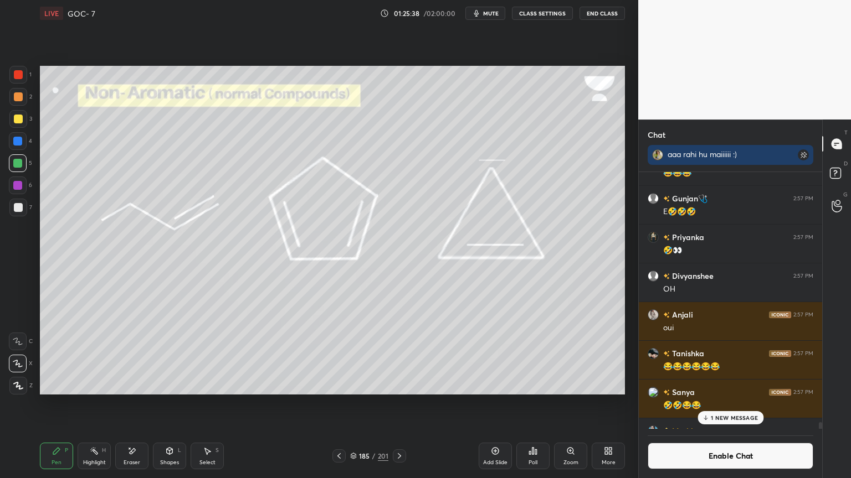
click at [341, 404] on icon at bounding box center [338, 456] width 9 height 9
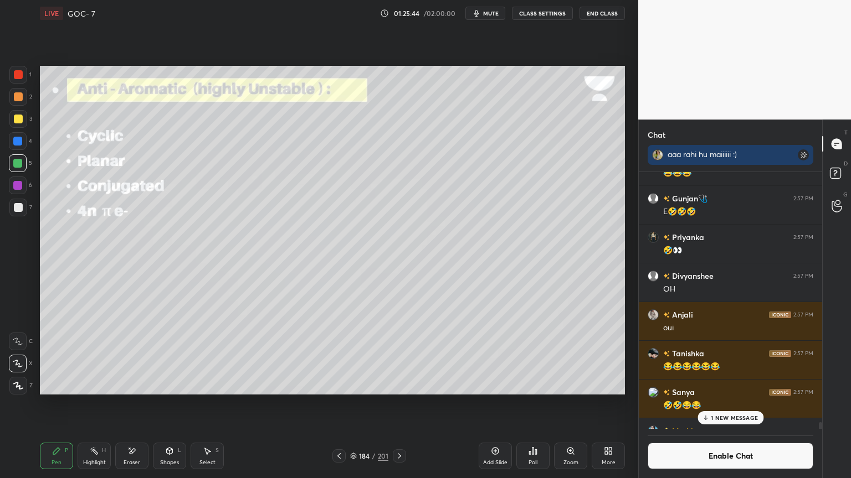
click at [337, 404] on icon at bounding box center [338, 456] width 9 height 9
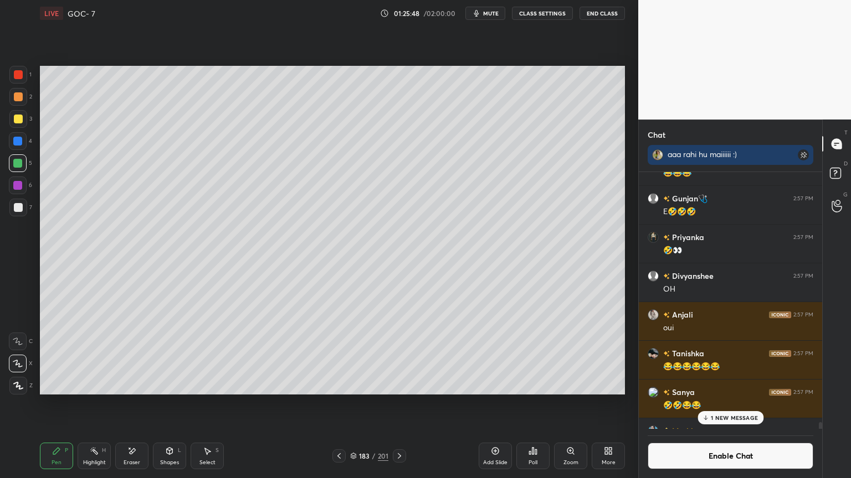
click at [400, 404] on icon at bounding box center [399, 456] width 9 height 9
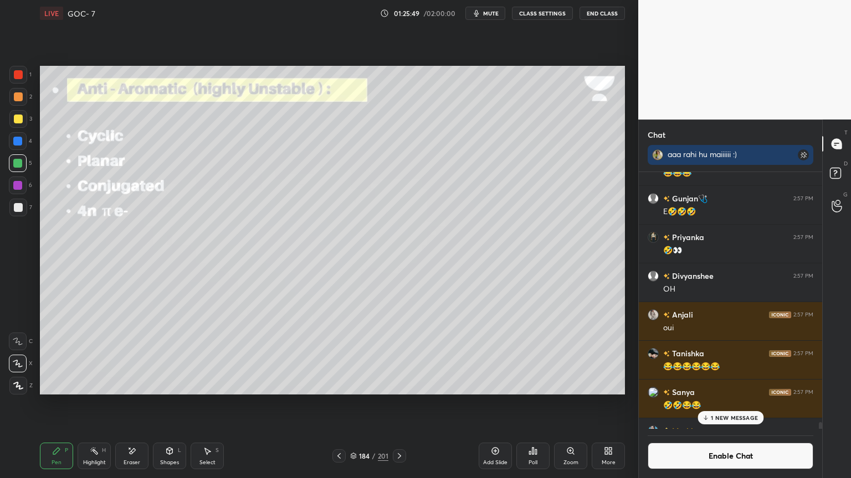
click at [400, 404] on icon at bounding box center [399, 456] width 3 height 6
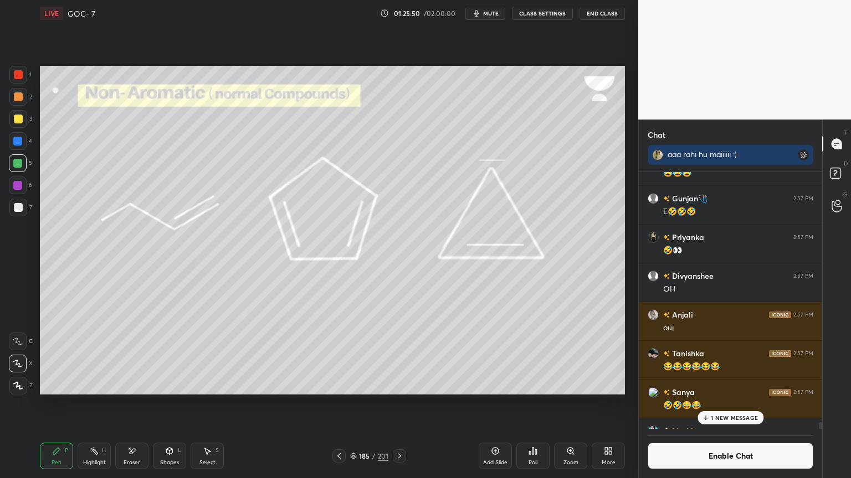
click at [401, 404] on icon at bounding box center [399, 456] width 9 height 9
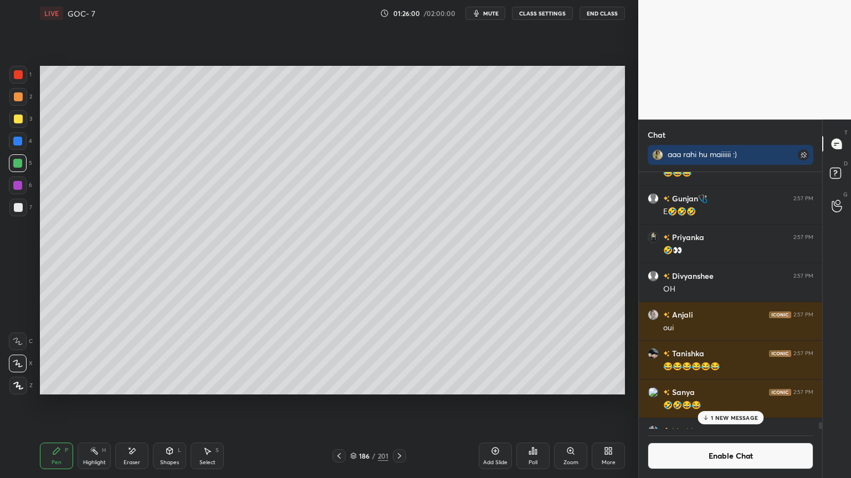
click at [92, 404] on rect at bounding box center [95, 453] width 6 height 6
click at [15, 142] on div at bounding box center [17, 141] width 9 height 9
click at [401, 404] on div at bounding box center [399, 456] width 13 height 13
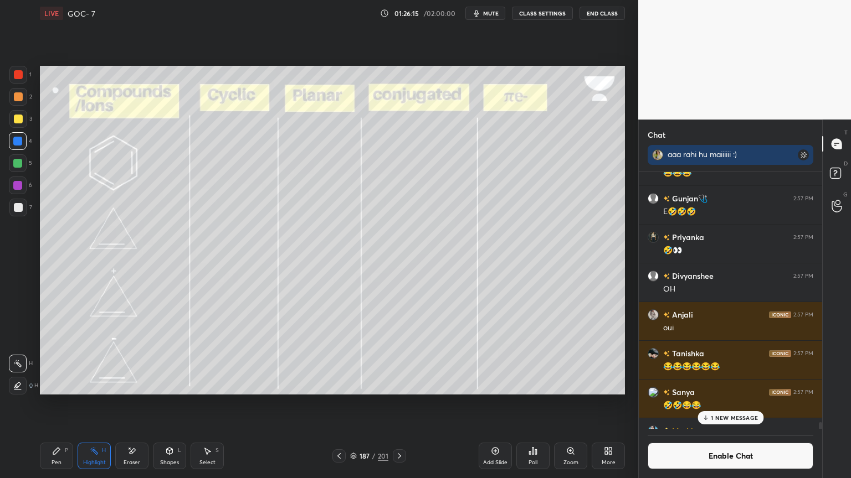
click at [336, 404] on icon at bounding box center [338, 456] width 9 height 9
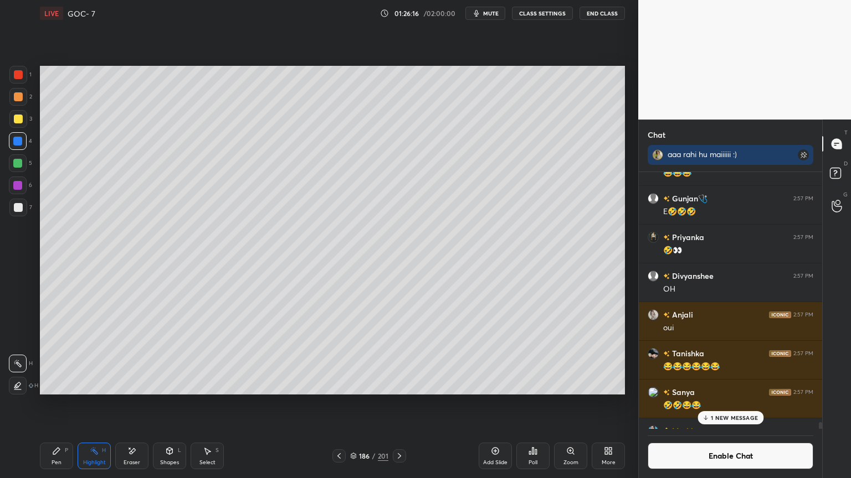
click at [726, 404] on p "1 NEW MESSAGE" at bounding box center [733, 418] width 47 height 7
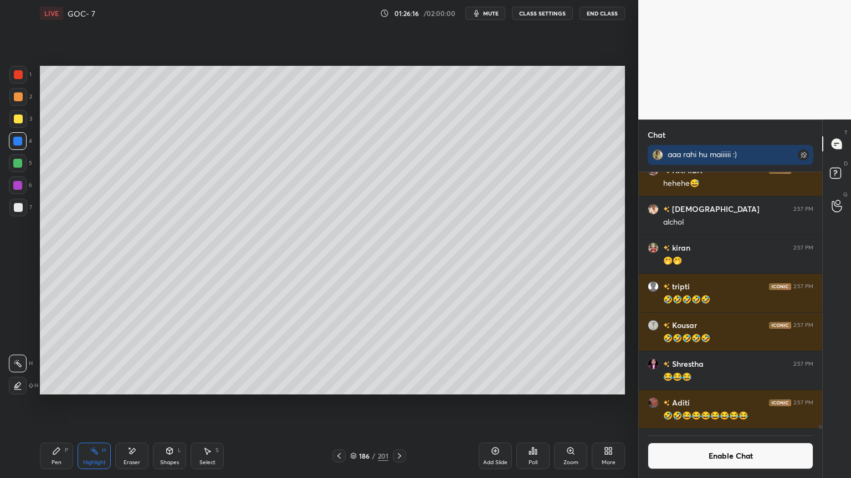
click at [718, 404] on button "Enable Chat" at bounding box center [730, 456] width 166 height 27
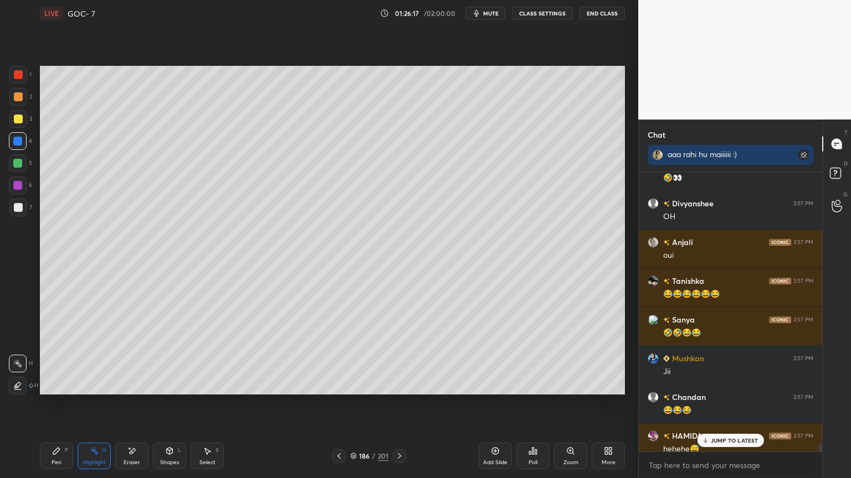
click at [720, 404] on p "JUMP TO LATEST" at bounding box center [734, 440] width 48 height 7
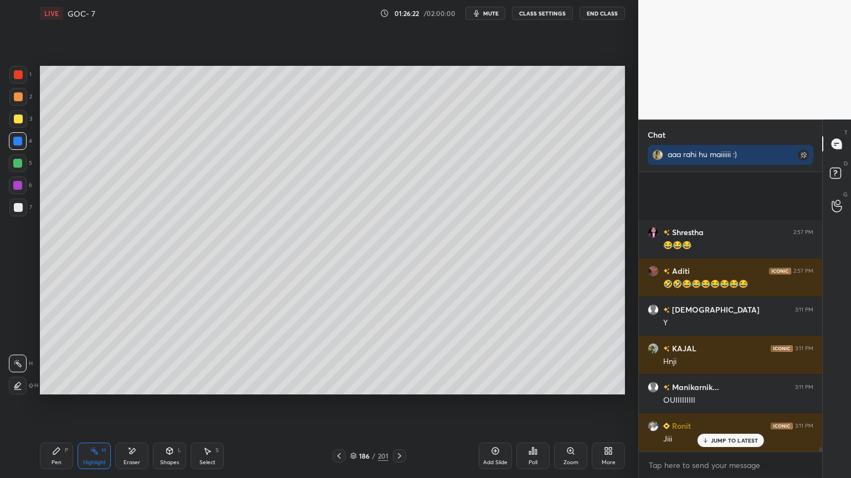
scroll to position [16581, 0]
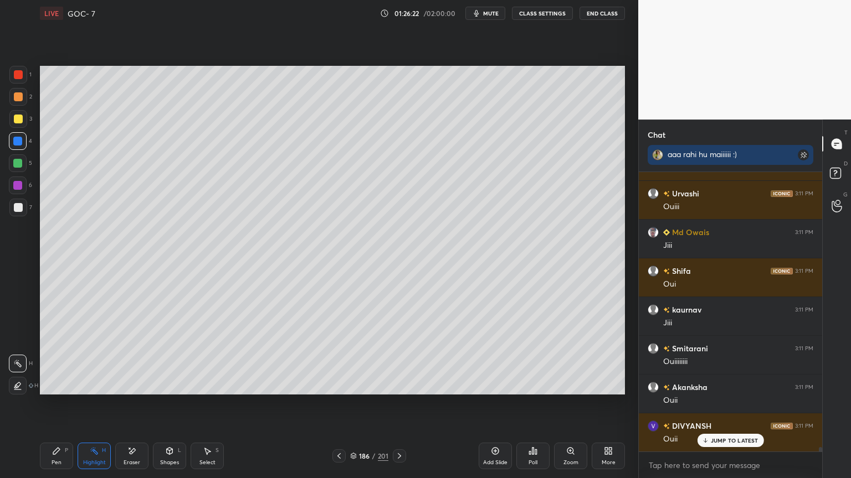
click at [334, 404] on icon at bounding box center [338, 456] width 9 height 9
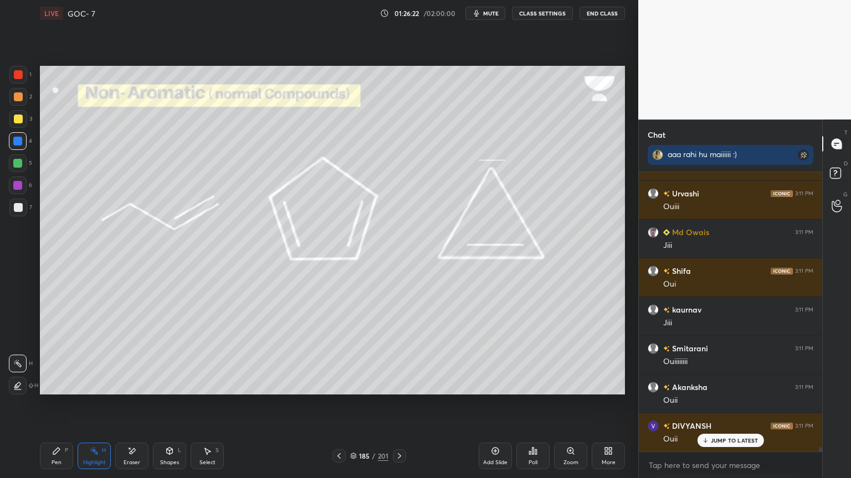
click at [334, 404] on icon at bounding box center [338, 456] width 9 height 9
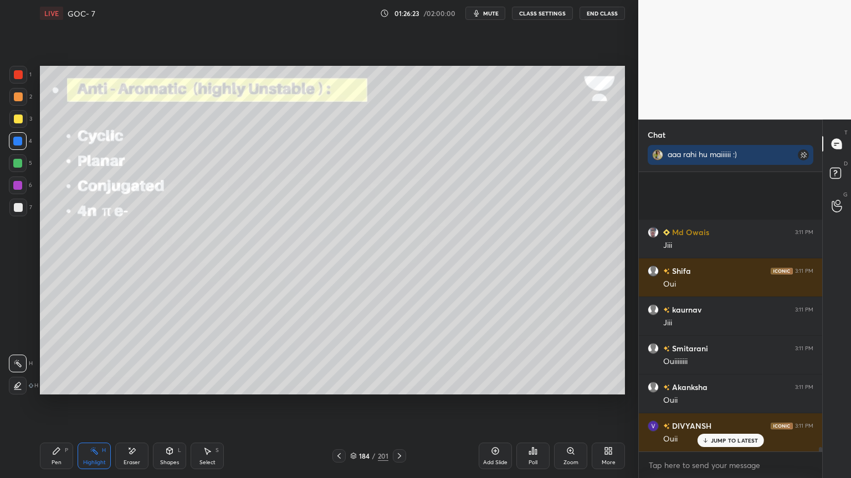
scroll to position [17046, 0]
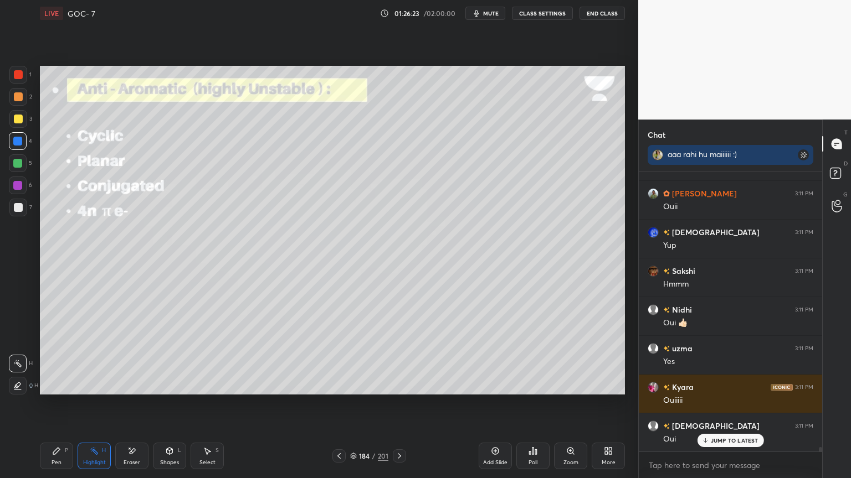
click at [337, 404] on icon at bounding box center [338, 456] width 9 height 9
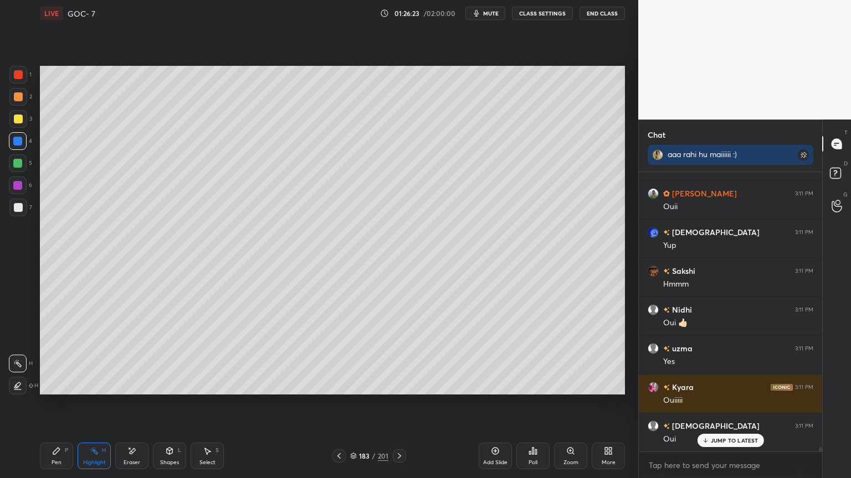
click at [339, 404] on icon at bounding box center [338, 456] width 9 height 9
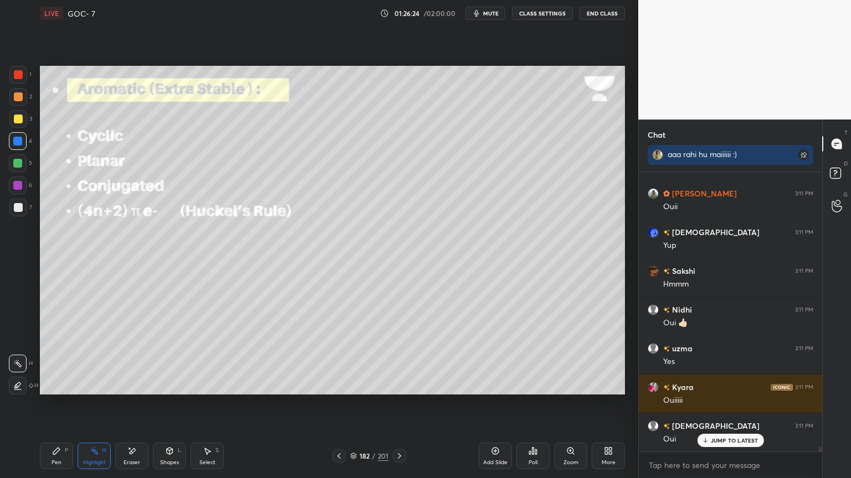
scroll to position [17356, 0]
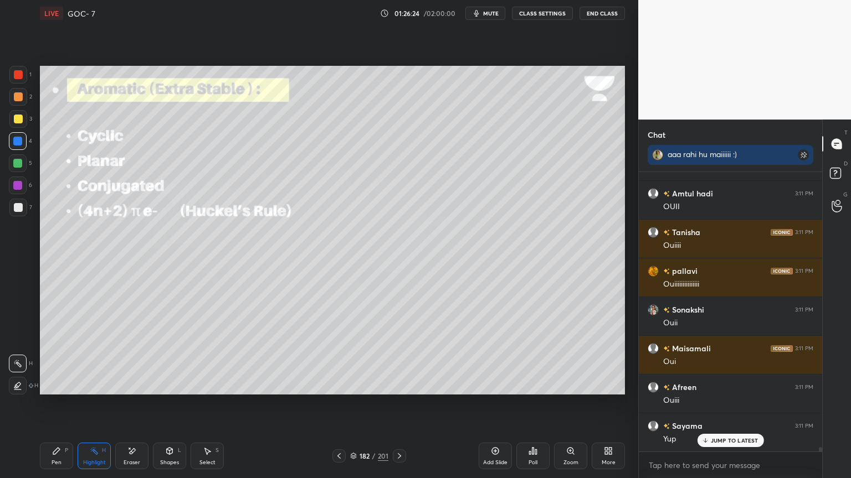
click at [338, 404] on icon at bounding box center [338, 456] width 3 height 6
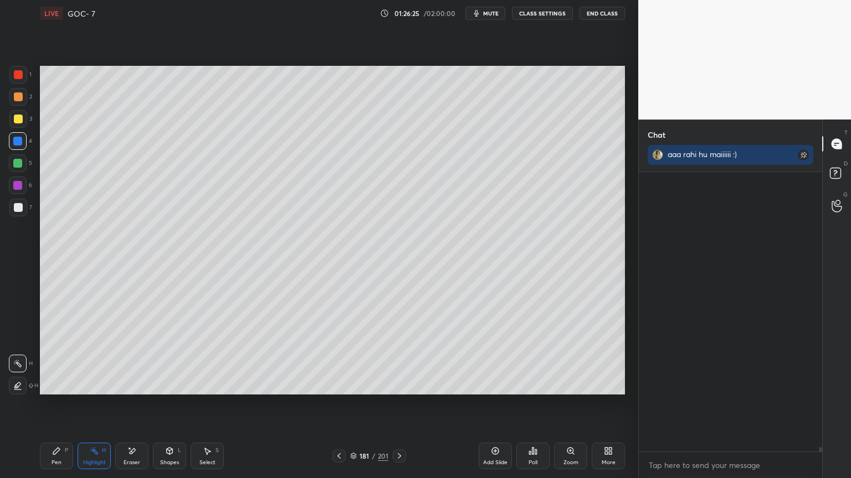
scroll to position [17705, 0]
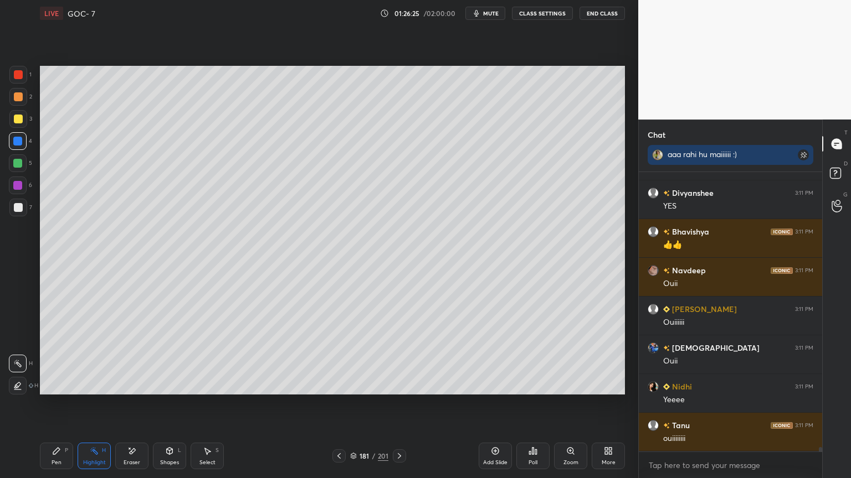
click at [339, 404] on icon at bounding box center [338, 456] width 9 height 9
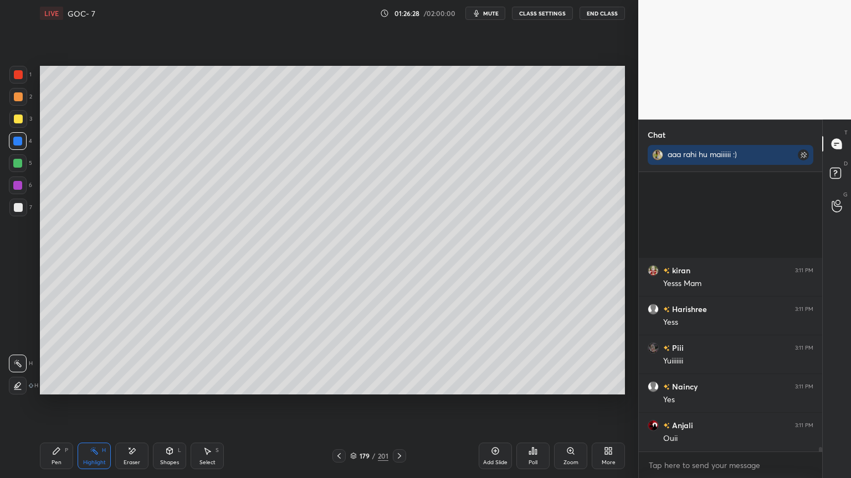
scroll to position [18170, 0]
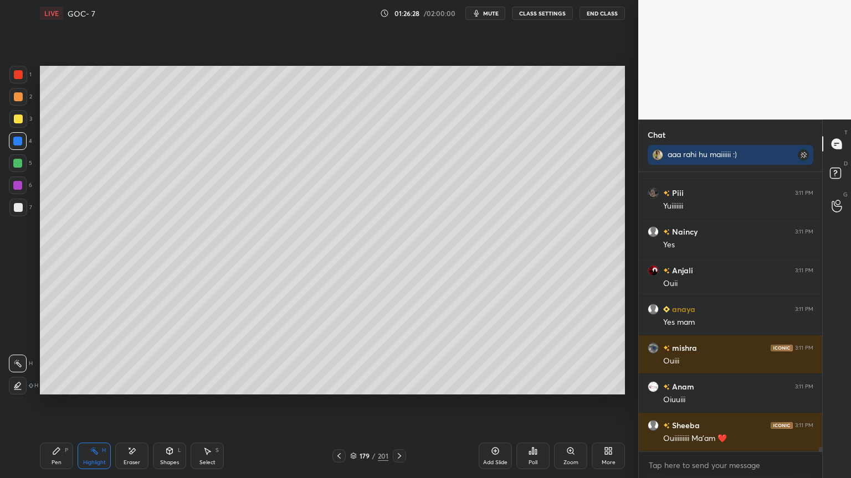
click at [339, 404] on icon at bounding box center [338, 456] width 9 height 9
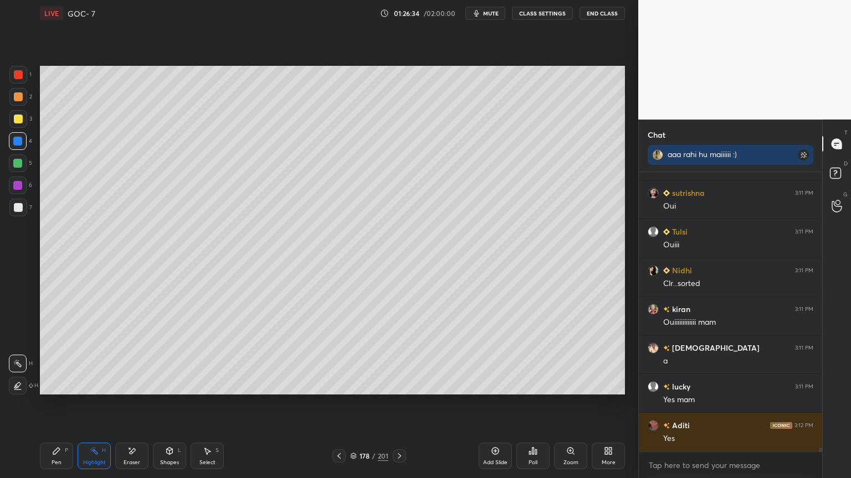
scroll to position [19012, 0]
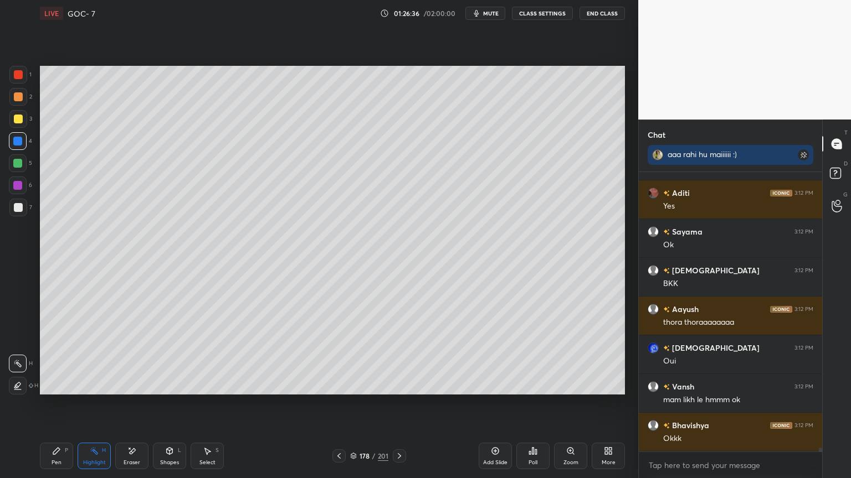
click at [544, 16] on button "CLASS SETTINGS" at bounding box center [542, 13] width 61 height 13
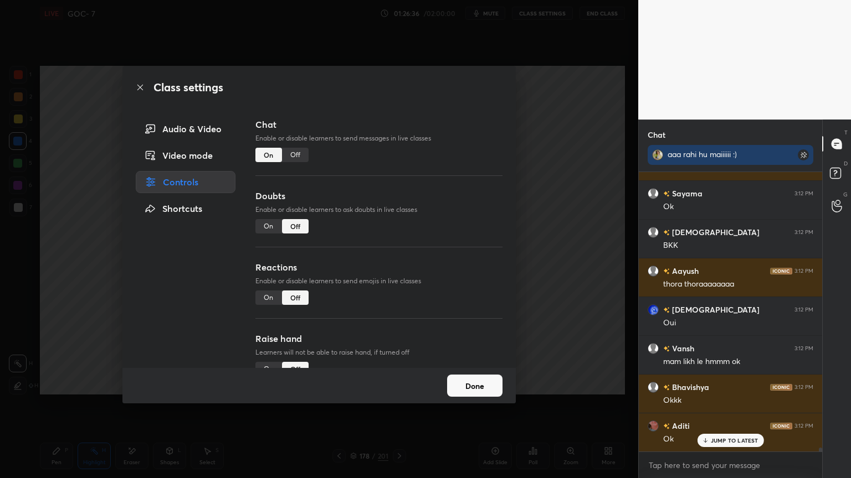
click at [284, 154] on div "Off" at bounding box center [295, 155] width 27 height 14
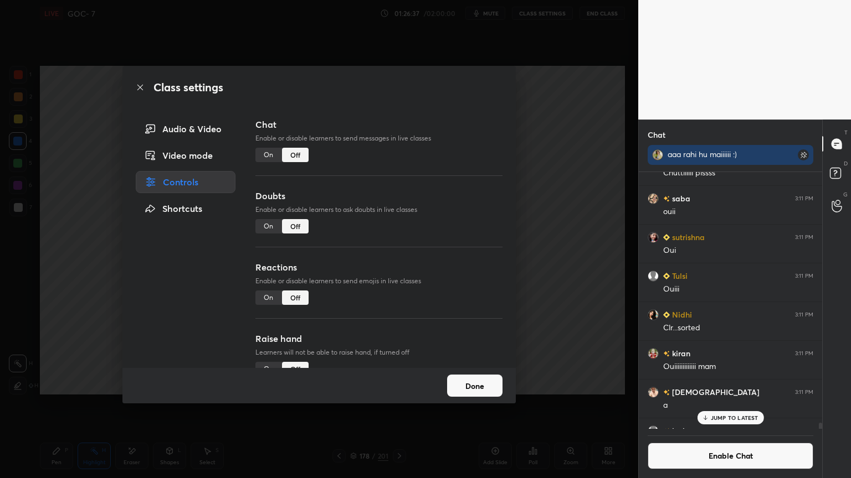
click at [469, 383] on button "Done" at bounding box center [474, 386] width 55 height 22
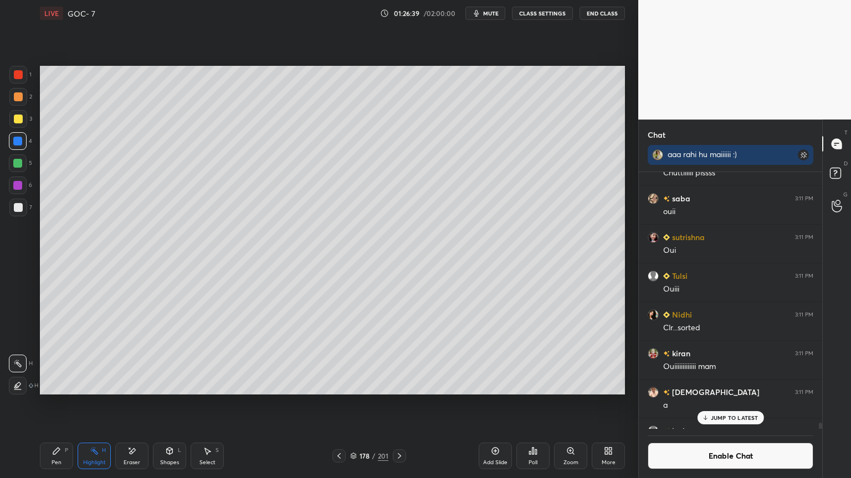
click at [86, 404] on div "Highlight H" at bounding box center [94, 456] width 33 height 27
click at [17, 99] on div at bounding box center [18, 96] width 9 height 9
click at [20, 71] on div at bounding box center [18, 74] width 9 height 9
click at [14, 389] on icon at bounding box center [17, 386] width 9 height 9
click at [20, 166] on div at bounding box center [17, 163] width 9 height 9
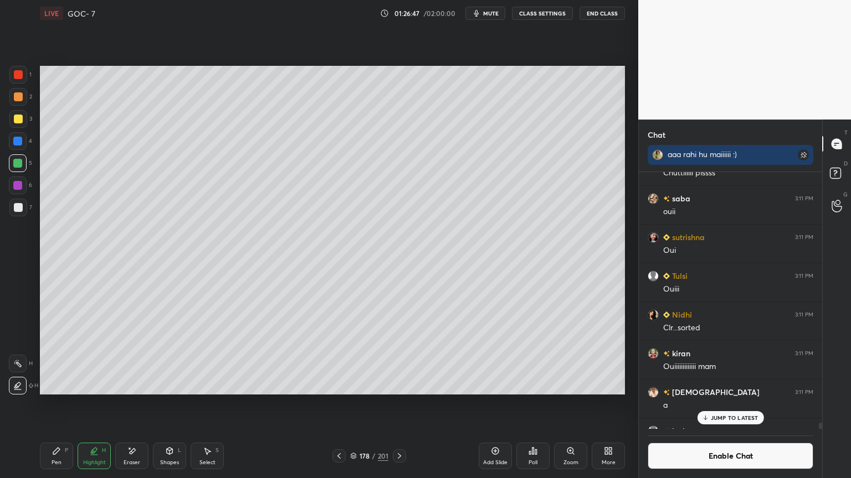
click at [18, 141] on div at bounding box center [17, 141] width 9 height 9
click at [21, 165] on div at bounding box center [17, 163] width 9 height 9
click at [26, 367] on div at bounding box center [18, 364] width 18 height 18
click at [718, 404] on p "JUMP TO LATEST" at bounding box center [734, 418] width 48 height 7
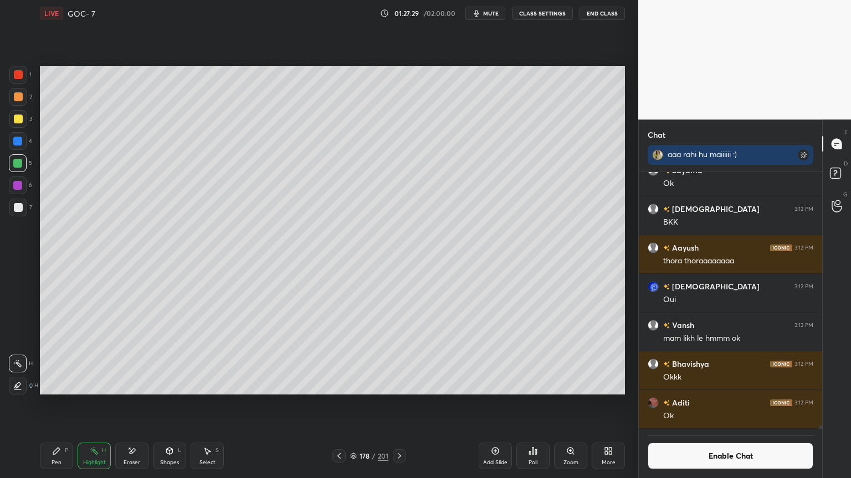
click at [718, 404] on button "Enable Chat" at bounding box center [730, 456] width 166 height 27
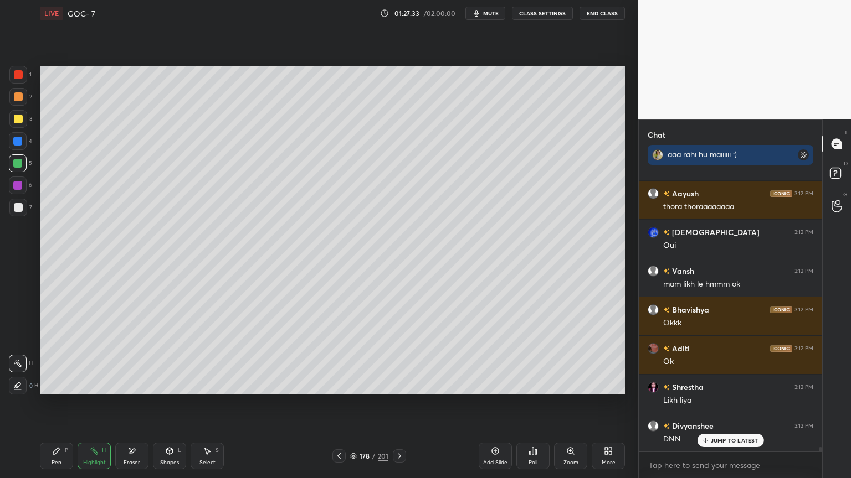
scroll to position [18609, 0]
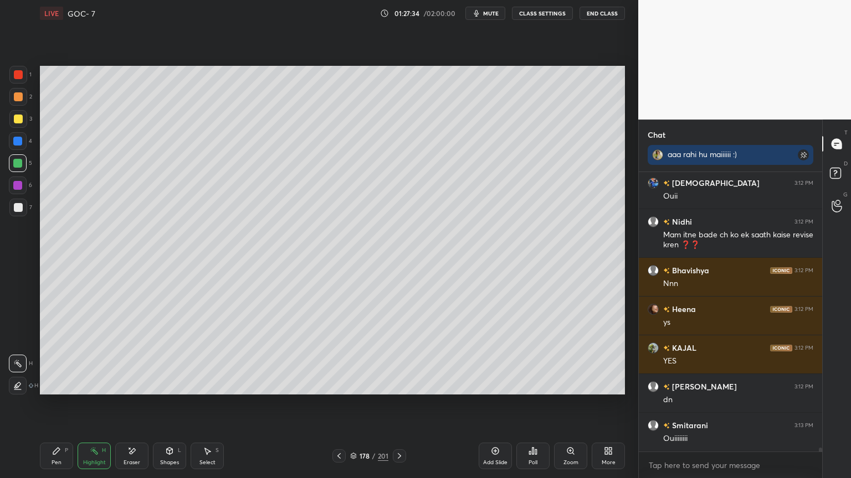
click at [396, 404] on icon at bounding box center [399, 456] width 9 height 9
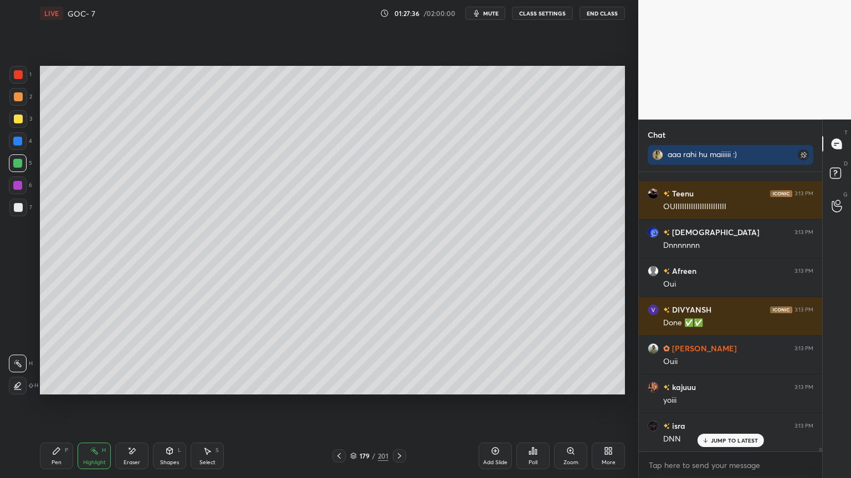
scroll to position [19772, 0]
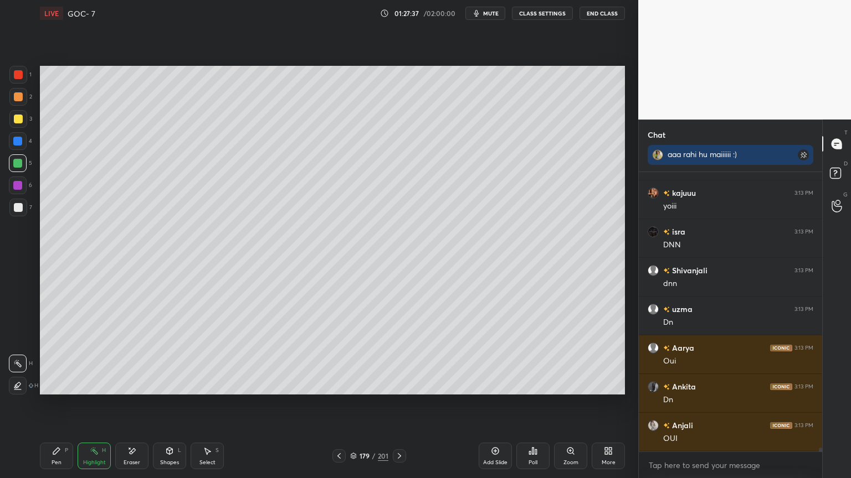
click at [20, 80] on div at bounding box center [18, 75] width 18 height 18
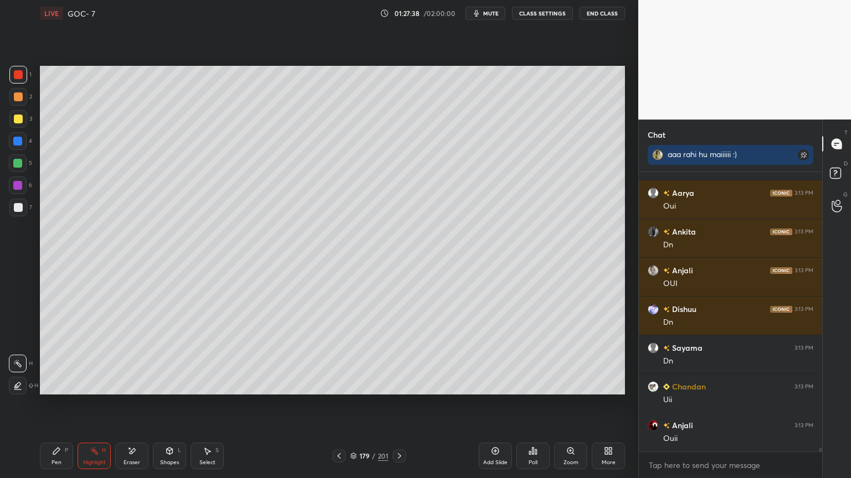
scroll to position [20082, 0]
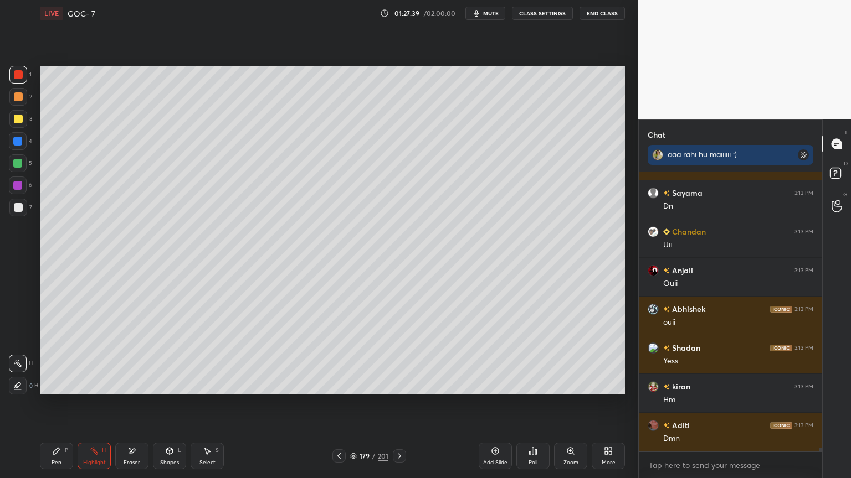
click at [19, 188] on div at bounding box center [17, 185] width 9 height 9
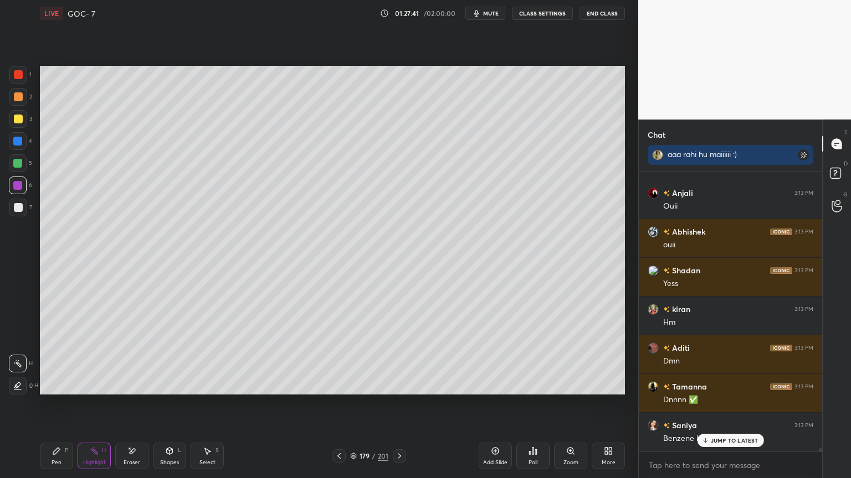
scroll to position [20198, 0]
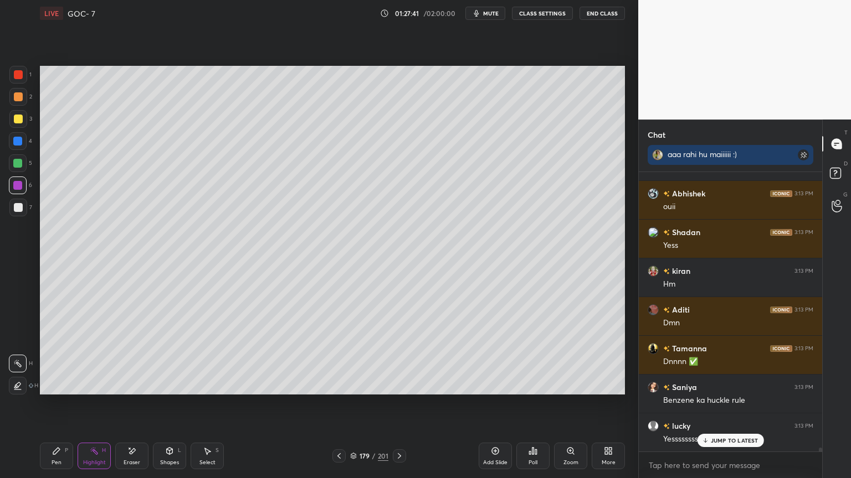
click at [54, 404] on div "Pen" at bounding box center [56, 463] width 10 height 6
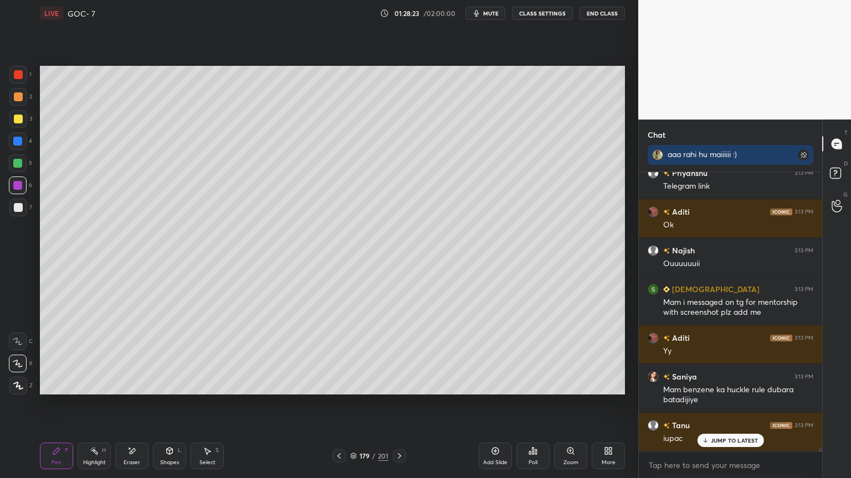
scroll to position [21024, 0]
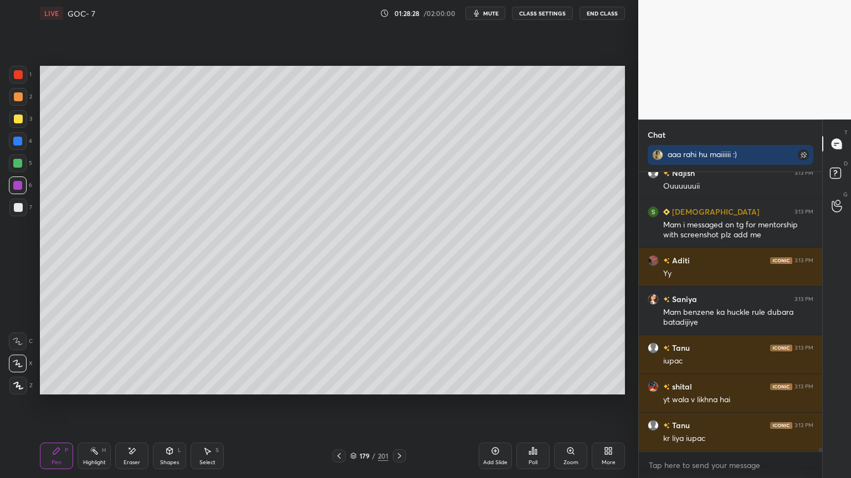
click at [542, 13] on button "CLASS SETTINGS" at bounding box center [542, 13] width 61 height 13
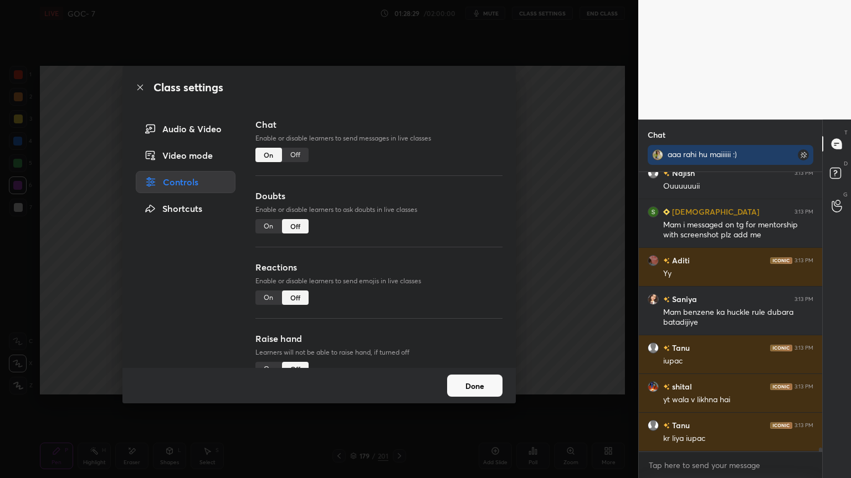
click at [463, 384] on button "Done" at bounding box center [474, 386] width 55 height 22
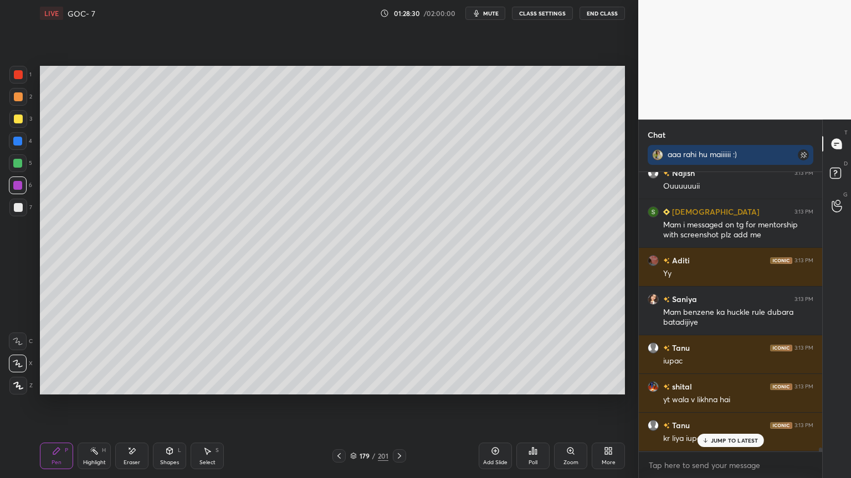
scroll to position [21101, 0]
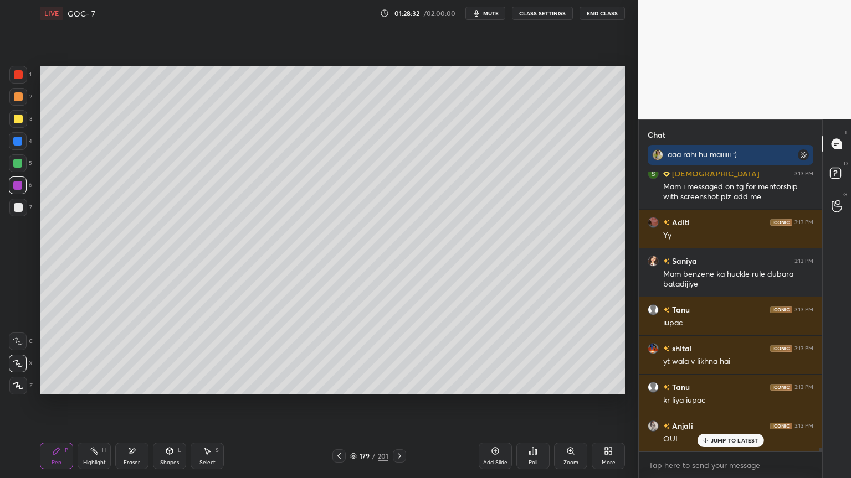
click at [533, 21] on div "LIVE GOC- 7 01:28:32 / 02:00:00 mute CLASS SETTINGS End Class" at bounding box center [332, 13] width 585 height 27
click at [527, 13] on button "CLASS SETTINGS" at bounding box center [542, 13] width 61 height 13
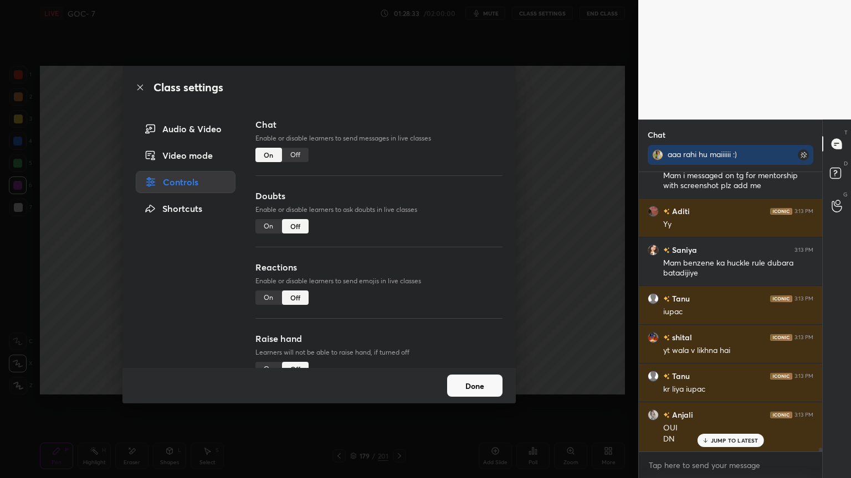
click at [291, 154] on div "Off" at bounding box center [295, 155] width 27 height 14
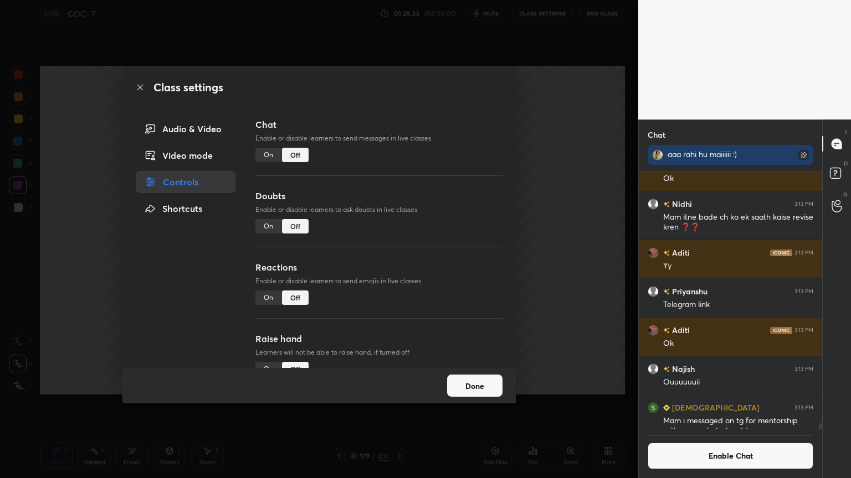
scroll to position [254, 180]
click at [494, 387] on button "Done" at bounding box center [474, 386] width 55 height 22
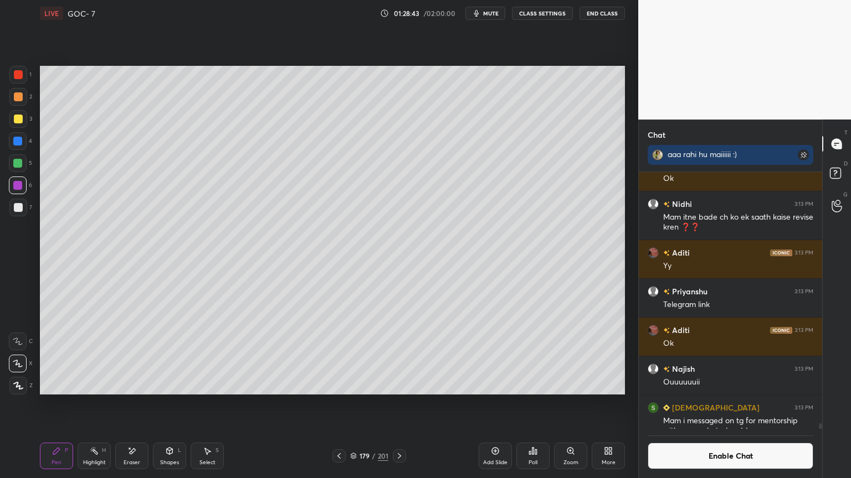
click at [676, 404] on button "Enable Chat" at bounding box center [730, 456] width 166 height 27
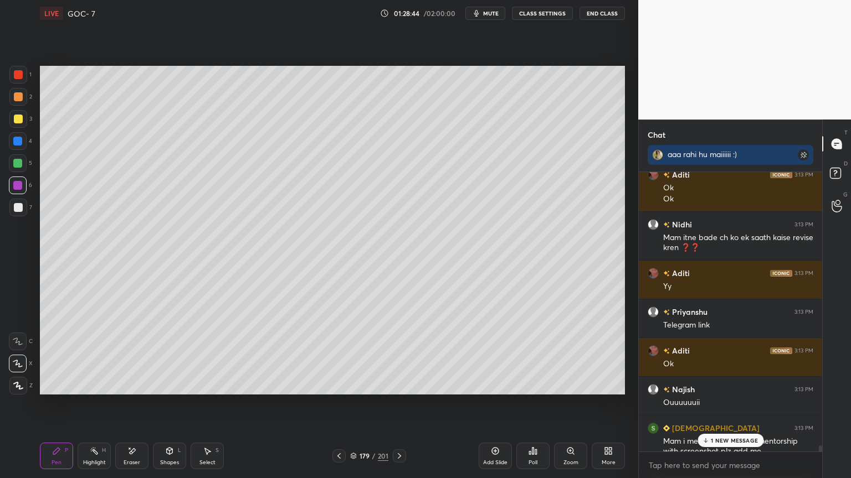
click at [714, 404] on p "1 NEW MESSAGE" at bounding box center [733, 440] width 47 height 7
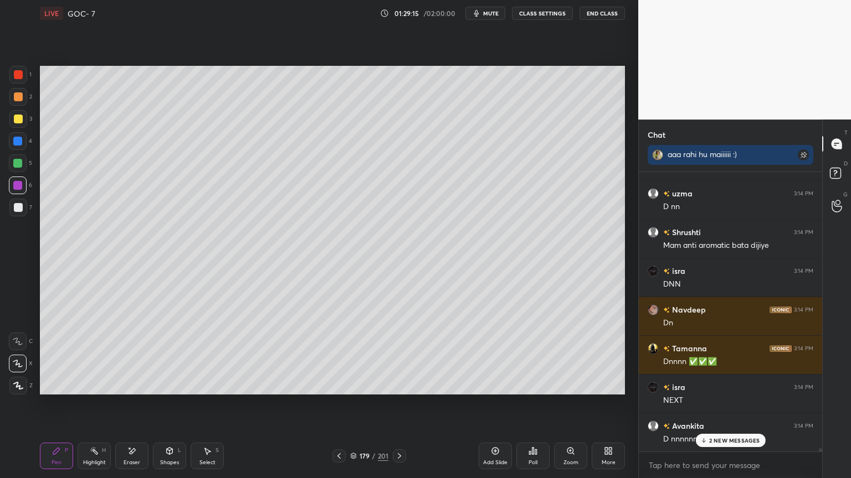
scroll to position [21870, 0]
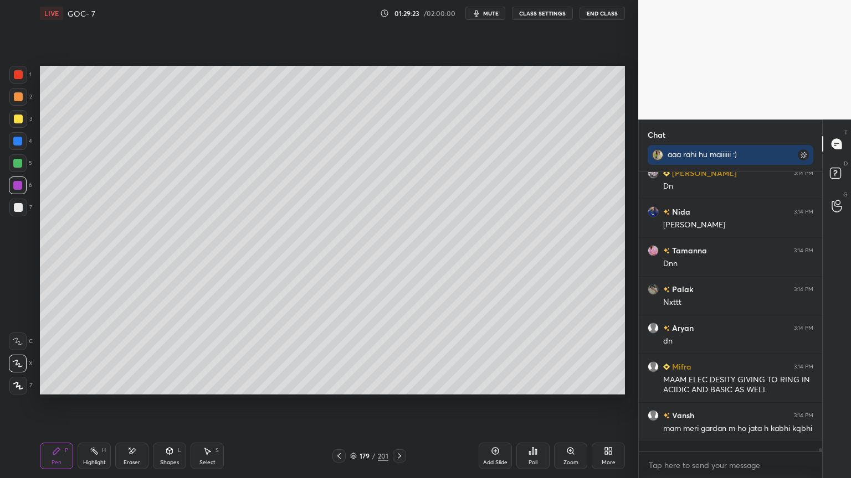
click at [396, 404] on icon at bounding box center [399, 456] width 9 height 9
click at [401, 404] on div "Pen P Highlight H Eraser Shapes L Select S 180 / 201 Add Slide Poll Zoom More" at bounding box center [332, 456] width 585 height 44
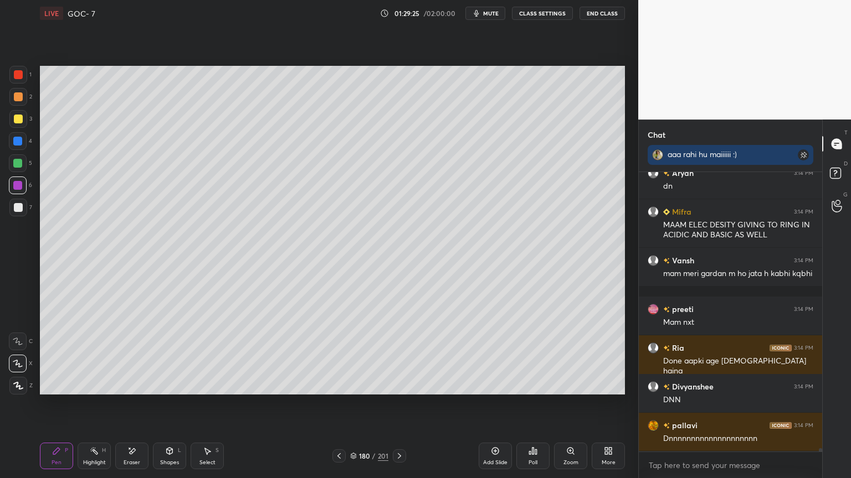
click at [395, 404] on icon at bounding box center [399, 456] width 9 height 9
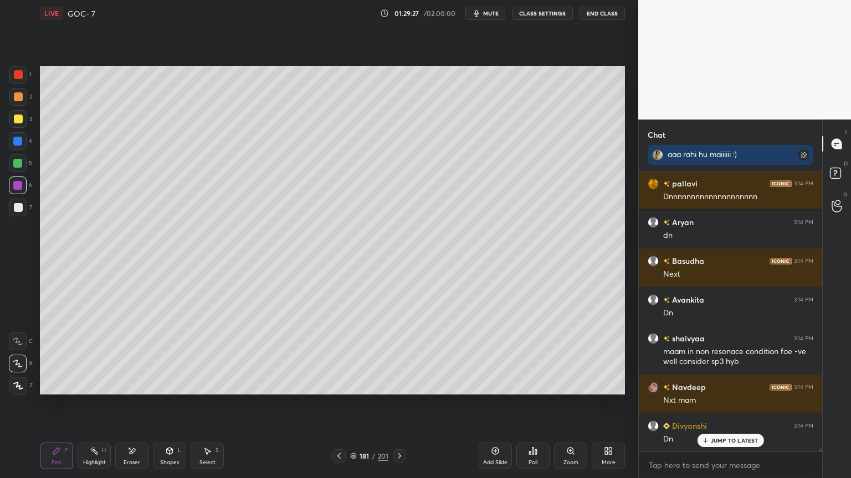
click at [542, 15] on button "CLASS SETTINGS" at bounding box center [542, 13] width 61 height 13
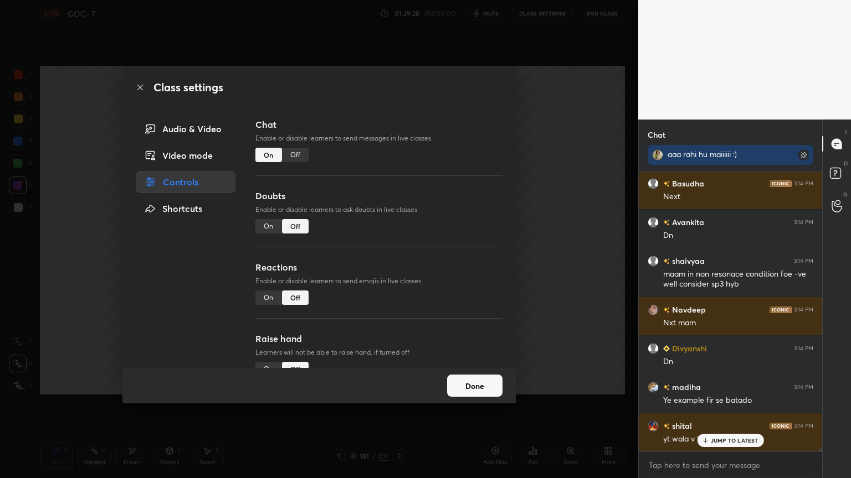
click at [292, 154] on div "Off" at bounding box center [295, 155] width 27 height 14
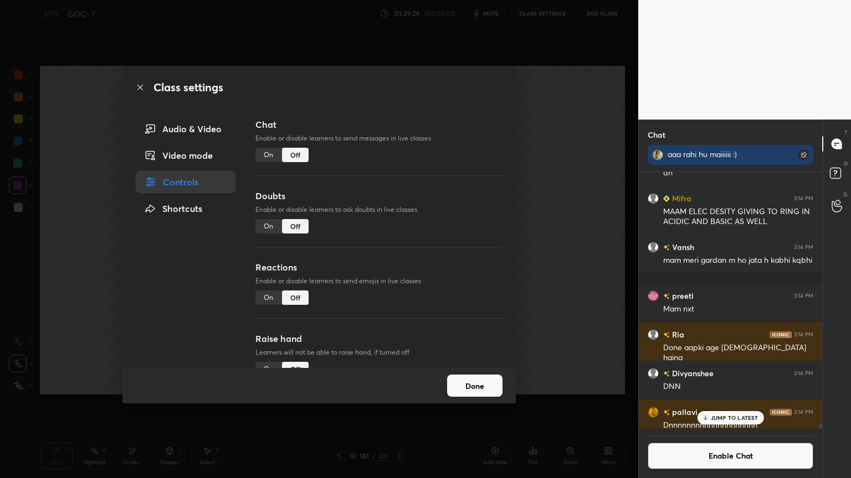
click at [461, 382] on button "Done" at bounding box center [474, 386] width 55 height 22
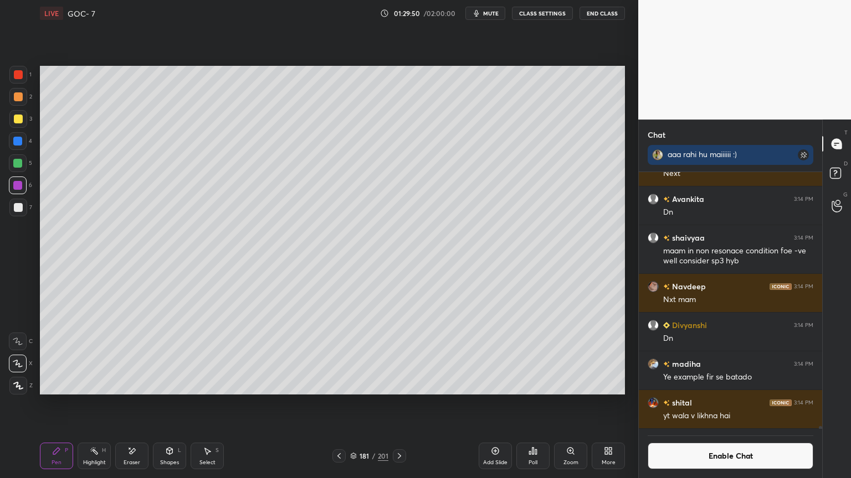
click at [179, 404] on div "Shapes L" at bounding box center [169, 456] width 33 height 27
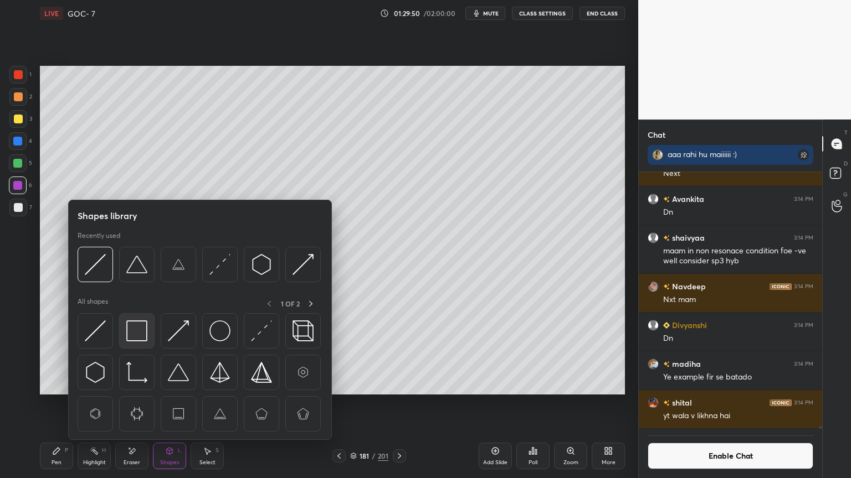
click at [144, 326] on img at bounding box center [136, 331] width 21 height 21
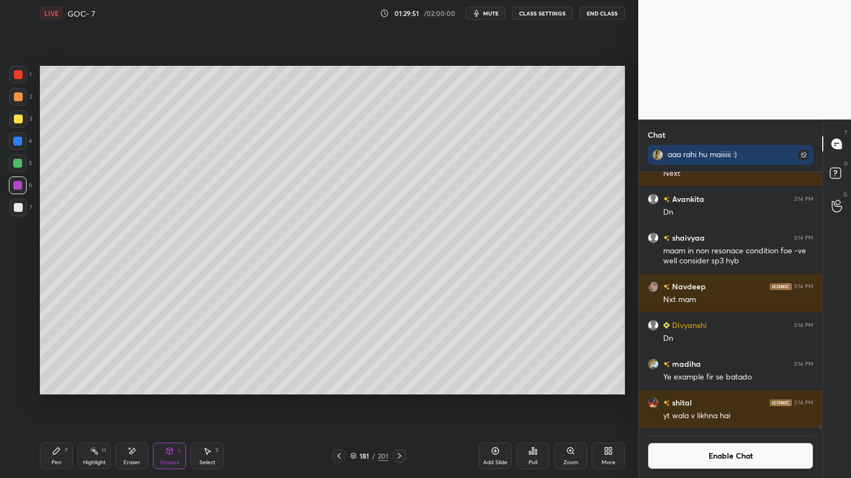
click at [24, 80] on div at bounding box center [18, 75] width 18 height 18
click at [713, 404] on button "Enable Chat" at bounding box center [730, 456] width 166 height 27
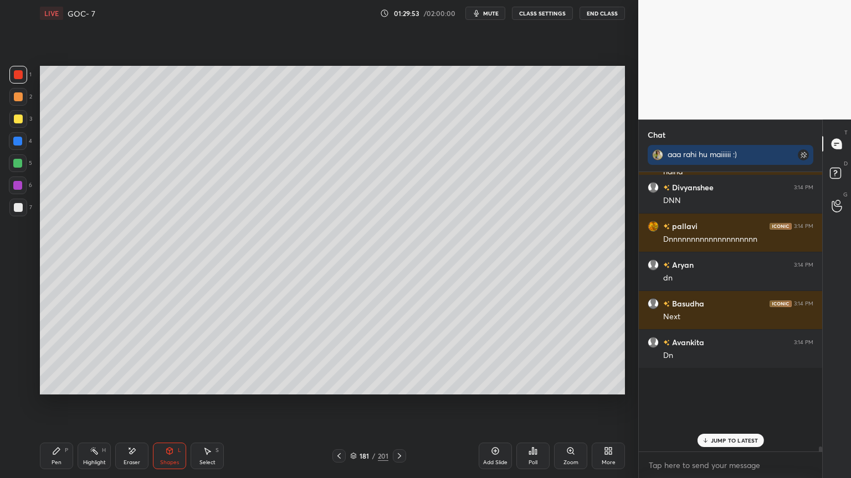
scroll to position [276, 180]
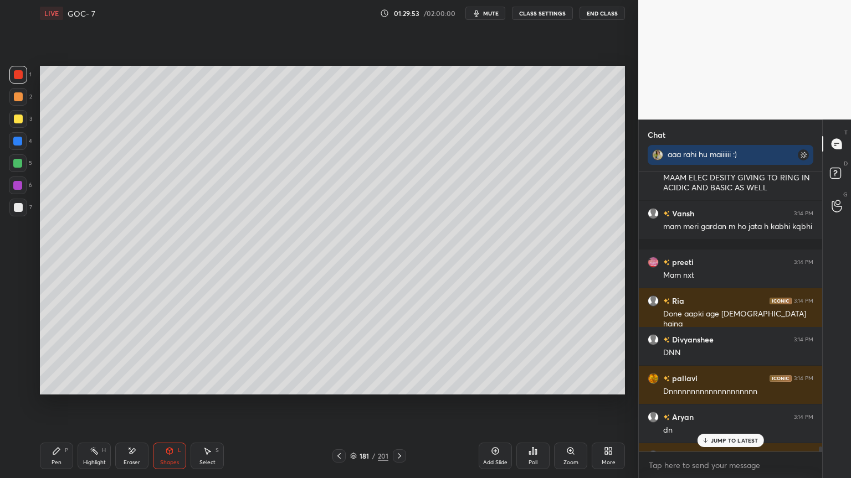
click at [722, 404] on p "JUMP TO LATEST" at bounding box center [734, 440] width 48 height 7
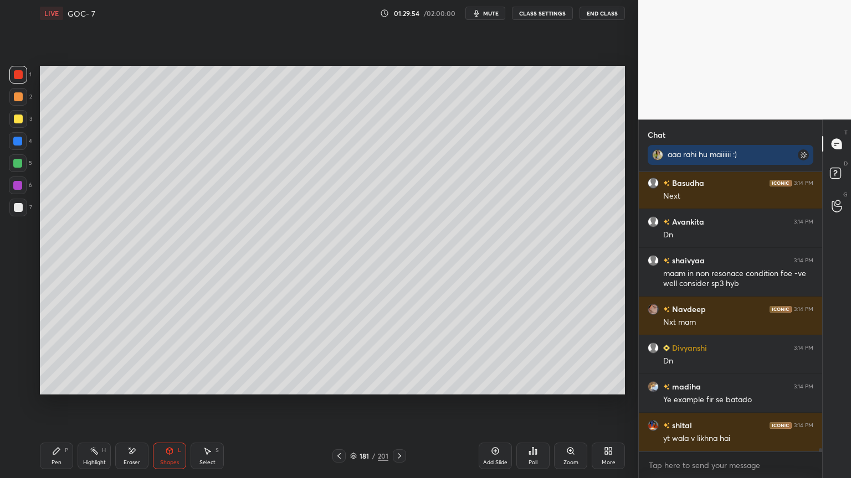
click at [163, 404] on div "Shapes L" at bounding box center [169, 456] width 33 height 27
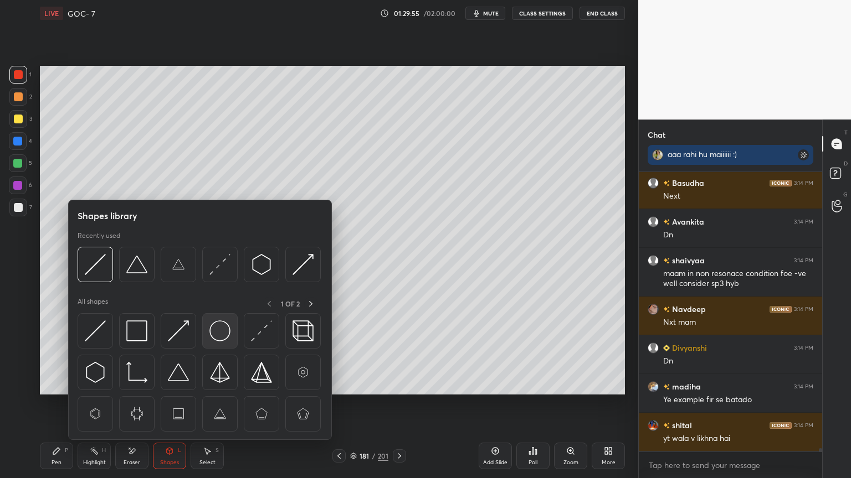
click at [210, 329] on img at bounding box center [219, 331] width 21 height 21
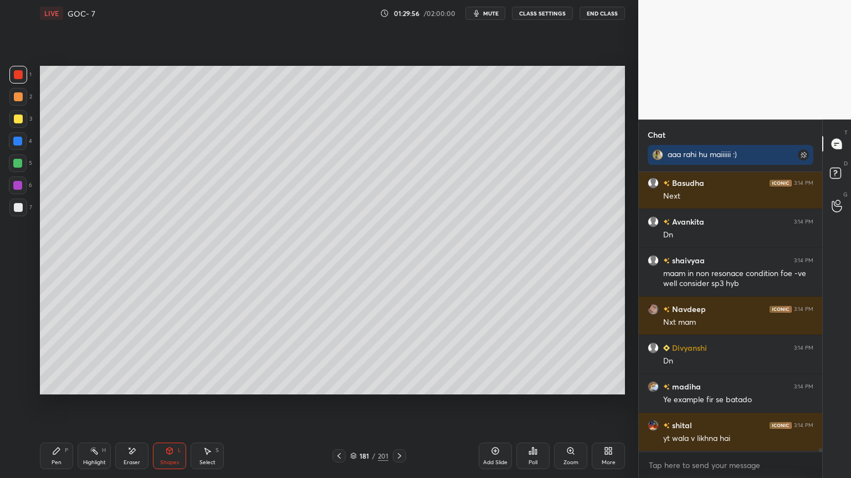
click at [19, 140] on div at bounding box center [17, 141] width 9 height 9
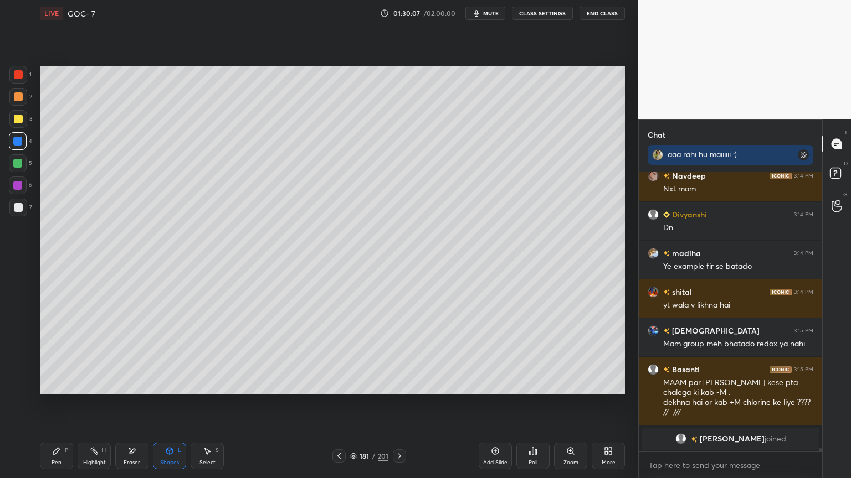
scroll to position [22532, 0]
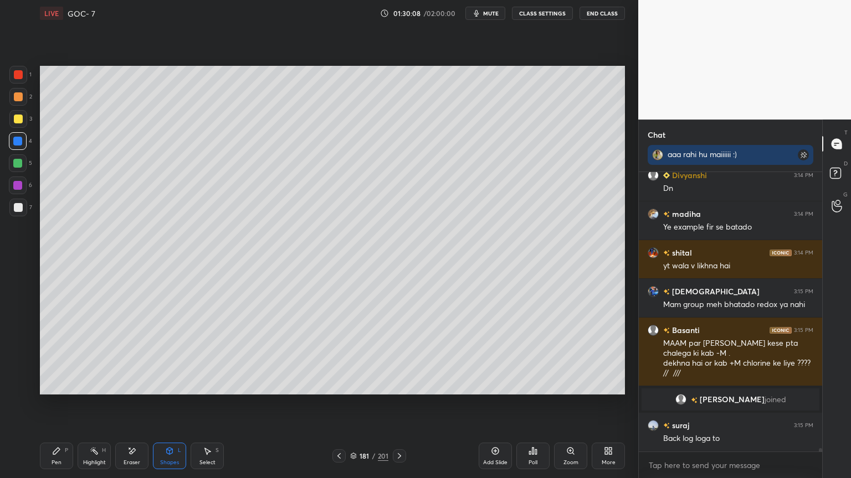
click at [90, 404] on icon at bounding box center [94, 451] width 9 height 9
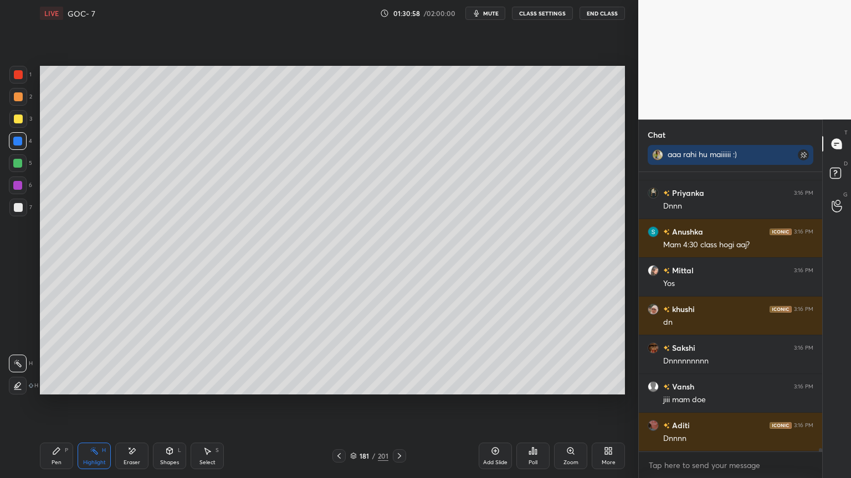
scroll to position [24984, 0]
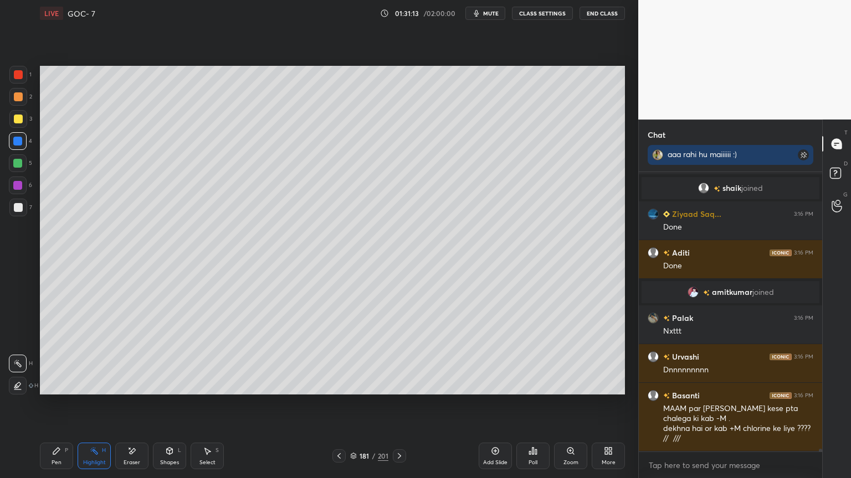
click at [106, 404] on div "Highlight H" at bounding box center [94, 456] width 33 height 27
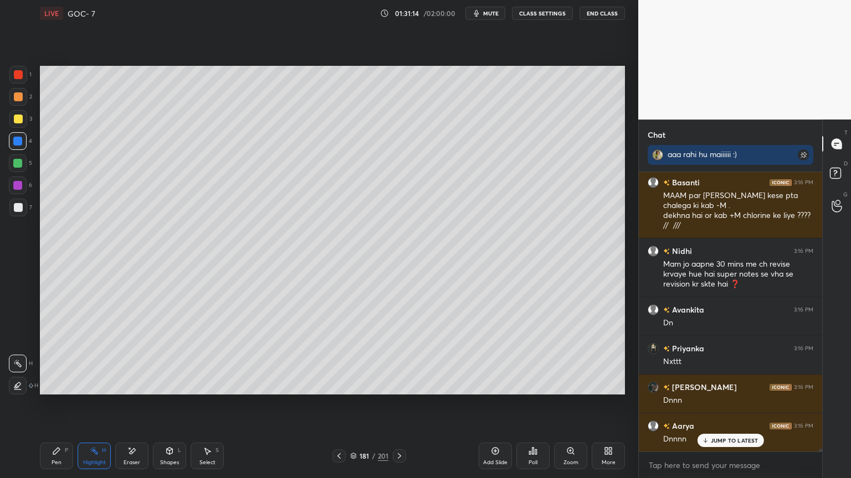
click at [18, 195] on div "6" at bounding box center [20, 188] width 23 height 22
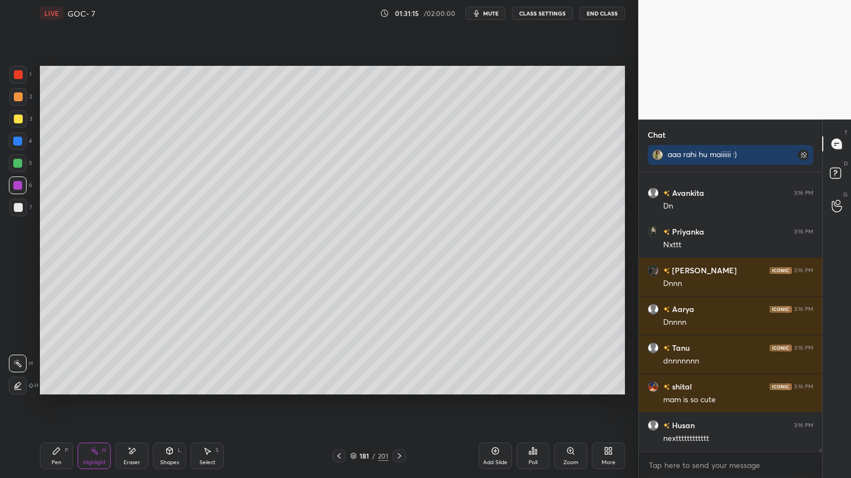
click at [400, 404] on icon at bounding box center [399, 456] width 9 height 9
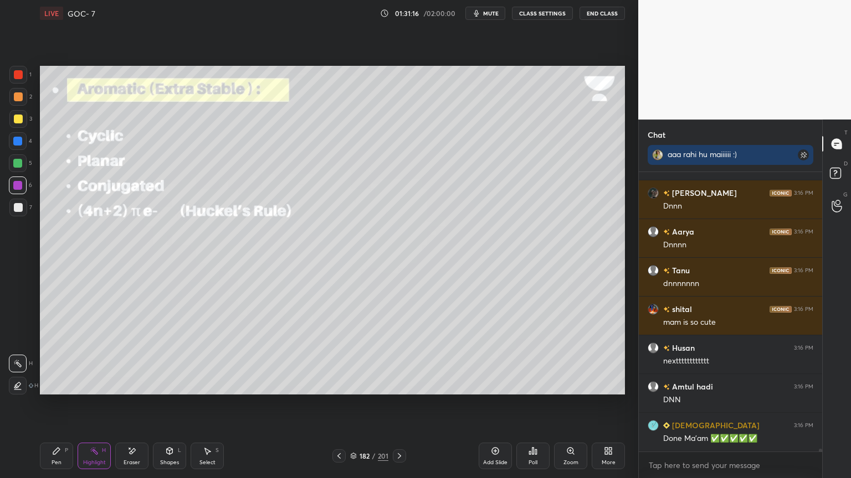
click at [534, 15] on button "CLASS SETTINGS" at bounding box center [542, 13] width 61 height 13
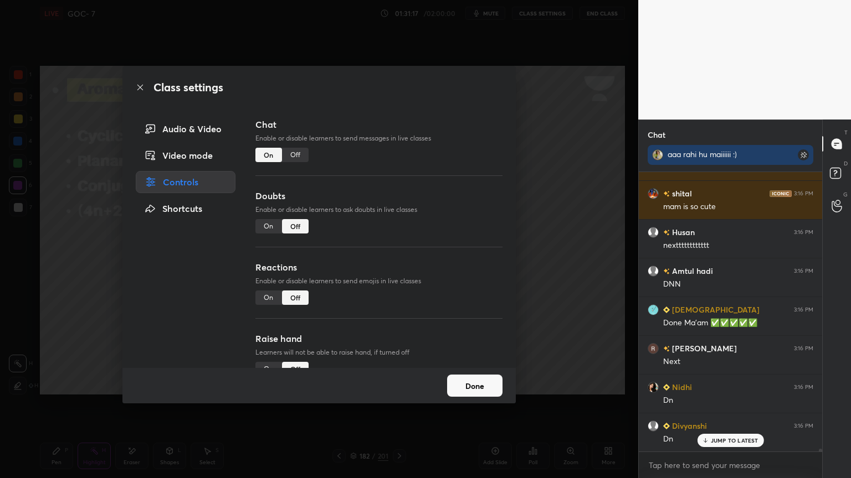
click at [290, 151] on div "Off" at bounding box center [295, 155] width 27 height 14
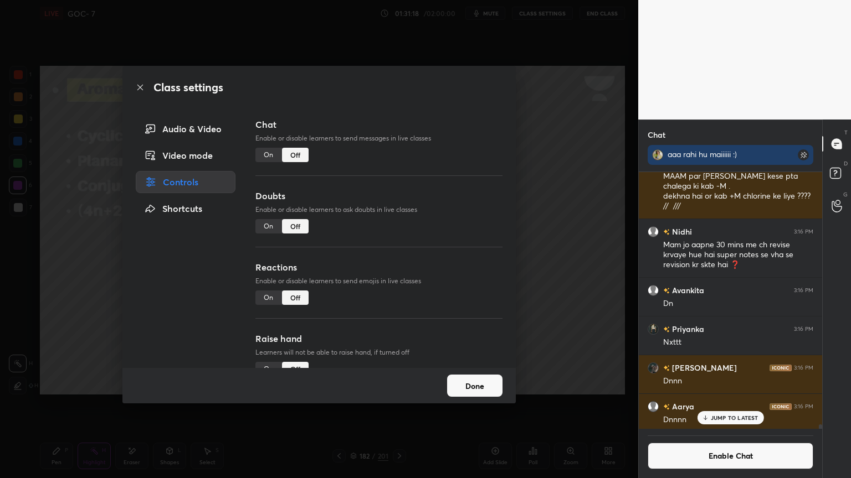
click at [461, 385] on button "Done" at bounding box center [474, 386] width 55 height 22
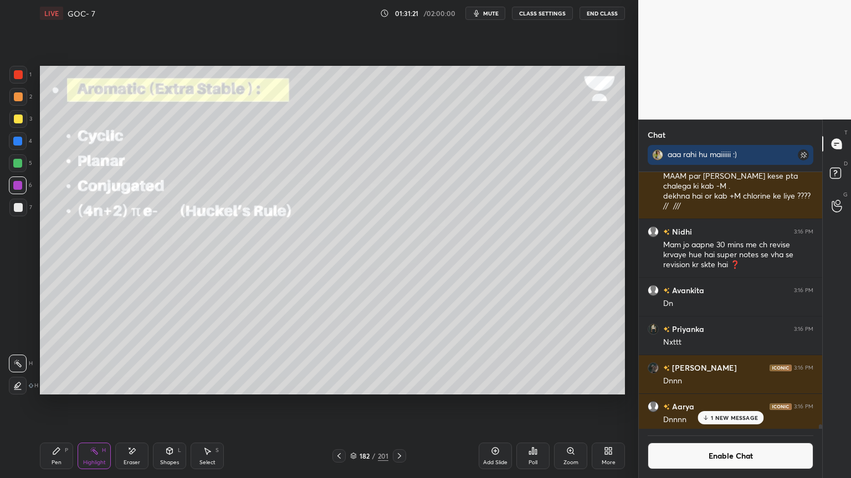
click at [729, 404] on p "1 NEW MESSAGE" at bounding box center [733, 418] width 47 height 7
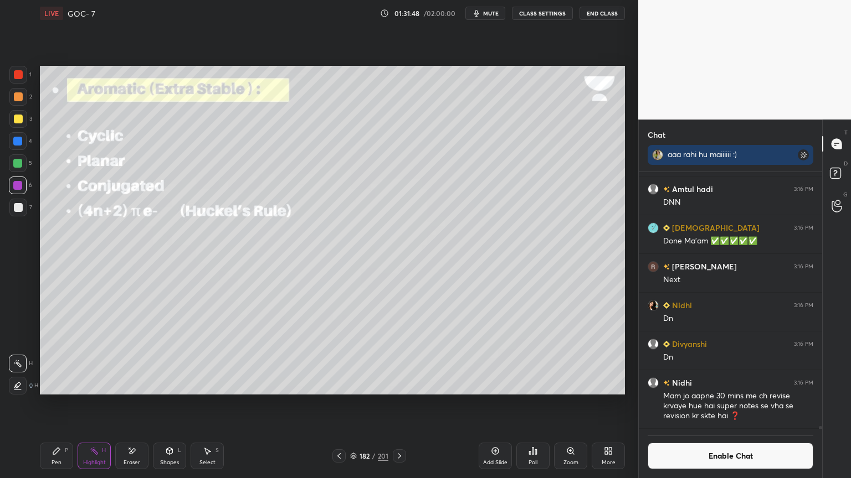
click at [16, 386] on icon at bounding box center [17, 386] width 9 height 9
click at [18, 135] on div at bounding box center [18, 141] width 18 height 18
click at [20, 75] on div at bounding box center [18, 74] width 9 height 9
click at [22, 140] on div at bounding box center [17, 141] width 9 height 9
click at [18, 122] on div at bounding box center [18, 119] width 9 height 9
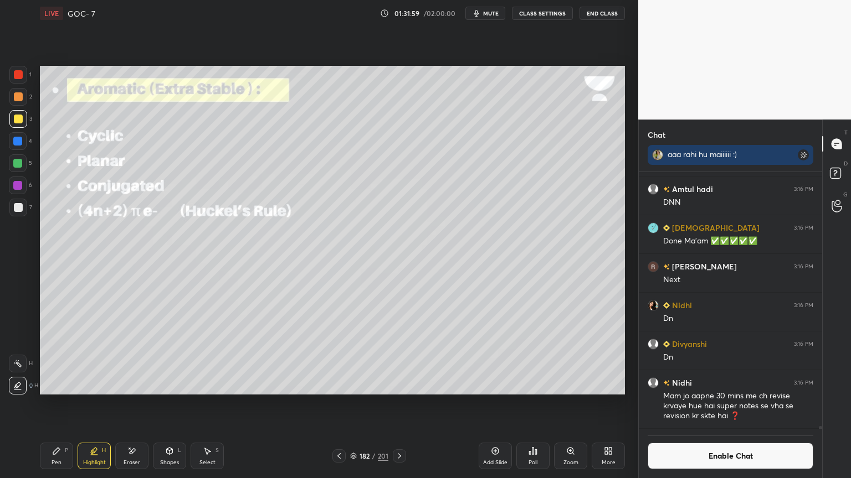
click at [54, 404] on icon at bounding box center [56, 451] width 7 height 7
click at [178, 404] on div "L" at bounding box center [179, 451] width 3 height 6
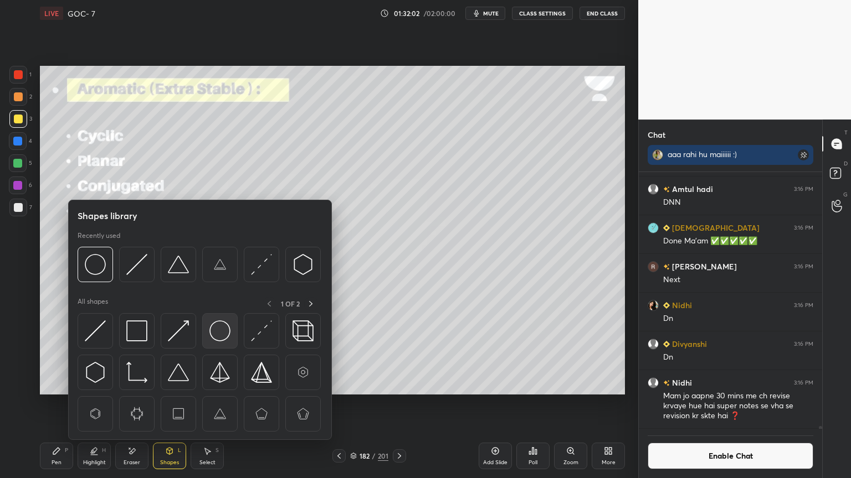
click at [220, 334] on img at bounding box center [219, 331] width 21 height 21
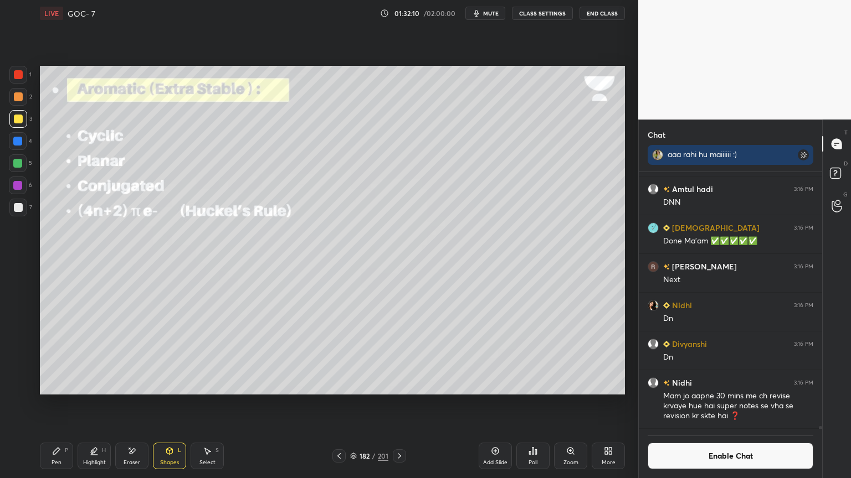
click at [84, 404] on div "Highlight H" at bounding box center [94, 456] width 33 height 27
click at [18, 363] on icon at bounding box center [17, 363] width 9 height 9
click at [699, 404] on button "Enable Chat" at bounding box center [730, 456] width 166 height 27
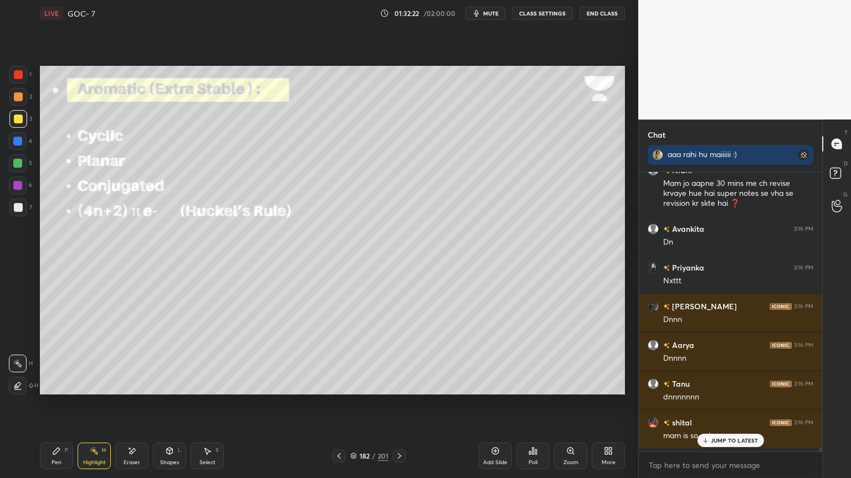
click at [717, 404] on p "JUMP TO LATEST" at bounding box center [734, 440] width 48 height 7
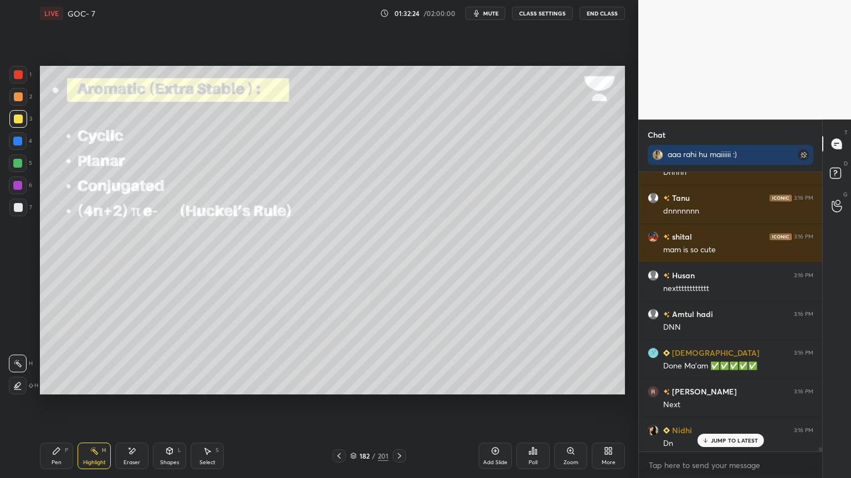
scroll to position [25780, 0]
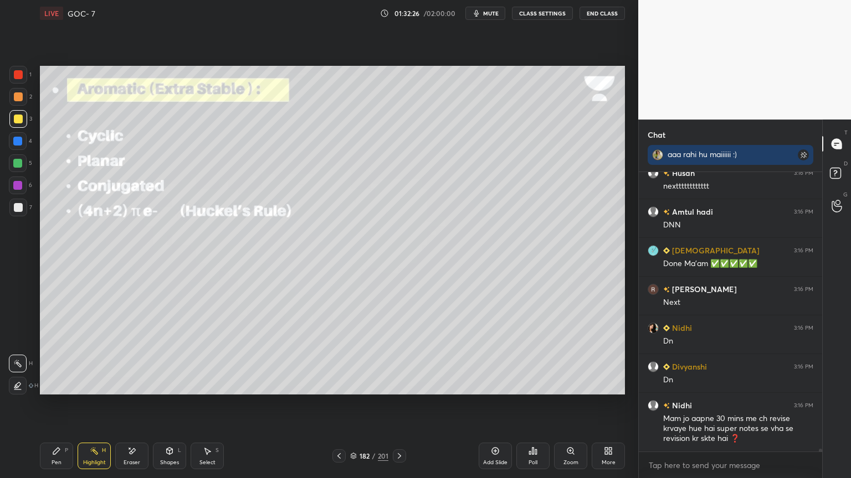
click at [86, 404] on div "Highlight H" at bounding box center [94, 456] width 33 height 27
click at [17, 178] on div at bounding box center [18, 186] width 18 height 18
click at [12, 145] on div at bounding box center [18, 141] width 18 height 18
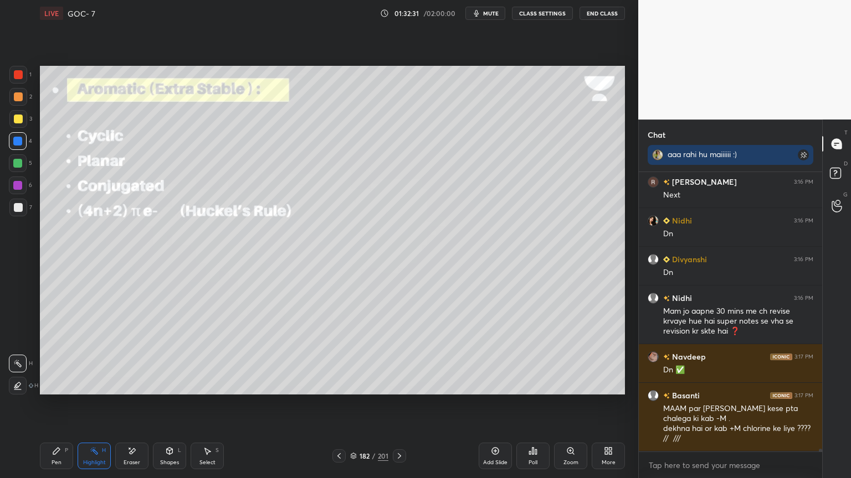
scroll to position [25925, 0]
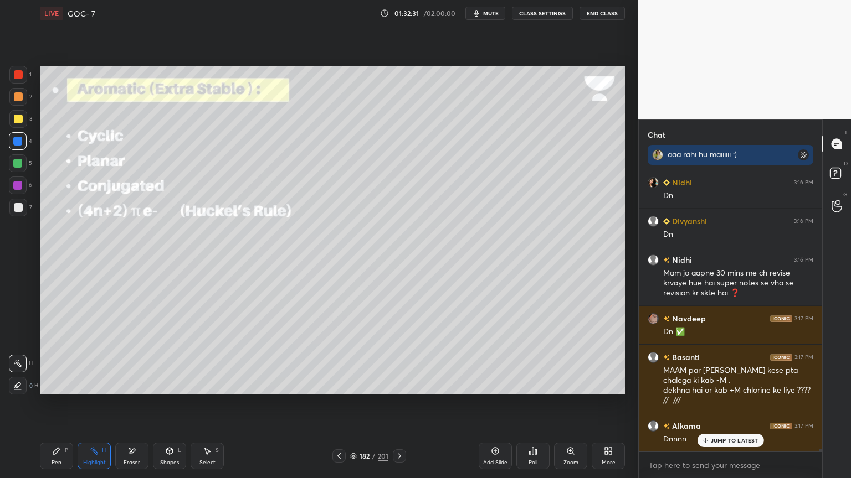
click at [404, 404] on div at bounding box center [399, 456] width 13 height 13
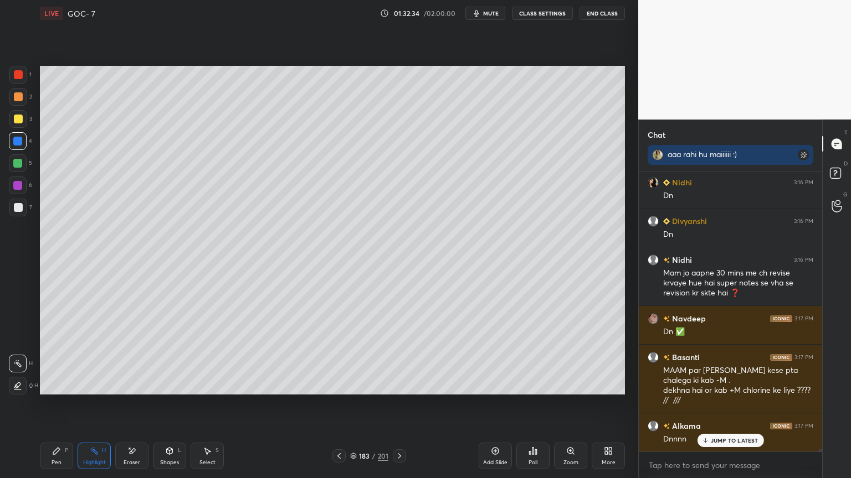
scroll to position [25965, 0]
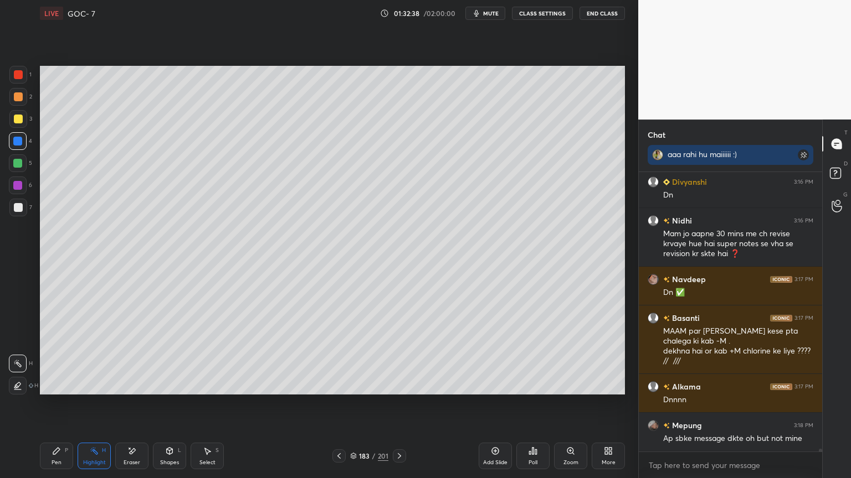
click at [341, 404] on icon at bounding box center [338, 456] width 9 height 9
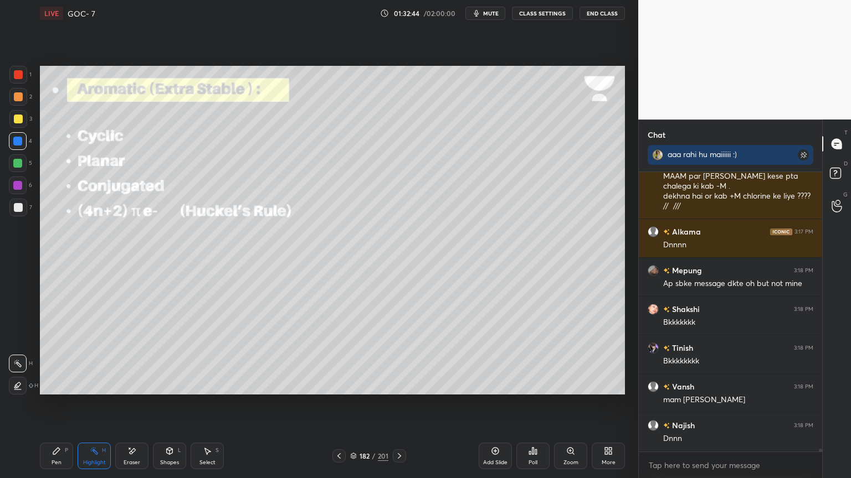
scroll to position [26158, 0]
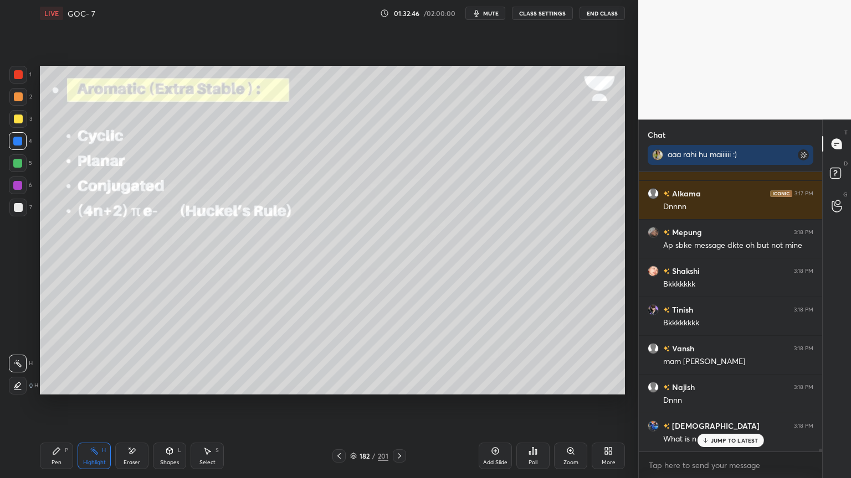
click at [398, 404] on icon at bounding box center [399, 456] width 9 height 9
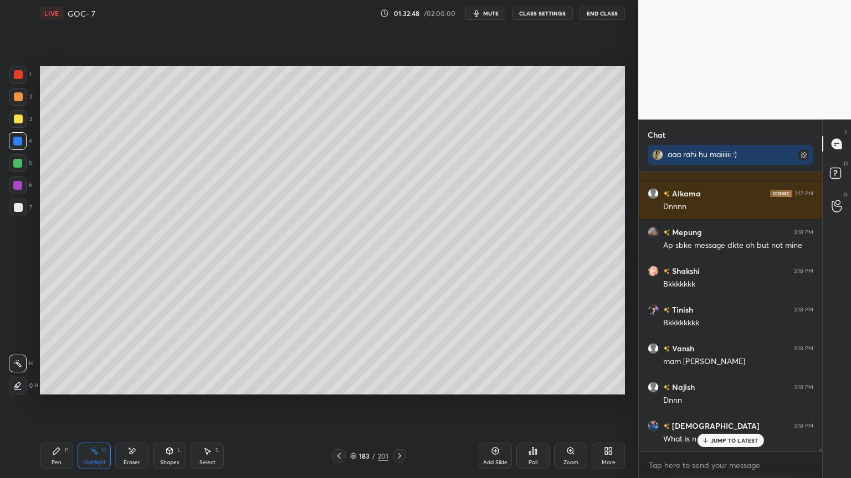
click at [333, 404] on div at bounding box center [338, 456] width 13 height 13
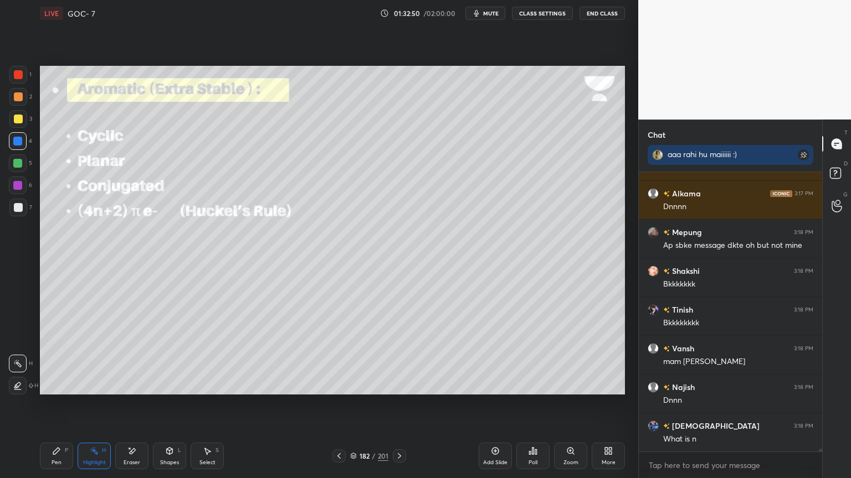
scroll to position [26197, 0]
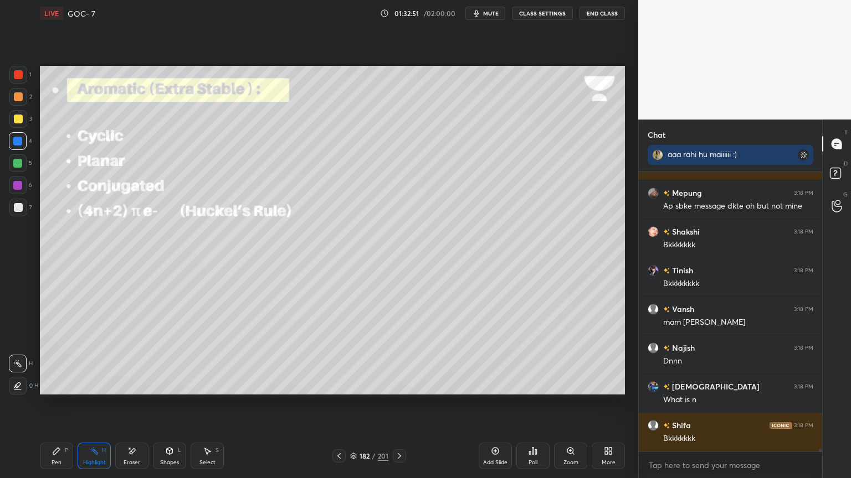
click at [542, 17] on button "CLASS SETTINGS" at bounding box center [542, 13] width 61 height 13
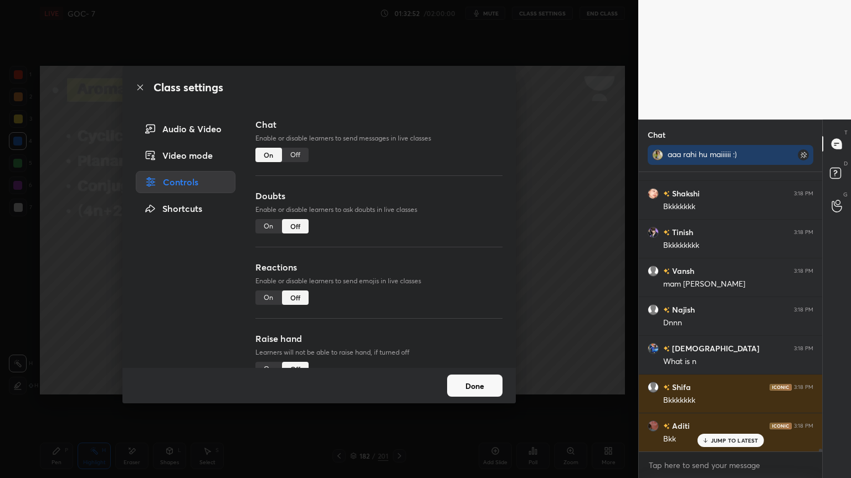
click at [294, 156] on div "Off" at bounding box center [295, 155] width 27 height 14
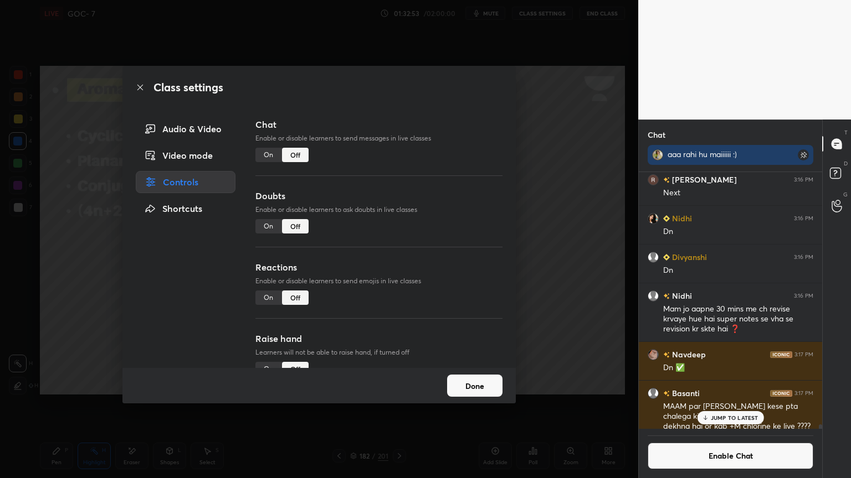
click at [472, 388] on button "Done" at bounding box center [474, 386] width 55 height 22
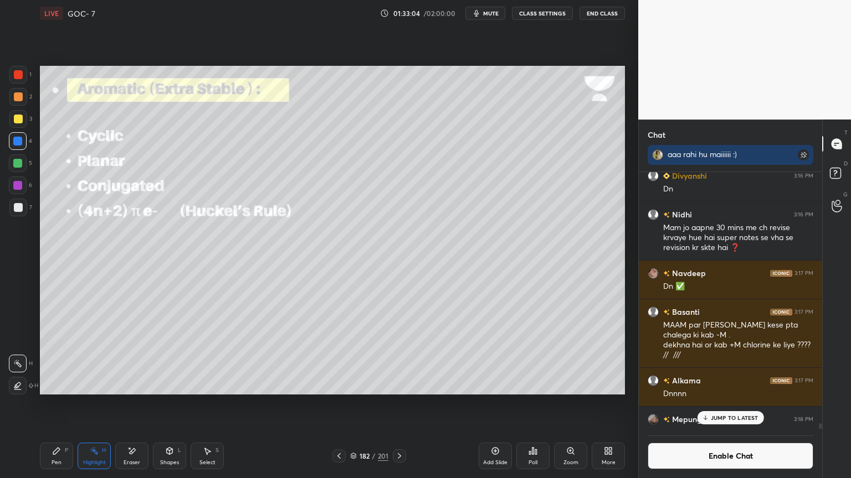
scroll to position [25854, 0]
click at [729, 404] on p "JUMP TO LATEST" at bounding box center [734, 418] width 48 height 7
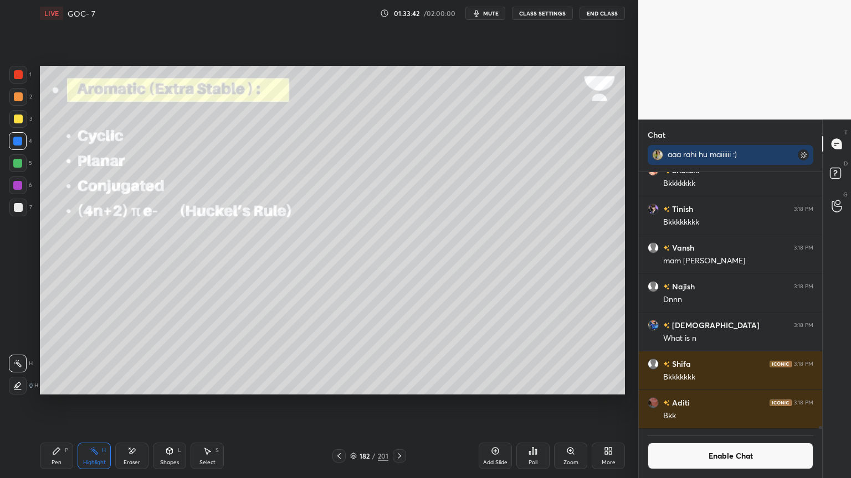
click at [20, 85] on div "1" at bounding box center [20, 77] width 22 height 22
click at [723, 404] on button "Enable Chat" at bounding box center [730, 456] width 166 height 27
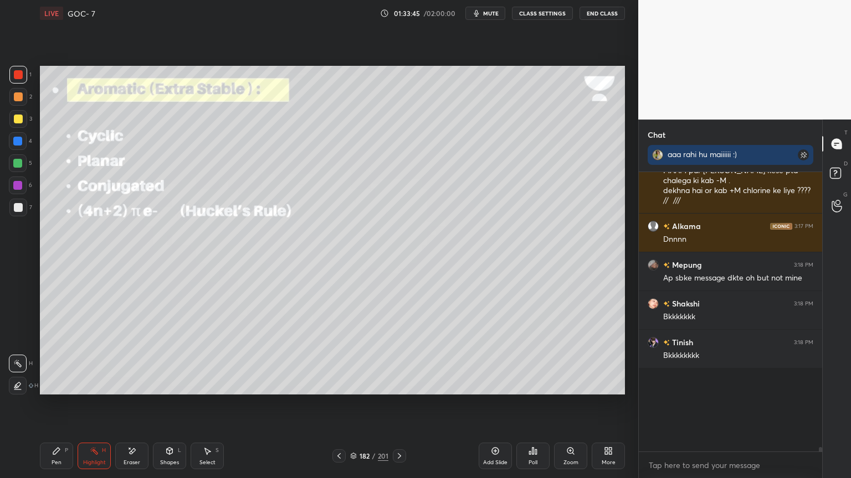
scroll to position [276, 180]
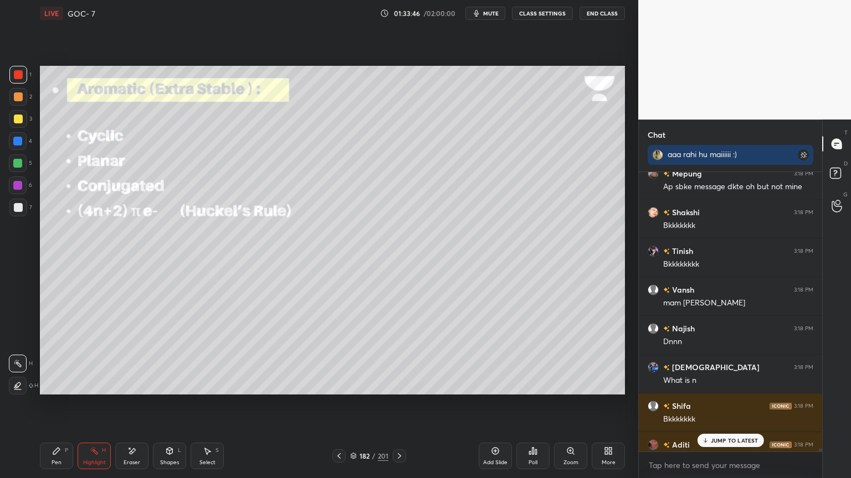
click at [743, 404] on div "JUMP TO LATEST" at bounding box center [730, 440] width 66 height 13
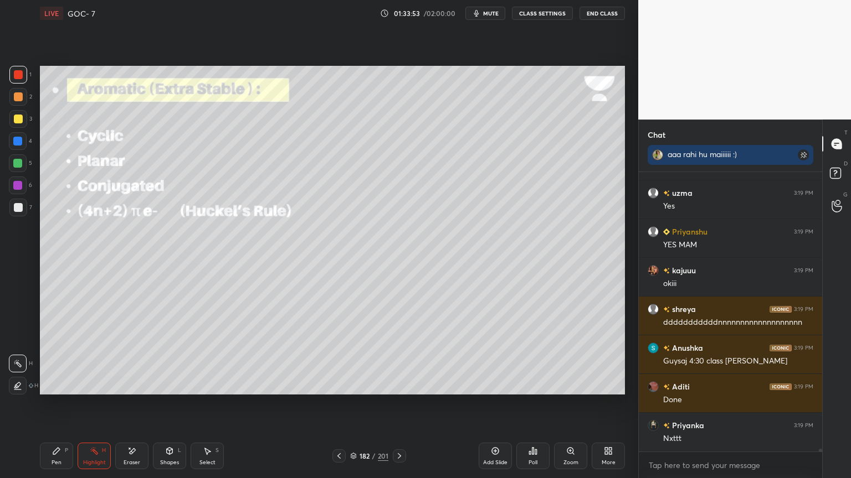
scroll to position [26465, 0]
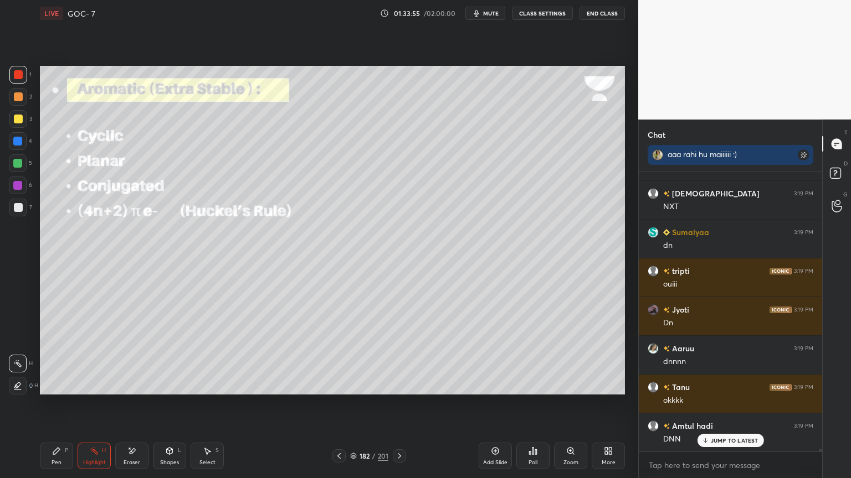
click at [396, 404] on icon at bounding box center [399, 456] width 9 height 9
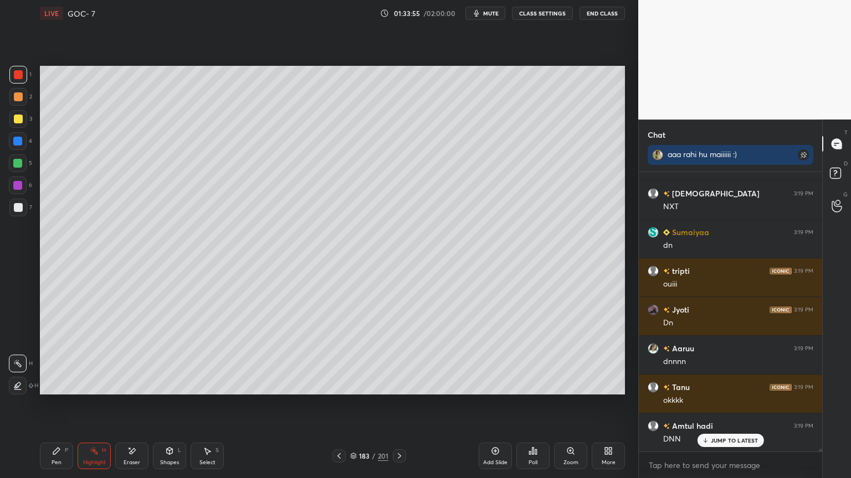
scroll to position [26698, 0]
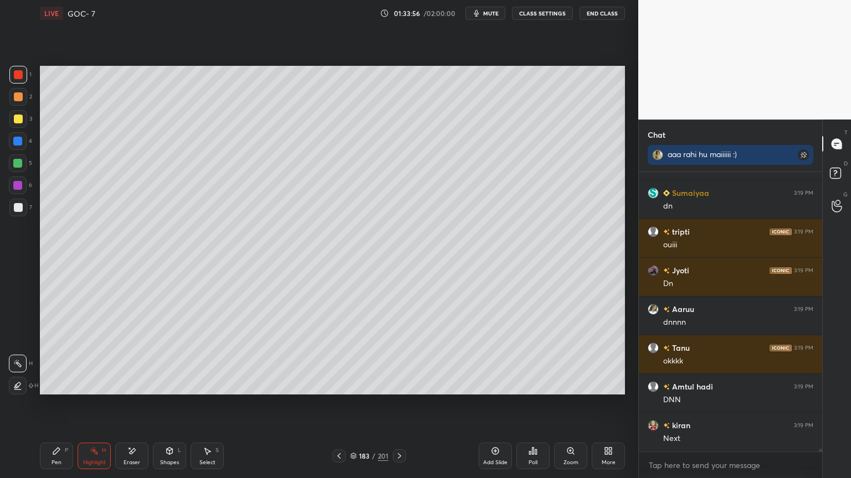
click at [539, 10] on button "CLASS SETTINGS" at bounding box center [542, 13] width 61 height 13
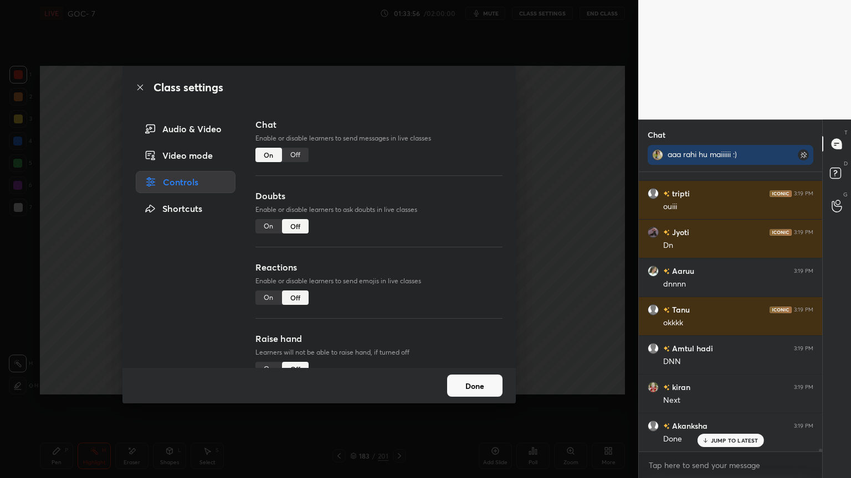
click at [292, 153] on div "Off" at bounding box center [295, 155] width 27 height 14
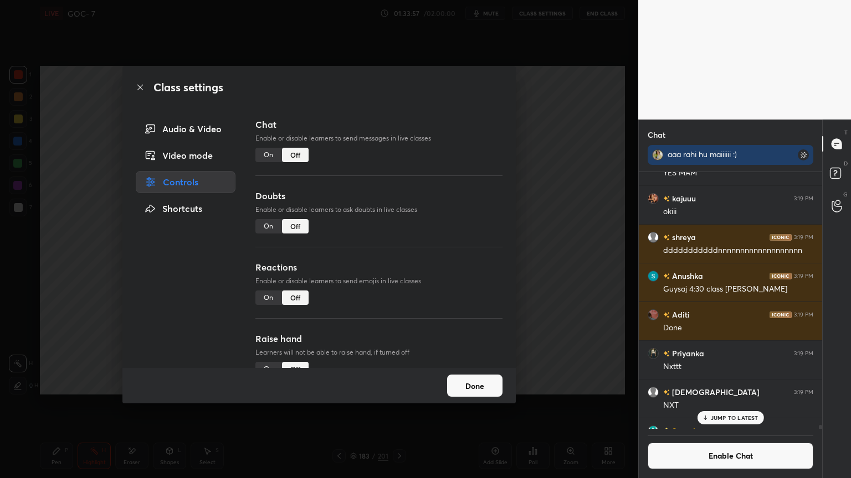
click at [466, 382] on button "Done" at bounding box center [474, 386] width 55 height 22
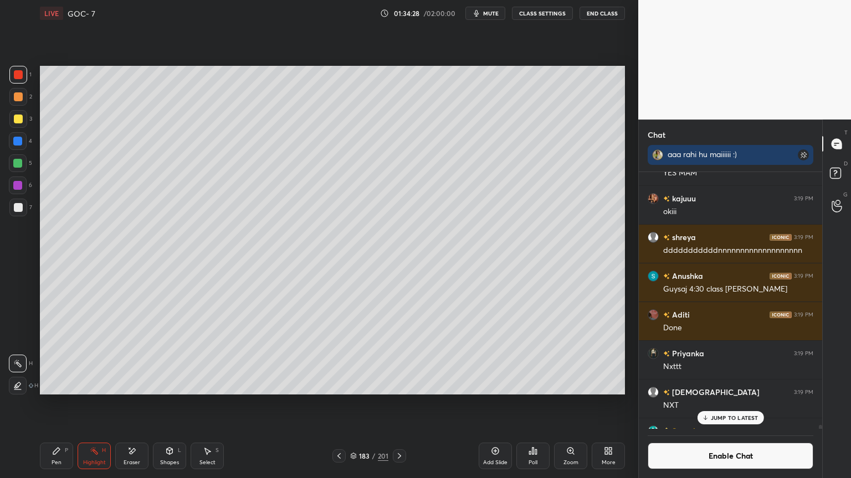
click at [741, 404] on p "JUMP TO LATEST" at bounding box center [734, 418] width 48 height 7
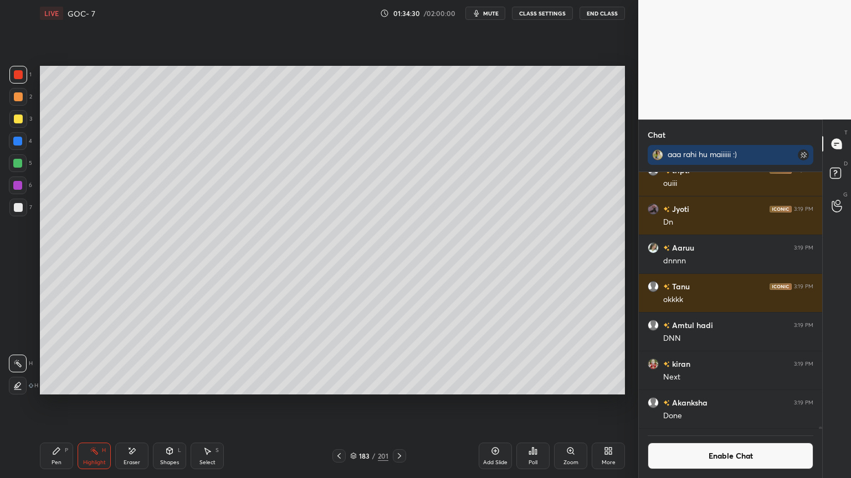
click at [17, 138] on div at bounding box center [17, 141] width 9 height 9
click at [20, 383] on icon at bounding box center [17, 386] width 9 height 9
click at [16, 184] on div at bounding box center [17, 185] width 9 height 9
click at [131, 404] on icon at bounding box center [133, 452] width 6 height 6
click at [174, 404] on div "Shapes L" at bounding box center [169, 456] width 33 height 27
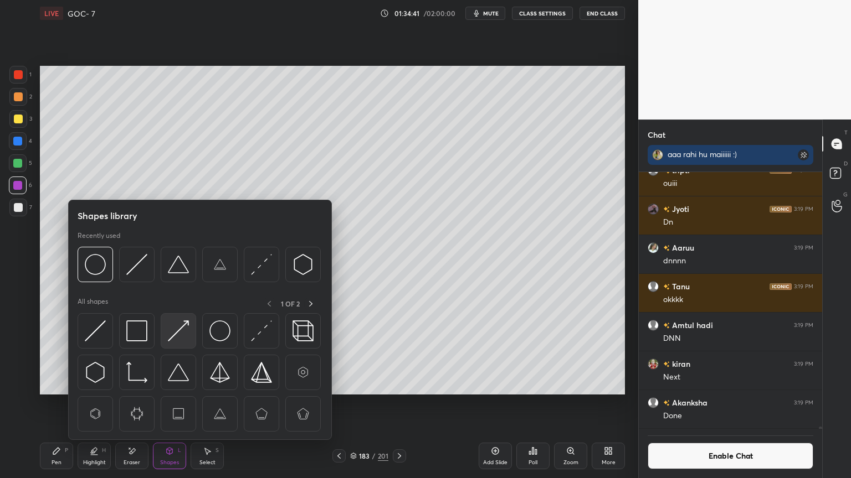
click at [184, 328] on img at bounding box center [178, 331] width 21 height 21
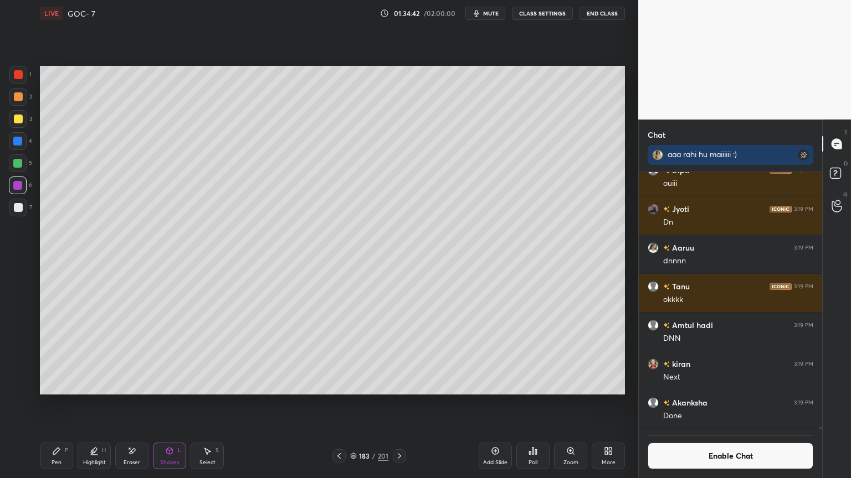
click at [15, 75] on div at bounding box center [18, 74] width 9 height 9
click at [130, 404] on div "Eraser" at bounding box center [131, 456] width 33 height 27
click at [102, 404] on div "H" at bounding box center [104, 451] width 4 height 6
click at [20, 372] on div at bounding box center [18, 364] width 18 height 18
click at [18, 141] on div at bounding box center [17, 141] width 9 height 9
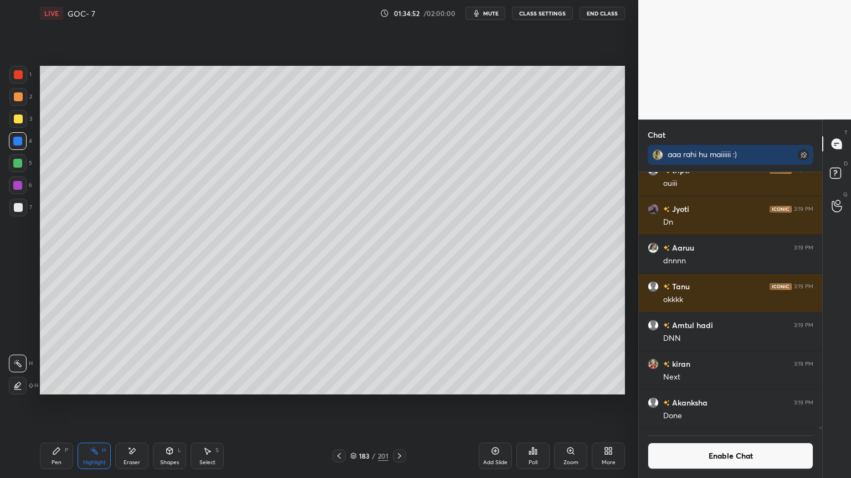
click at [708, 404] on button "Enable Chat" at bounding box center [730, 456] width 166 height 27
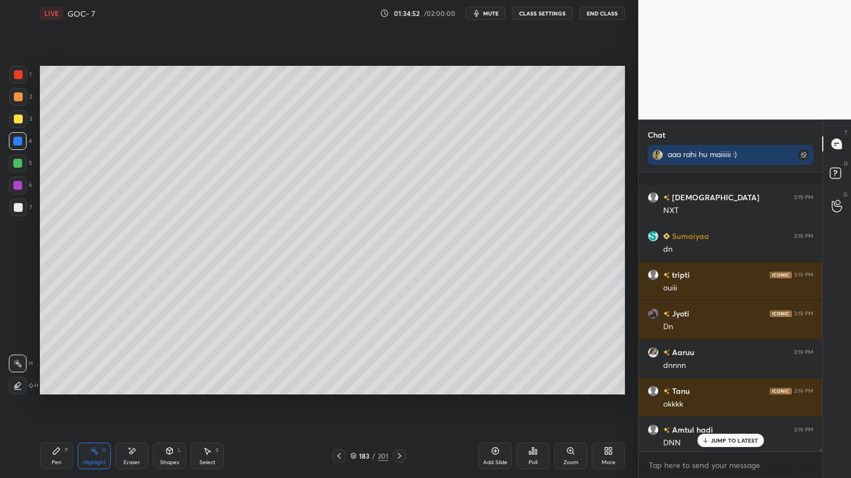
scroll to position [26498, 0]
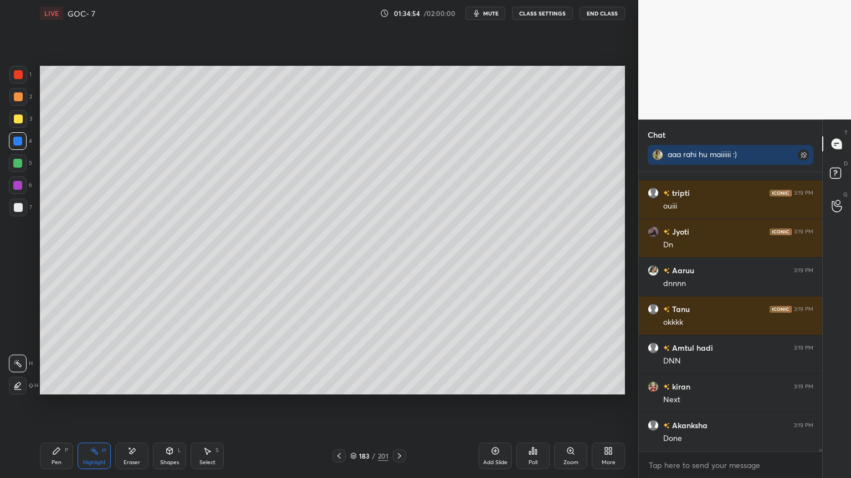
click at [12, 383] on div at bounding box center [18, 386] width 18 height 18
click at [14, 74] on div at bounding box center [18, 74] width 9 height 9
click at [19, 168] on div at bounding box center [18, 163] width 18 height 18
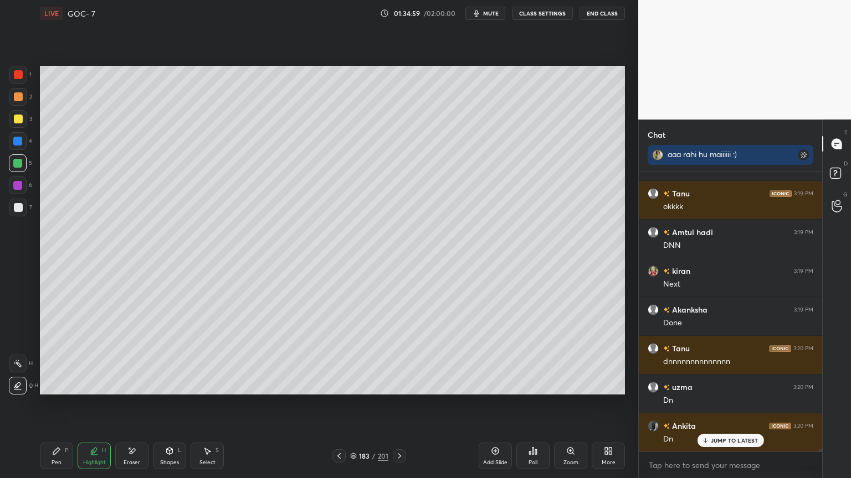
scroll to position [26692, 0]
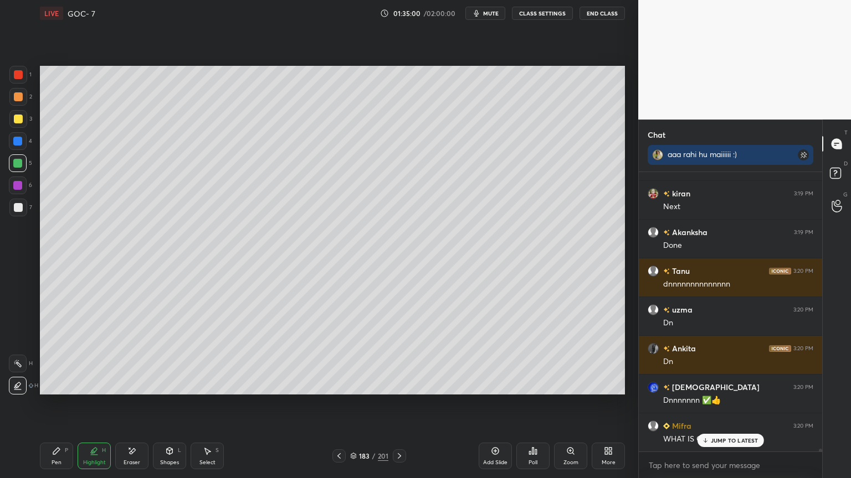
click at [398, 404] on icon at bounding box center [399, 456] width 9 height 9
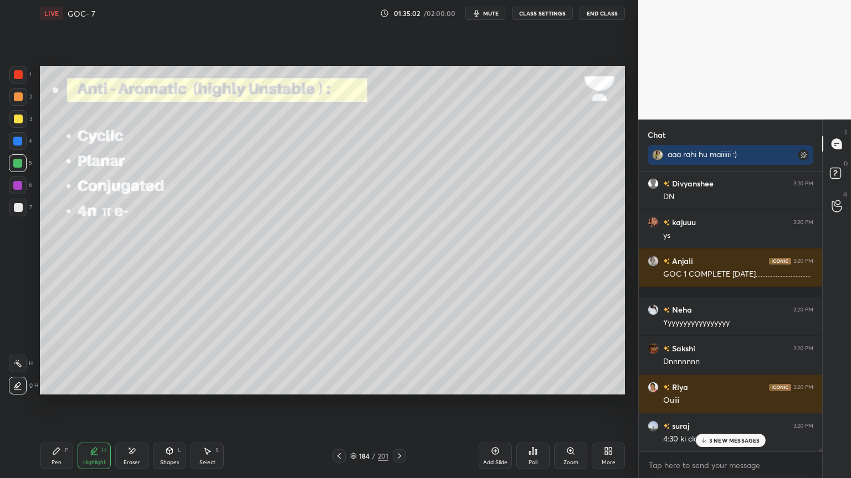
scroll to position [27090, 0]
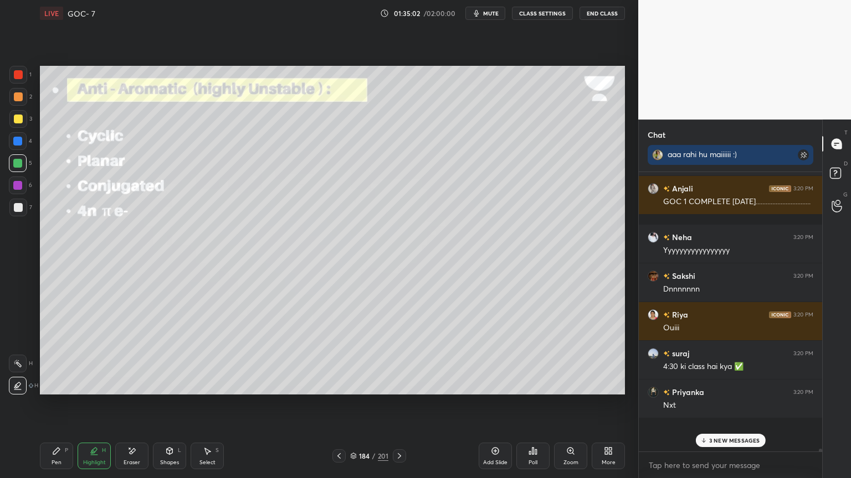
click at [551, 16] on button "CLASS SETTINGS" at bounding box center [542, 13] width 61 height 13
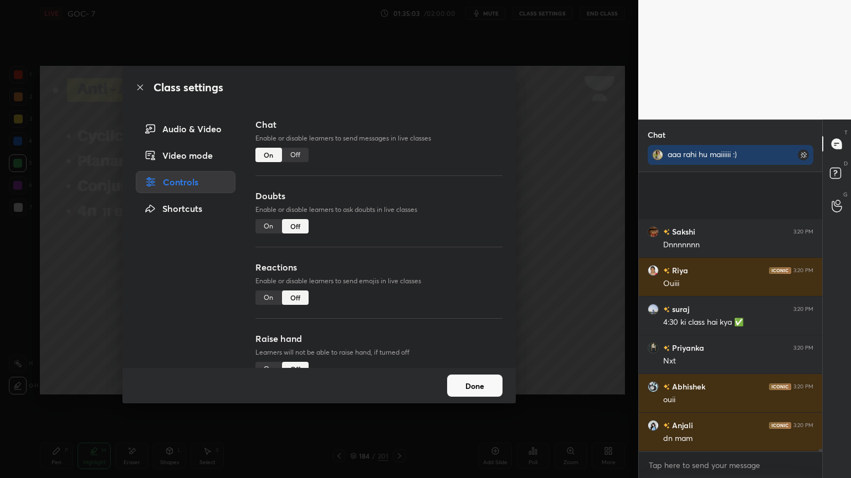
click at [299, 152] on div "Off" at bounding box center [295, 155] width 27 height 14
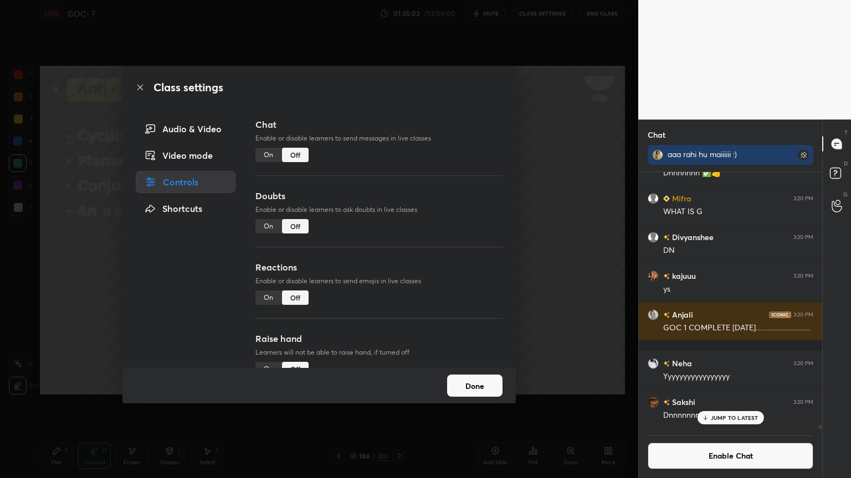
scroll to position [254, 180]
click at [479, 387] on button "Done" at bounding box center [474, 386] width 55 height 22
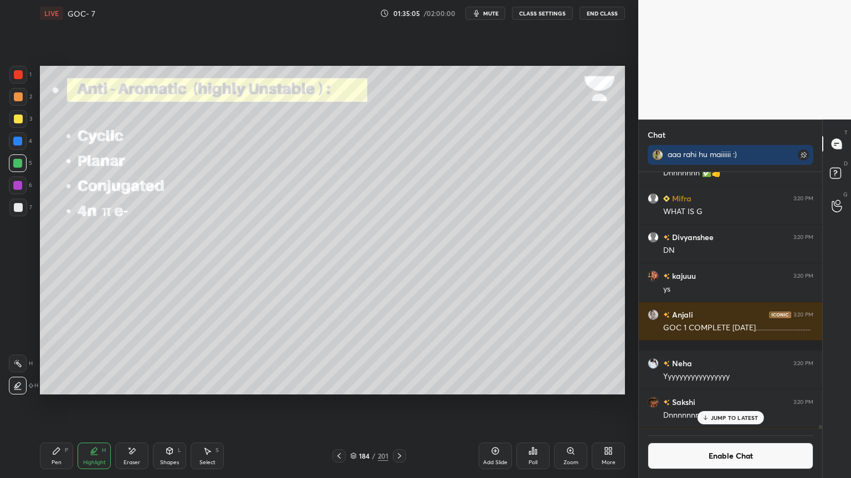
click at [25, 370] on div at bounding box center [18, 364] width 18 height 18
click at [396, 404] on div at bounding box center [399, 456] width 13 height 13
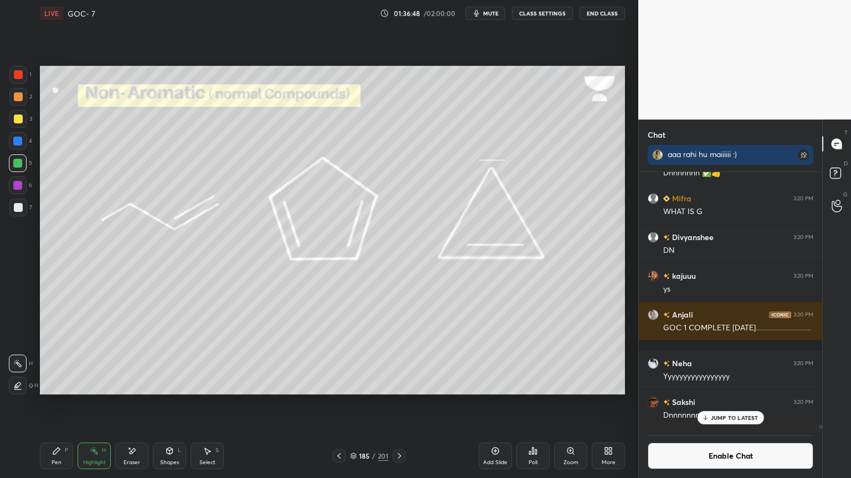
click at [738, 404] on p "JUMP TO LATEST" at bounding box center [734, 418] width 48 height 7
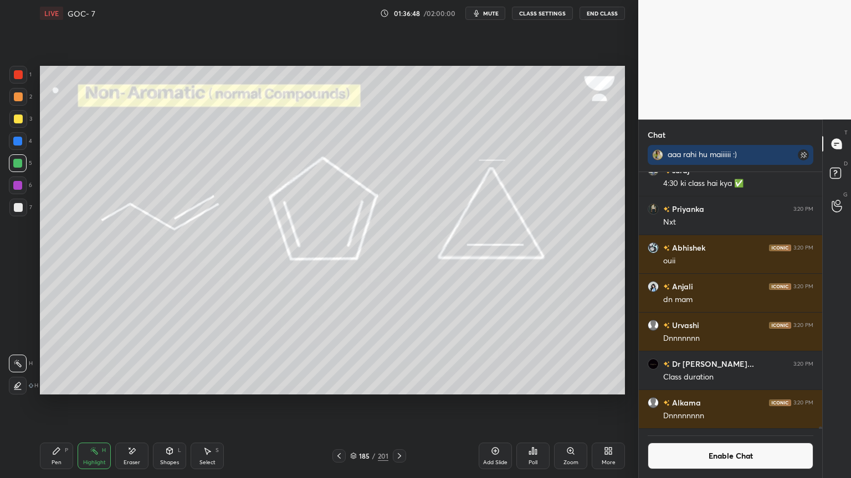
click at [725, 404] on button "Enable Chat" at bounding box center [730, 456] width 166 height 27
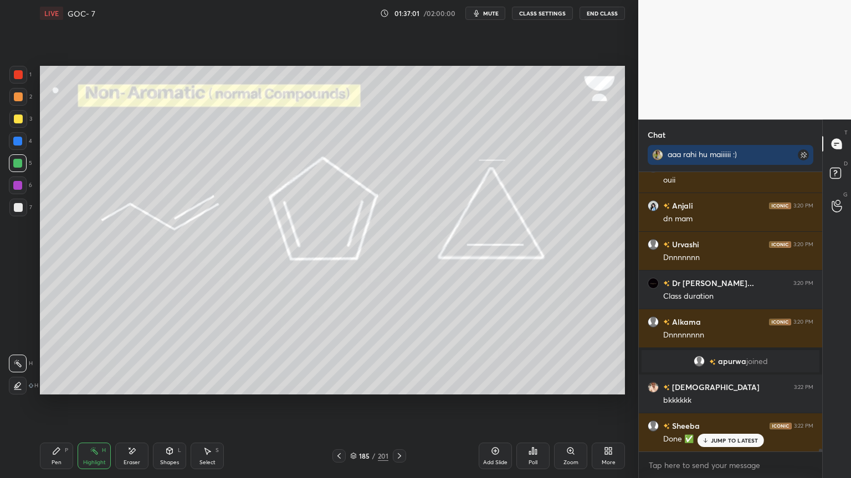
scroll to position [27083, 0]
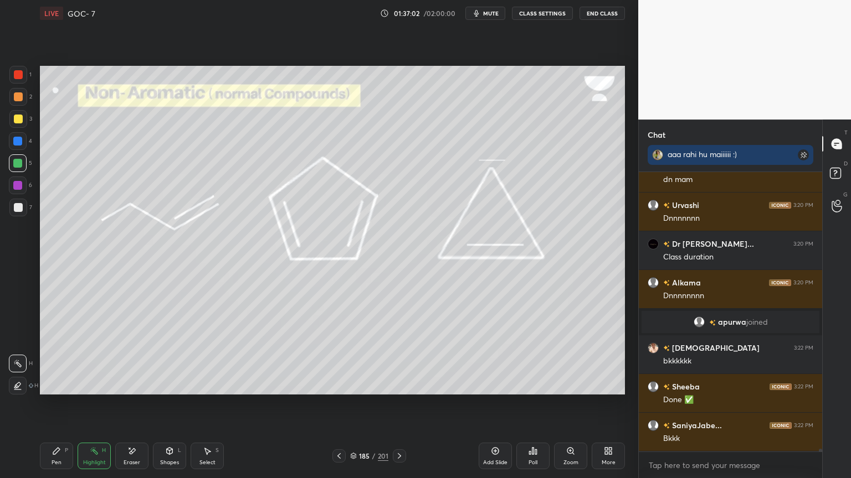
click at [399, 404] on div at bounding box center [399, 456] width 13 height 13
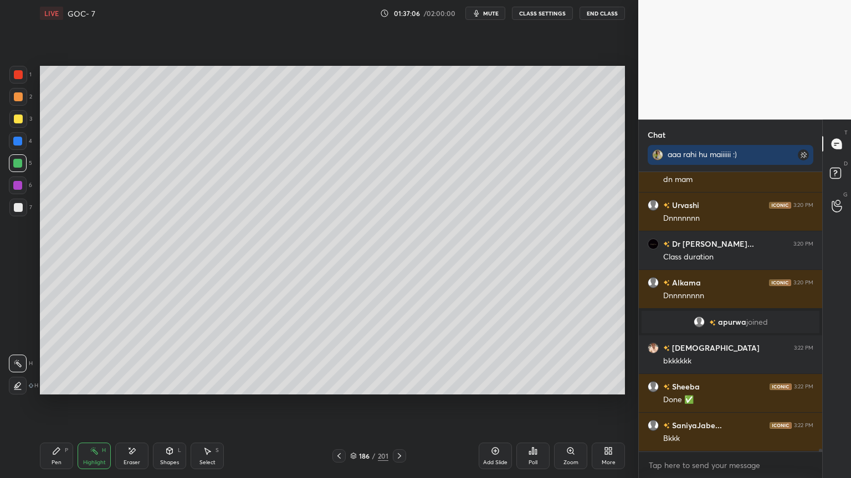
click at [64, 404] on div "Pen P" at bounding box center [56, 456] width 33 height 27
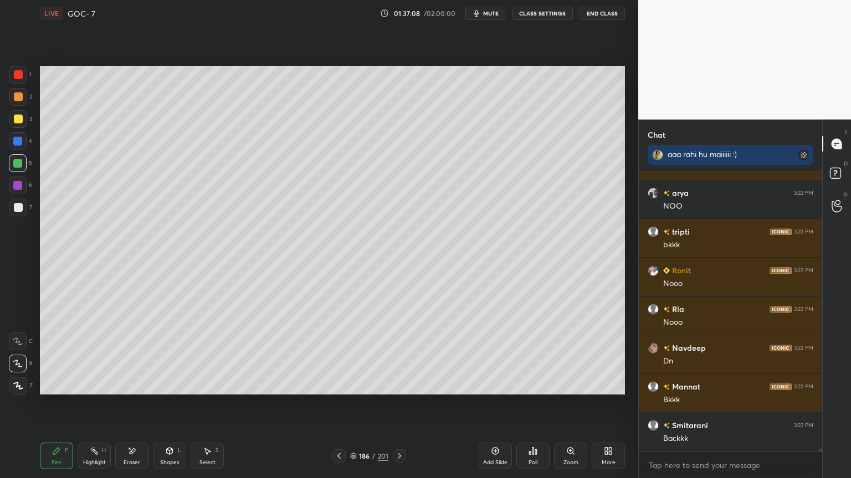
scroll to position [27858, 0]
click at [136, 404] on div "Eraser" at bounding box center [131, 456] width 33 height 27
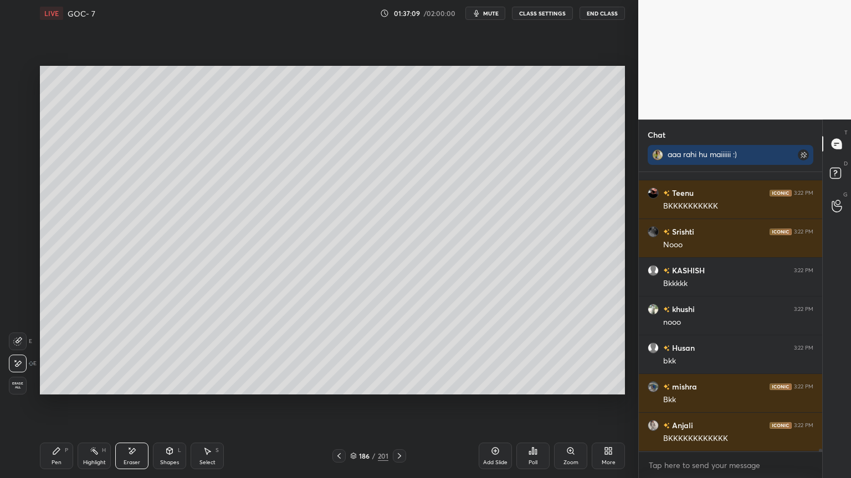
scroll to position [28323, 0]
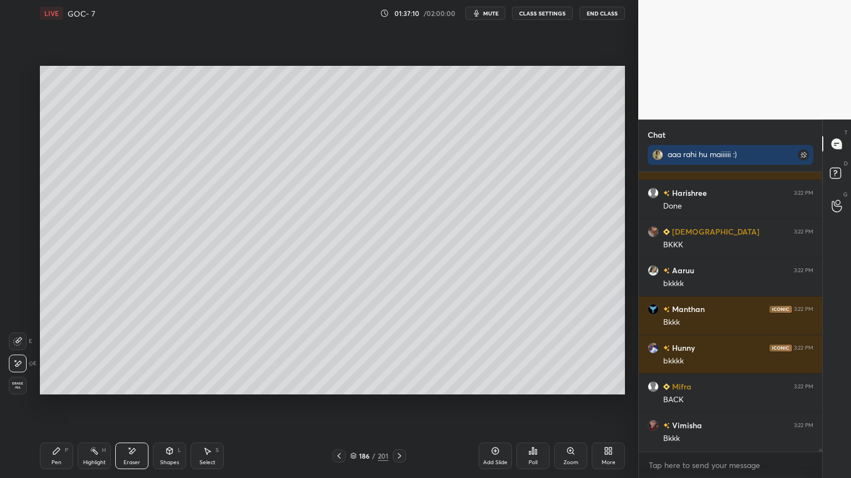
click at [67, 404] on div "Pen P" at bounding box center [56, 456] width 33 height 27
click at [23, 209] on div at bounding box center [18, 208] width 18 height 18
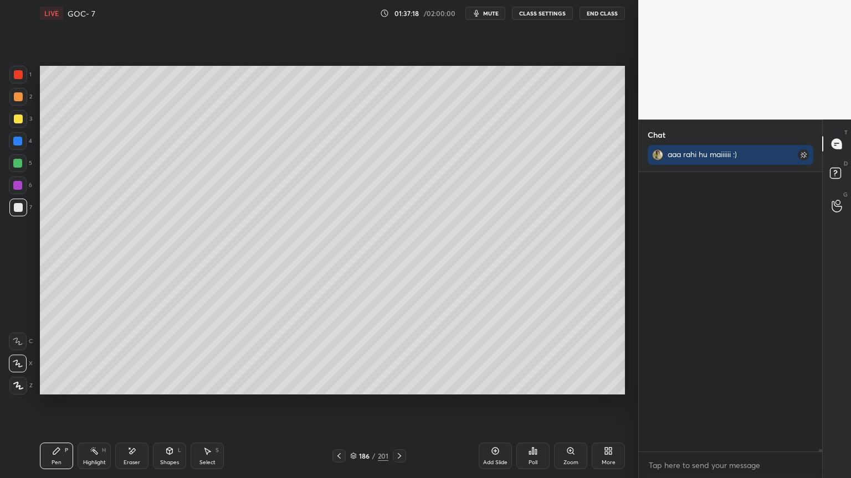
scroll to position [32069, 0]
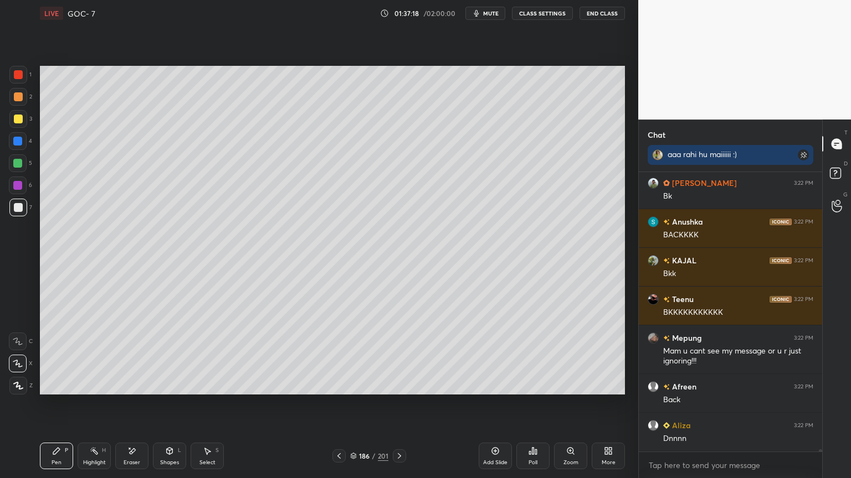
click at [146, 404] on div "Eraser" at bounding box center [131, 456] width 33 height 27
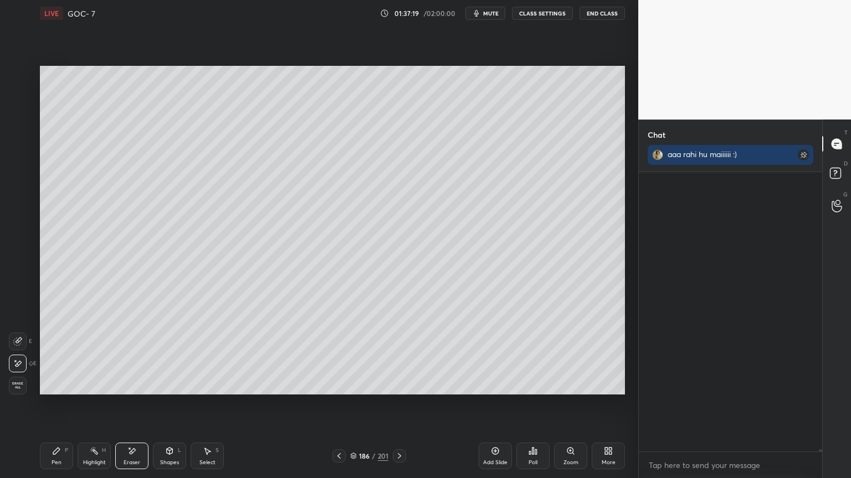
scroll to position [32600, 0]
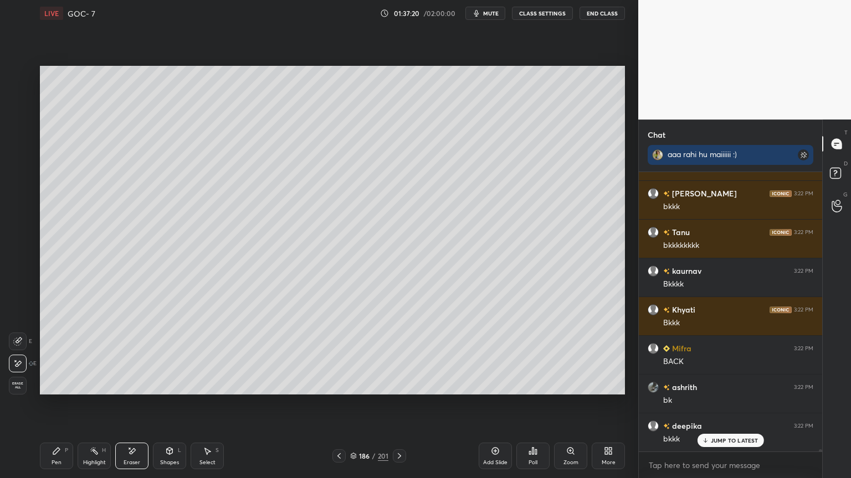
click at [37, 404] on div "LIVE GOC- 7 01:37:20 / 02:00:00 mute CLASS SETTINGS End Class Setting up your l…" at bounding box center [332, 239] width 594 height 478
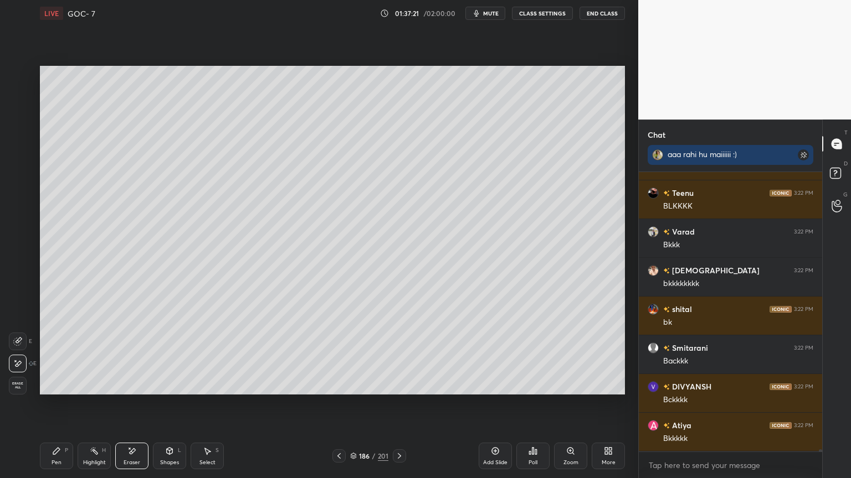
click at [56, 404] on icon at bounding box center [56, 451] width 7 height 7
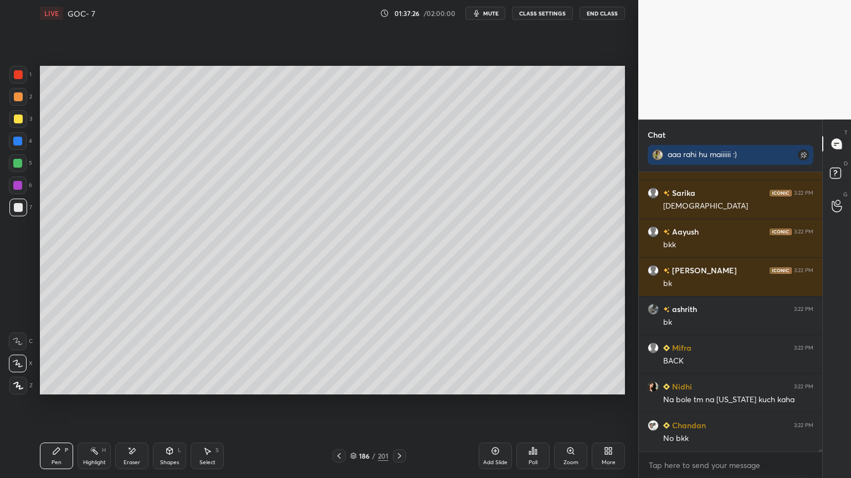
scroll to position [35584, 0]
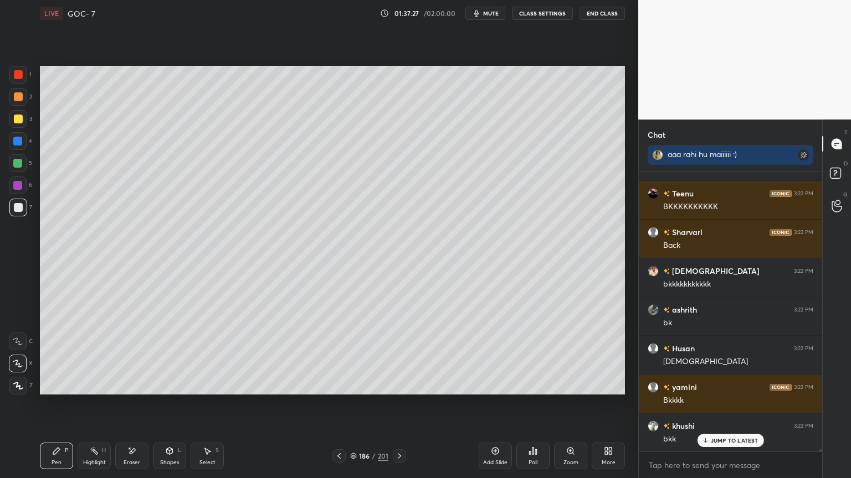
click at [91, 404] on div "Highlight H" at bounding box center [94, 456] width 33 height 27
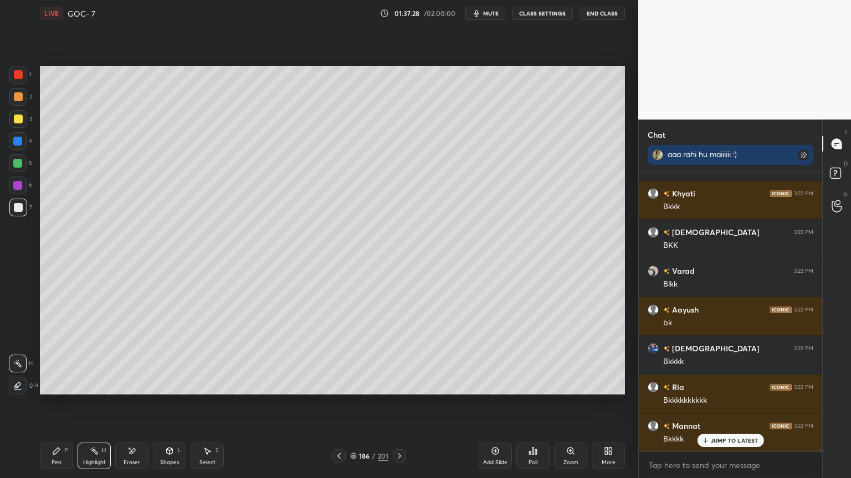
click at [338, 404] on icon at bounding box center [338, 456] width 9 height 9
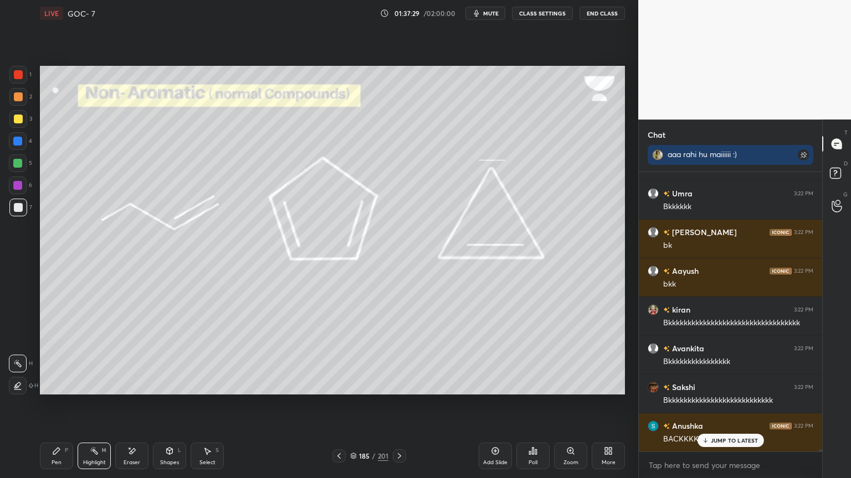
scroll to position [36670, 0]
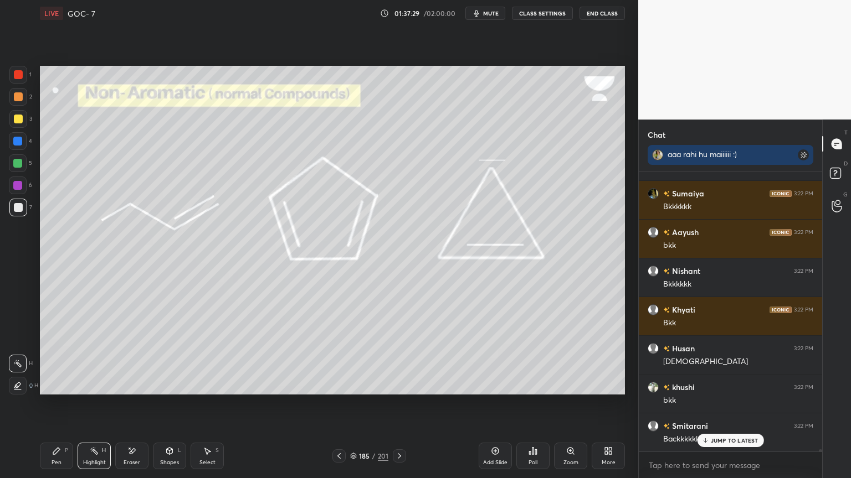
click at [17, 96] on div at bounding box center [18, 96] width 9 height 9
click at [18, 78] on div at bounding box center [18, 74] width 9 height 9
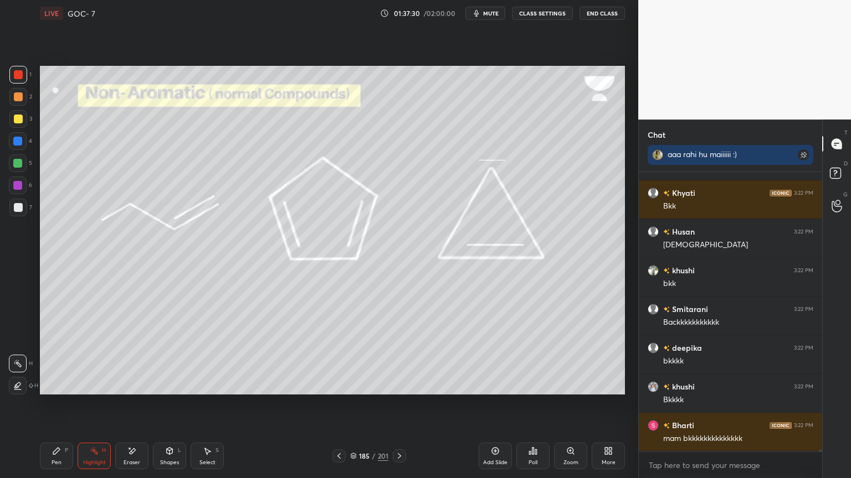
click at [14, 179] on div at bounding box center [18, 186] width 18 height 18
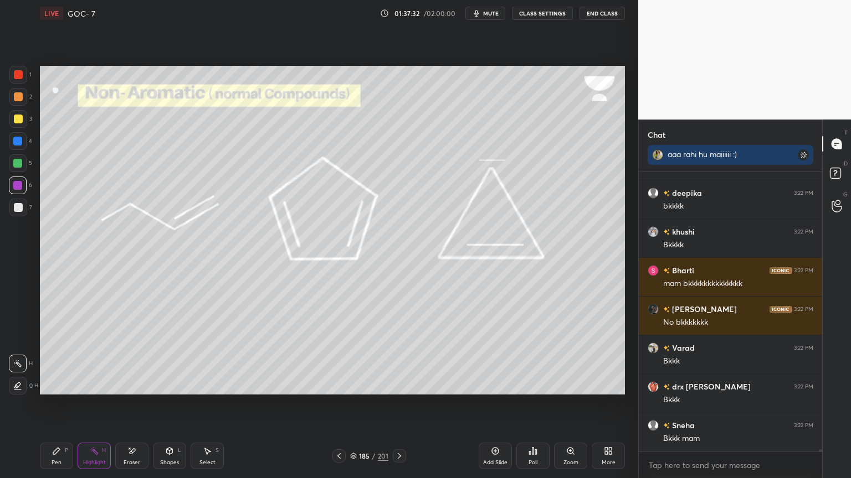
scroll to position [36980, 0]
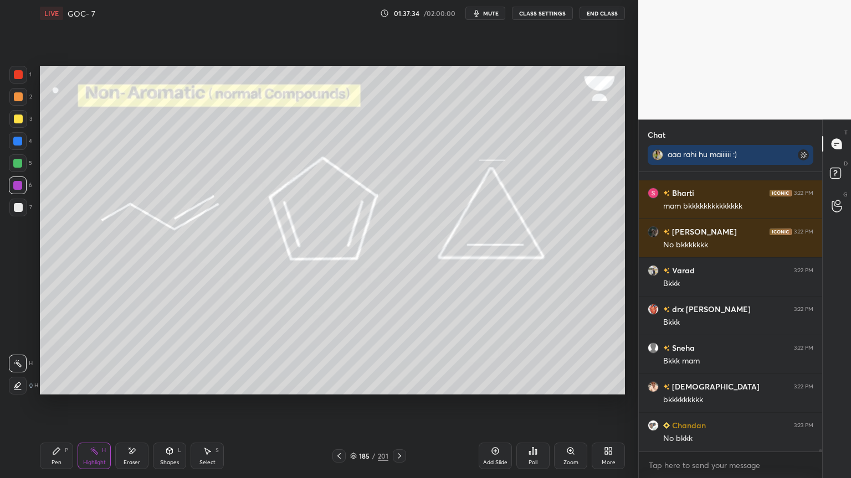
click at [16, 73] on div at bounding box center [18, 74] width 9 height 9
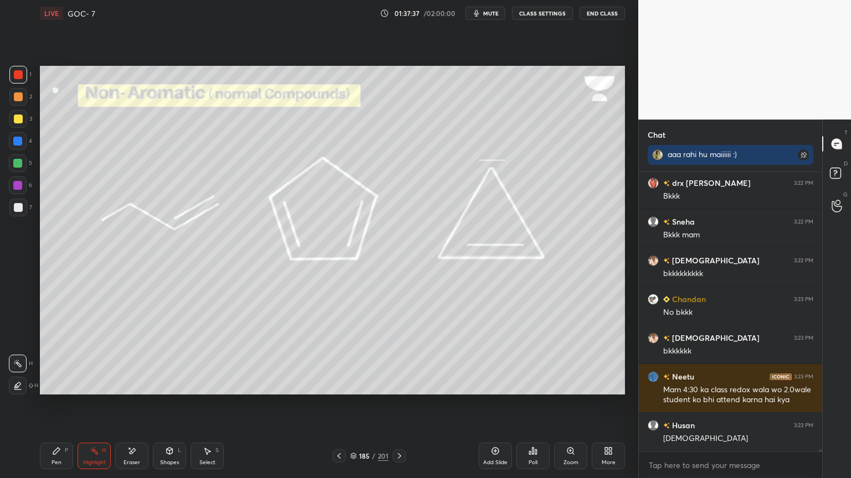
scroll to position [37223, 0]
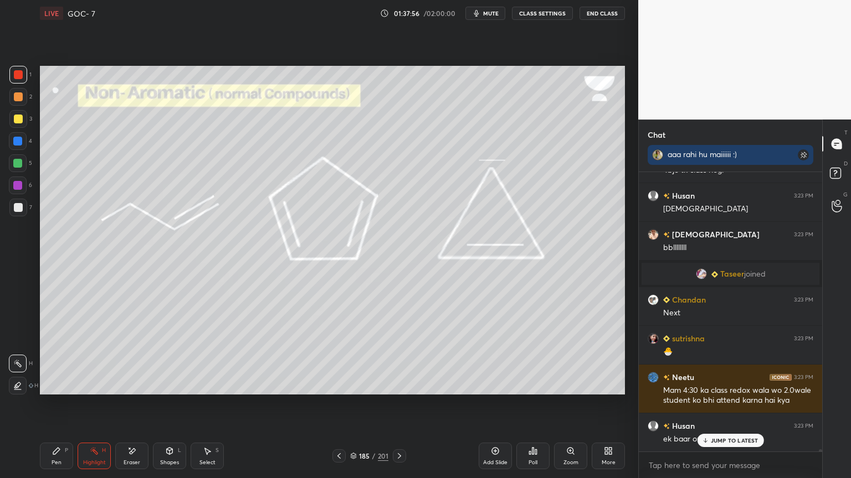
click at [60, 404] on div "Pen P" at bounding box center [56, 456] width 33 height 27
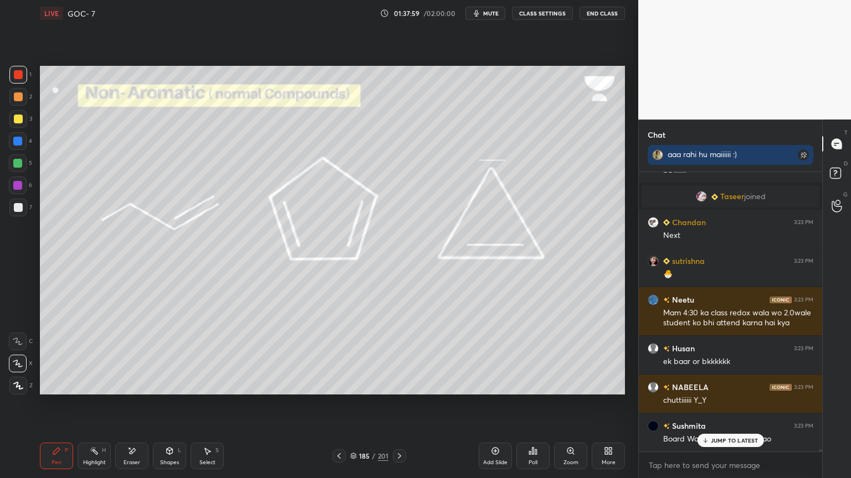
click at [131, 404] on icon at bounding box center [133, 452] width 6 height 6
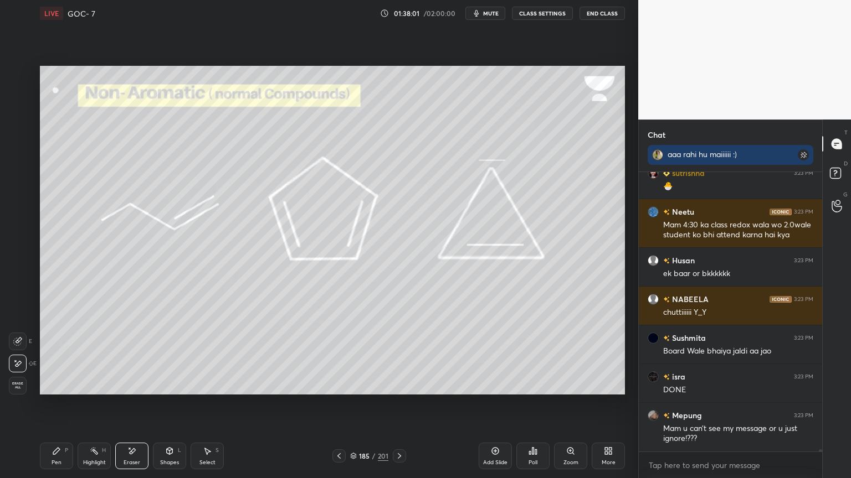
click at [87, 404] on div "Highlight H" at bounding box center [94, 456] width 33 height 27
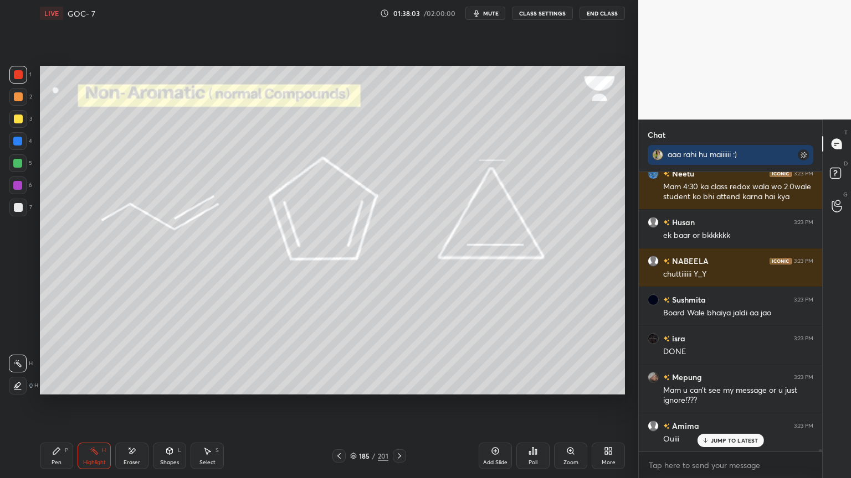
click at [56, 404] on icon at bounding box center [56, 451] width 9 height 9
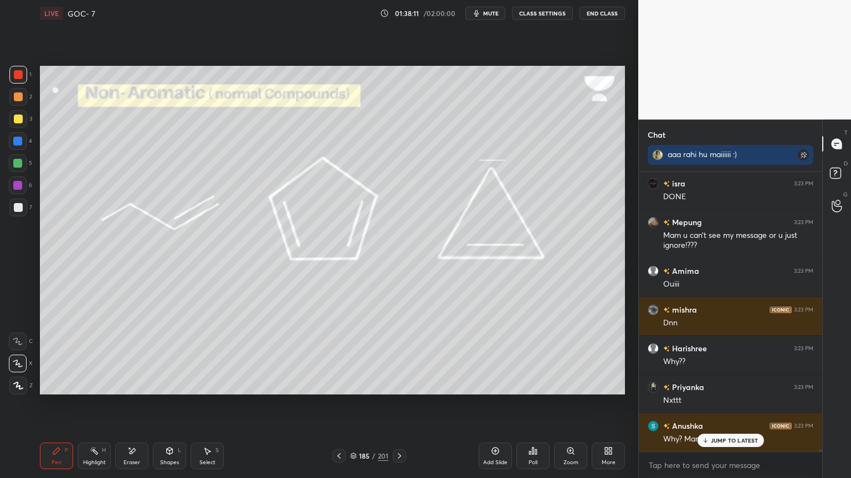
click at [140, 404] on div "Eraser" at bounding box center [131, 456] width 33 height 27
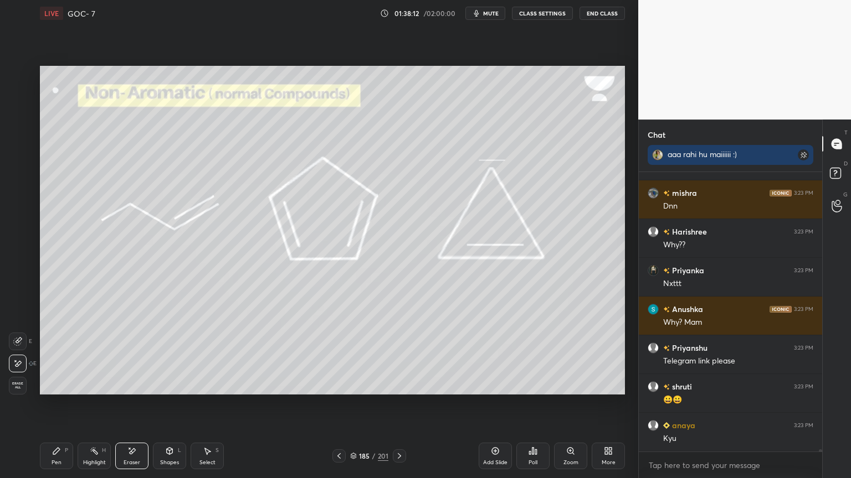
click at [61, 404] on div "Pen P" at bounding box center [56, 456] width 33 height 27
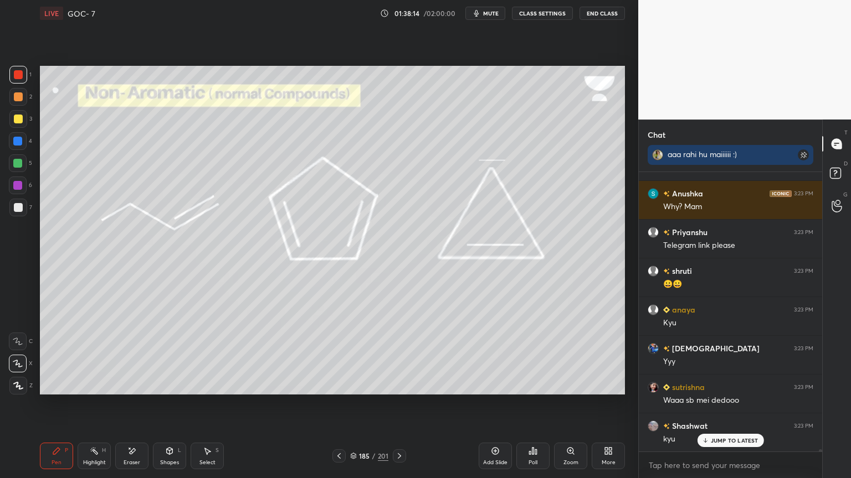
click at [128, 404] on icon at bounding box center [131, 451] width 9 height 9
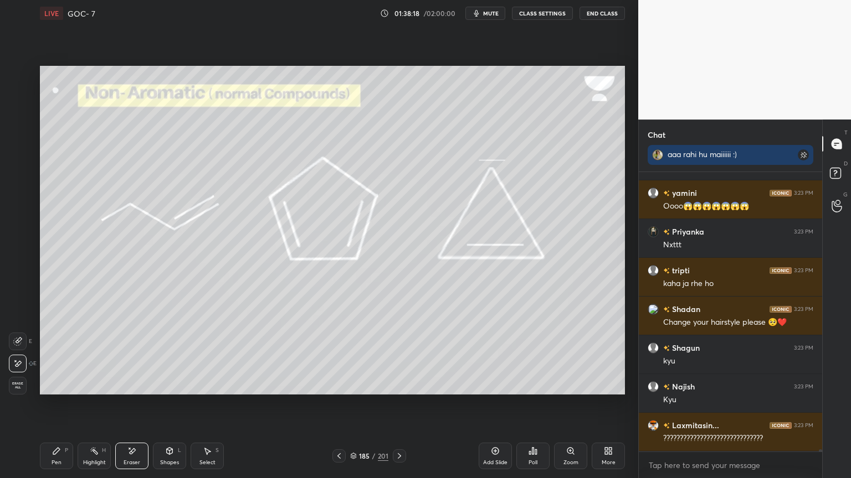
click at [91, 404] on div "Highlight H" at bounding box center [94, 456] width 33 height 27
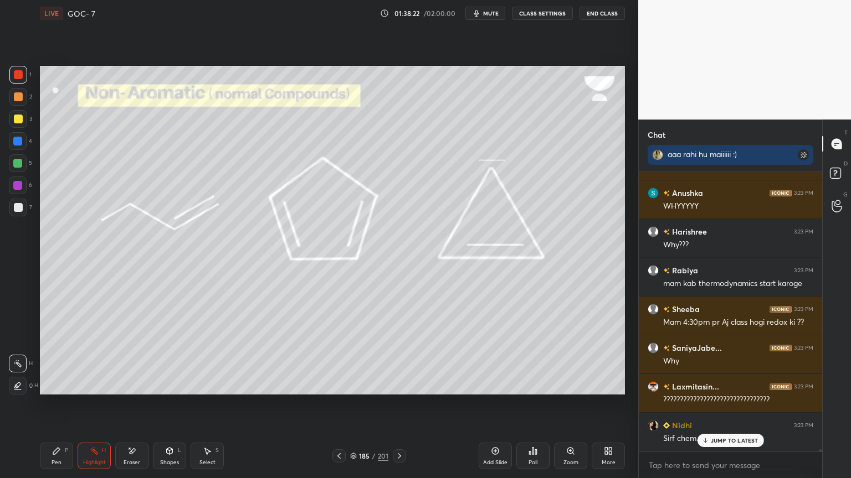
scroll to position [38947, 0]
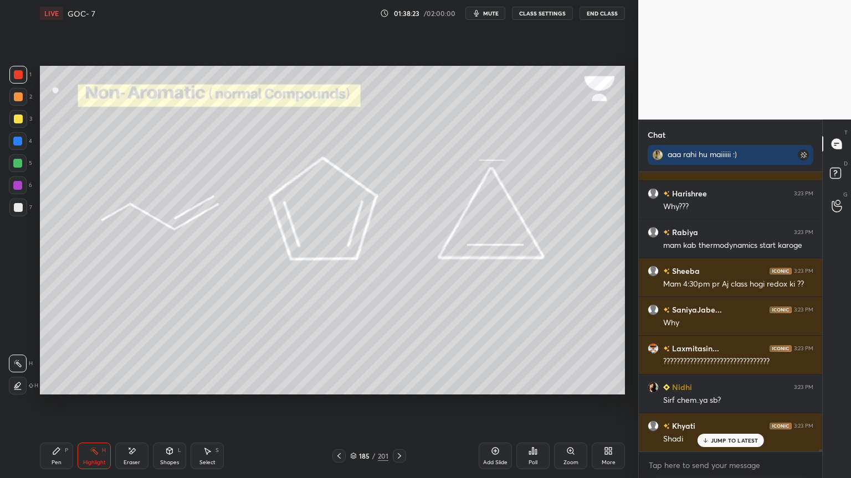
click at [393, 404] on div at bounding box center [399, 456] width 13 height 13
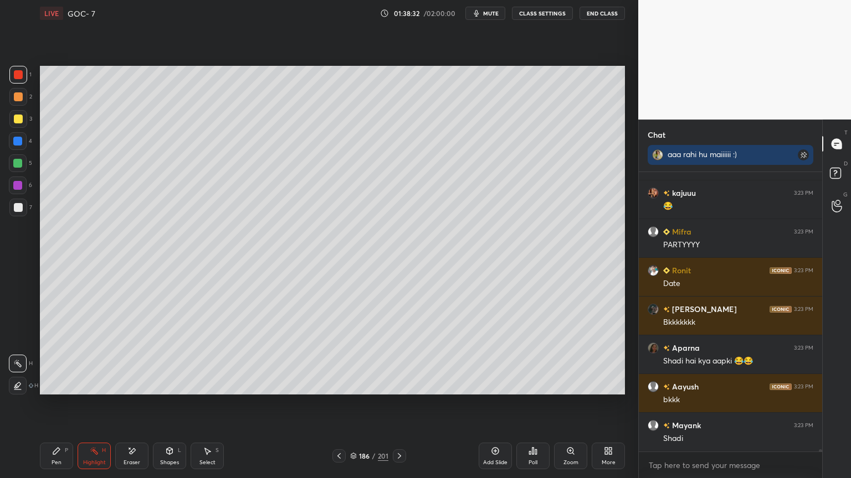
scroll to position [39916, 0]
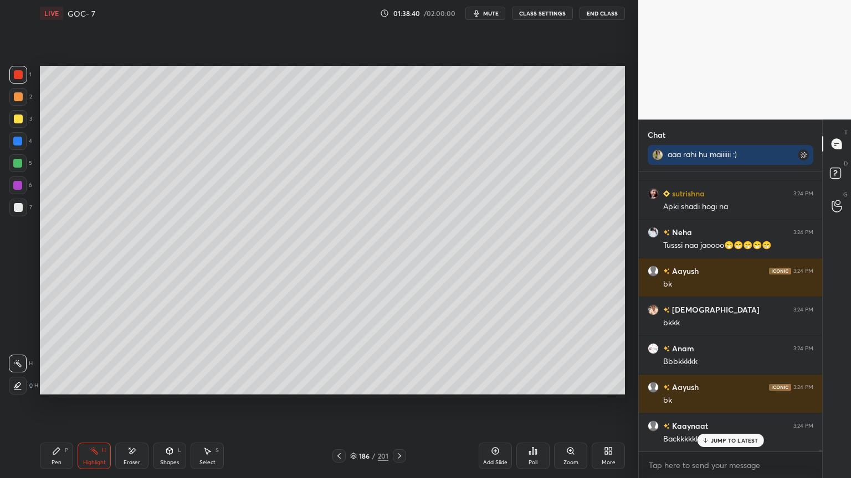
click at [340, 404] on icon at bounding box center [338, 456] width 3 height 6
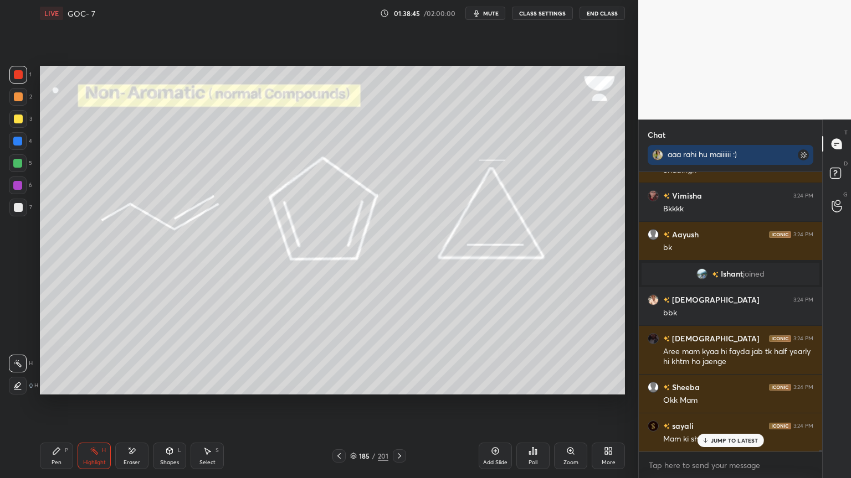
click at [540, 12] on button "CLASS SETTINGS" at bounding box center [542, 13] width 61 height 13
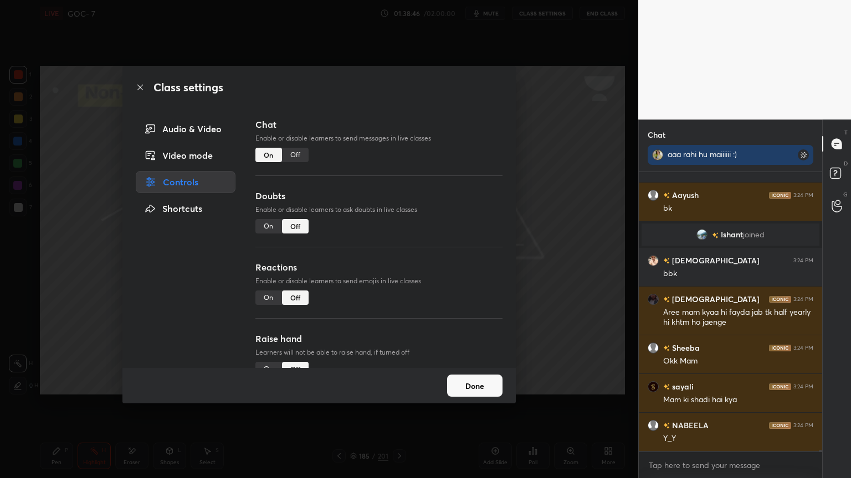
click at [300, 155] on div "Off" at bounding box center [295, 155] width 27 height 14
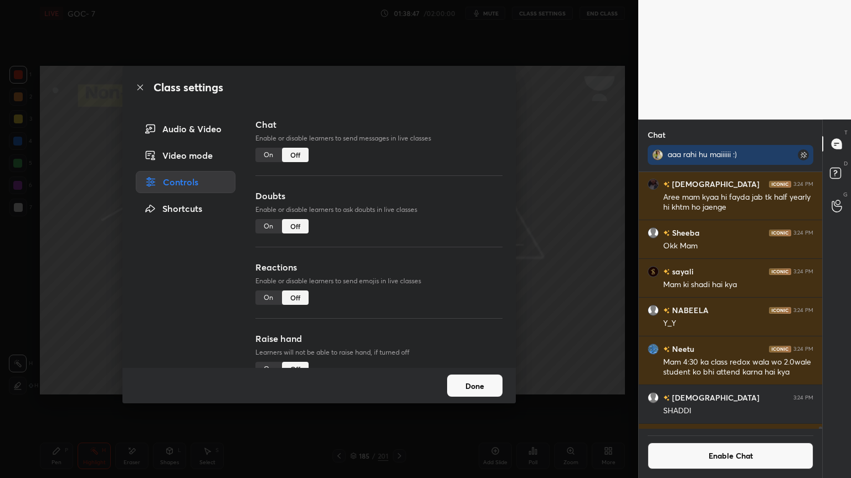
click at [488, 390] on button "Done" at bounding box center [474, 386] width 55 height 22
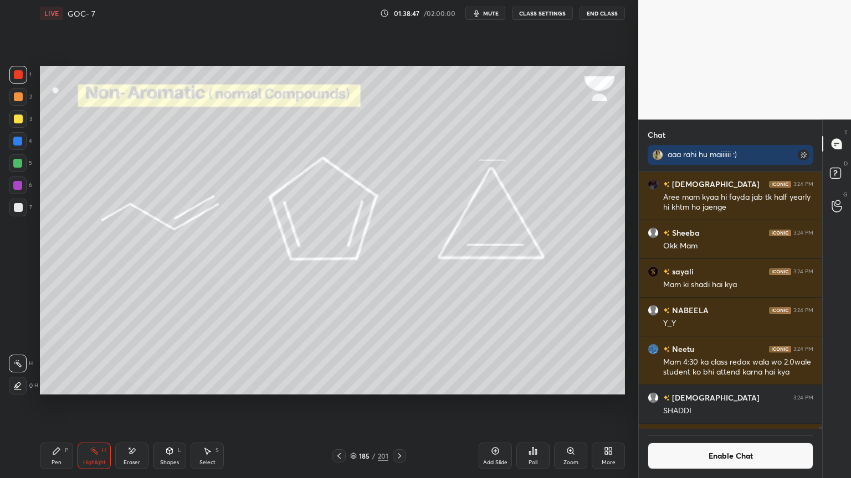
click at [487, 390] on button "Done" at bounding box center [474, 386] width 55 height 22
click at [398, 404] on icon at bounding box center [399, 456] width 9 height 9
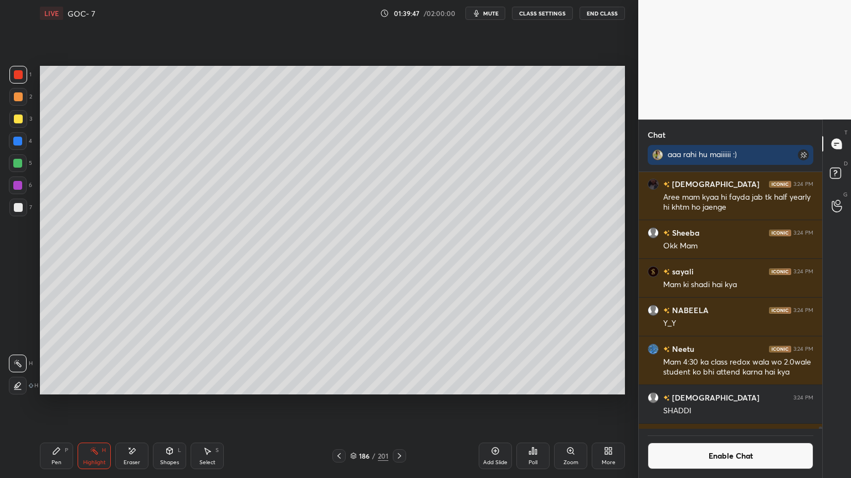
scroll to position [37061, 0]
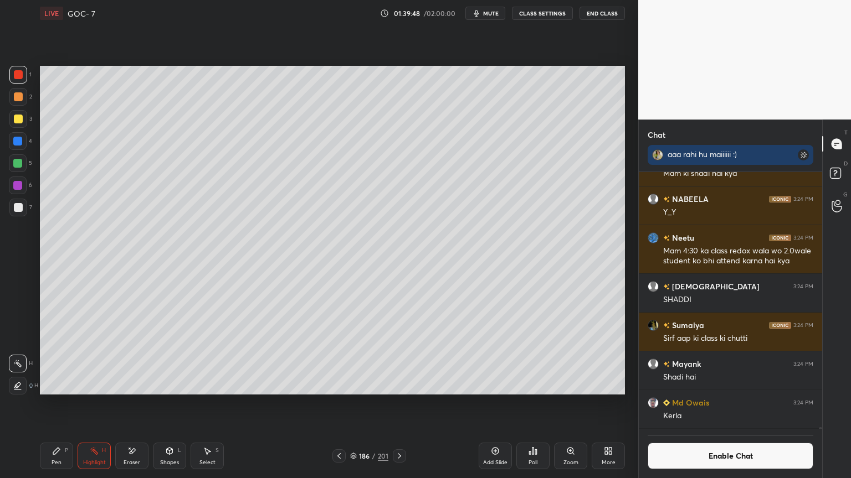
click at [695, 404] on button "Enable Chat" at bounding box center [730, 456] width 166 height 27
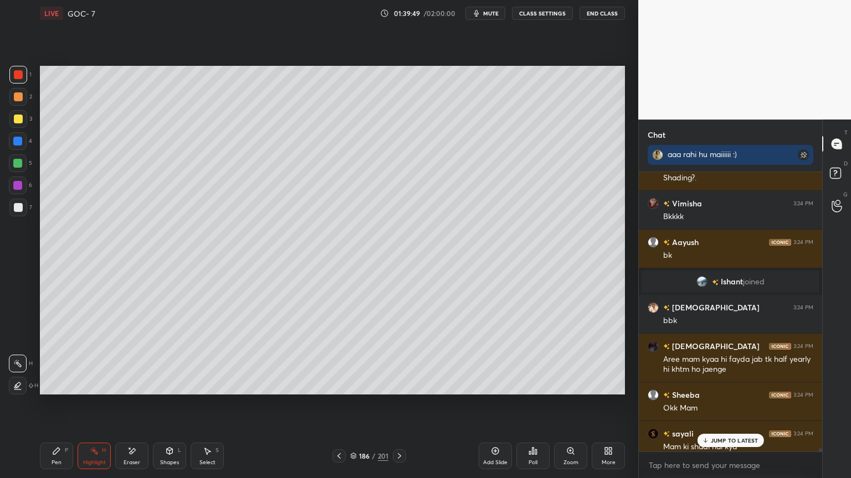
click at [715, 404] on p "JUMP TO LATEST" at bounding box center [734, 440] width 48 height 7
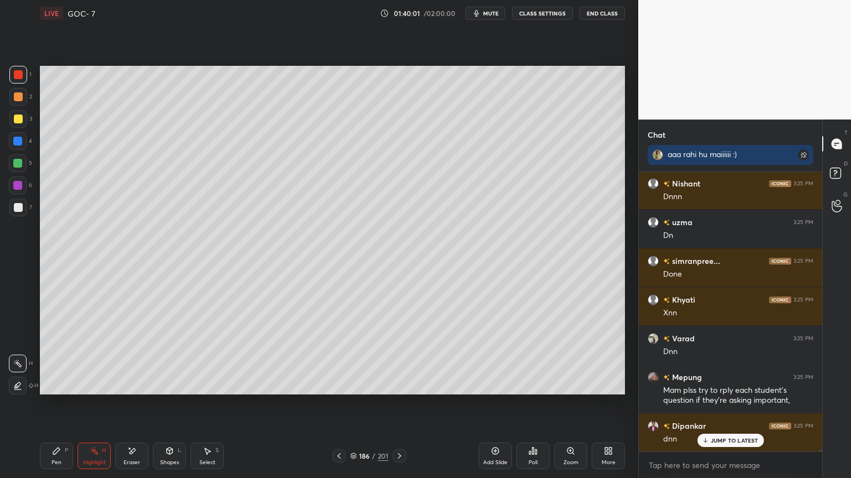
scroll to position [37540, 0]
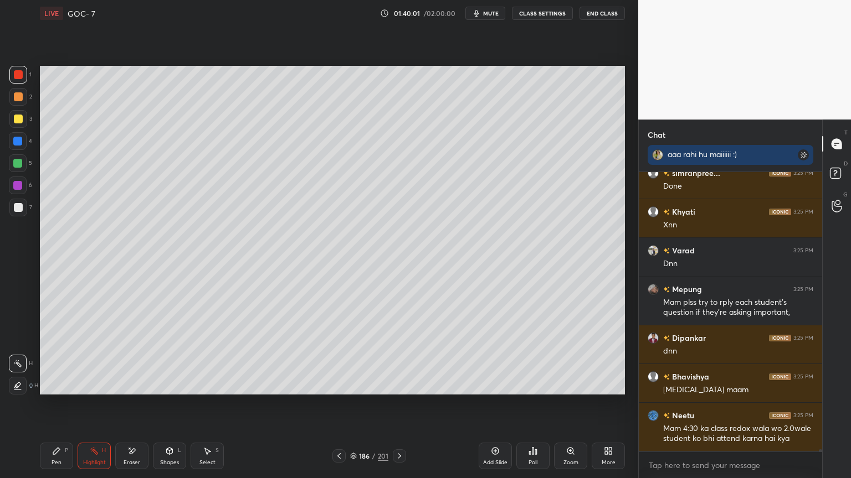
click at [401, 404] on icon at bounding box center [399, 456] width 9 height 9
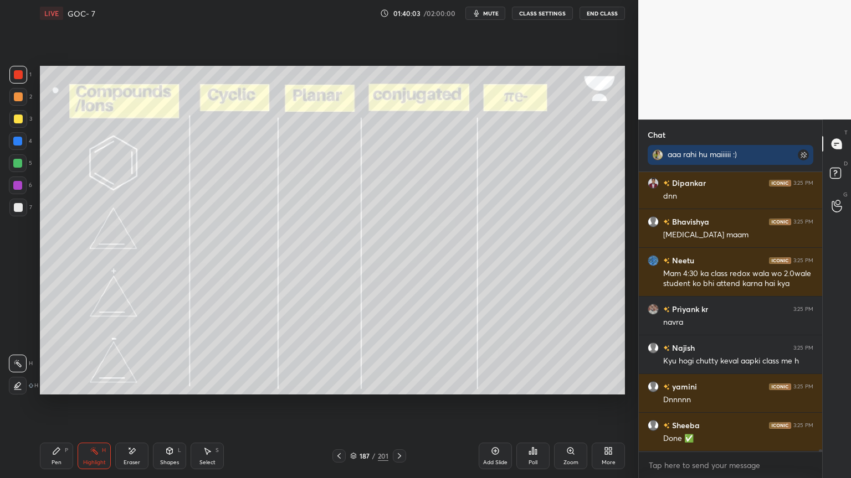
scroll to position [37733, 0]
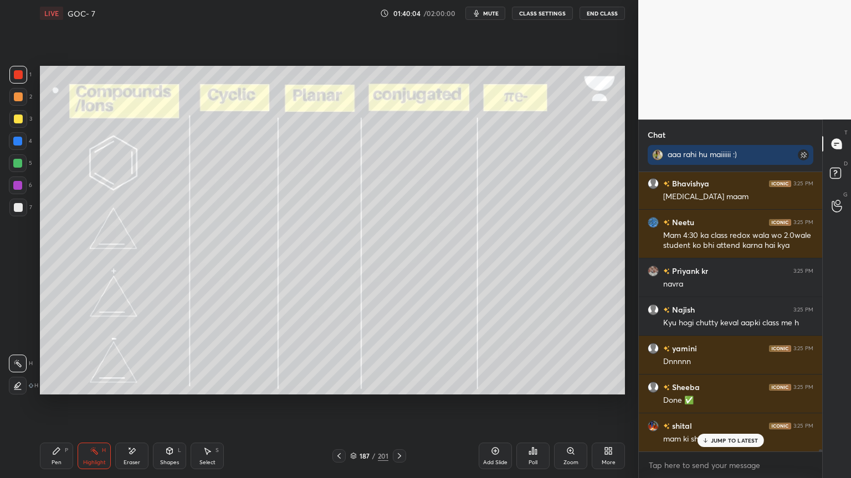
click at [336, 404] on icon at bounding box center [338, 456] width 9 height 9
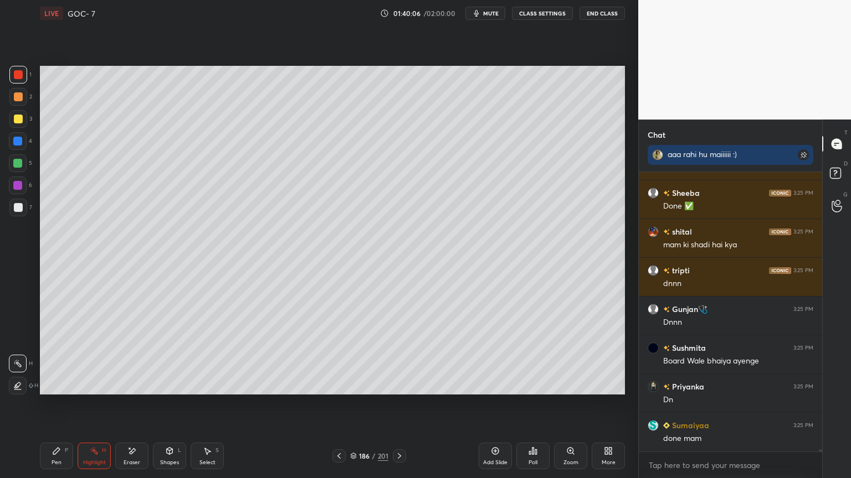
scroll to position [38005, 0]
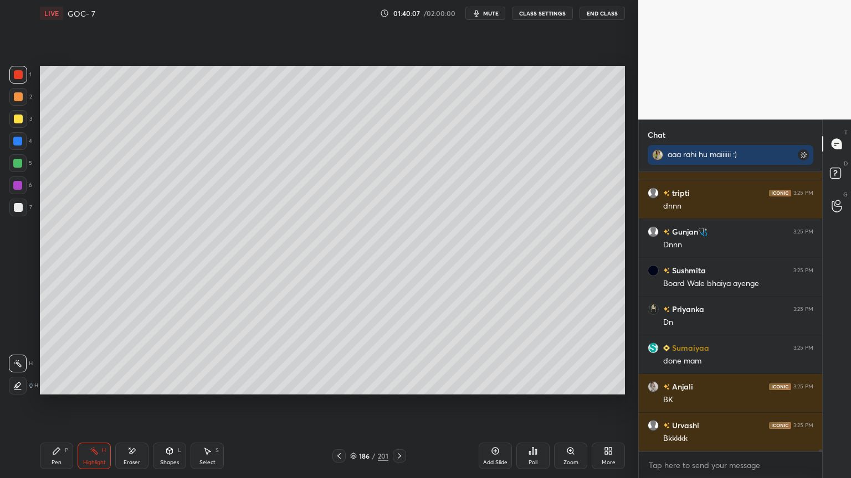
click at [399, 404] on div at bounding box center [399, 456] width 13 height 13
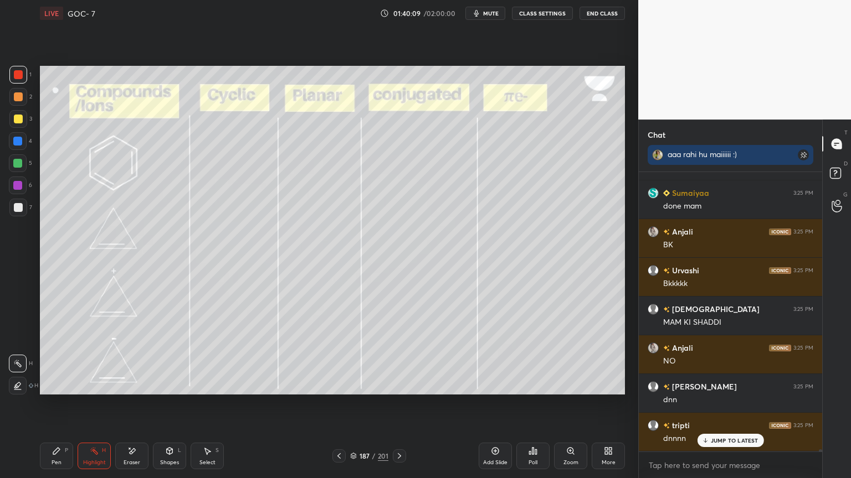
scroll to position [38276, 0]
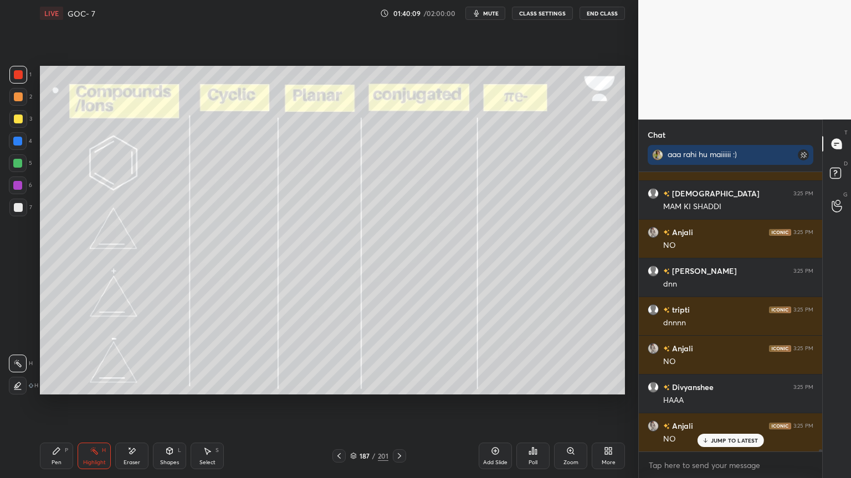
click at [545, 13] on button "CLASS SETTINGS" at bounding box center [542, 13] width 61 height 13
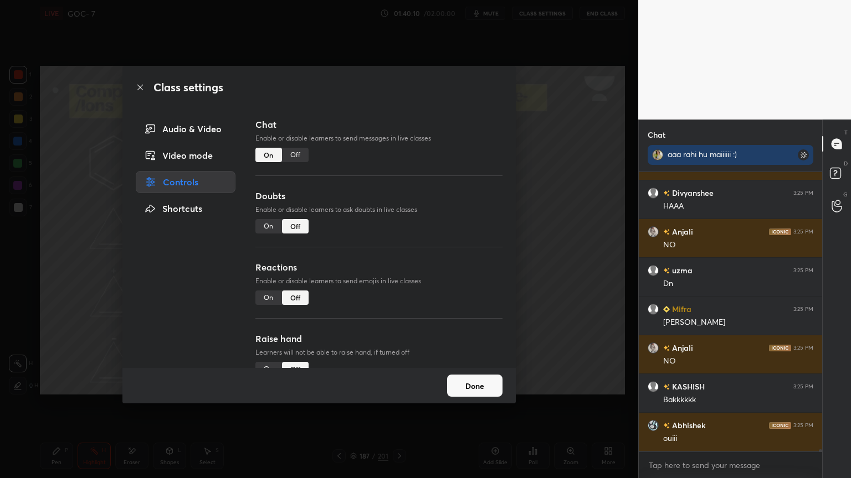
click at [296, 155] on div "Off" at bounding box center [295, 155] width 27 height 14
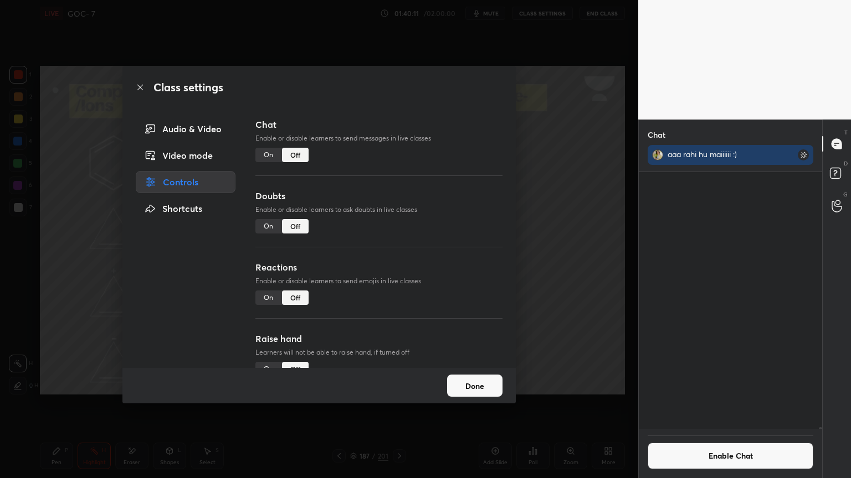
scroll to position [38280, 0]
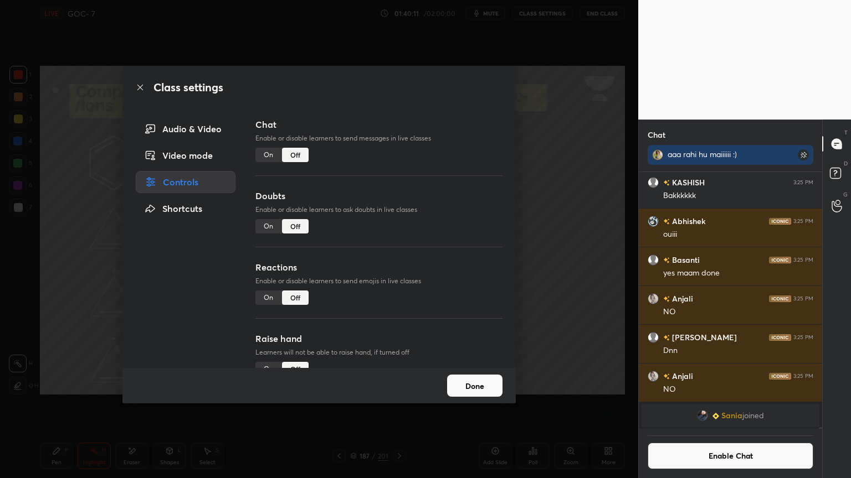
click at [476, 383] on button "Done" at bounding box center [474, 386] width 55 height 22
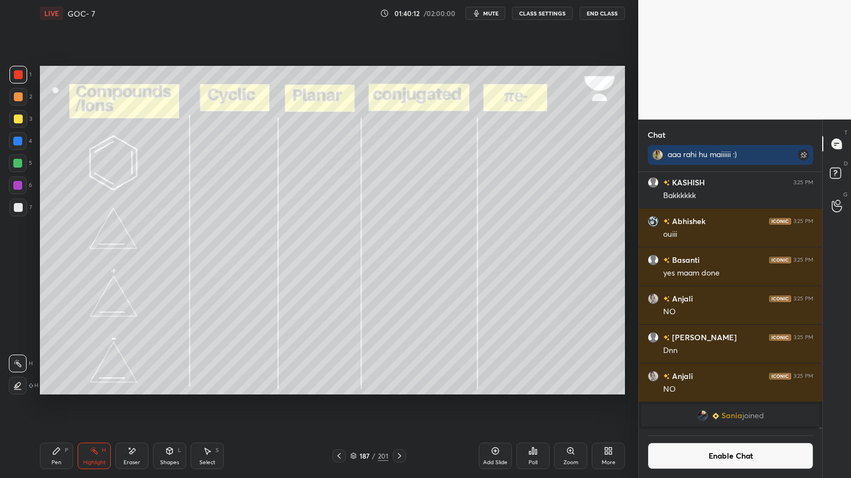
click at [105, 404] on div "Highlight H" at bounding box center [94, 456] width 33 height 27
click at [715, 404] on button "Enable Chat" at bounding box center [730, 456] width 166 height 27
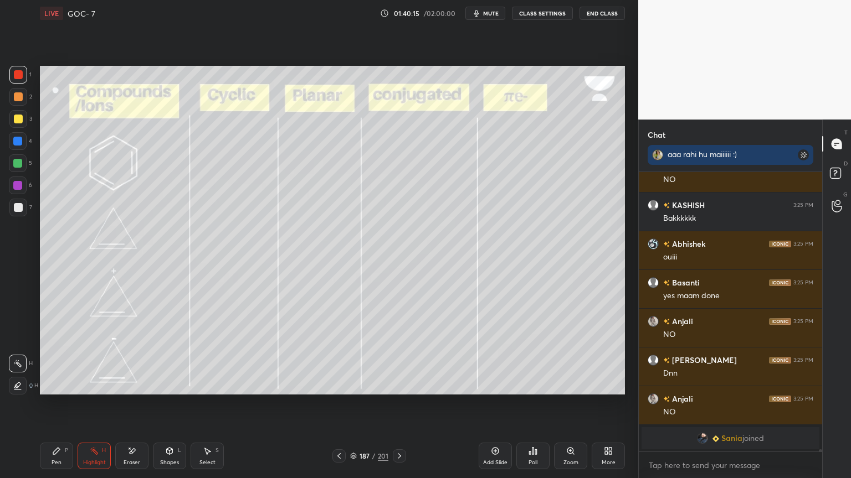
scroll to position [38228, 0]
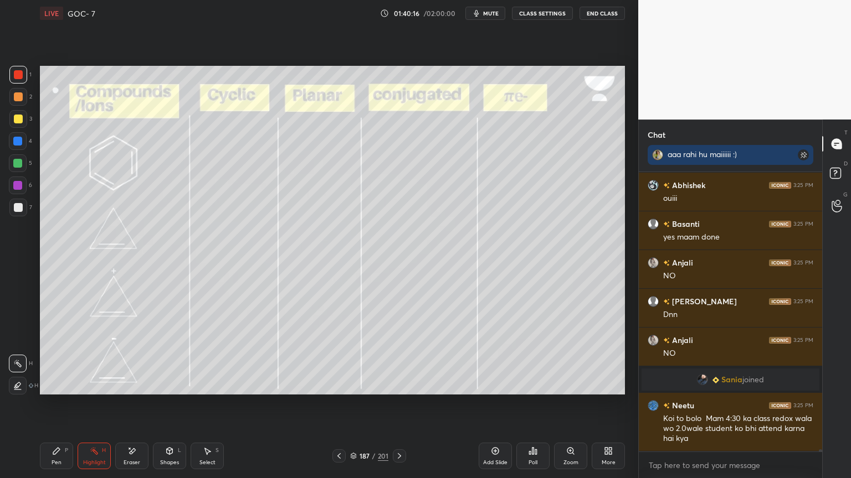
click at [93, 404] on div "Highlight" at bounding box center [94, 463] width 23 height 6
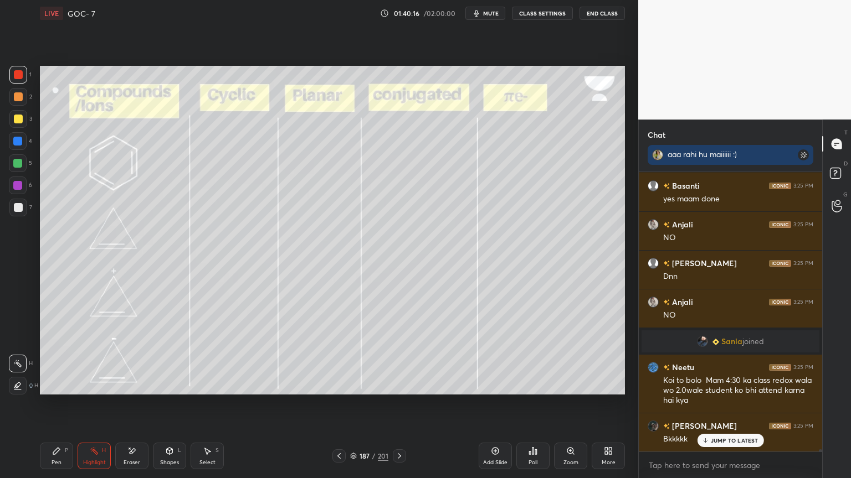
click at [33, 404] on div "1 2 3 4 5 6 7 C X Z E E Erase all H H LIVE GOC- 7 01:40:16 / 02:00:00 mute CLAS…" at bounding box center [314, 239] width 629 height 478
click at [53, 404] on div "Pen" at bounding box center [56, 463] width 10 height 6
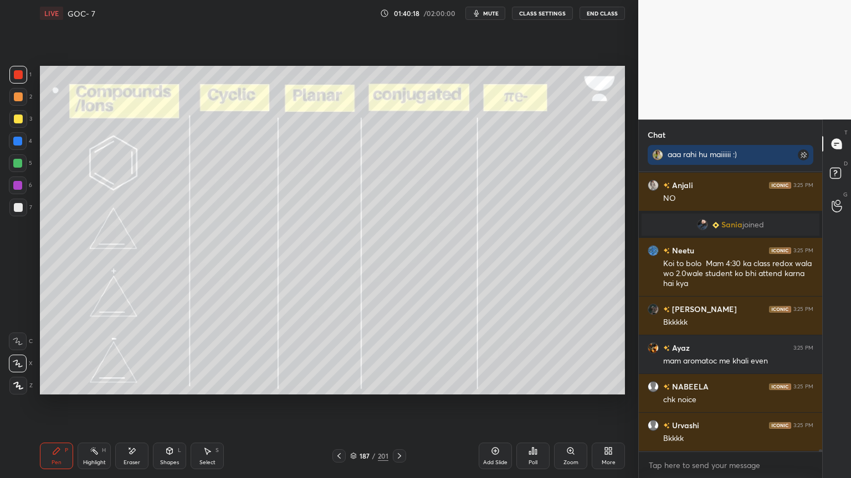
scroll to position [38422, 0]
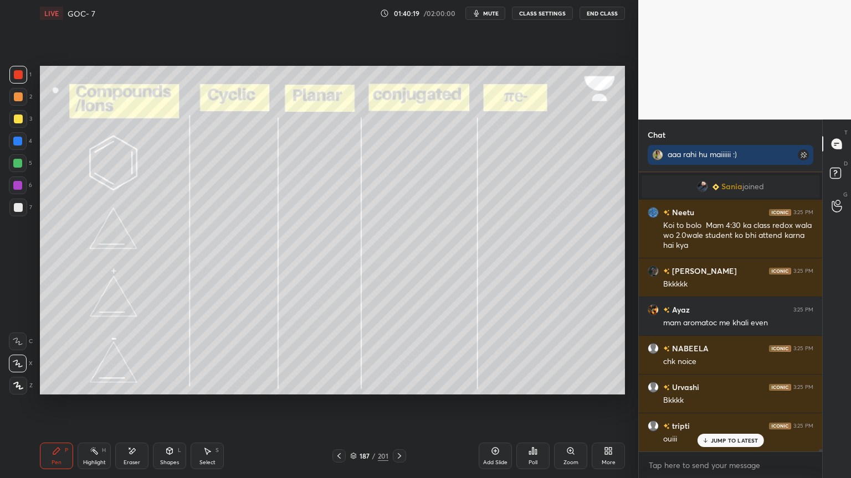
click at [17, 97] on div at bounding box center [18, 96] width 9 height 9
click at [18, 166] on div at bounding box center [17, 163] width 9 height 9
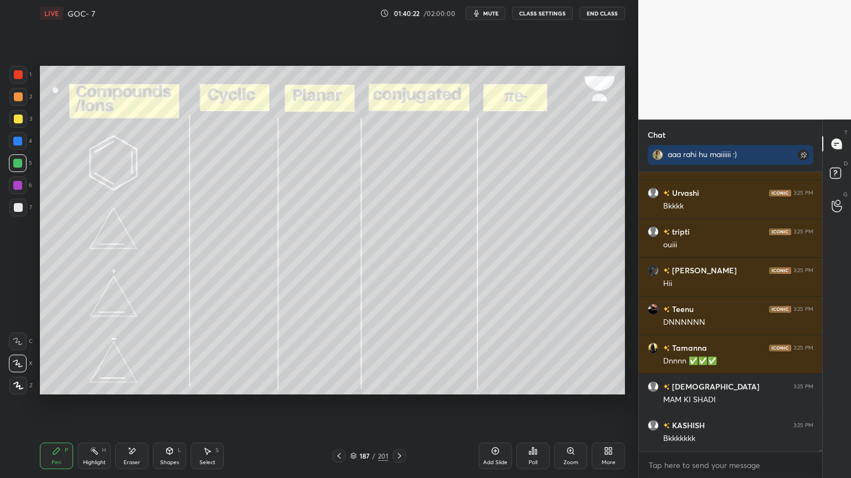
scroll to position [38654, 0]
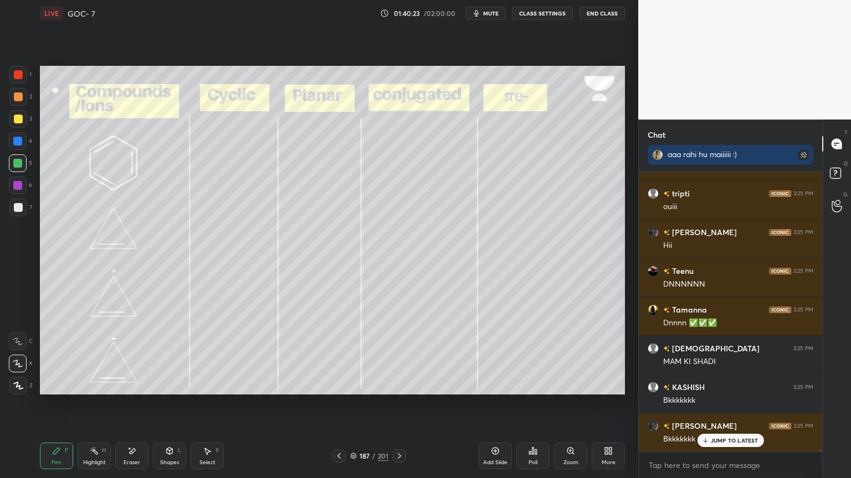
click at [19, 147] on div at bounding box center [18, 141] width 18 height 18
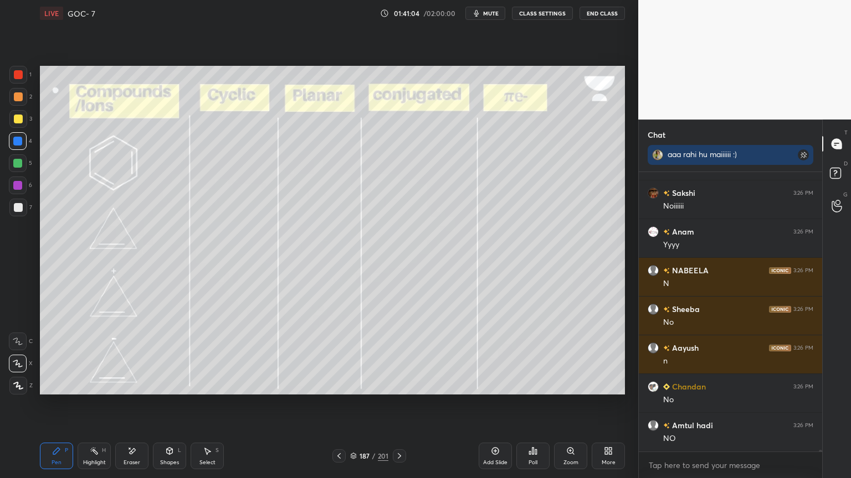
click at [94, 404] on div "Highlight H" at bounding box center [94, 456] width 33 height 27
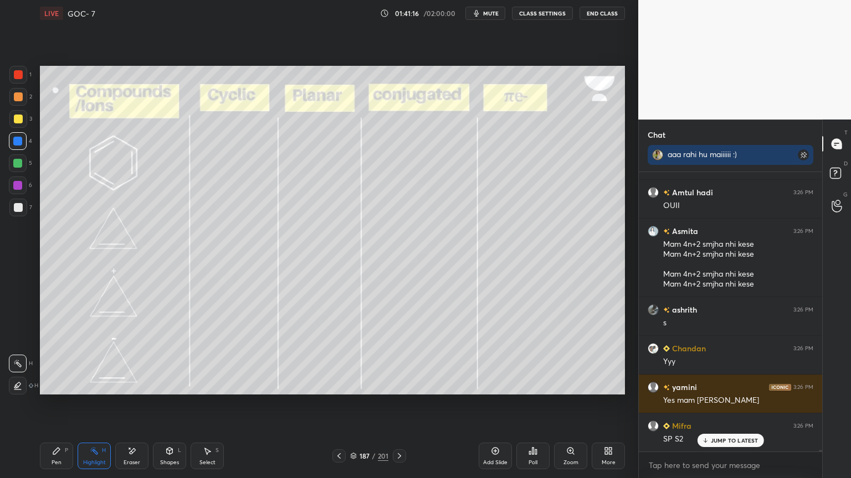
click at [63, 404] on div "Pen P" at bounding box center [56, 456] width 33 height 27
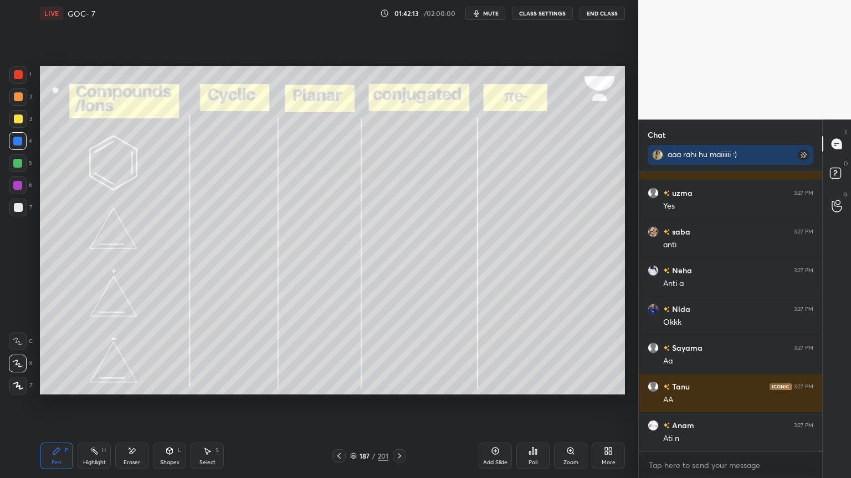
click at [95, 404] on div "Highlight H" at bounding box center [94, 456] width 33 height 27
click at [21, 192] on div at bounding box center [18, 186] width 18 height 18
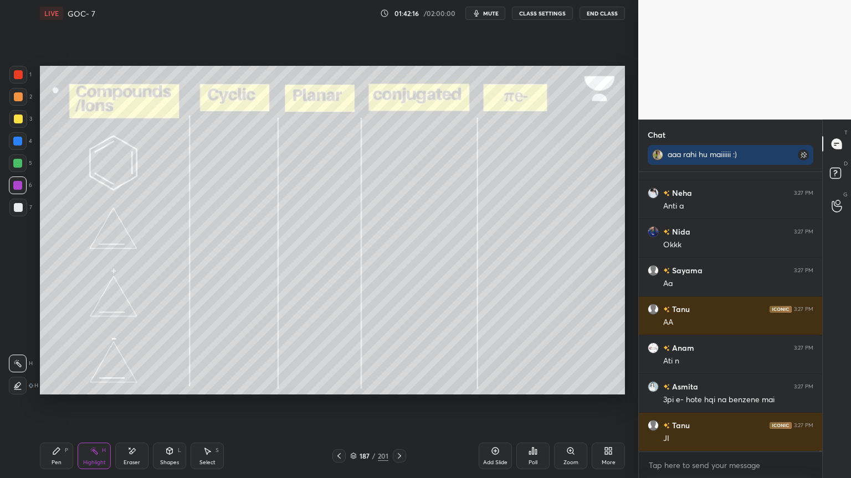
click at [14, 390] on div at bounding box center [18, 386] width 18 height 18
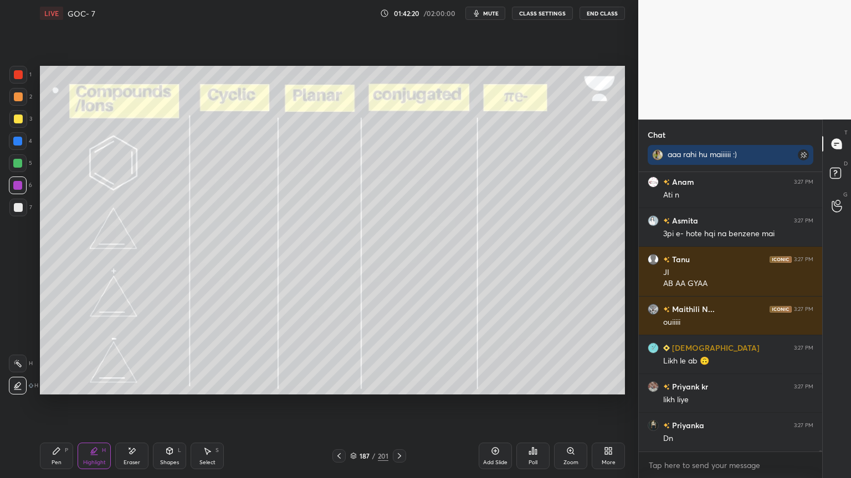
click at [168, 404] on icon at bounding box center [170, 451] width 6 height 7
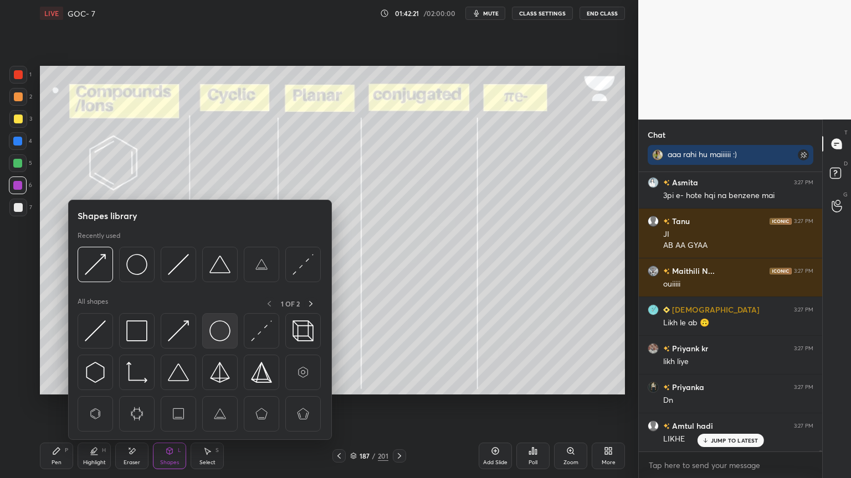
click at [217, 333] on img at bounding box center [219, 331] width 21 height 21
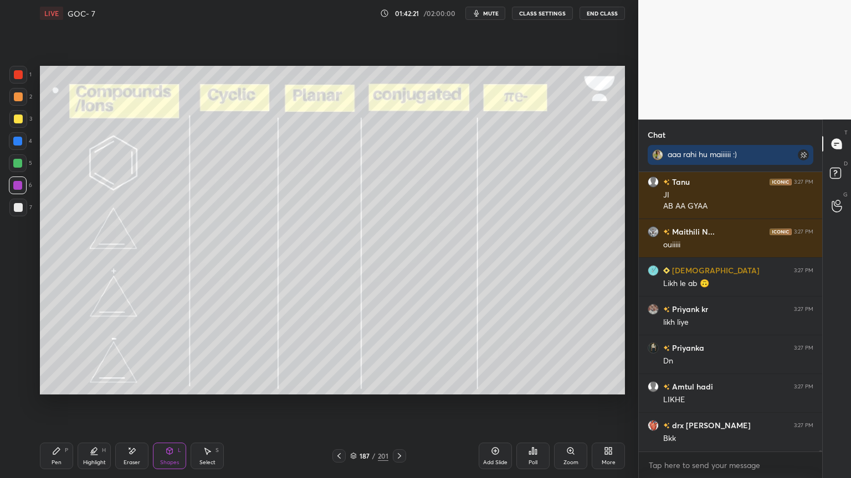
click at [18, 121] on div at bounding box center [18, 119] width 9 height 9
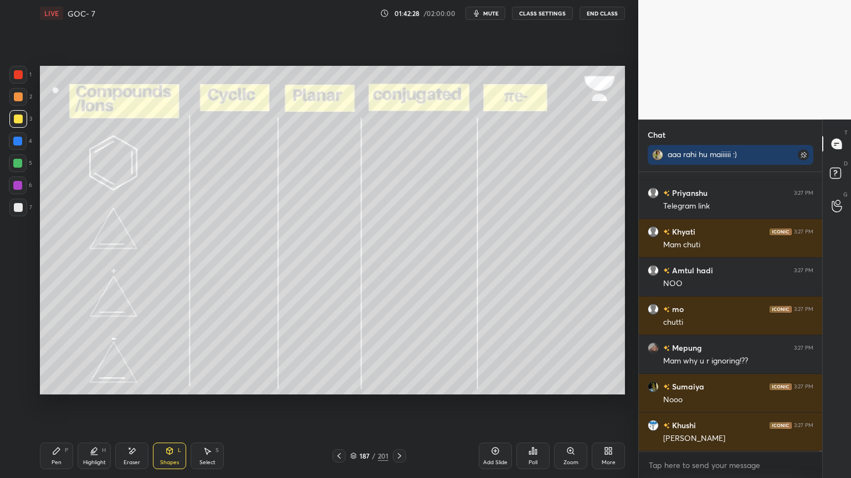
click at [542, 11] on button "CLASS SETTINGS" at bounding box center [542, 13] width 61 height 13
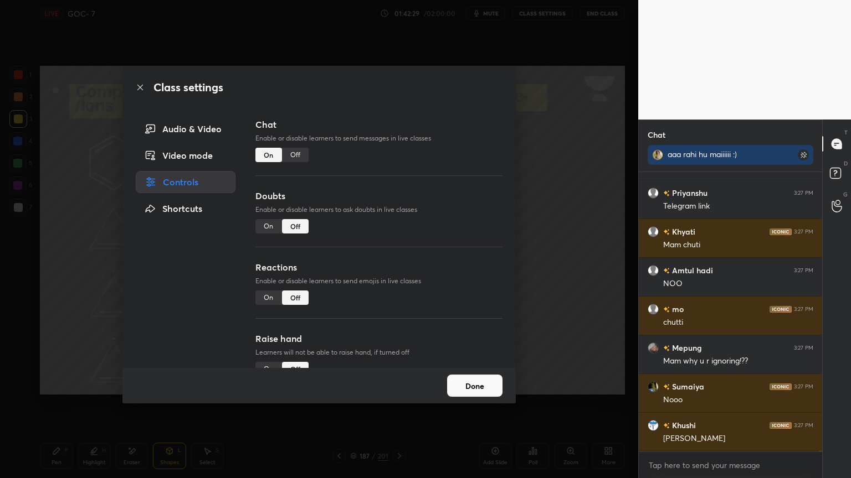
click at [295, 153] on div "Off" at bounding box center [295, 155] width 27 height 14
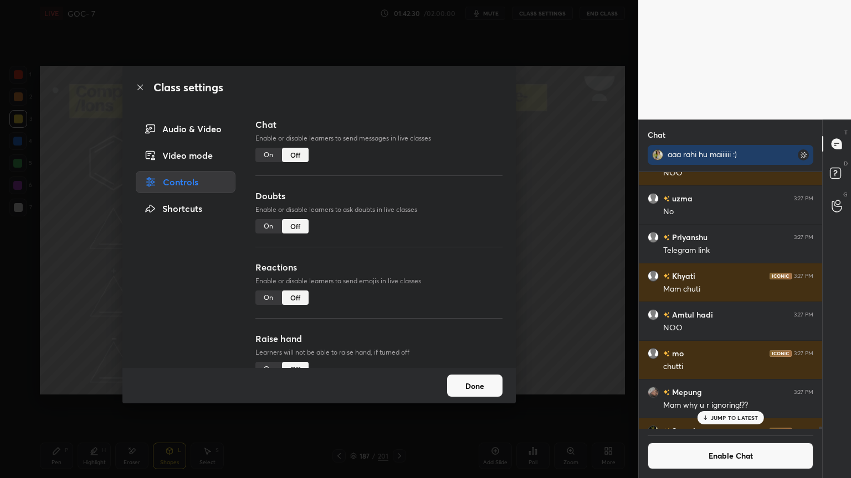
click at [475, 389] on button "Done" at bounding box center [474, 386] width 55 height 22
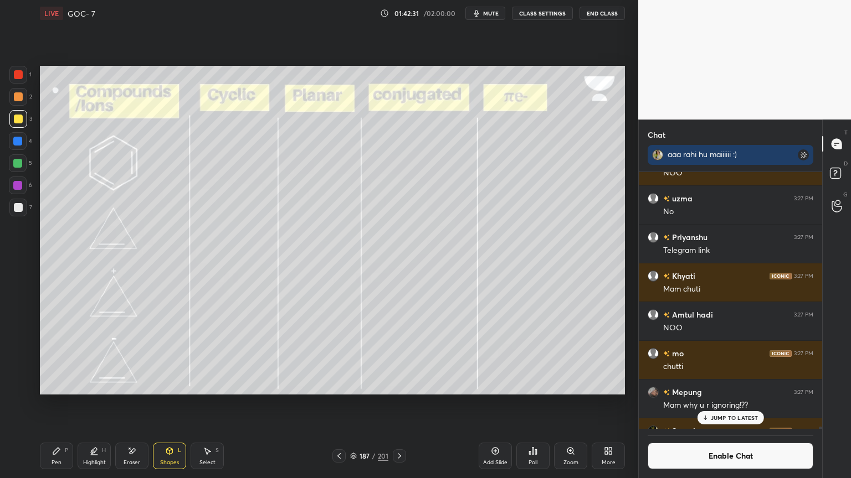
click at [95, 404] on div "Highlight H" at bounding box center [94, 456] width 33 height 27
click at [13, 367] on div at bounding box center [18, 364] width 18 height 18
click at [20, 163] on div at bounding box center [17, 163] width 9 height 9
click at [18, 142] on div at bounding box center [17, 141] width 9 height 9
click at [58, 404] on icon at bounding box center [56, 451] width 7 height 7
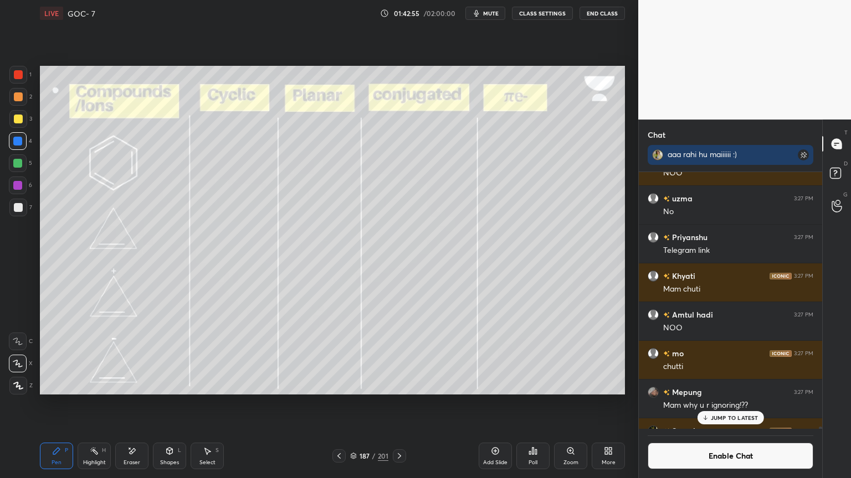
click at [726, 404] on p "JUMP TO LATEST" at bounding box center [734, 418] width 48 height 7
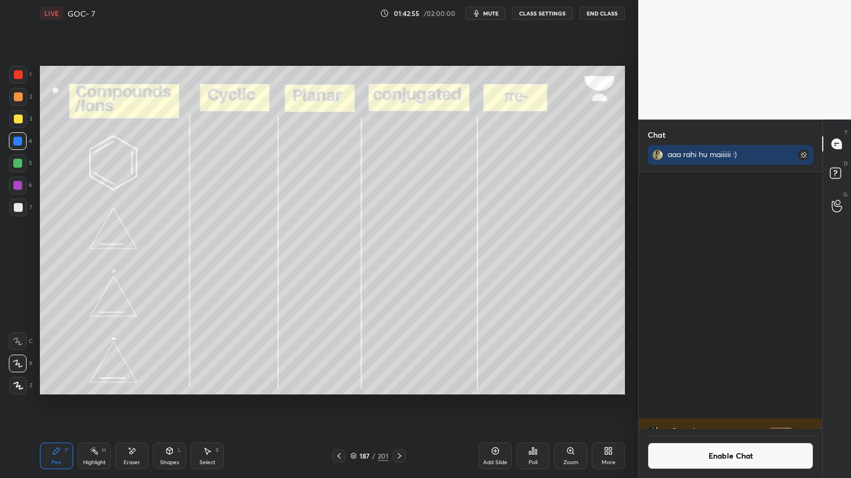
scroll to position [55669, 0]
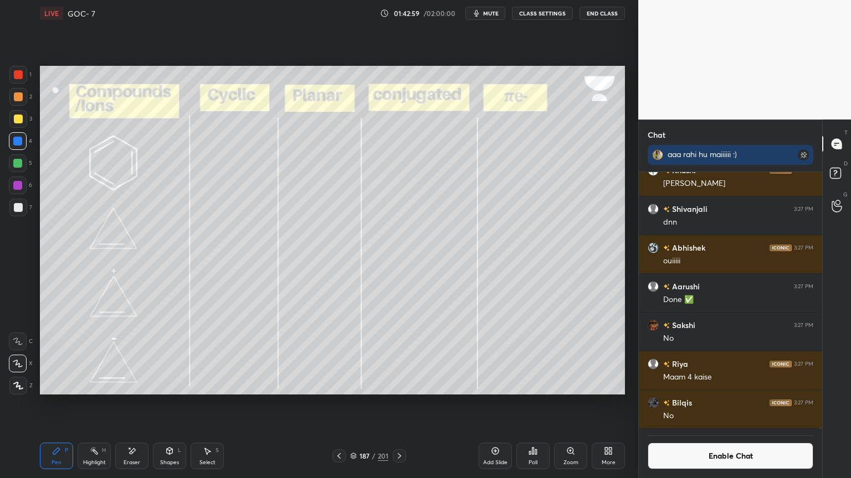
click at [91, 404] on div "Highlight" at bounding box center [94, 463] width 23 height 6
click at [66, 404] on div "P" at bounding box center [66, 451] width 3 height 6
click at [94, 404] on div "Highlight H" at bounding box center [94, 456] width 33 height 27
click at [68, 404] on div "Pen P" at bounding box center [56, 456] width 33 height 27
click at [99, 404] on div "Highlight H" at bounding box center [94, 456] width 33 height 27
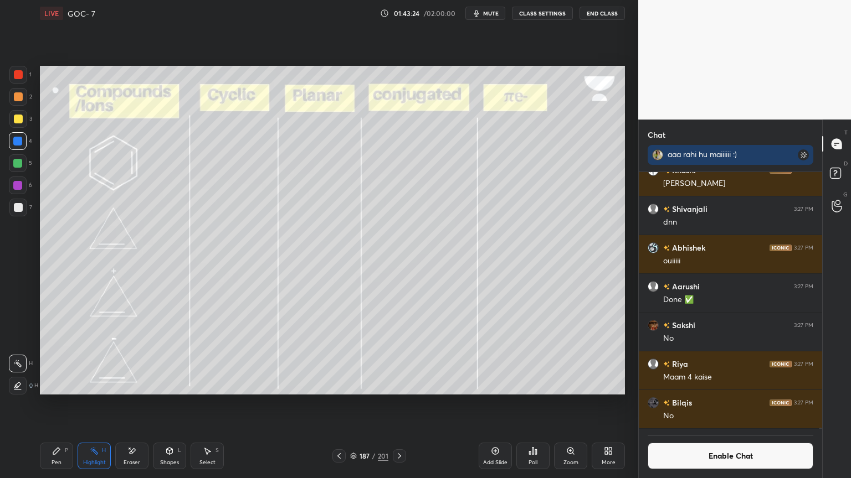
click at [343, 404] on div at bounding box center [338, 456] width 13 height 13
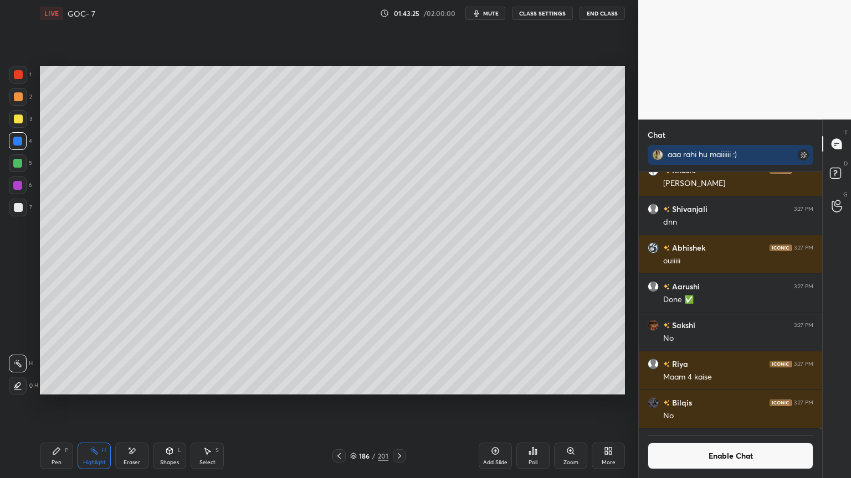
click at [338, 404] on icon at bounding box center [338, 456] width 3 height 6
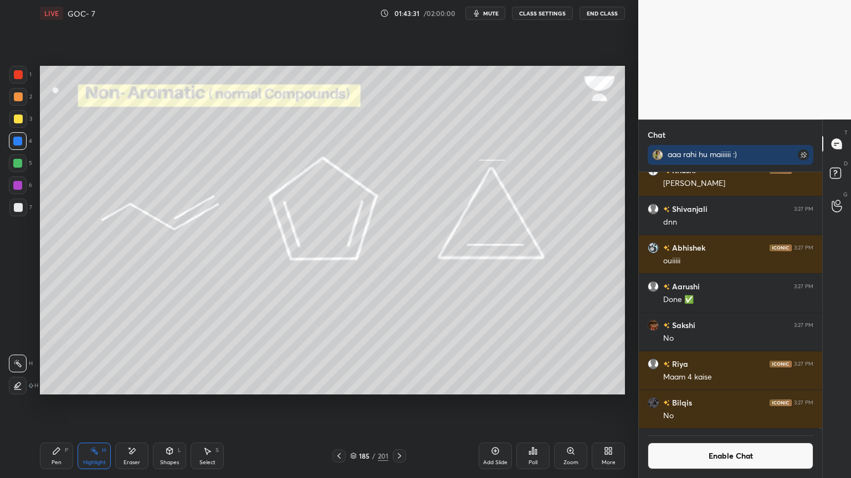
click at [396, 404] on div at bounding box center [399, 456] width 13 height 13
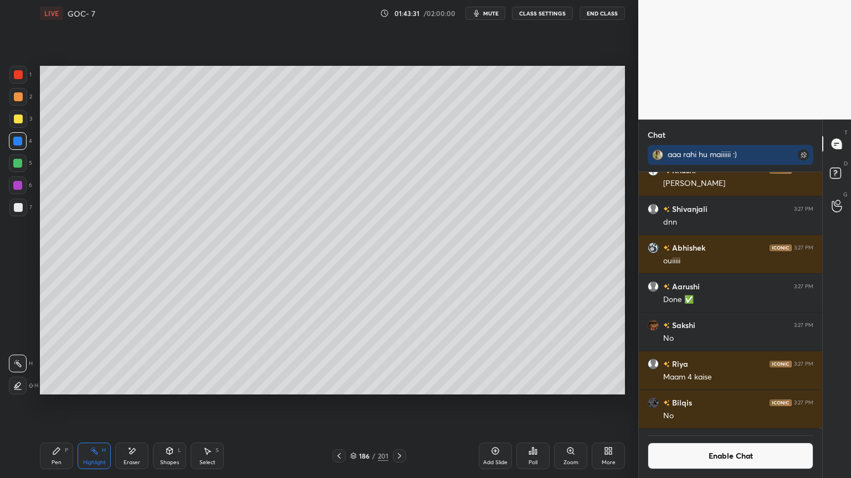
click at [397, 404] on icon at bounding box center [399, 456] width 9 height 9
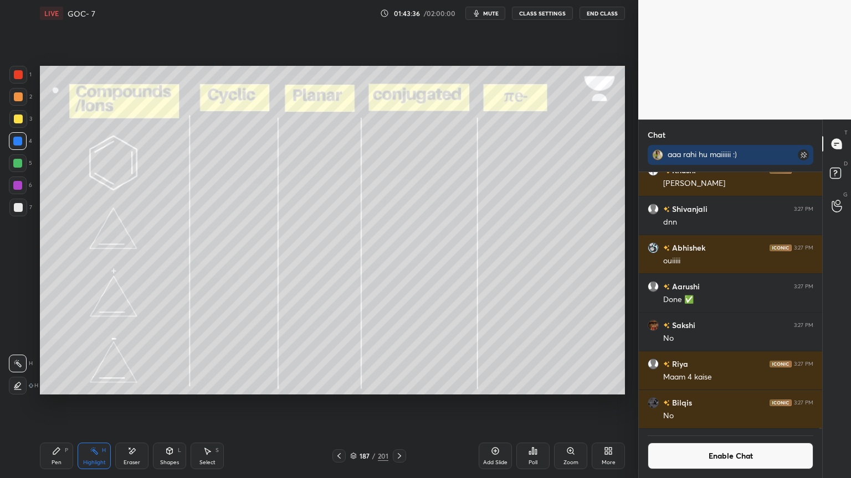
click at [680, 404] on button "Enable Chat" at bounding box center [730, 456] width 166 height 27
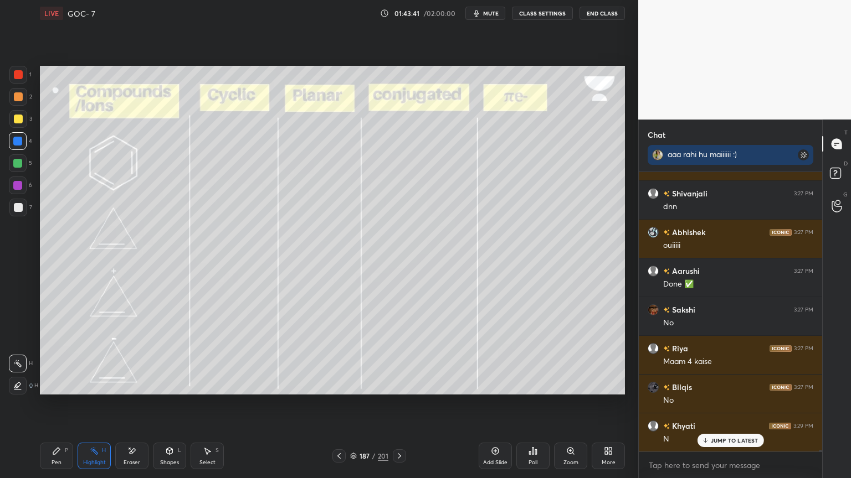
scroll to position [55702, 0]
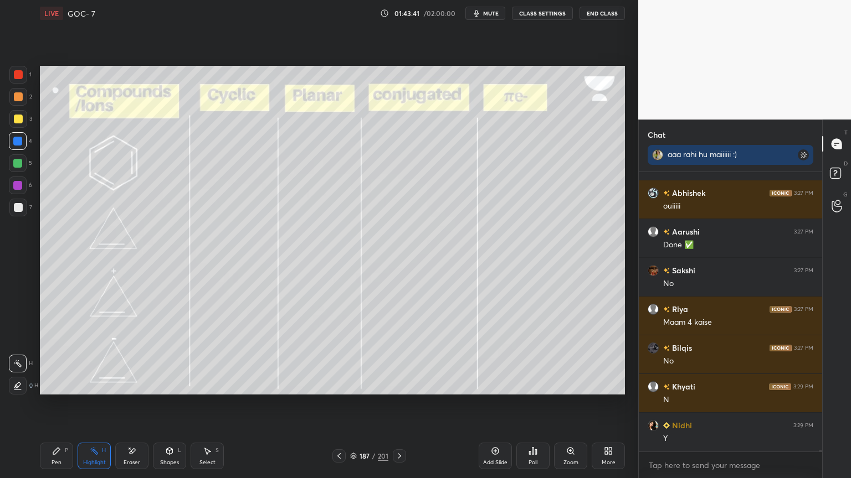
click at [481, 16] on icon "button" at bounding box center [476, 13] width 9 height 9
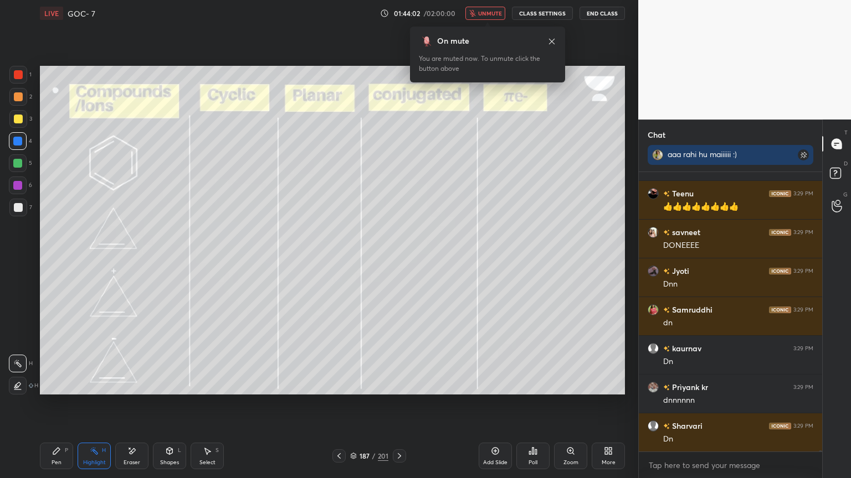
scroll to position [57262, 0]
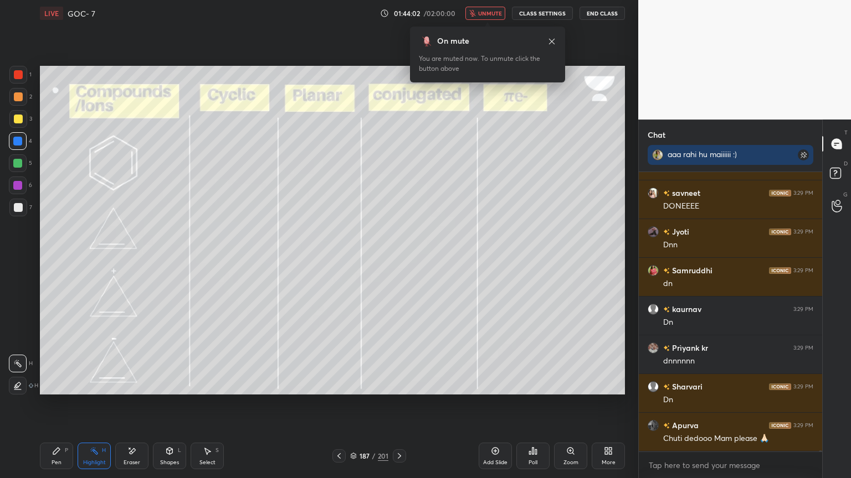
click at [552, 40] on icon at bounding box center [552, 41] width 6 height 6
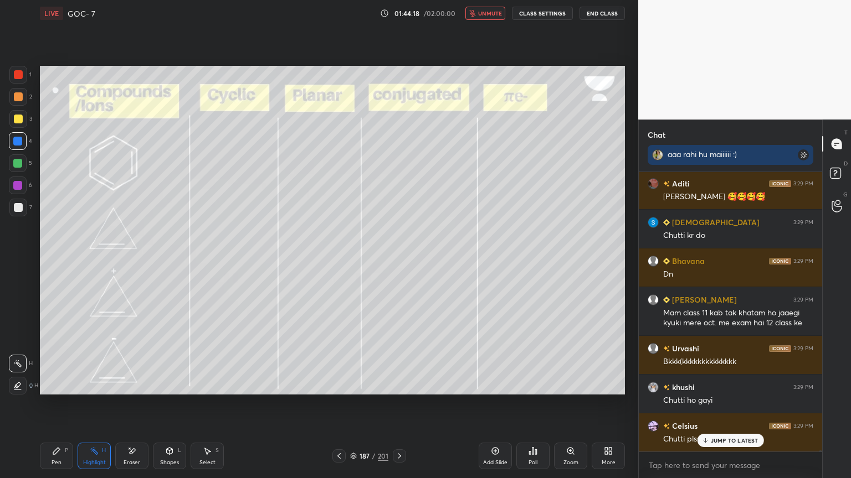
scroll to position [58241, 0]
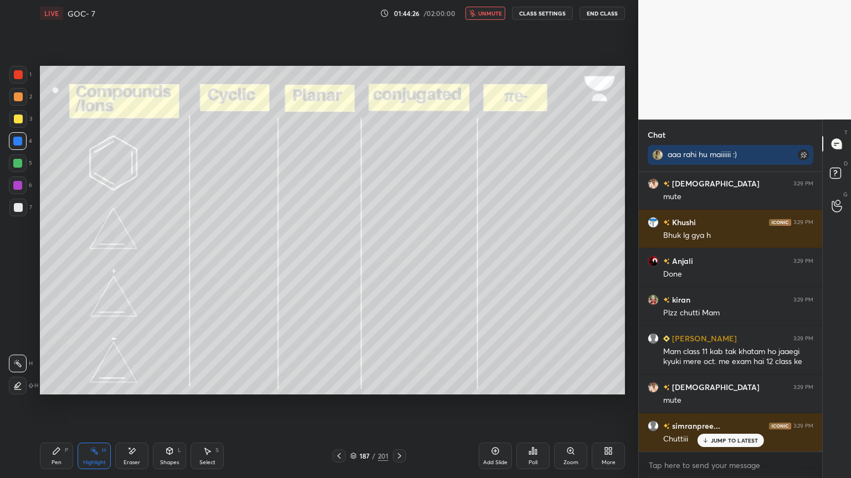
click at [399, 404] on icon at bounding box center [399, 456] width 9 height 9
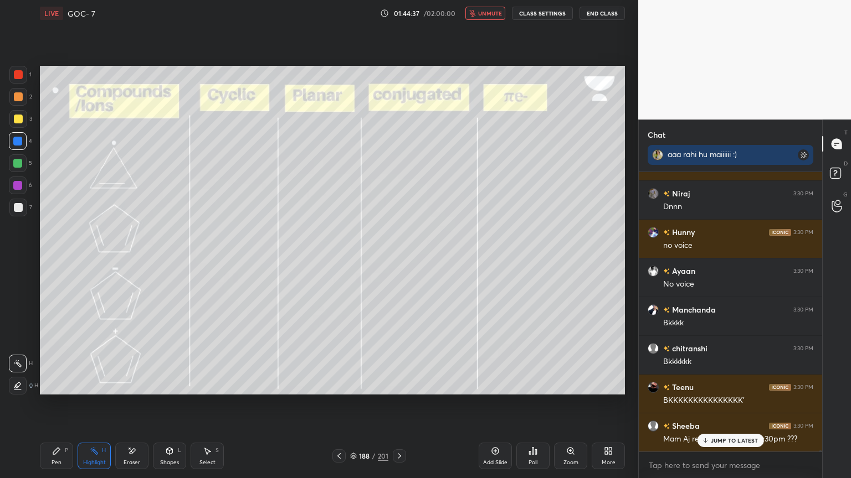
click at [489, 18] on button "unmute" at bounding box center [485, 13] width 40 height 13
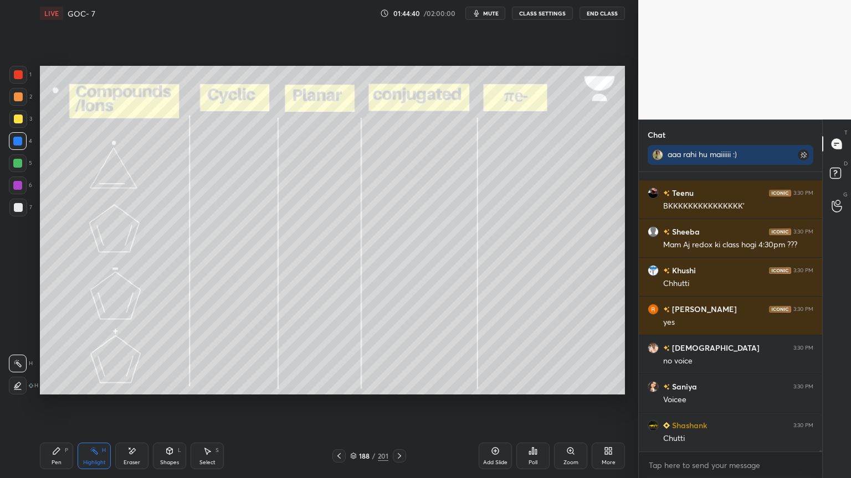
click at [338, 404] on icon at bounding box center [338, 456] width 9 height 9
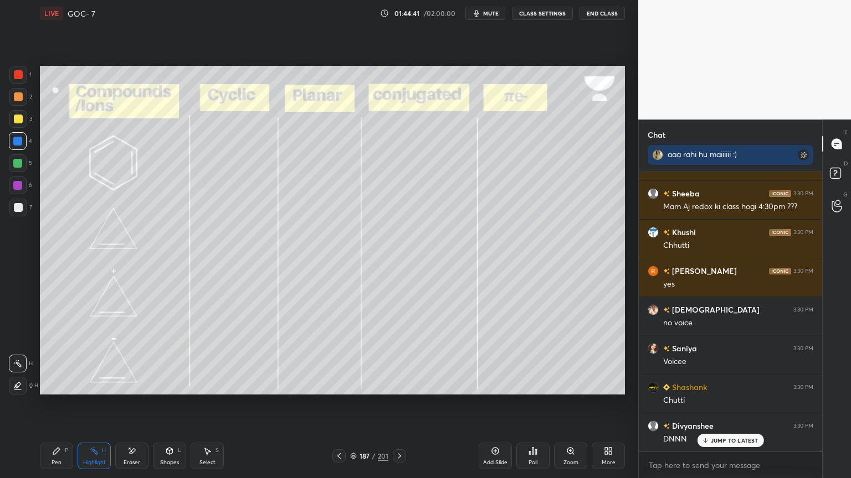
click at [400, 404] on icon at bounding box center [399, 456] width 3 height 6
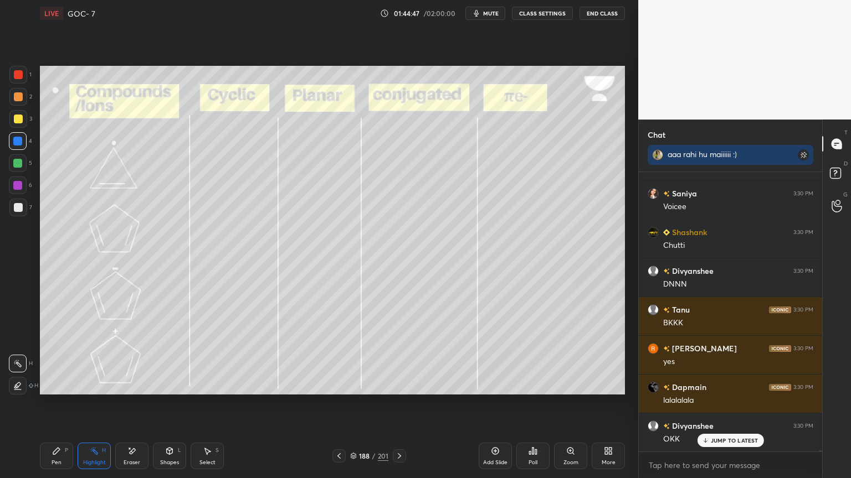
click at [499, 9] on button "mute" at bounding box center [485, 13] width 40 height 13
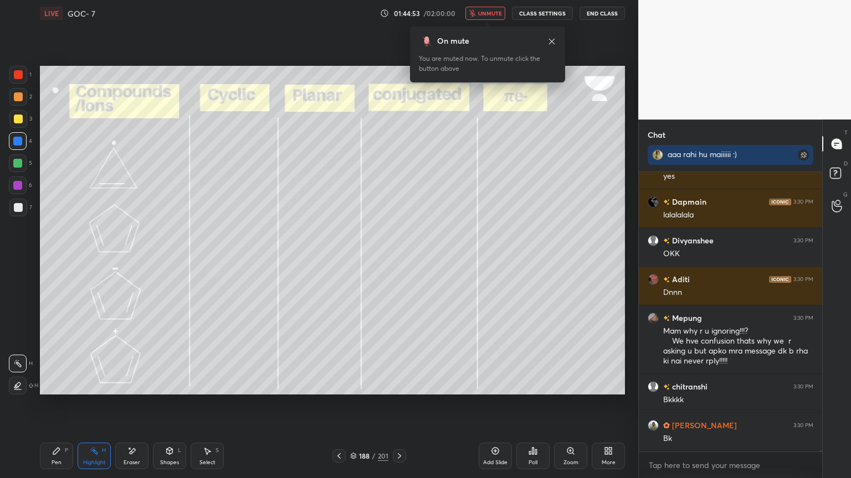
click at [558, 16] on button "CLASS SETTINGS" at bounding box center [542, 13] width 61 height 13
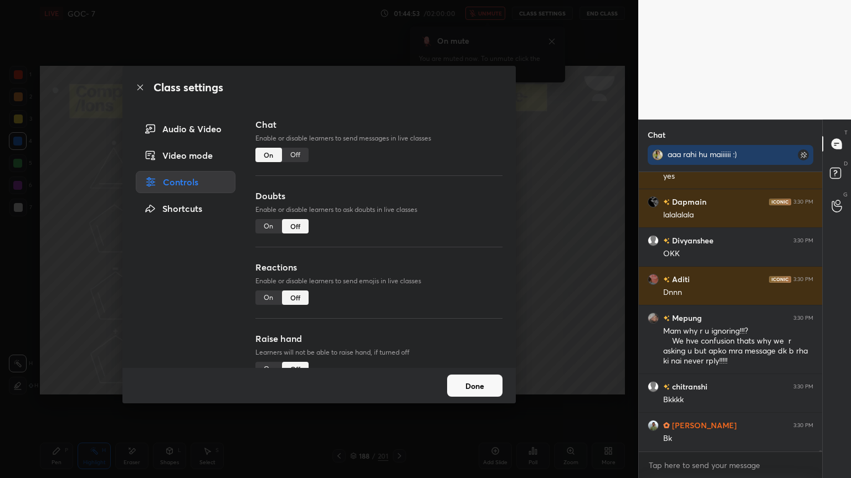
click at [295, 153] on div "Off" at bounding box center [295, 155] width 27 height 14
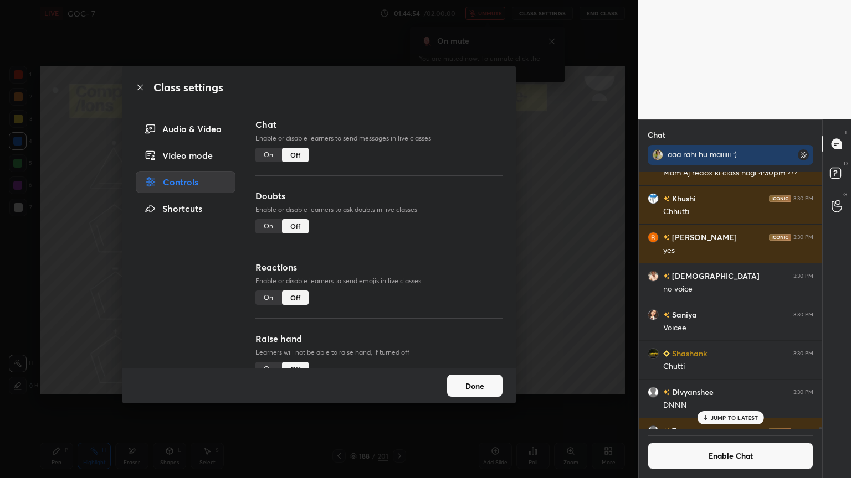
click at [465, 382] on button "Done" at bounding box center [474, 386] width 55 height 22
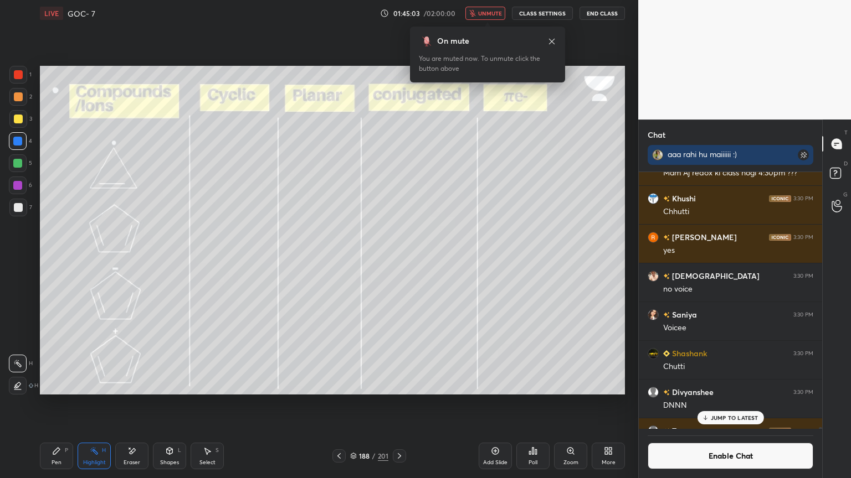
click at [63, 404] on div "Pen P" at bounding box center [56, 456] width 33 height 27
click at [128, 404] on div "Eraser" at bounding box center [131, 463] width 17 height 6
click at [94, 404] on icon at bounding box center [94, 451] width 9 height 9
click at [743, 404] on p "JUMP TO LATEST" at bounding box center [734, 418] width 48 height 7
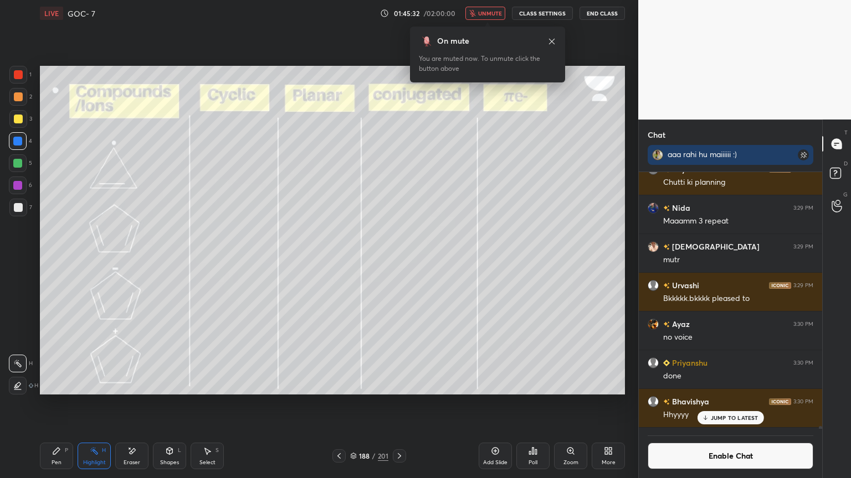
scroll to position [58140, 0]
click at [494, 16] on span "unmute" at bounding box center [490, 13] width 24 height 8
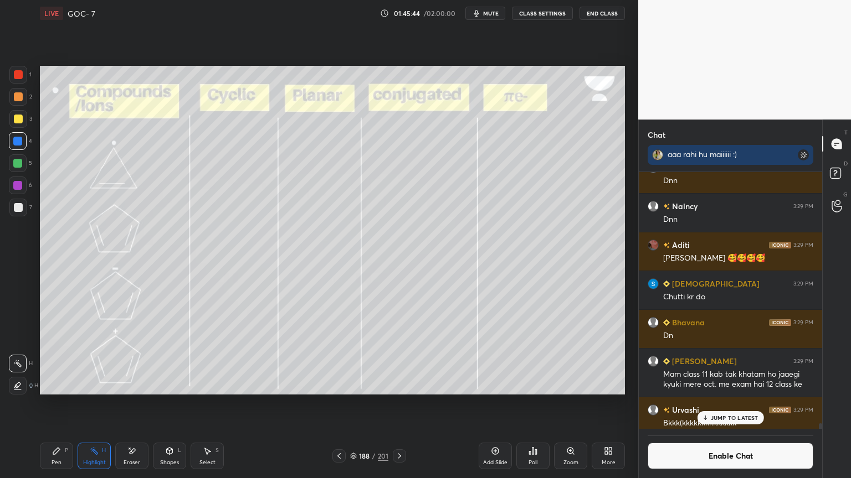
scroll to position [57329, 0]
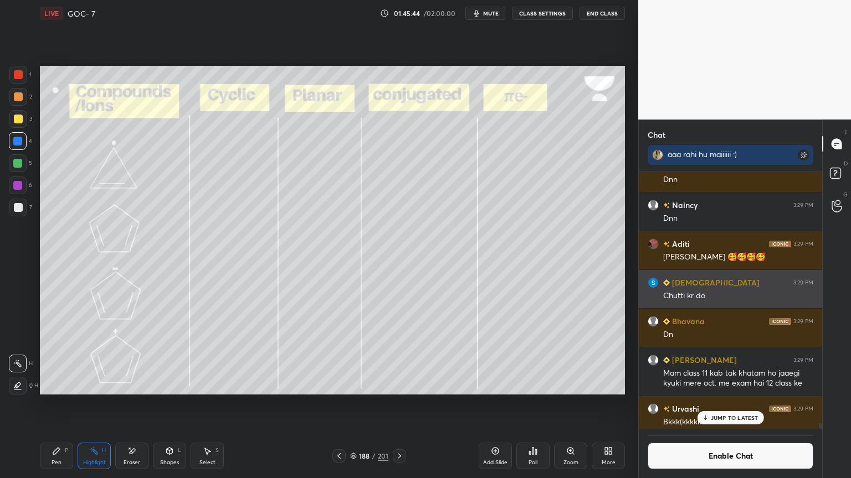
click at [684, 286] on h6 "Shivam" at bounding box center [714, 283] width 90 height 12
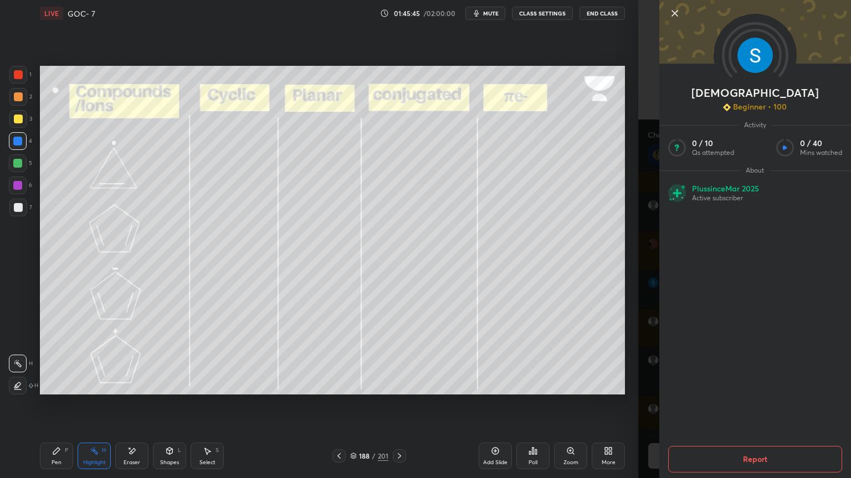
click at [673, 14] on icon at bounding box center [675, 14] width 6 height 6
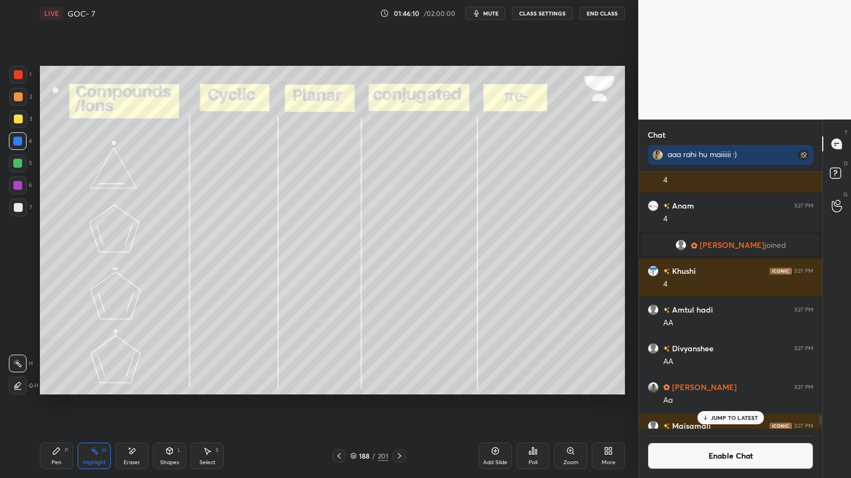
scroll to position [54176, 0]
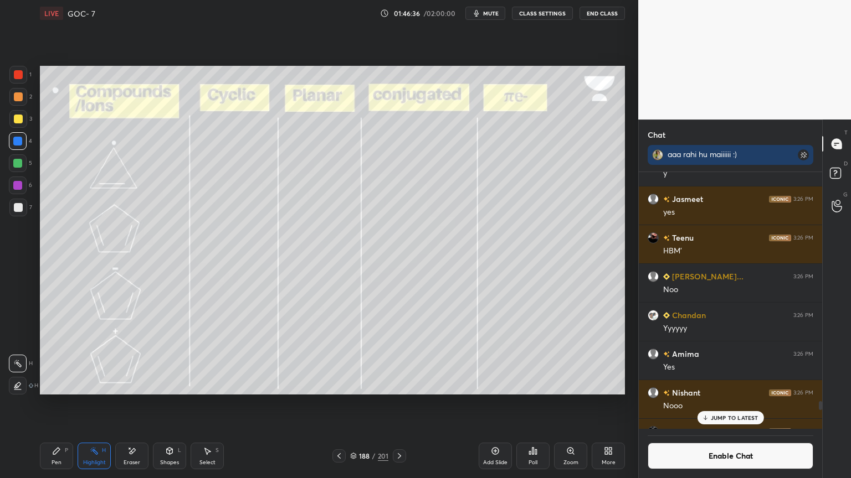
click at [728, 404] on div "JUMP TO LATEST" at bounding box center [730, 417] width 66 height 13
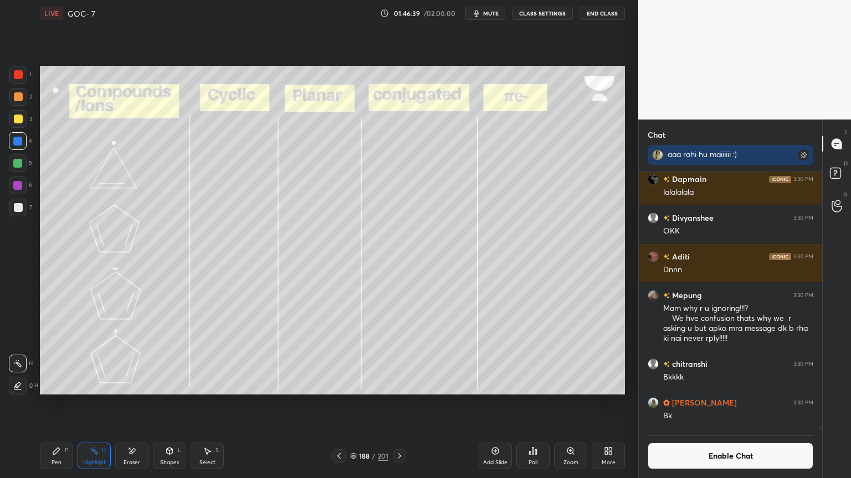
click at [685, 404] on button "Enable Chat" at bounding box center [730, 456] width 166 height 27
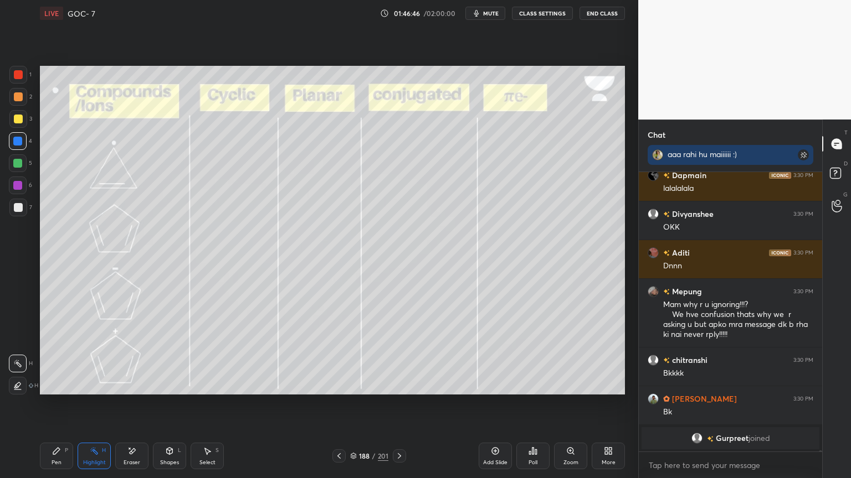
scroll to position [58792, 0]
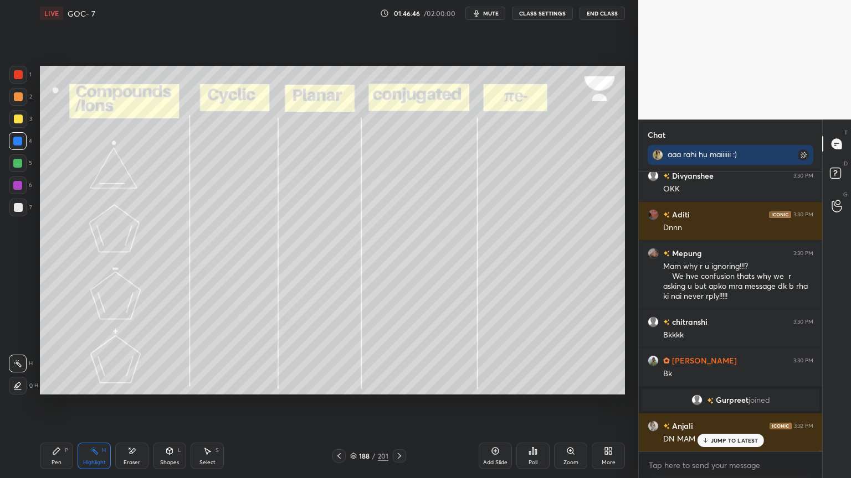
click at [545, 14] on button "CLASS SETTINGS" at bounding box center [542, 13] width 61 height 13
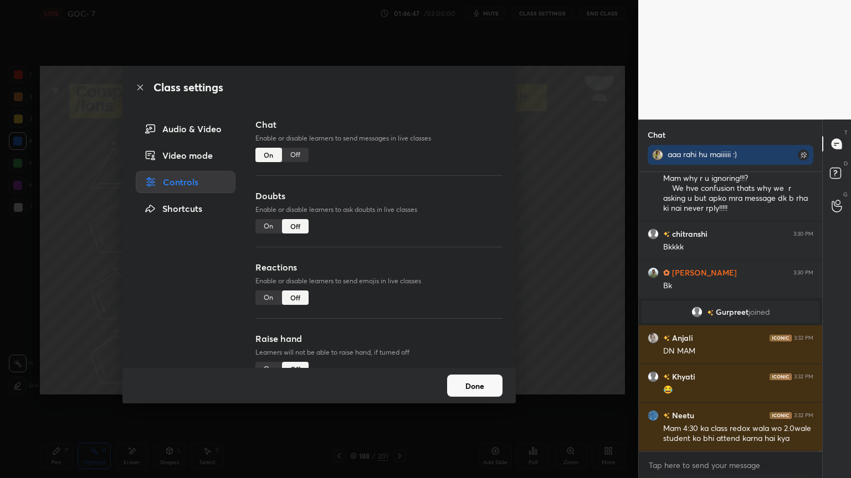
click at [297, 155] on div "Off" at bounding box center [295, 155] width 27 height 14
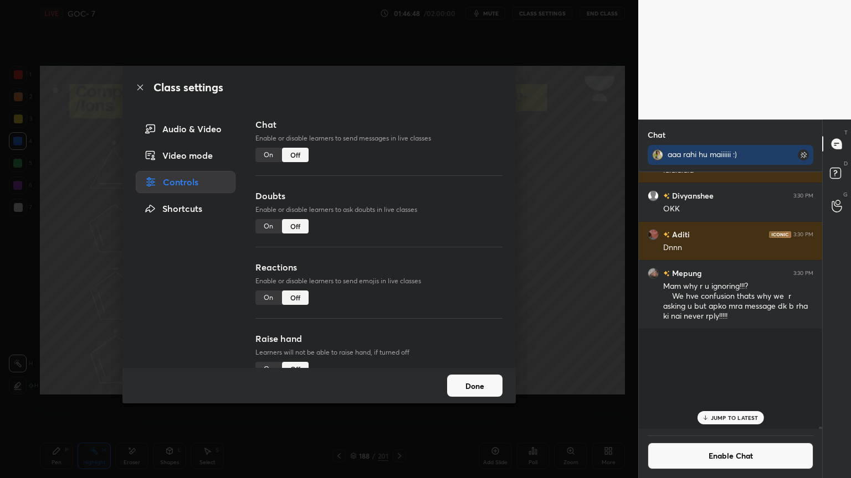
scroll to position [254, 180]
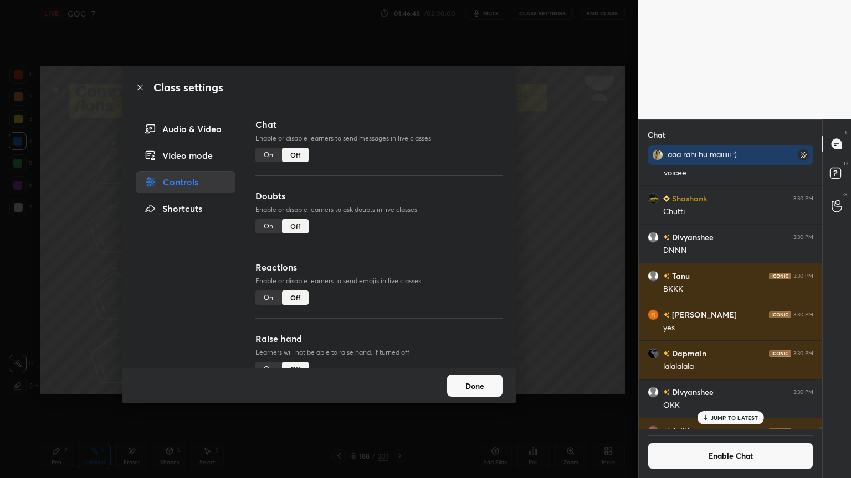
click at [453, 384] on button "Done" at bounding box center [474, 386] width 55 height 22
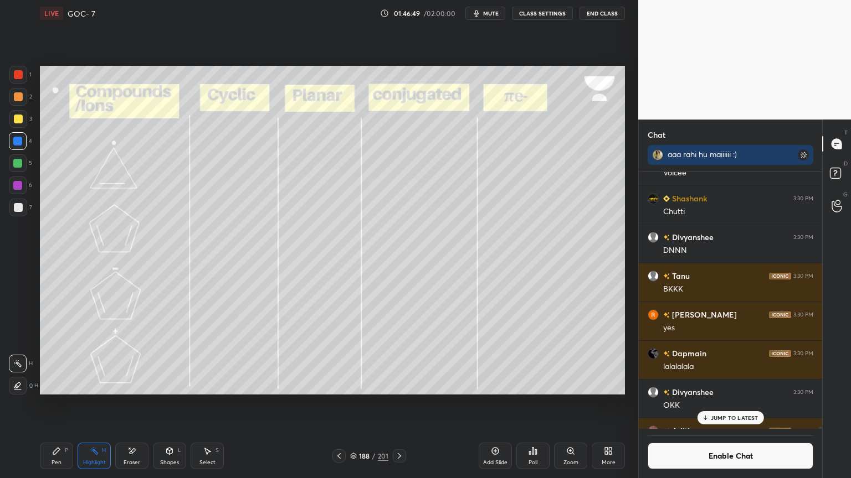
click at [720, 404] on p "JUMP TO LATEST" at bounding box center [734, 418] width 48 height 7
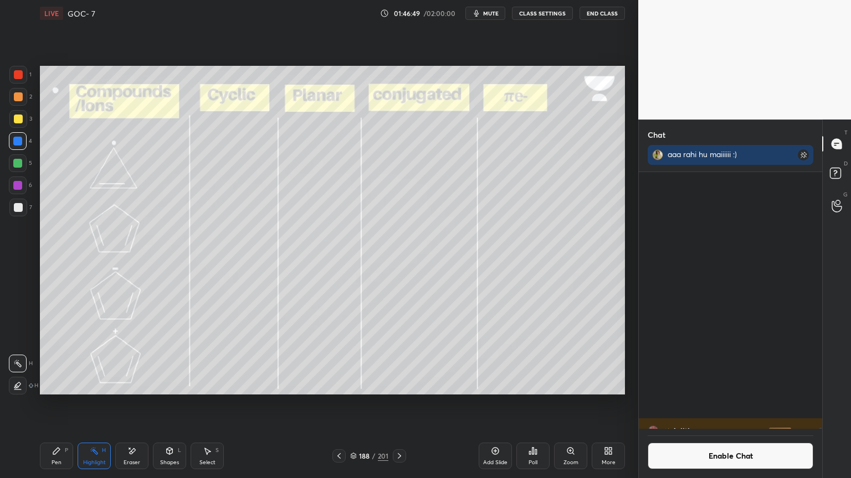
scroll to position [58936, 0]
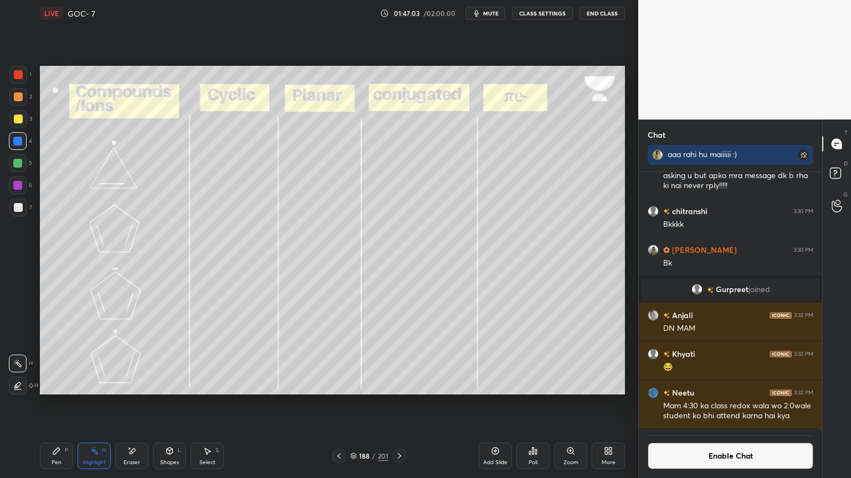
click at [710, 404] on button "Enable Chat" at bounding box center [730, 456] width 166 height 27
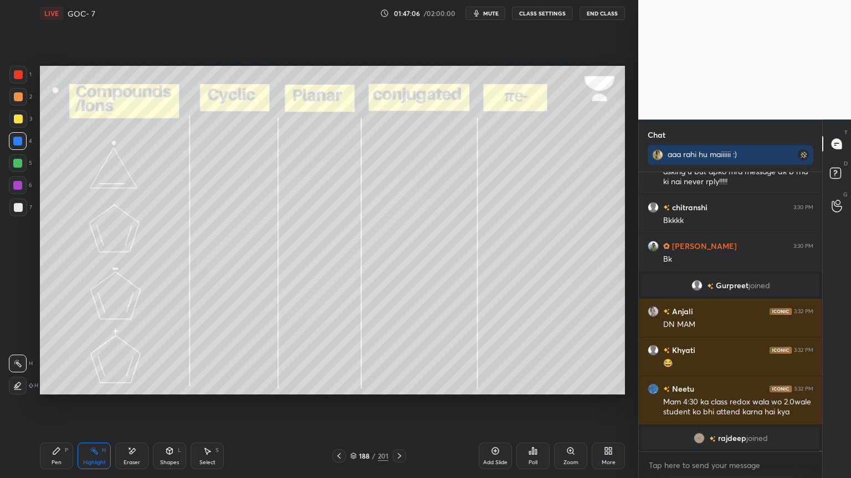
scroll to position [58931, 0]
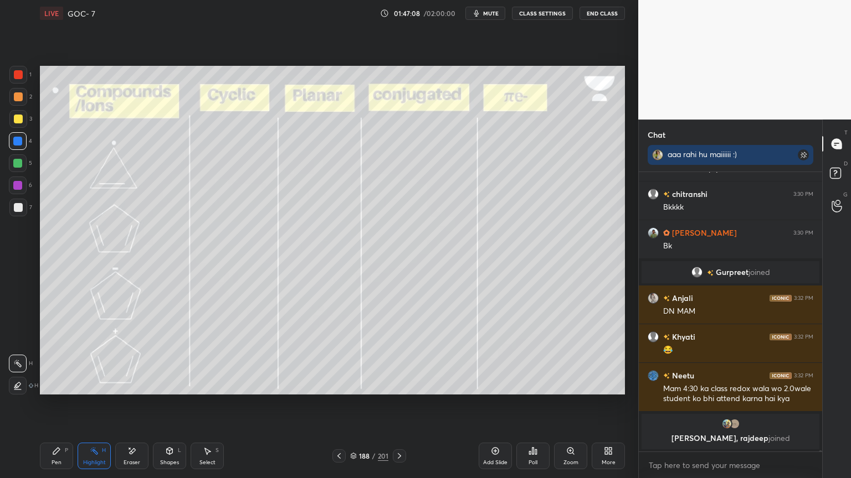
click at [399, 404] on icon at bounding box center [399, 456] width 9 height 9
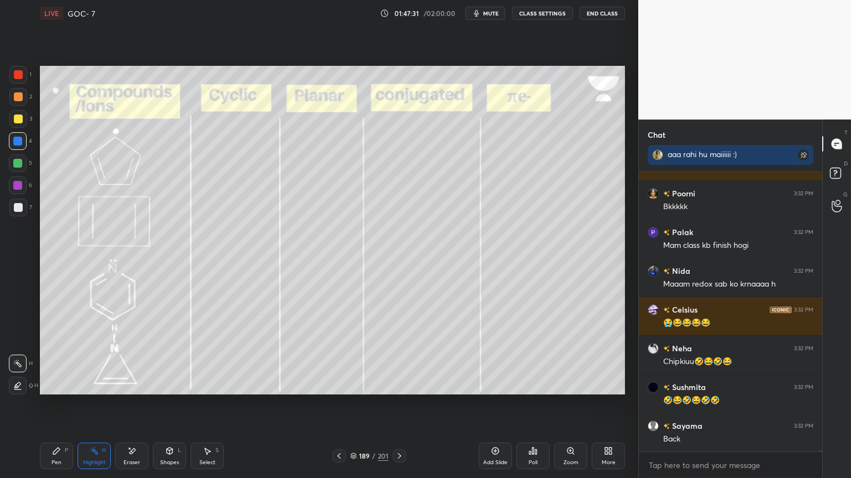
scroll to position [60143, 0]
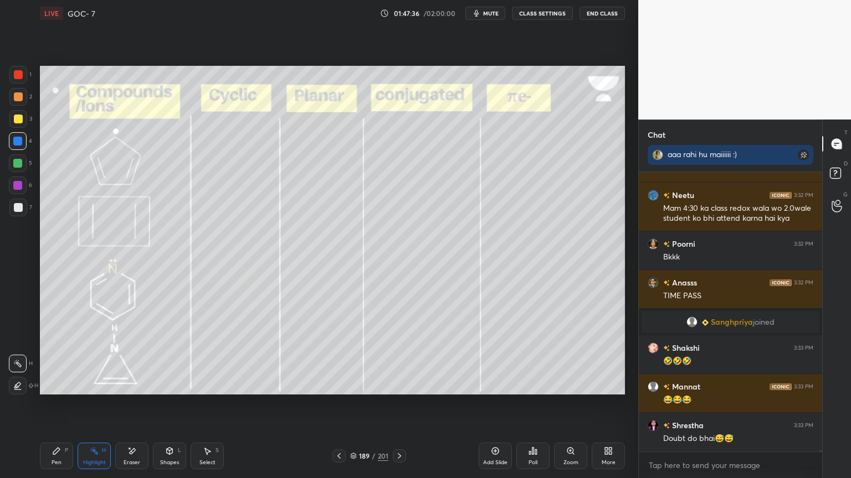
click at [538, 14] on button "CLASS SETTINGS" at bounding box center [542, 13] width 61 height 13
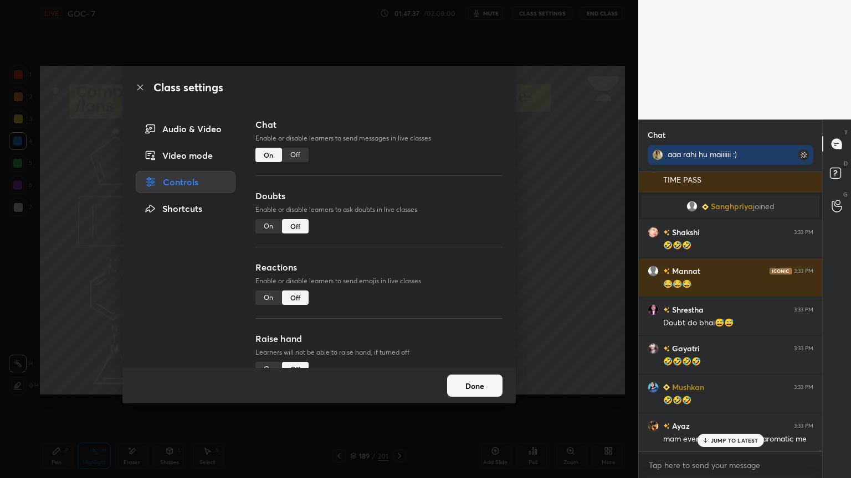
click at [295, 159] on div "Off" at bounding box center [295, 155] width 27 height 14
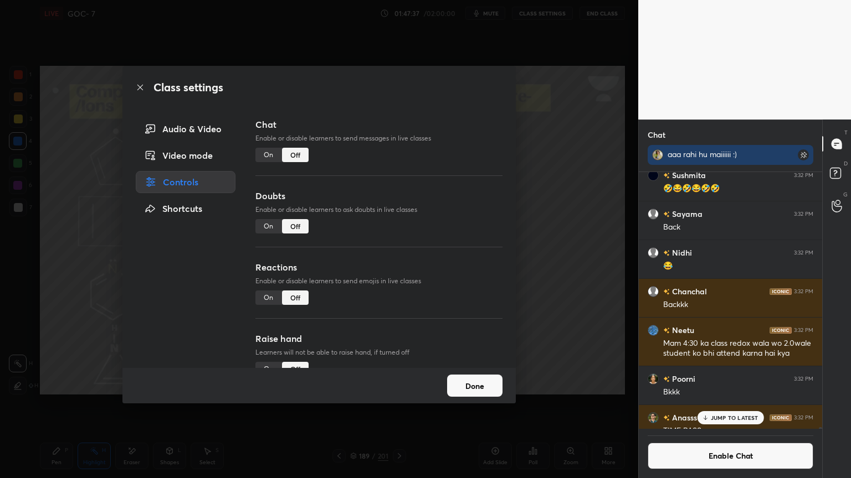
click at [487, 385] on button "Done" at bounding box center [474, 386] width 55 height 22
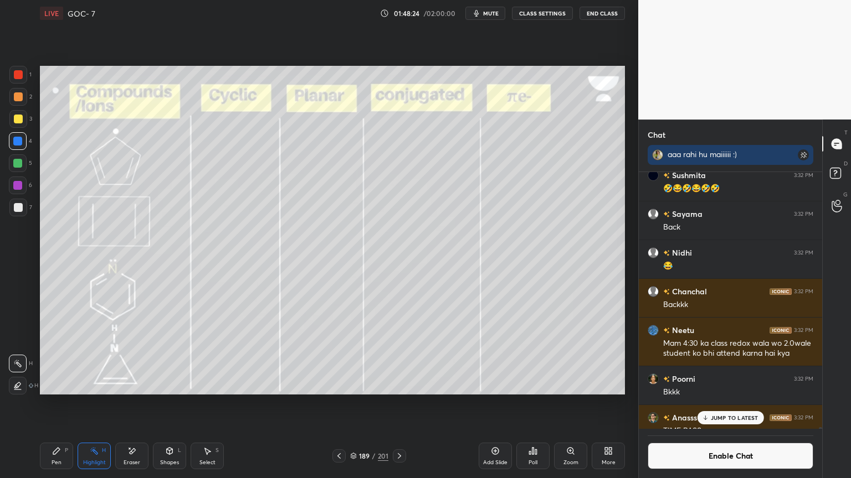
click at [731, 404] on p "JUMP TO LATEST" at bounding box center [734, 418] width 48 height 7
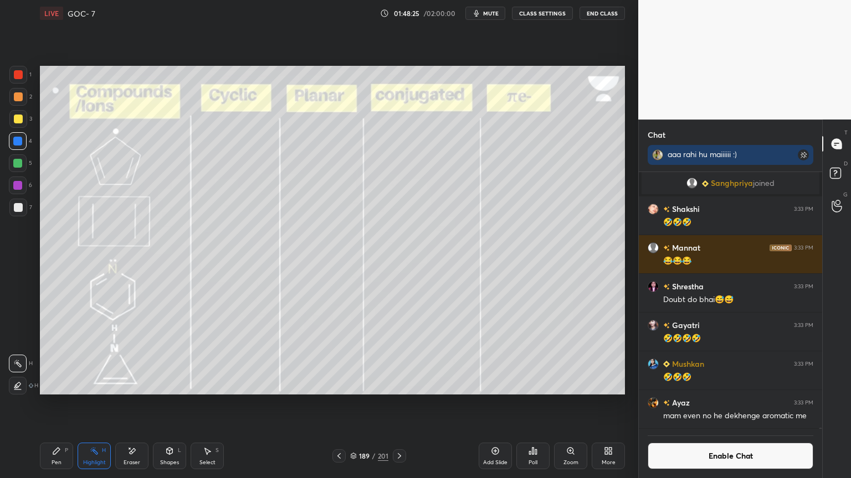
click at [715, 404] on button "Enable Chat" at bounding box center [730, 456] width 166 height 27
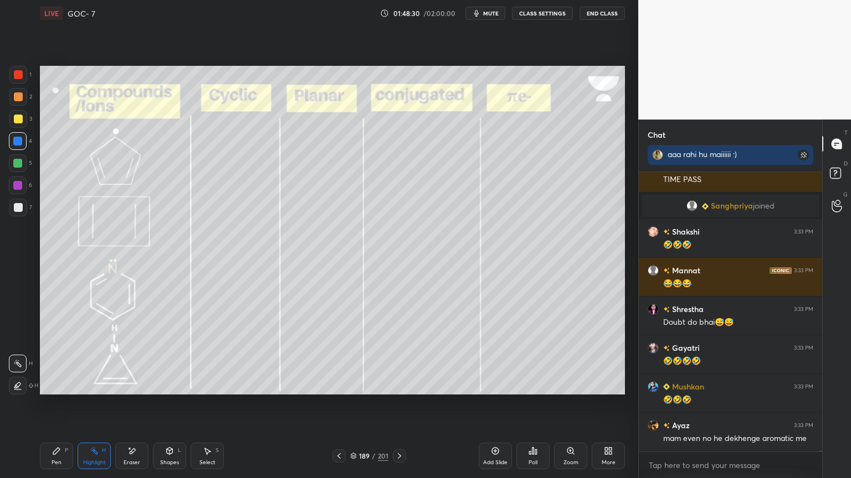
scroll to position [60090, 0]
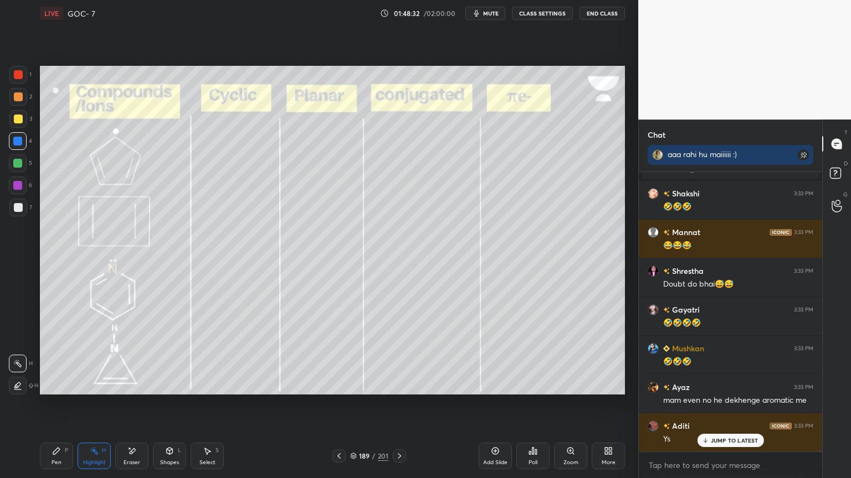
click at [396, 404] on icon at bounding box center [399, 456] width 9 height 9
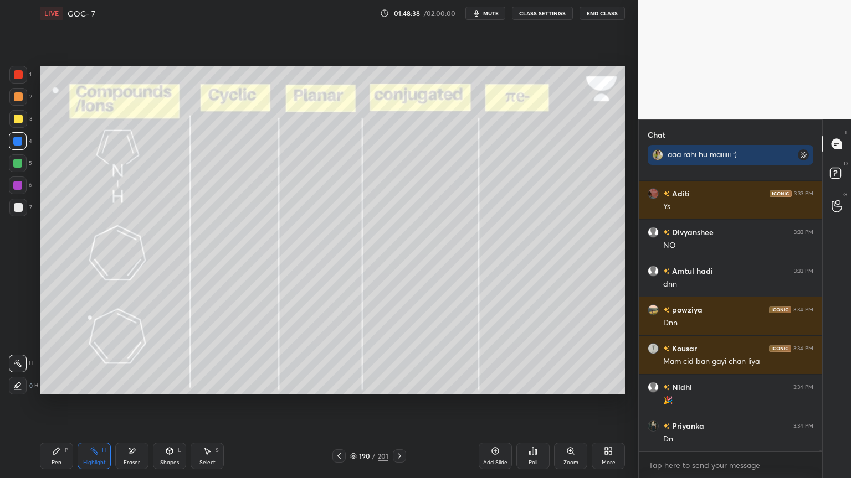
scroll to position [60362, 0]
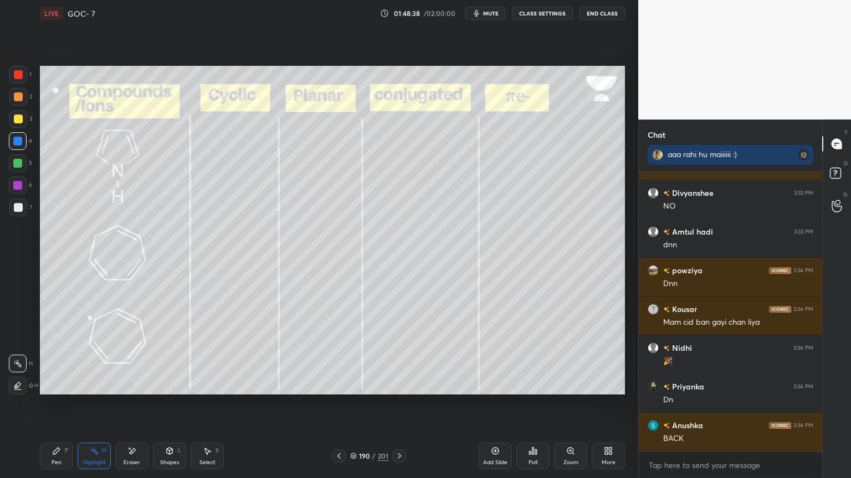
click at [542, 16] on button "CLASS SETTINGS" at bounding box center [542, 13] width 61 height 13
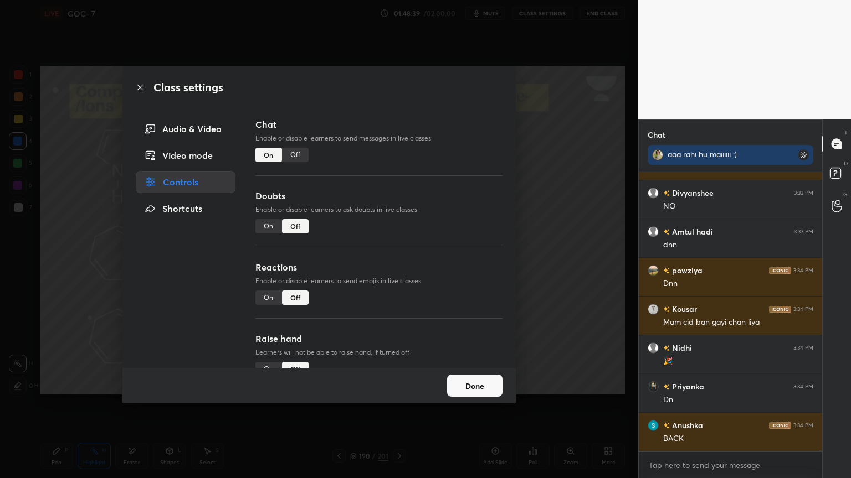
click at [295, 162] on div "Off" at bounding box center [295, 155] width 27 height 14
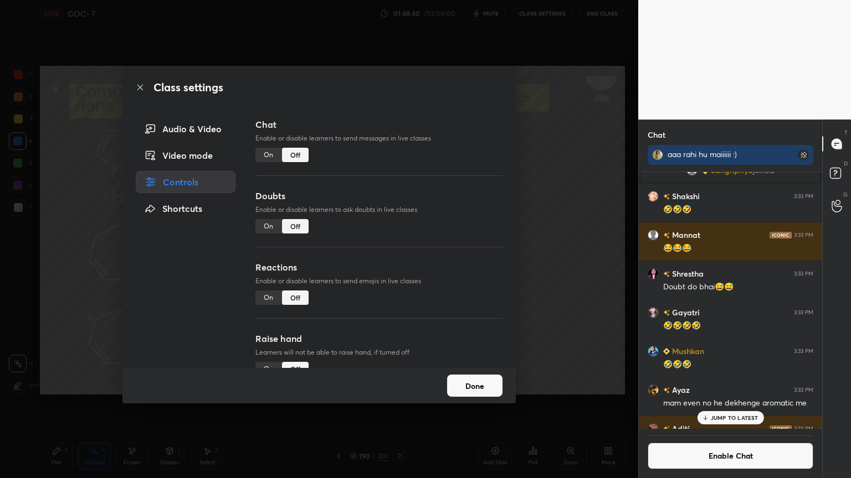
click at [470, 368] on div "Done" at bounding box center [318, 385] width 393 height 35
click at [471, 378] on button "Done" at bounding box center [474, 386] width 55 height 22
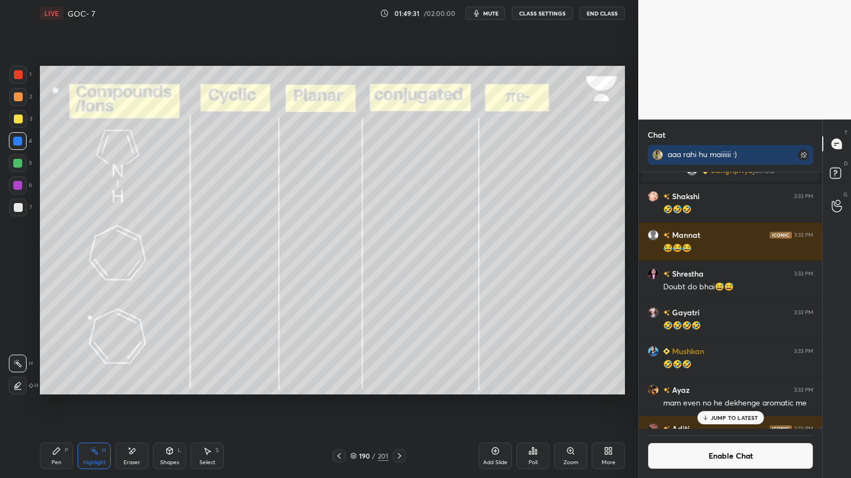
click at [738, 404] on p "JUMP TO LATEST" at bounding box center [734, 418] width 48 height 7
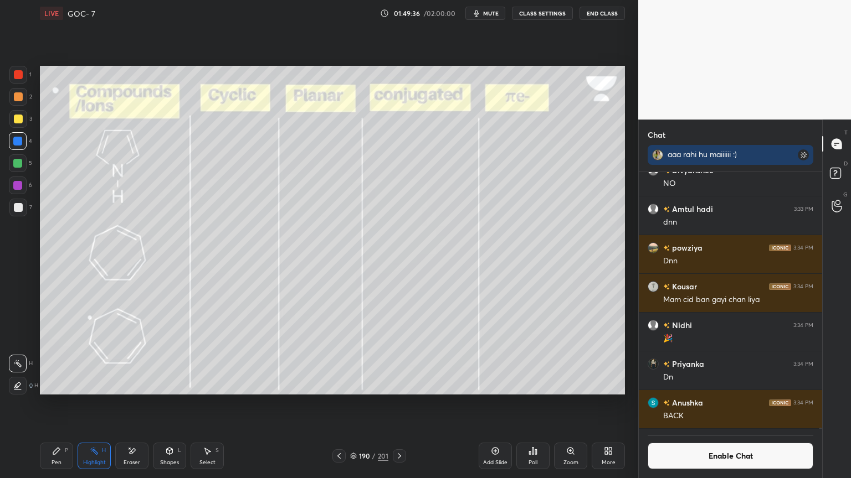
click at [693, 404] on button "Enable Chat" at bounding box center [730, 456] width 166 height 27
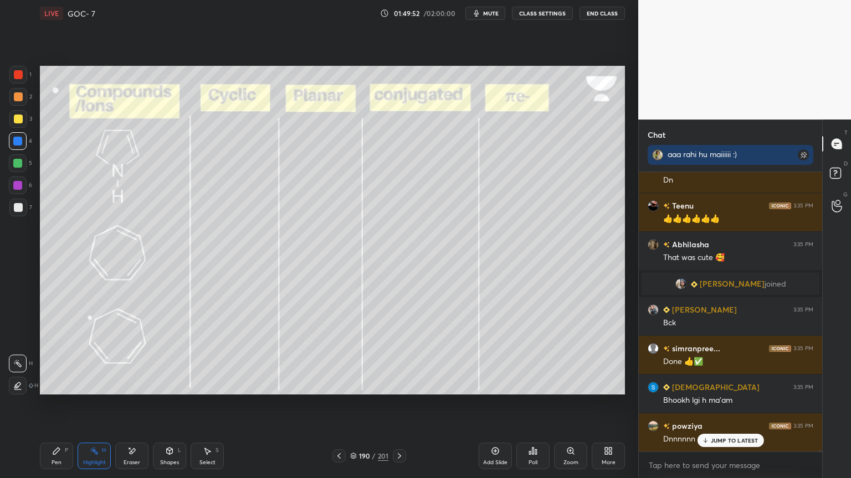
scroll to position [60876, 0]
click at [726, 404] on p "JUMP TO LATEST" at bounding box center [734, 440] width 48 height 7
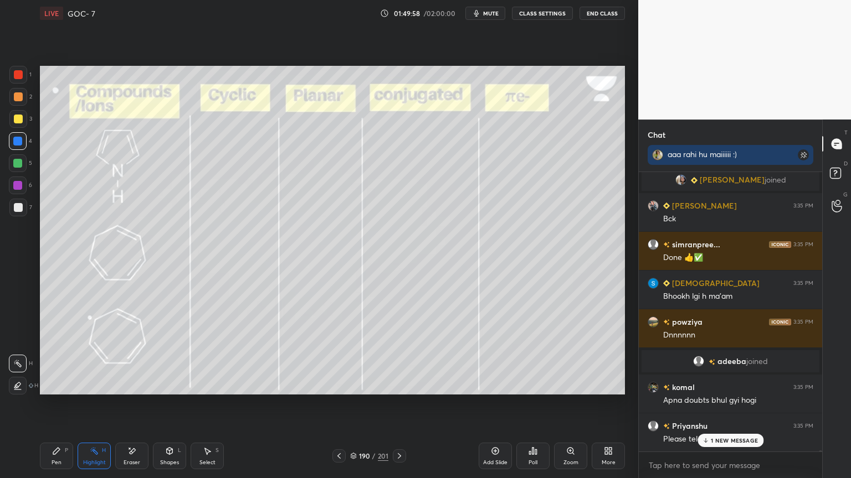
scroll to position [60980, 0]
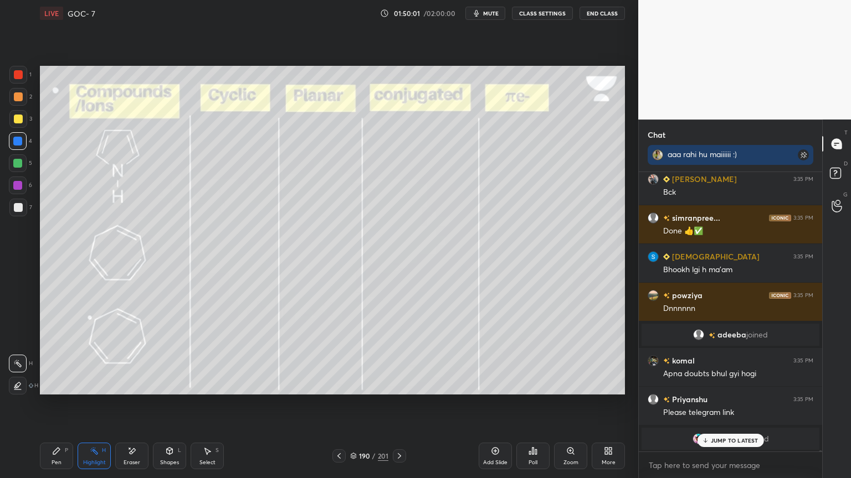
click at [531, 13] on button "CLASS SETTINGS" at bounding box center [542, 13] width 61 height 13
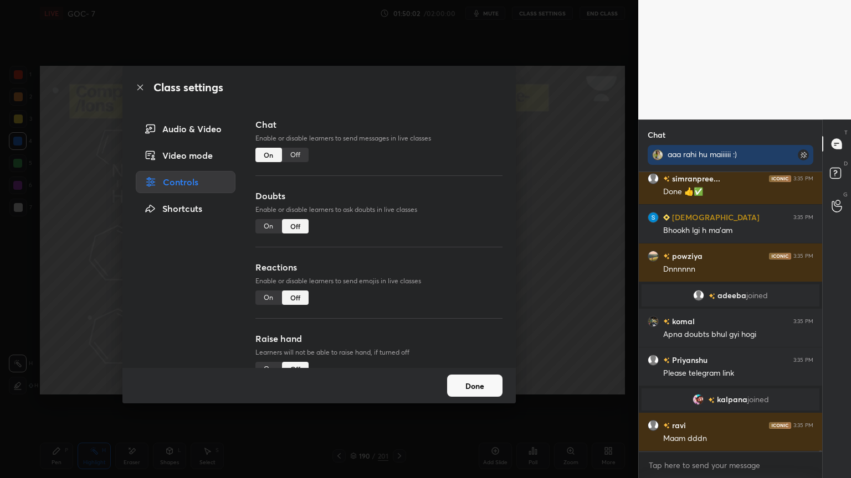
scroll to position [61097, 0]
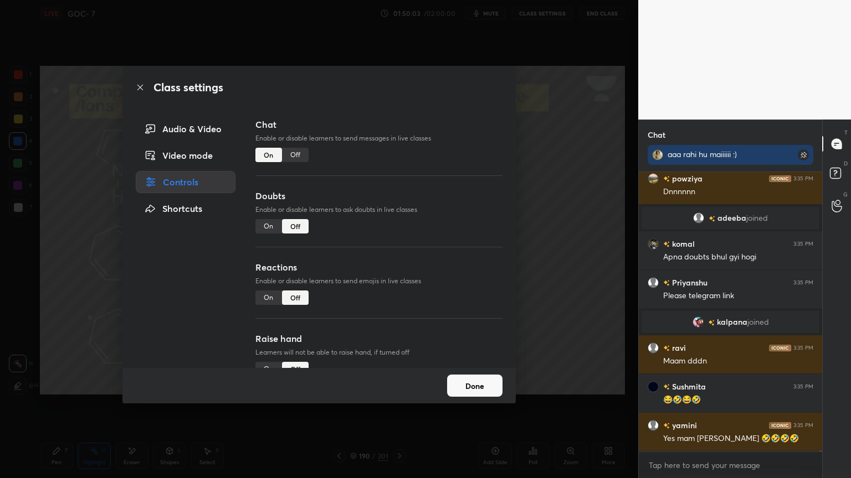
click at [298, 151] on div "Off" at bounding box center [295, 155] width 27 height 14
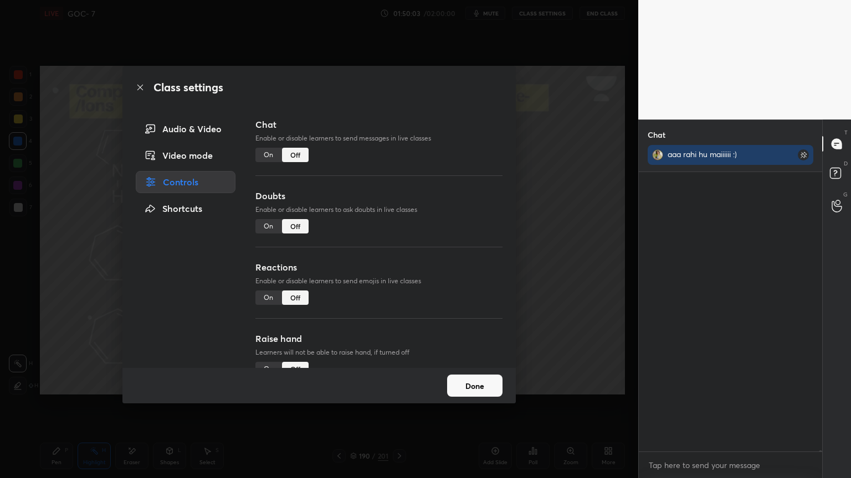
scroll to position [254, 180]
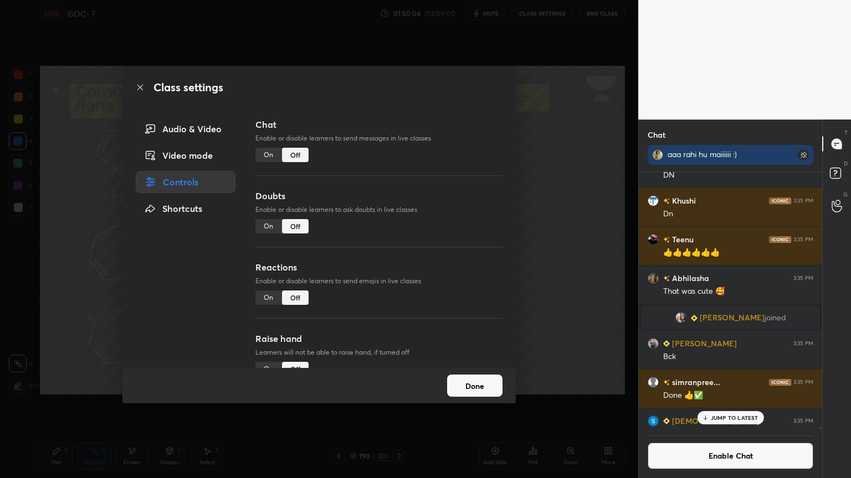
click at [274, 160] on div "On" at bounding box center [268, 155] width 27 height 14
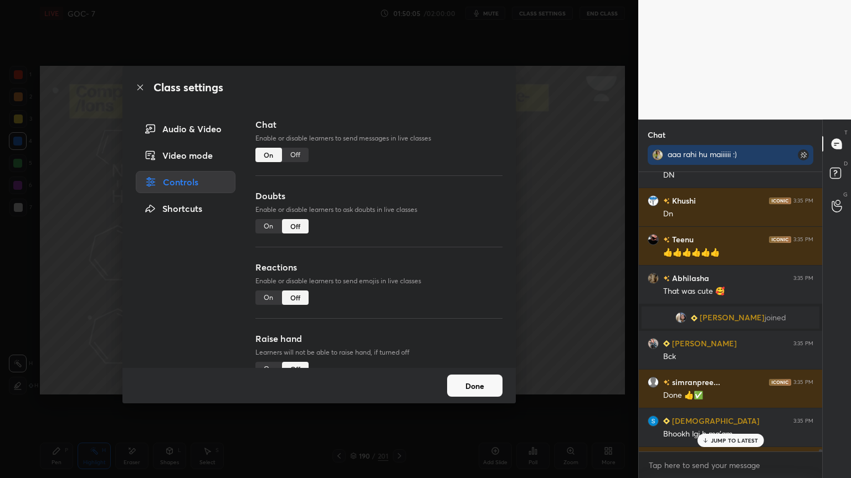
click at [482, 389] on button "Done" at bounding box center [474, 386] width 55 height 22
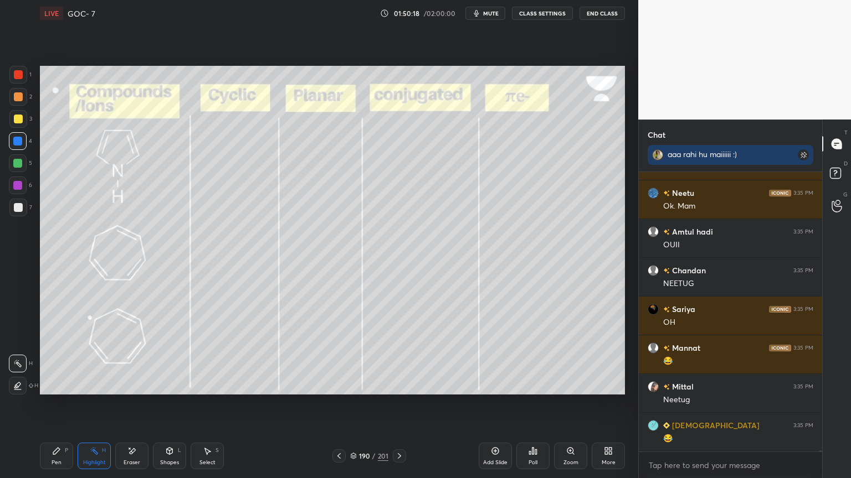
scroll to position [61684, 0]
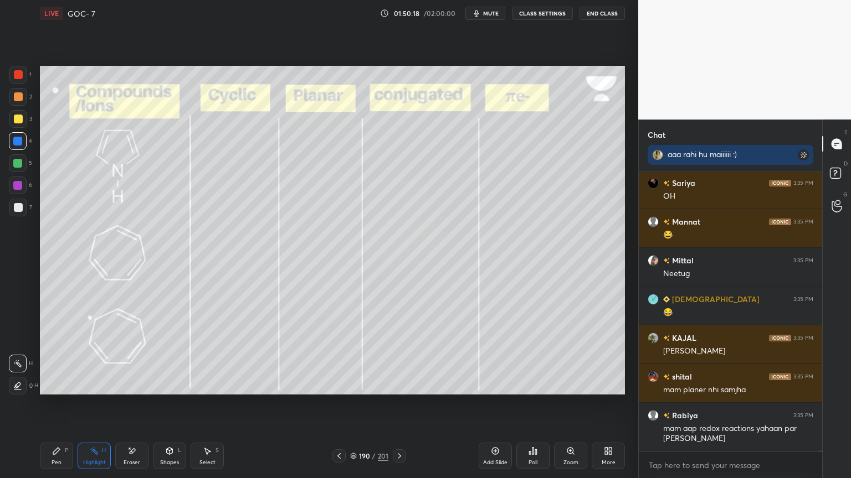
click at [402, 404] on icon at bounding box center [399, 456] width 9 height 9
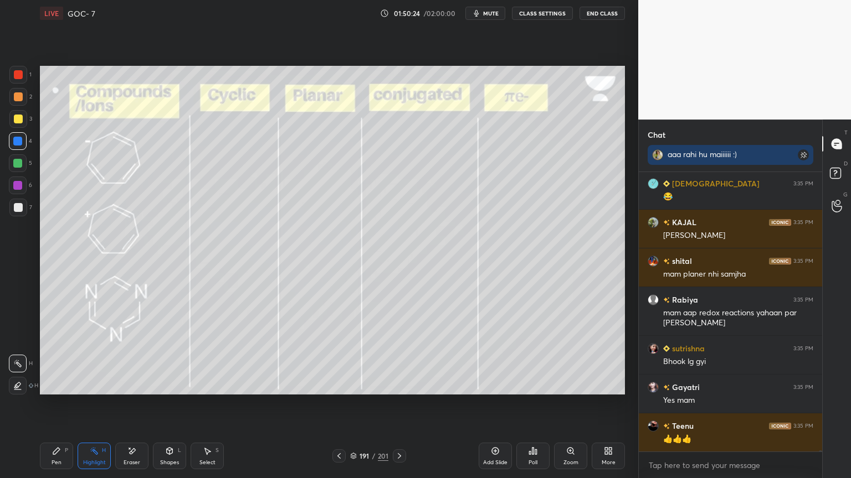
scroll to position [61839, 0]
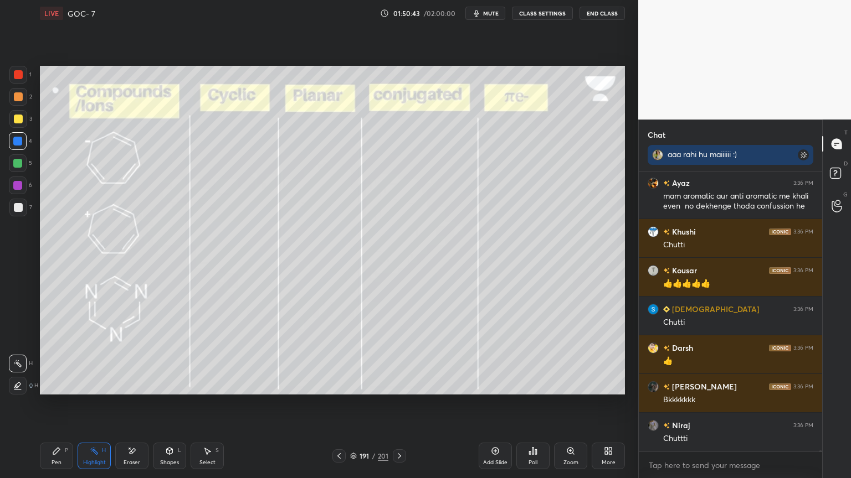
click at [398, 404] on icon at bounding box center [399, 456] width 9 height 9
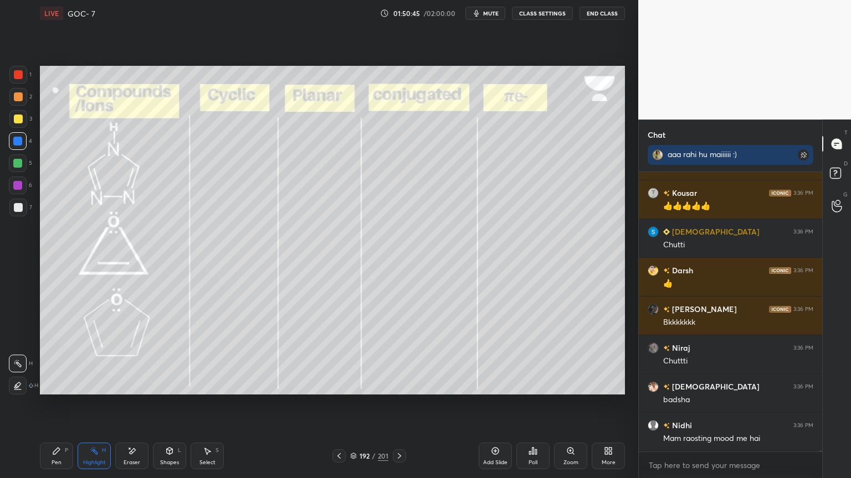
click at [538, 16] on button "CLASS SETTINGS" at bounding box center [542, 13] width 61 height 13
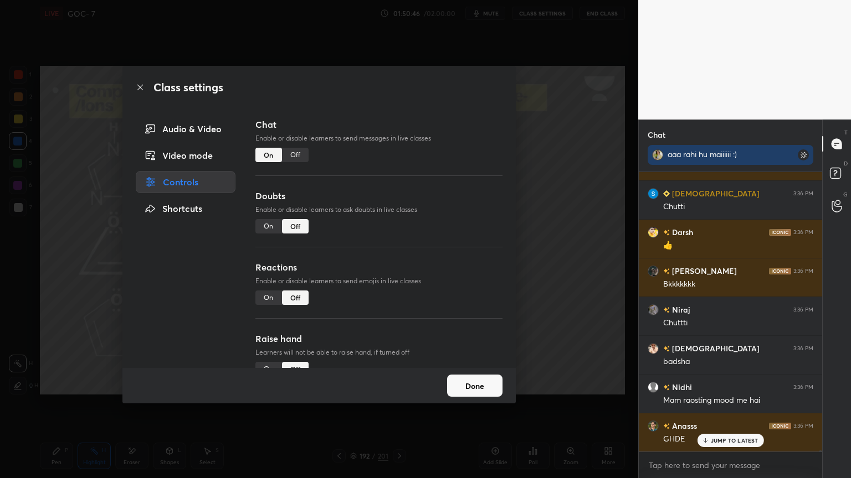
click at [295, 158] on div "Off" at bounding box center [295, 155] width 27 height 14
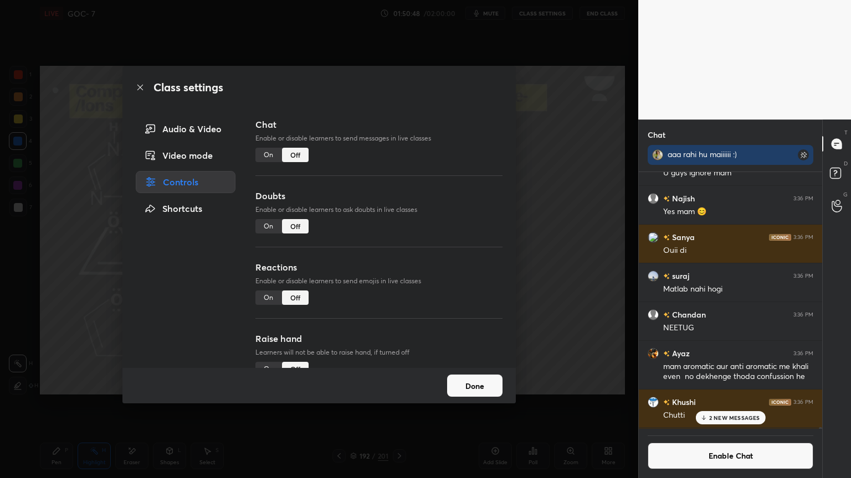
click at [267, 153] on div "On" at bounding box center [268, 155] width 27 height 14
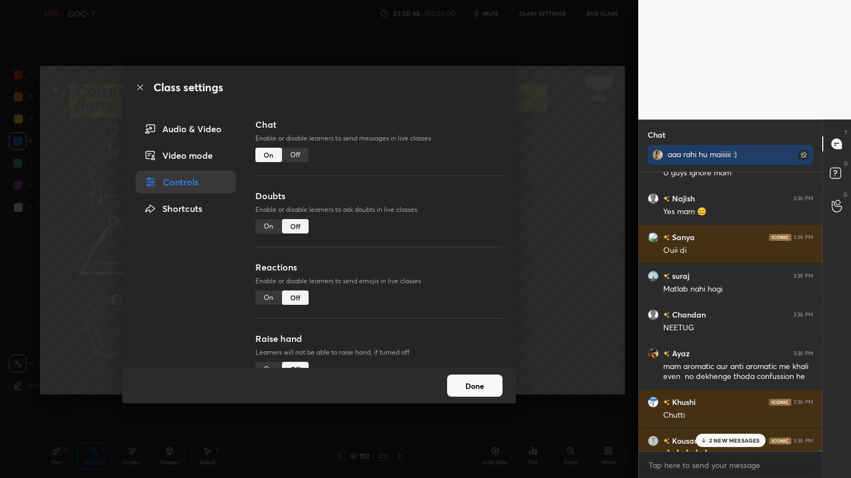
click at [453, 382] on button "Done" at bounding box center [474, 386] width 55 height 22
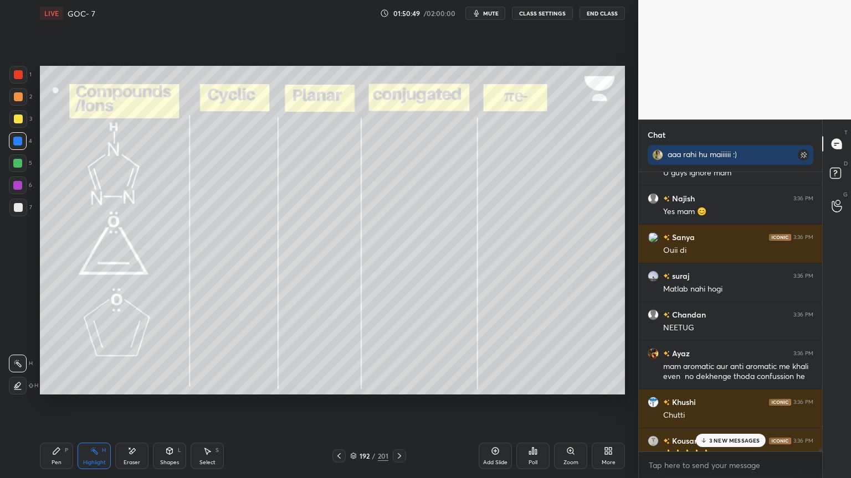
click at [737, 404] on p "3 NEW MESSAGES" at bounding box center [734, 440] width 51 height 7
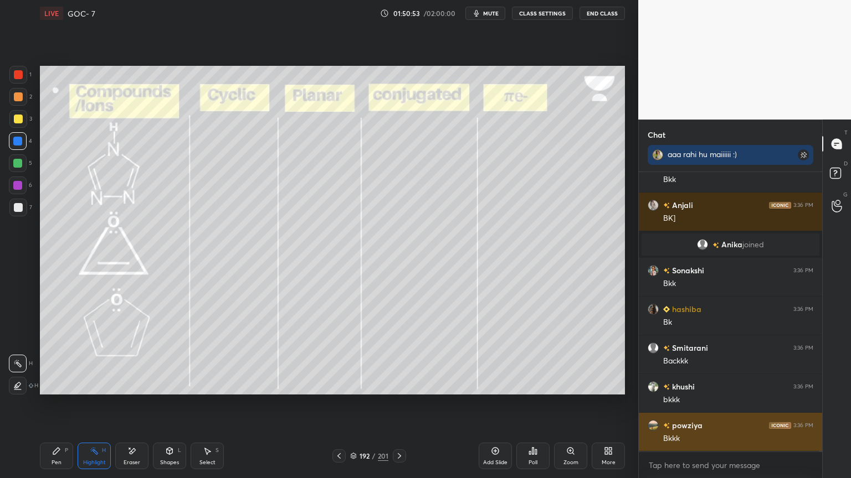
click at [717, 404] on div "Bkkk" at bounding box center [738, 439] width 150 height 11
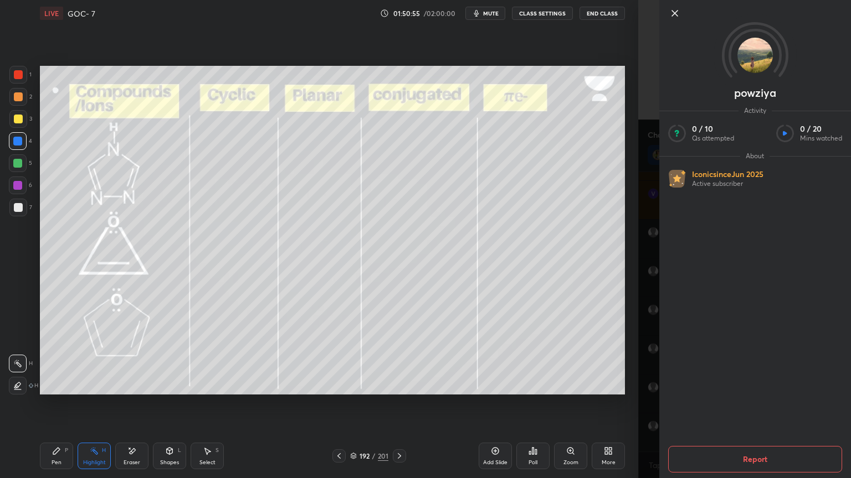
click at [676, 13] on icon at bounding box center [674, 13] width 13 height 13
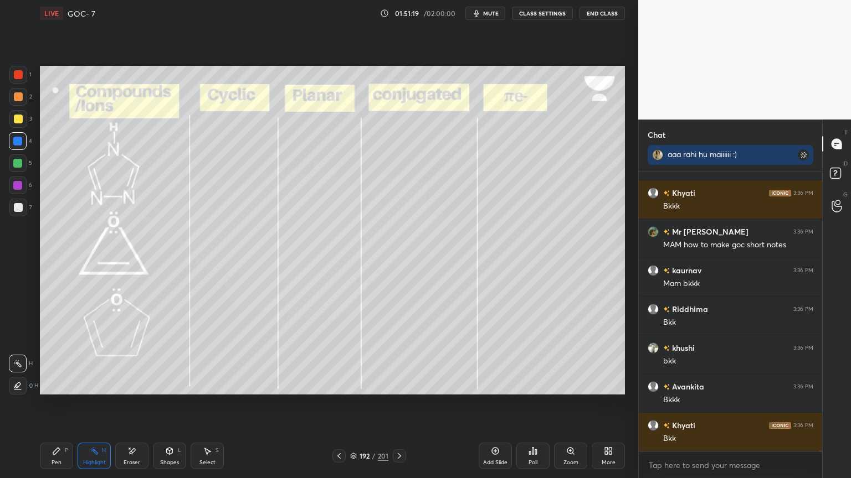
click at [338, 404] on icon at bounding box center [338, 456] width 9 height 9
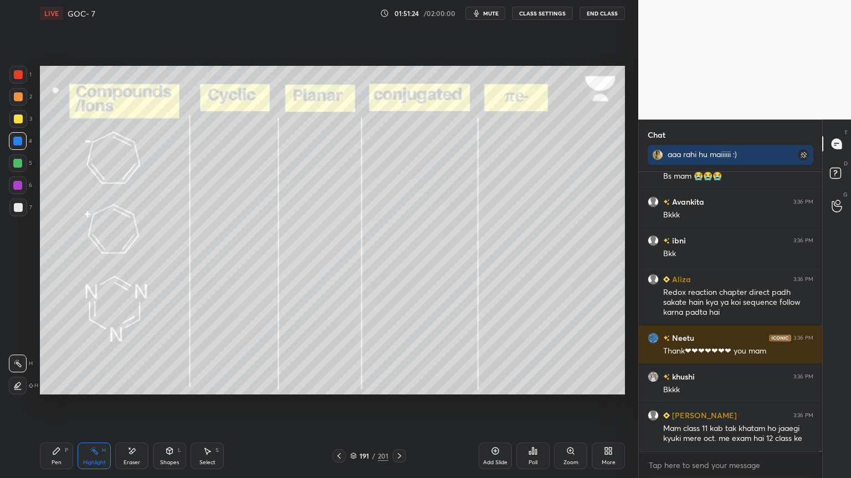
click at [543, 13] on button "CLASS SETTINGS" at bounding box center [542, 13] width 61 height 13
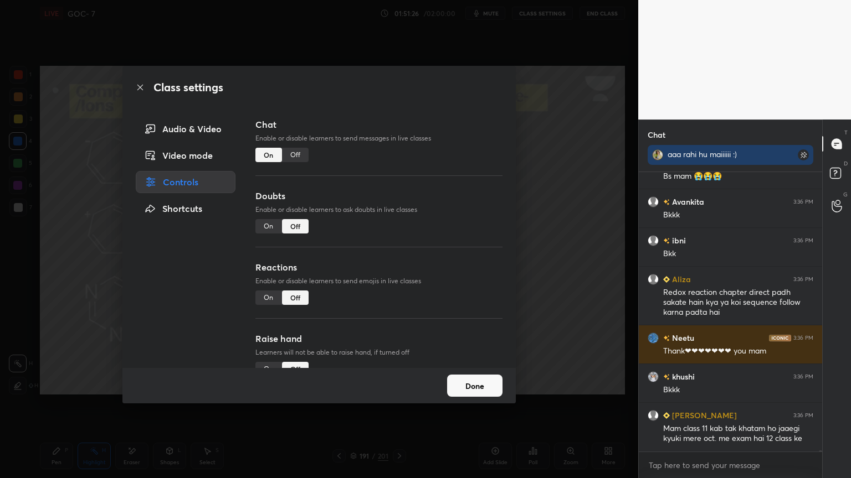
click at [297, 156] on div "Off" at bounding box center [295, 155] width 27 height 14
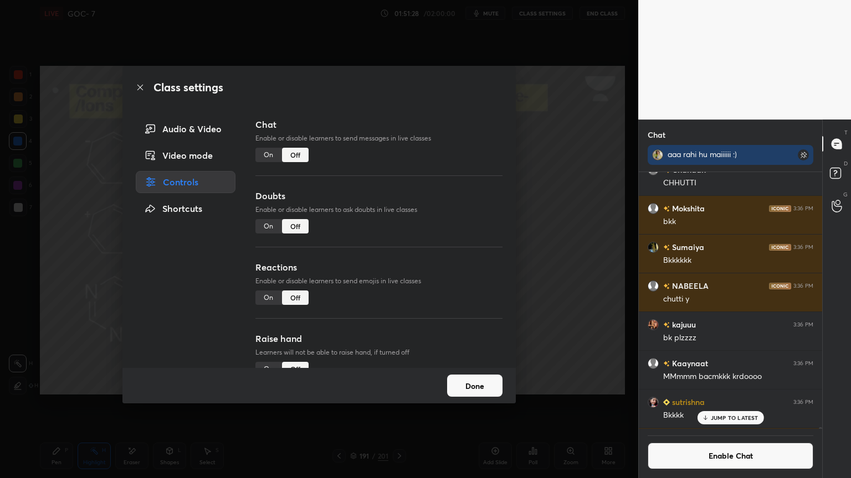
click at [480, 392] on button "Done" at bounding box center [474, 386] width 55 height 22
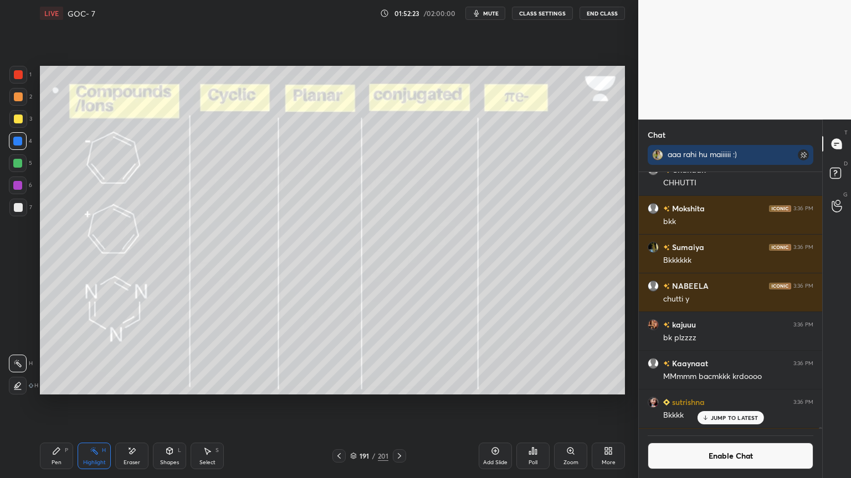
click at [725, 404] on p "JUMP TO LATEST" at bounding box center [734, 418] width 48 height 7
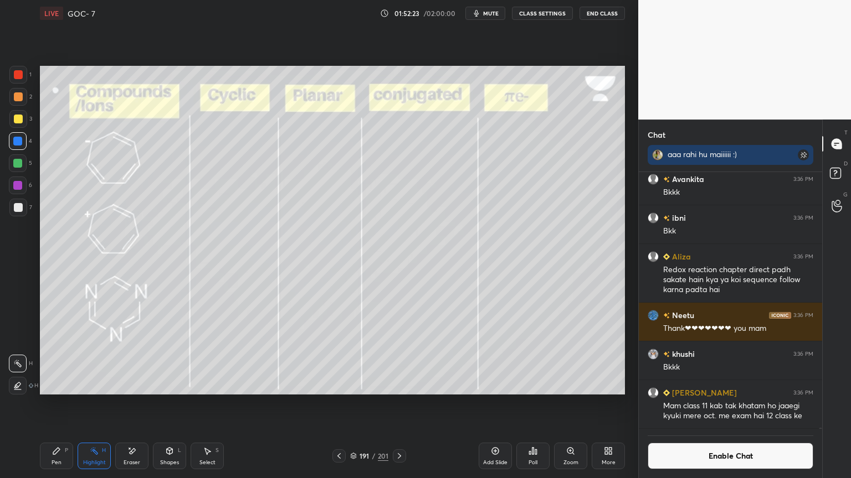
click at [725, 404] on button "Enable Chat" at bounding box center [730, 456] width 166 height 27
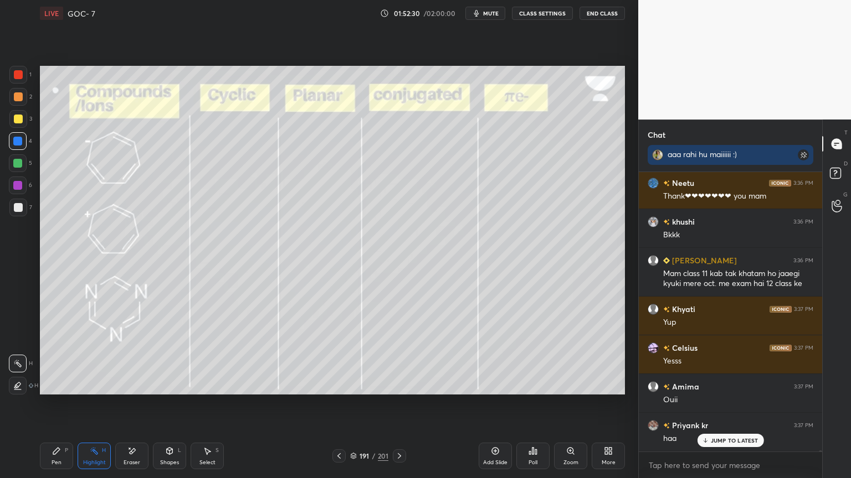
scroll to position [66351, 0]
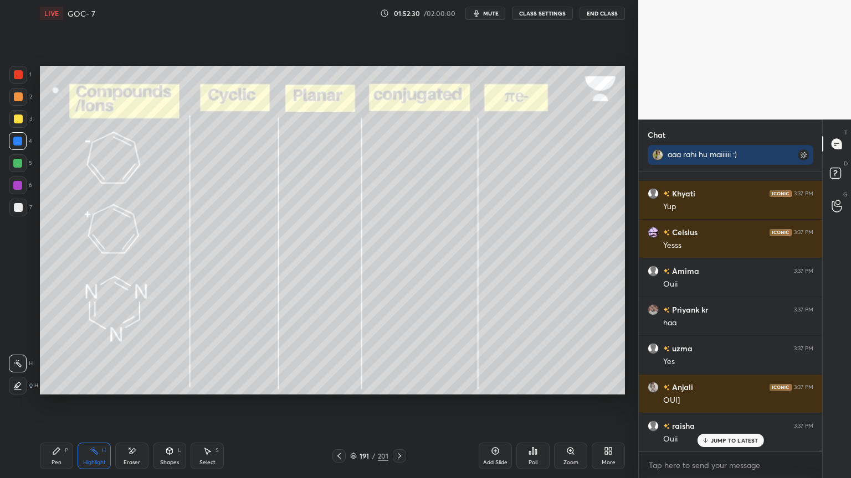
click at [339, 404] on icon at bounding box center [338, 456] width 3 height 6
click at [336, 404] on div at bounding box center [338, 456] width 13 height 13
click at [339, 404] on icon at bounding box center [338, 456] width 9 height 9
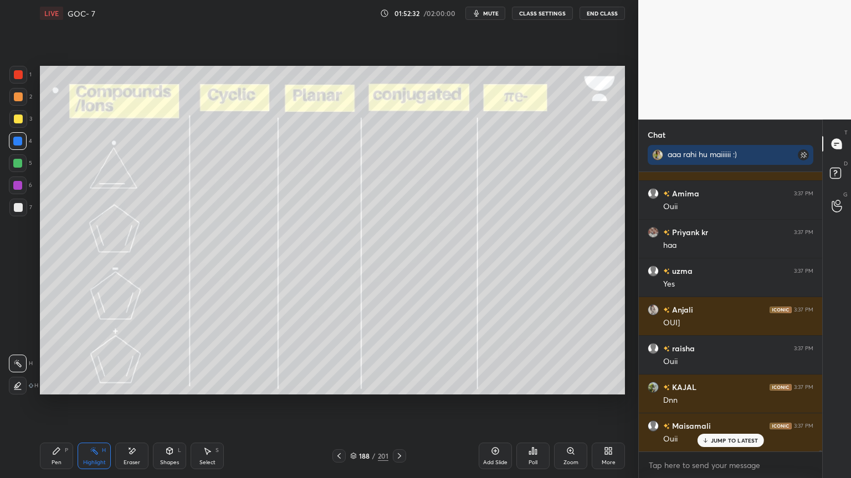
click at [336, 404] on div at bounding box center [338, 456] width 13 height 13
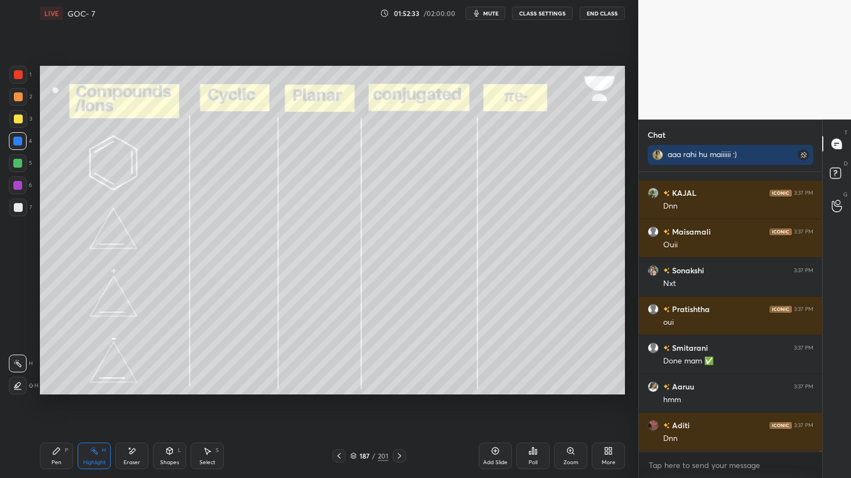
click at [403, 404] on div at bounding box center [399, 456] width 13 height 13
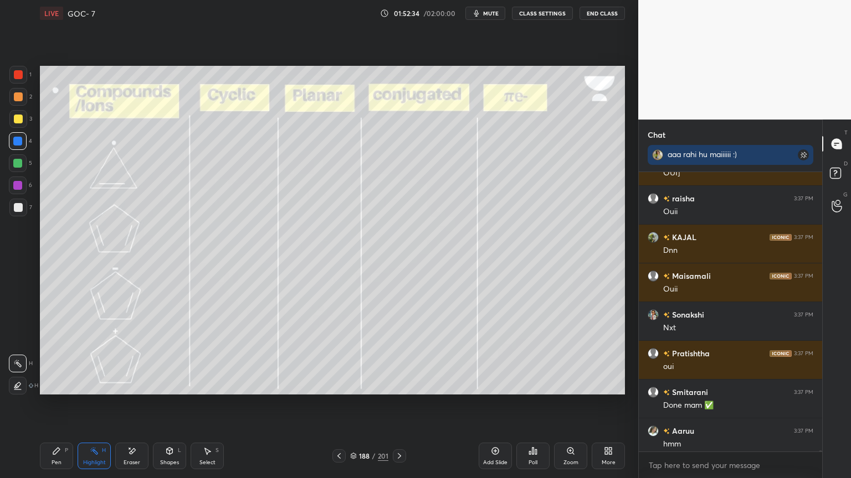
click at [66, 404] on div "Pen P" at bounding box center [56, 456] width 33 height 27
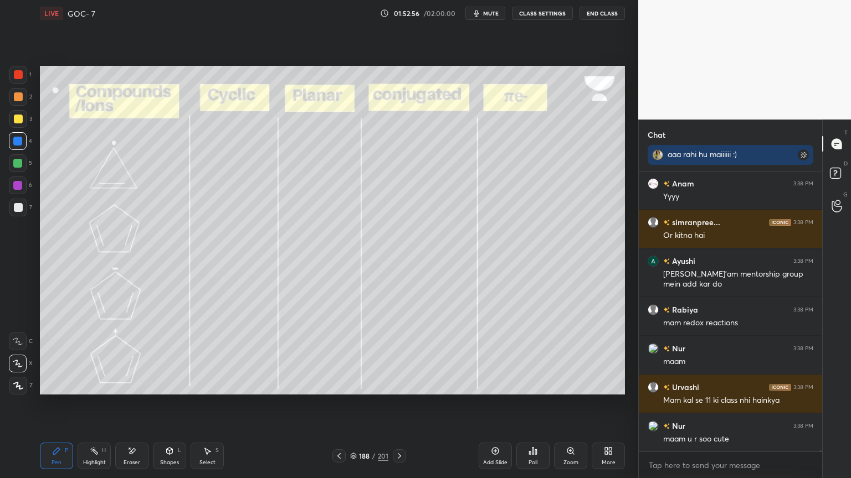
scroll to position [67170, 0]
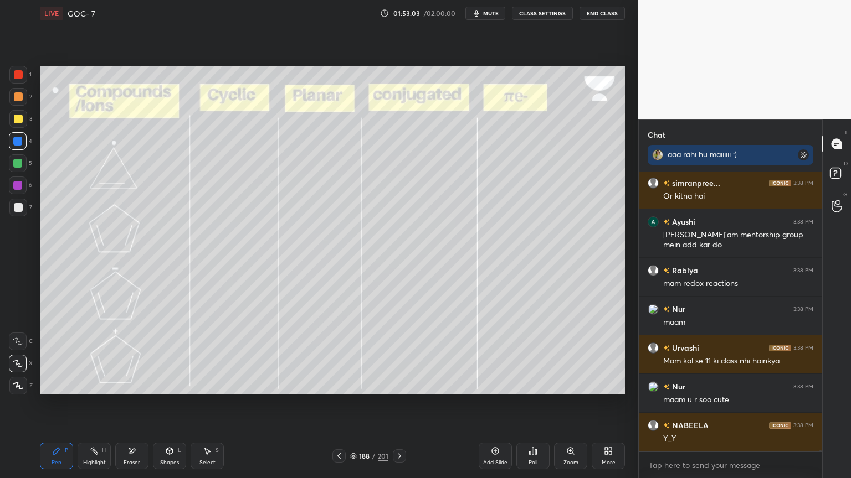
click at [95, 404] on div "Highlight H" at bounding box center [94, 456] width 33 height 27
click at [54, 404] on icon at bounding box center [56, 451] width 9 height 9
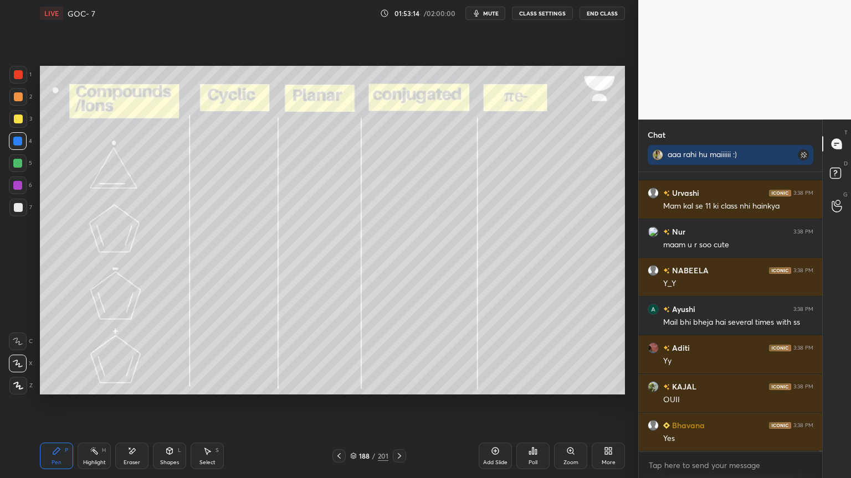
scroll to position [67364, 0]
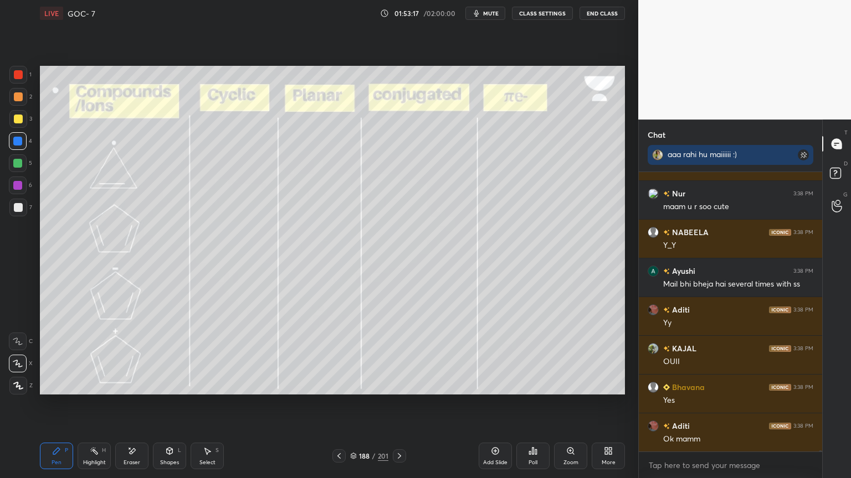
click at [95, 404] on icon at bounding box center [94, 451] width 9 height 9
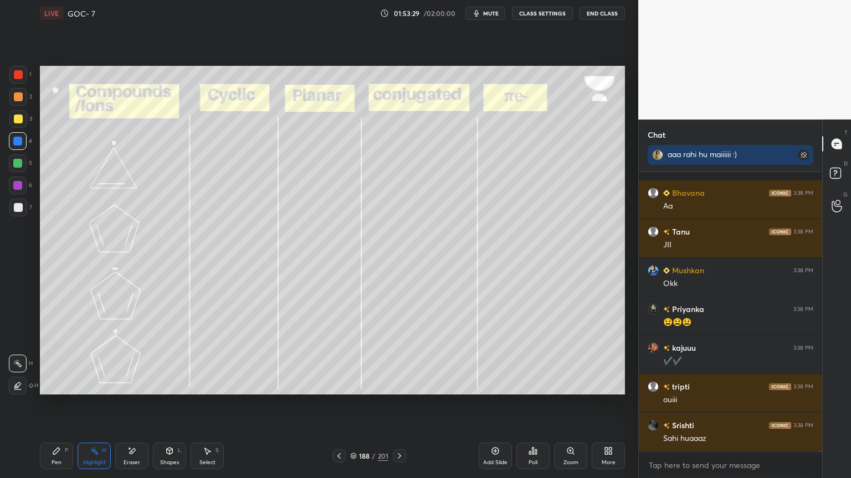
scroll to position [67713, 0]
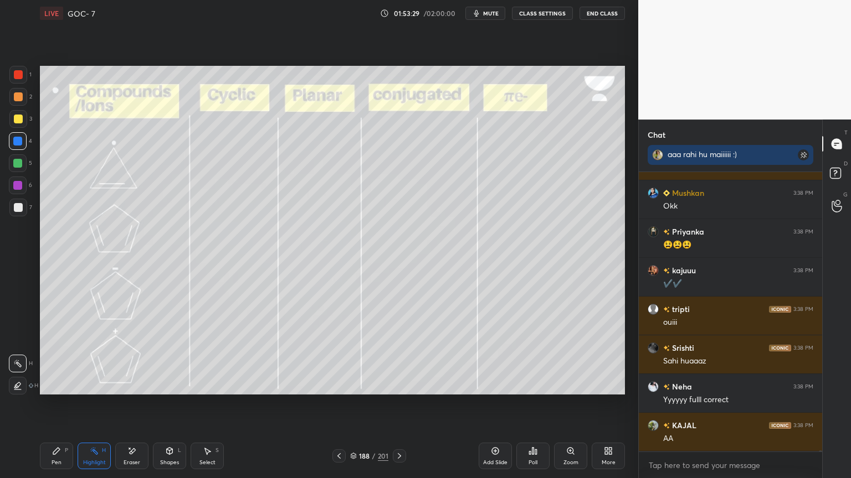
click at [397, 404] on icon at bounding box center [399, 456] width 9 height 9
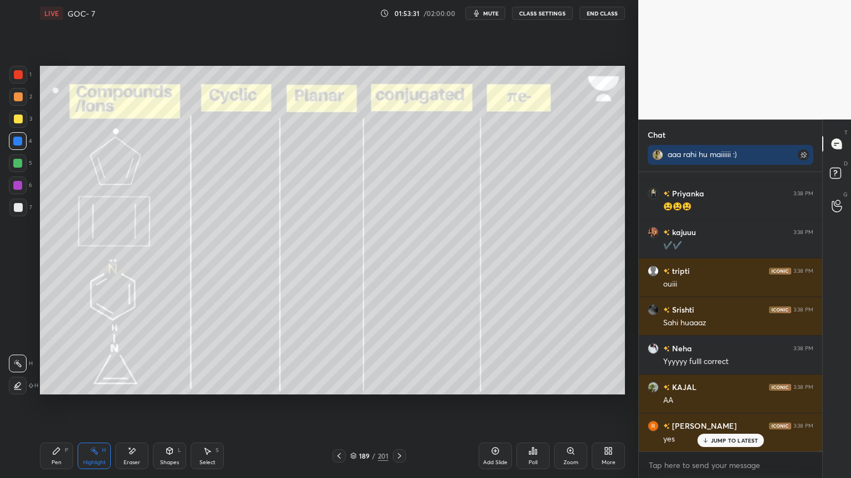
click at [59, 404] on div "Pen P" at bounding box center [56, 456] width 33 height 27
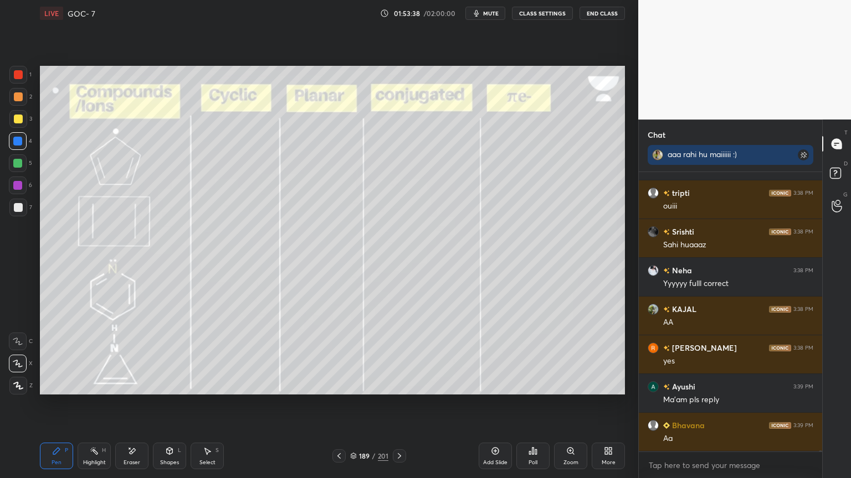
scroll to position [67423, 0]
click at [126, 404] on div "Eraser" at bounding box center [131, 456] width 33 height 27
click at [58, 404] on div "Pen" at bounding box center [56, 463] width 10 height 6
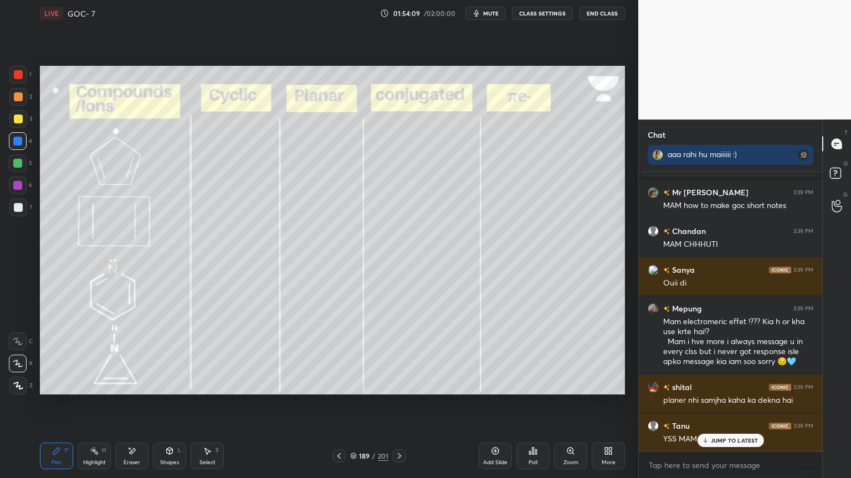
scroll to position [68014, 0]
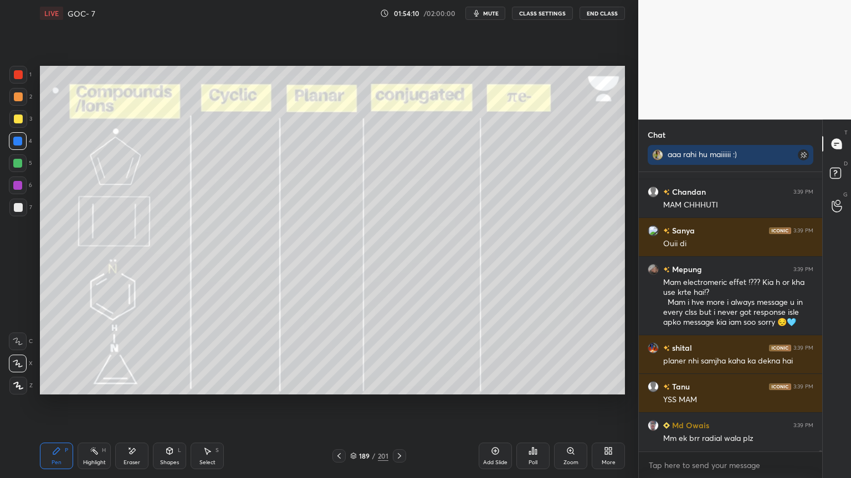
click at [530, 14] on button "CLASS SETTINGS" at bounding box center [542, 13] width 61 height 13
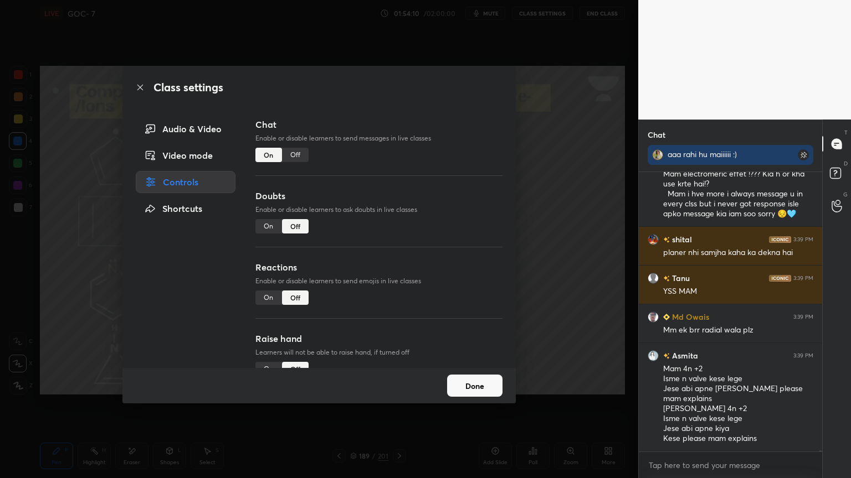
click at [295, 156] on div "Off" at bounding box center [295, 155] width 27 height 14
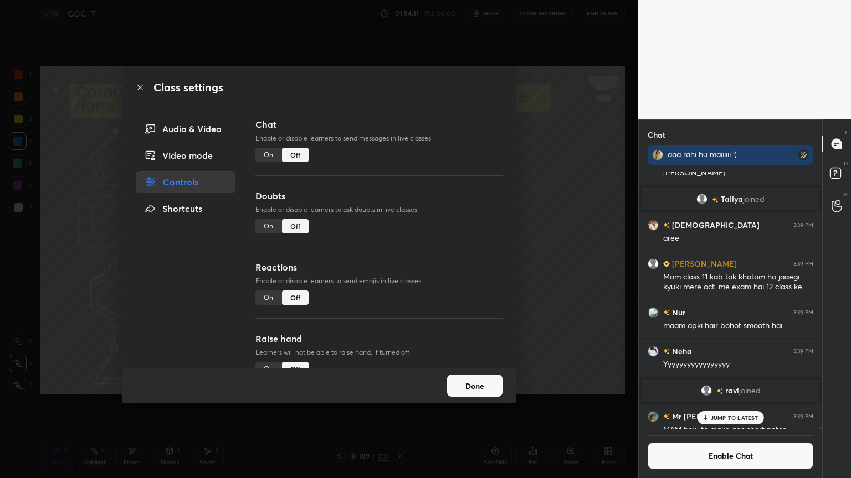
click at [456, 386] on button "Done" at bounding box center [474, 386] width 55 height 22
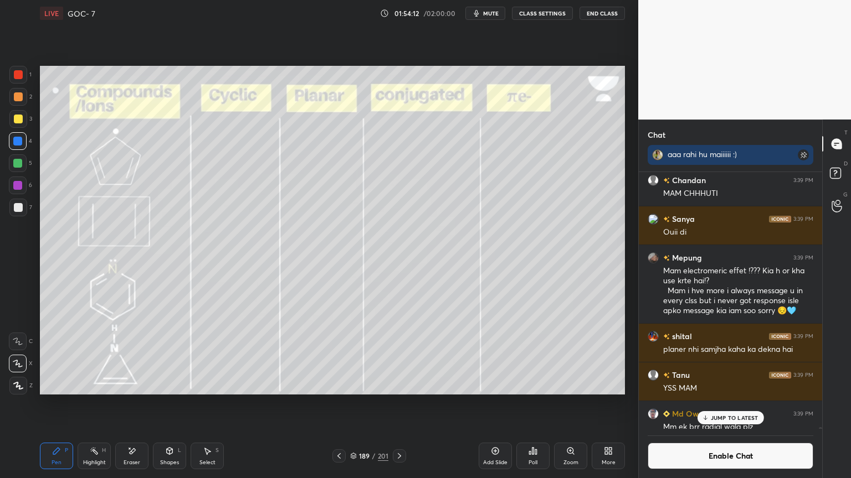
scroll to position [67948, 0]
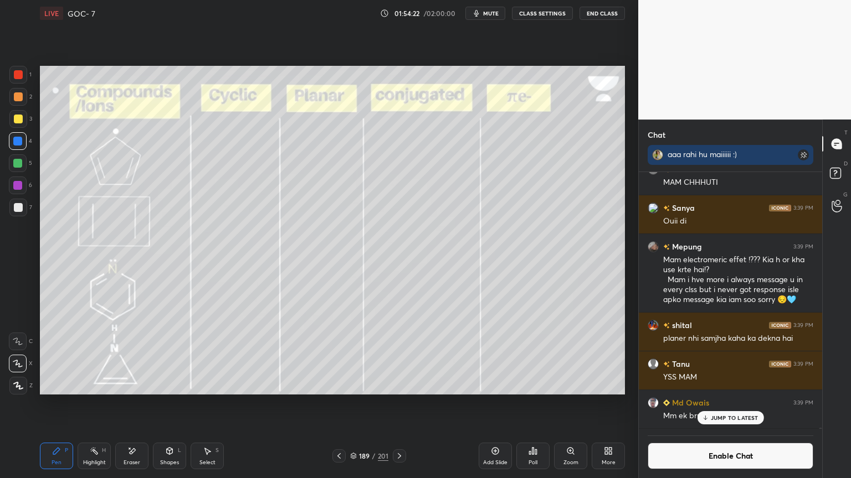
click at [707, 404] on icon at bounding box center [704, 418] width 7 height 7
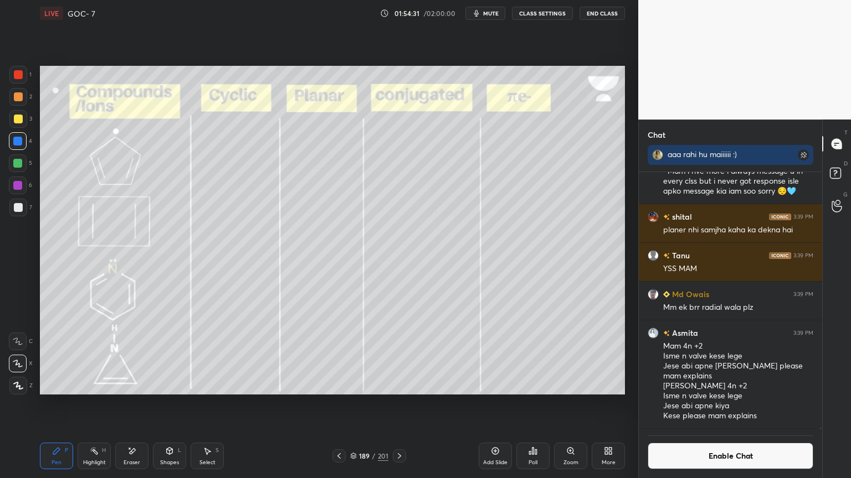
click at [677, 404] on div "Asmita 3:39 PM Mam 4n +2 Isme n valve kese lege Jese abi apne kiya Kese please …" at bounding box center [729, 375] width 183 height 108
click at [683, 404] on div "Asmita" at bounding box center [744, 239] width 213 height 478
click at [689, 404] on button "Enable Chat" at bounding box center [730, 456] width 166 height 27
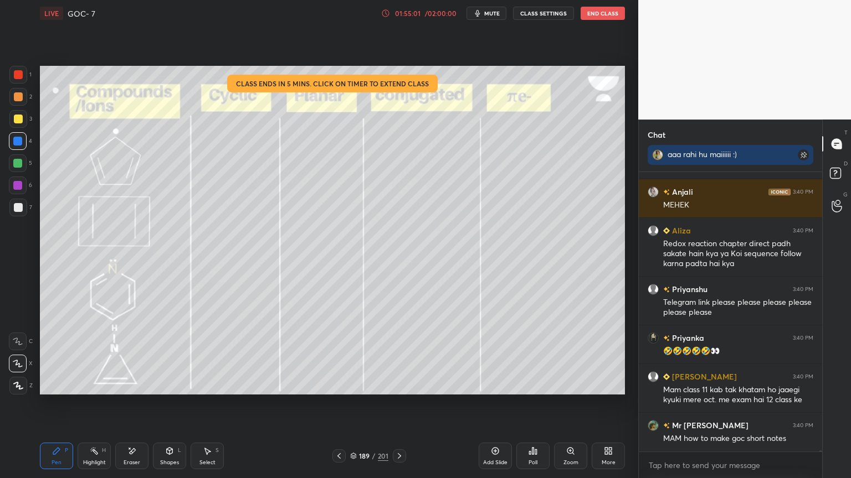
scroll to position [69640, 0]
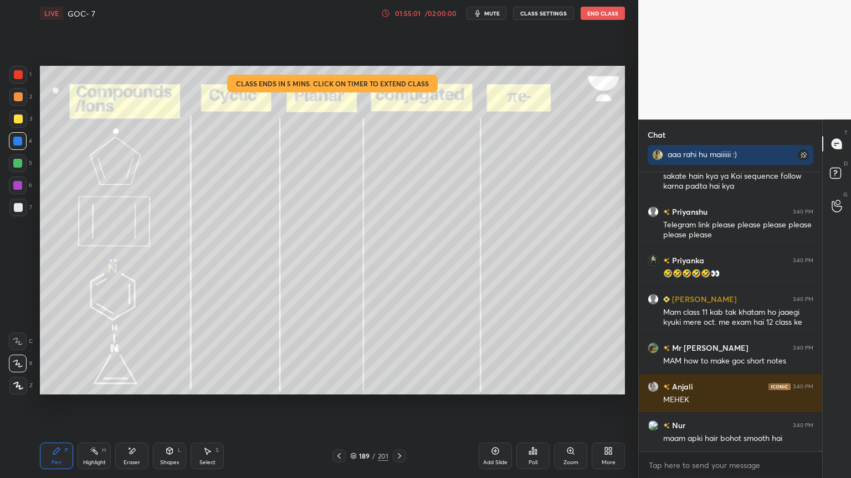
click at [421, 18] on div "01:55:01 / 02:00:00 mute CLASS SETTINGS End Class" at bounding box center [503, 13] width 244 height 13
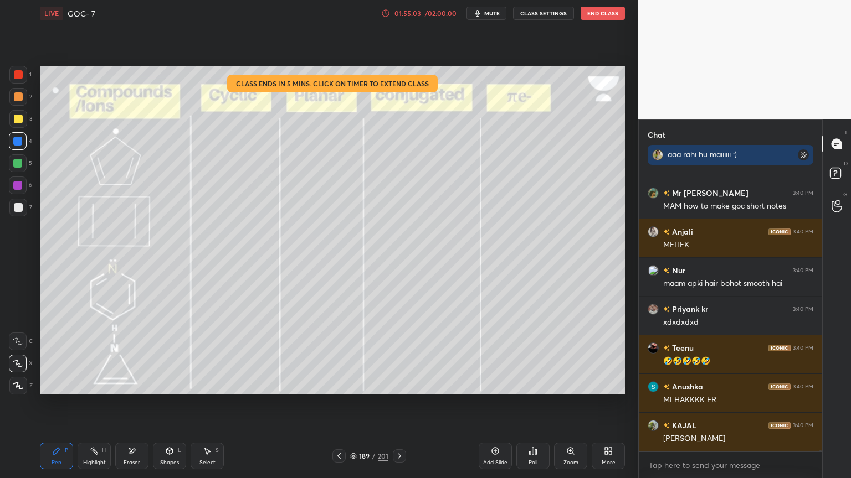
scroll to position [69950, 0]
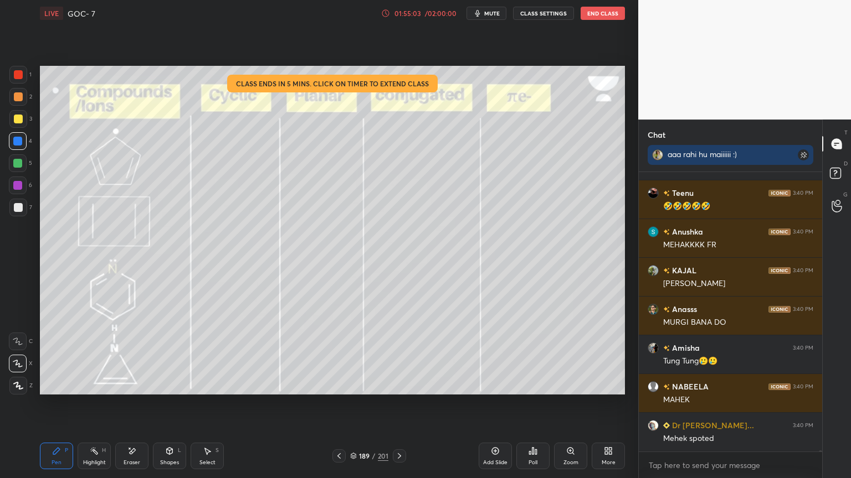
click at [542, 16] on button "CLASS SETTINGS" at bounding box center [543, 13] width 61 height 13
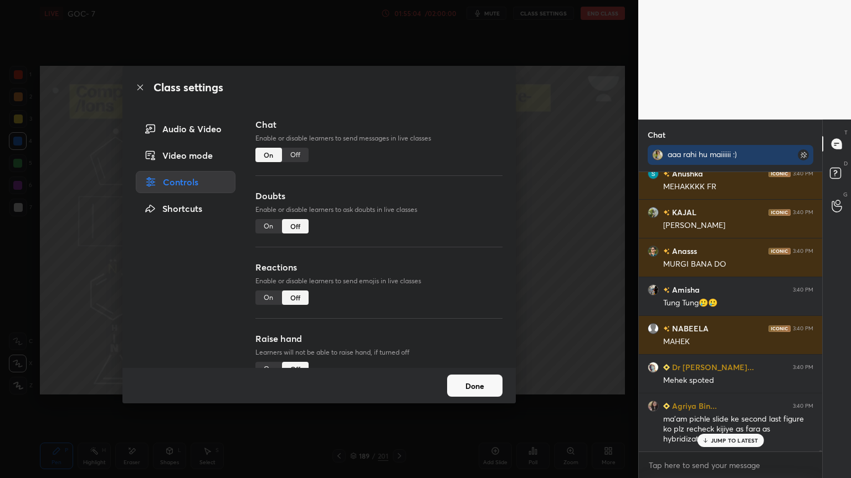
click at [297, 155] on div "Off" at bounding box center [295, 155] width 27 height 14
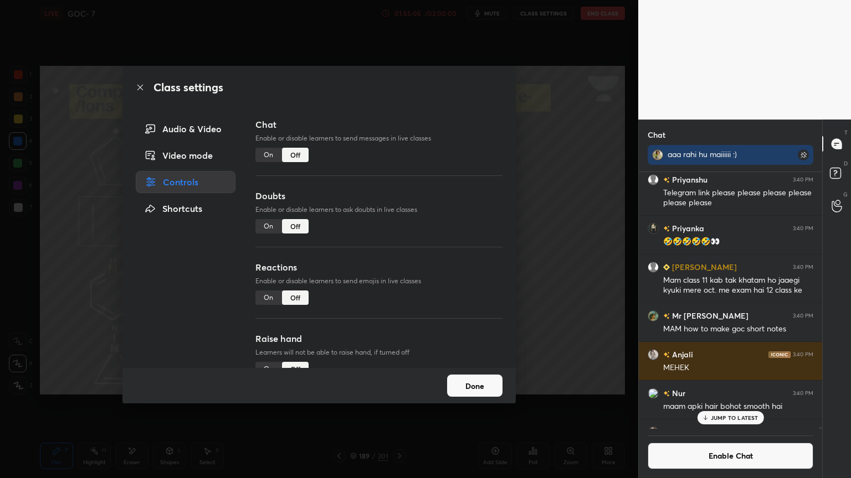
click at [465, 390] on button "Done" at bounding box center [474, 386] width 55 height 22
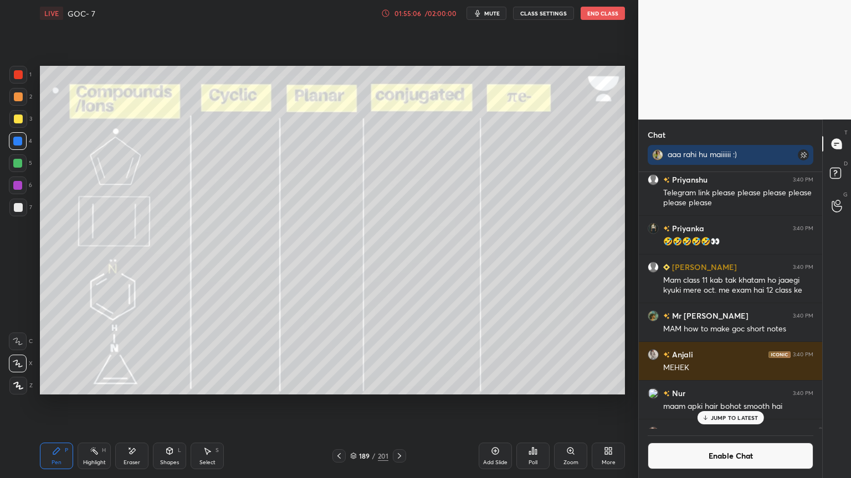
click at [51, 404] on div "Pen P" at bounding box center [56, 456] width 33 height 27
click at [100, 404] on div "Highlight H" at bounding box center [94, 456] width 33 height 27
click at [58, 404] on div "Pen" at bounding box center [56, 463] width 10 height 6
click at [720, 404] on div "JUMP TO LATEST" at bounding box center [730, 417] width 66 height 13
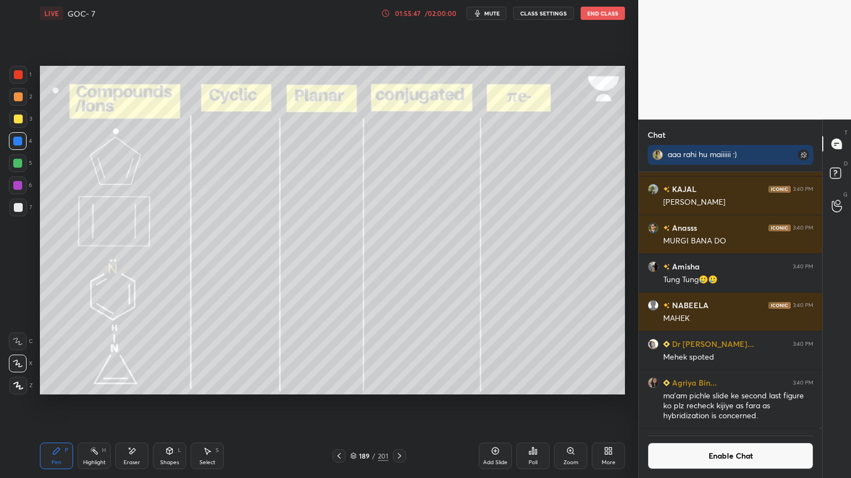
click at [715, 404] on button "Enable Chat" at bounding box center [730, 456] width 166 height 27
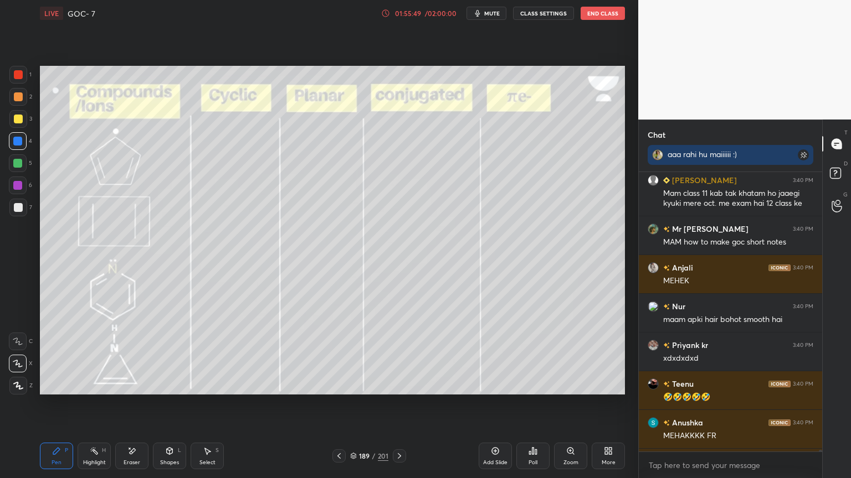
click at [104, 404] on div "Highlight H" at bounding box center [94, 456] width 33 height 27
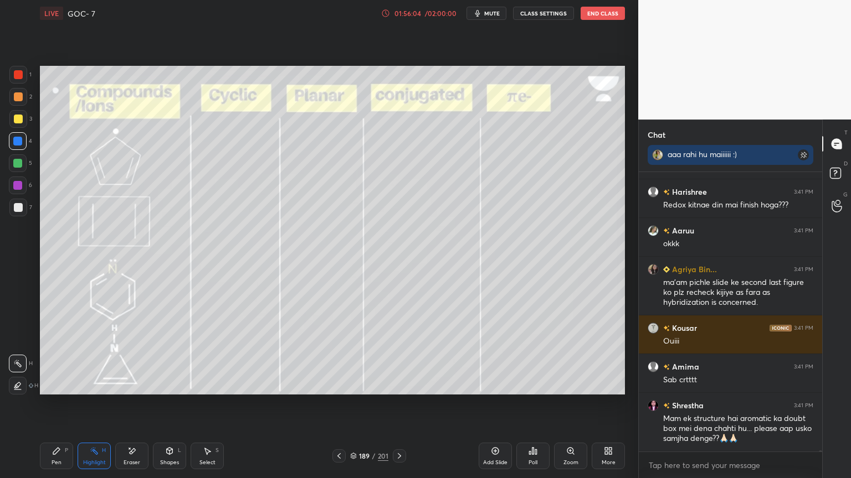
scroll to position [70996, 0]
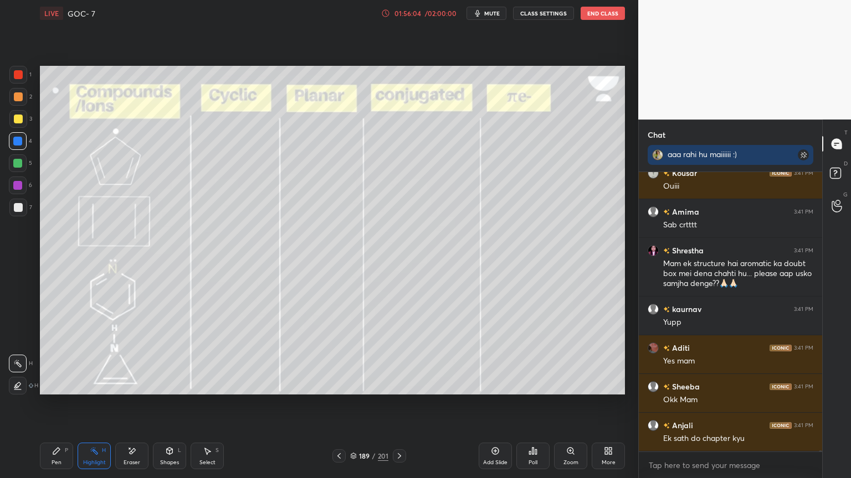
click at [400, 404] on icon at bounding box center [399, 456] width 9 height 9
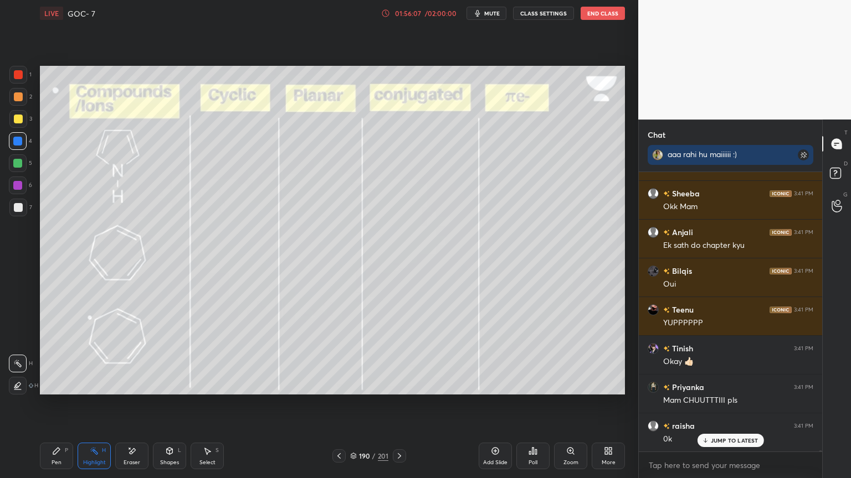
scroll to position [71306, 0]
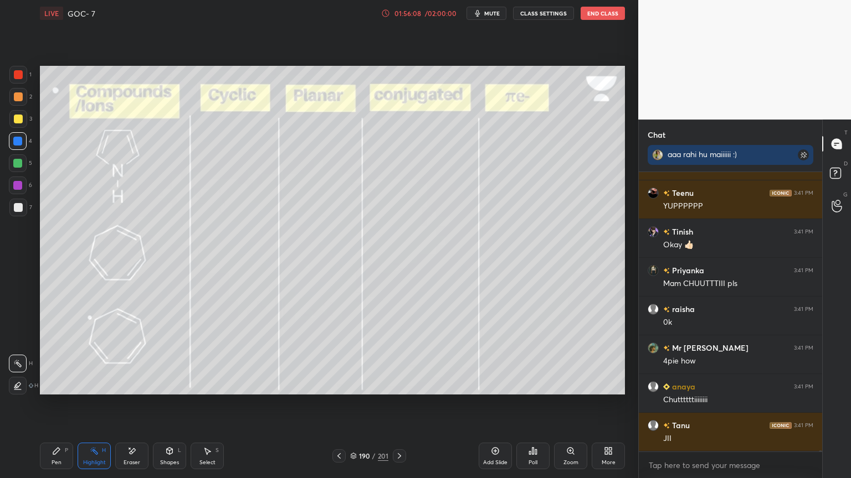
click at [548, 11] on button "CLASS SETTINGS" at bounding box center [543, 13] width 61 height 13
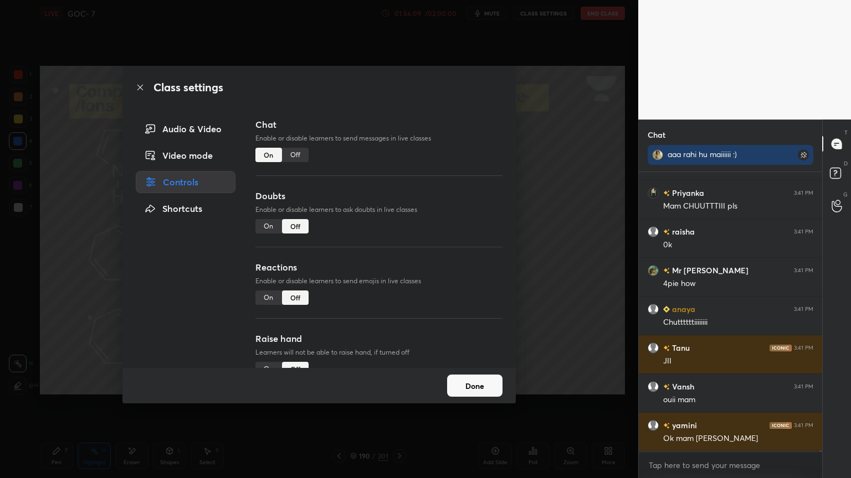
click at [291, 159] on div "Off" at bounding box center [295, 155] width 27 height 14
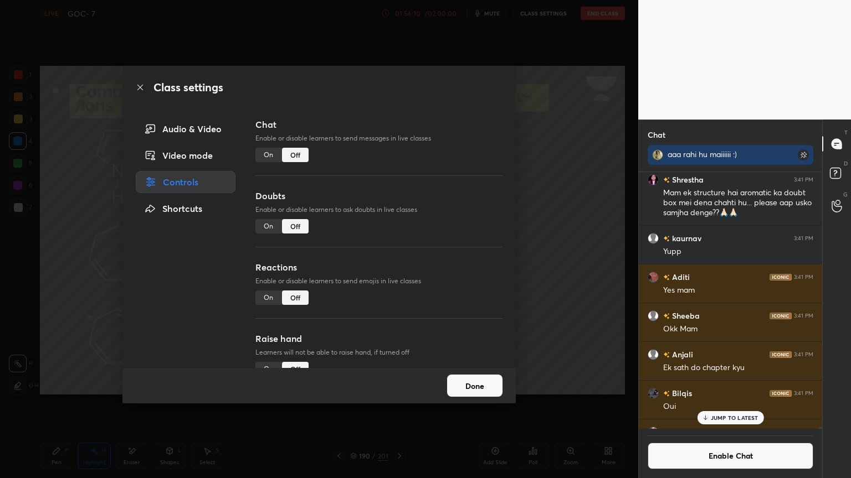
click at [451, 391] on button "Done" at bounding box center [474, 386] width 55 height 22
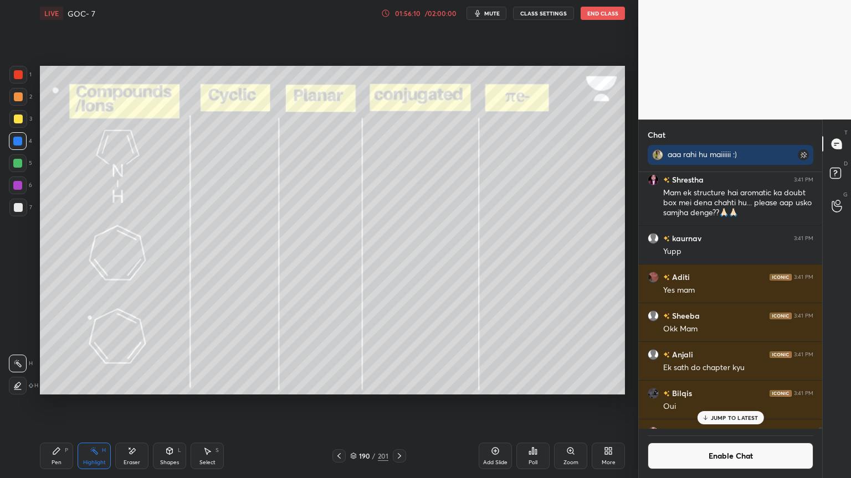
click at [54, 404] on div "Pen P" at bounding box center [56, 456] width 33 height 27
click at [715, 404] on div "JUMP TO LATEST" at bounding box center [730, 417] width 66 height 13
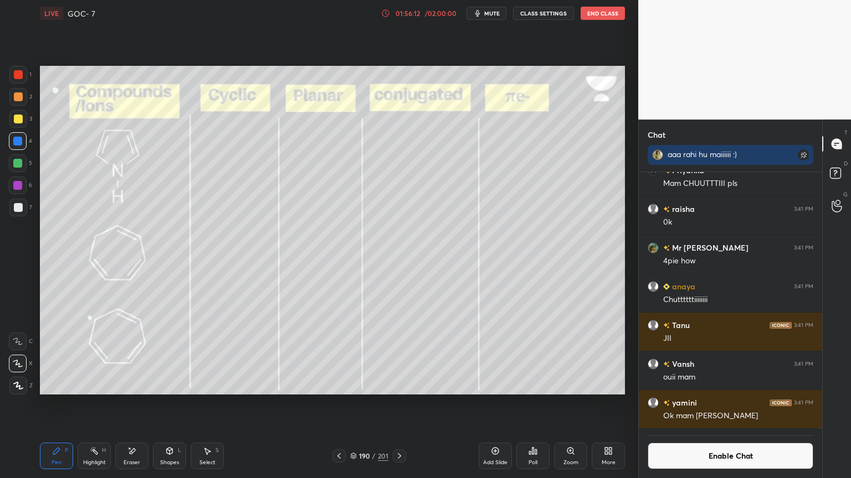
click at [714, 404] on button "Enable Chat" at bounding box center [730, 456] width 166 height 27
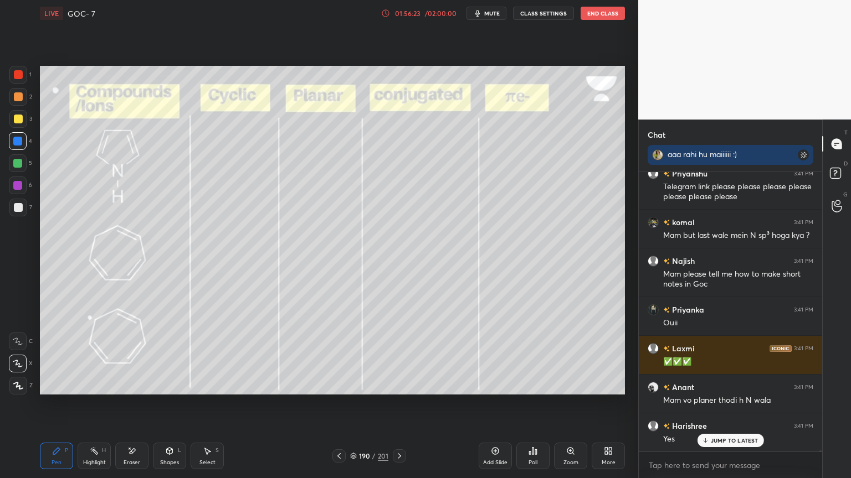
scroll to position [71031, 0]
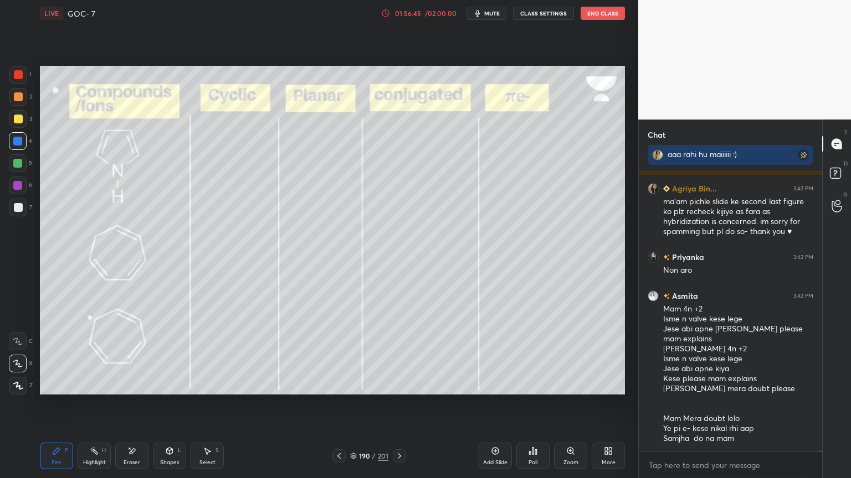
click at [404, 404] on div at bounding box center [399, 456] width 13 height 13
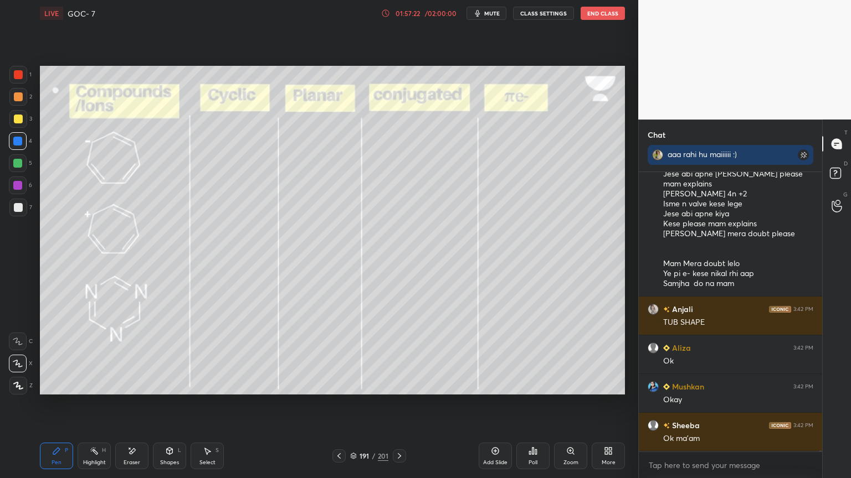
click at [398, 404] on icon at bounding box center [399, 456] width 9 height 9
click at [400, 404] on icon at bounding box center [399, 456] width 9 height 9
click at [401, 404] on div at bounding box center [399, 456] width 13 height 13
click at [403, 404] on div at bounding box center [399, 456] width 13 height 13
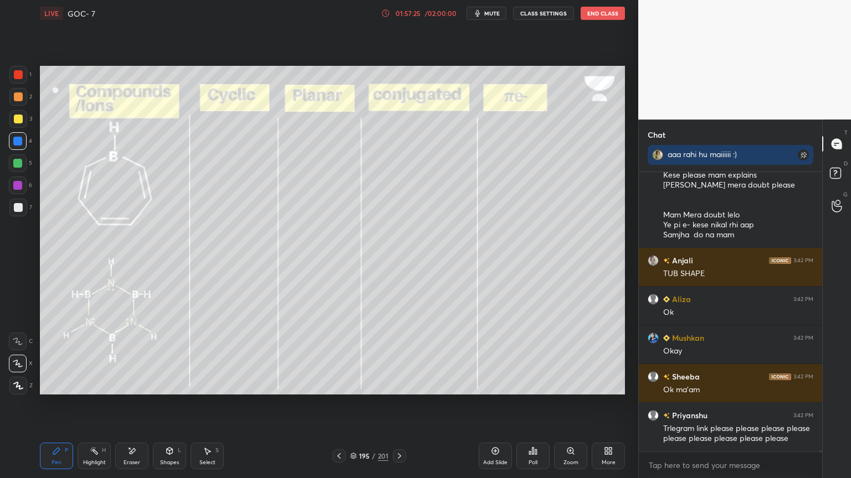
click at [397, 404] on icon at bounding box center [399, 456] width 9 height 9
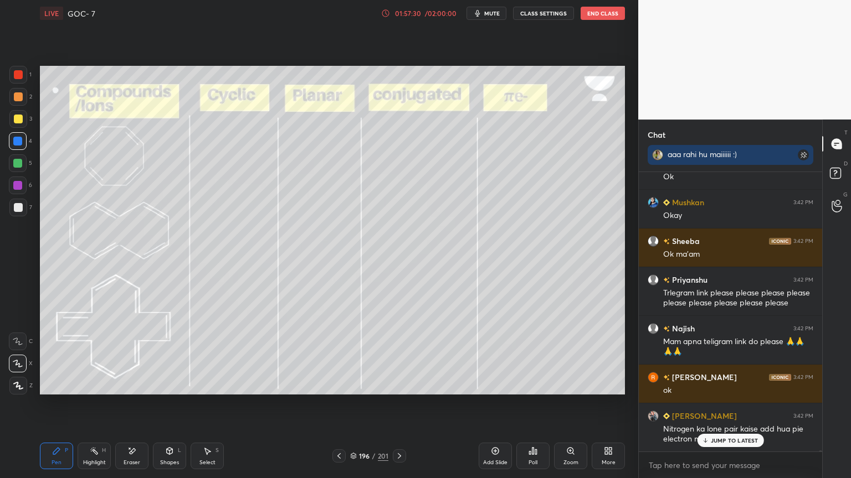
click at [125, 404] on div "Eraser" at bounding box center [131, 463] width 17 height 6
click at [336, 404] on icon at bounding box center [338, 456] width 9 height 9
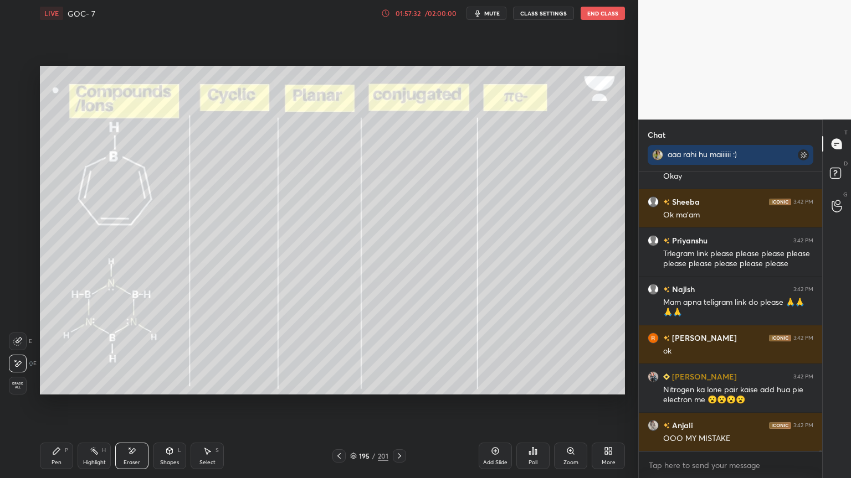
click at [337, 404] on icon at bounding box center [338, 456] width 9 height 9
click at [335, 404] on icon at bounding box center [338, 456] width 9 height 9
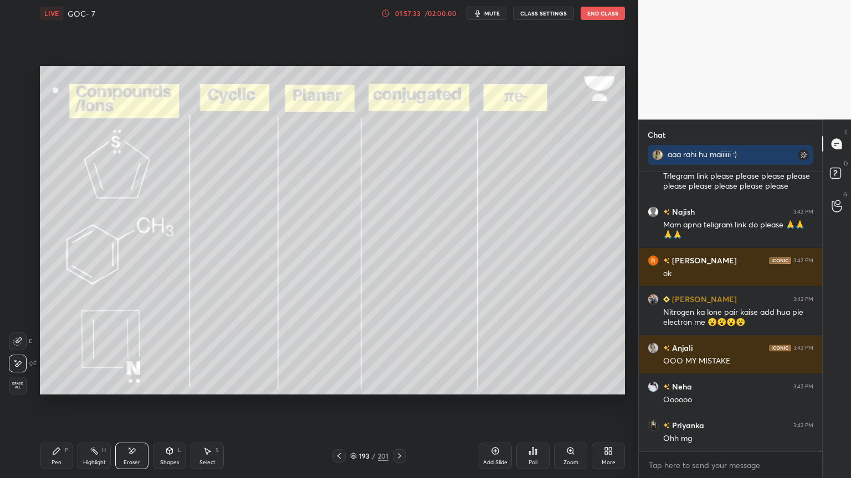
click at [334, 404] on div at bounding box center [338, 456] width 13 height 13
click at [339, 404] on icon at bounding box center [338, 456] width 9 height 9
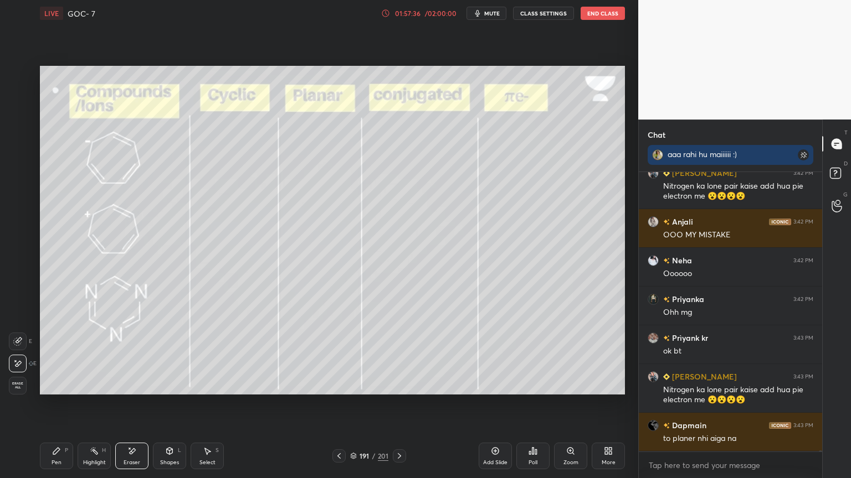
click at [82, 404] on div "Highlight H" at bounding box center [94, 456] width 33 height 27
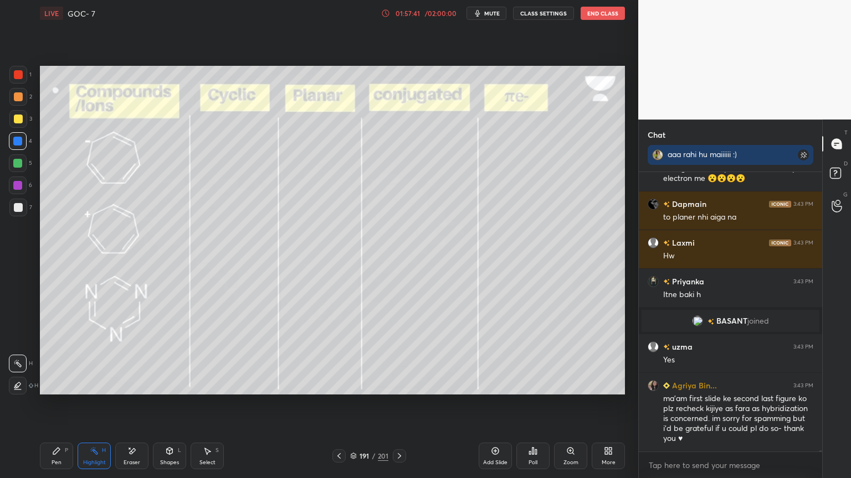
click at [120, 404] on div "Eraser" at bounding box center [131, 456] width 33 height 27
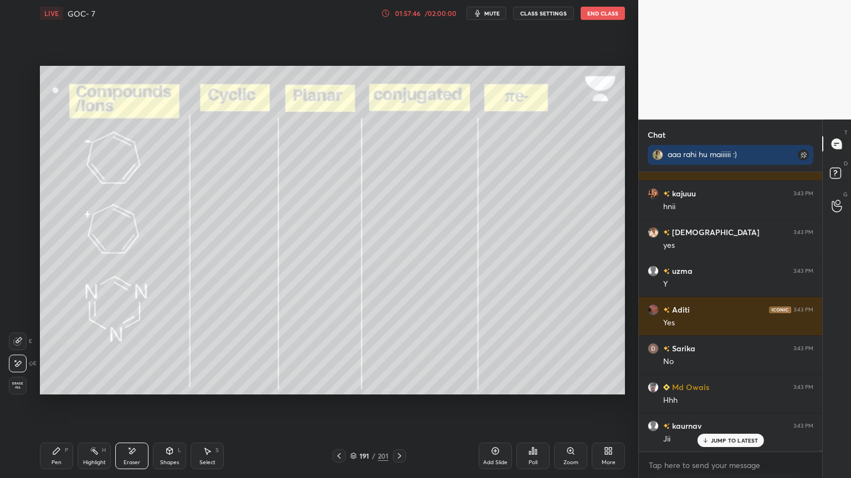
click at [94, 404] on icon at bounding box center [94, 451] width 1 height 1
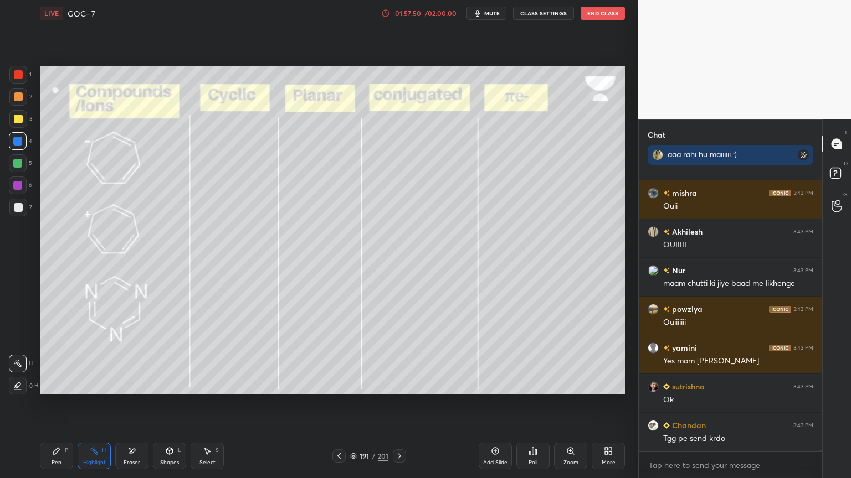
click at [401, 404] on icon at bounding box center [399, 456] width 9 height 9
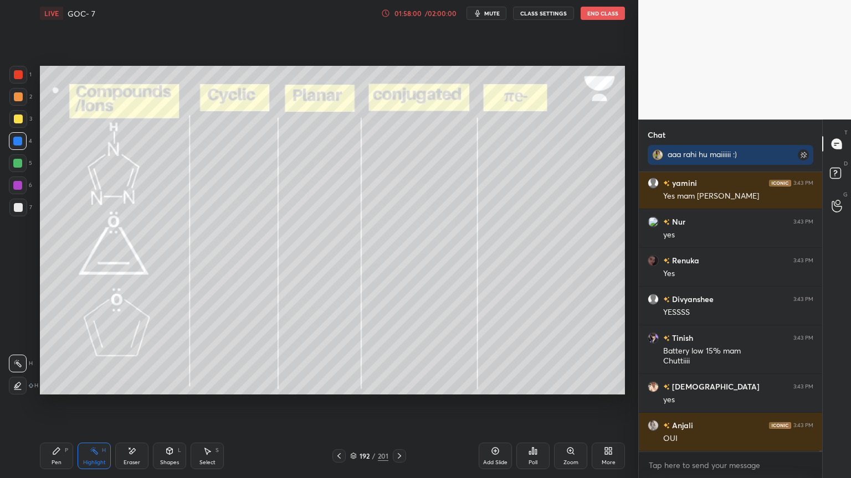
click at [395, 404] on icon at bounding box center [399, 456] width 9 height 9
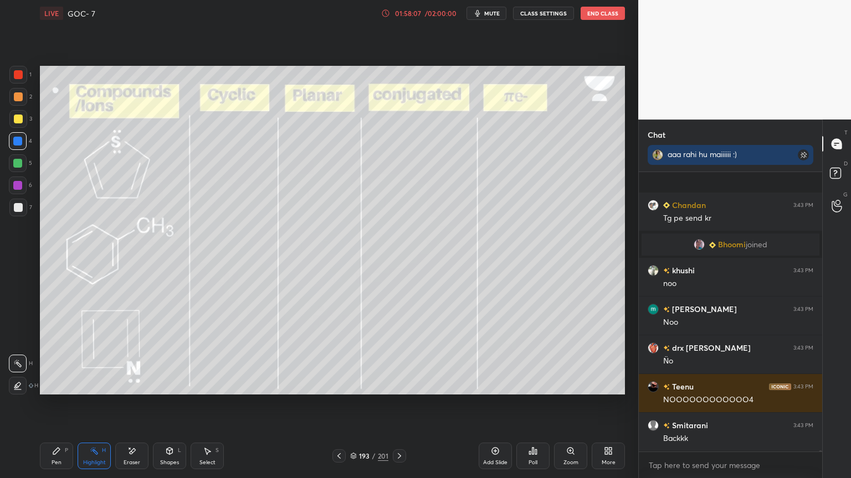
click at [529, 16] on button "CLASS SETTINGS" at bounding box center [543, 13] width 61 height 13
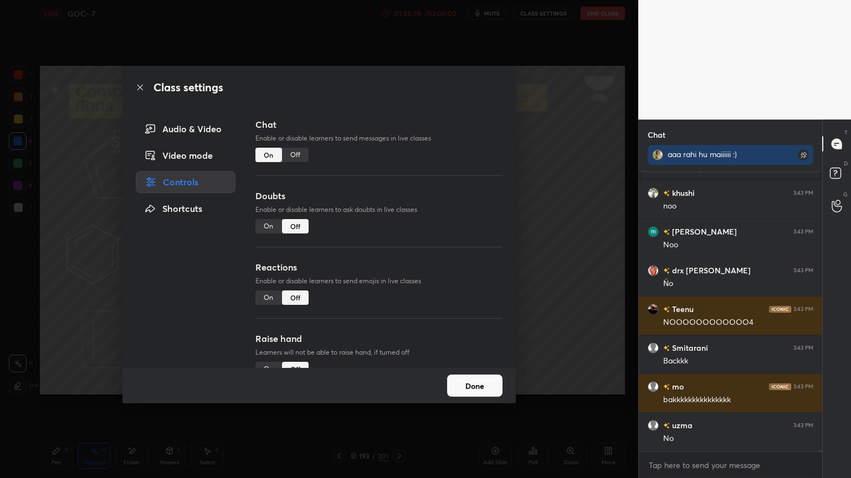
click at [295, 158] on div "Off" at bounding box center [295, 155] width 27 height 14
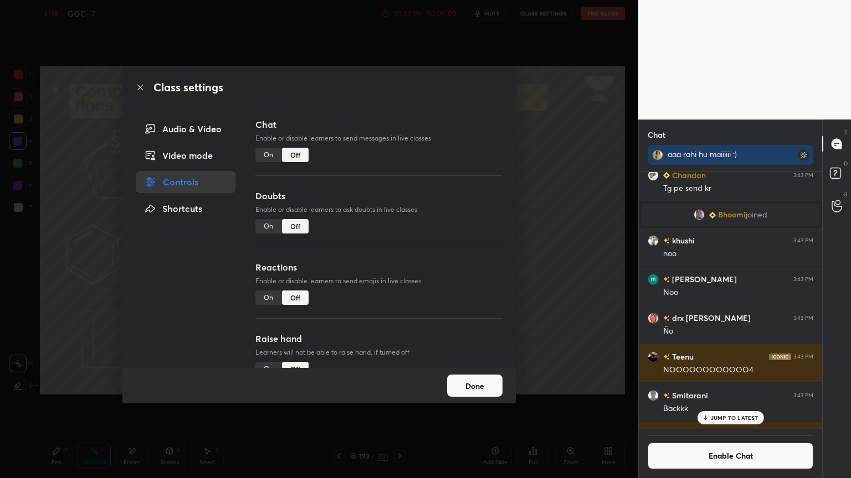
click at [472, 390] on button "Done" at bounding box center [474, 386] width 55 height 22
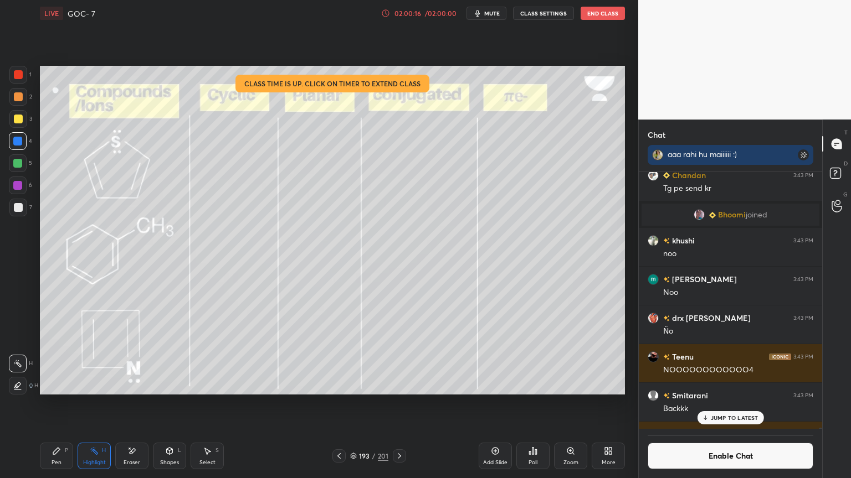
click at [398, 404] on icon at bounding box center [399, 456] width 9 height 9
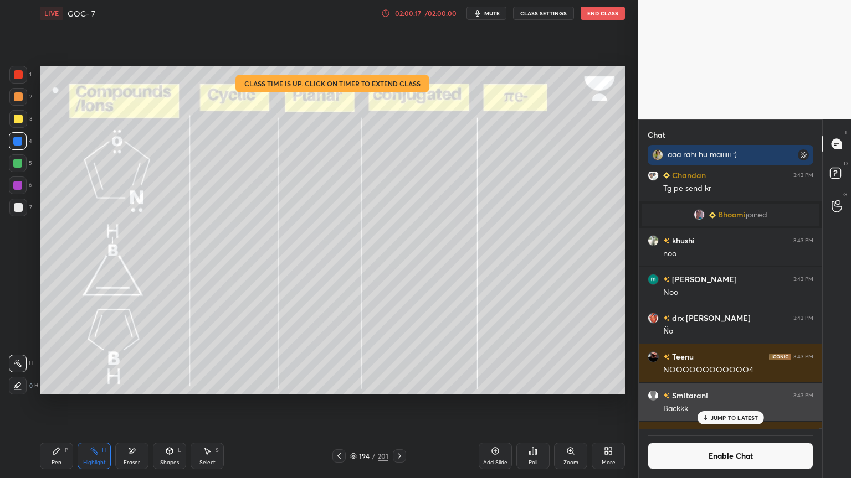
click at [722, 404] on div "JUMP TO LATEST" at bounding box center [730, 417] width 66 height 13
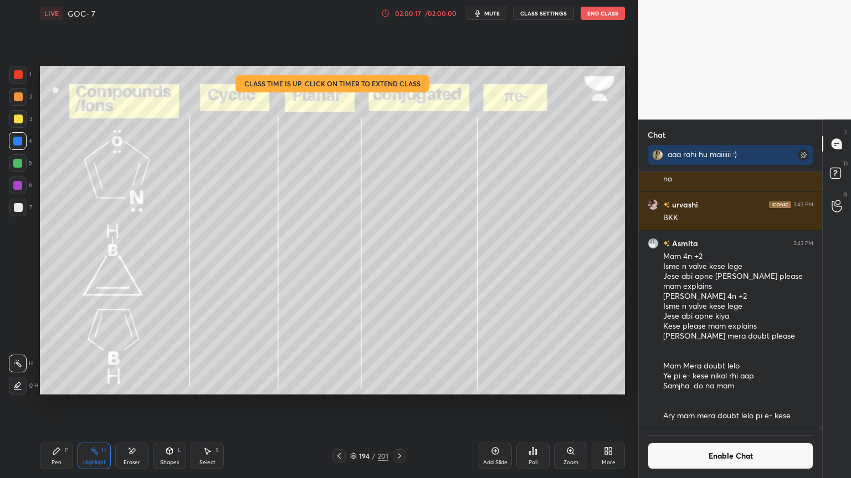
click at [718, 404] on button "Enable Chat" at bounding box center [730, 456] width 166 height 27
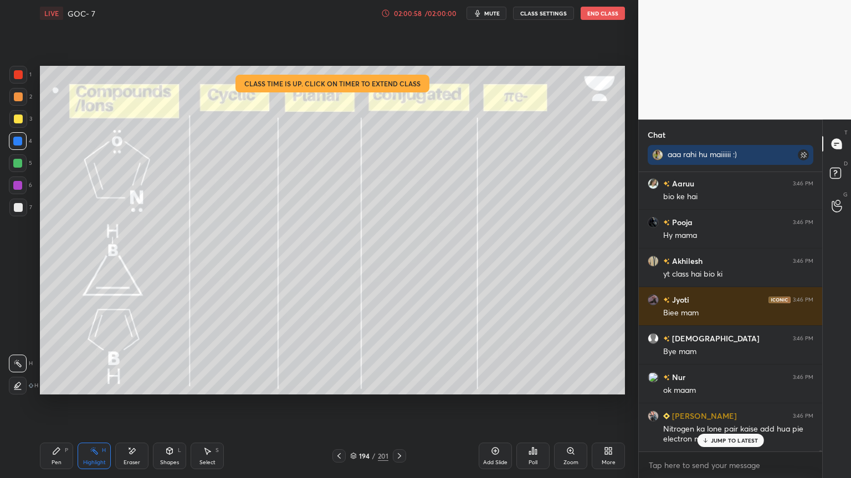
scroll to position [82183, 0]
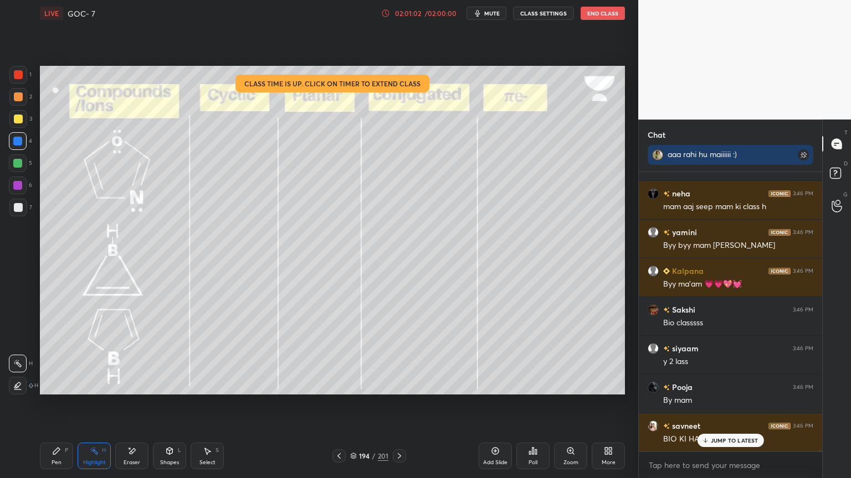
click at [604, 12] on button "End Class" at bounding box center [602, 13] width 44 height 13
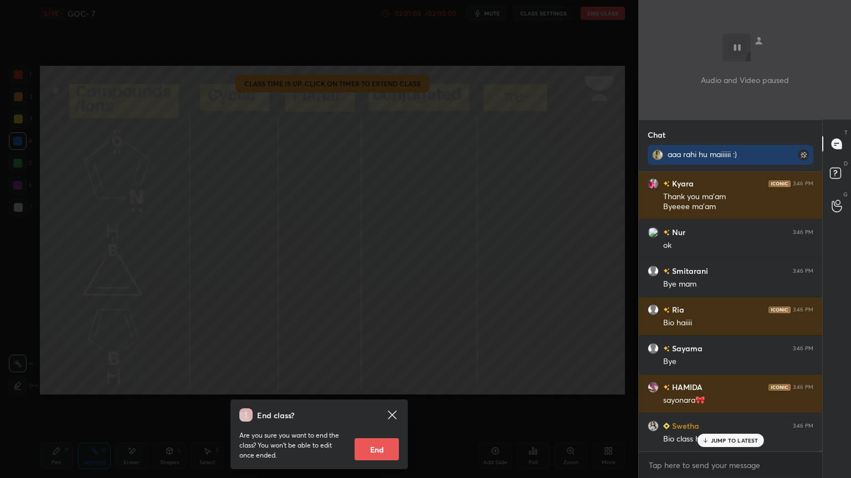
click at [378, 404] on button "End" at bounding box center [376, 450] width 44 height 22
type textarea "x"
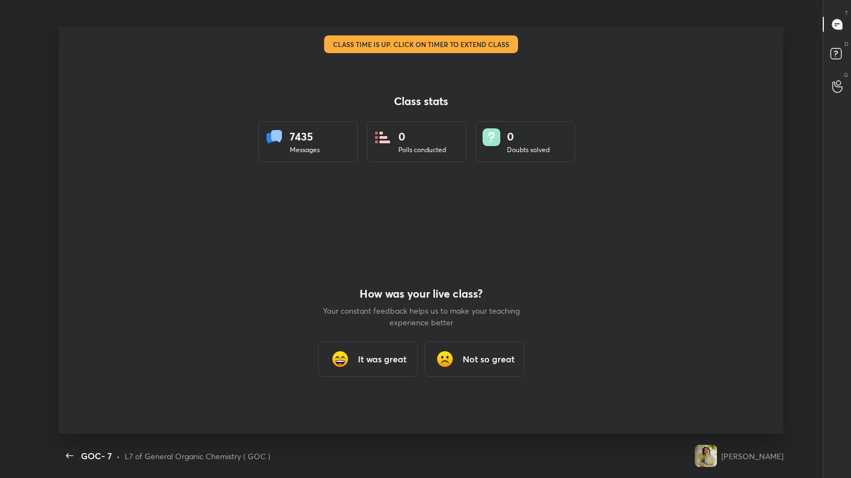
click at [355, 365] on div "It was great" at bounding box center [368, 359] width 100 height 35
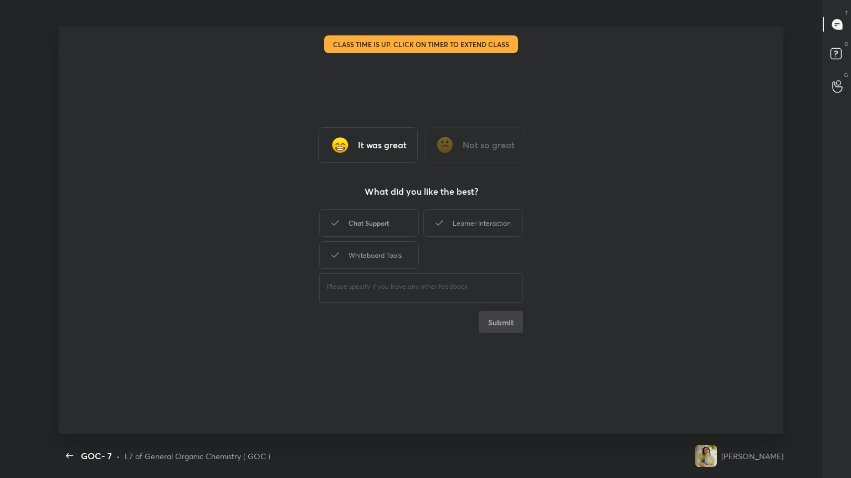
click at [400, 225] on div "Chat Support" at bounding box center [369, 223] width 100 height 28
click at [452, 228] on div "Learner Interaction" at bounding box center [473, 223] width 100 height 28
click at [383, 250] on div "Whiteboard Tools" at bounding box center [369, 255] width 100 height 28
click at [499, 315] on button "Submit" at bounding box center [500, 322] width 44 height 22
